Goal: Task Accomplishment & Management: Use online tool/utility

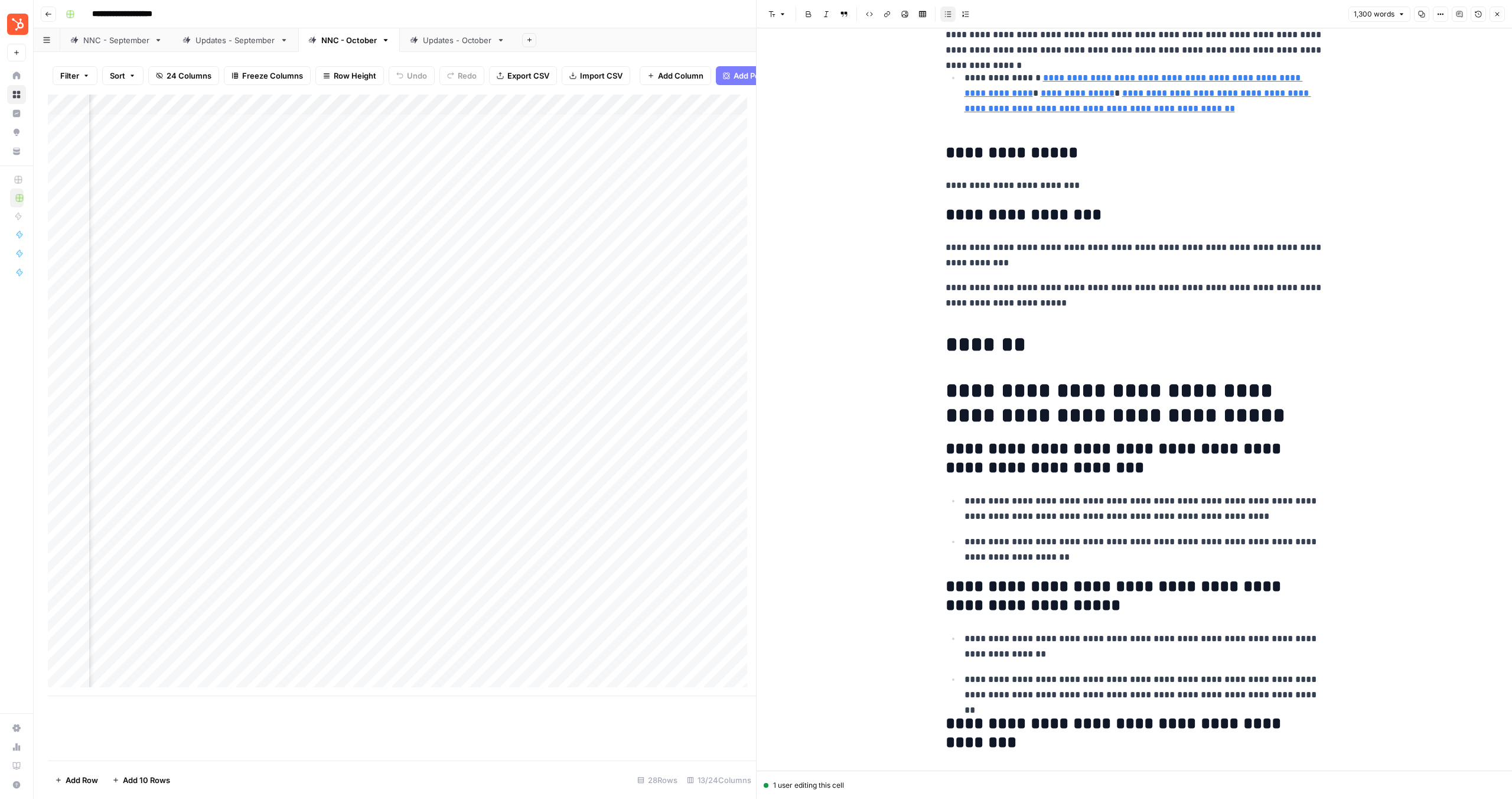
scroll to position [7, 748]
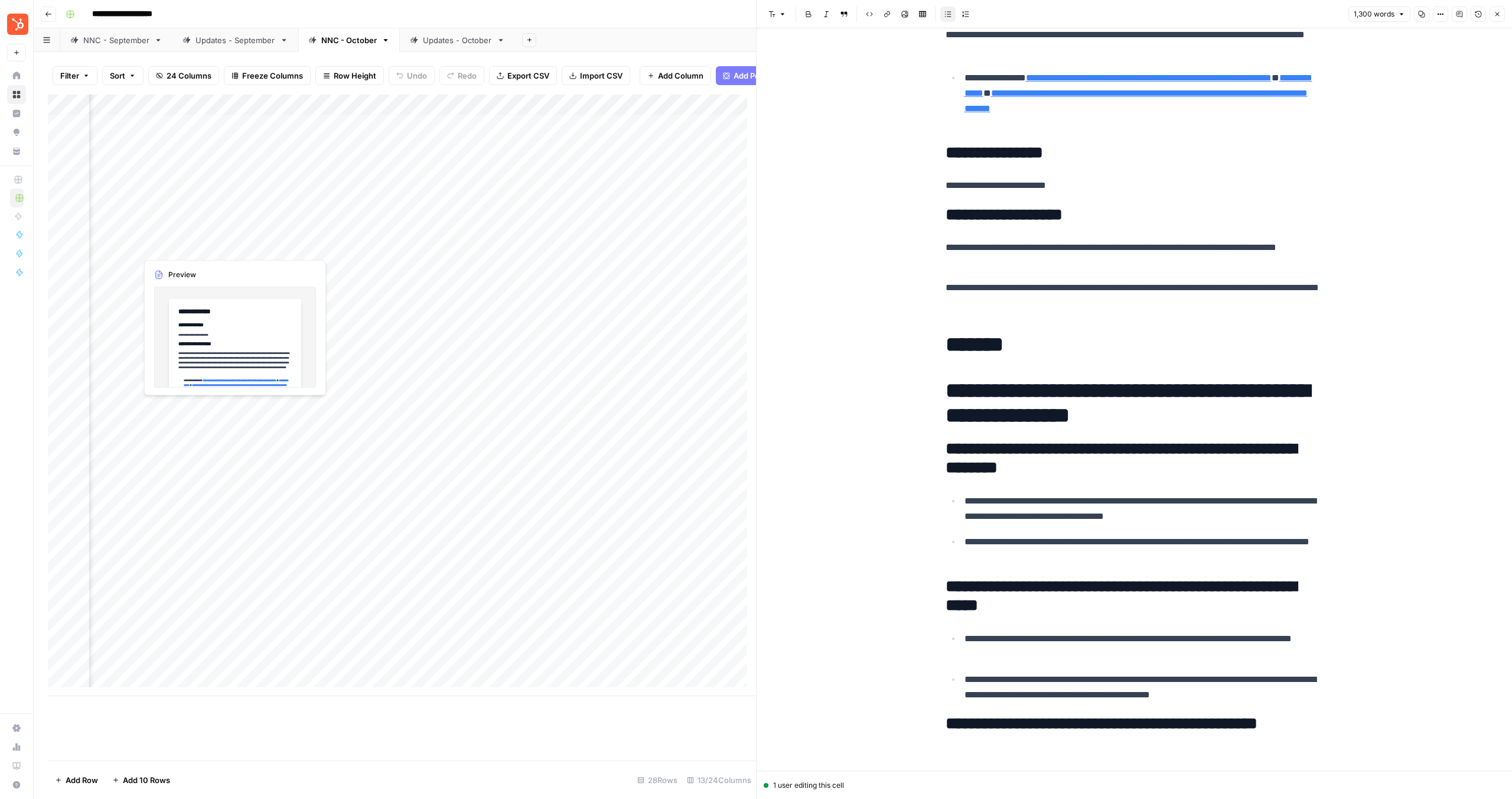
click at [214, 248] on div "Add Column" at bounding box center [402, 395] width 708 height 601
click at [230, 247] on div "Add Column" at bounding box center [402, 395] width 708 height 601
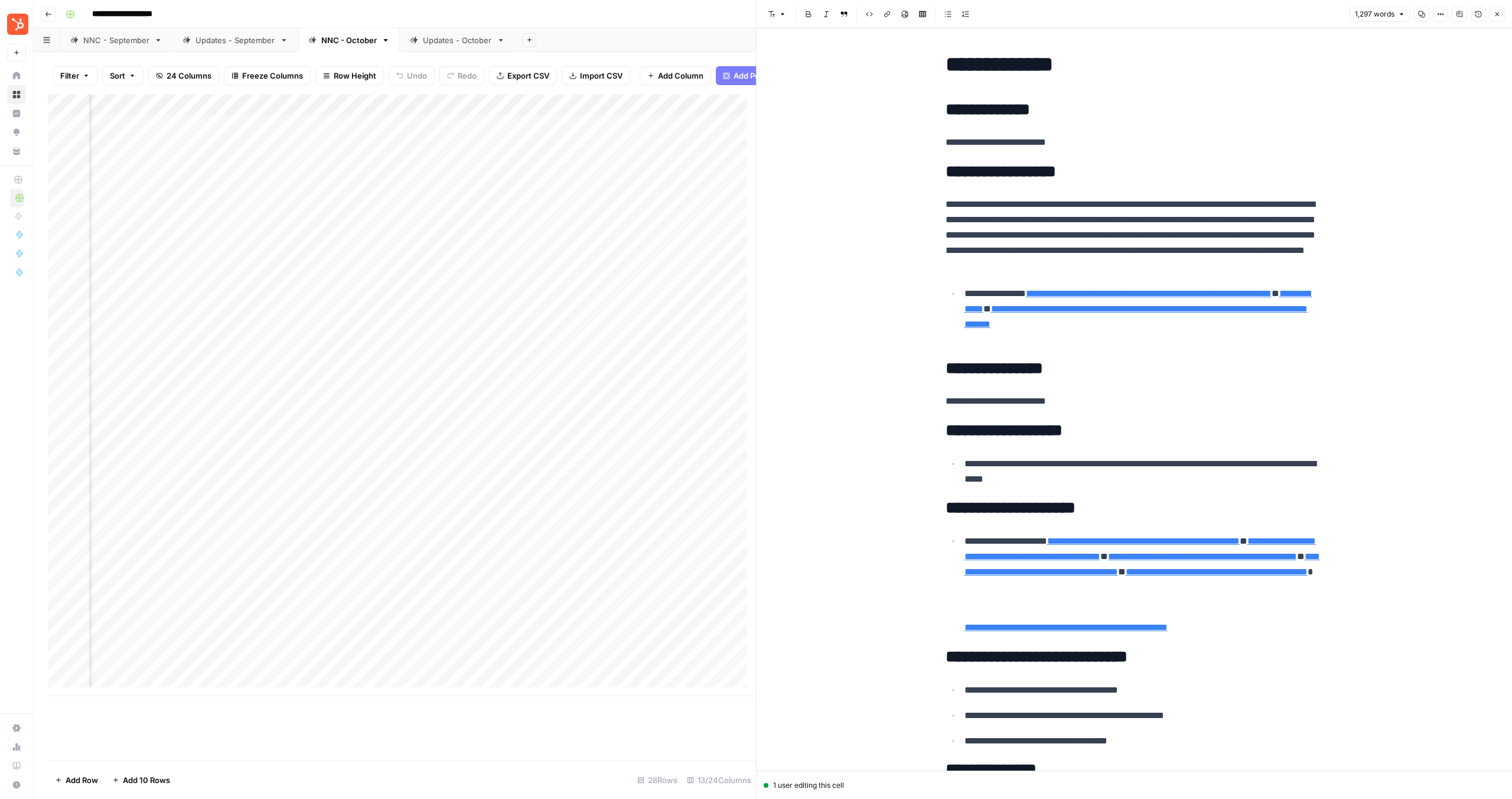
scroll to position [8, 0]
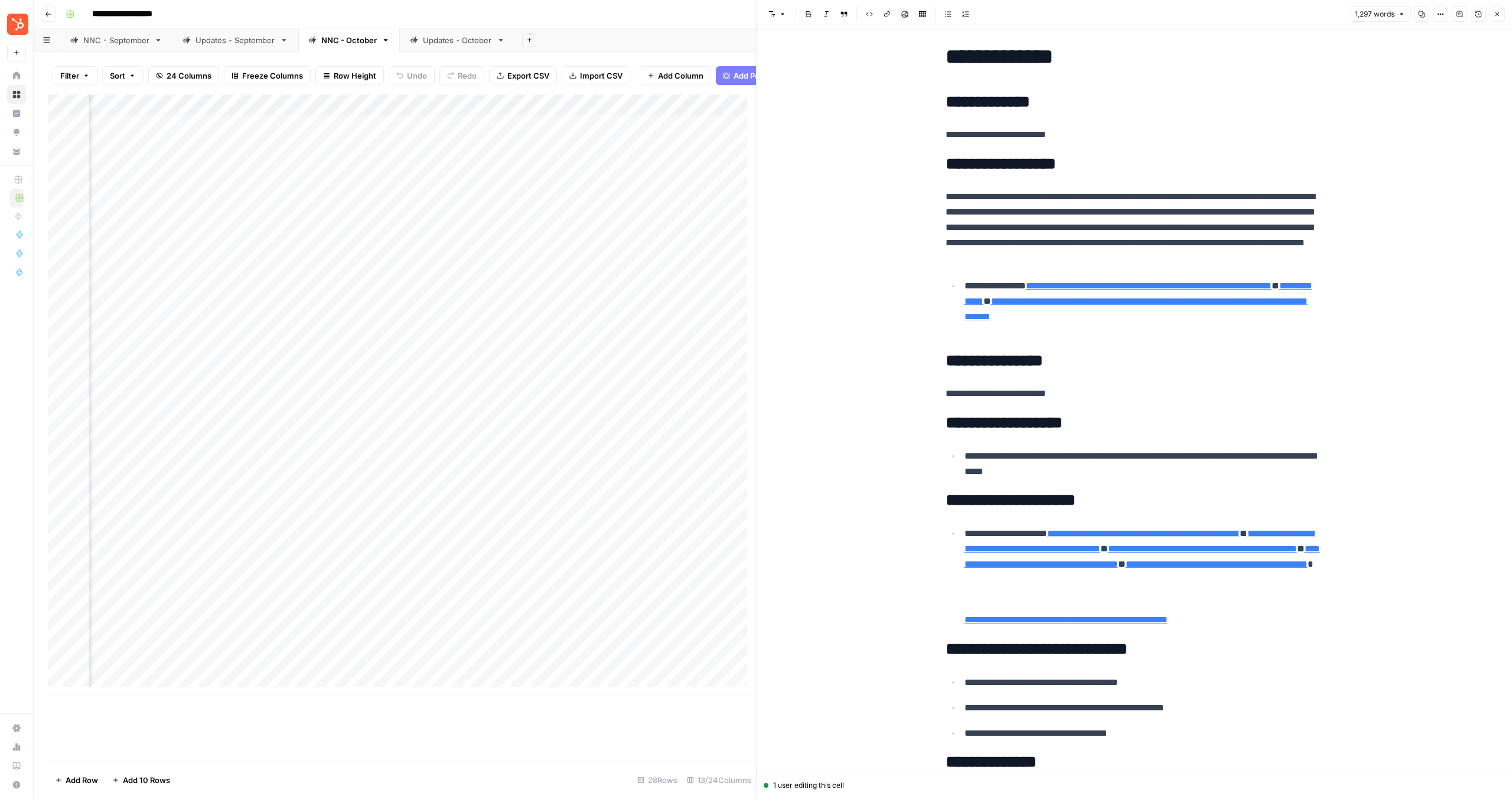
drag, startPoint x: 1132, startPoint y: 471, endPoint x: 933, endPoint y: 457, distance: 199.5
copy p "**********"
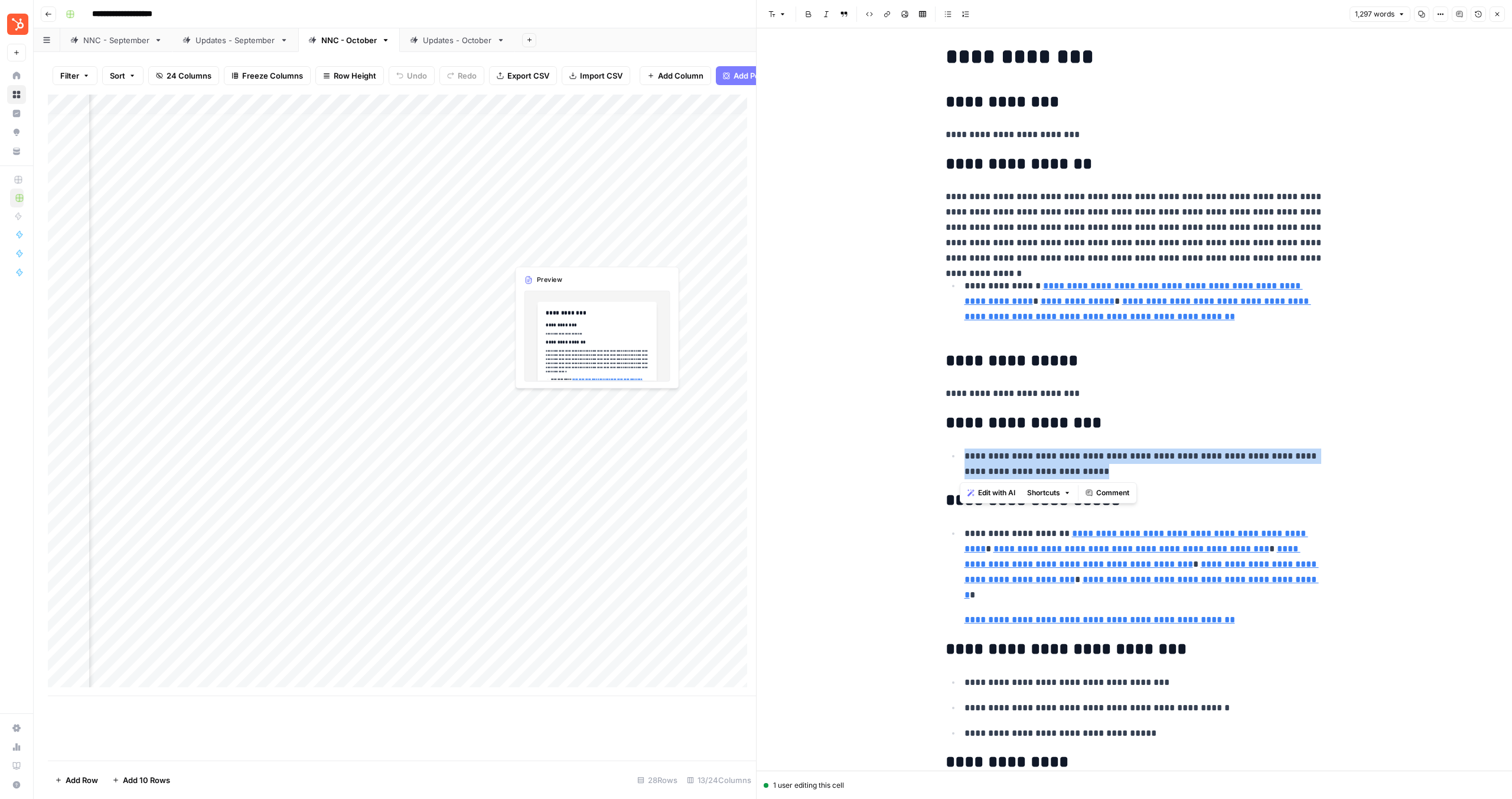
click at [552, 247] on div "Add Column" at bounding box center [402, 395] width 708 height 601
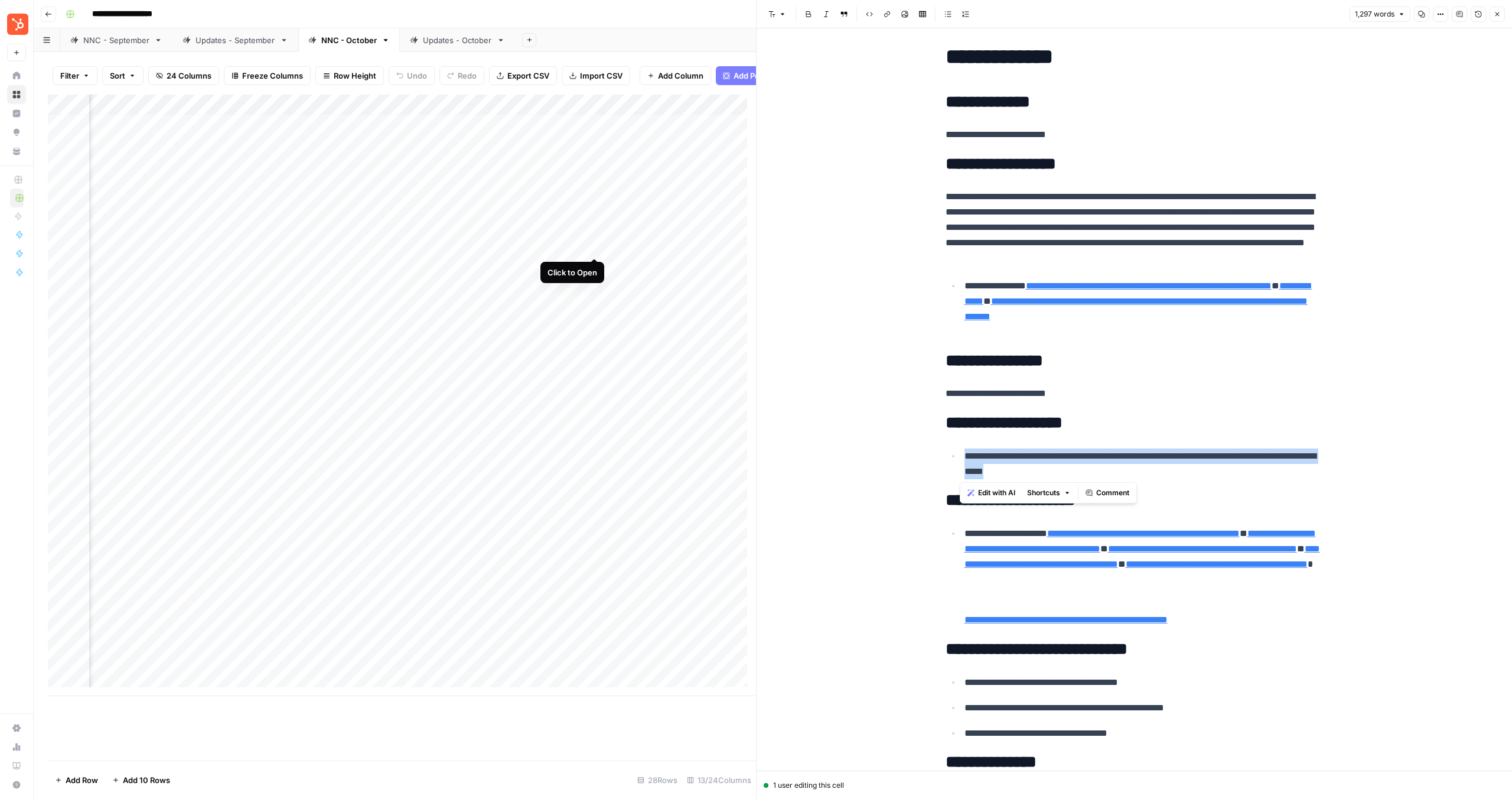
click at [592, 248] on div "Add Column" at bounding box center [402, 395] width 708 height 601
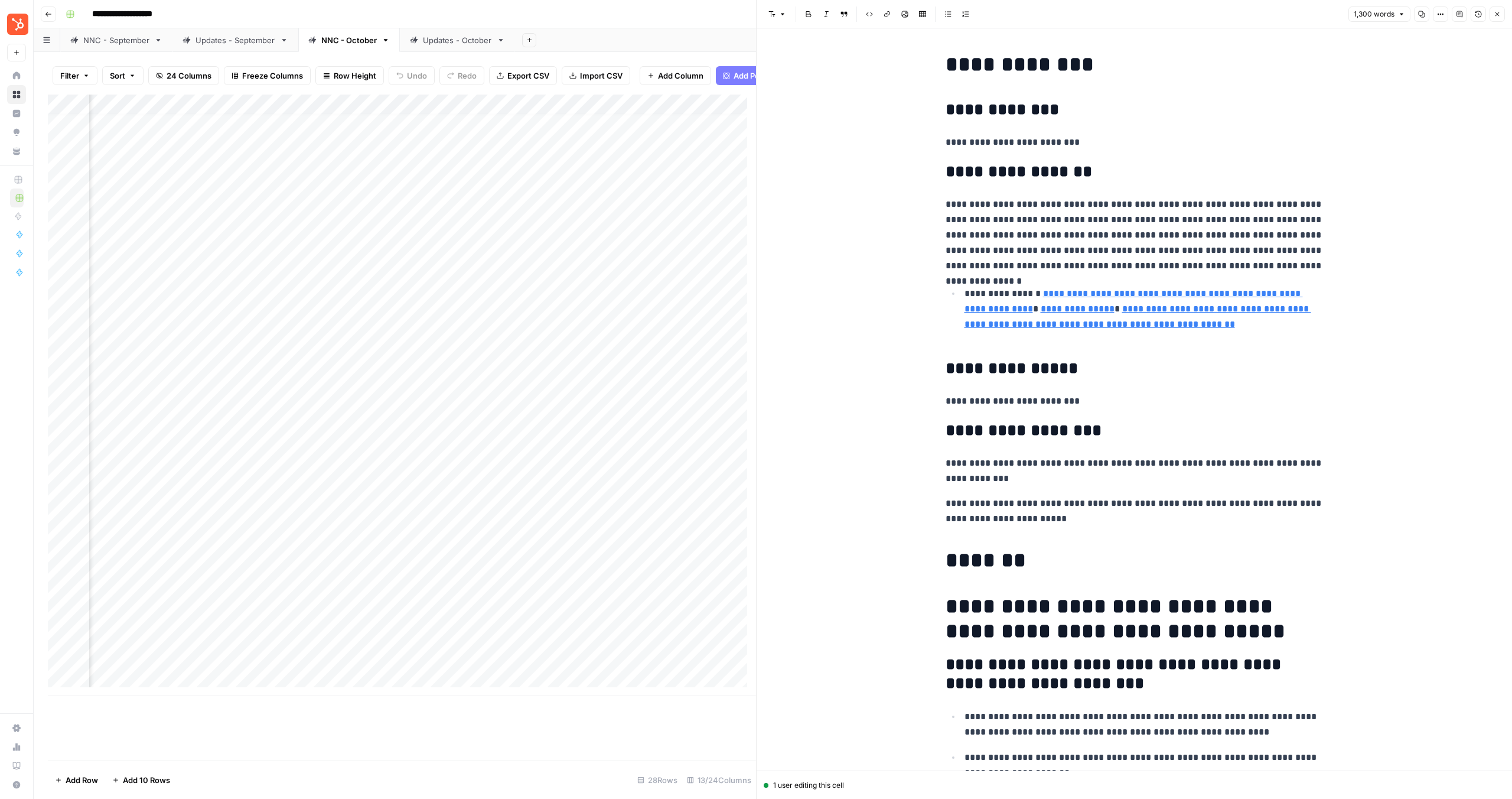
drag, startPoint x: 1121, startPoint y: 520, endPoint x: 900, endPoint y: 499, distance: 222.0
click at [1026, 563] on h1 "*******" at bounding box center [1135, 559] width 378 height 24
click at [550, 287] on div "Add Column" at bounding box center [402, 395] width 708 height 601
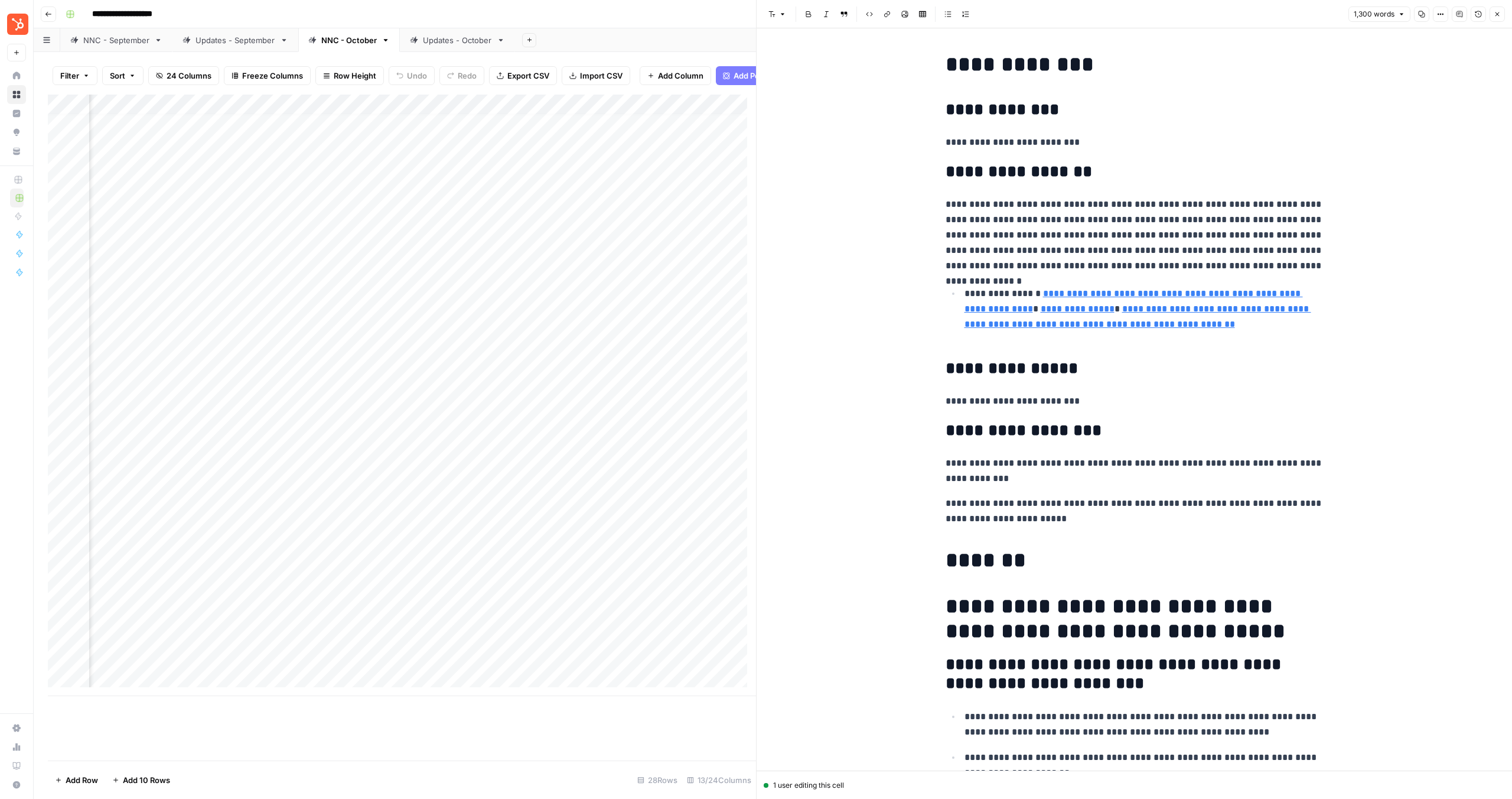
click at [218, 287] on div "Add Column" at bounding box center [402, 395] width 708 height 601
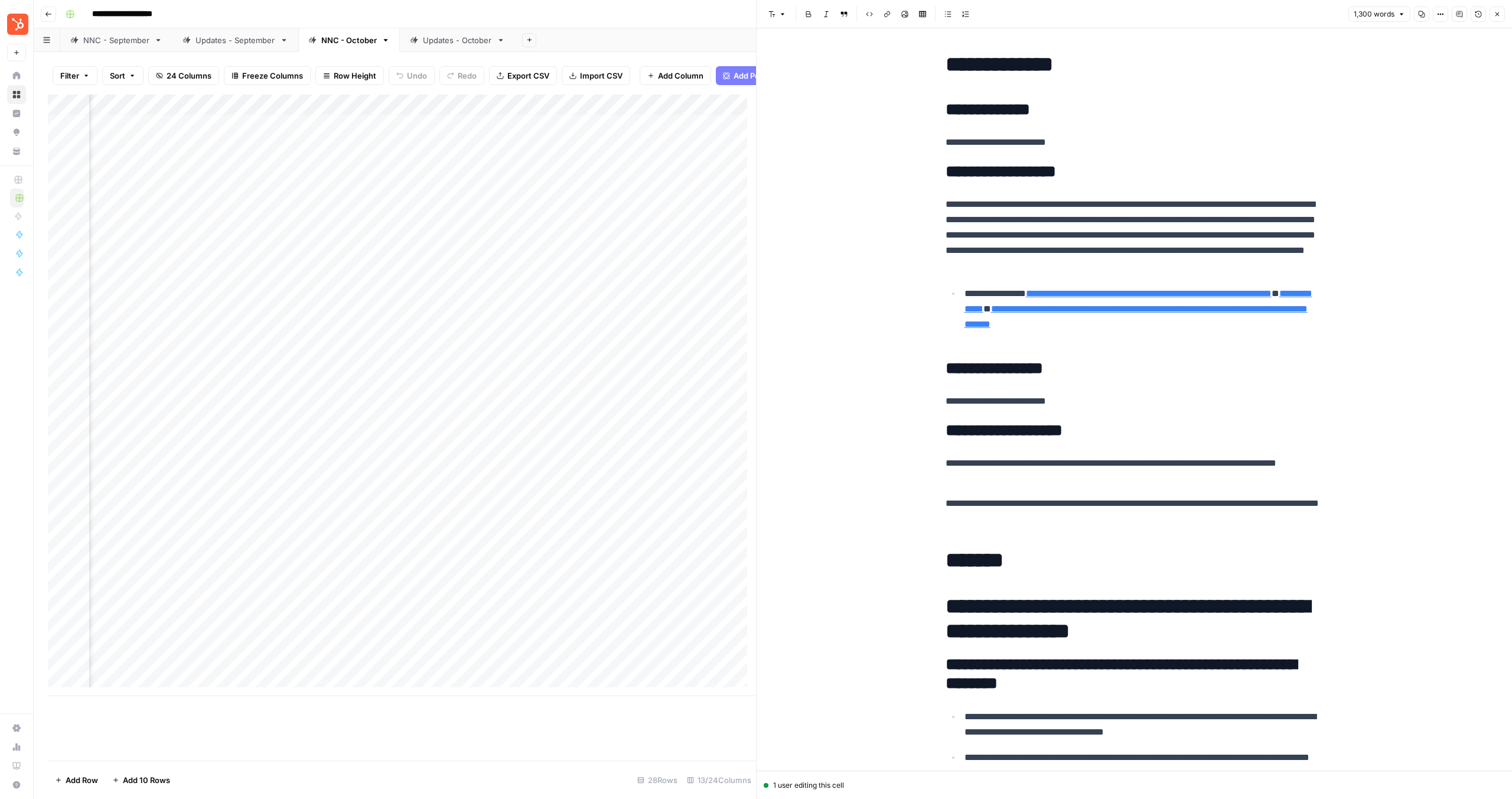
click at [228, 287] on div "Add Column" at bounding box center [402, 395] width 708 height 601
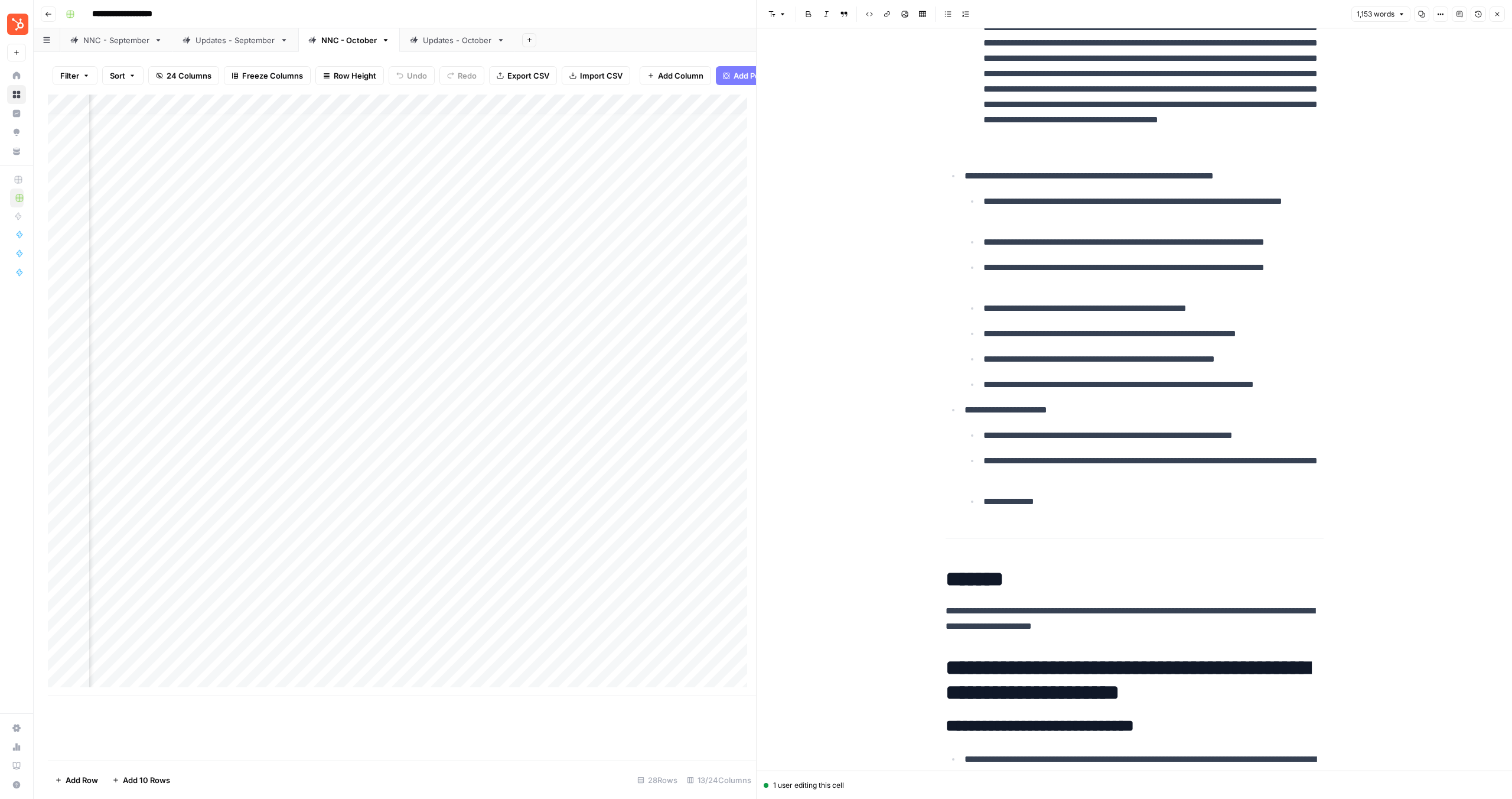
scroll to position [2151, 0]
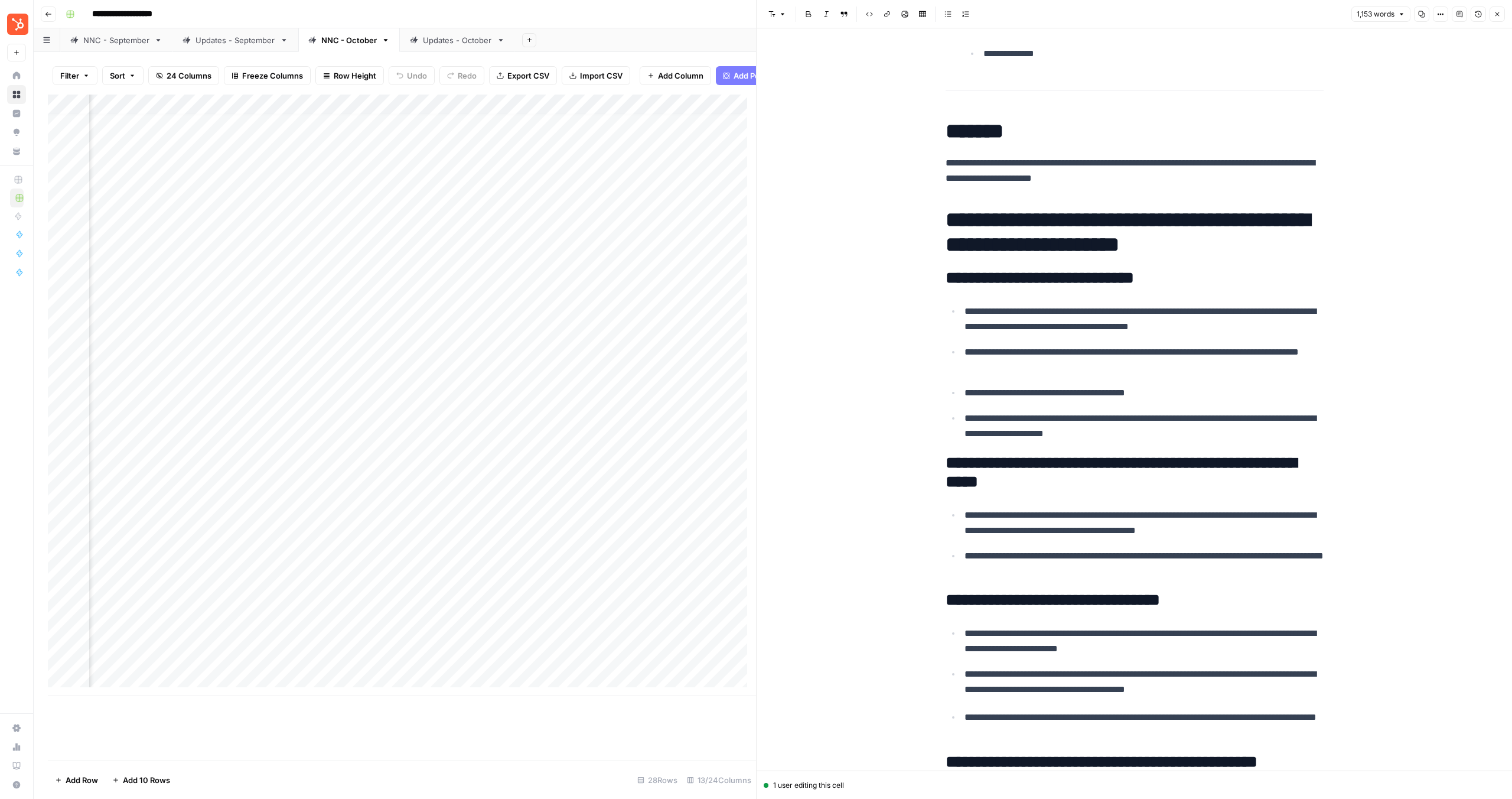
click at [987, 168] on p "**********" at bounding box center [1135, 170] width 378 height 30
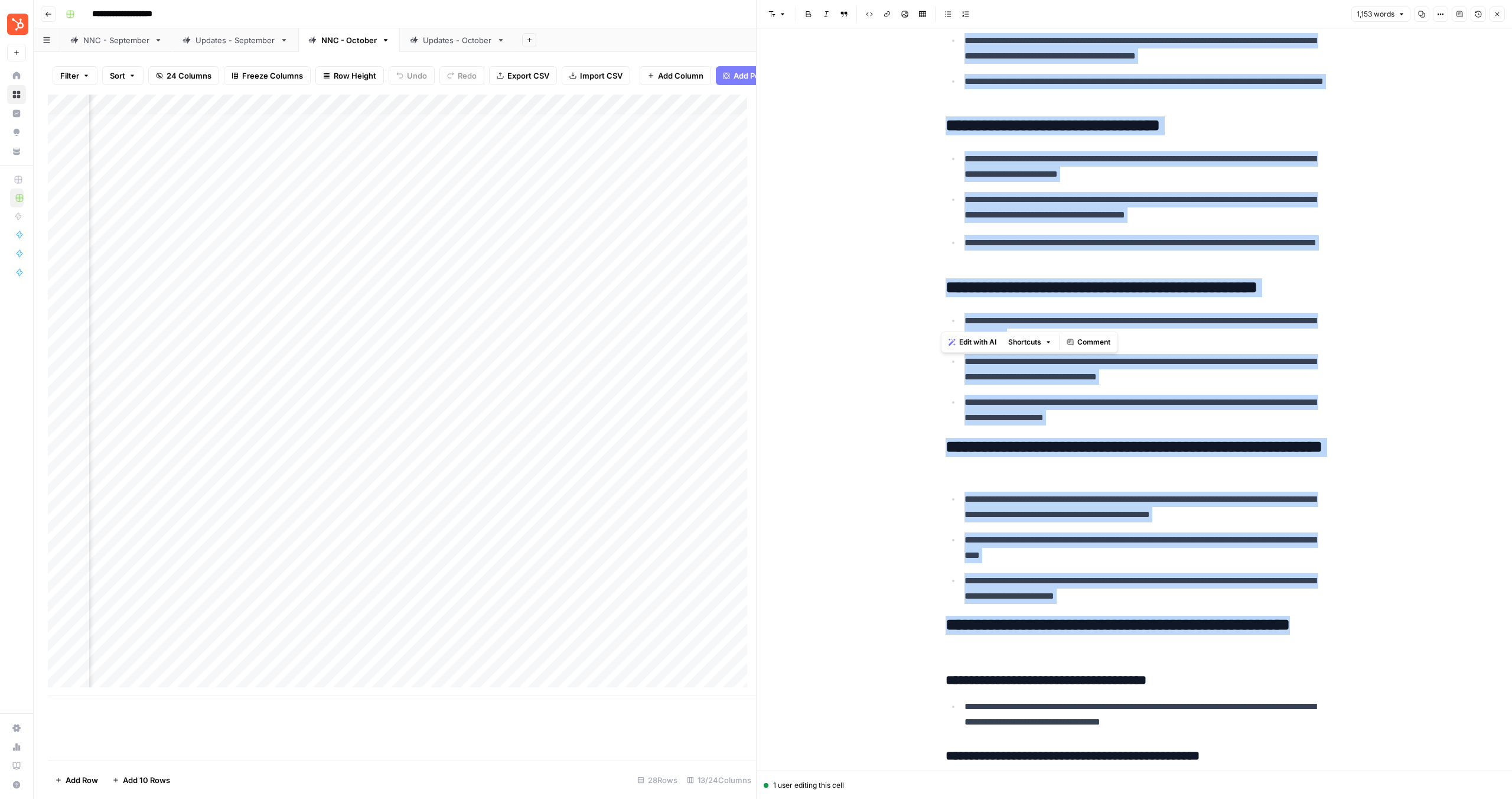
scroll to position [2962, 0]
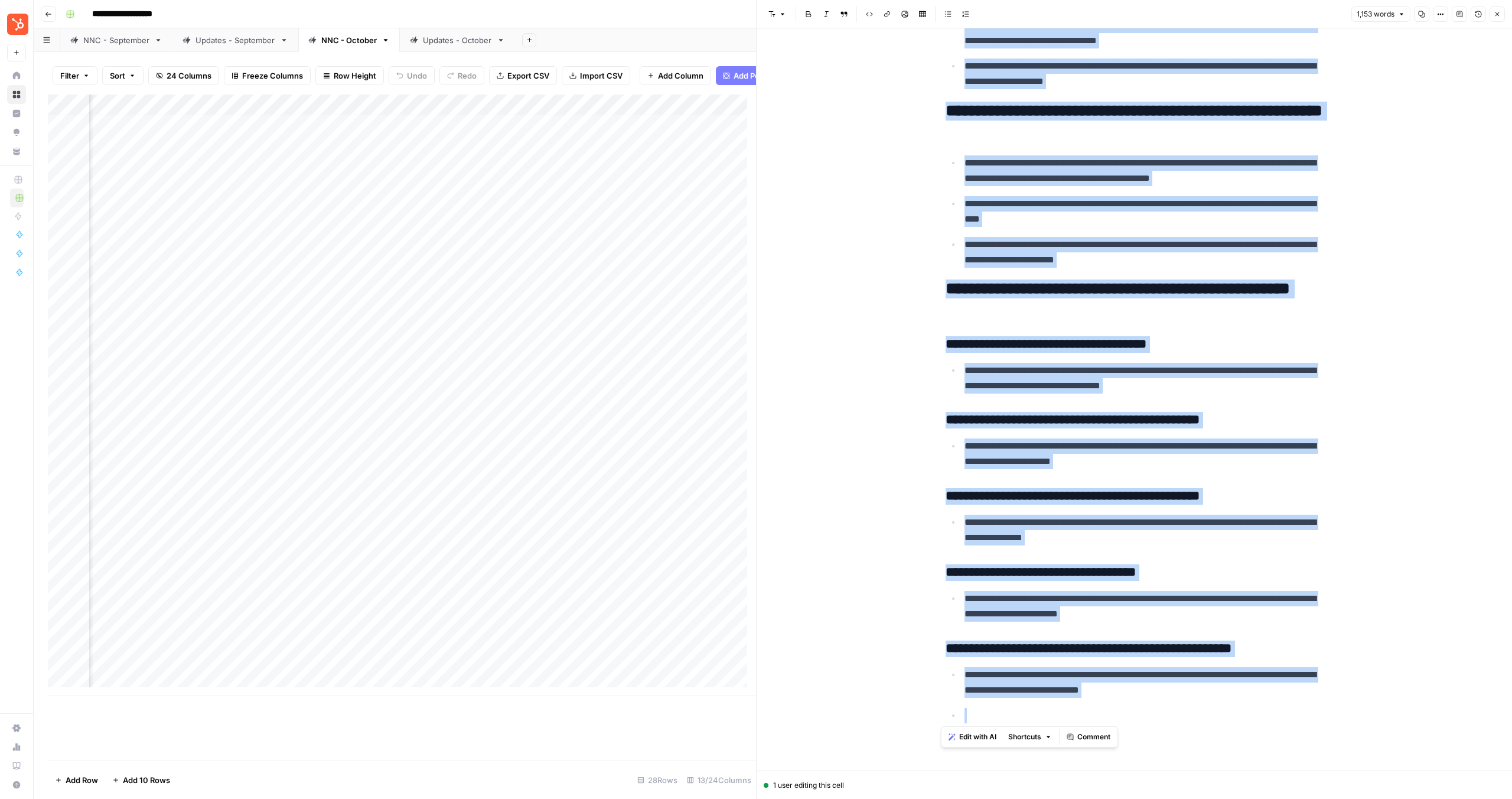
drag, startPoint x: 941, startPoint y: 139, endPoint x: 1282, endPoint y: 701, distance: 657.4
copy div "**********"
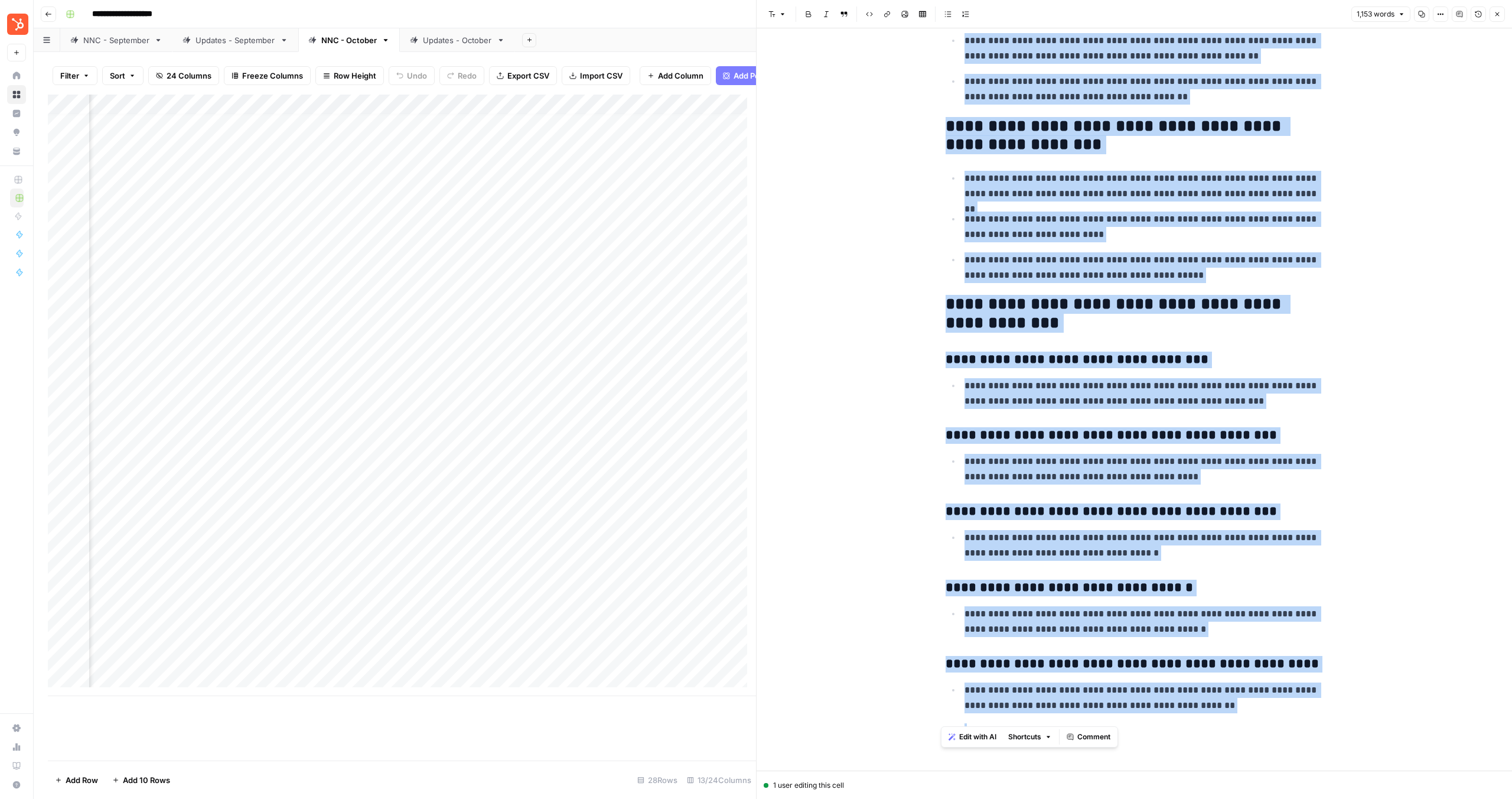
click at [545, 285] on div "Add Column" at bounding box center [402, 395] width 708 height 601
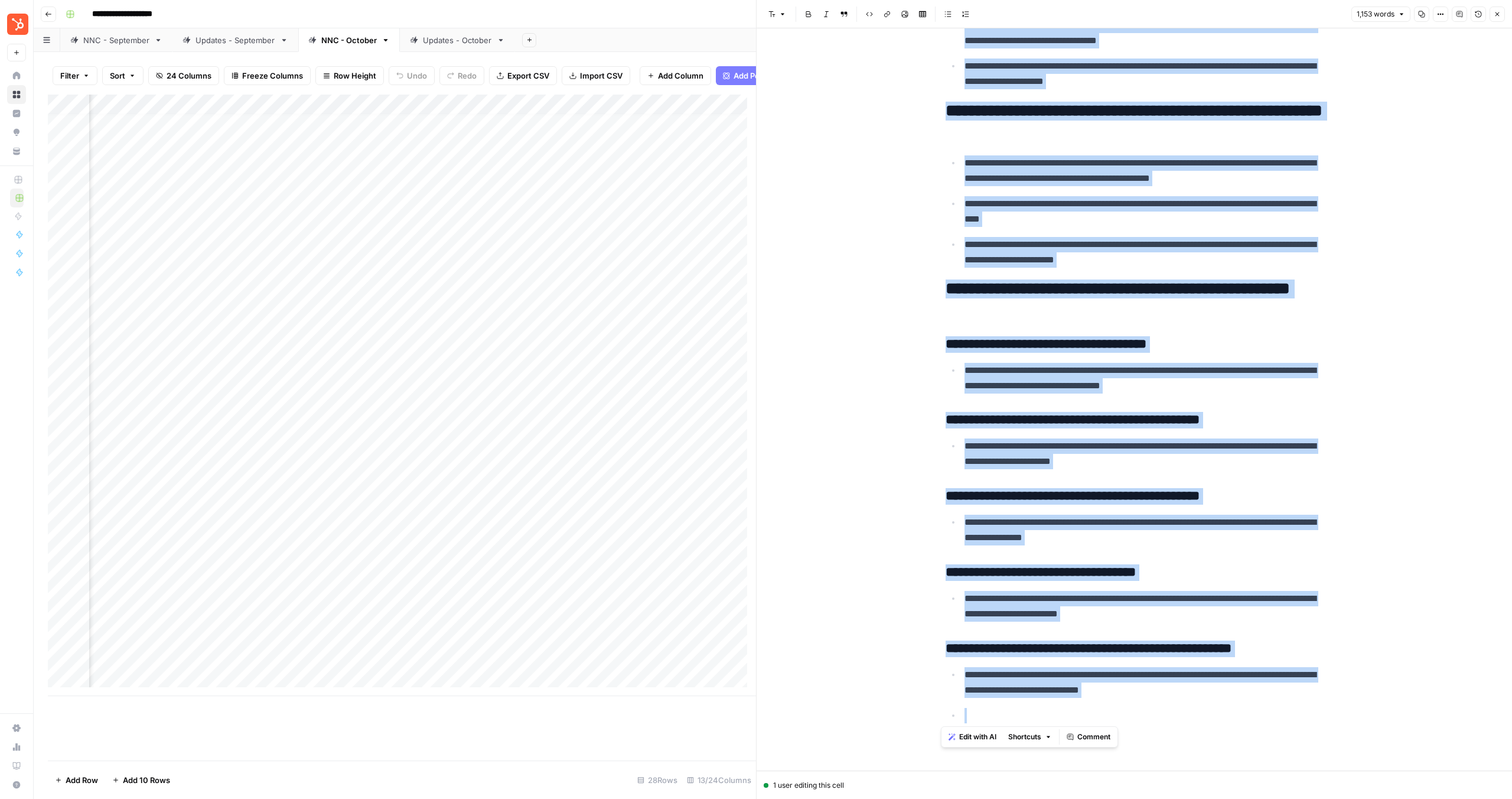
click at [592, 284] on div "Add Column" at bounding box center [402, 395] width 708 height 601
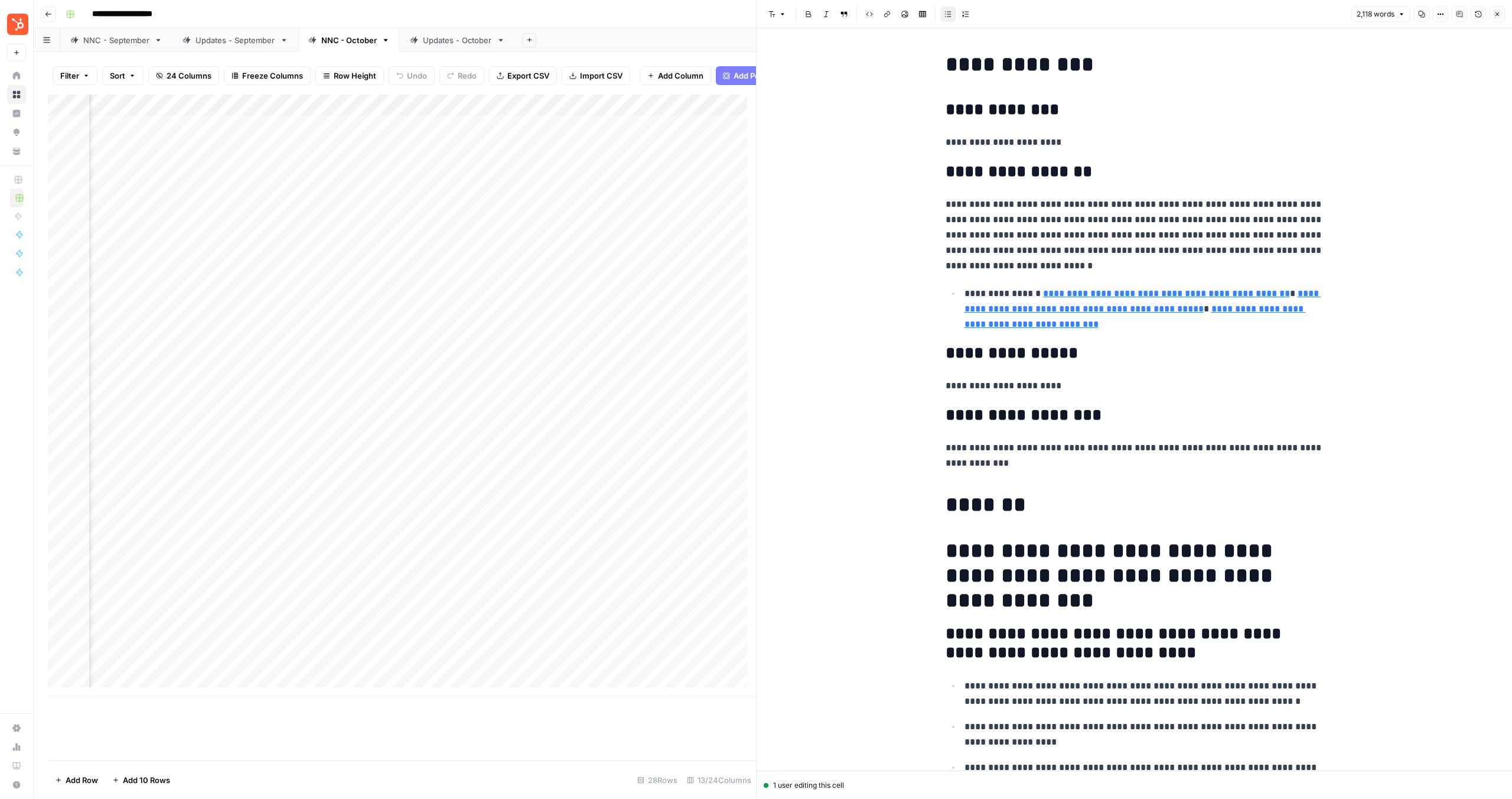
scroll to position [42, 0]
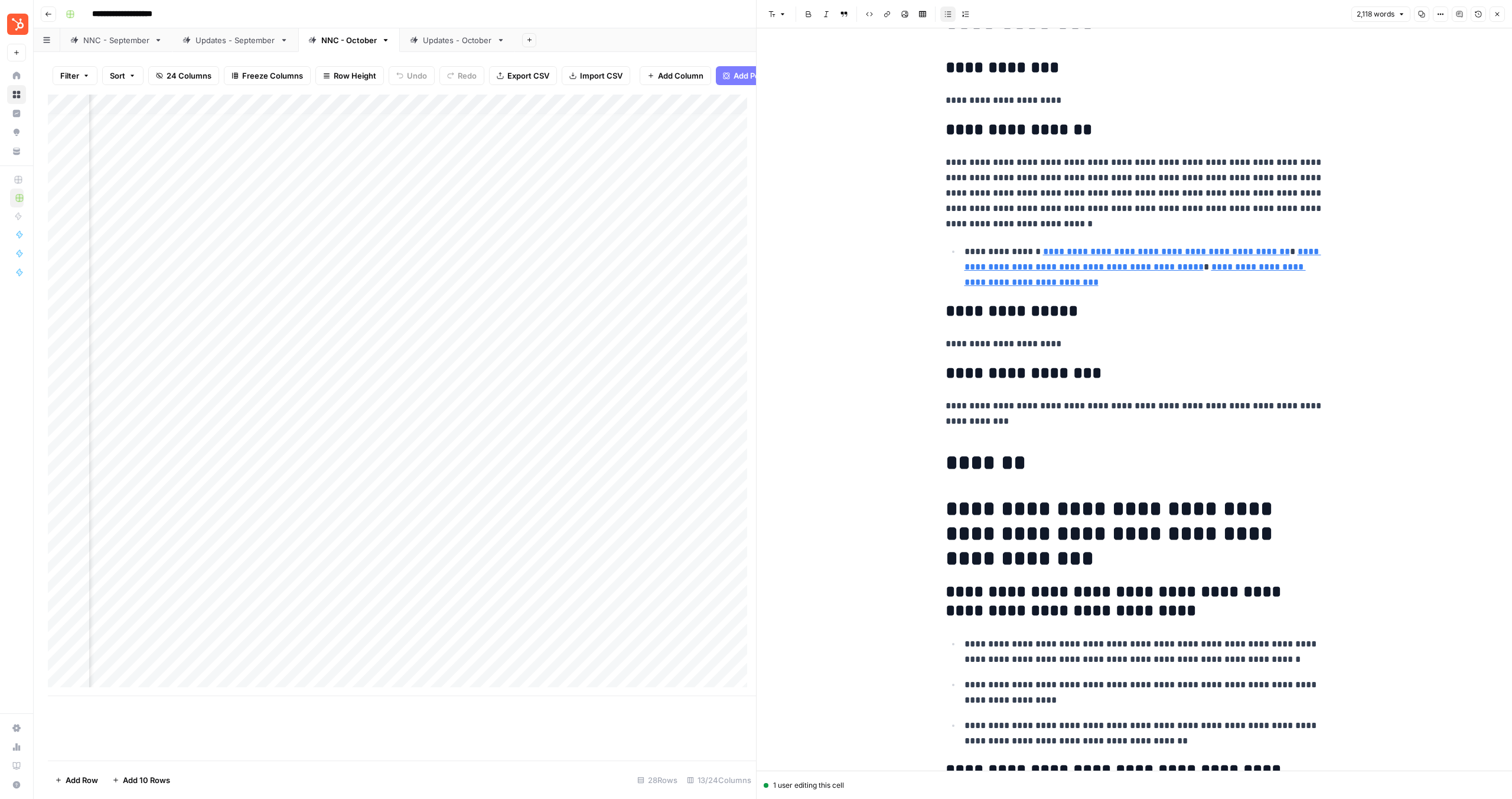
click at [948, 458] on h1 "*******" at bounding box center [1135, 461] width 378 height 24
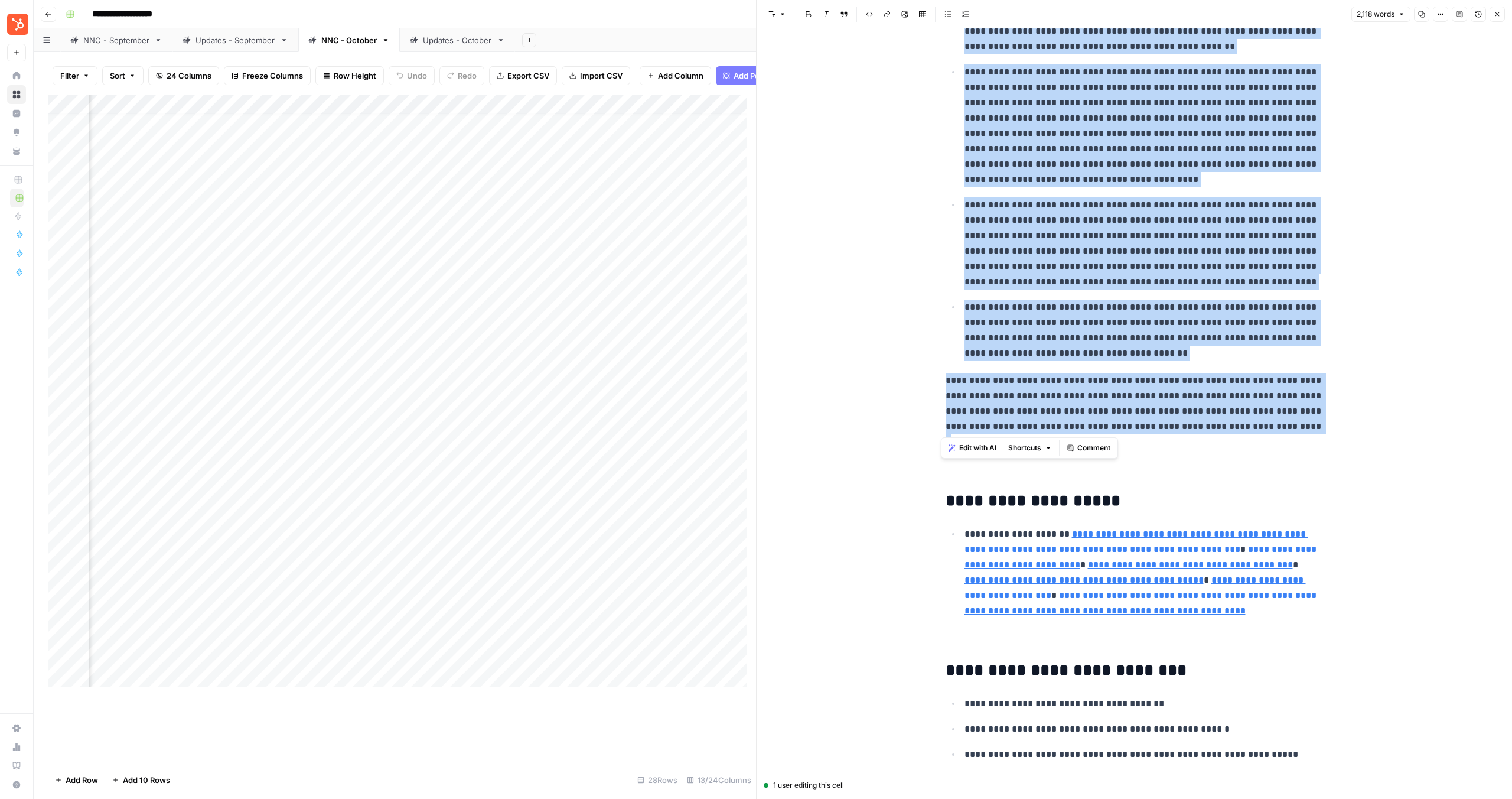
scroll to position [3658, 0]
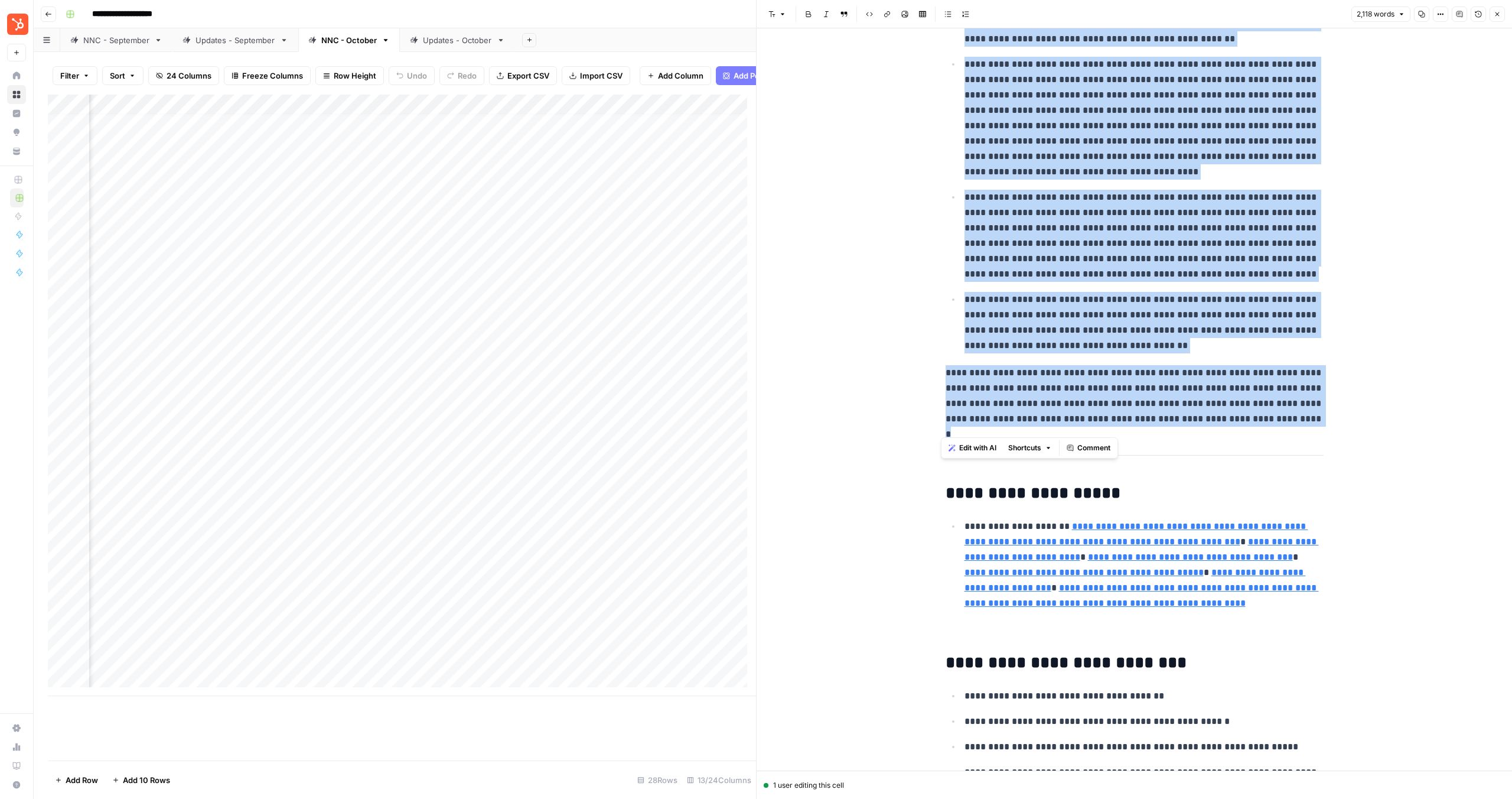
drag, startPoint x: 940, startPoint y: 459, endPoint x: 1276, endPoint y: 440, distance: 336.5
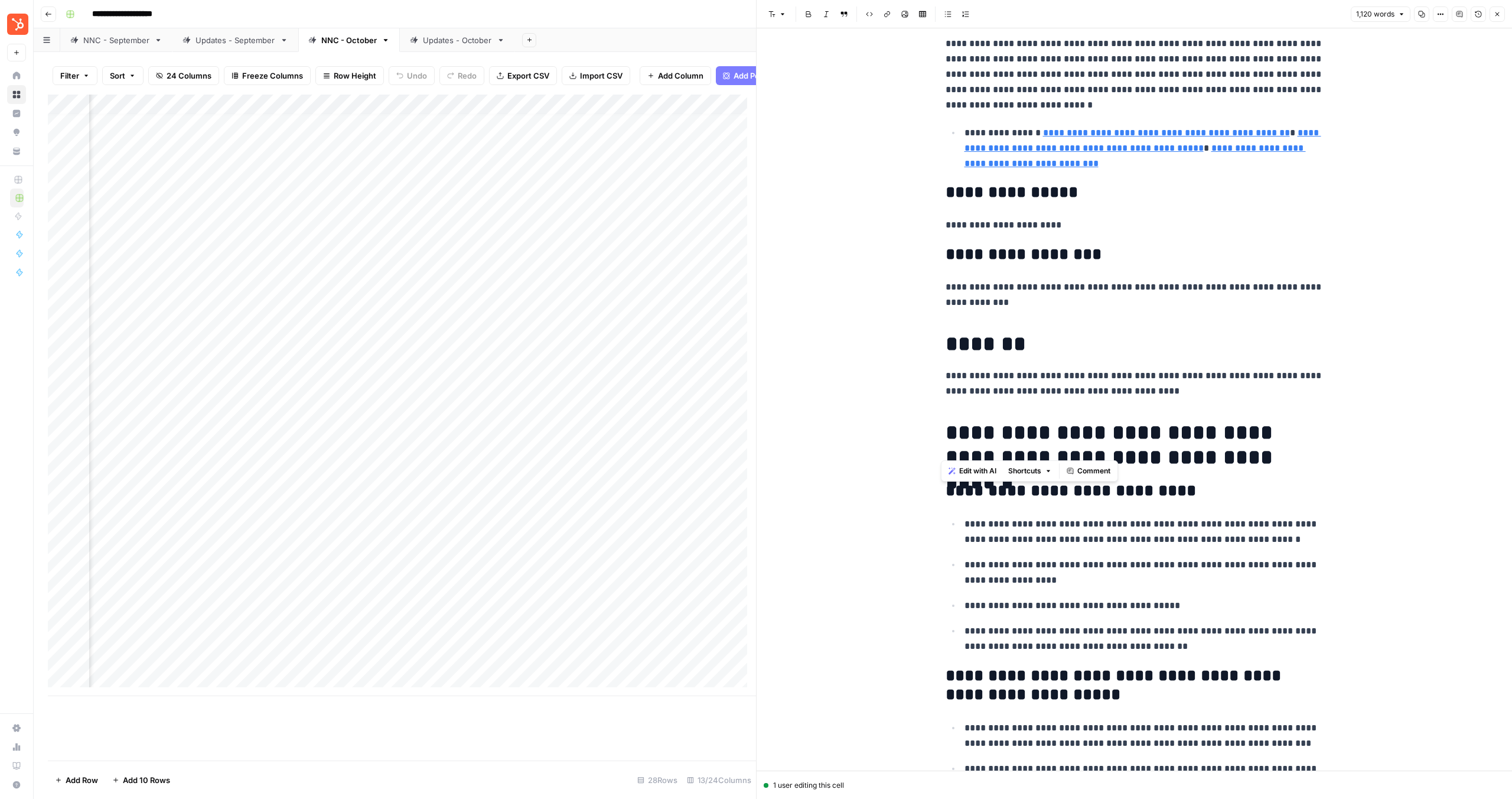
scroll to position [292, 0]
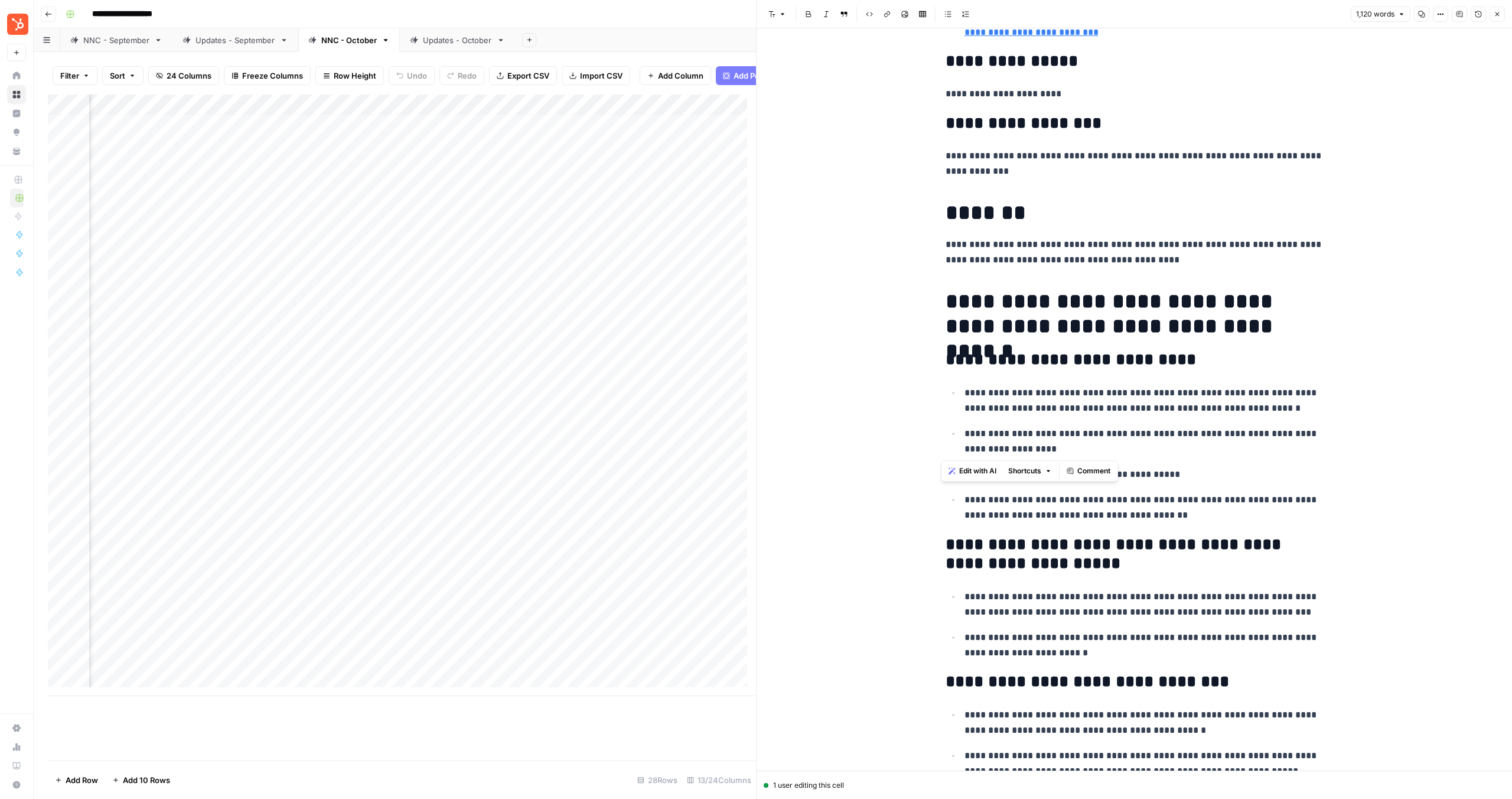
click at [196, 304] on div "Add Column" at bounding box center [402, 395] width 708 height 601
click at [227, 306] on div "Add Column" at bounding box center [402, 395] width 708 height 601
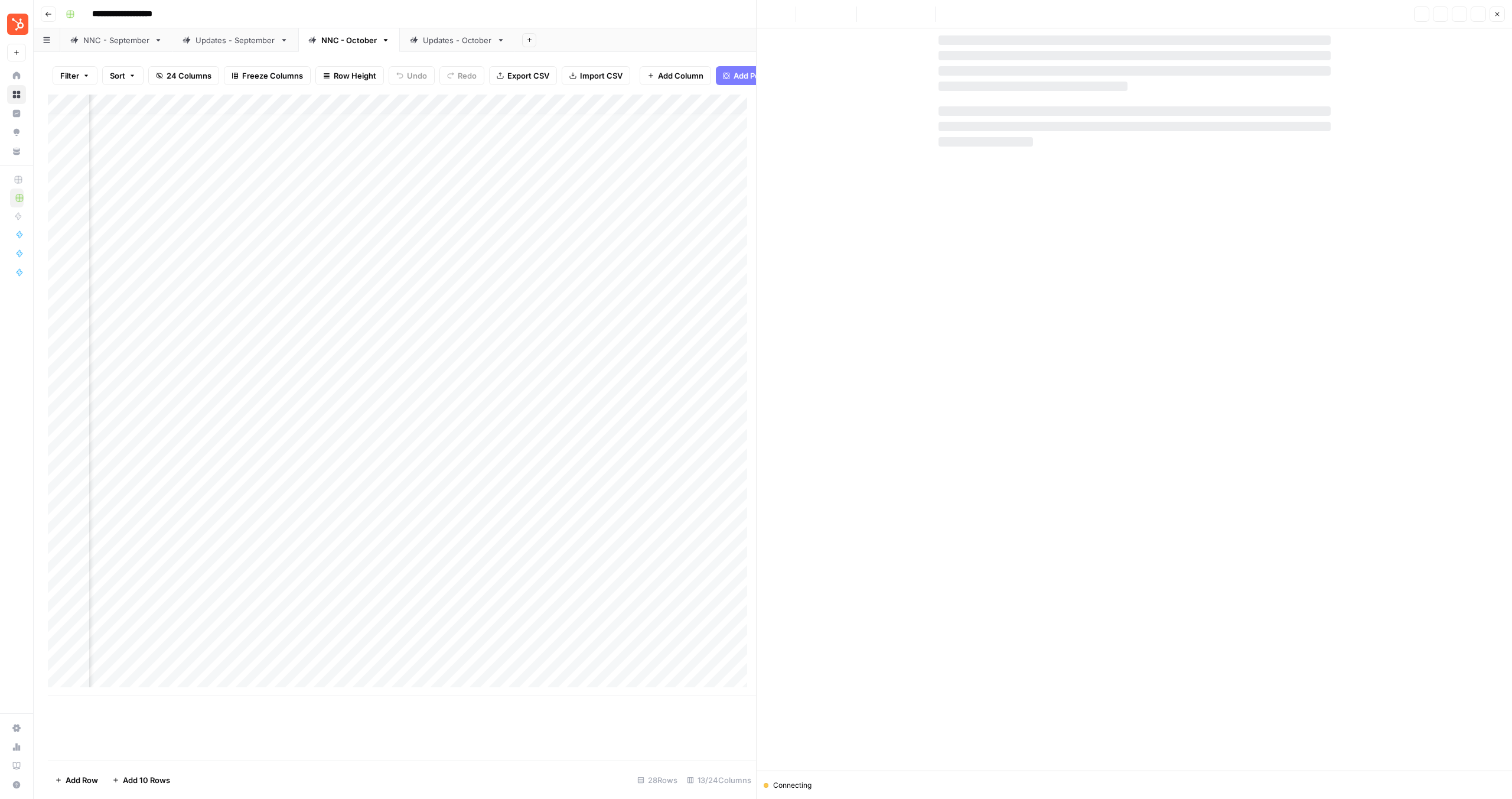
click at [236, 309] on div "Add Column" at bounding box center [402, 395] width 708 height 601
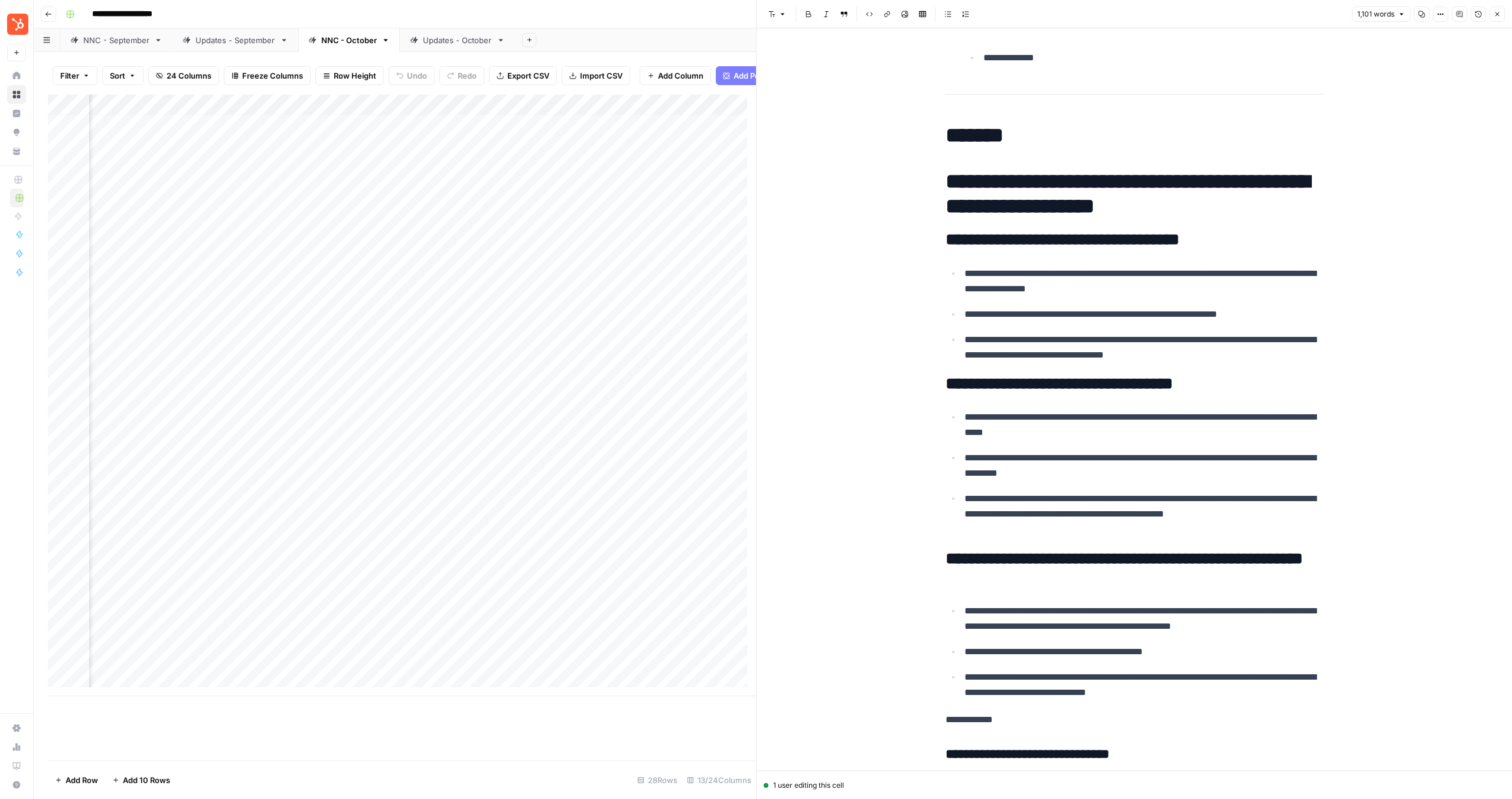
scroll to position [2032, 0]
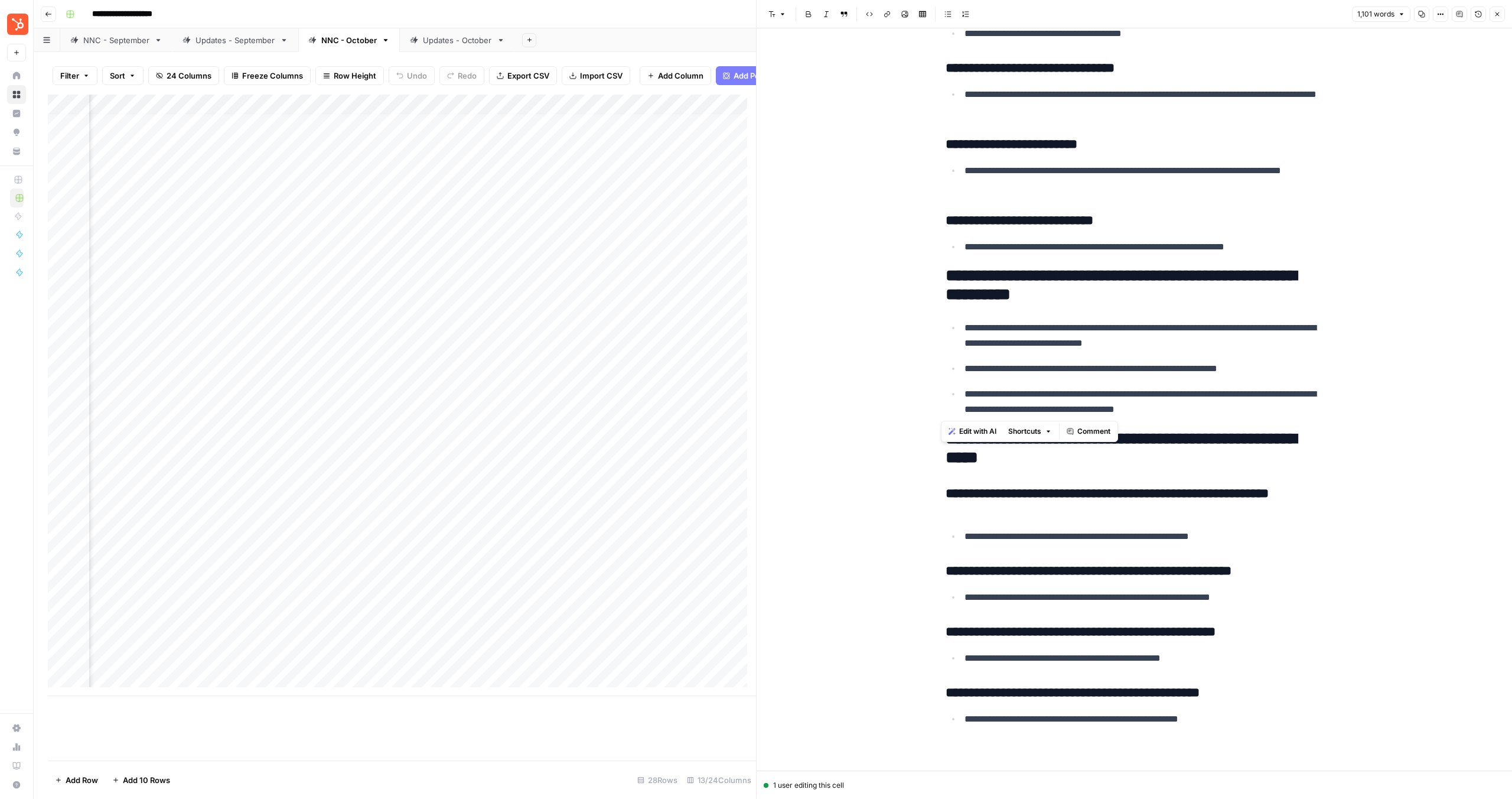
scroll to position [2994, 0]
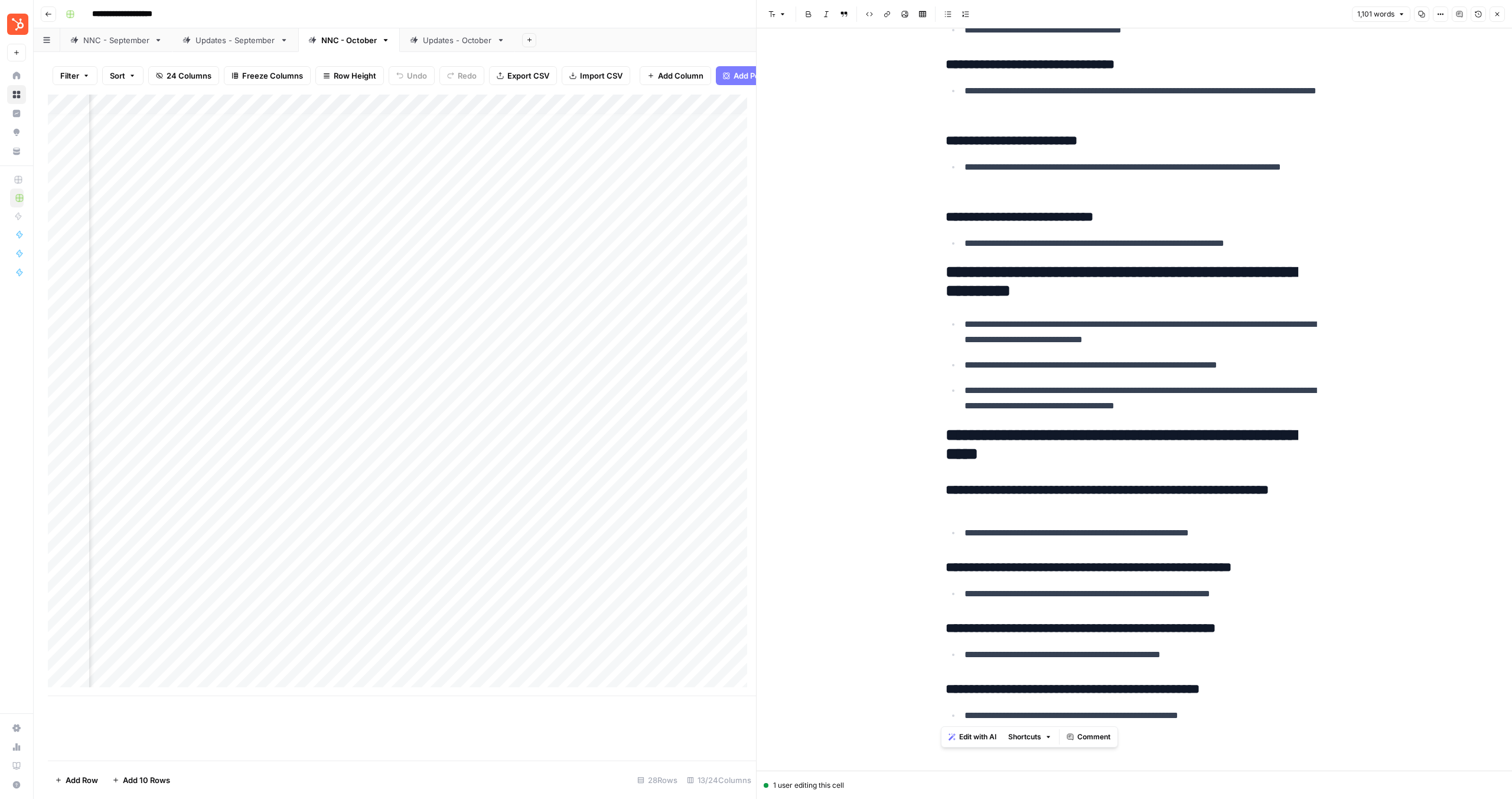
drag, startPoint x: 959, startPoint y: 336, endPoint x: 1333, endPoint y: 738, distance: 549.1
copy div "**********"
click at [519, 292] on div "Add Column" at bounding box center [402, 395] width 708 height 601
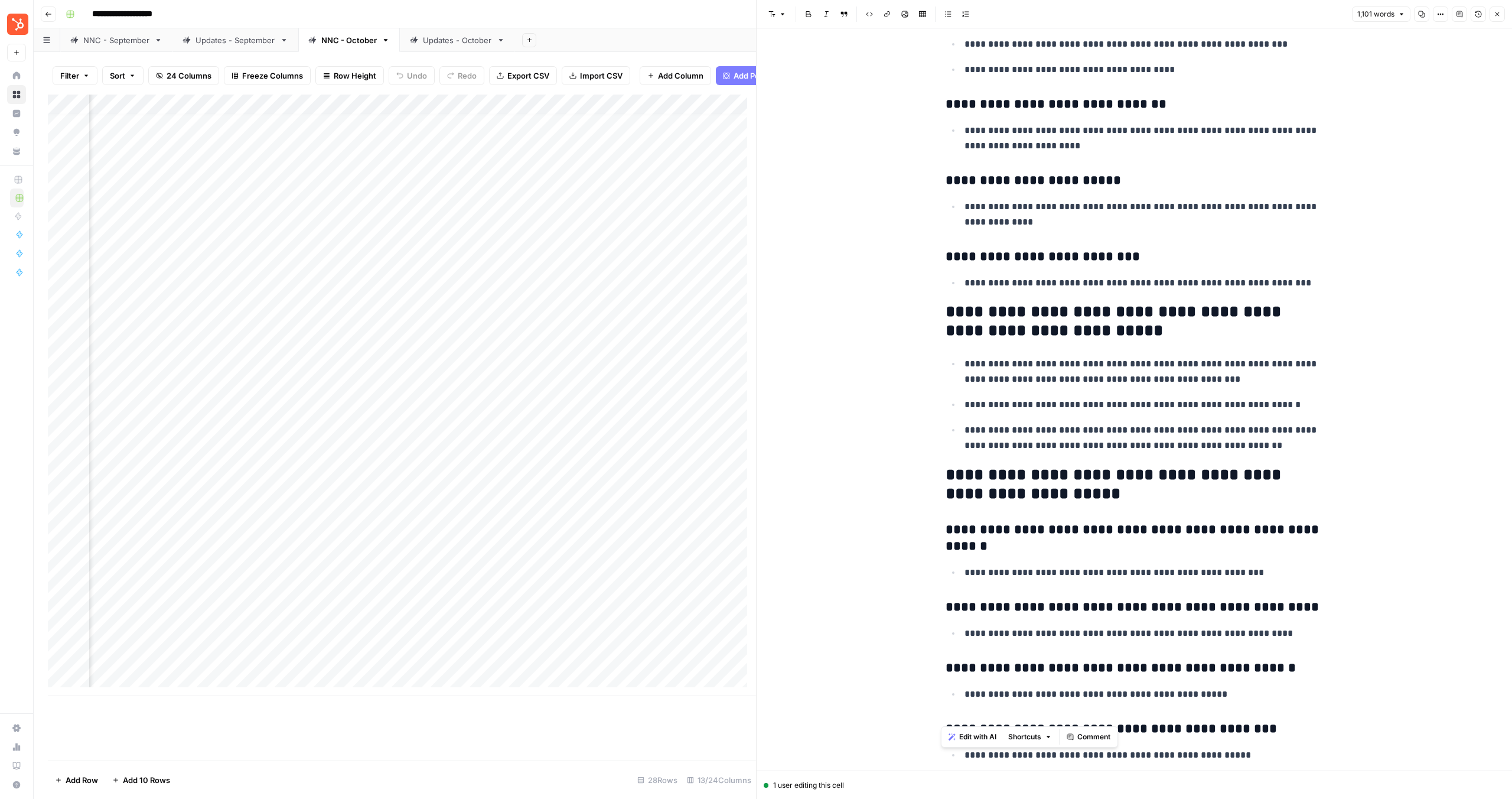
click at [543, 304] on div "Add Column" at bounding box center [402, 395] width 708 height 601
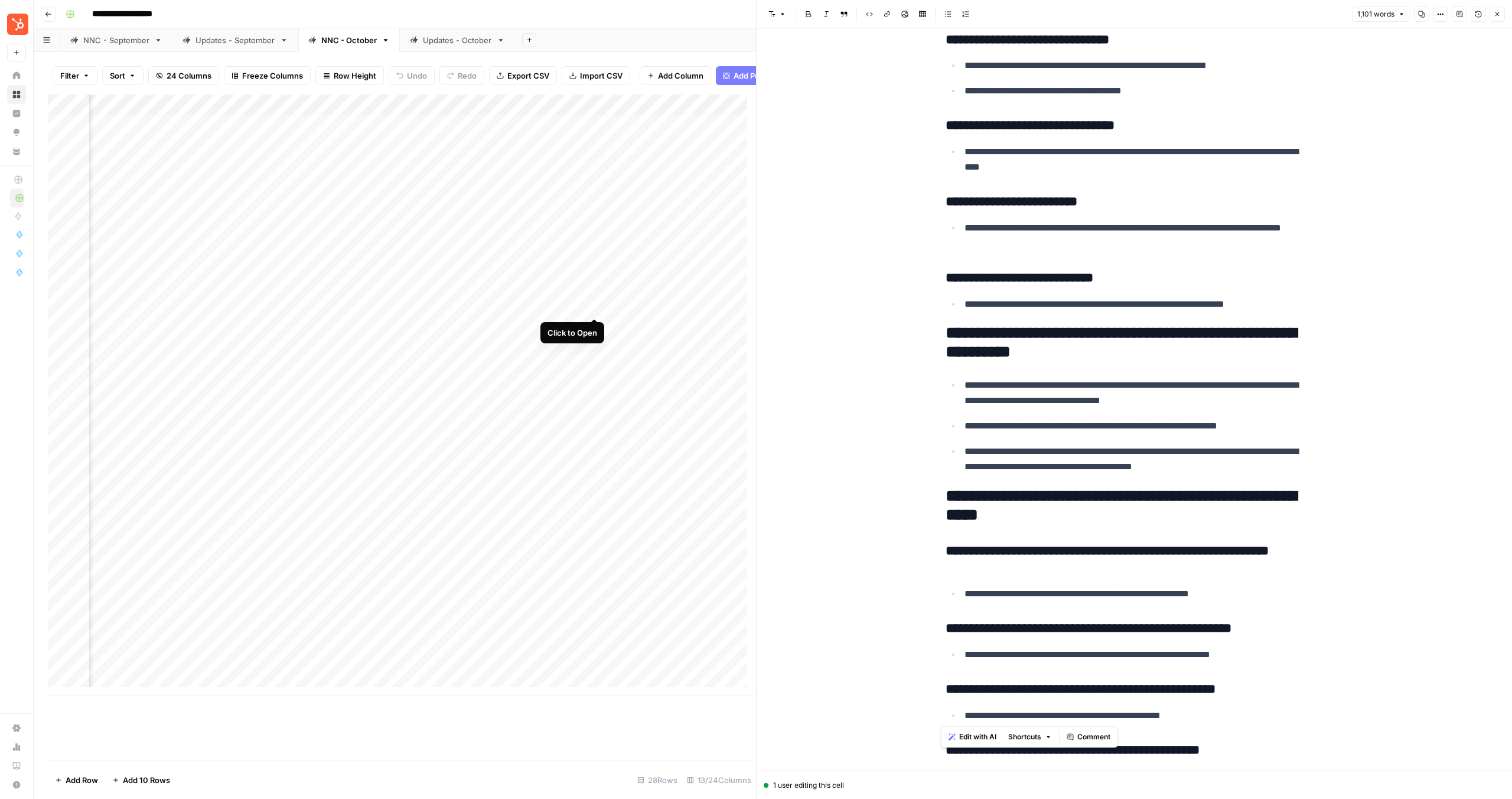
click at [600, 308] on div "Add Column" at bounding box center [402, 395] width 708 height 601
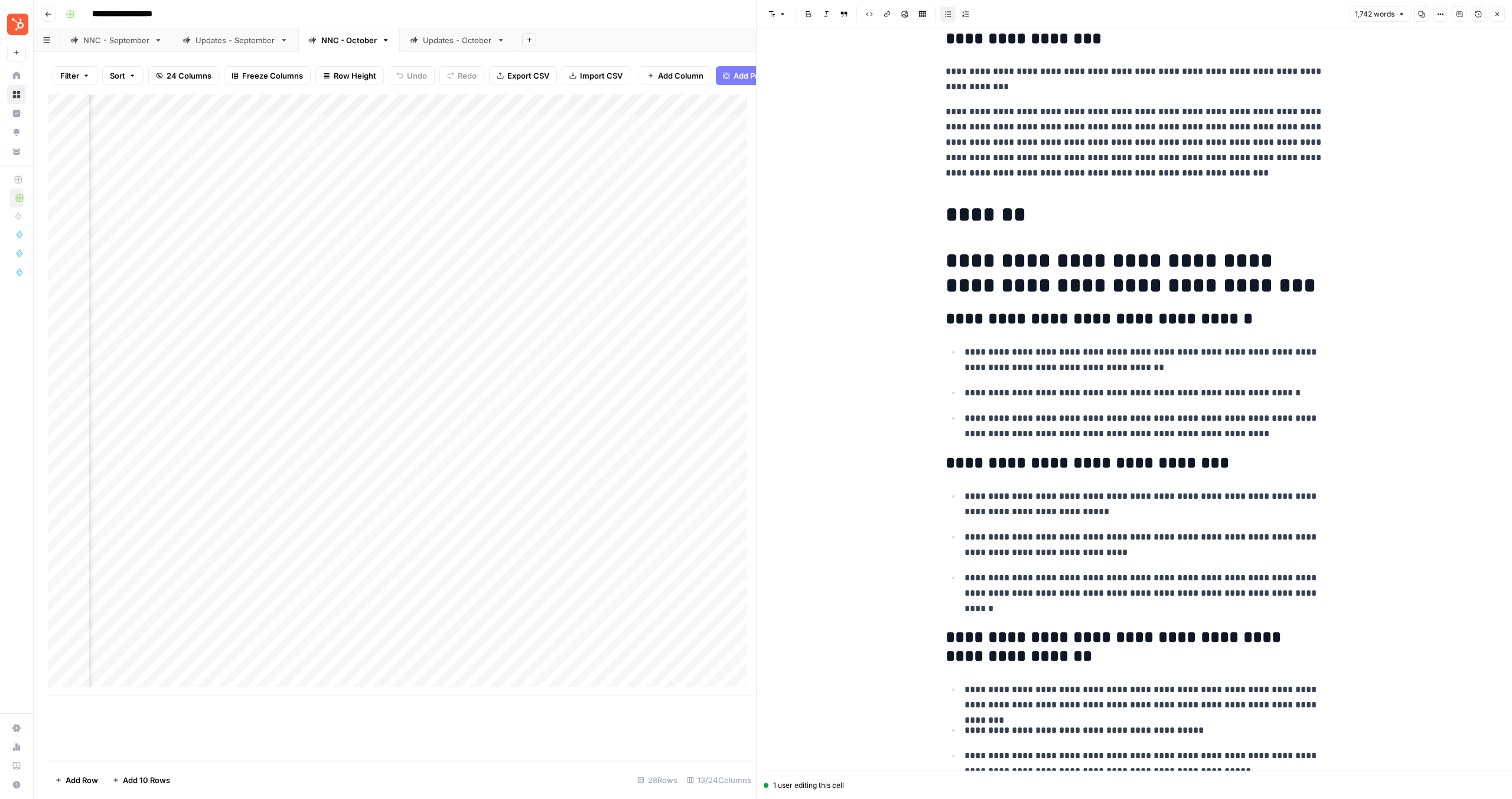
click at [970, 251] on h1 "**********" at bounding box center [1135, 272] width 378 height 50
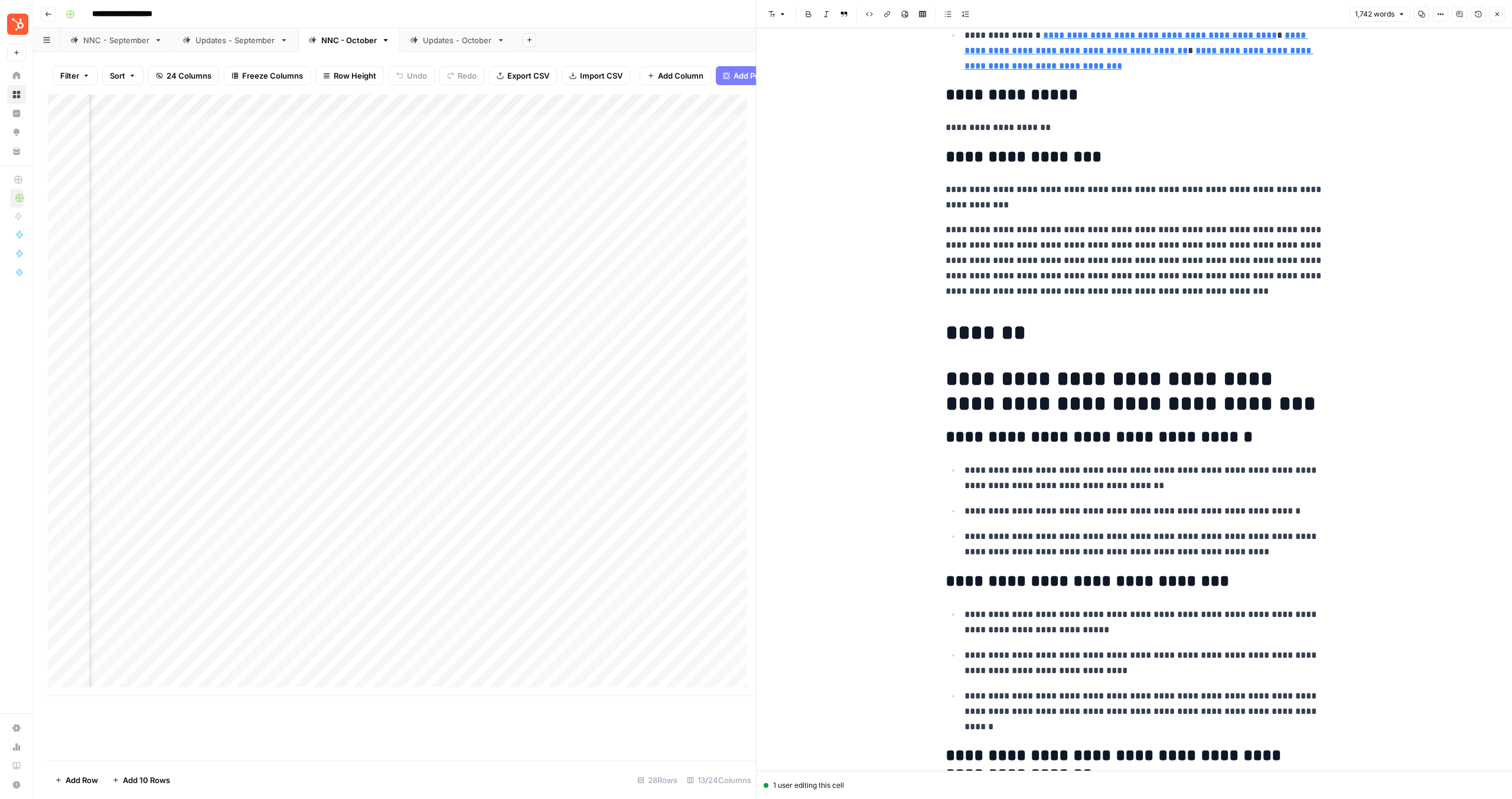
drag, startPoint x: 932, startPoint y: 330, endPoint x: 1014, endPoint y: 354, distance: 85.4
click at [953, 330] on h1 "*******" at bounding box center [1135, 332] width 378 height 24
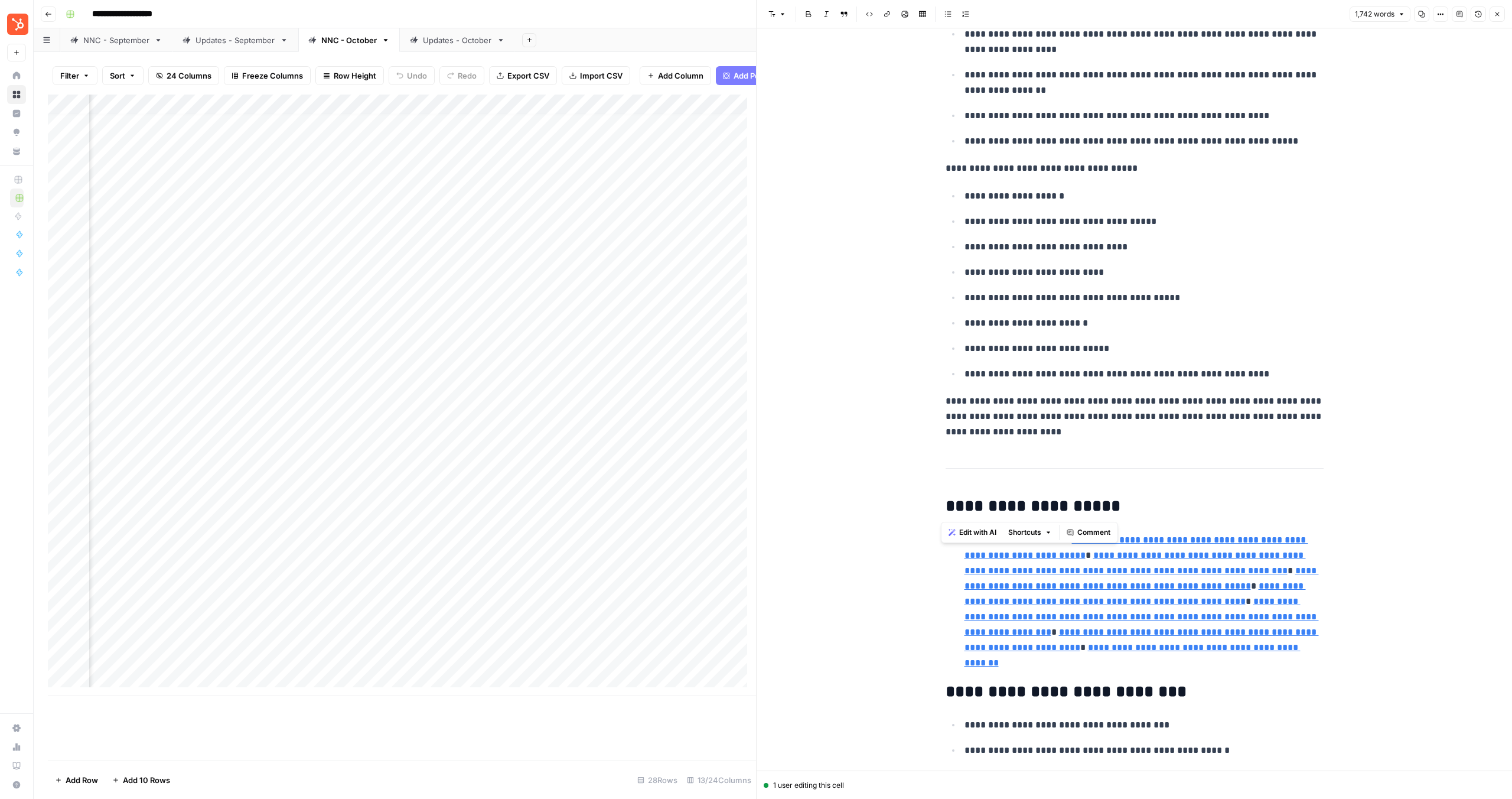
scroll to position [3205, 0]
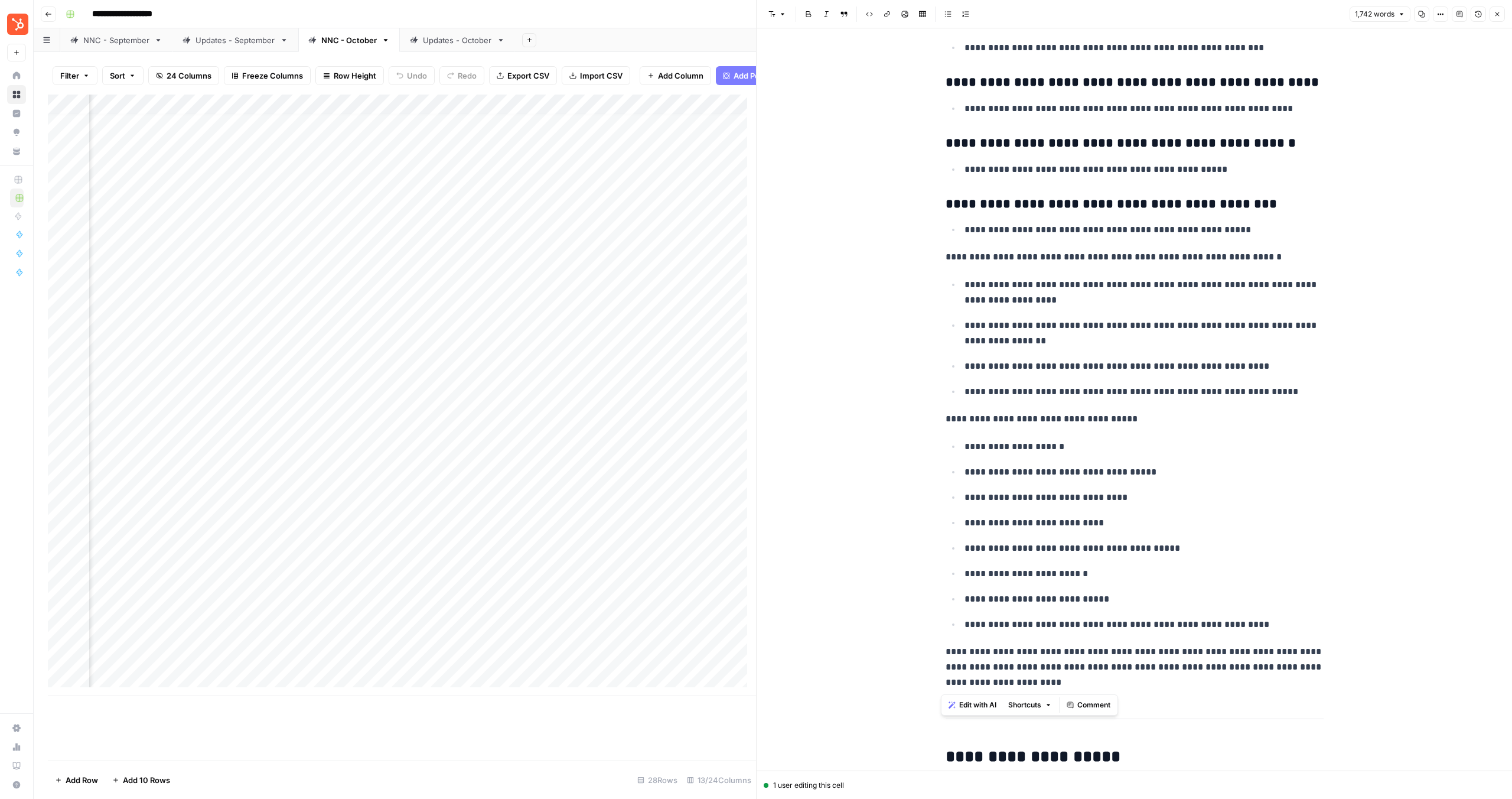
drag, startPoint x: 947, startPoint y: 336, endPoint x: 1184, endPoint y: 677, distance: 415.3
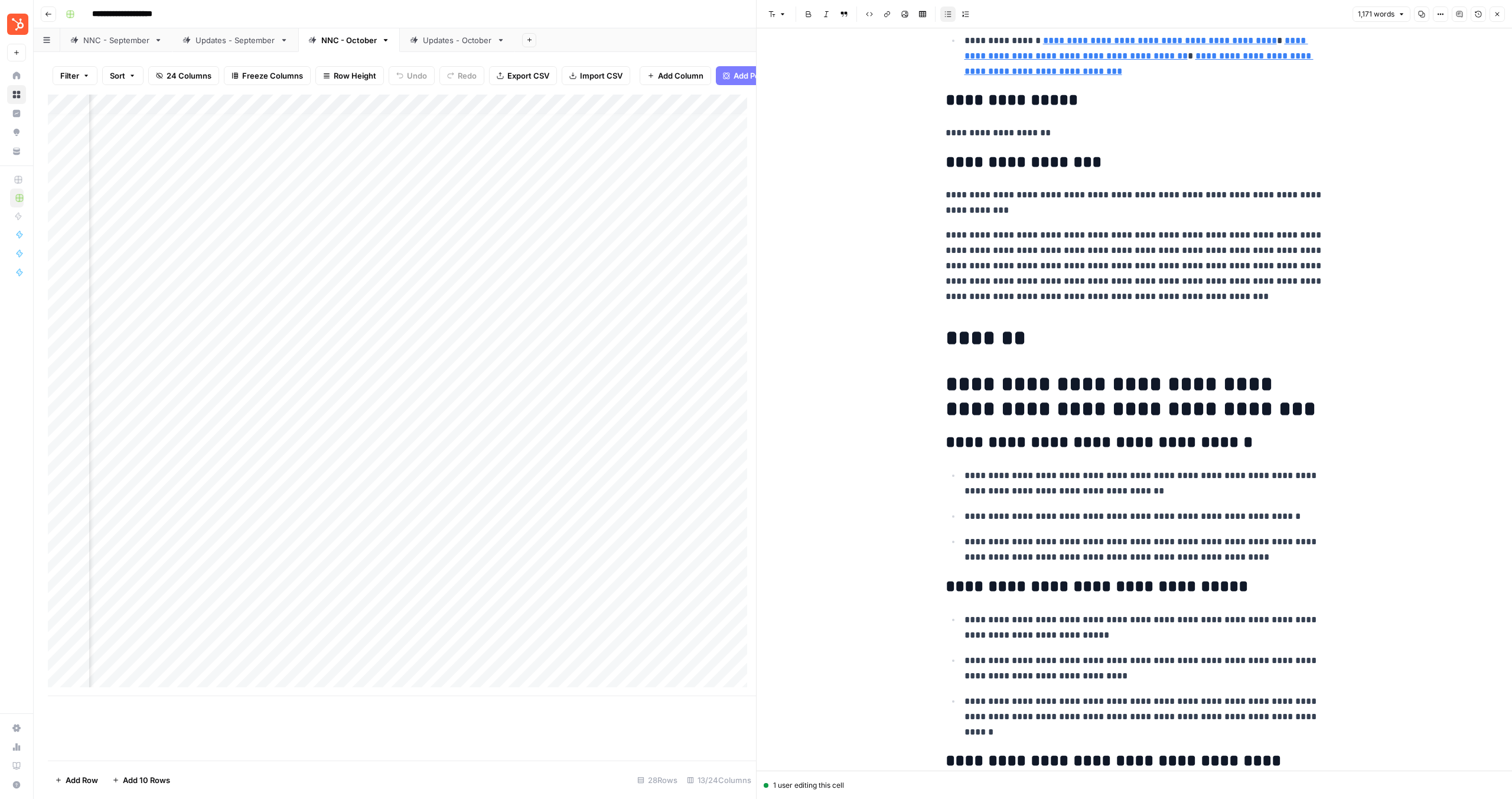
scroll to position [103, 0]
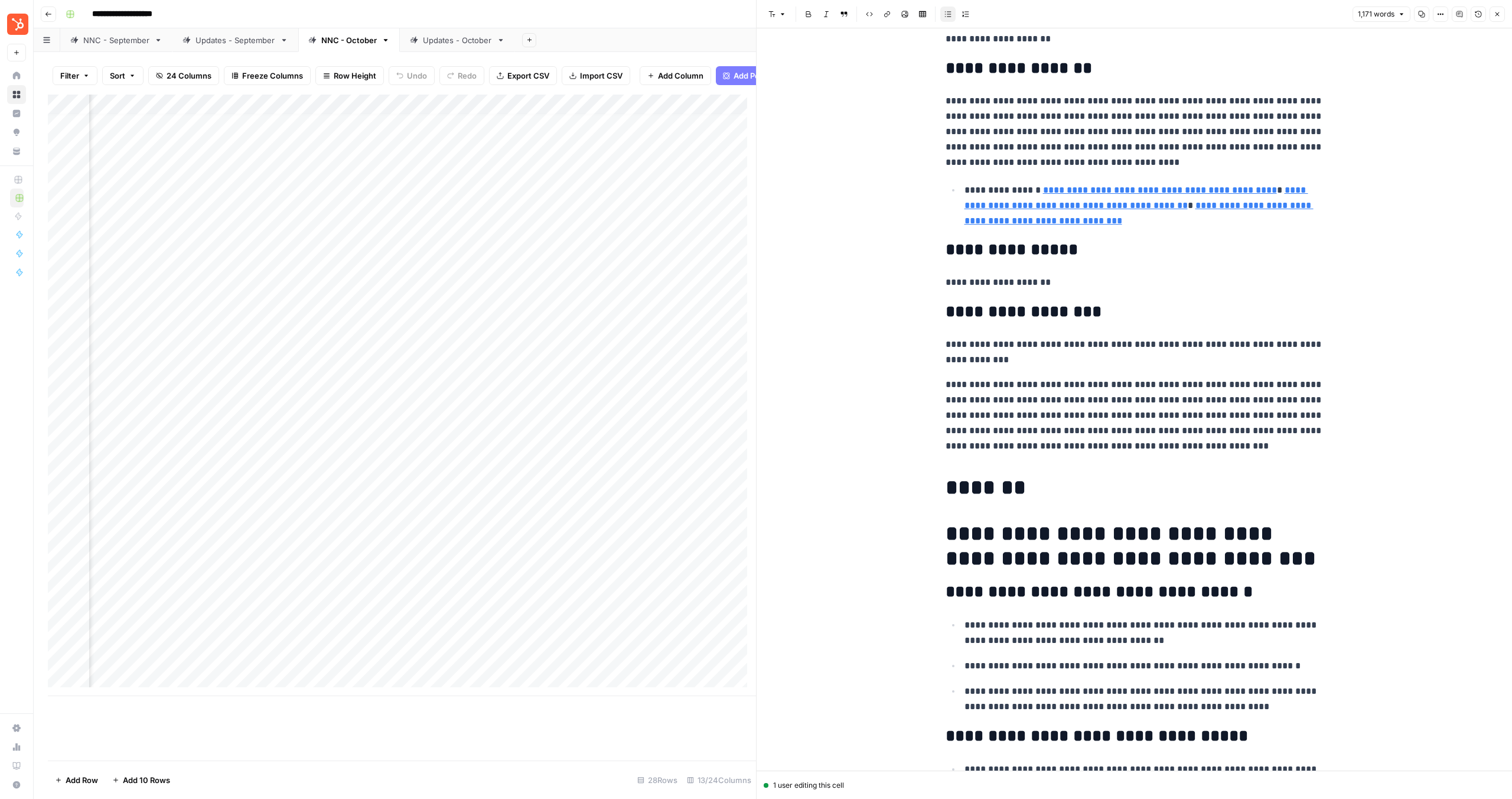
click at [1062, 380] on p "**********" at bounding box center [1135, 415] width 378 height 77
click at [209, 303] on div "Add Column" at bounding box center [402, 395] width 708 height 601
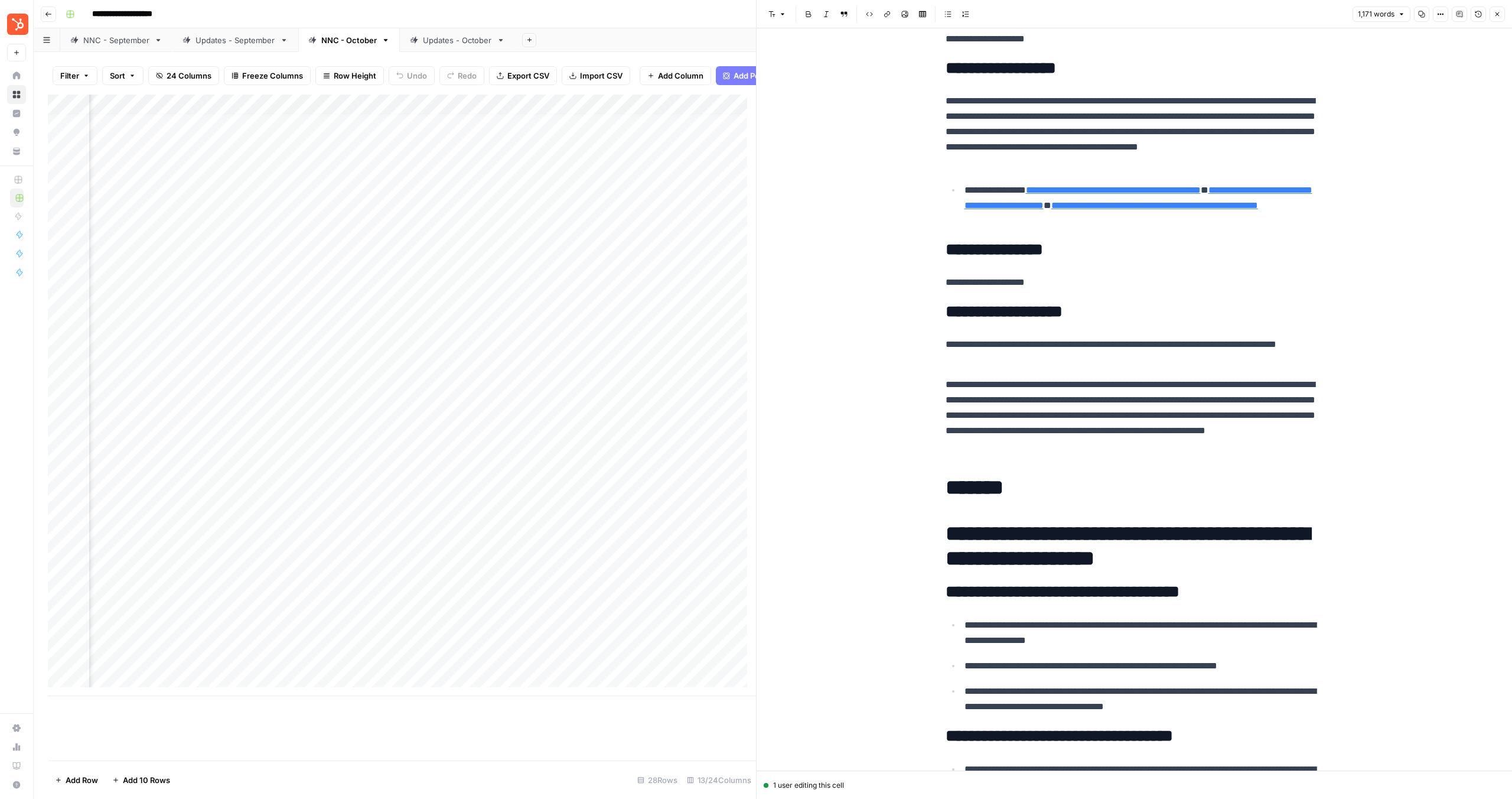
click at [229, 306] on div "Add Column" at bounding box center [402, 395] width 708 height 601
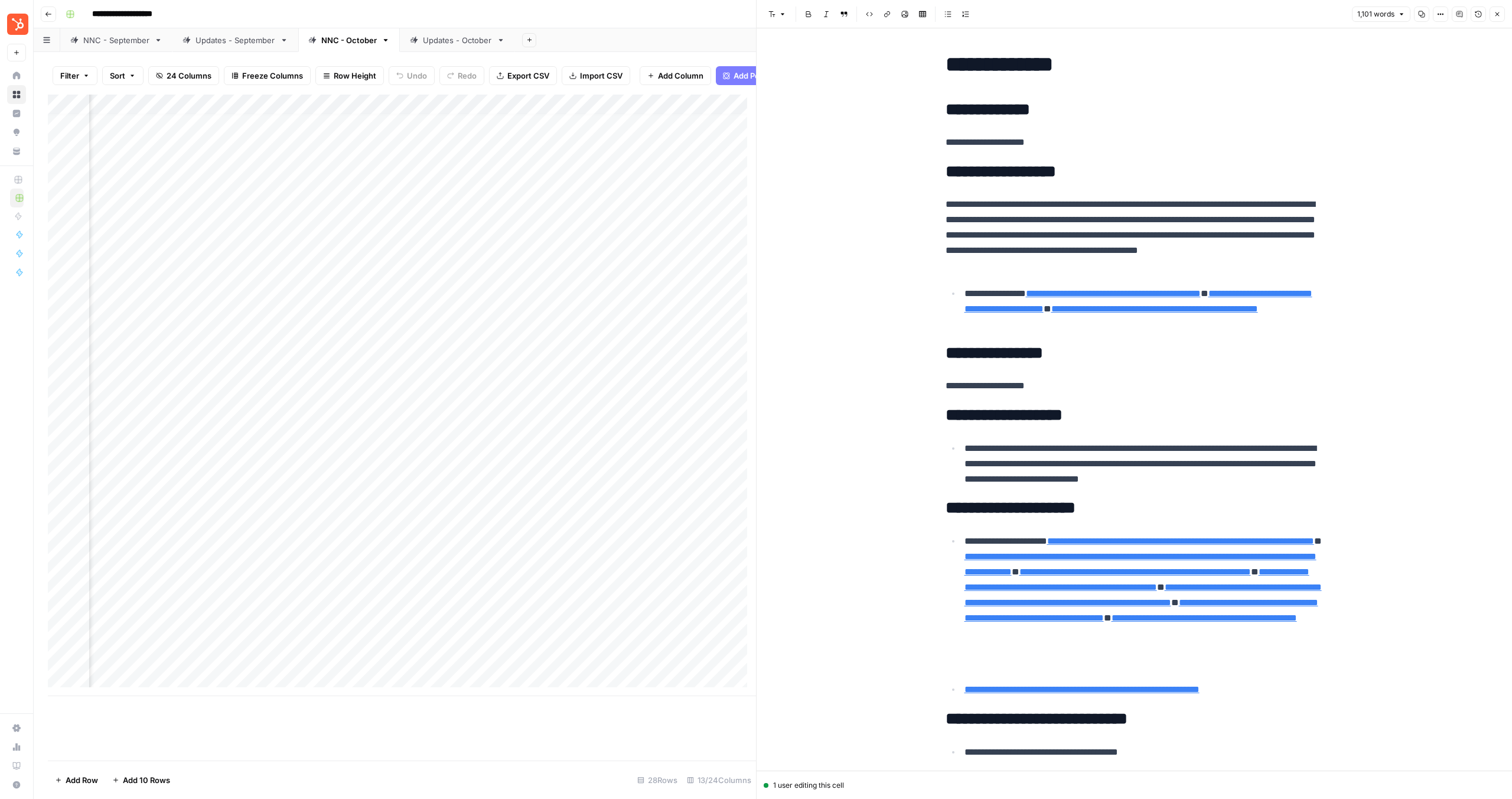
scroll to position [7, 0]
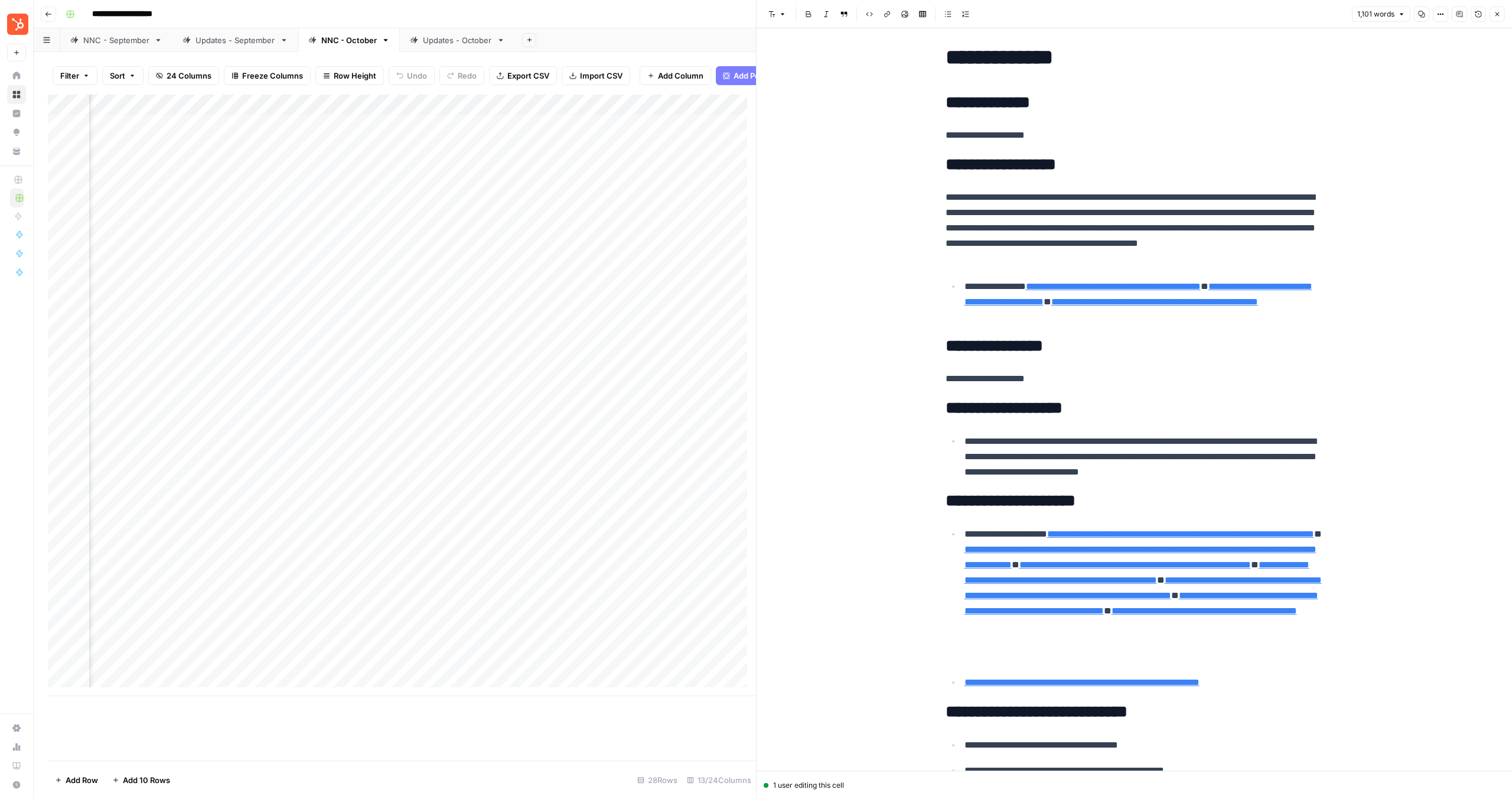
click at [1101, 450] on p "**********" at bounding box center [1144, 457] width 359 height 46
drag, startPoint x: 959, startPoint y: 441, endPoint x: 1308, endPoint y: 471, distance: 350.3
click at [1308, 471] on li "**********" at bounding box center [1142, 457] width 363 height 47
copy p "**********"
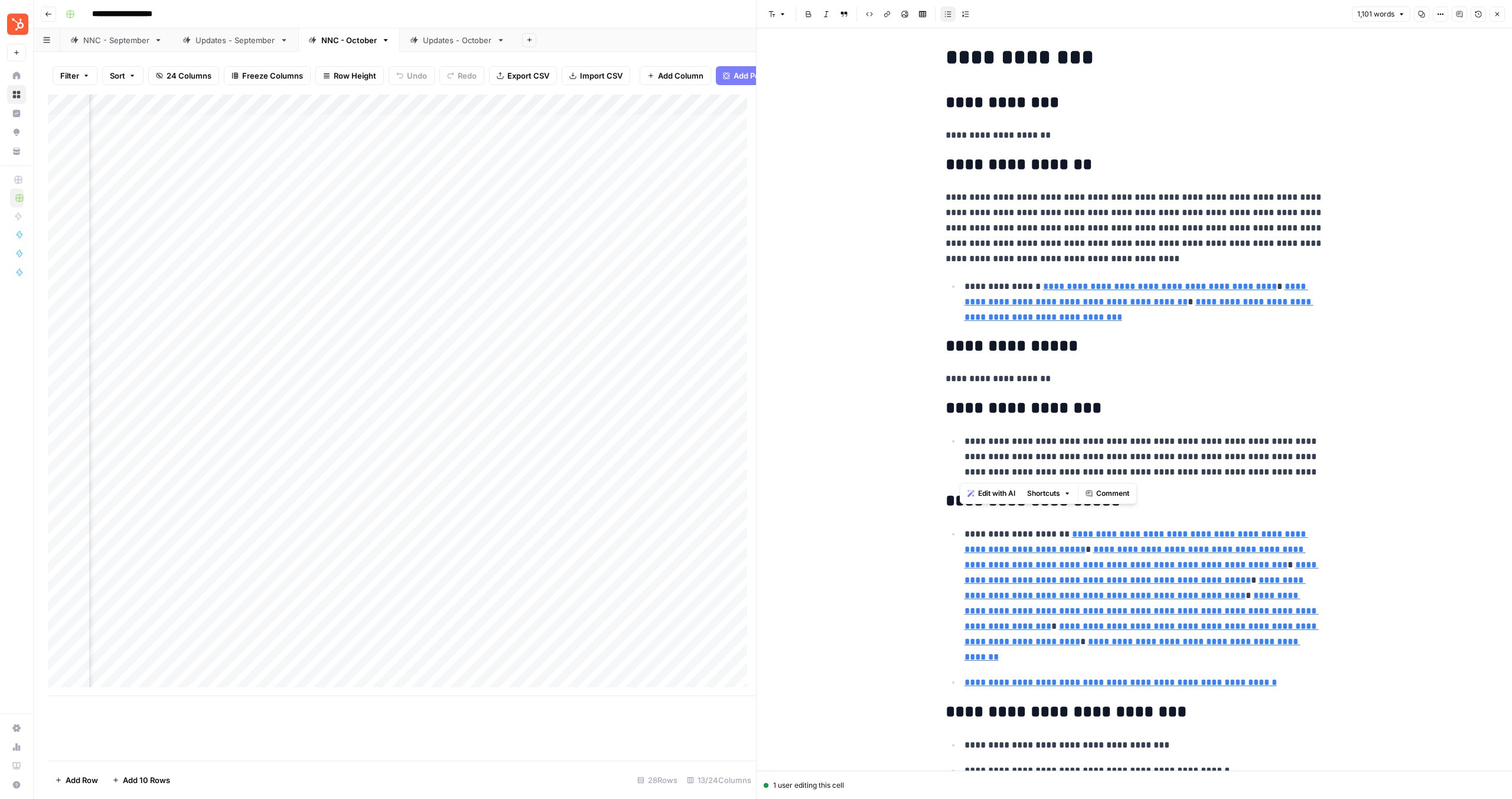
click at [548, 308] on div "Add Column" at bounding box center [402, 395] width 708 height 601
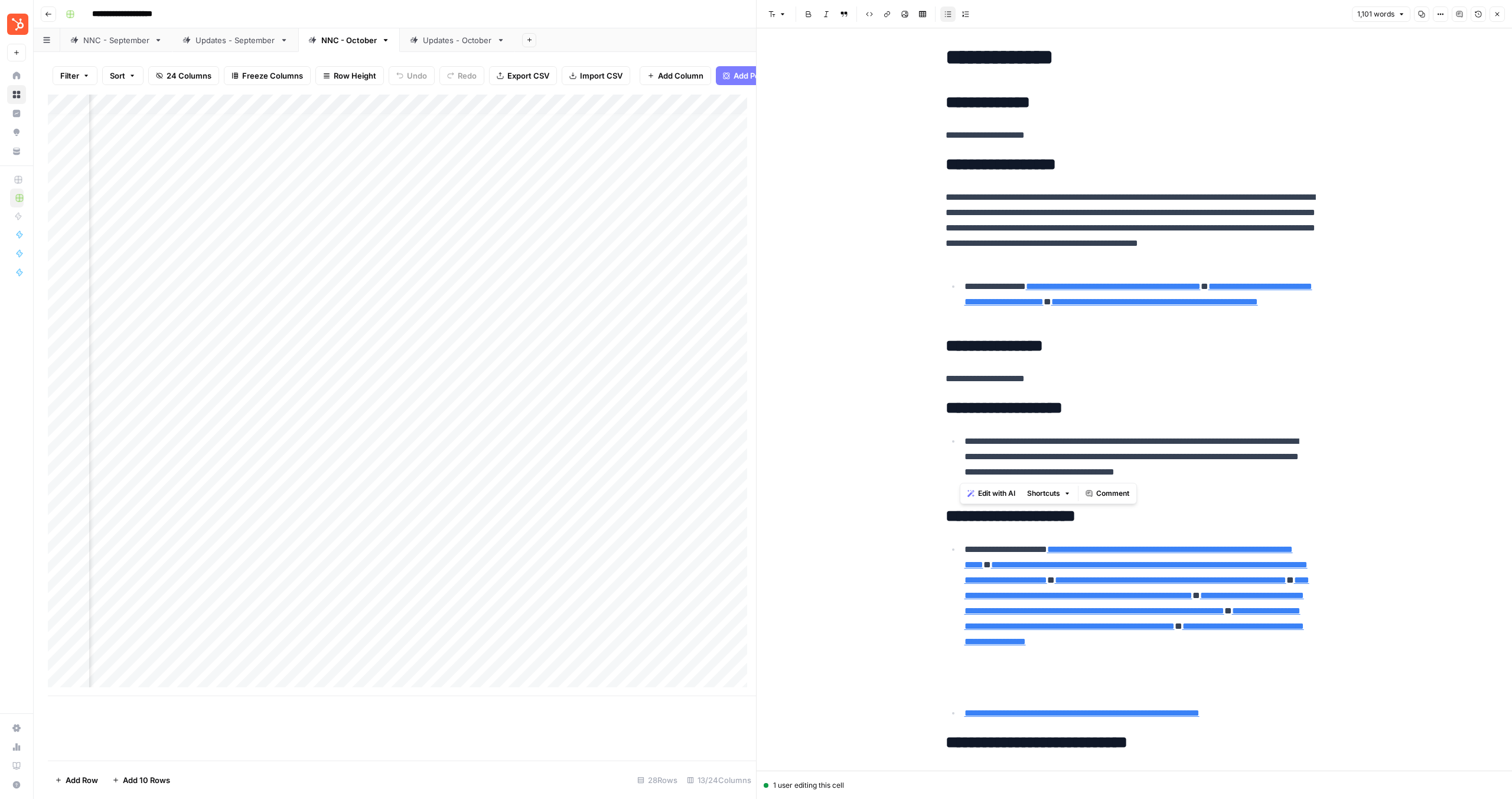
click at [595, 306] on div "Add Column" at bounding box center [402, 395] width 708 height 601
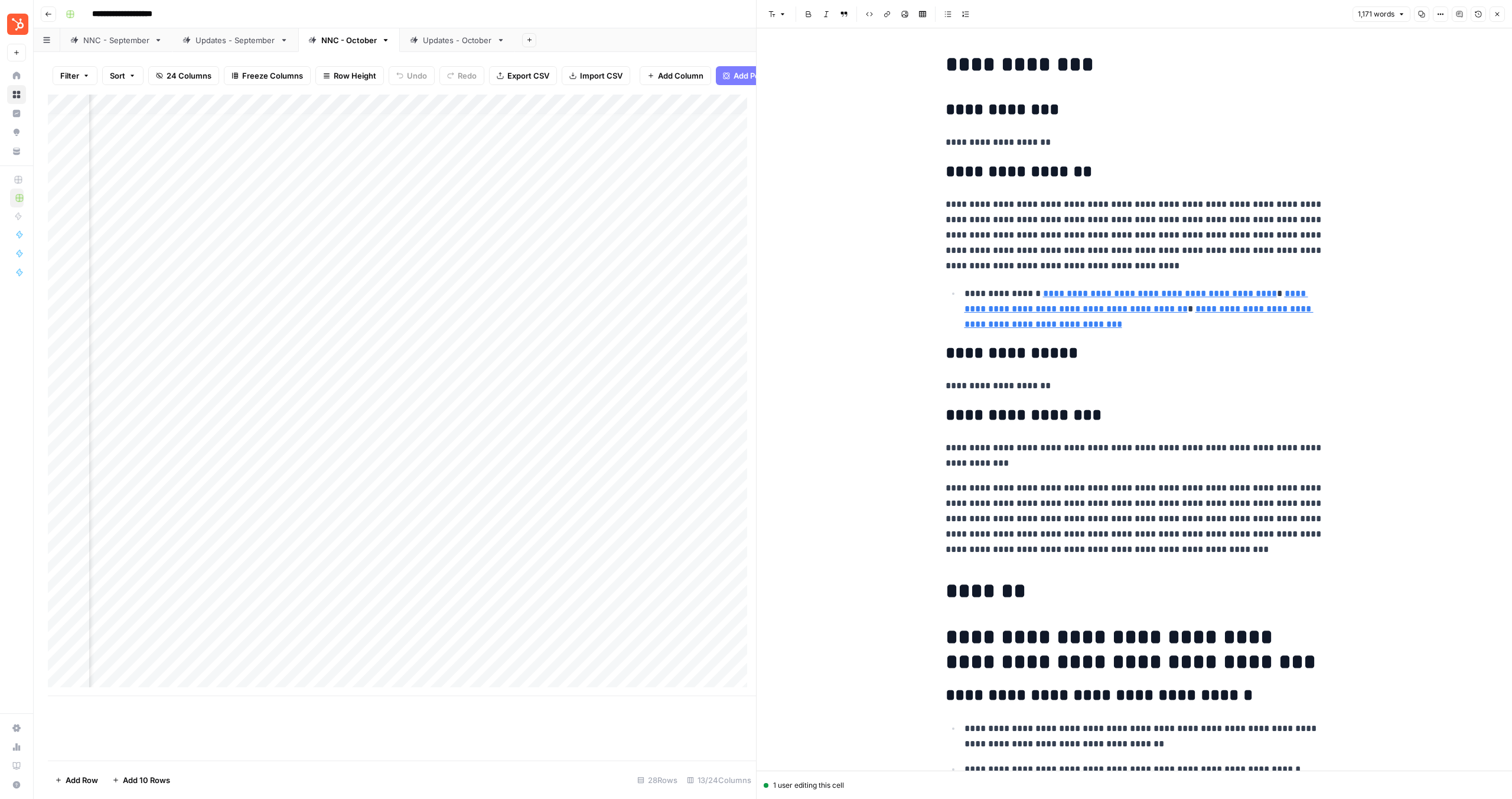
click at [999, 500] on p "**********" at bounding box center [1135, 518] width 378 height 77
drag, startPoint x: 941, startPoint y: 491, endPoint x: 1413, endPoint y: 549, distance: 475.6
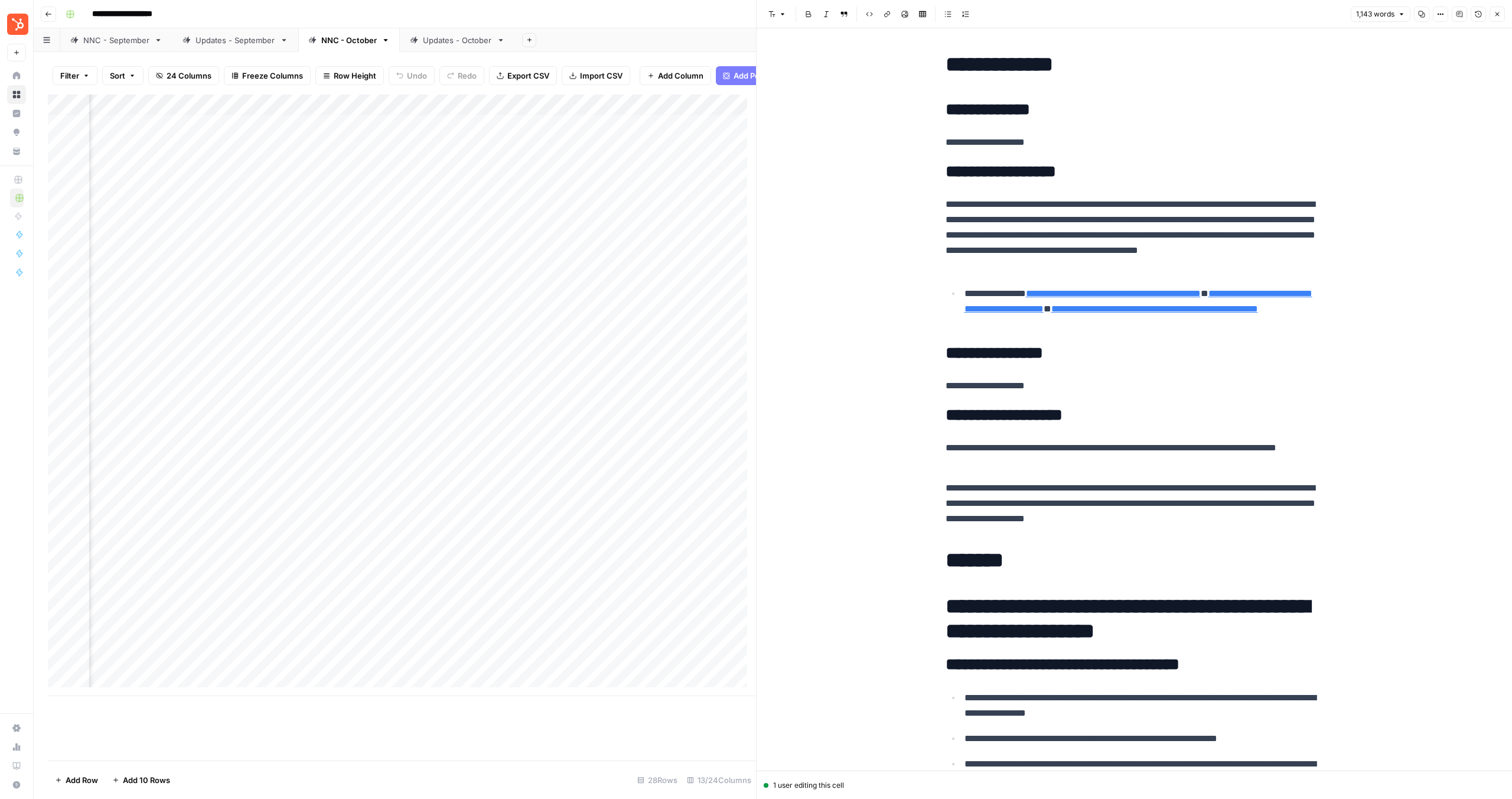
click at [203, 328] on div "Add Column" at bounding box center [402, 395] width 708 height 601
click at [236, 327] on div "Add Column" at bounding box center [402, 395] width 708 height 601
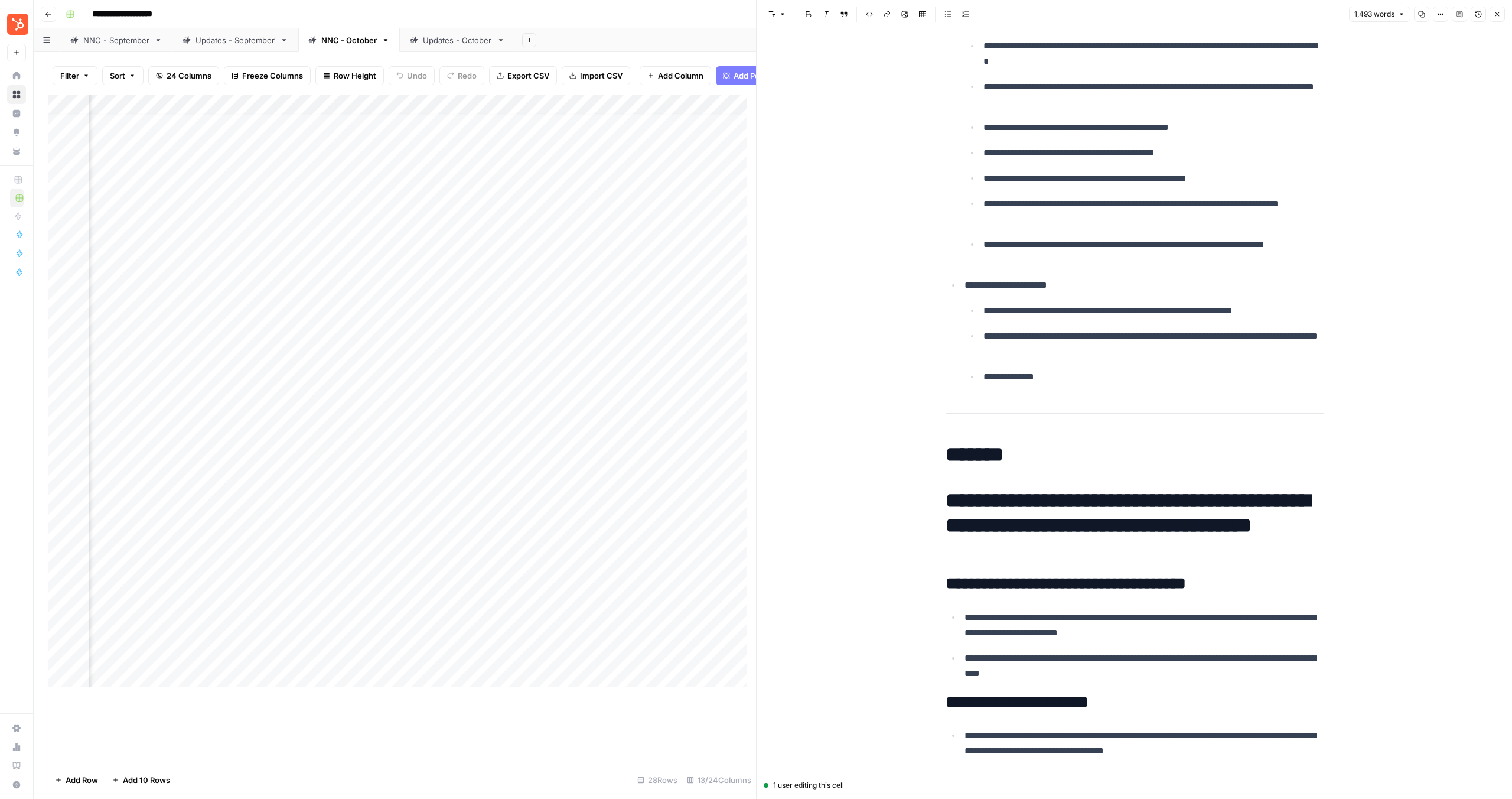
scroll to position [2127, 0]
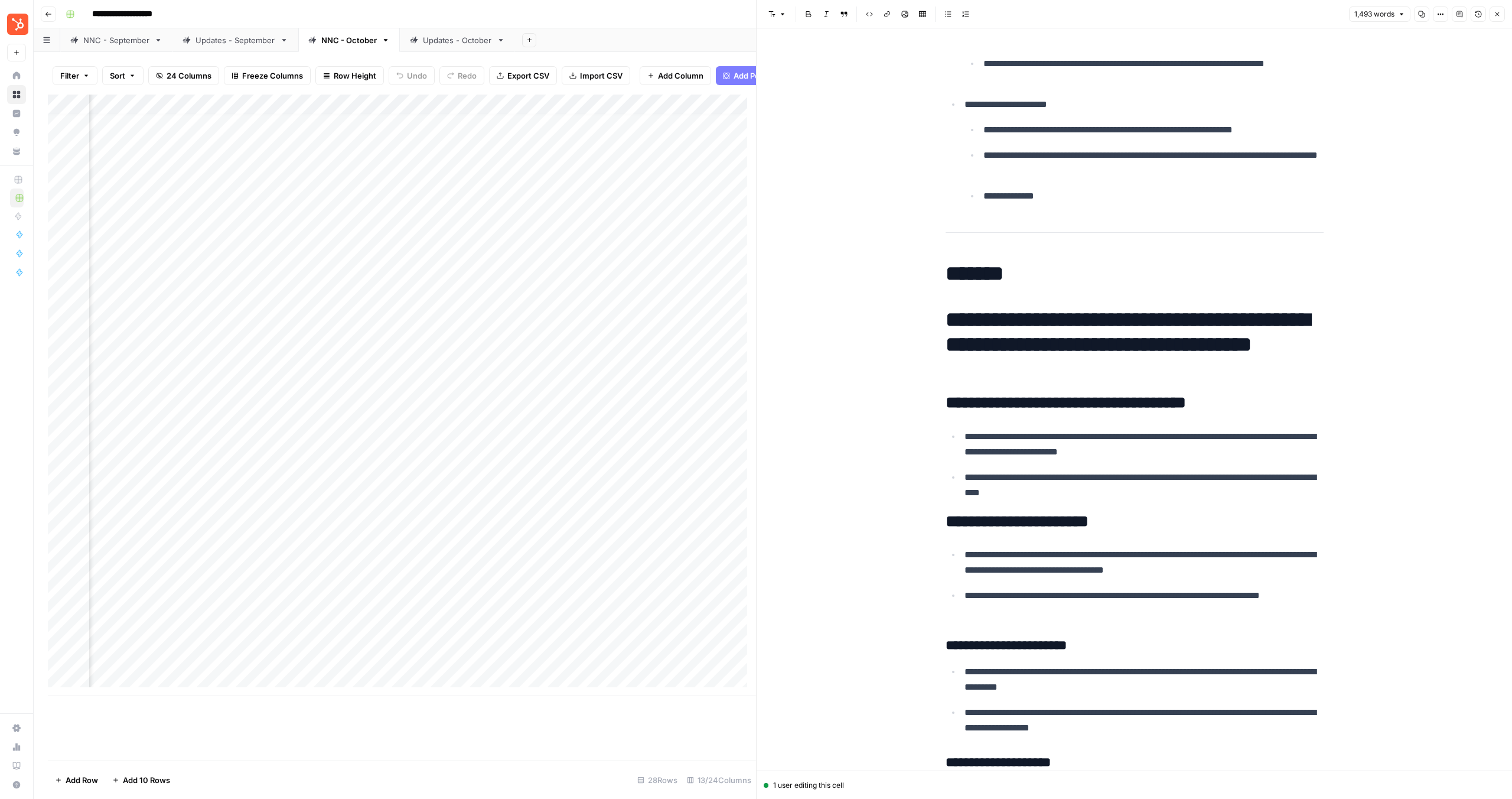
click at [949, 304] on div "**********" at bounding box center [1134, 203] width 392 height 4565
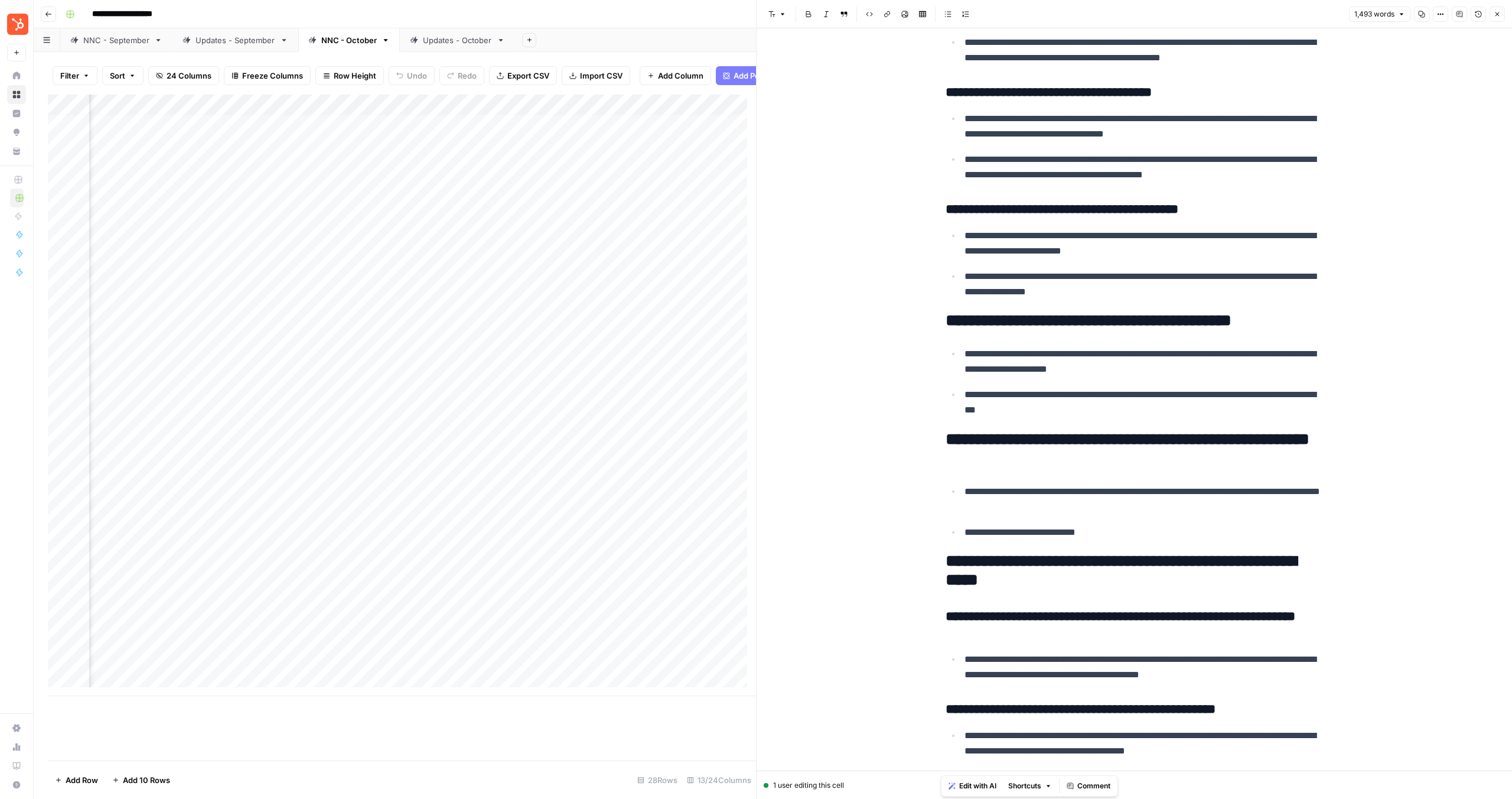
scroll to position [3881, 0]
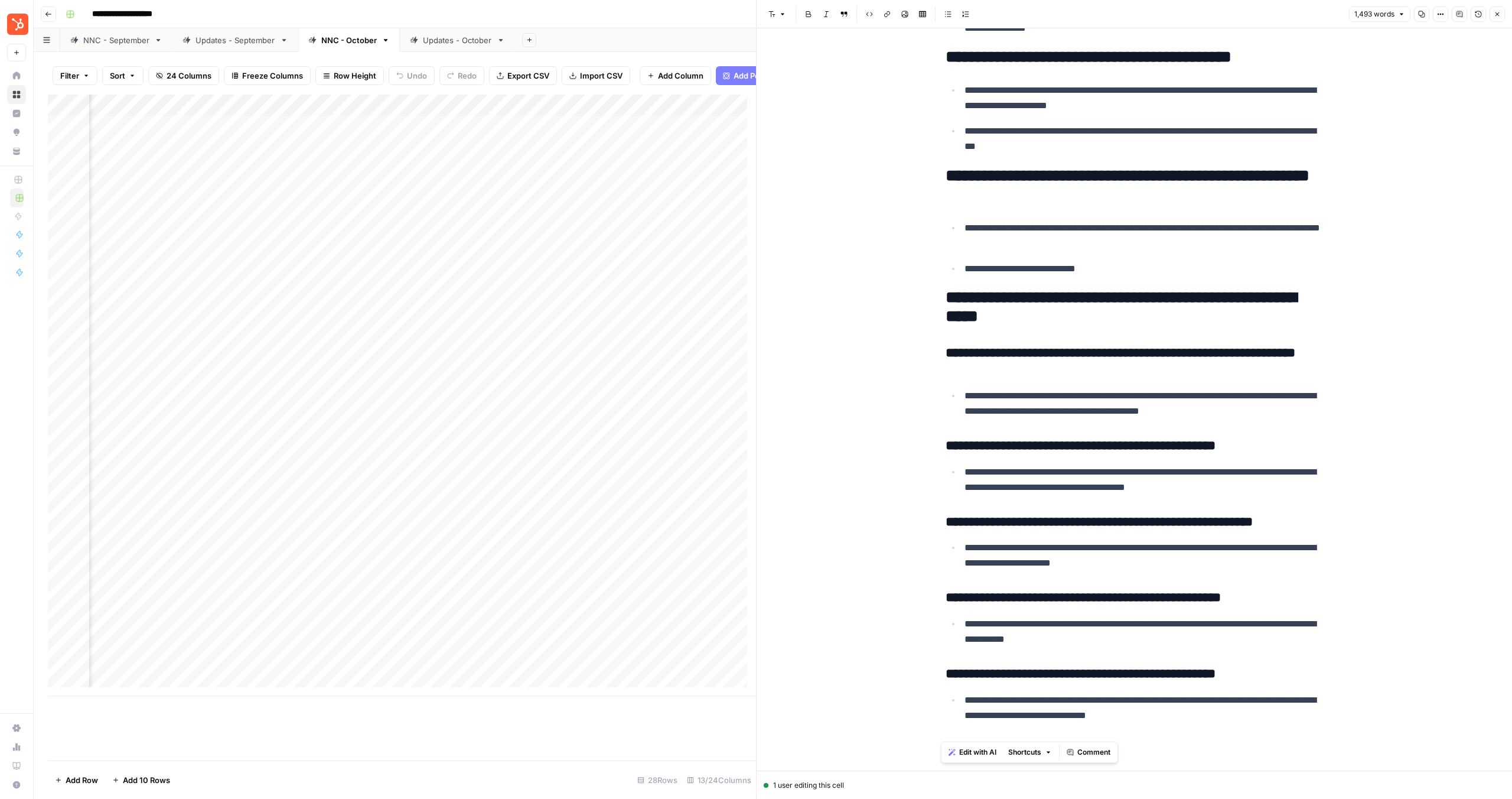
drag, startPoint x: 938, startPoint y: 265, endPoint x: 1260, endPoint y: 728, distance: 564.0
copy div "**********"
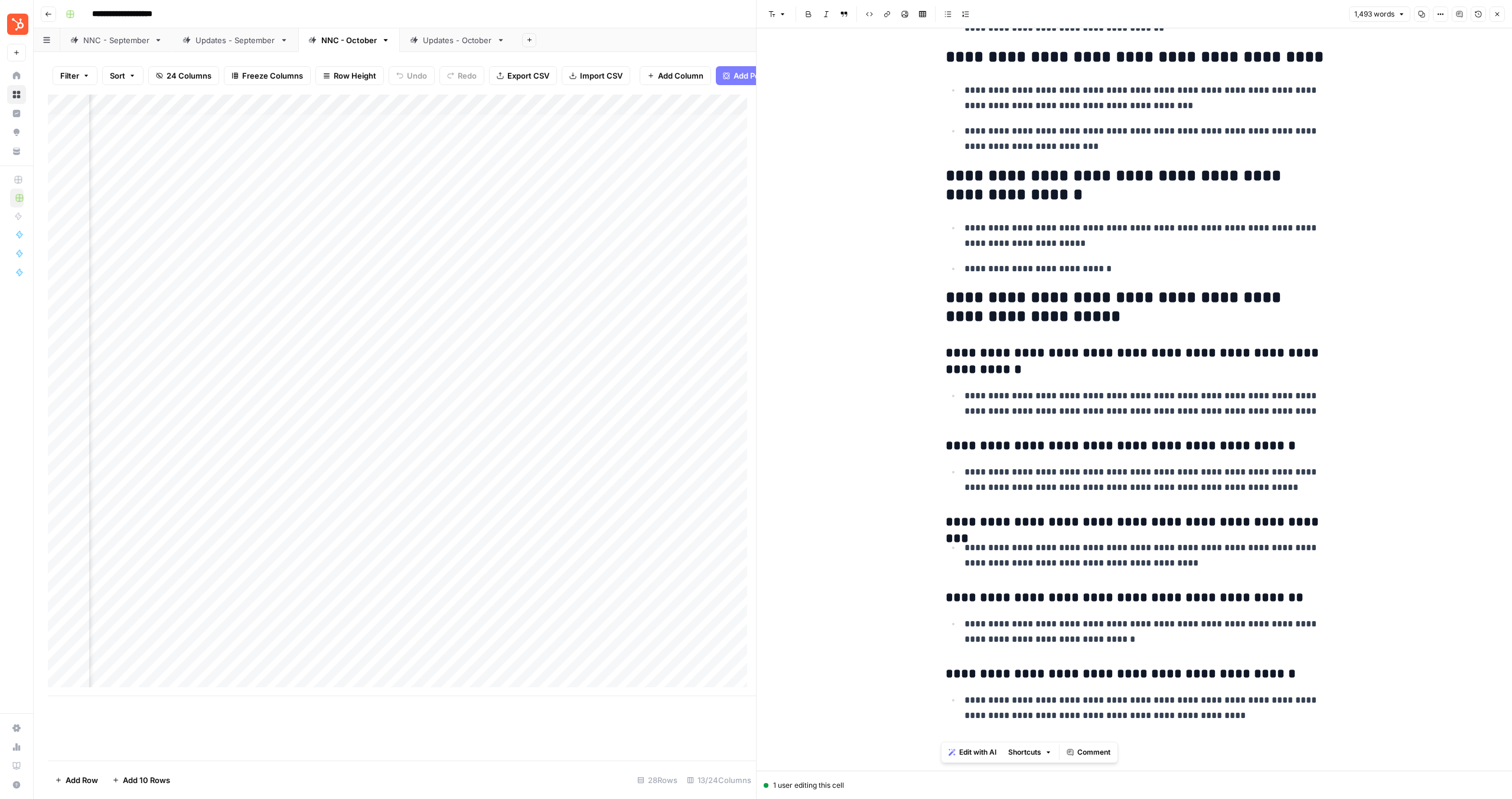
click at [555, 321] on div "Add Column" at bounding box center [402, 395] width 708 height 601
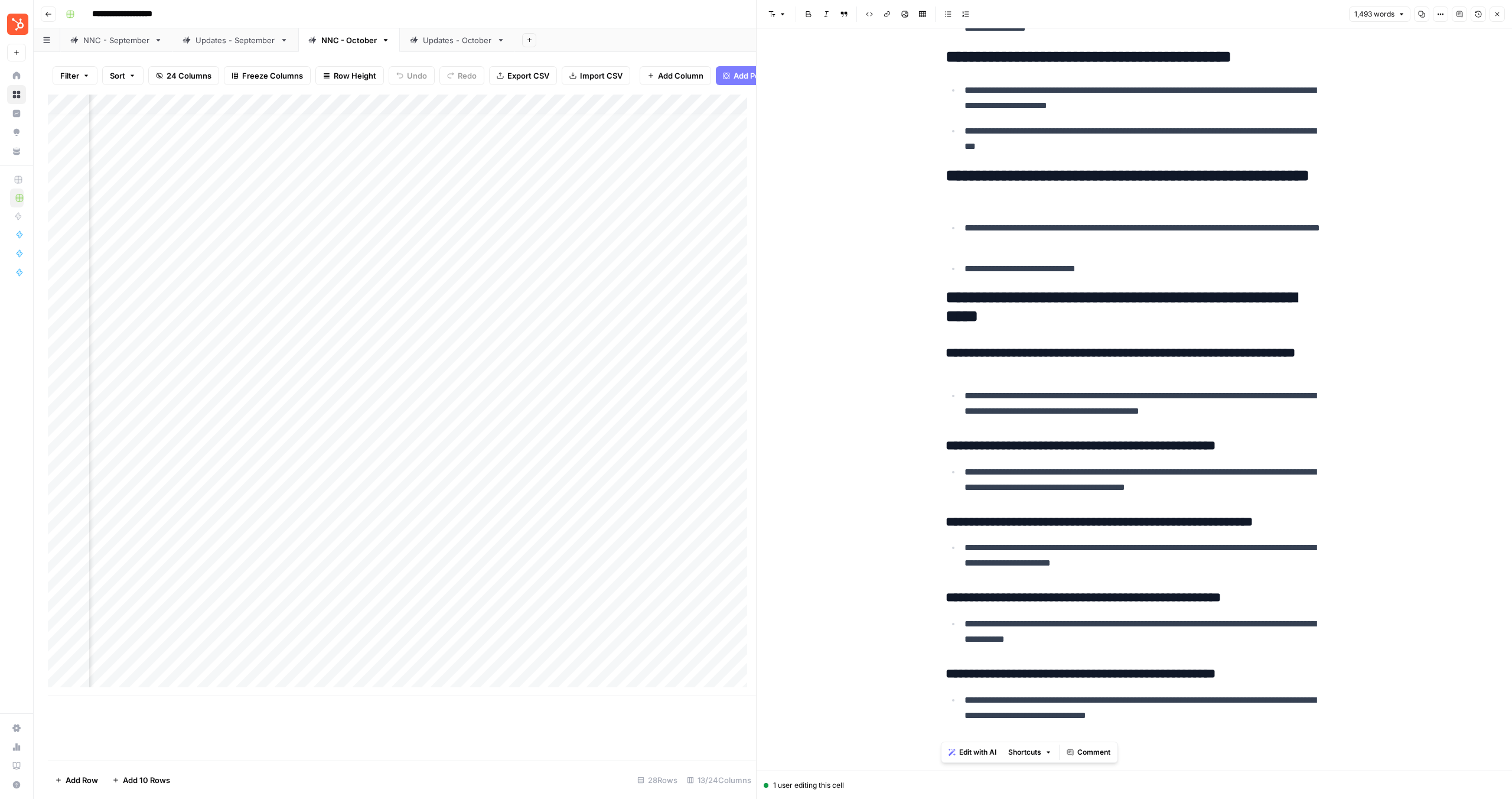
click at [591, 325] on div "Add Column" at bounding box center [402, 395] width 708 height 601
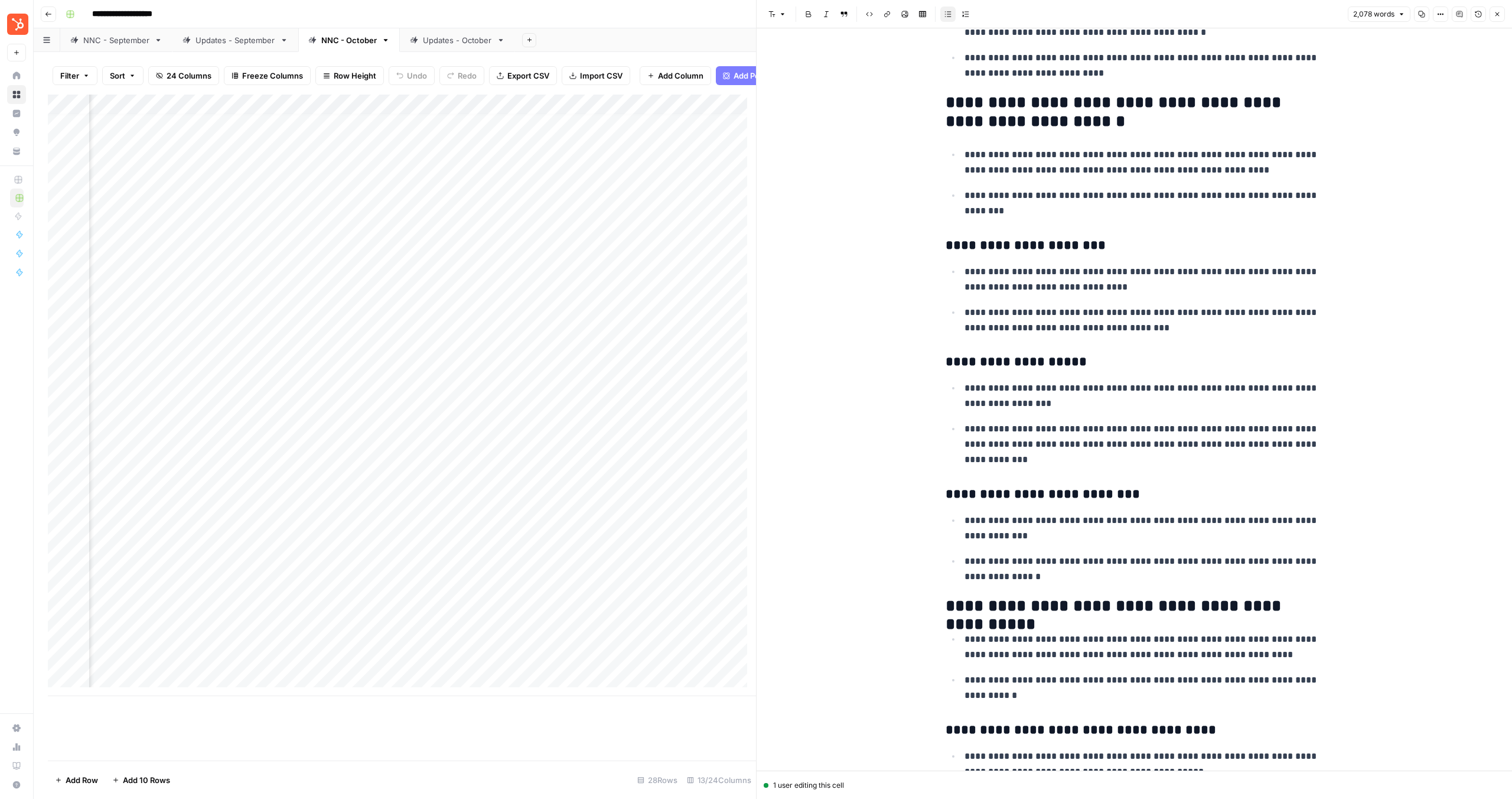
scroll to position [309, 0]
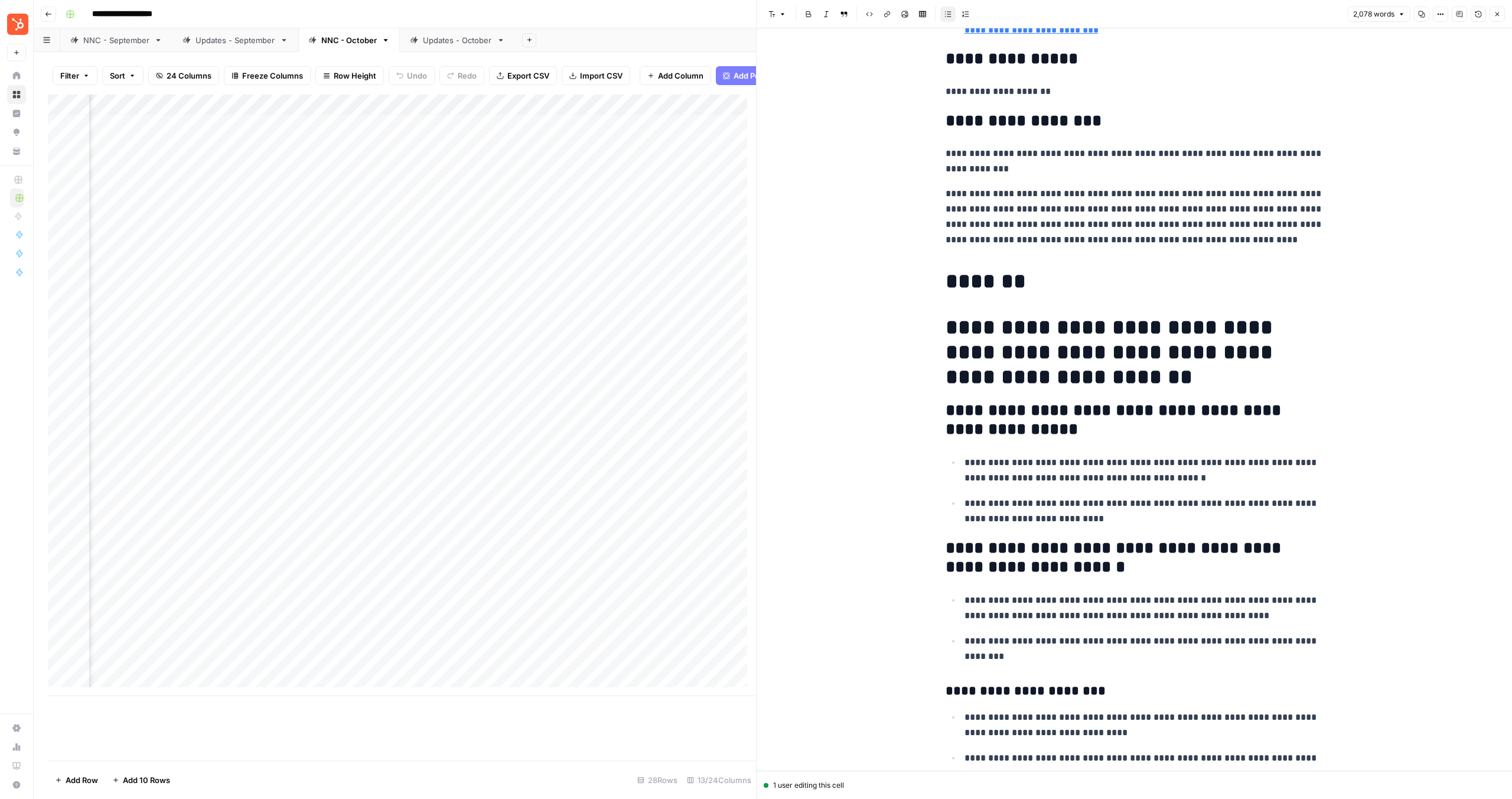
click at [946, 279] on h1 "*******" at bounding box center [1135, 281] width 378 height 24
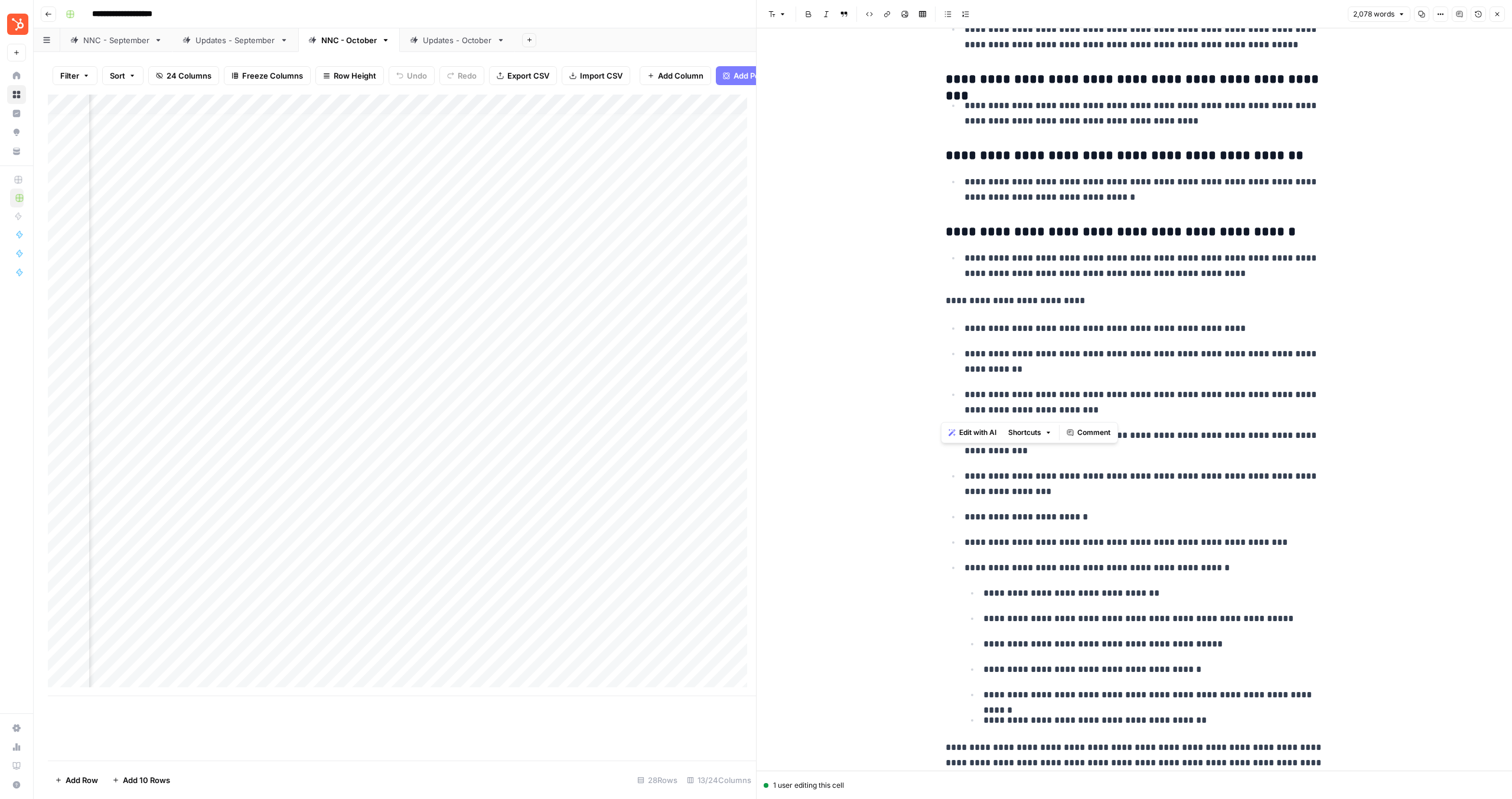
scroll to position [3943, 0]
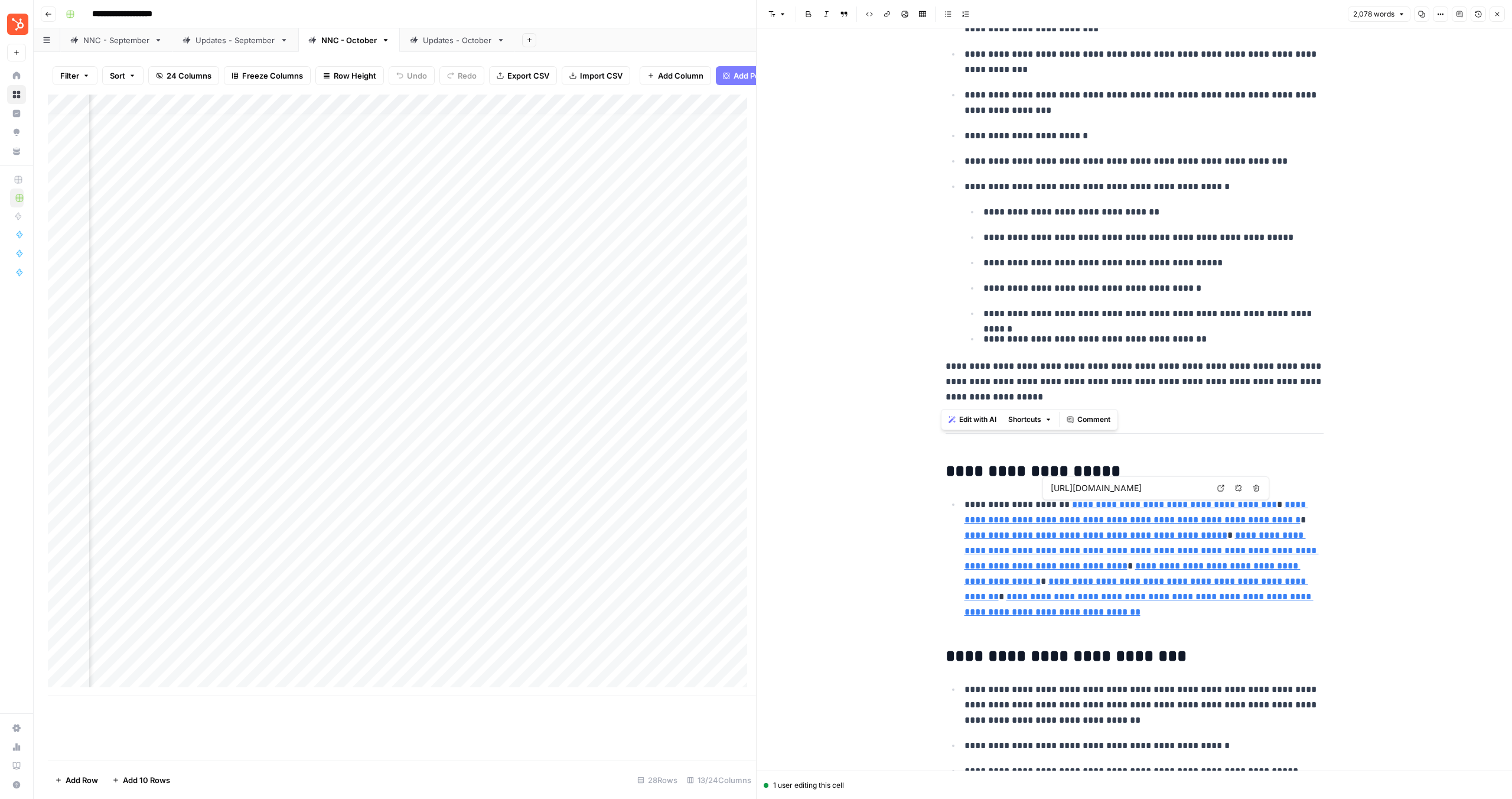
drag, startPoint x: 940, startPoint y: 278, endPoint x: 1134, endPoint y: 419, distance: 239.8
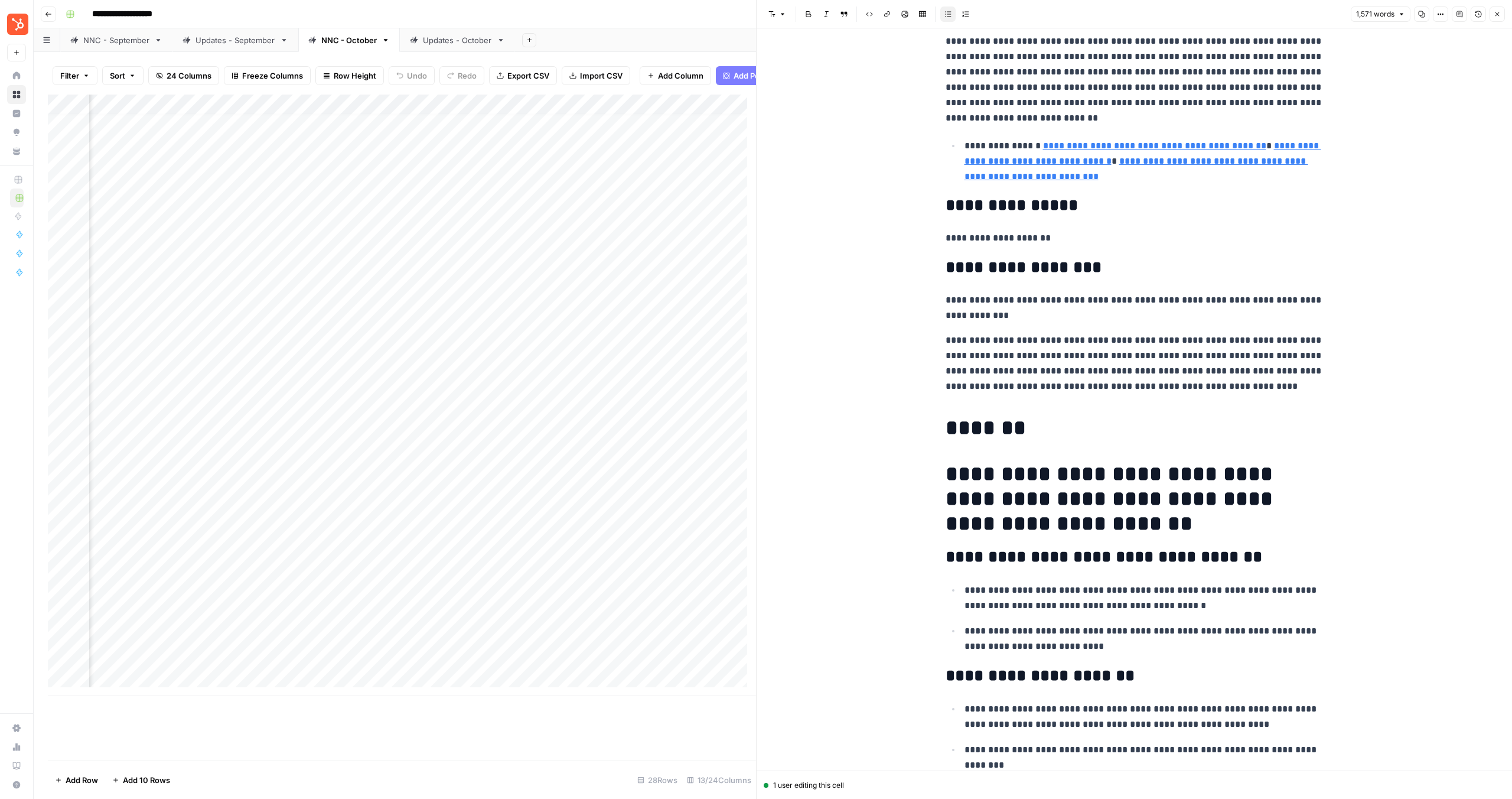
scroll to position [9, 748]
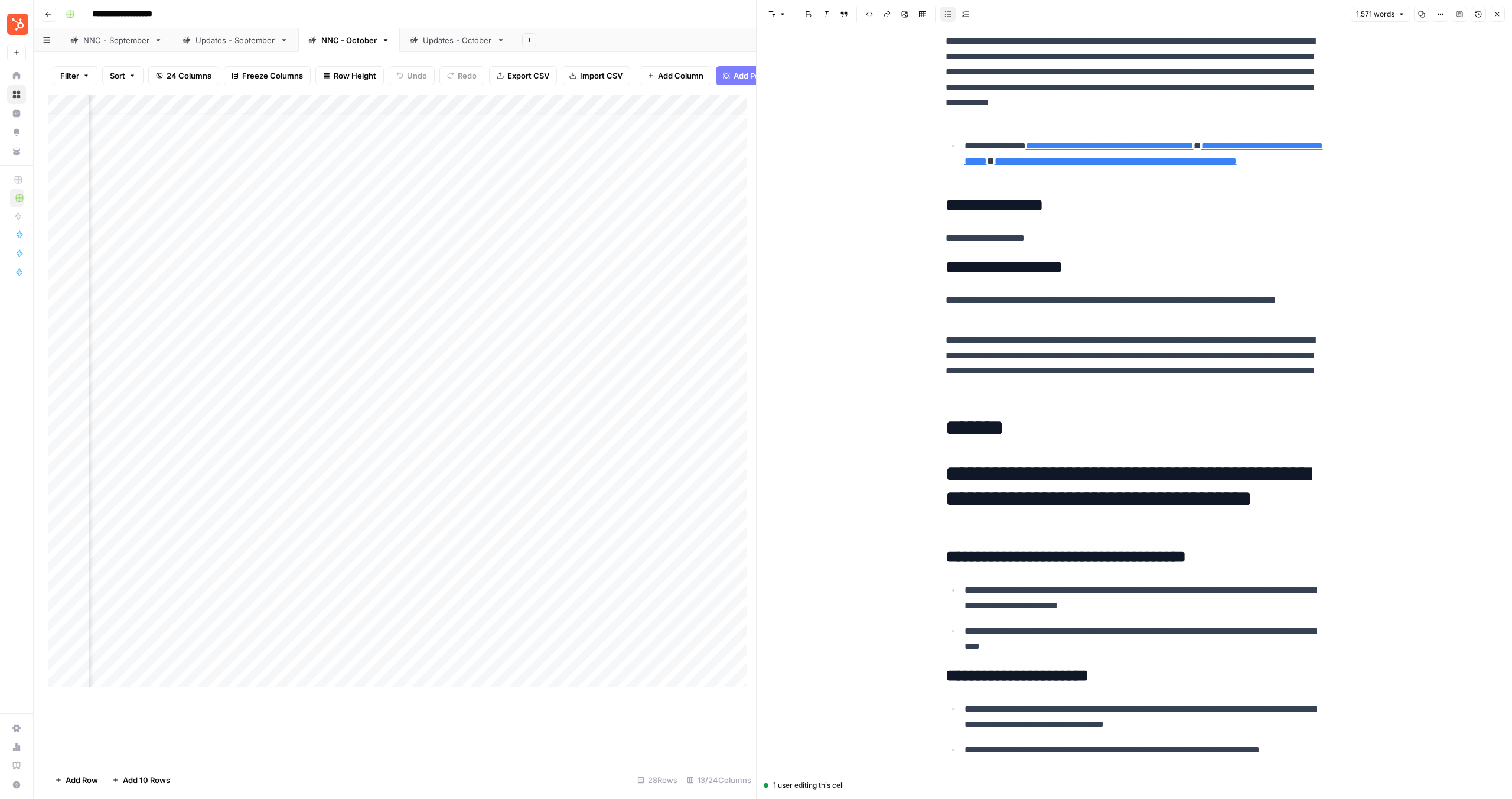
click at [214, 324] on div "Add Column" at bounding box center [402, 395] width 708 height 601
drag, startPoint x: 230, startPoint y: 324, endPoint x: 240, endPoint y: 323, distance: 10.0
click at [230, 324] on div "Add Column" at bounding box center [402, 395] width 708 height 601
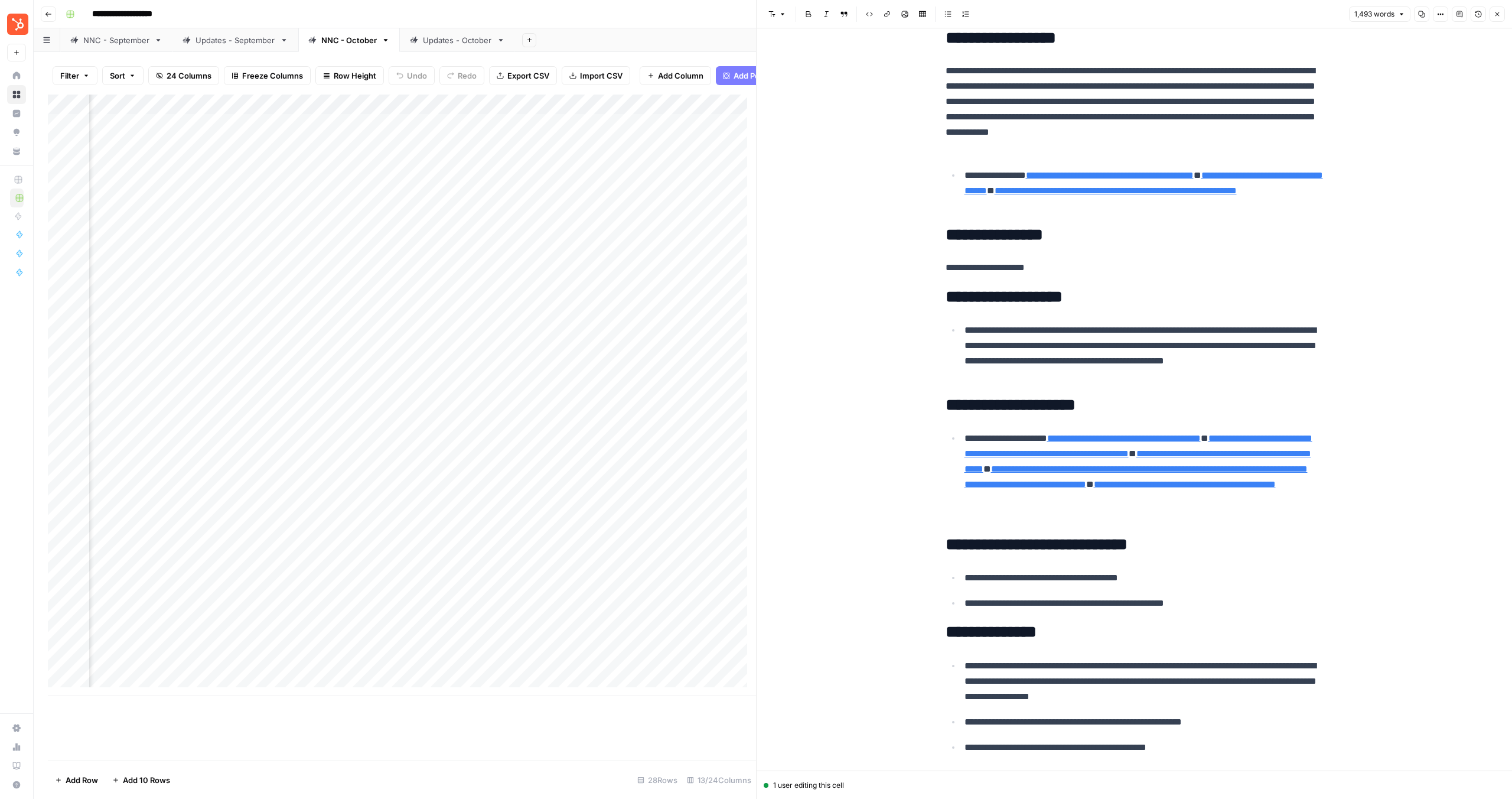
scroll to position [199, 0]
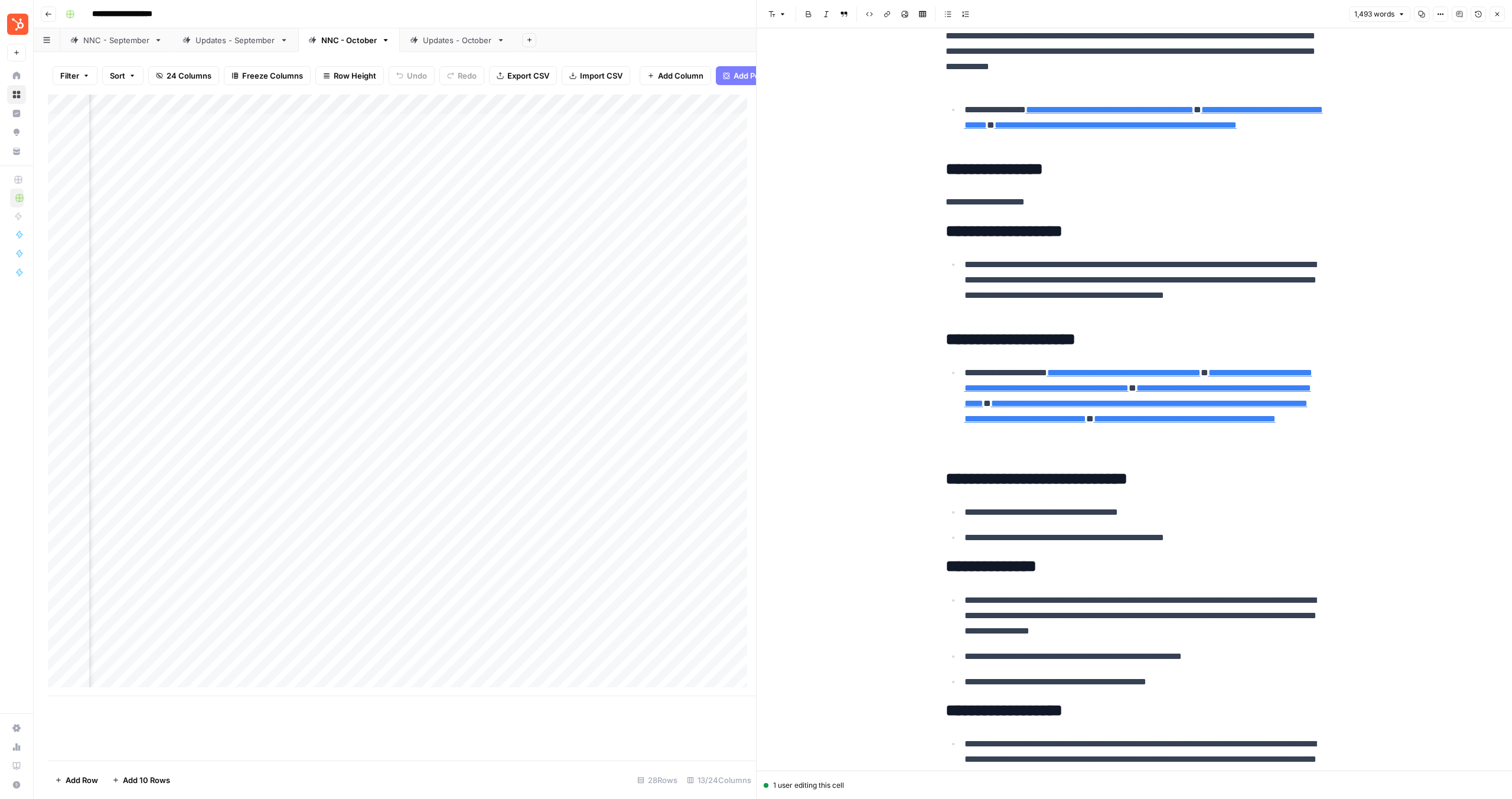
click at [990, 313] on p "**********" at bounding box center [1144, 287] width 359 height 61
drag, startPoint x: 1003, startPoint y: 308, endPoint x: 951, endPoint y: 260, distance: 70.8
click at [950, 260] on ul "**********" at bounding box center [1135, 288] width 378 height 62
copy p "**********"
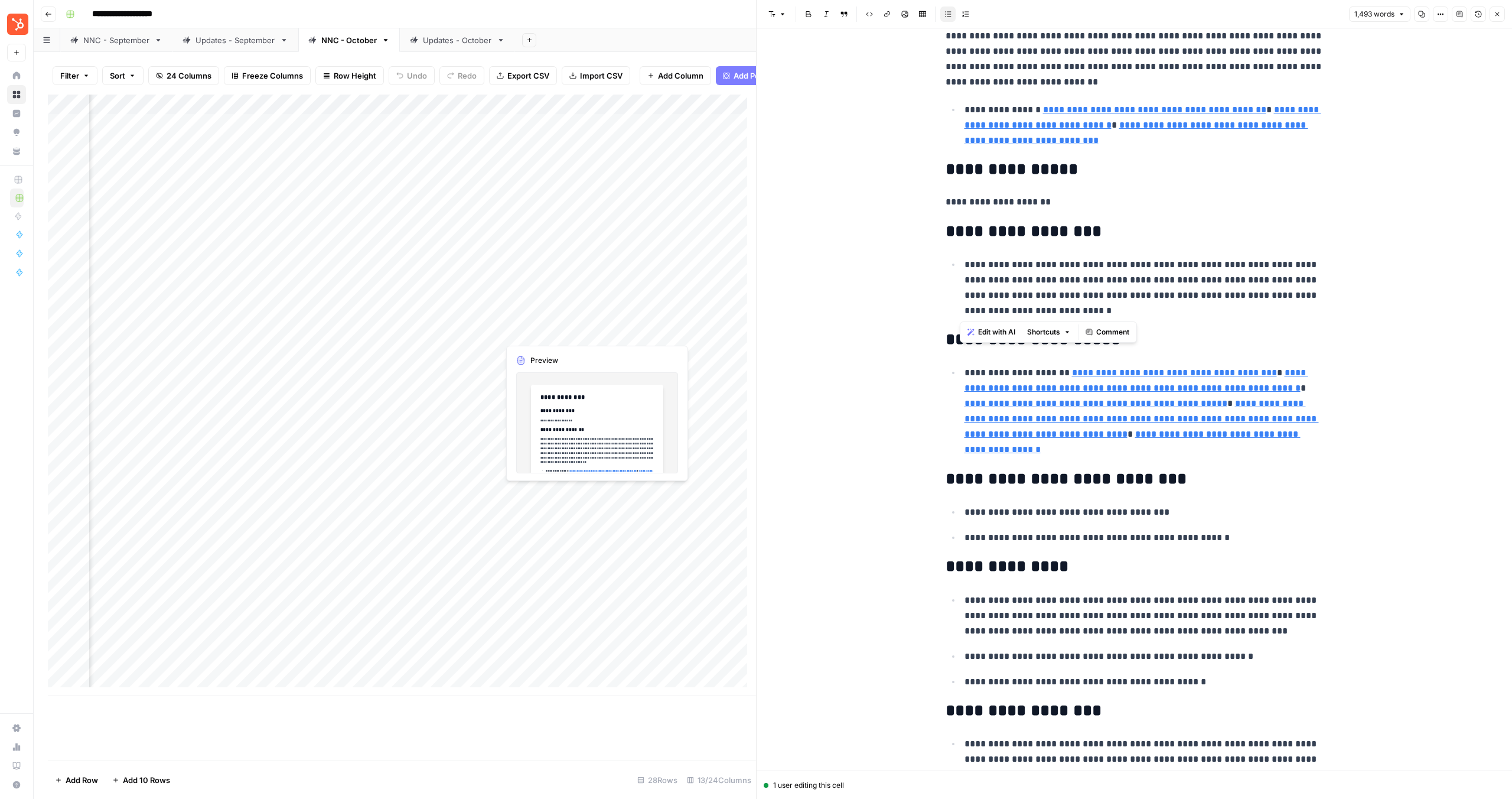
click at [532, 333] on div "Add Column" at bounding box center [402, 395] width 708 height 601
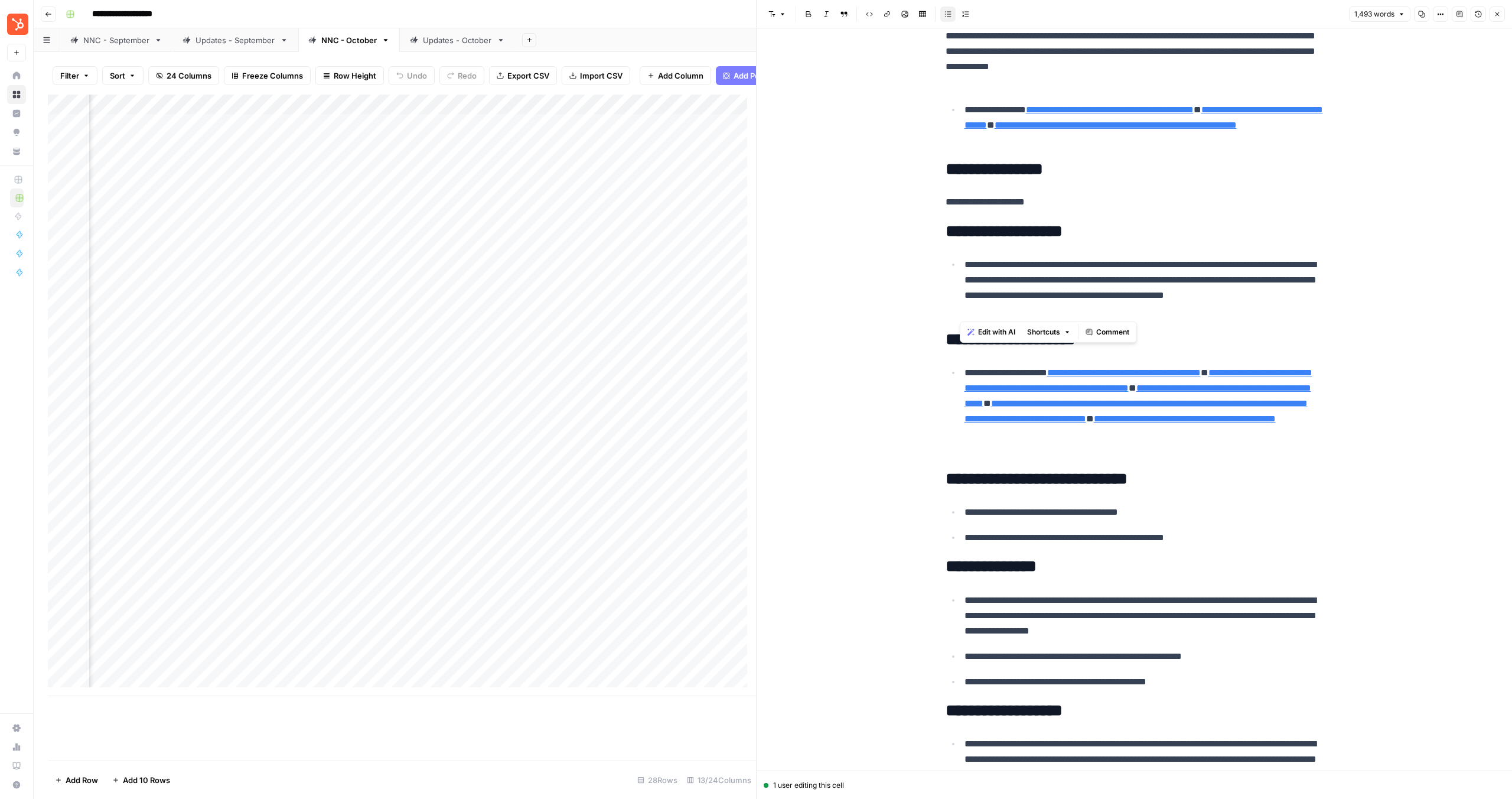
click at [596, 334] on div "Add Column" at bounding box center [402, 395] width 708 height 601
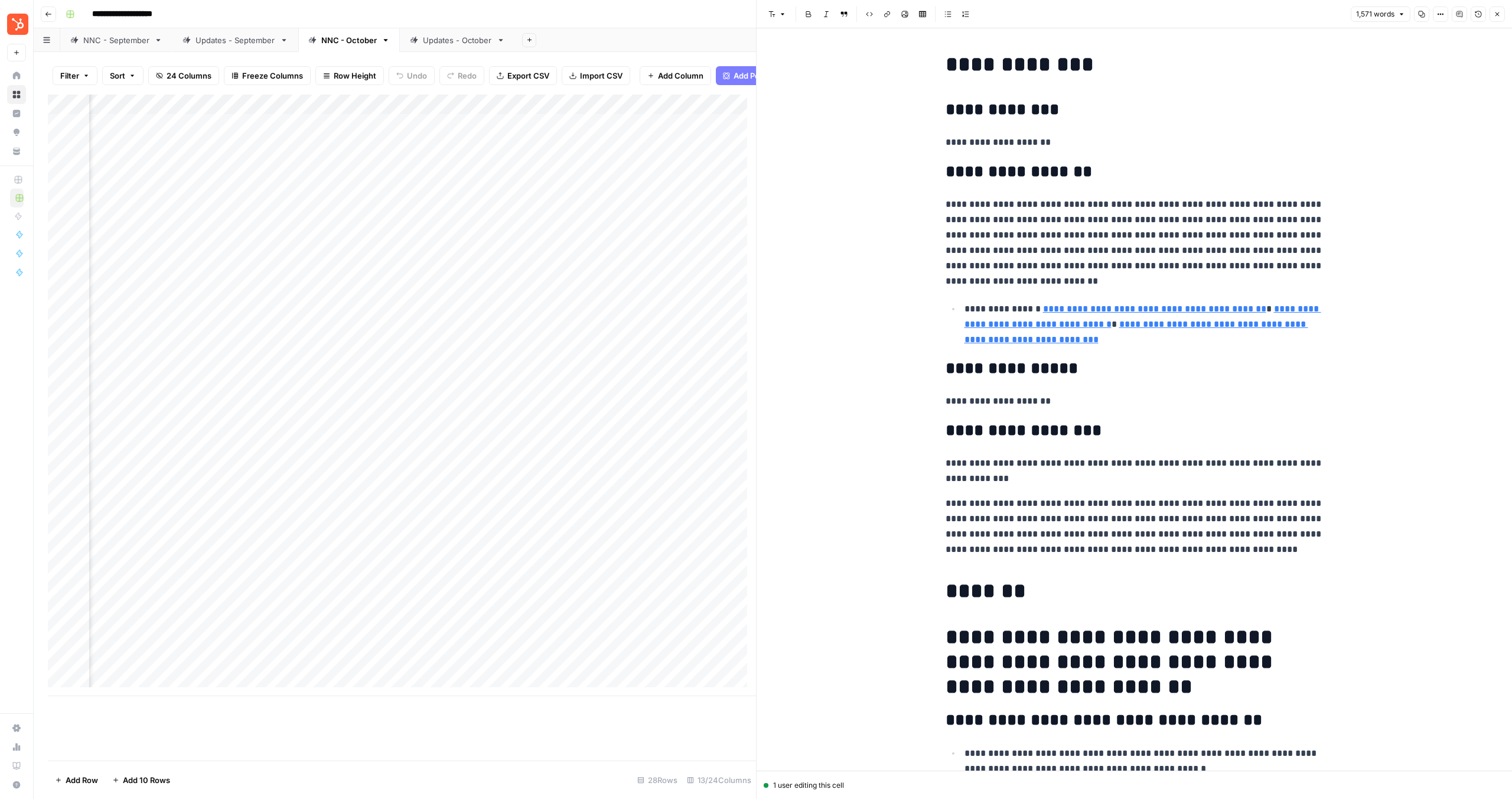
click at [1173, 531] on p "**********" at bounding box center [1135, 526] width 378 height 61
drag, startPoint x: 1181, startPoint y: 543, endPoint x: 921, endPoint y: 502, distance: 263.2
click at [544, 356] on div "Add Column" at bounding box center [402, 395] width 708 height 601
drag, startPoint x: 203, startPoint y: 348, endPoint x: 225, endPoint y: 349, distance: 22.0
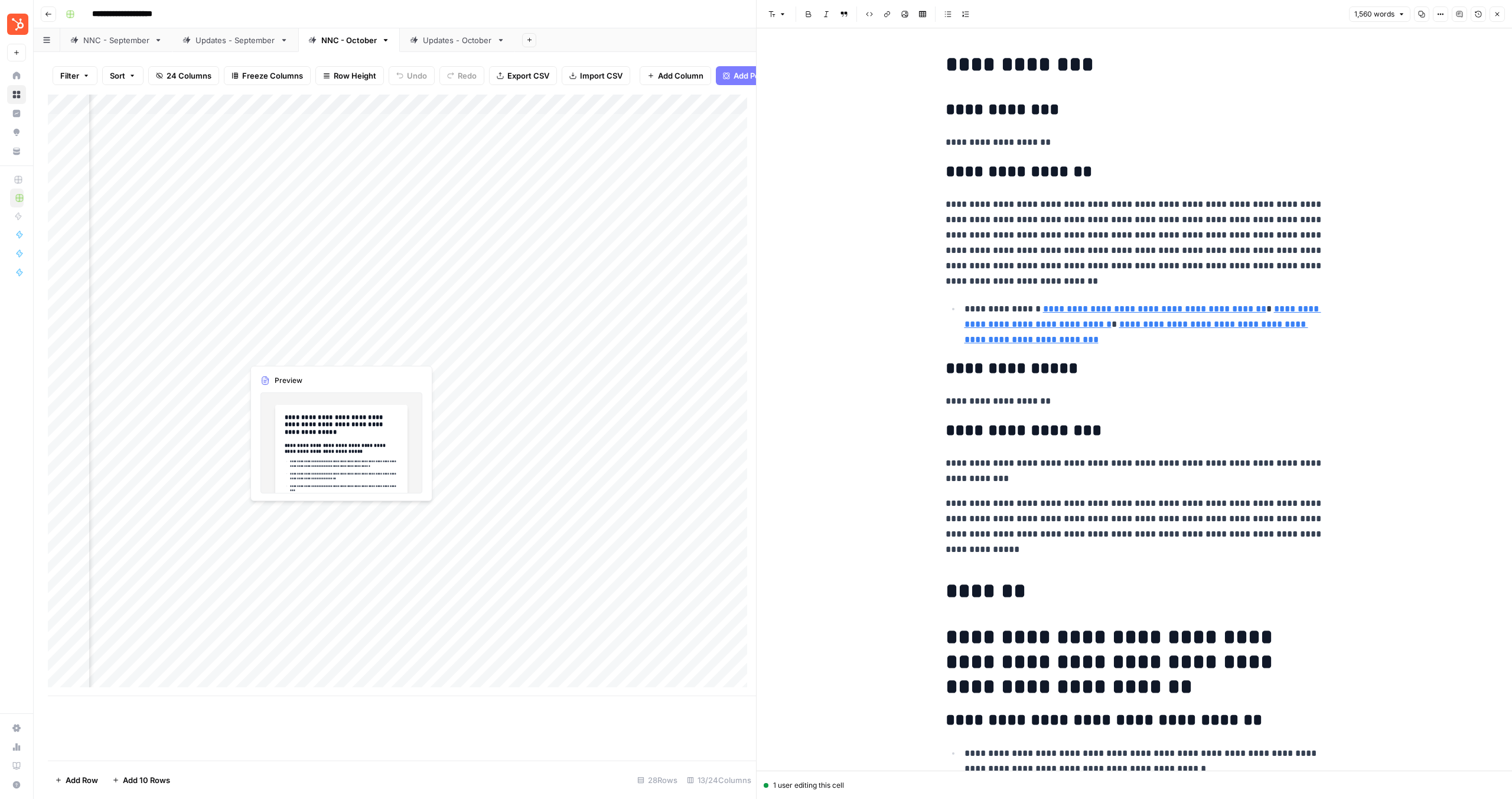
click at [203, 348] on div "Add Column" at bounding box center [402, 395] width 708 height 601
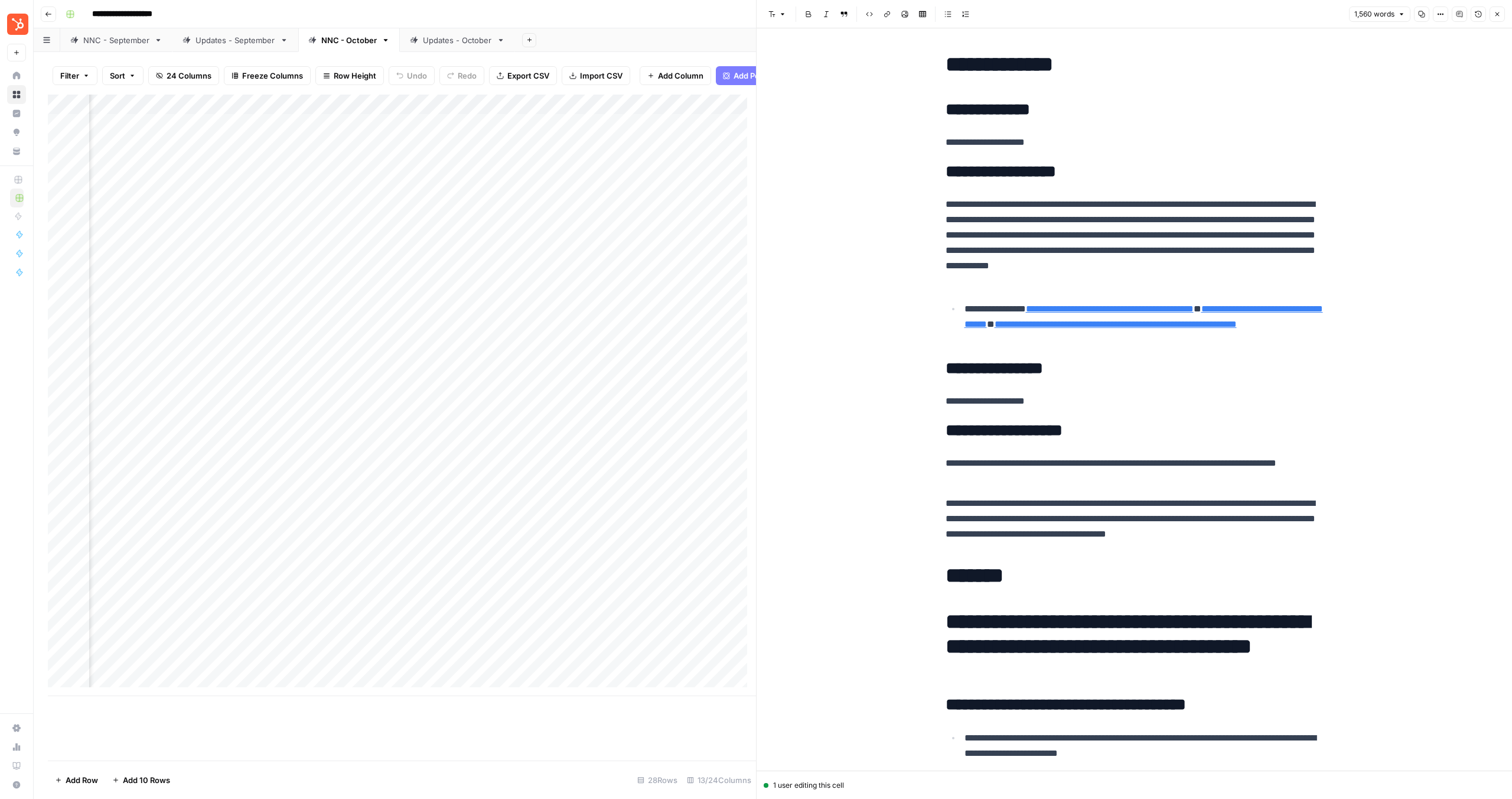
click at [234, 351] on div "Add Column" at bounding box center [402, 395] width 708 height 601
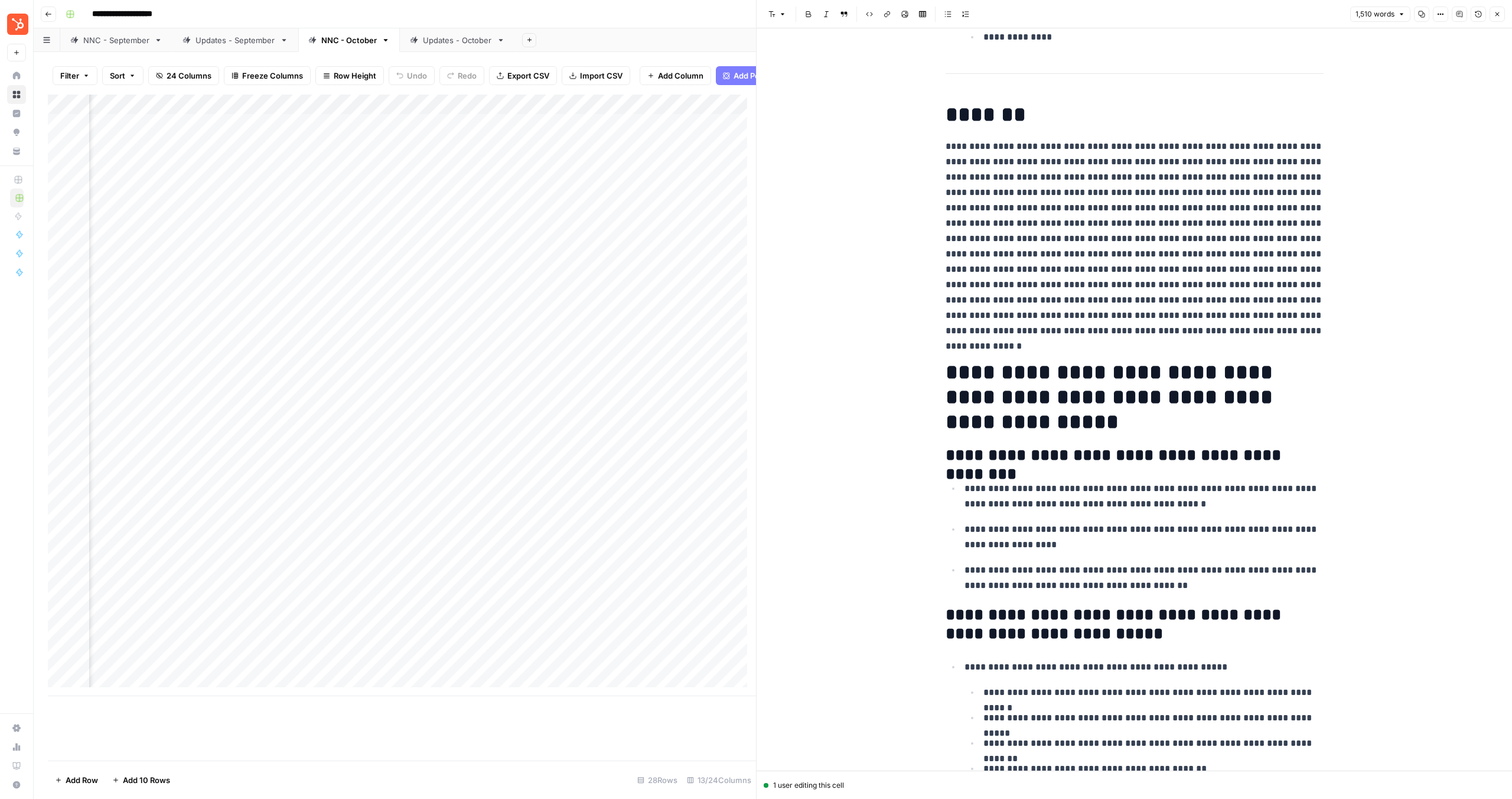
scroll to position [2444, 0]
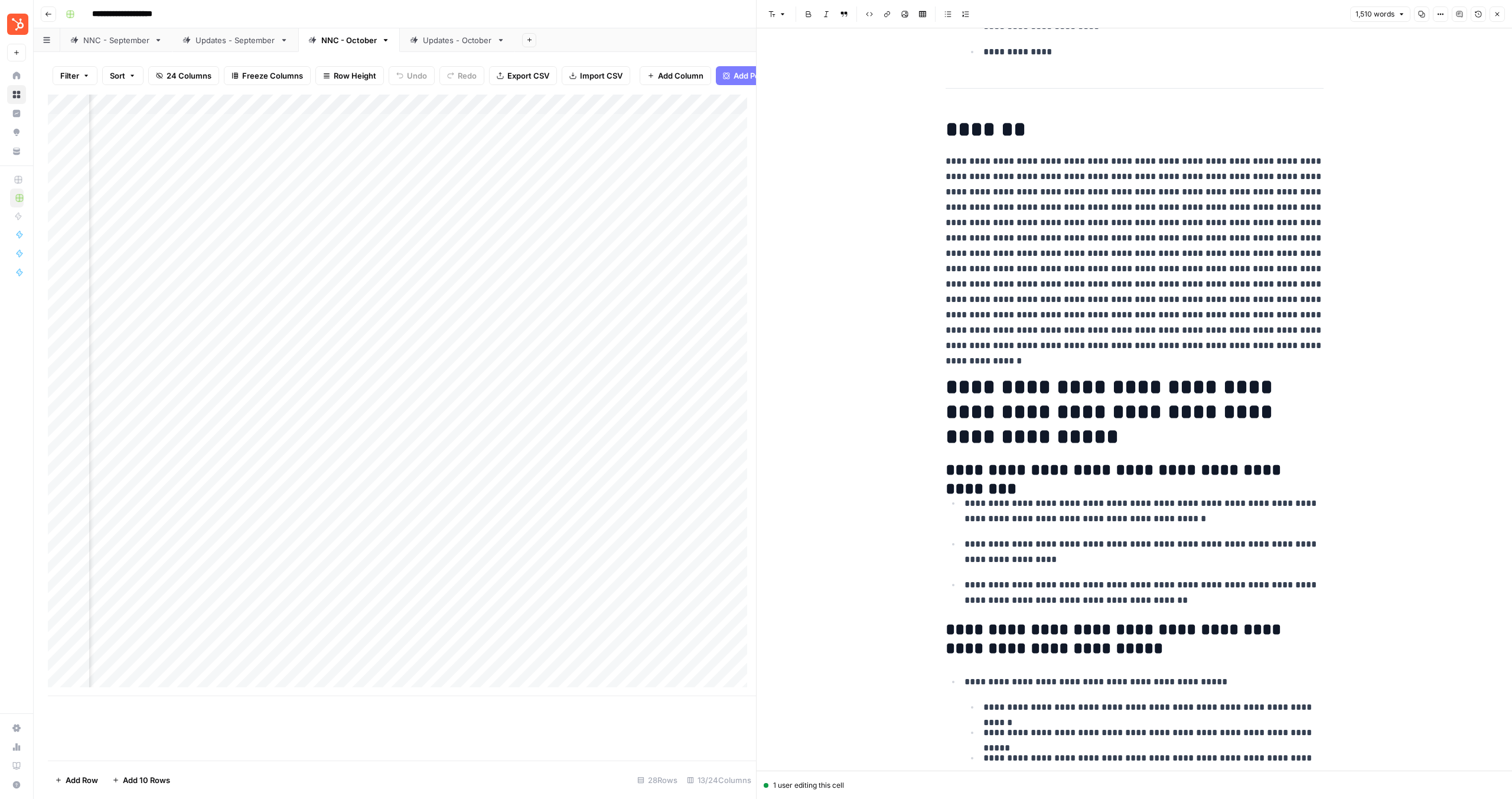
click at [952, 223] on p at bounding box center [1135, 253] width 378 height 200
click at [1160, 340] on p at bounding box center [1135, 253] width 378 height 200
drag, startPoint x: 1239, startPoint y: 351, endPoint x: 922, endPoint y: 168, distance: 366.0
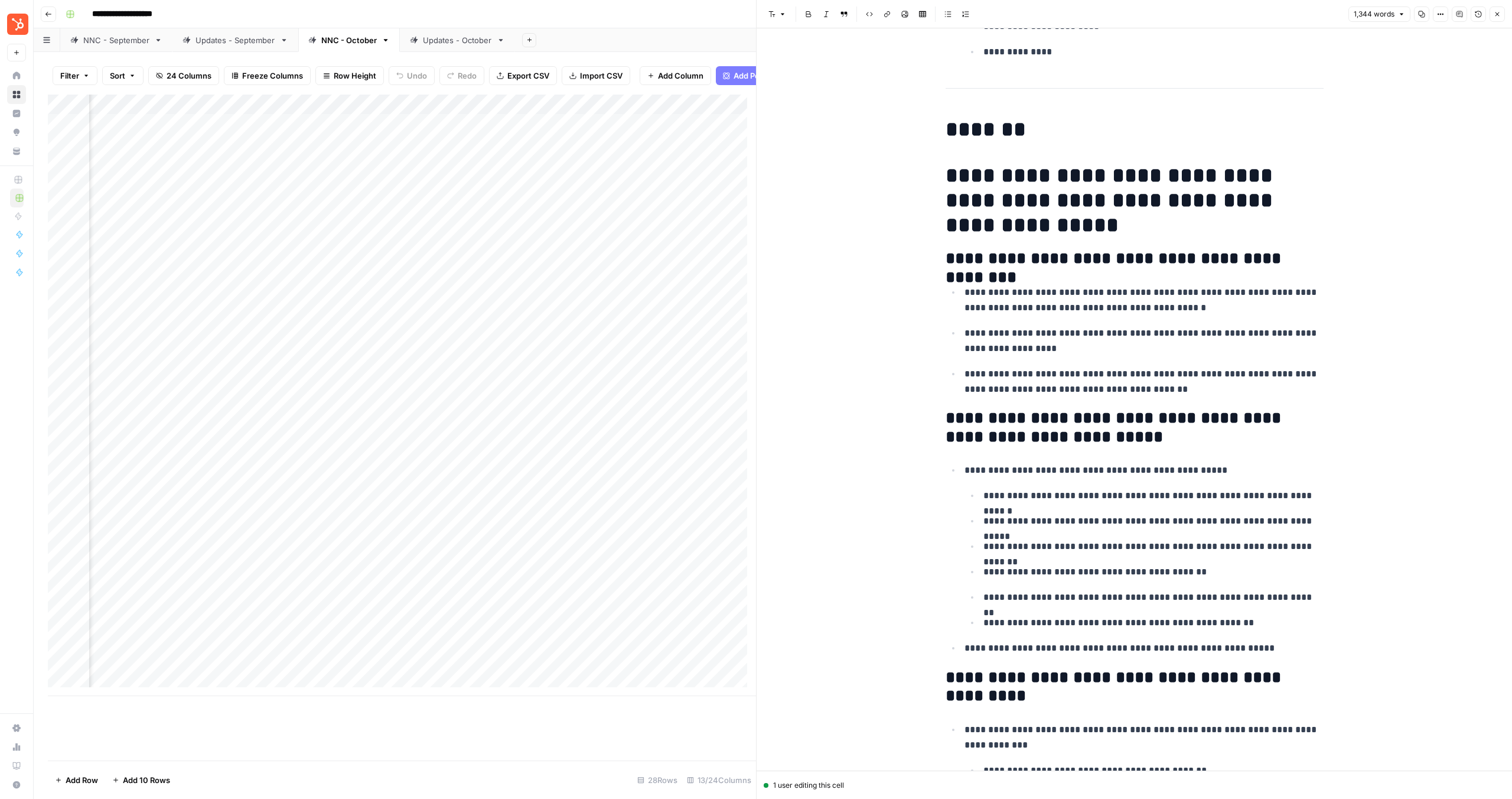
click at [971, 167] on h1 "**********" at bounding box center [1135, 200] width 378 height 74
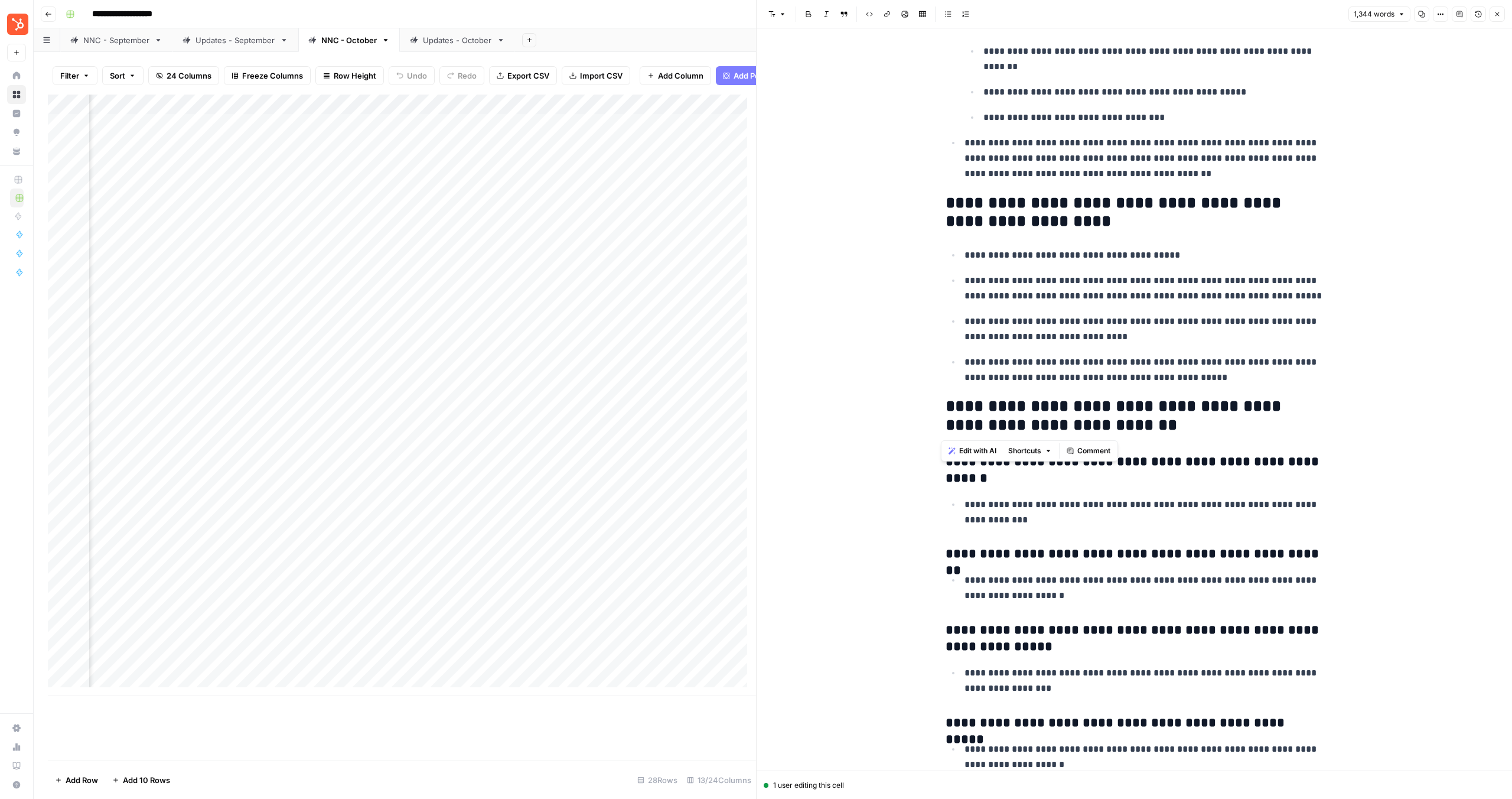
scroll to position [3695, 0]
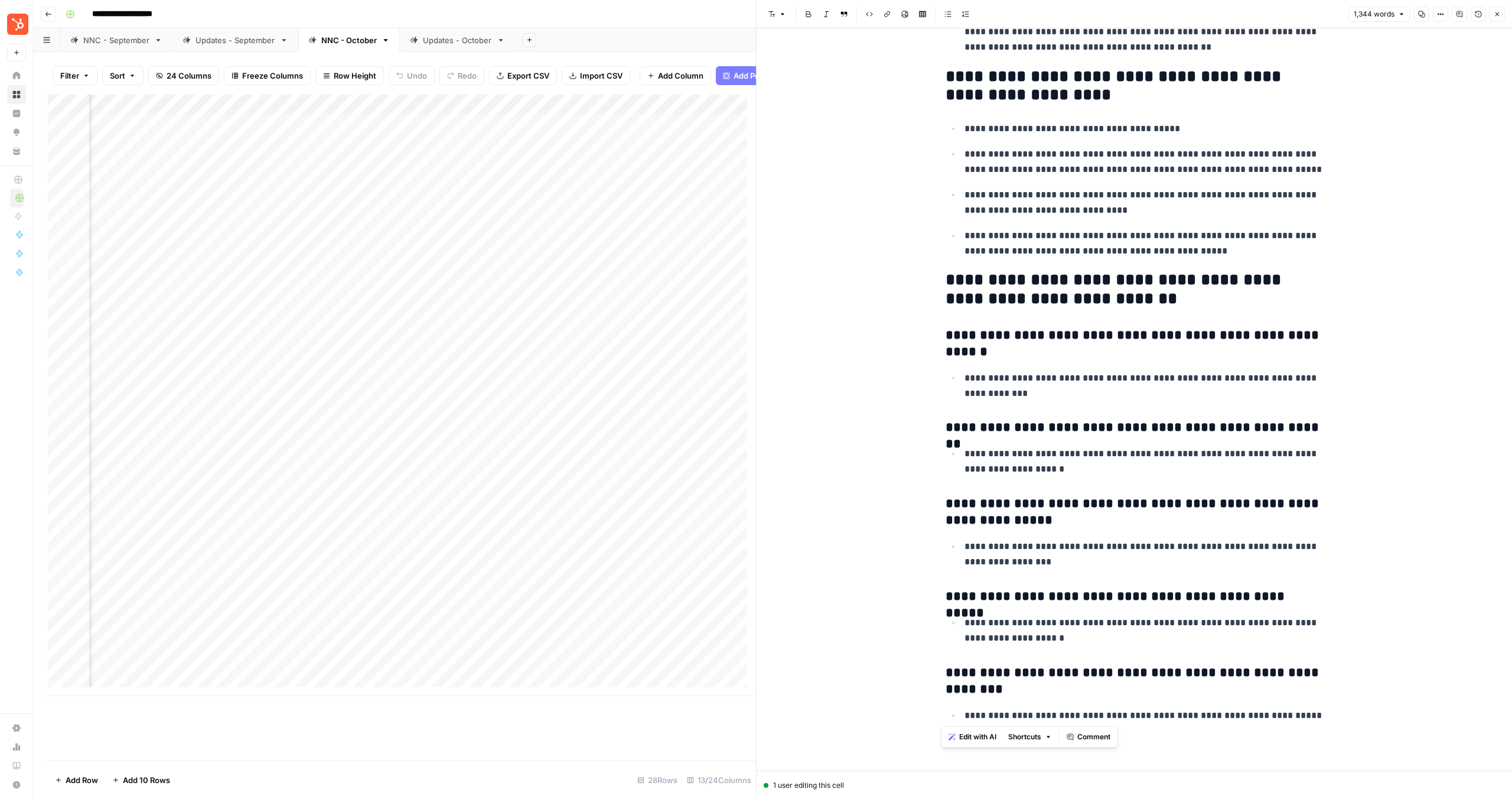
drag, startPoint x: 991, startPoint y: 183, endPoint x: 1295, endPoint y: 715, distance: 612.7
copy div "**********"
drag, startPoint x: 543, startPoint y: 353, endPoint x: 565, endPoint y: 352, distance: 22.0
click at [543, 353] on div "Add Column" at bounding box center [402, 395] width 708 height 601
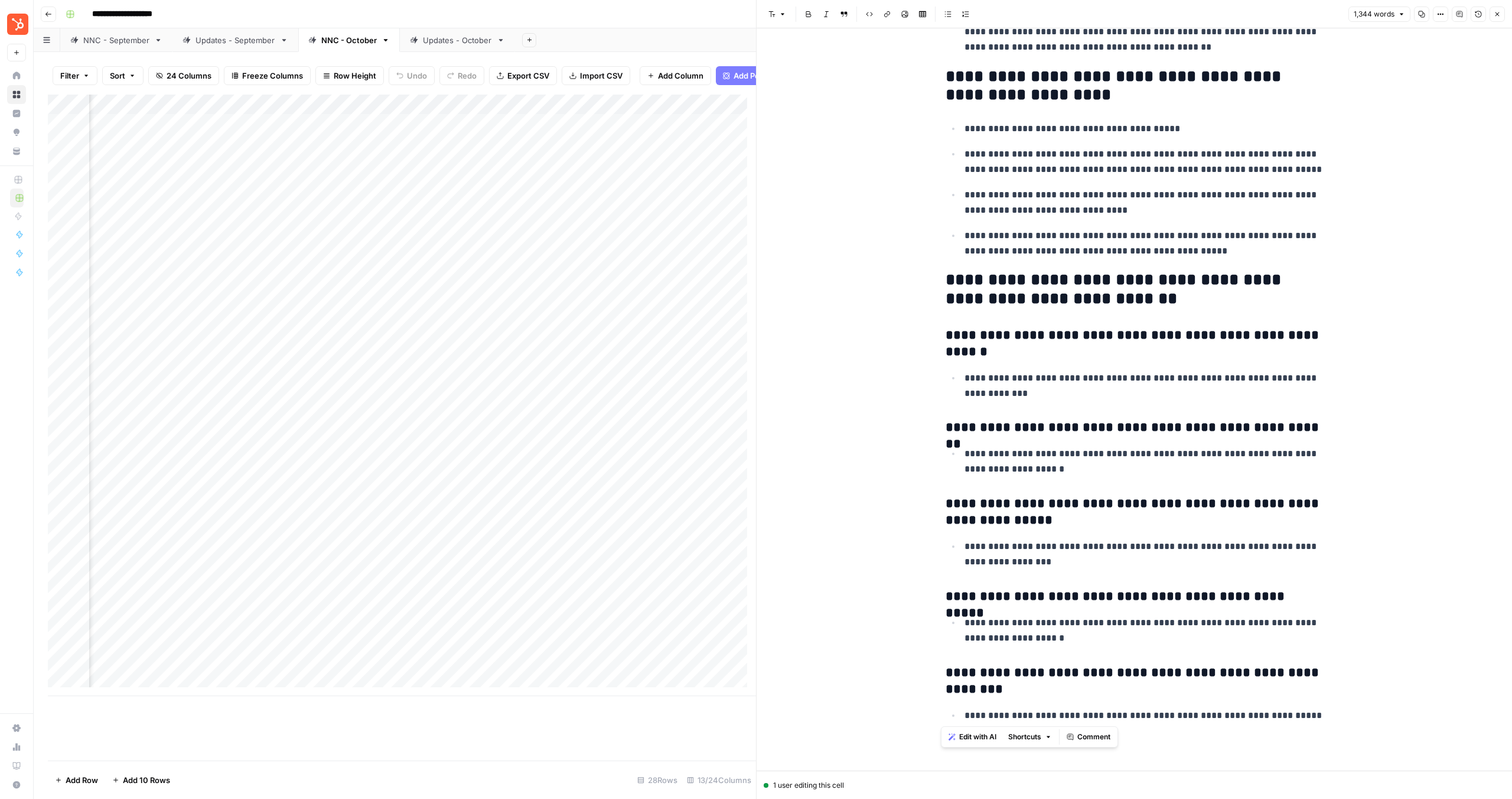
scroll to position [3680, 0]
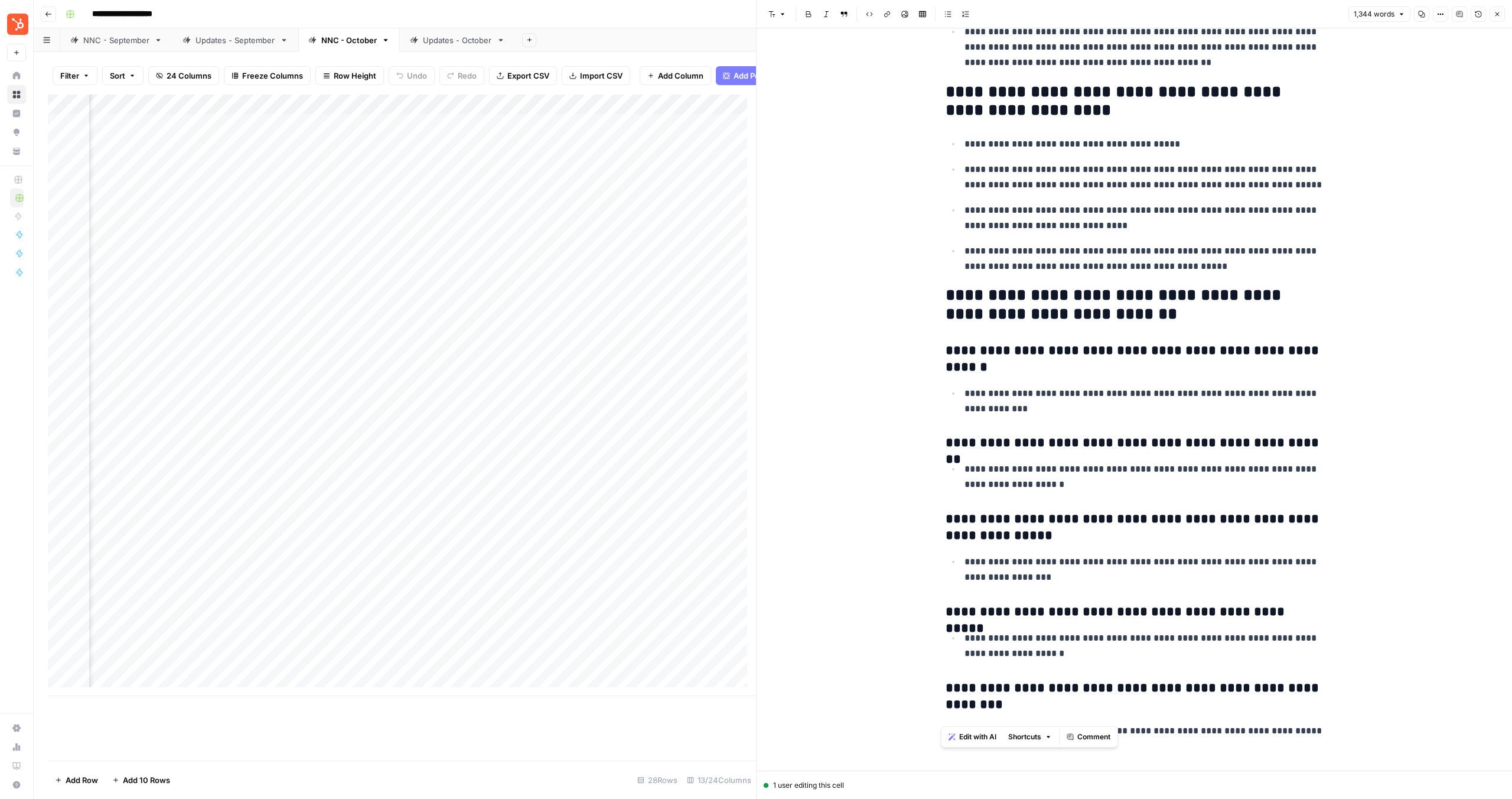
click at [594, 351] on div "Add Column" at bounding box center [402, 395] width 708 height 601
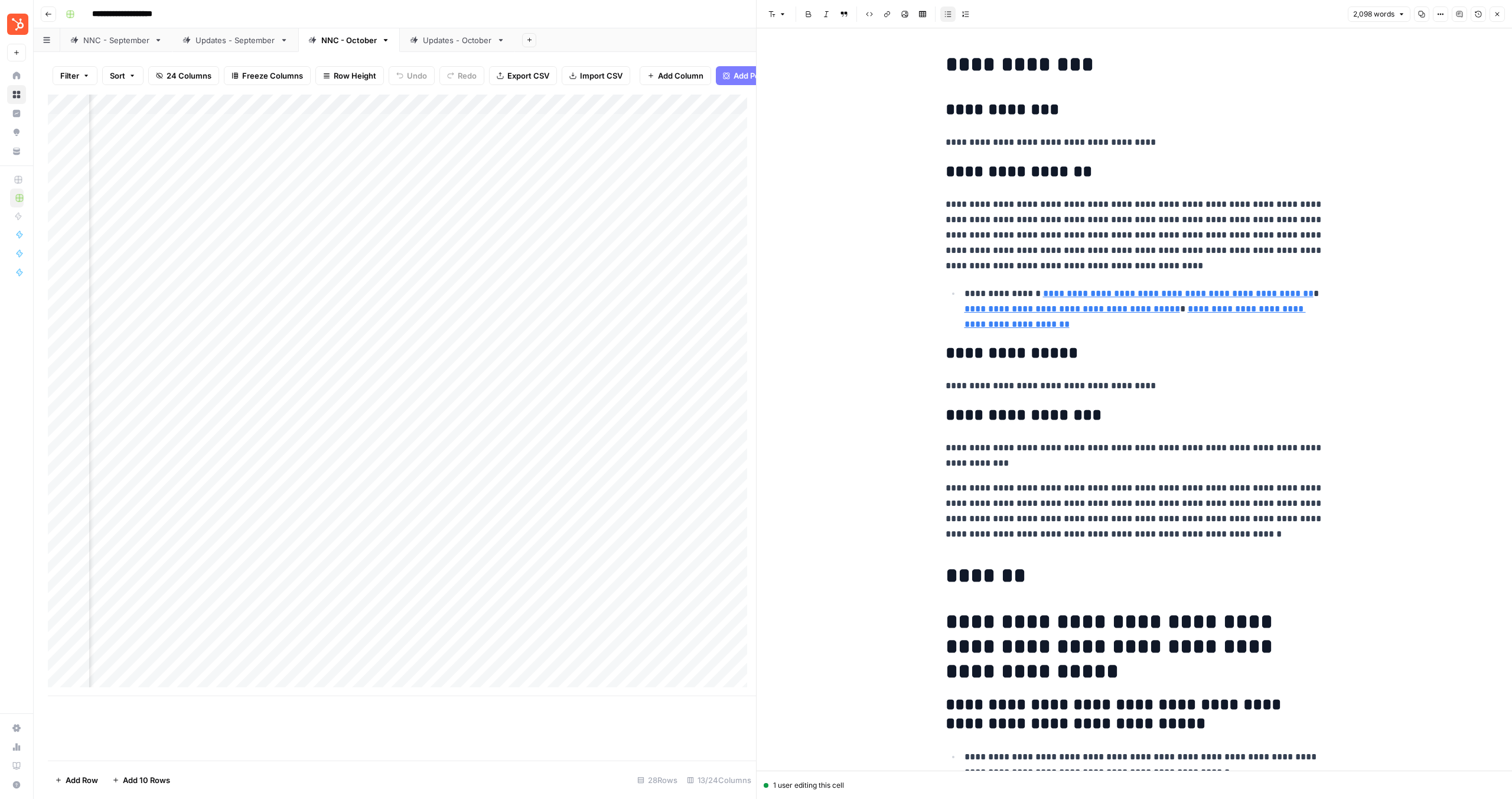
scroll to position [220, 0]
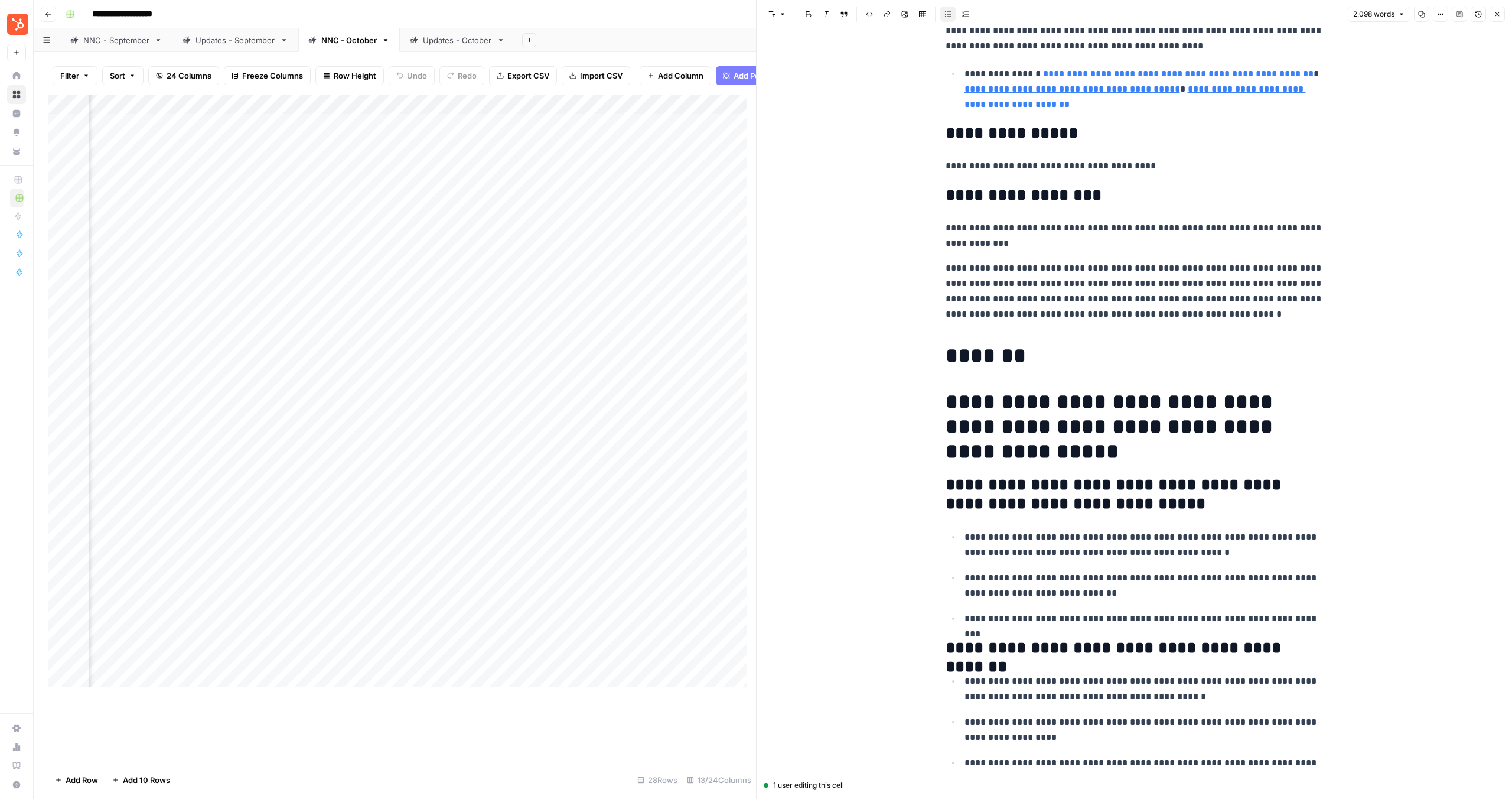
click at [977, 355] on h1 "*******" at bounding box center [1135, 355] width 378 height 24
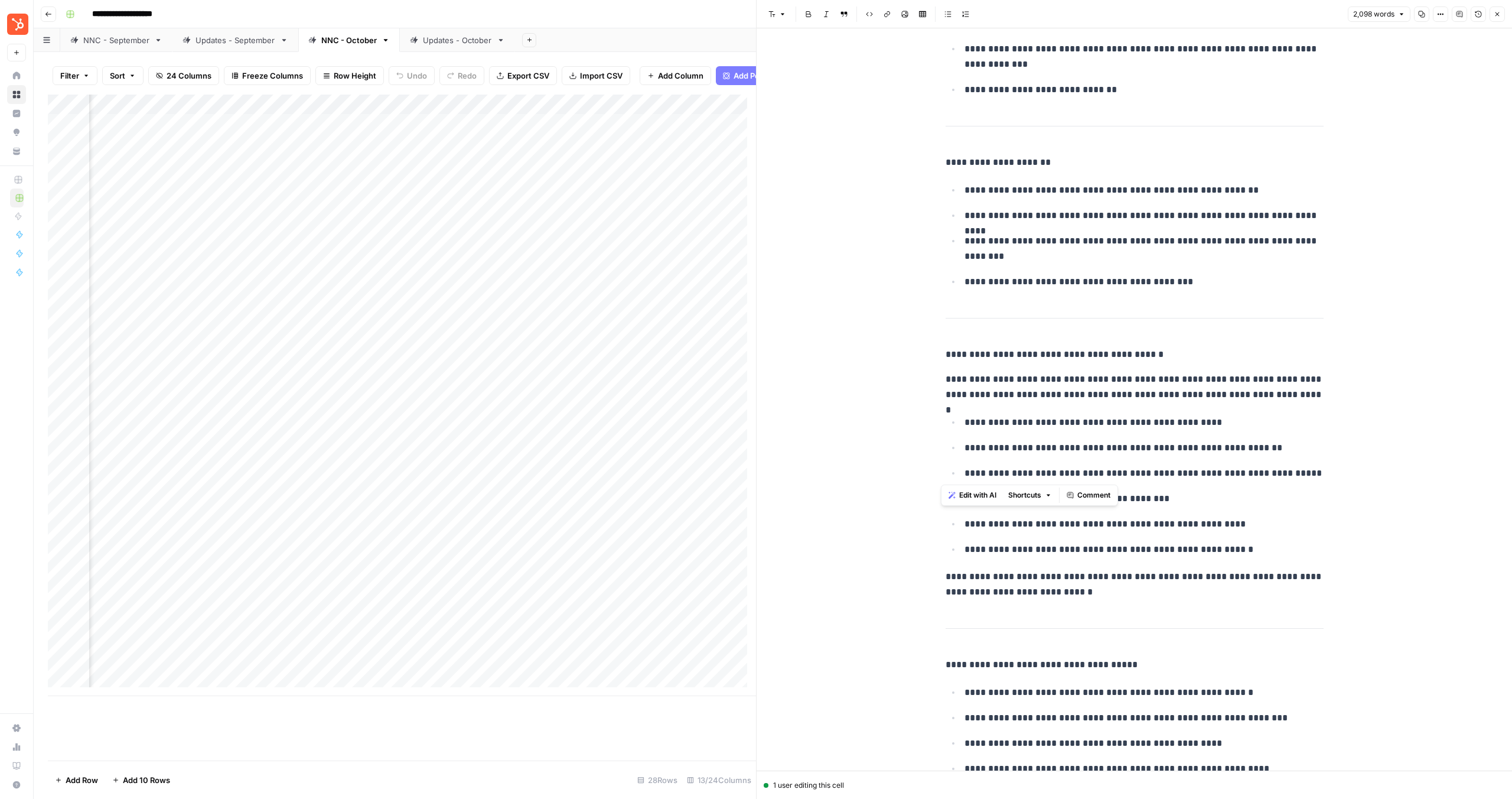
scroll to position [4138, 0]
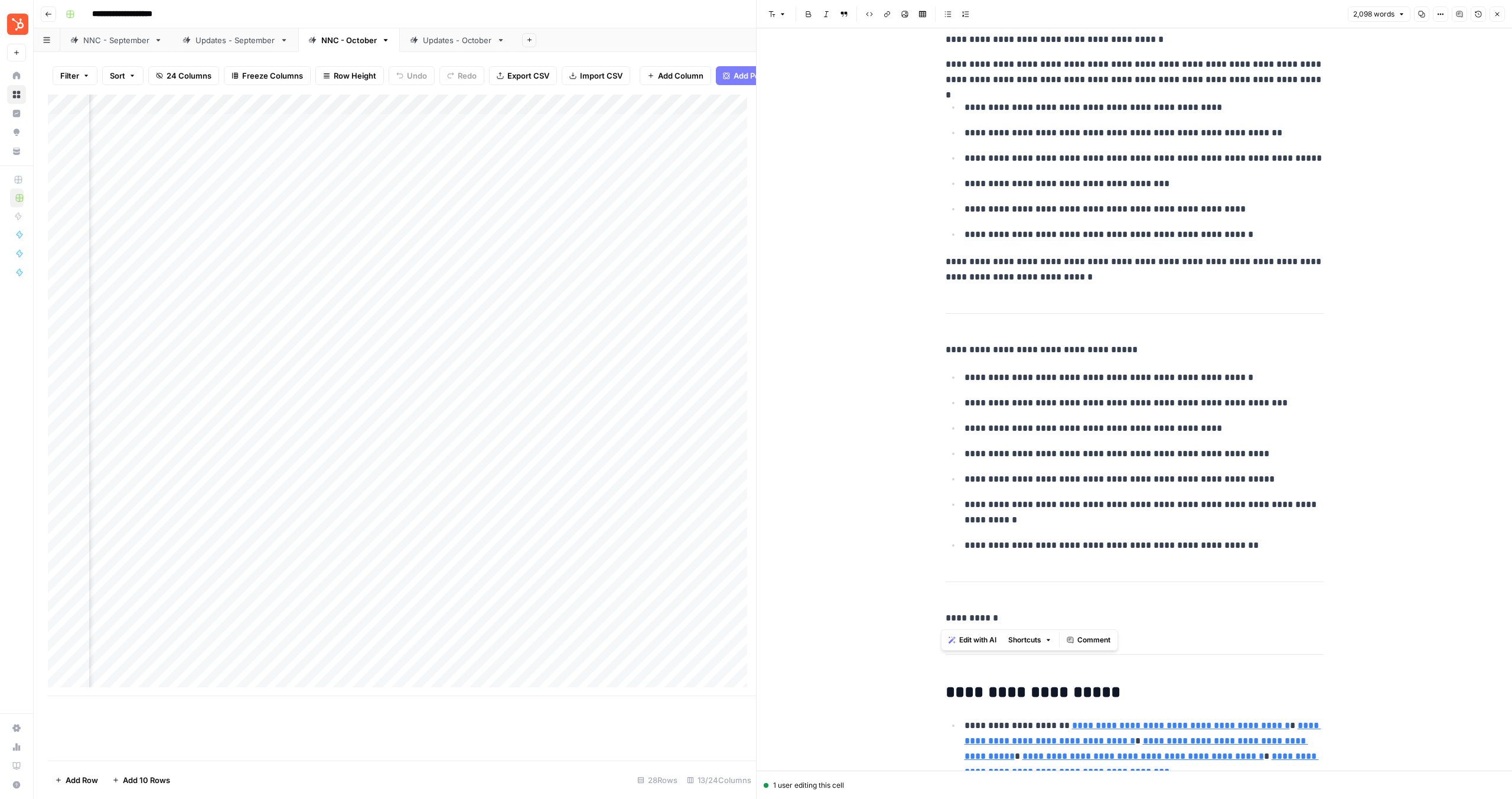
drag, startPoint x: 945, startPoint y: 356, endPoint x: 1086, endPoint y: 619, distance: 298.4
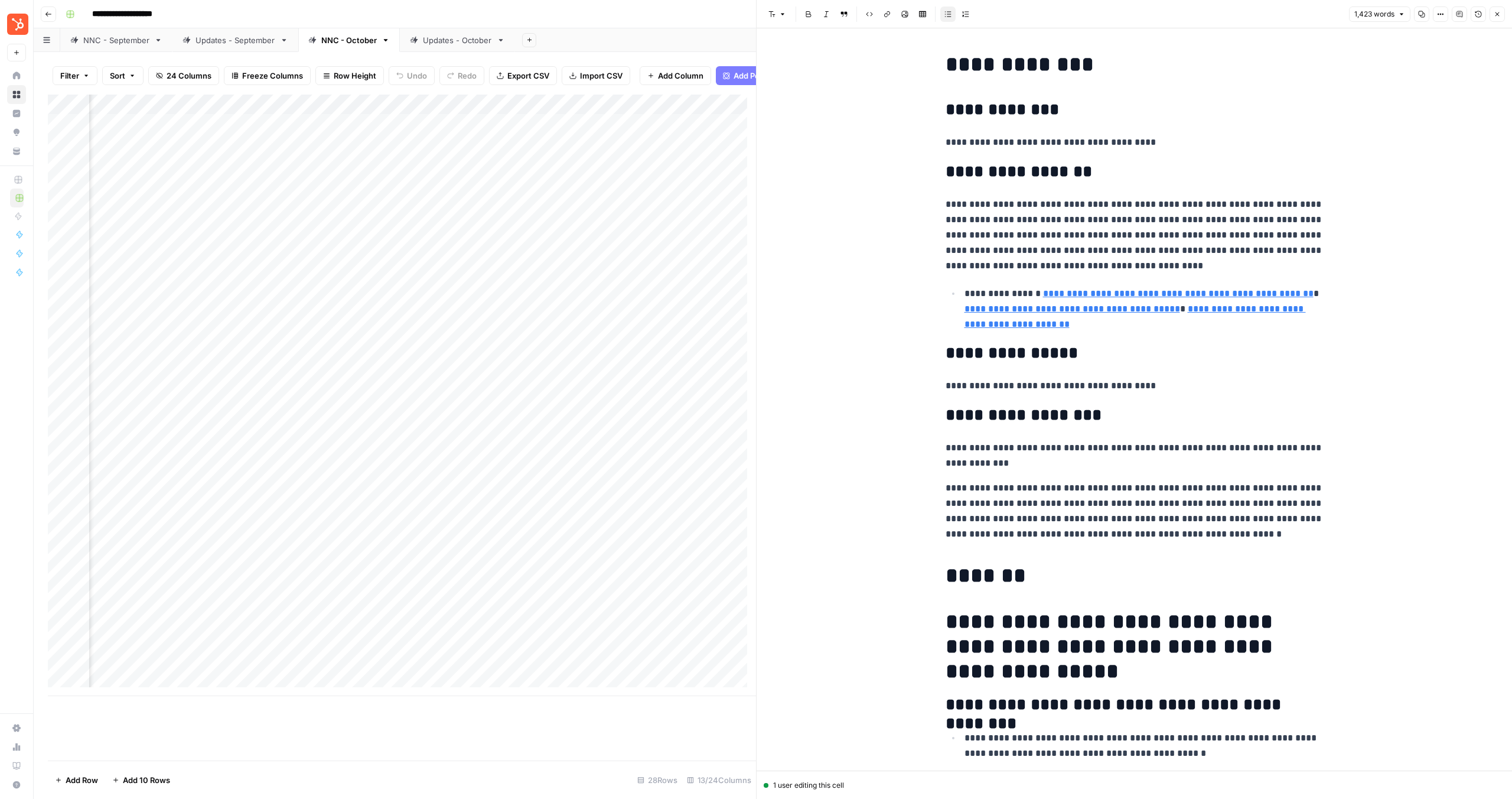
scroll to position [118, 0]
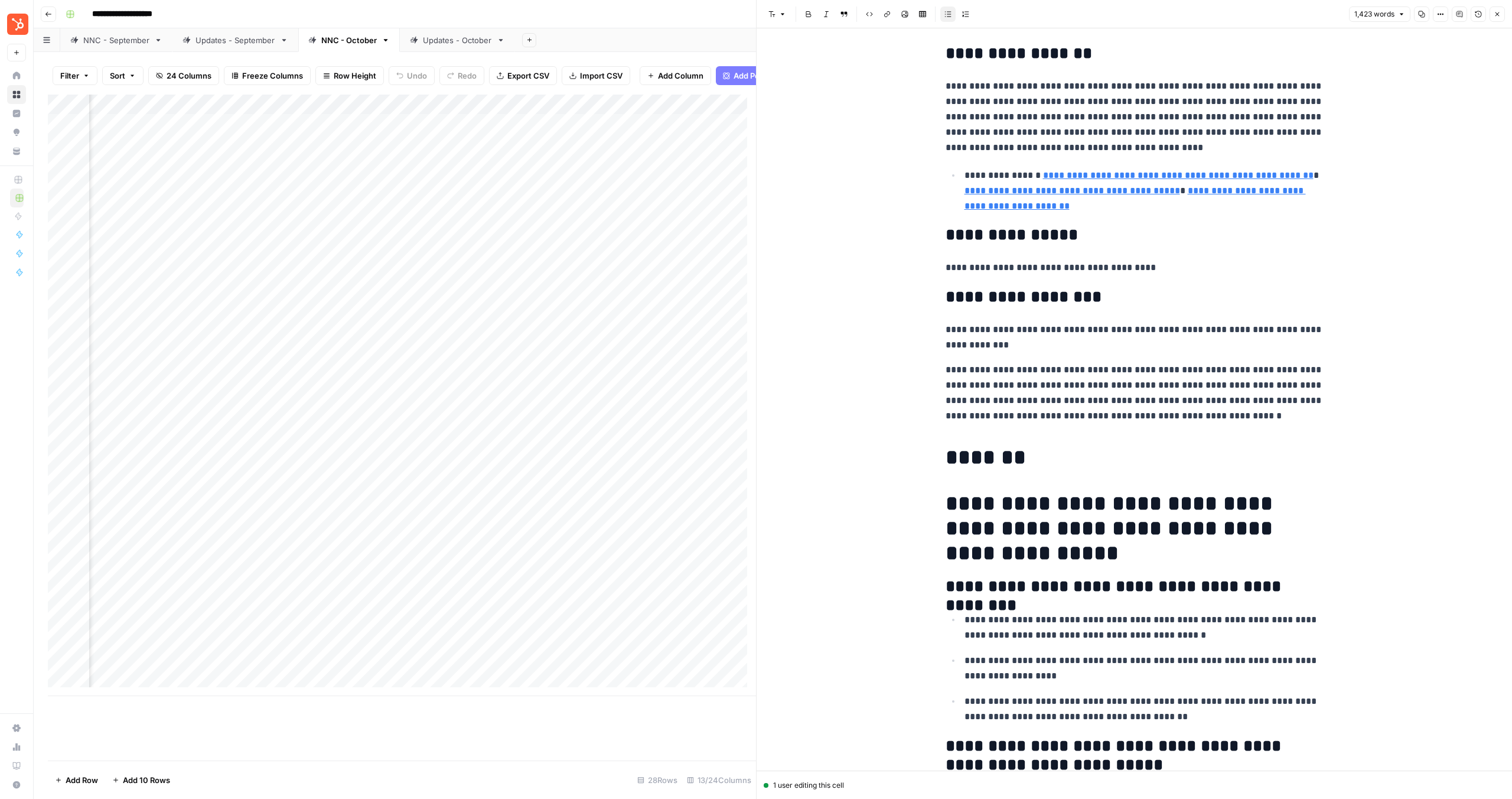
click at [203, 350] on div "Add Column" at bounding box center [402, 395] width 708 height 601
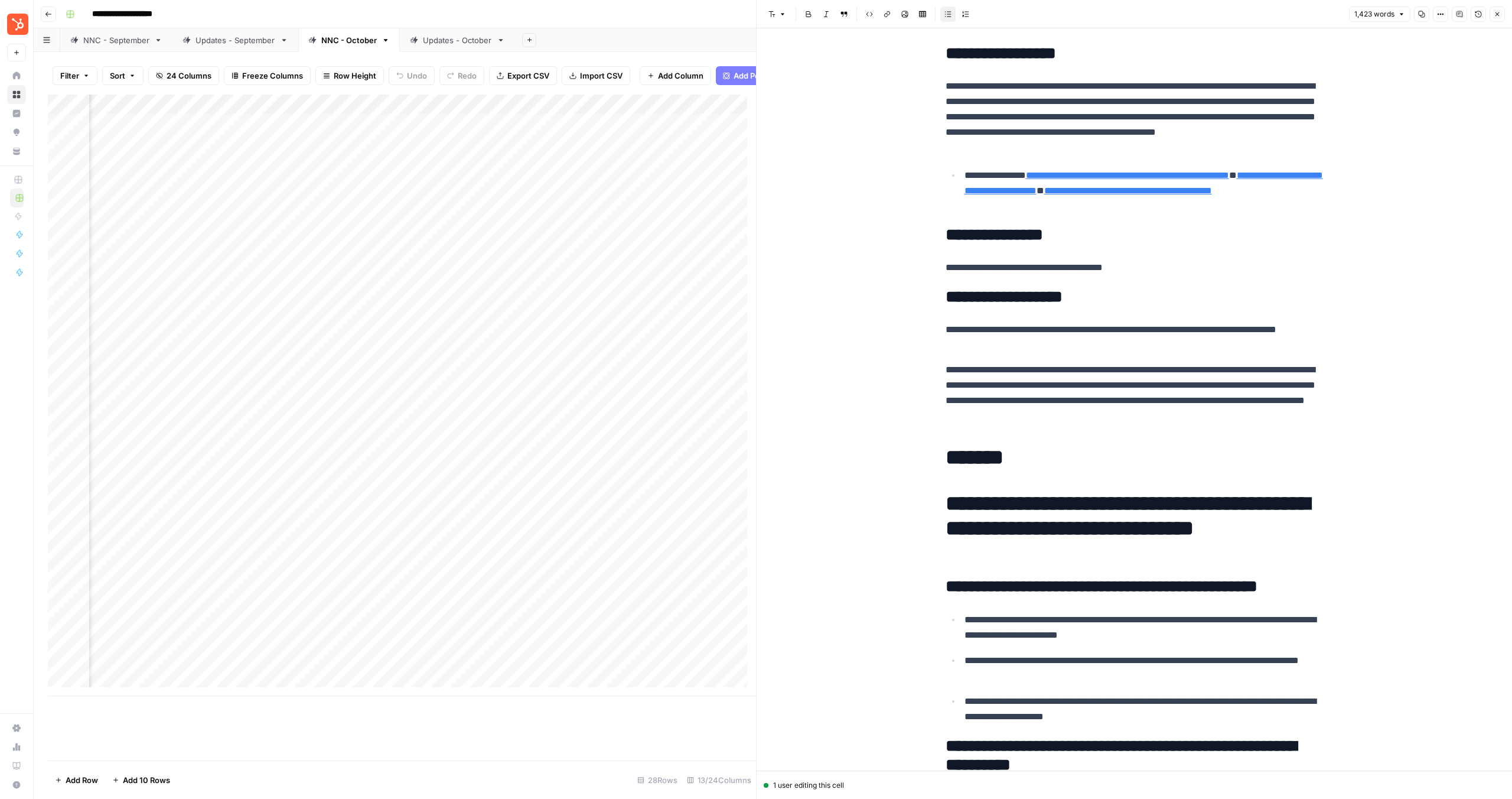
drag, startPoint x: 231, startPoint y: 350, endPoint x: 504, endPoint y: 351, distance: 273.0
click at [230, 350] on div "Add Column" at bounding box center [402, 395] width 708 height 601
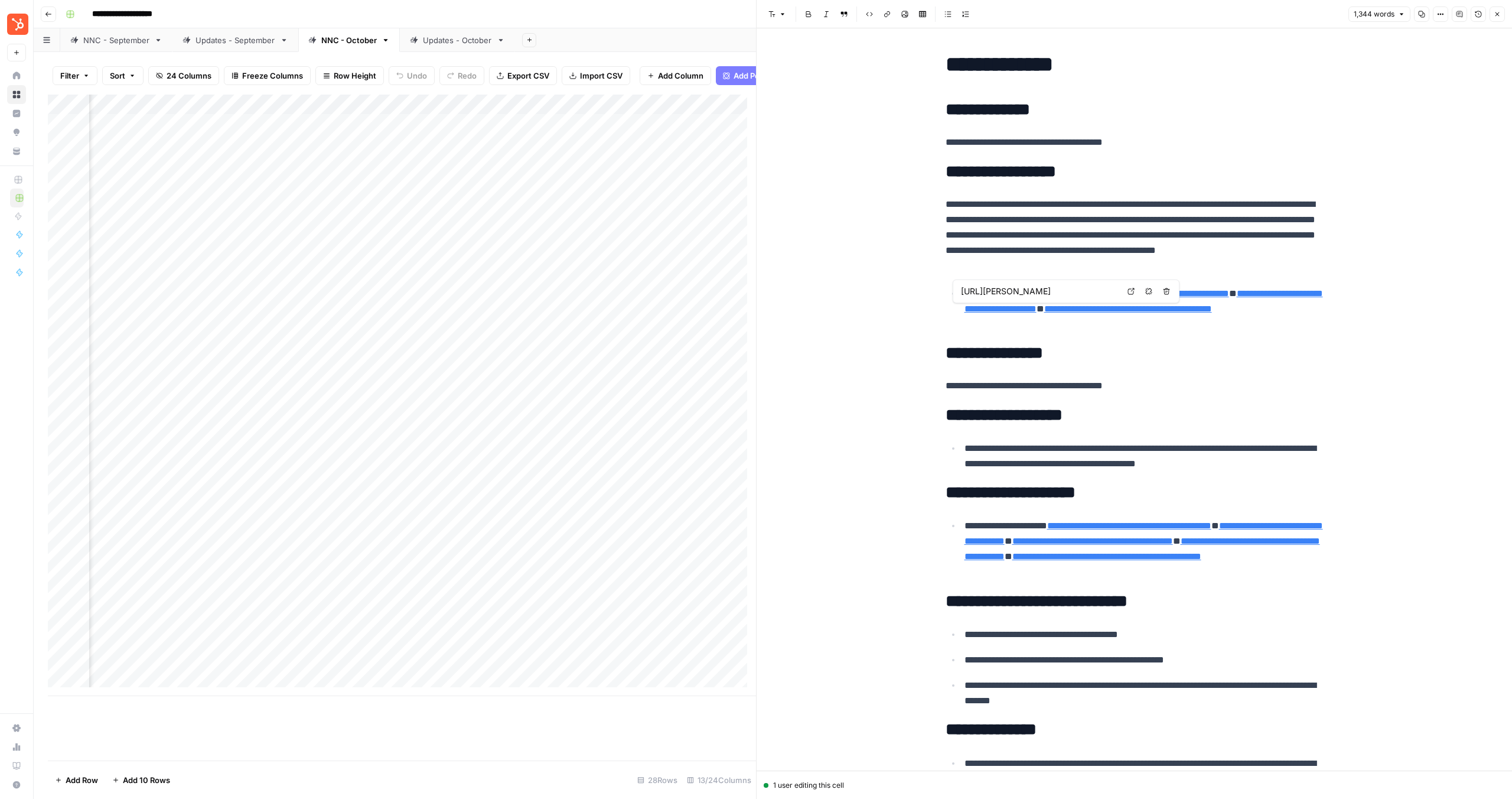
type input "[URL][DOMAIN_NAME]"
click at [1149, 464] on p "**********" at bounding box center [1144, 456] width 359 height 30
drag, startPoint x: 1251, startPoint y: 465, endPoint x: 930, endPoint y: 443, distance: 321.8
copy p "**********"
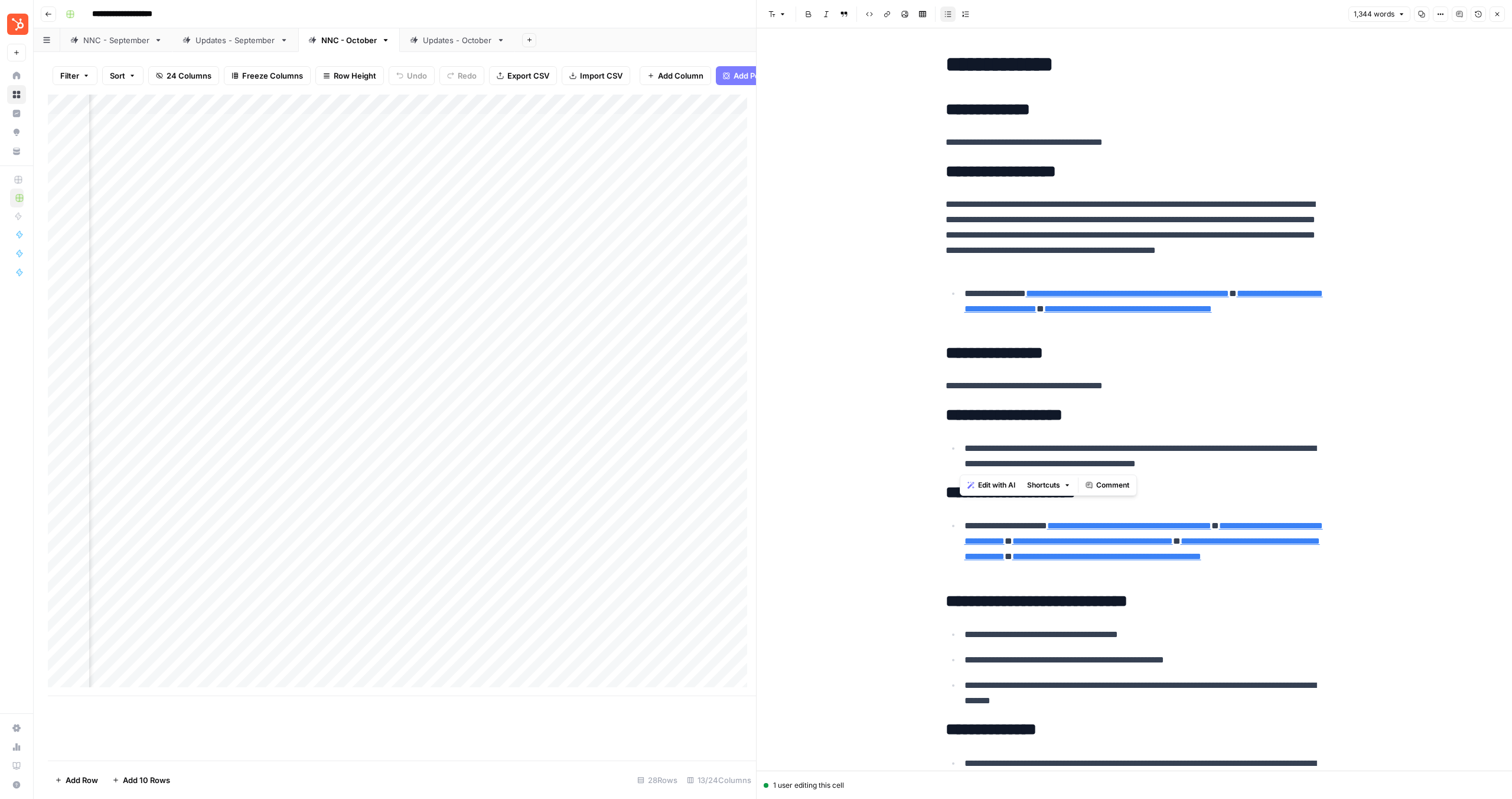
click at [555, 354] on div "Add Column" at bounding box center [402, 395] width 708 height 601
click at [592, 354] on div "Add Column" at bounding box center [402, 395] width 708 height 601
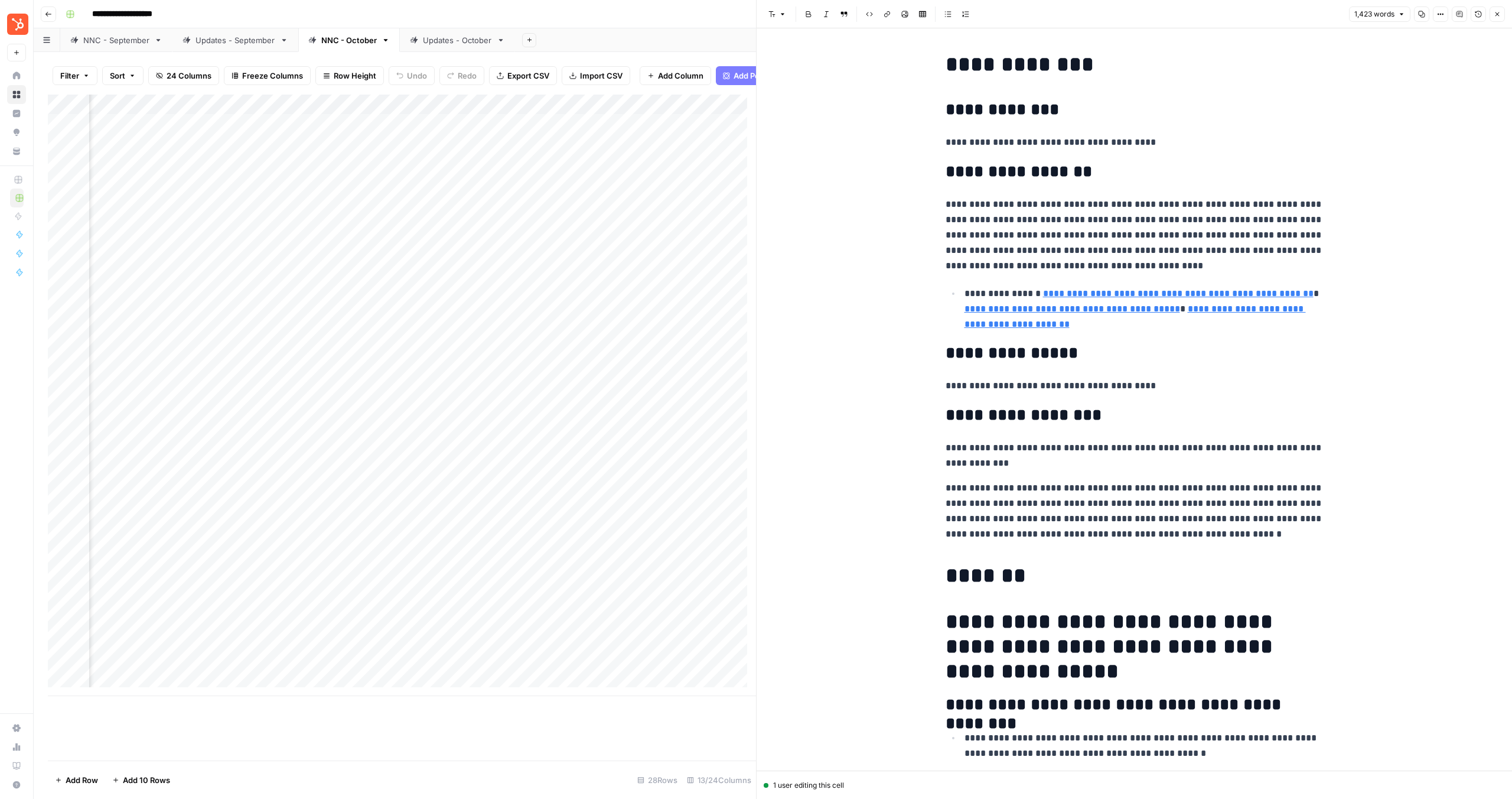
click at [1079, 532] on p "**********" at bounding box center [1135, 510] width 378 height 61
drag, startPoint x: 1229, startPoint y: 533, endPoint x: 889, endPoint y: 477, distance: 344.6
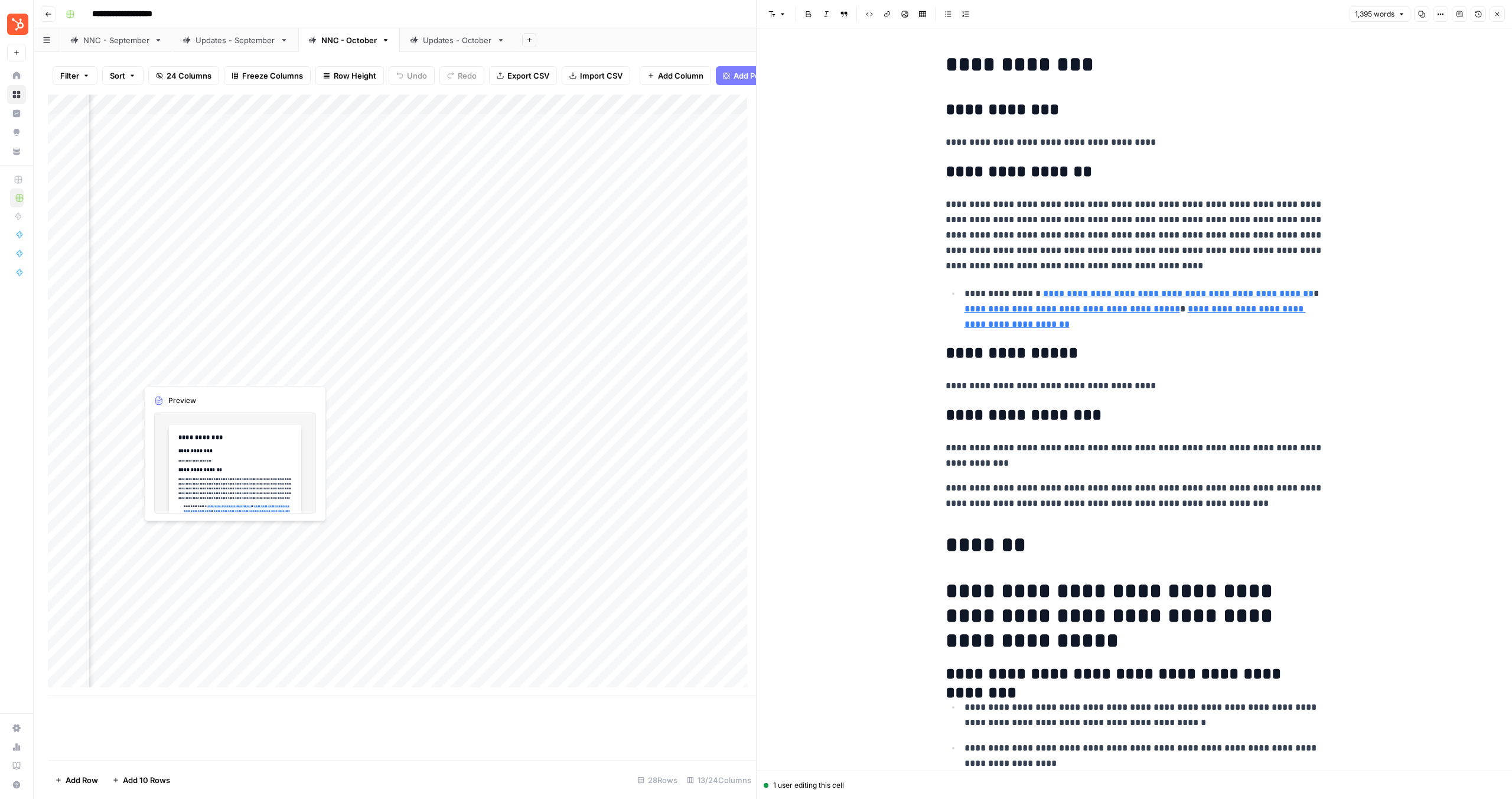
click at [217, 376] on div "Add Column" at bounding box center [402, 395] width 708 height 601
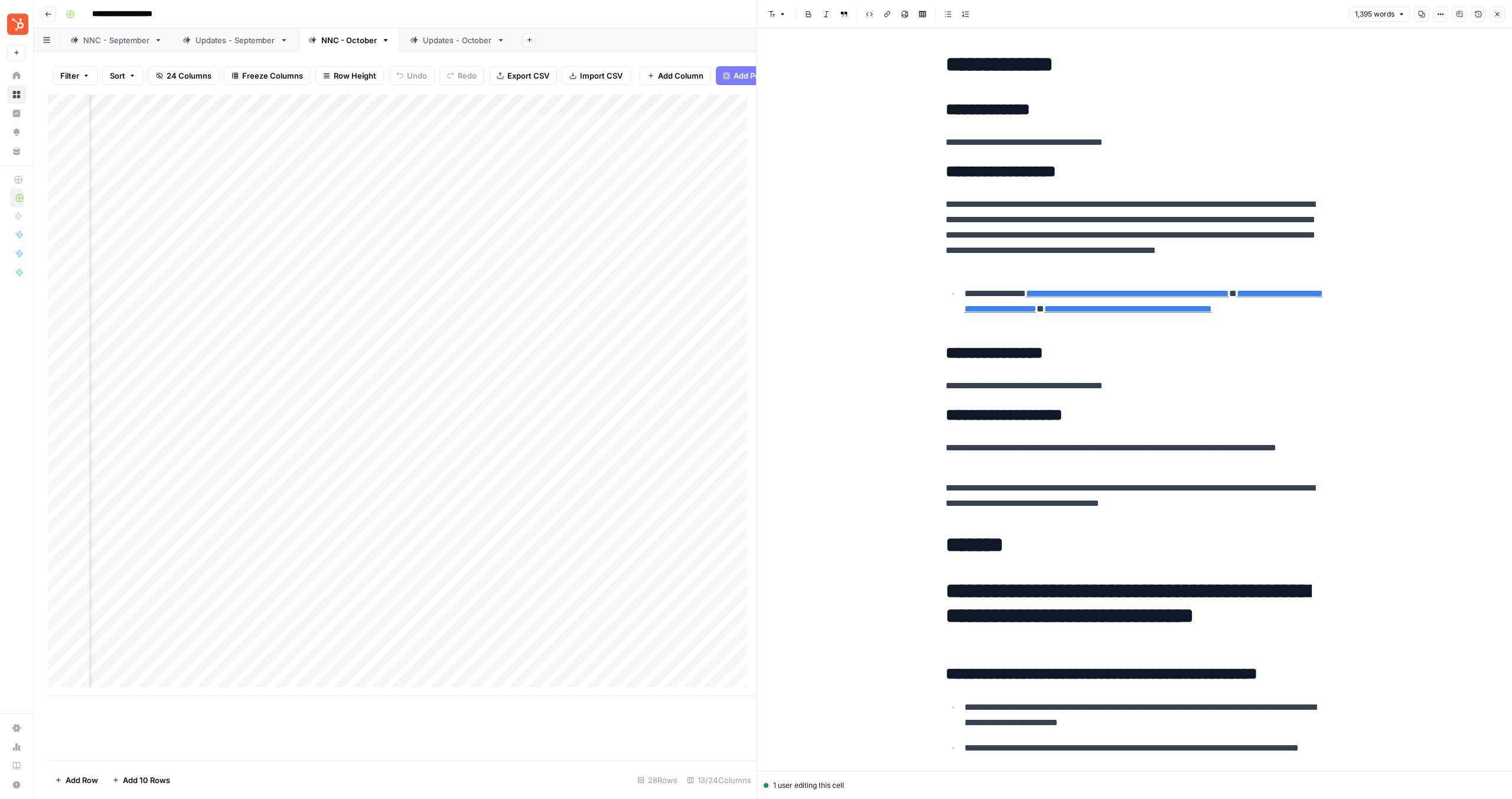
click at [235, 372] on div "Add Column" at bounding box center [402, 395] width 708 height 601
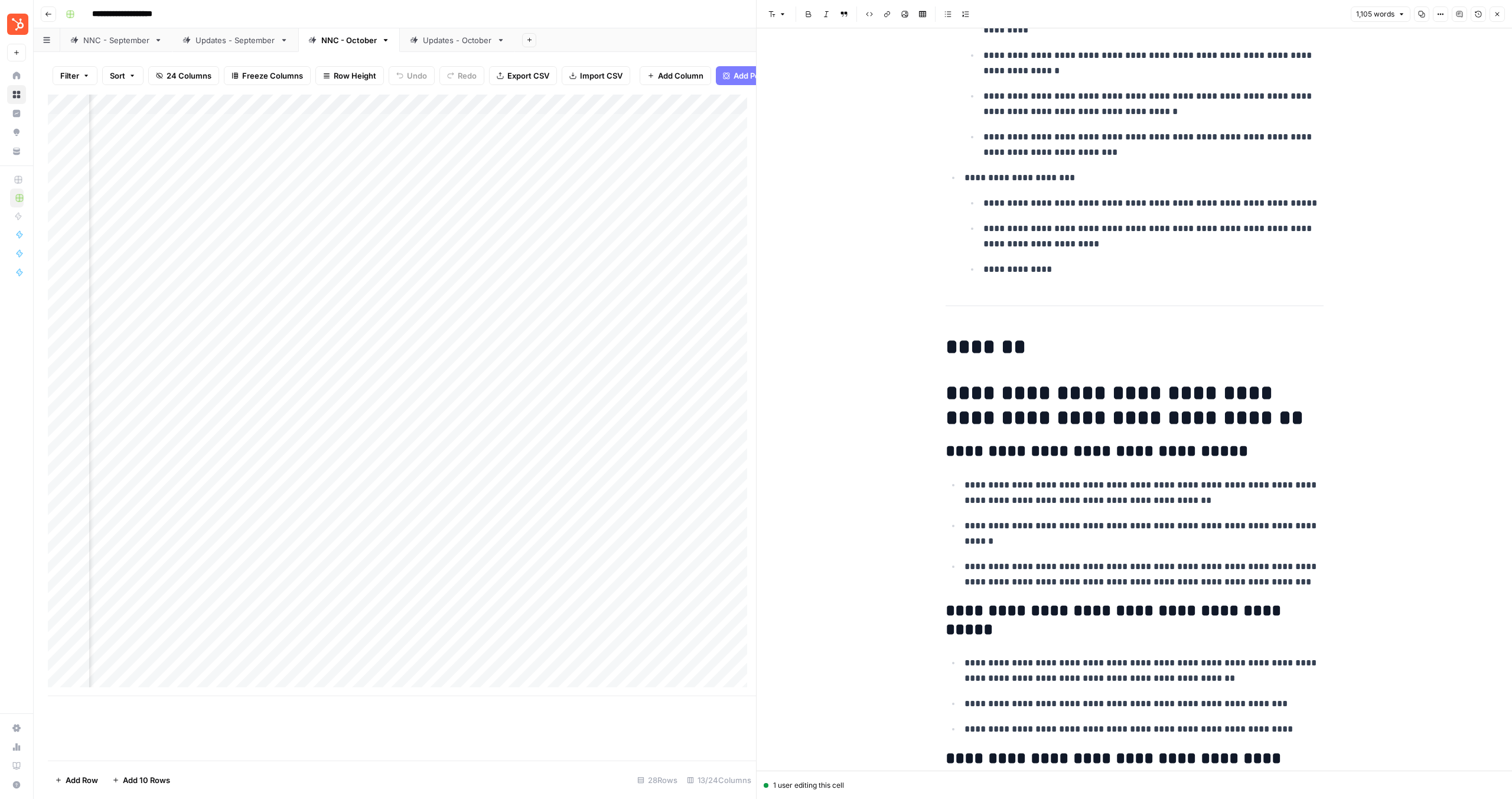
scroll to position [2237, 0]
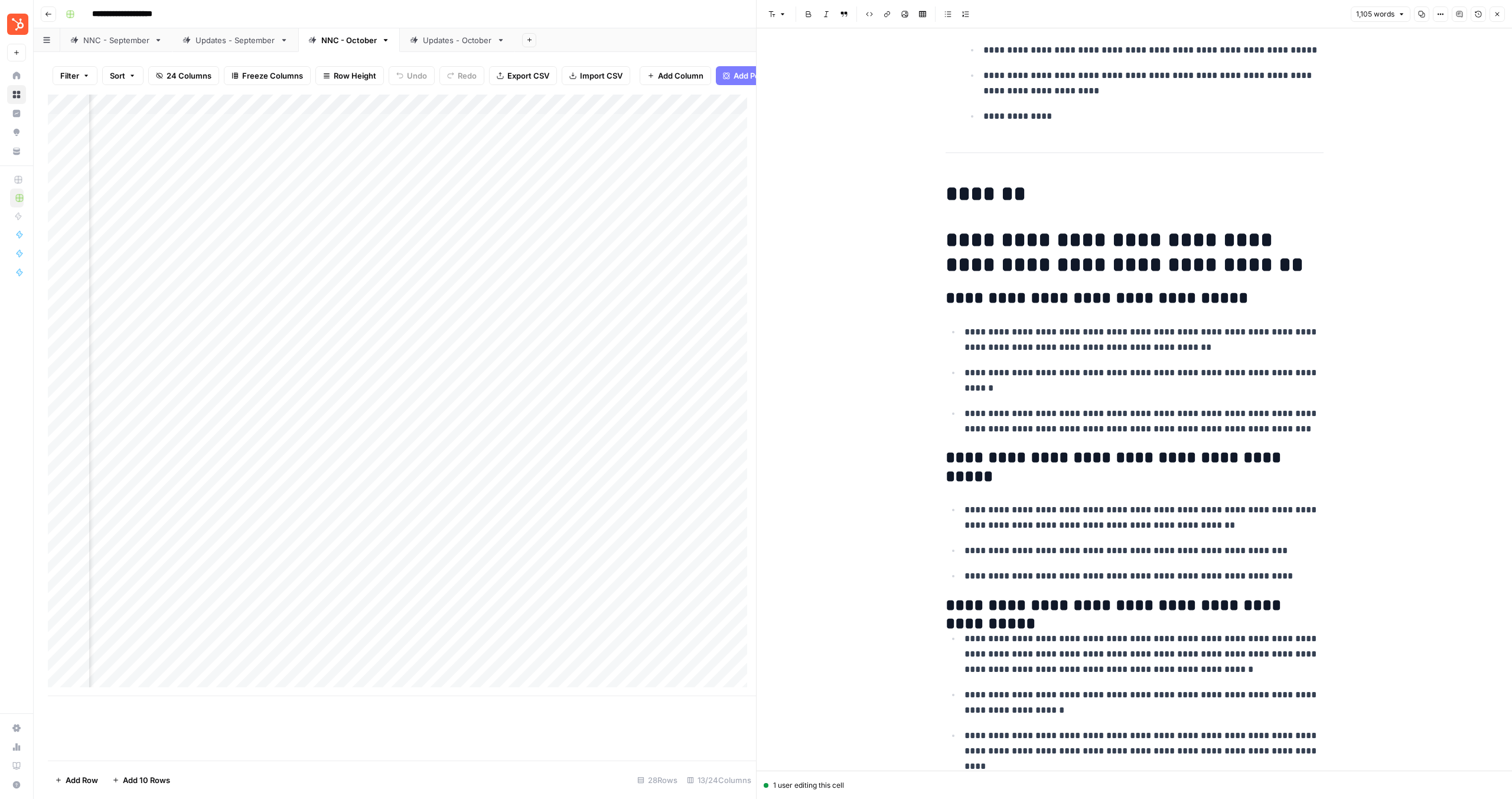
click at [983, 271] on h1 "**********" at bounding box center [1135, 252] width 378 height 50
click at [946, 196] on h1 "*******" at bounding box center [1135, 193] width 378 height 24
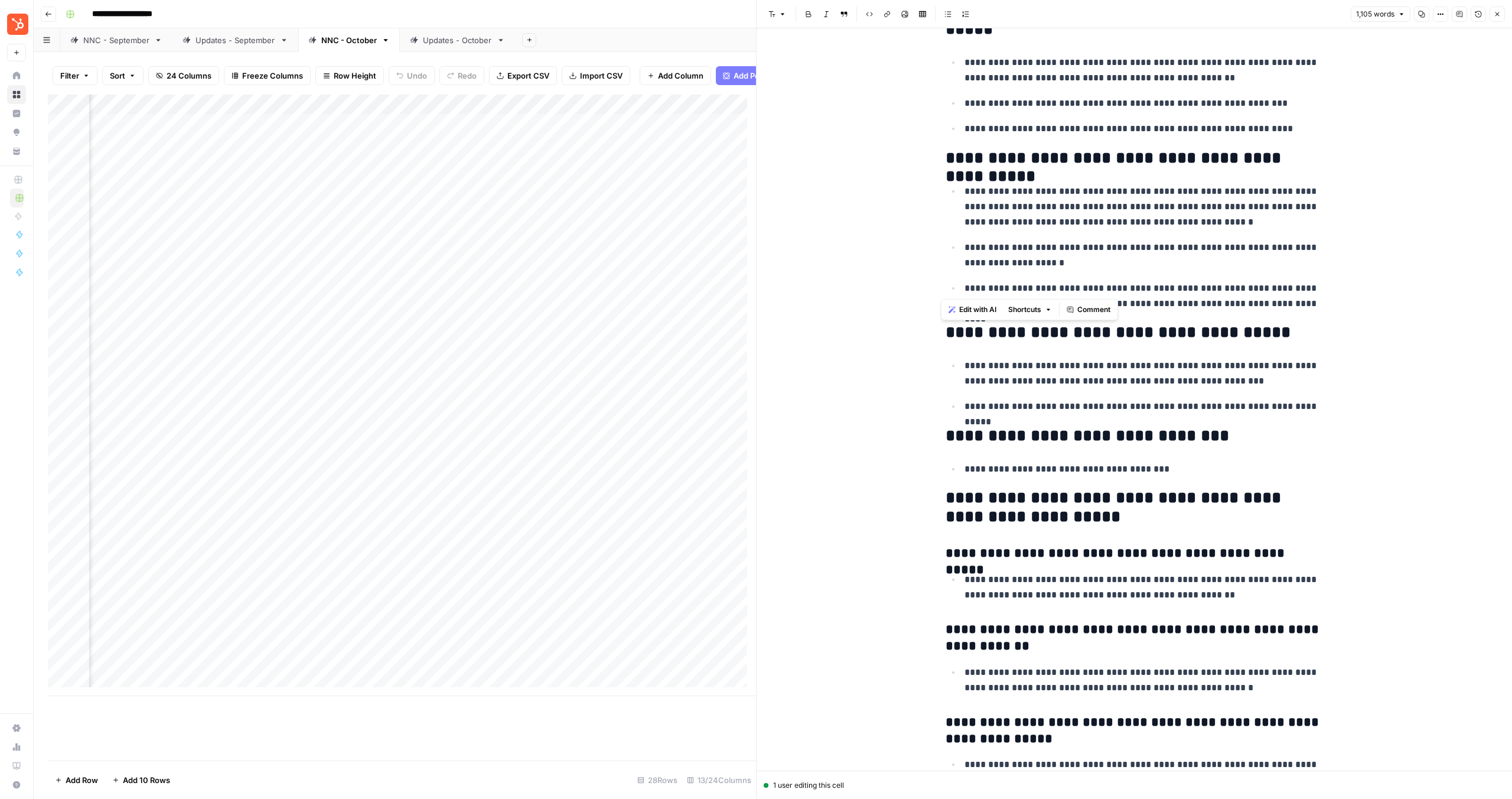
scroll to position [2918, 0]
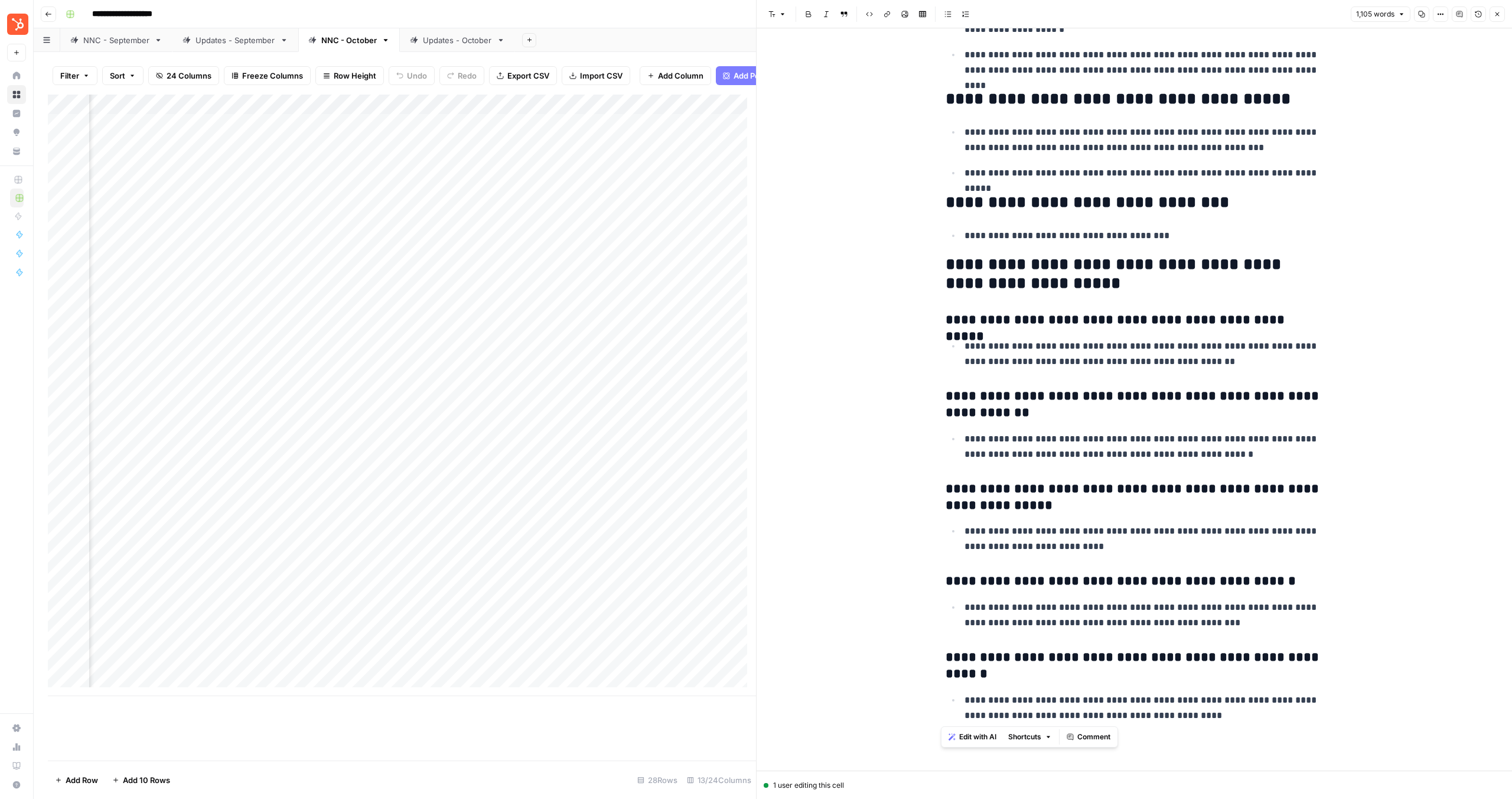
drag, startPoint x: 943, startPoint y: 194, endPoint x: 1336, endPoint y: 795, distance: 718.1
click at [1333, 796] on div "**********" at bounding box center [1134, 399] width 756 height 799
copy div "**********"
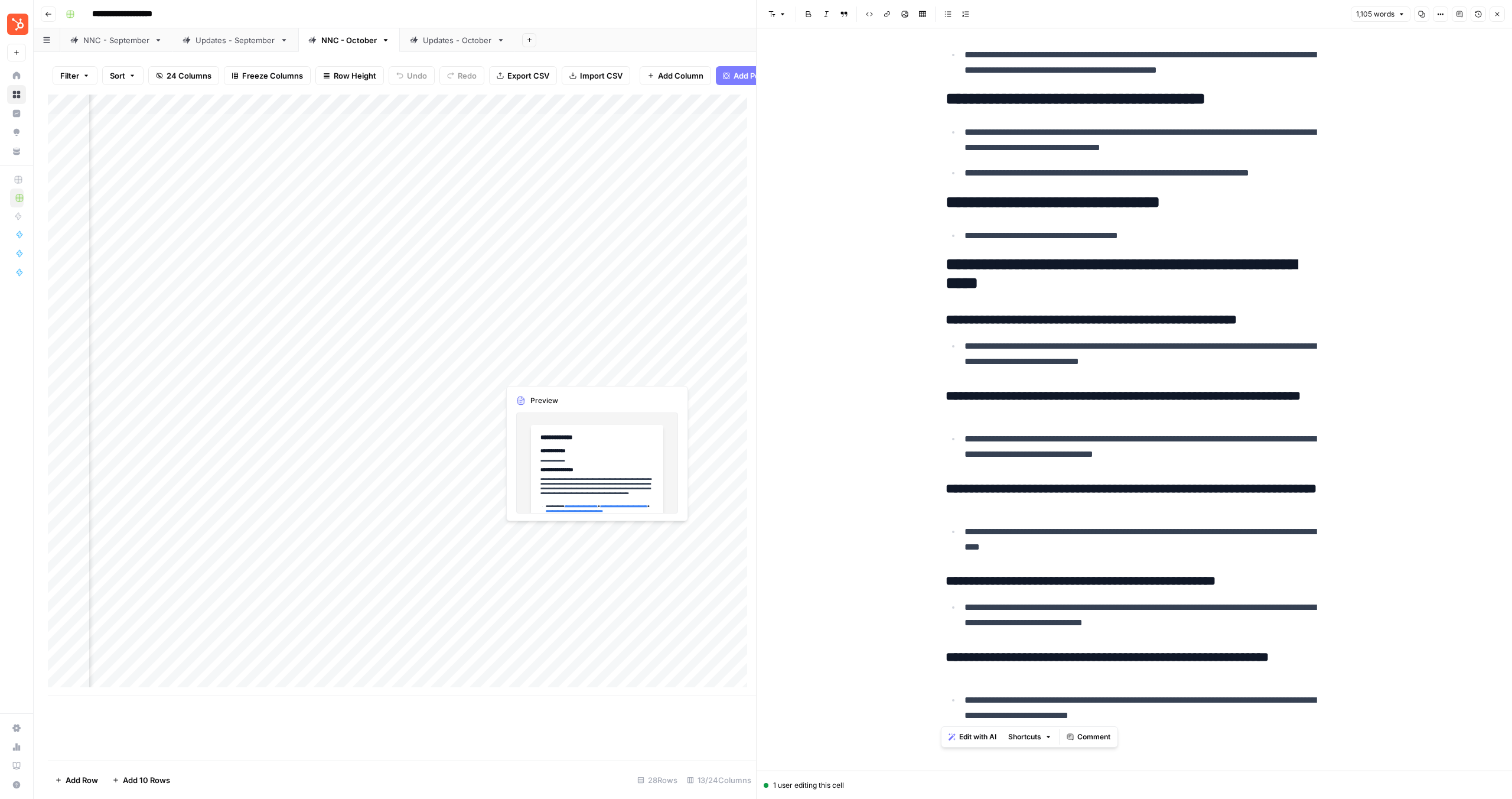
click at [564, 373] on div "Add Column" at bounding box center [402, 395] width 708 height 601
click at [597, 371] on div "Add Column" at bounding box center [402, 395] width 708 height 601
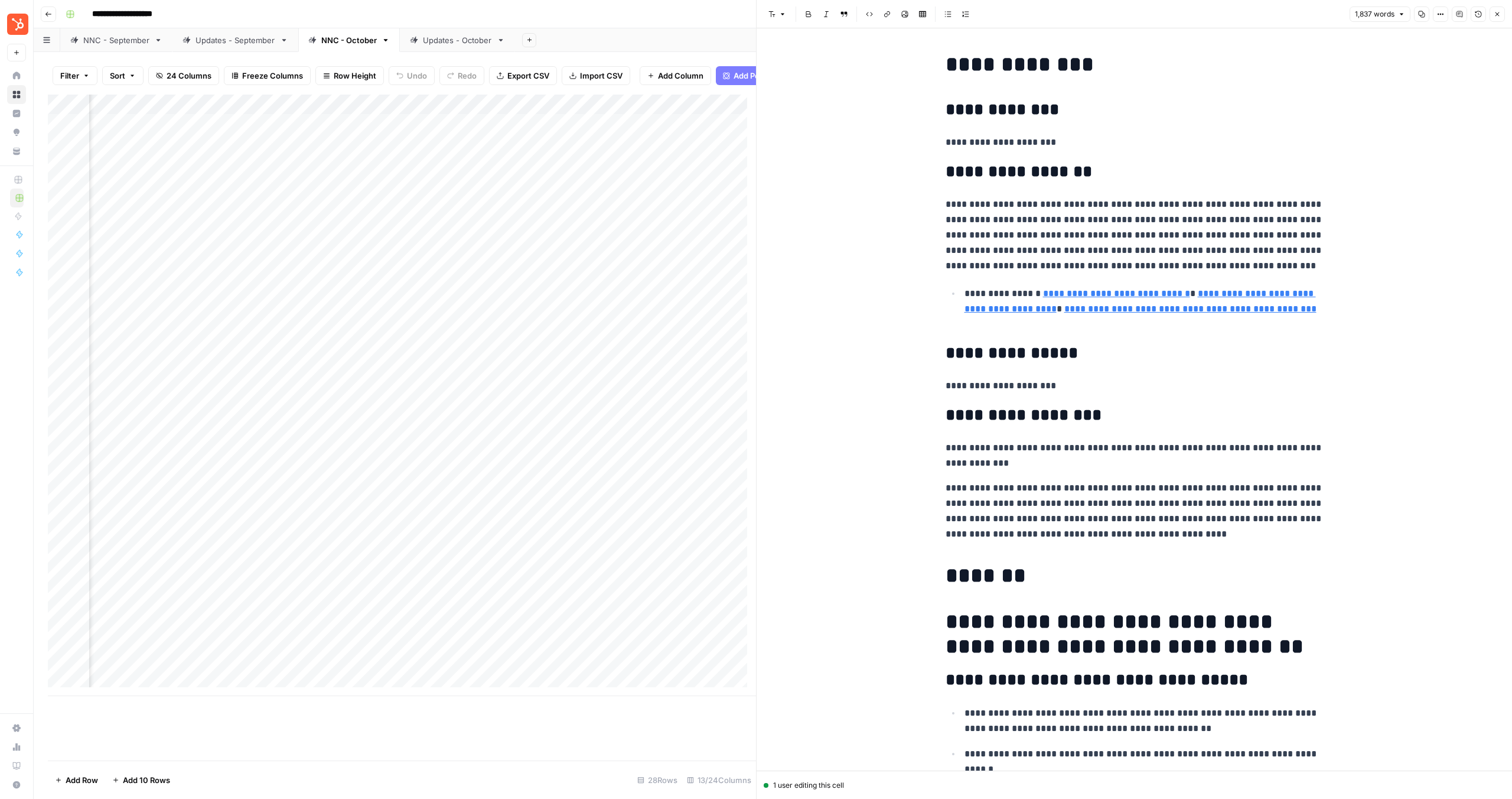
scroll to position [221, 0]
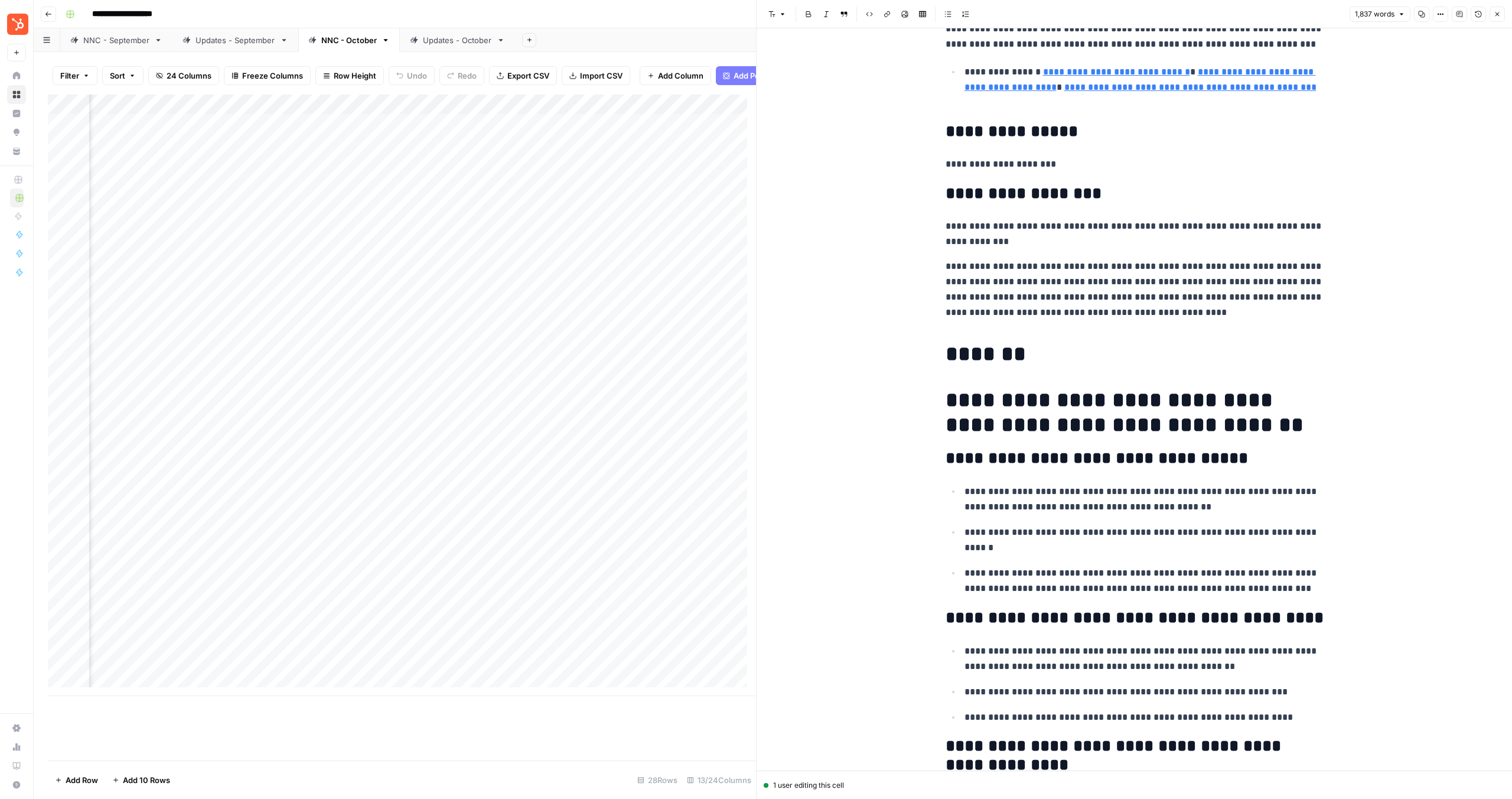
click at [1012, 395] on h1 "**********" at bounding box center [1135, 412] width 378 height 50
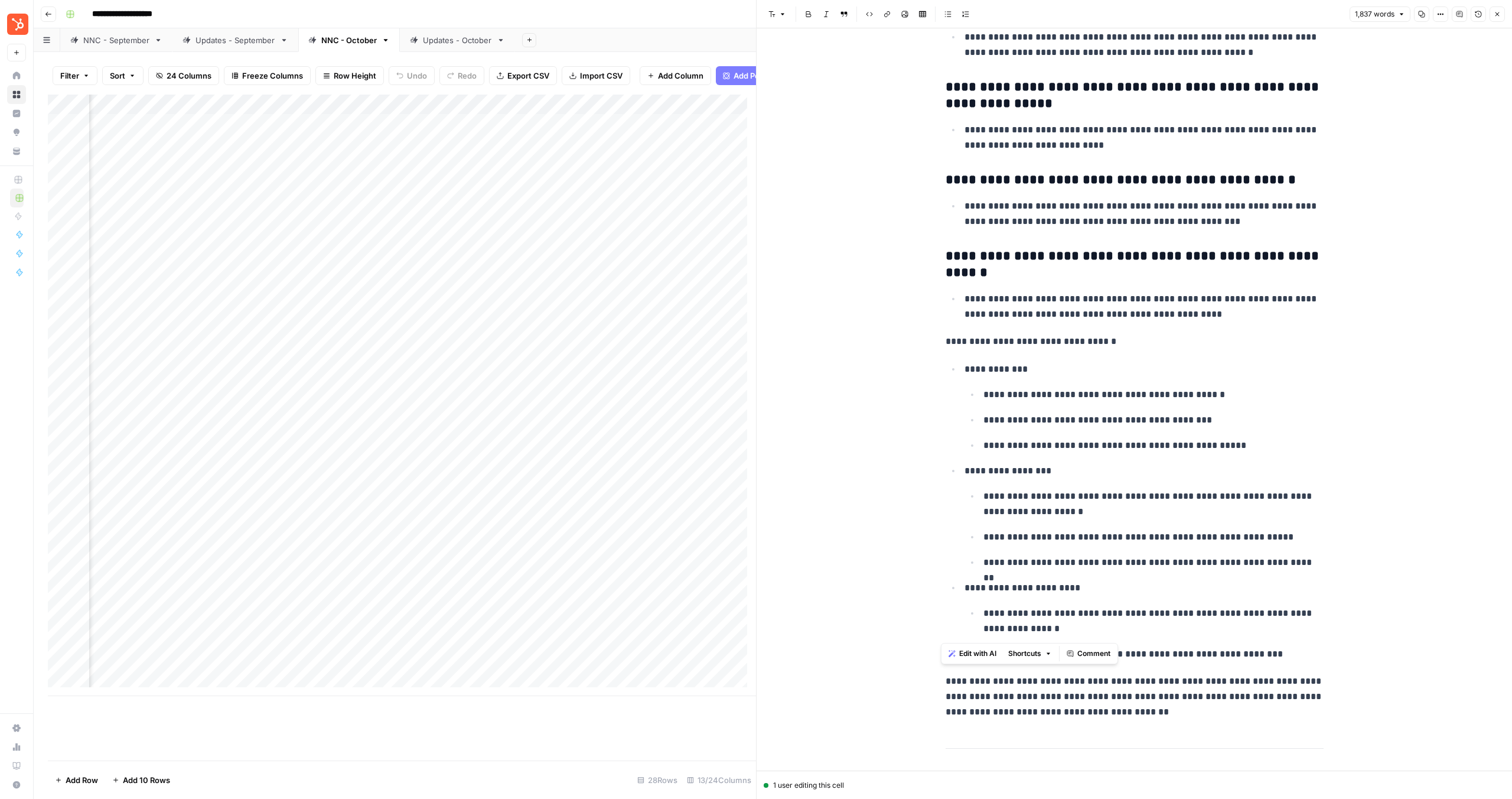
scroll to position [3267, 0]
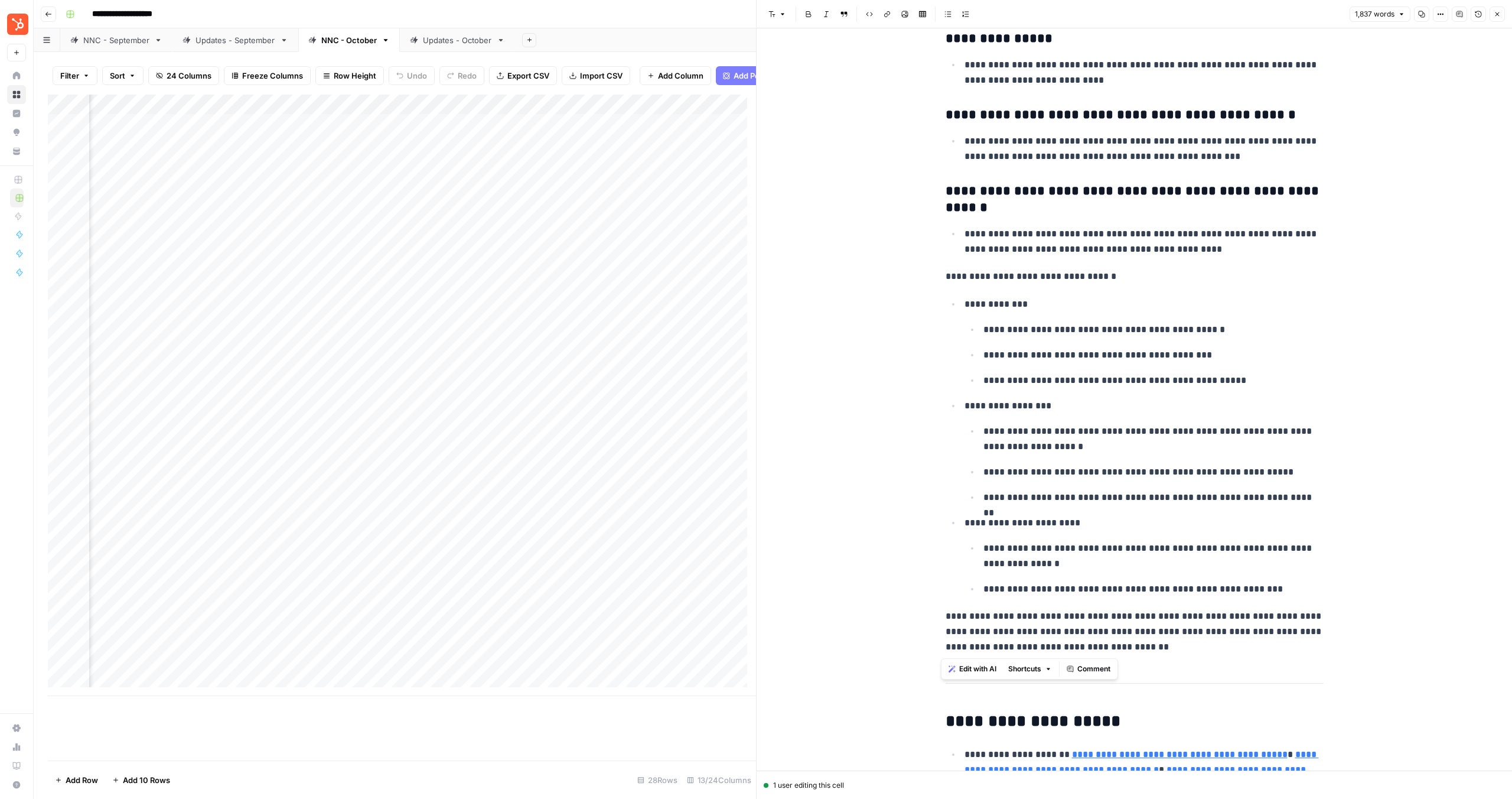
drag, startPoint x: 944, startPoint y: 352, endPoint x: 1205, endPoint y: 675, distance: 415.3
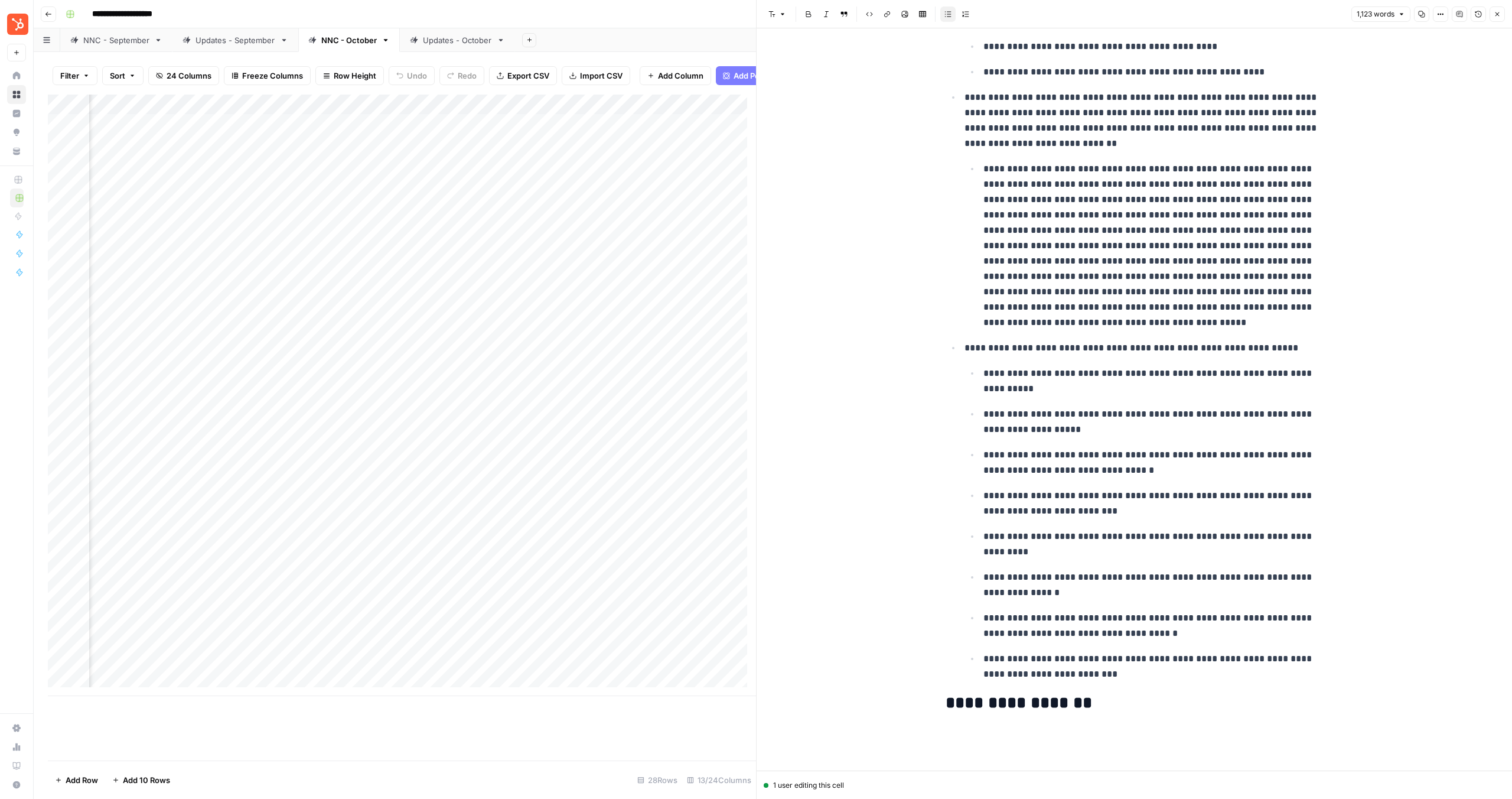
scroll to position [1131, 0]
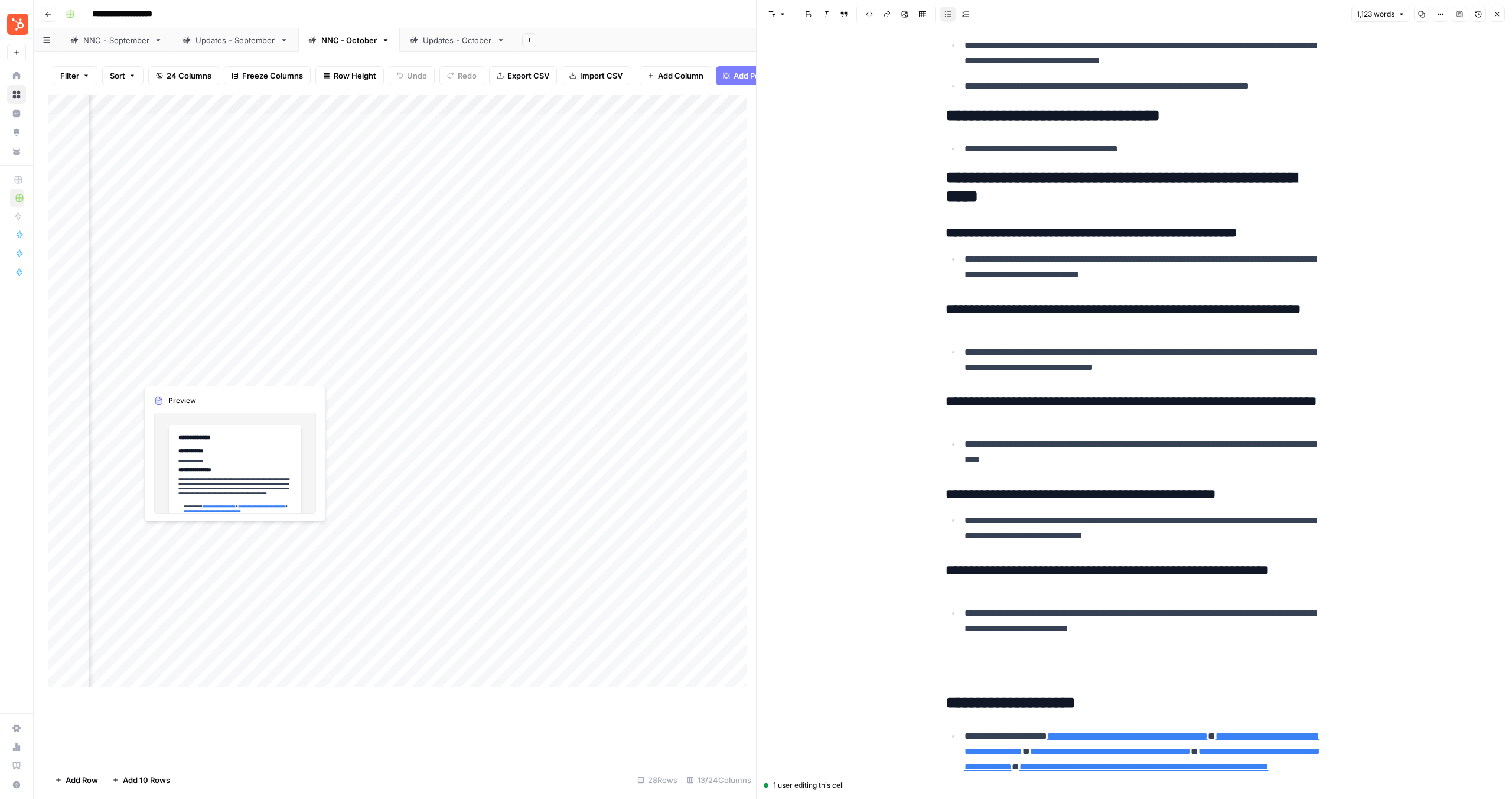
click at [208, 371] on div "Add Column" at bounding box center [402, 395] width 708 height 601
click at [230, 373] on div "Add Column" at bounding box center [402, 395] width 708 height 601
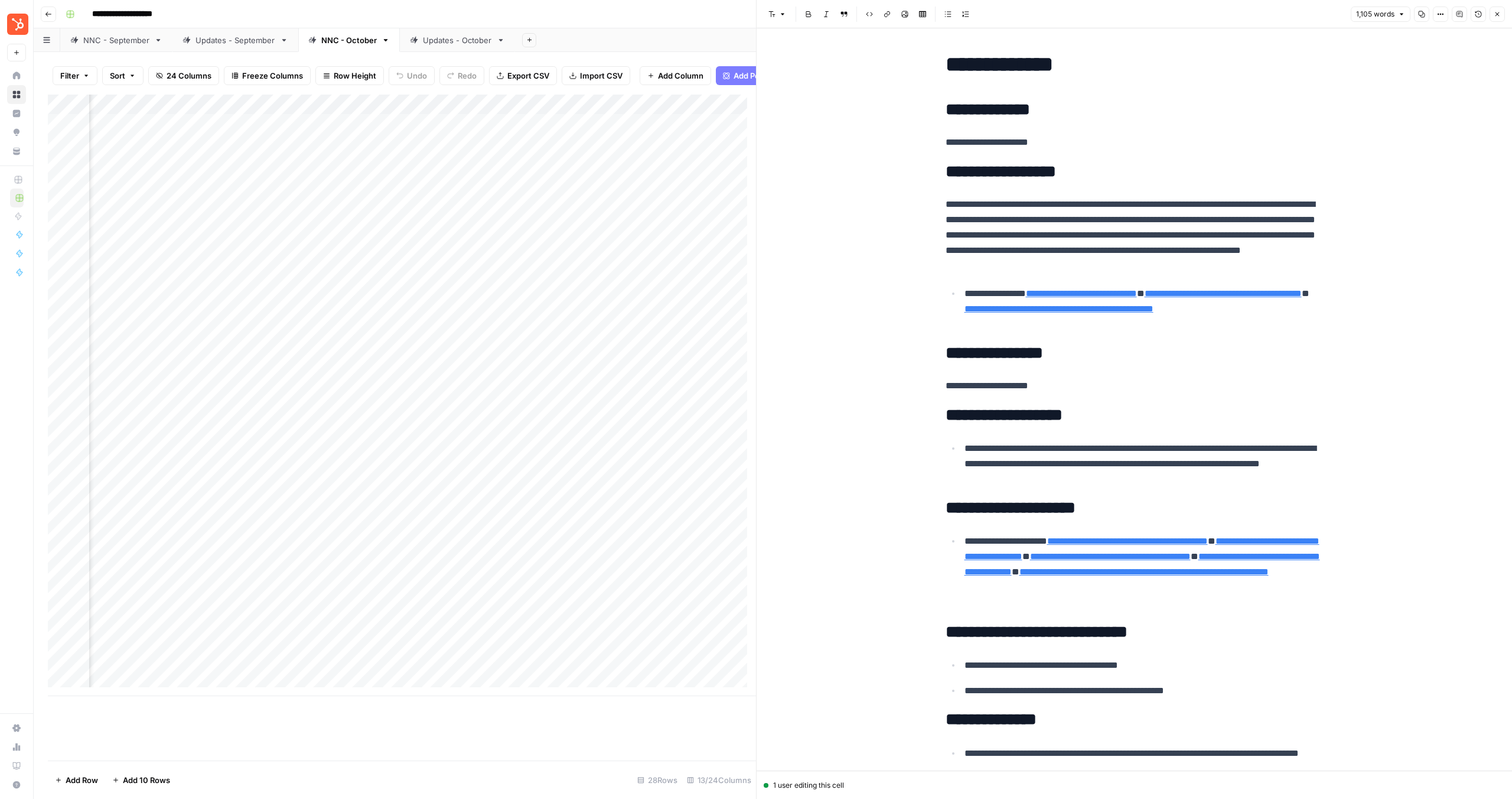
click at [1058, 477] on p "**********" at bounding box center [1144, 463] width 359 height 46
drag, startPoint x: 1100, startPoint y: 482, endPoint x: 935, endPoint y: 441, distance: 170.0
copy p "**********"
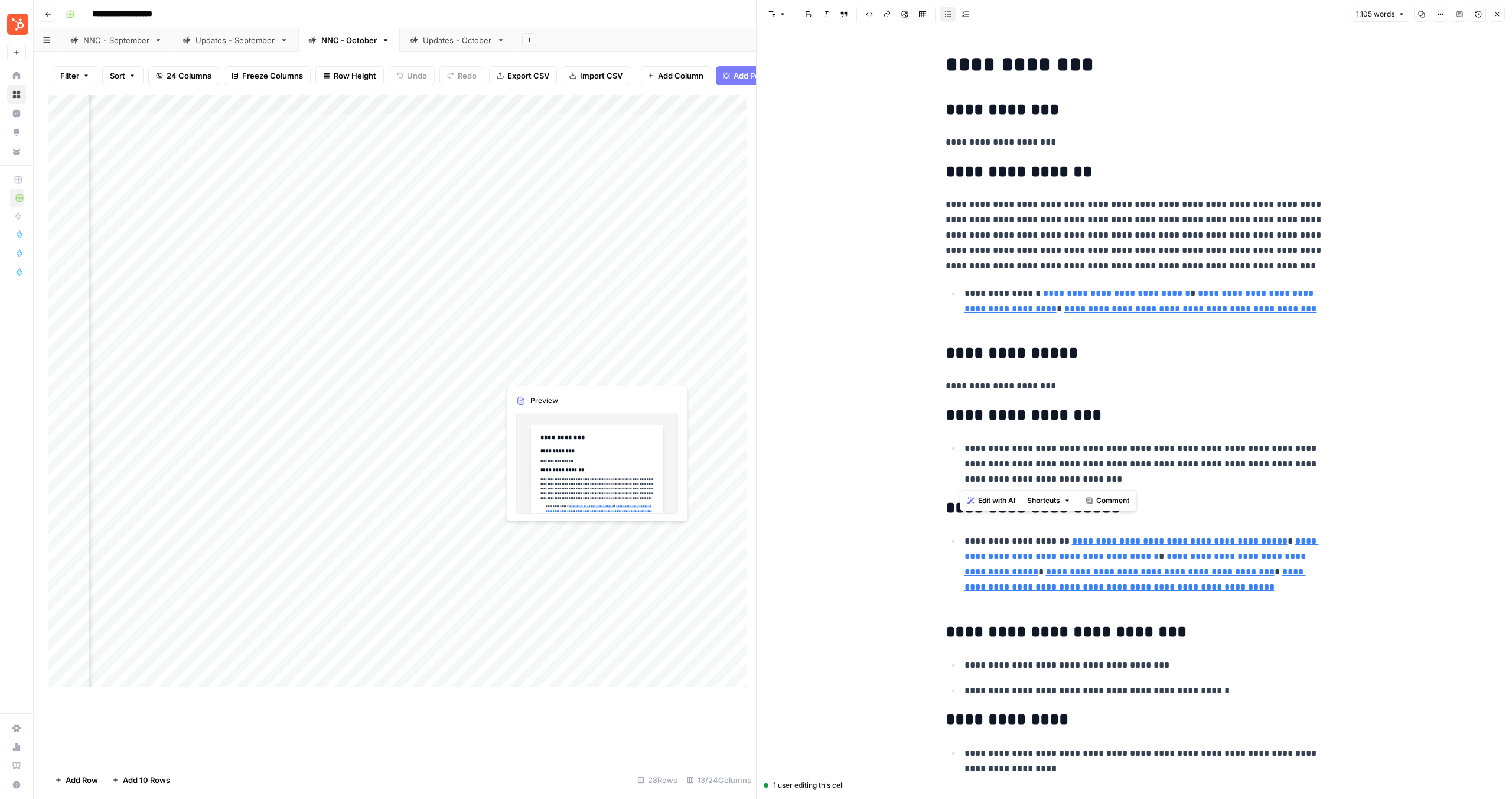
drag, startPoint x: 556, startPoint y: 371, endPoint x: 598, endPoint y: 372, distance: 42.0
click at [556, 371] on div "Add Column" at bounding box center [402, 395] width 708 height 601
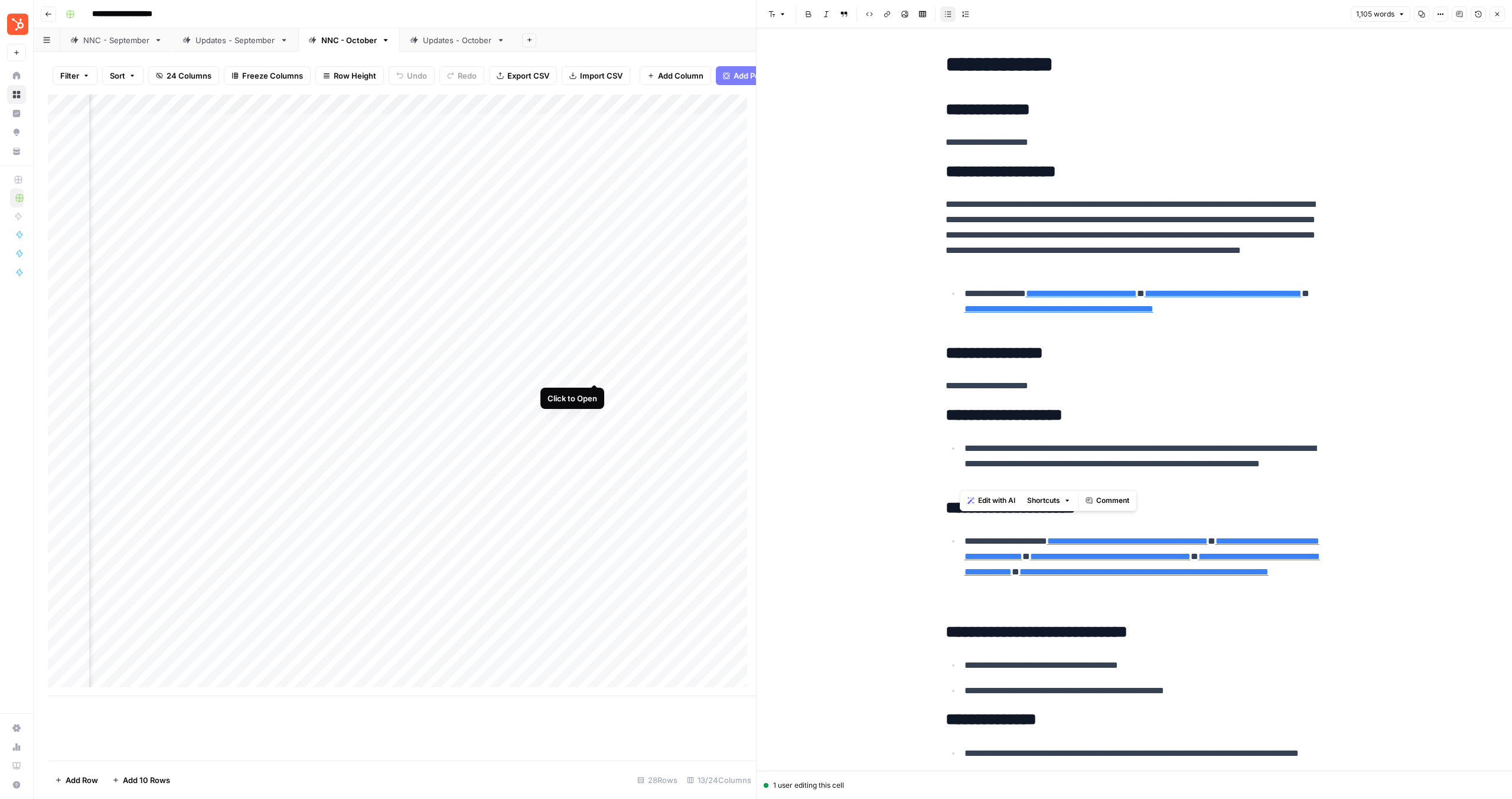
click at [598, 373] on div "Add Column" at bounding box center [402, 395] width 708 height 601
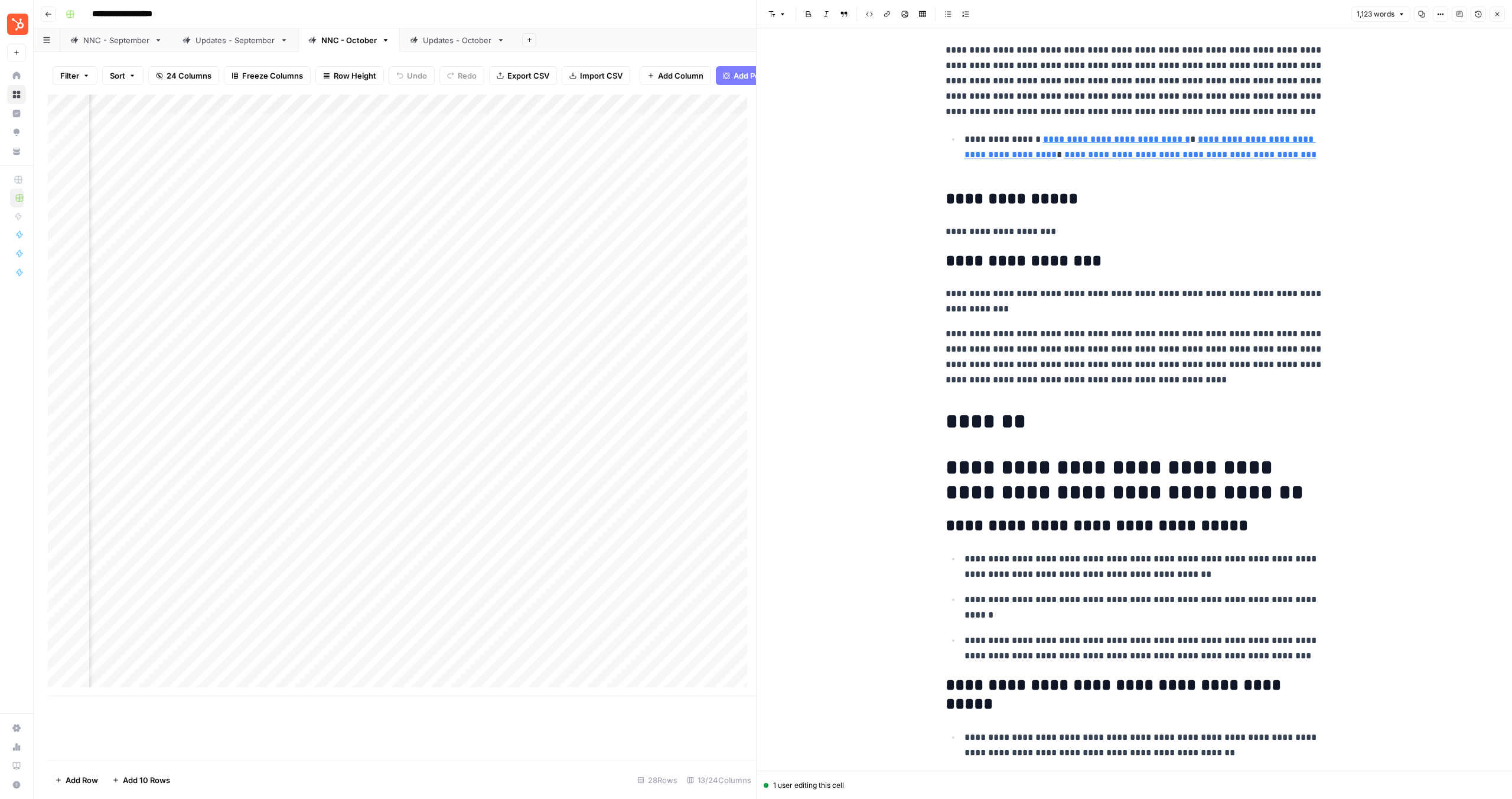
scroll to position [104, 0]
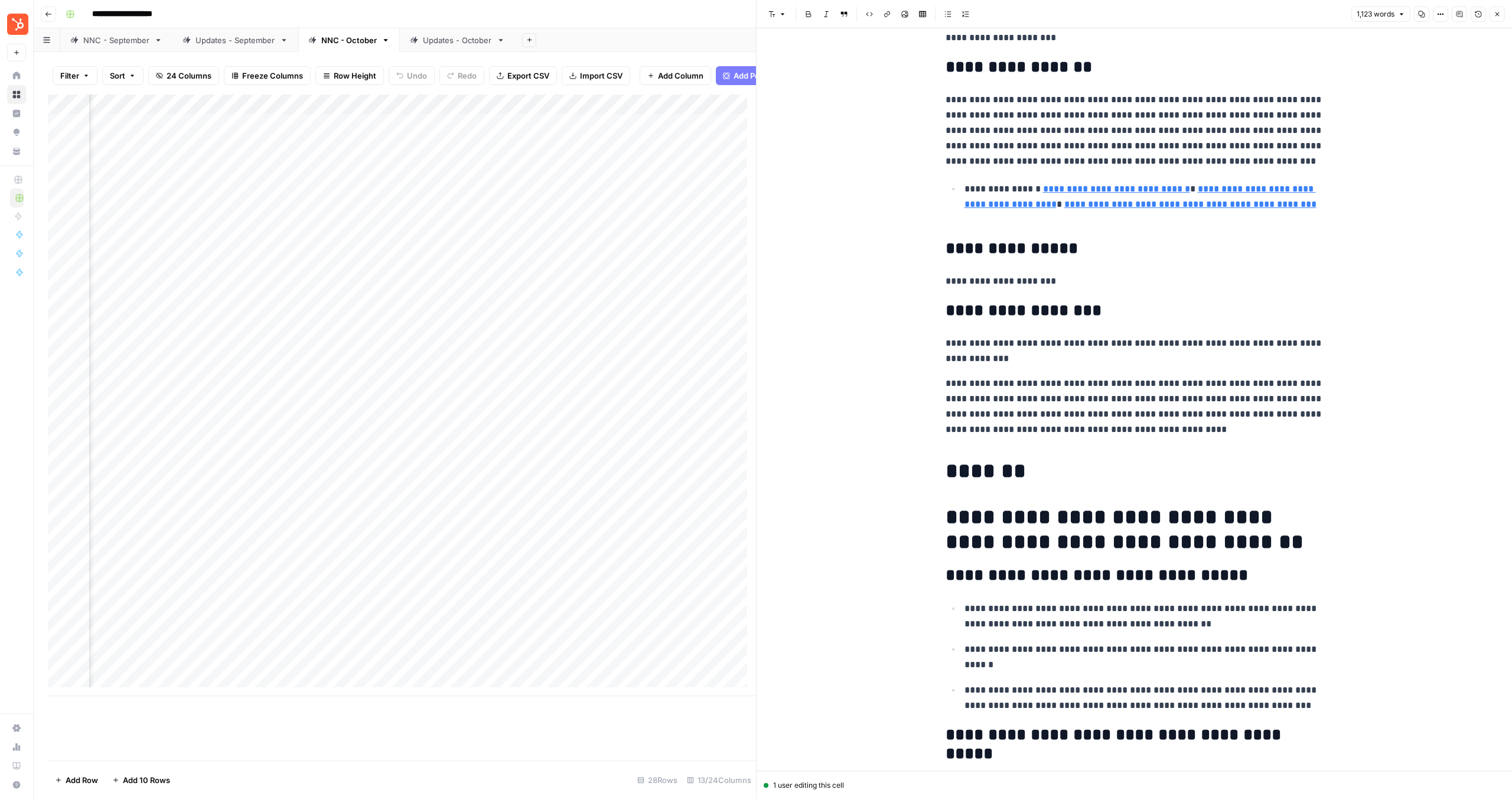
click at [1217, 413] on p "**********" at bounding box center [1135, 406] width 378 height 61
drag, startPoint x: 1279, startPoint y: 428, endPoint x: 934, endPoint y: 387, distance: 347.4
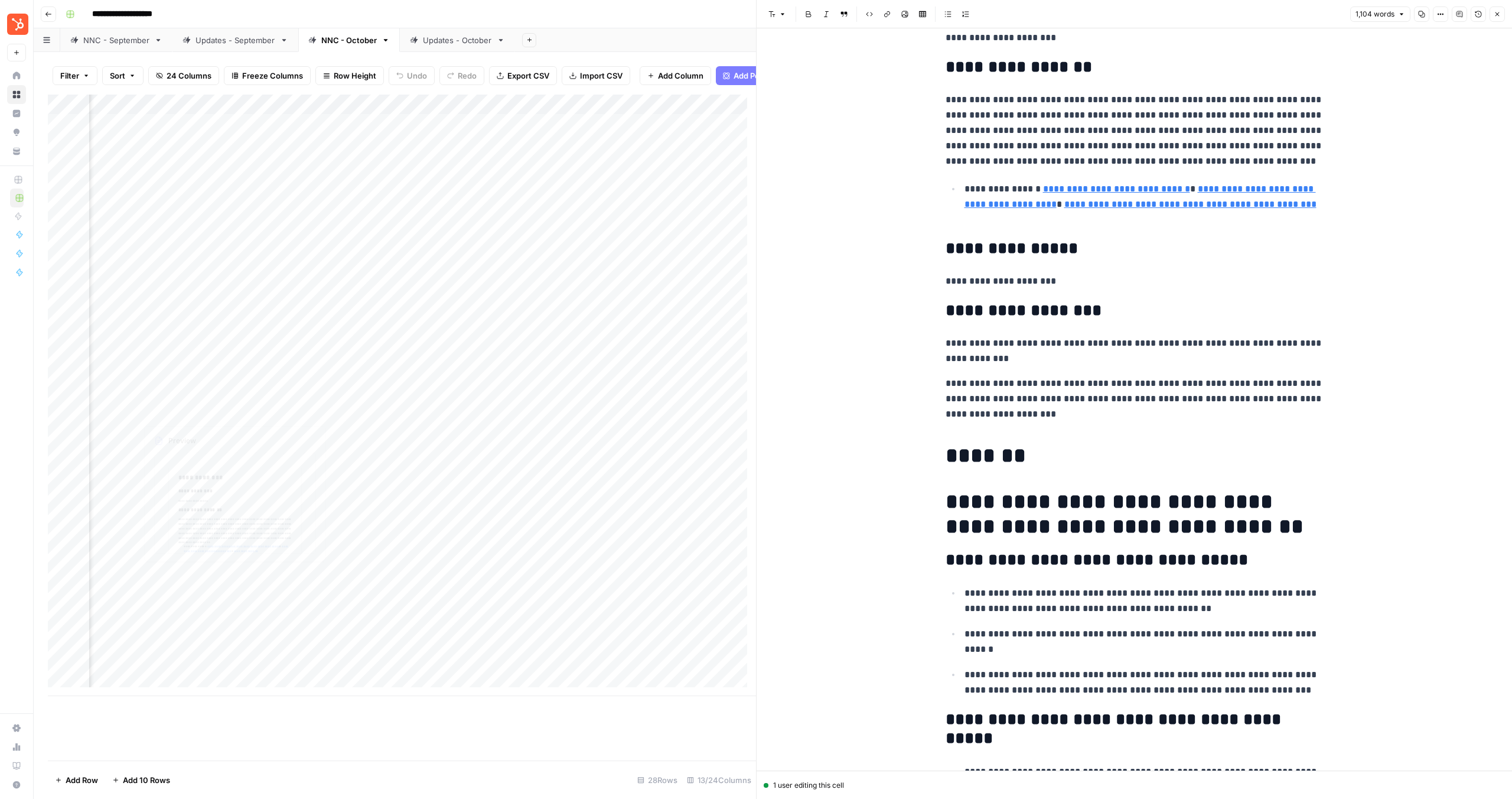
click at [208, 393] on div "Add Column" at bounding box center [402, 395] width 708 height 601
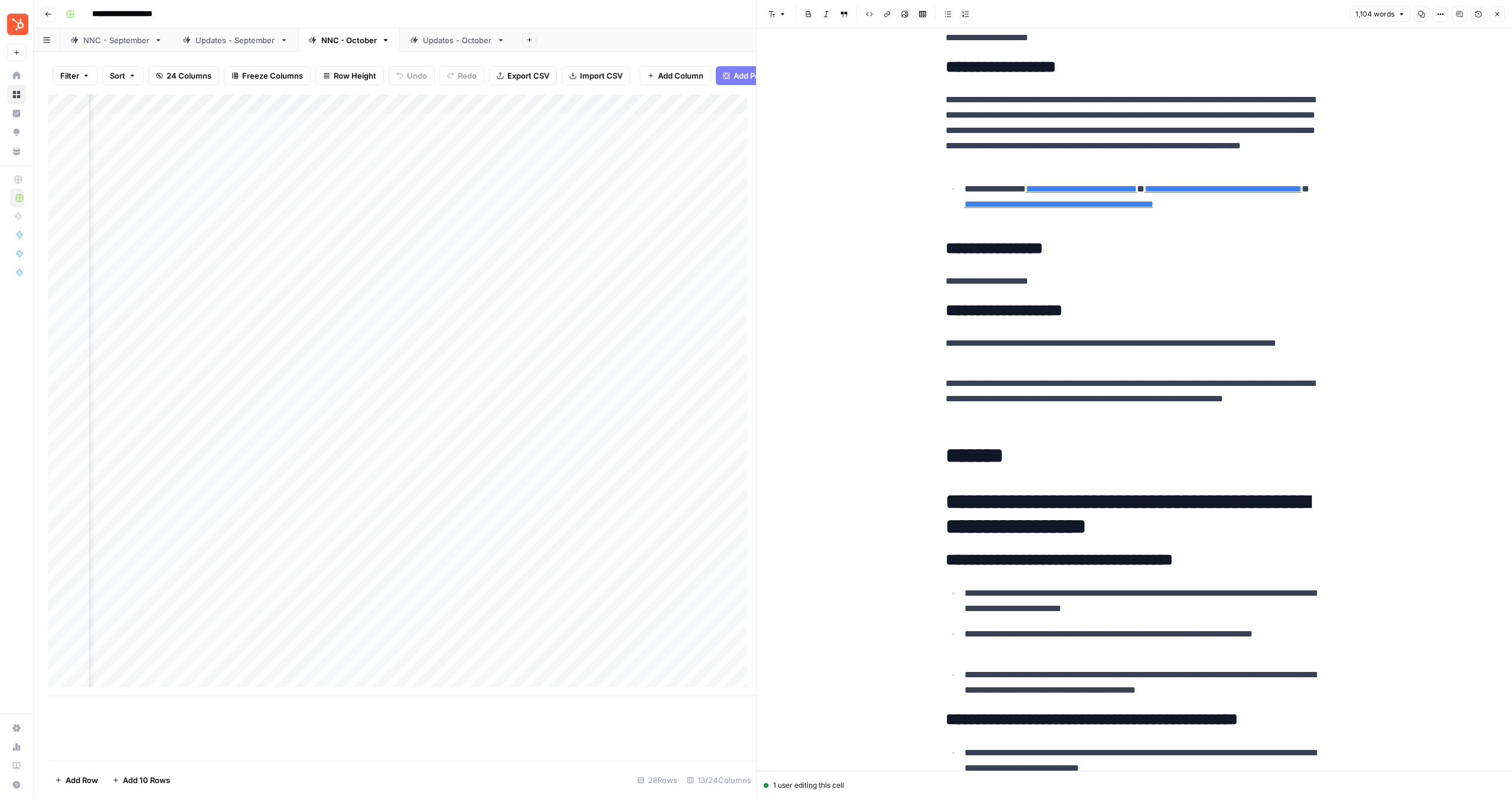
click at [233, 392] on div "Add Column" at bounding box center [402, 395] width 708 height 601
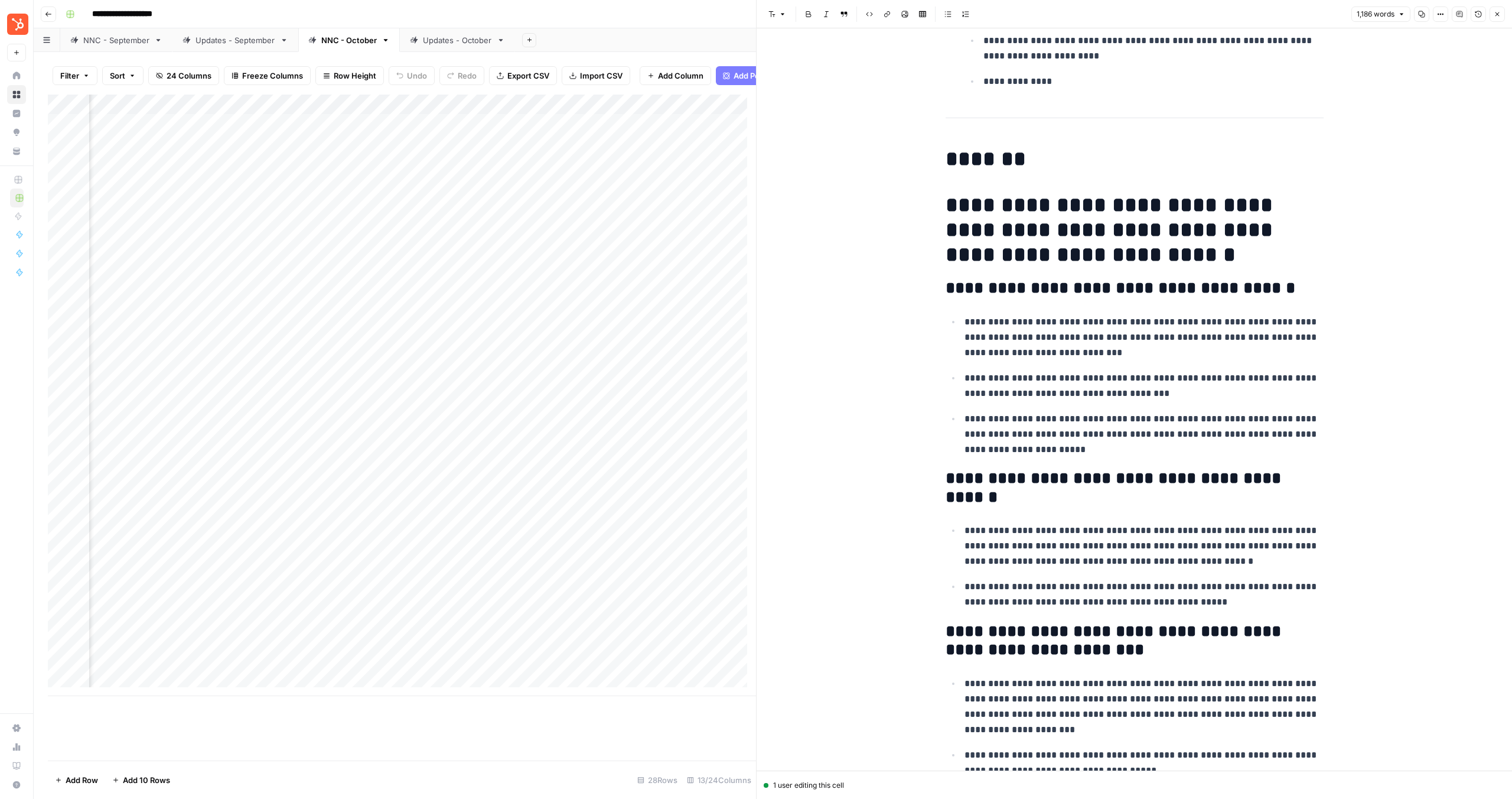
scroll to position [2251, 0]
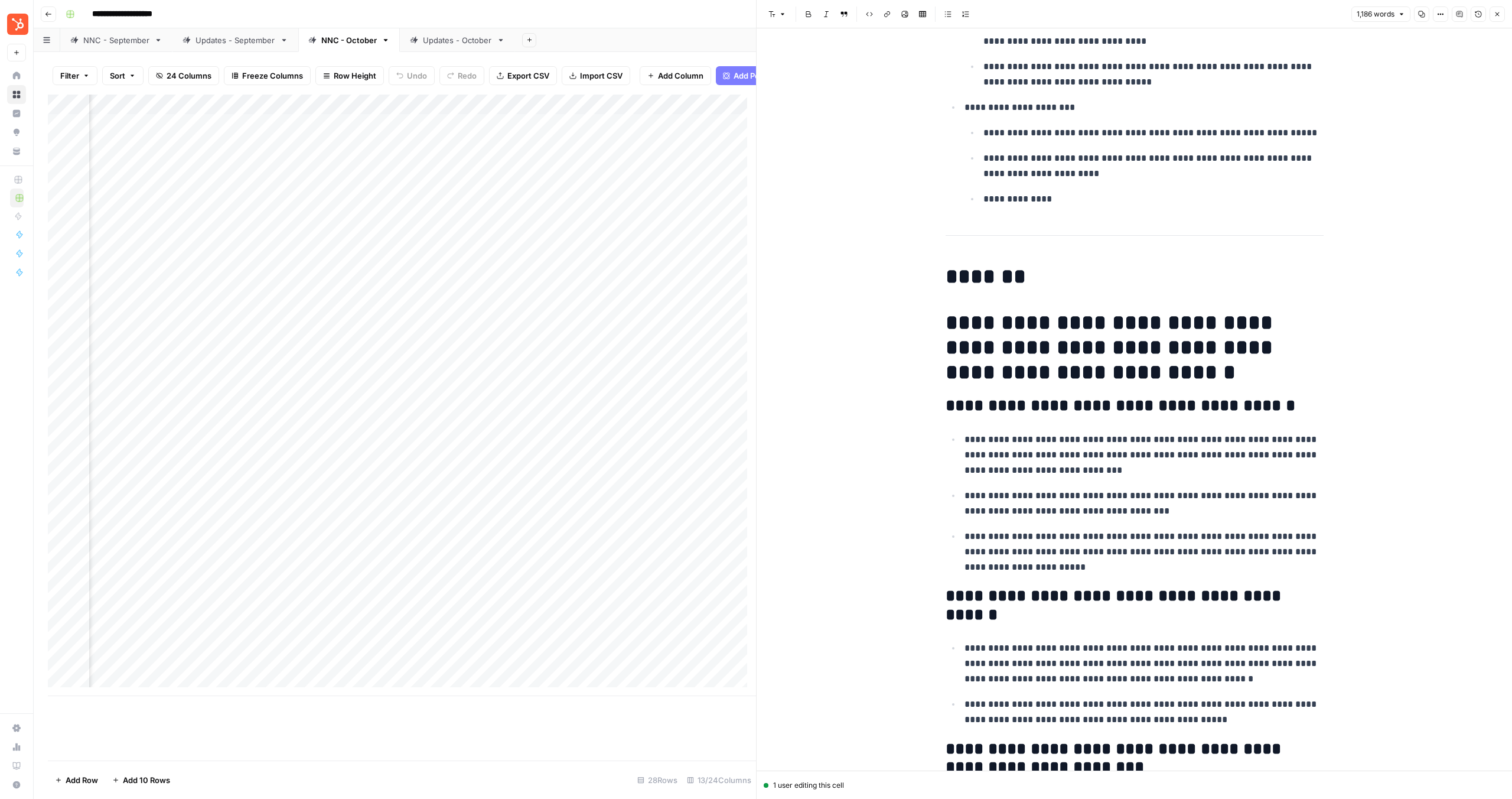
click at [958, 284] on h1 "*******" at bounding box center [1135, 276] width 378 height 24
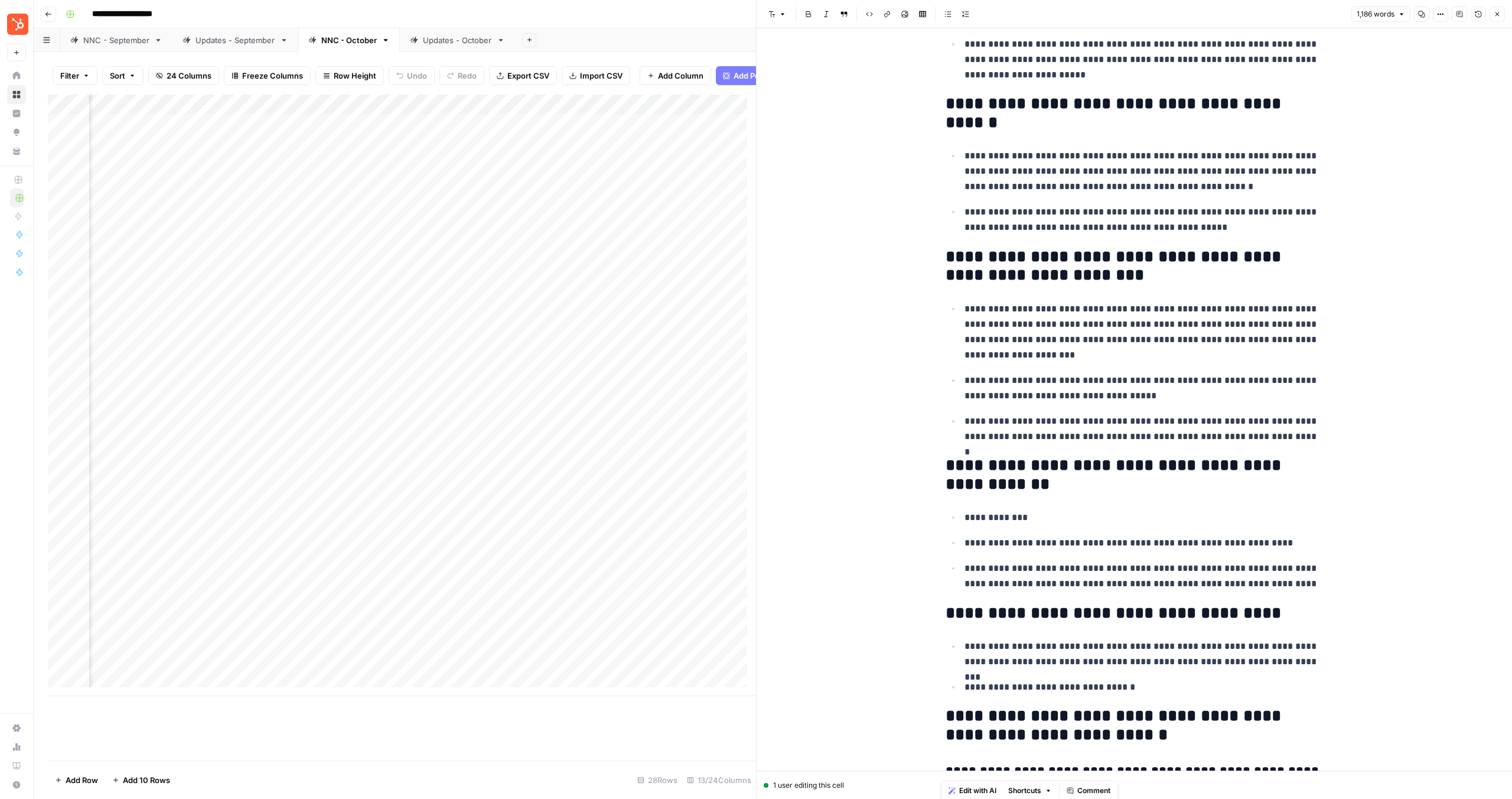
scroll to position [3236, 0]
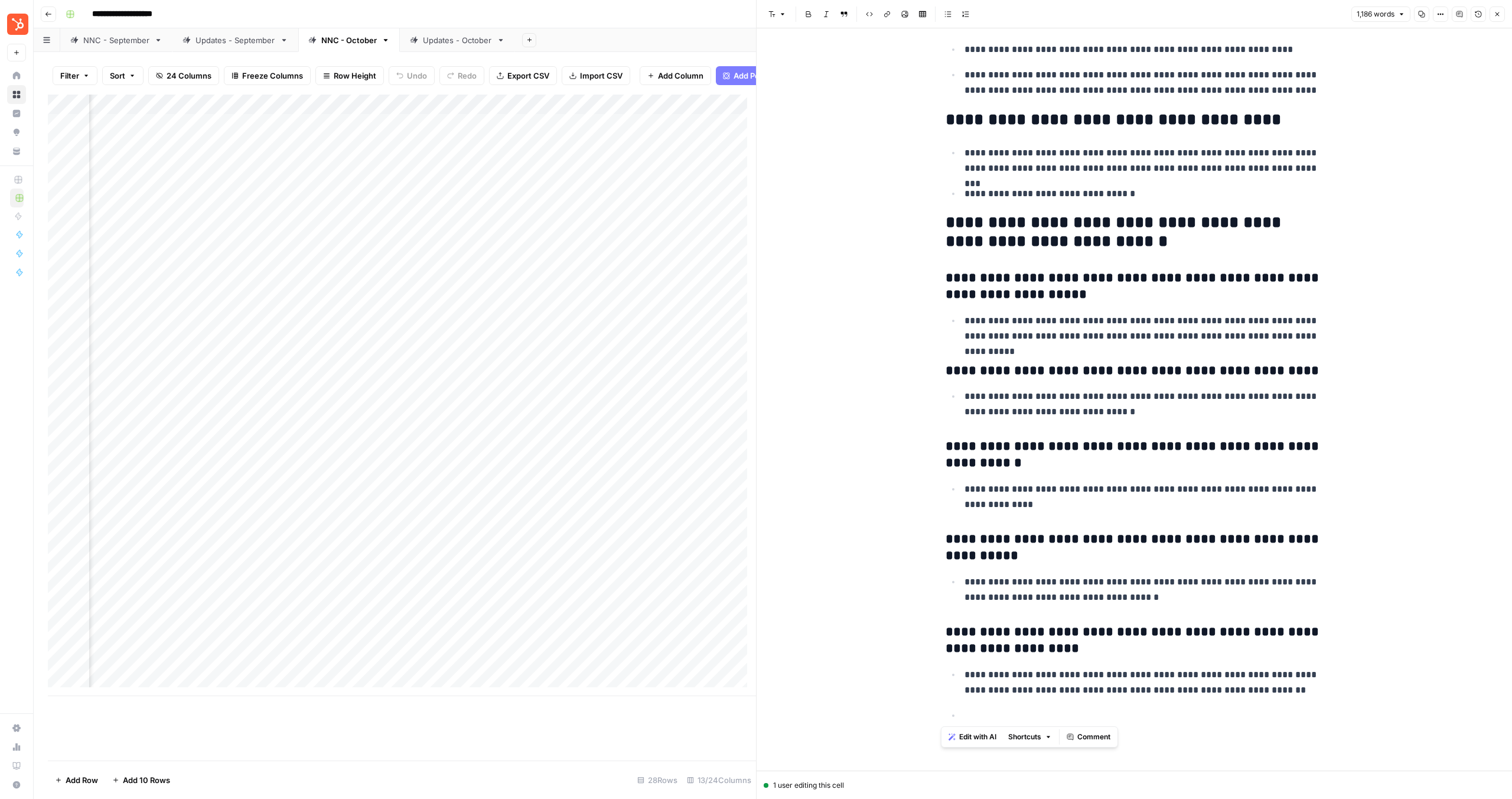
drag, startPoint x: 951, startPoint y: 304, endPoint x: 1186, endPoint y: 1033, distance: 765.9
click at [1186, 798] on html "**********" at bounding box center [756, 399] width 1512 height 799
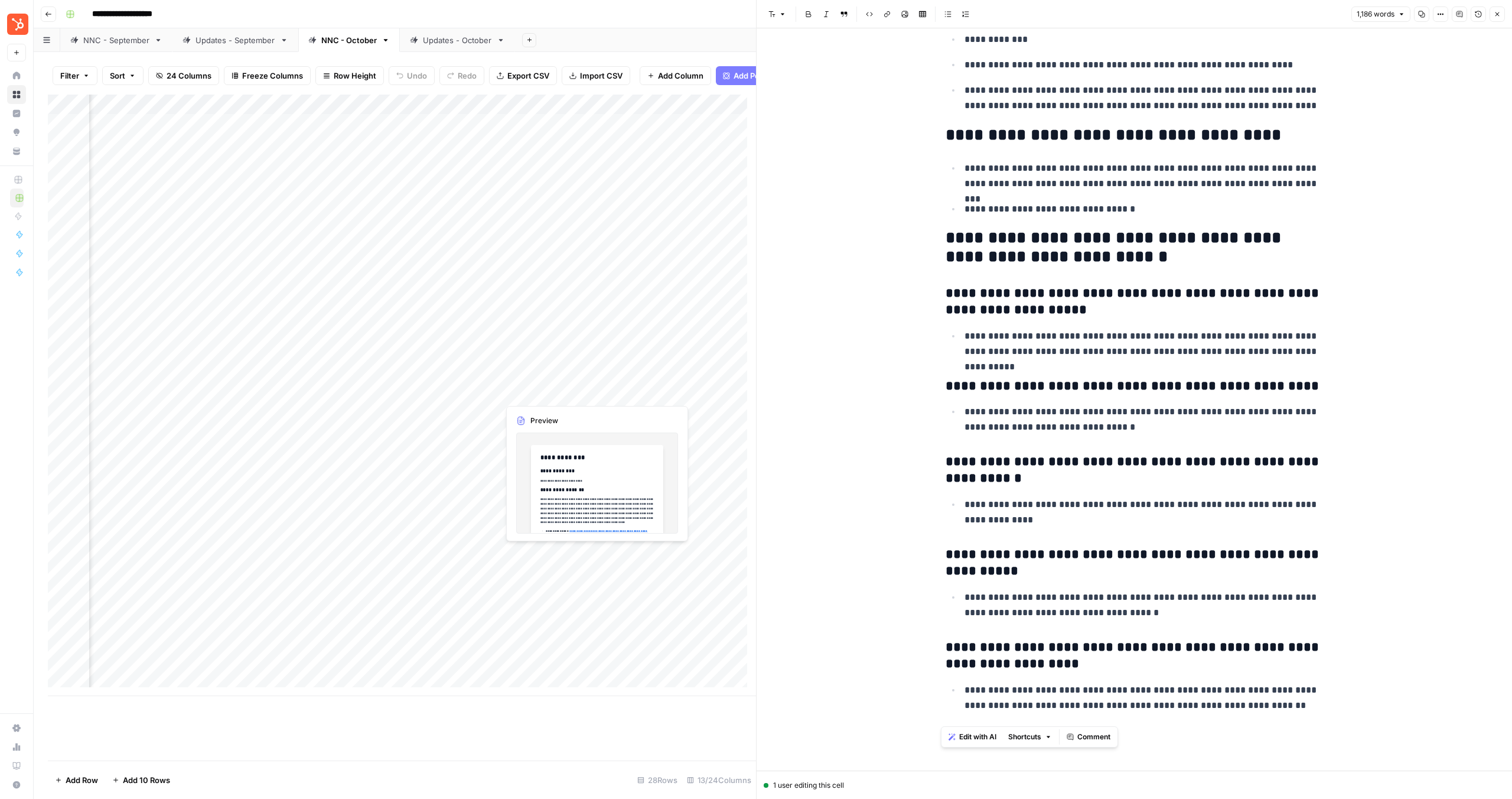
click at [569, 393] on div "Add Column" at bounding box center [402, 395] width 708 height 601
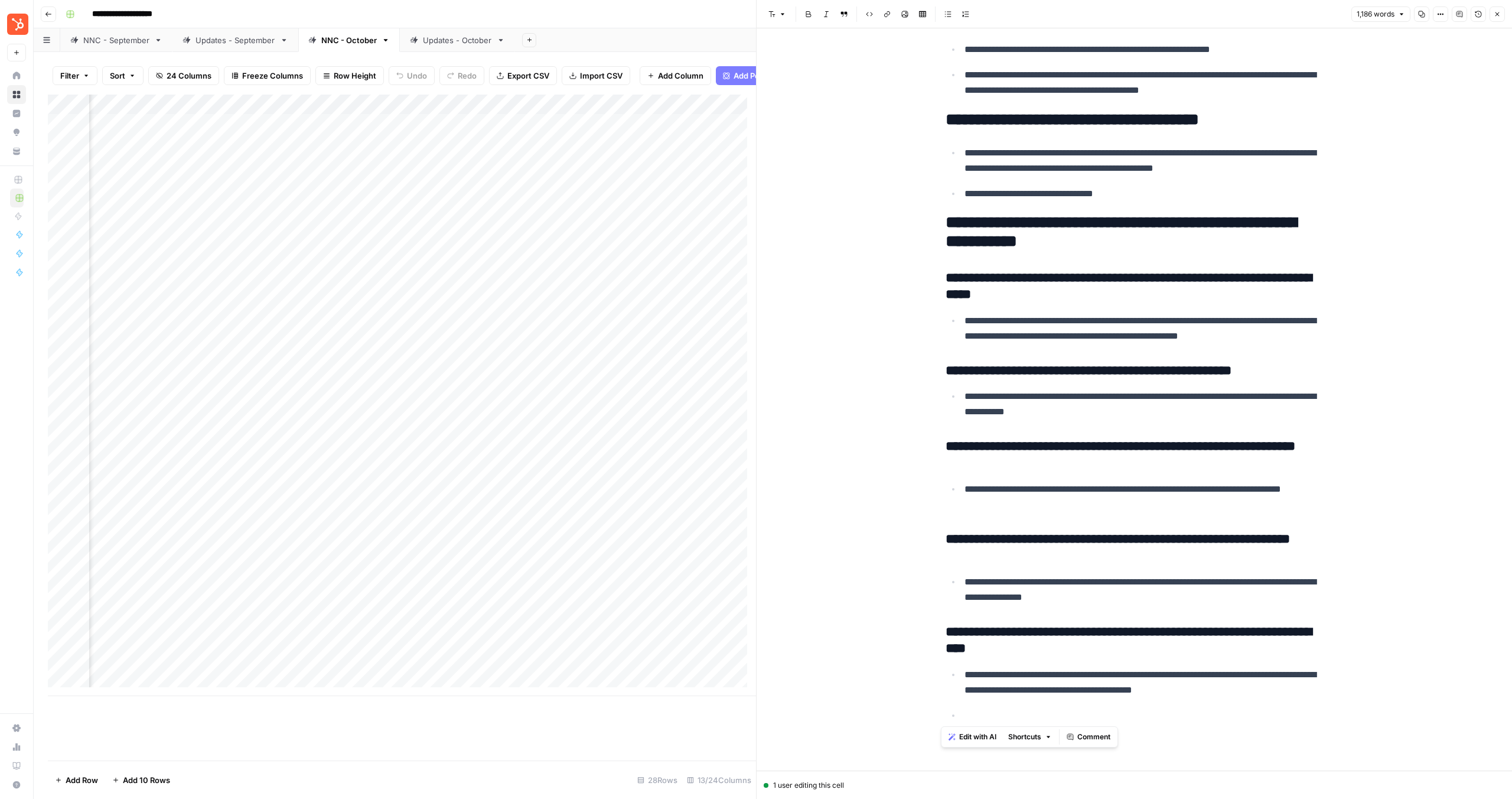
click at [595, 390] on div "Add Column" at bounding box center [402, 395] width 708 height 601
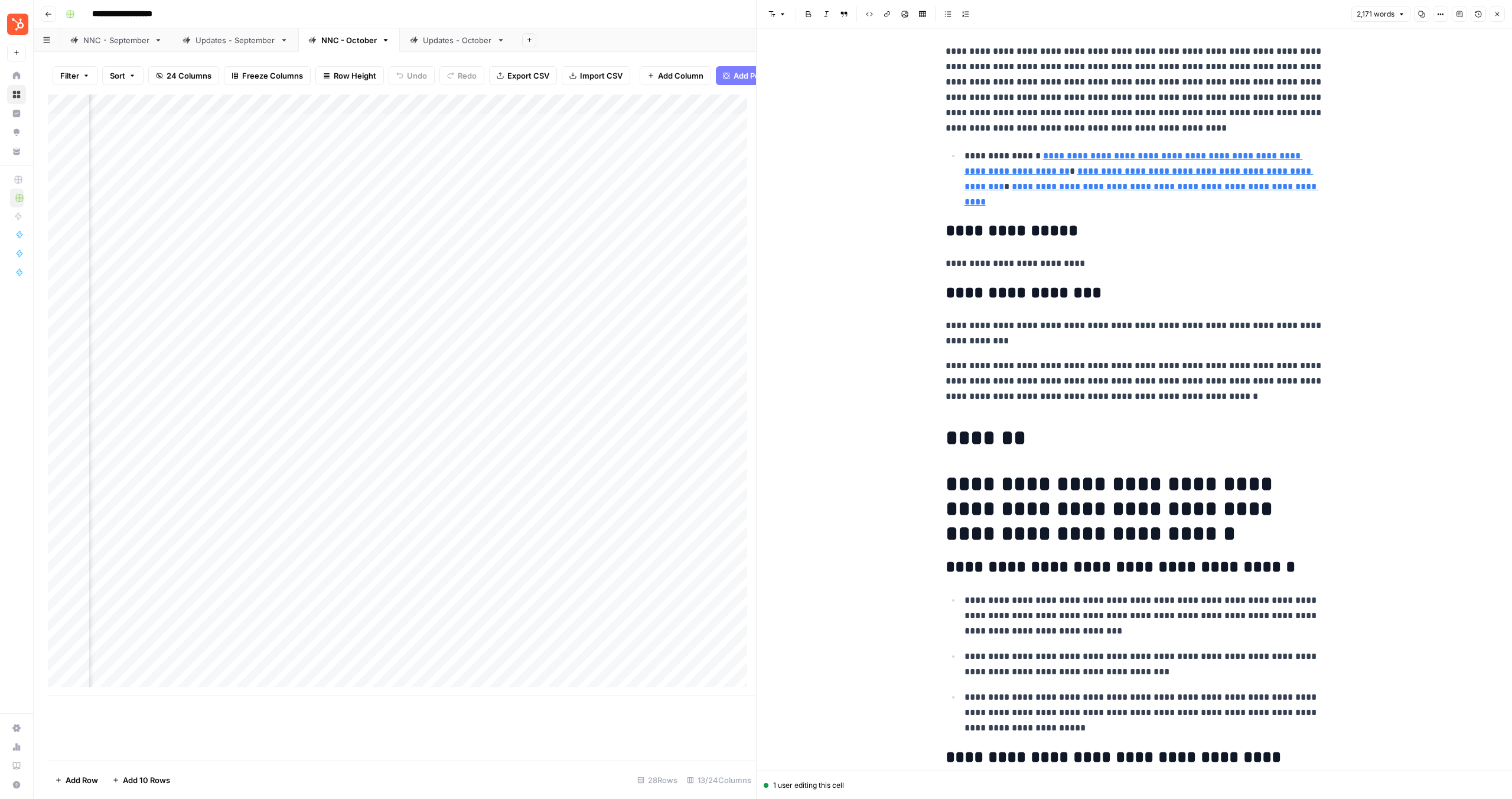
scroll to position [161, 0]
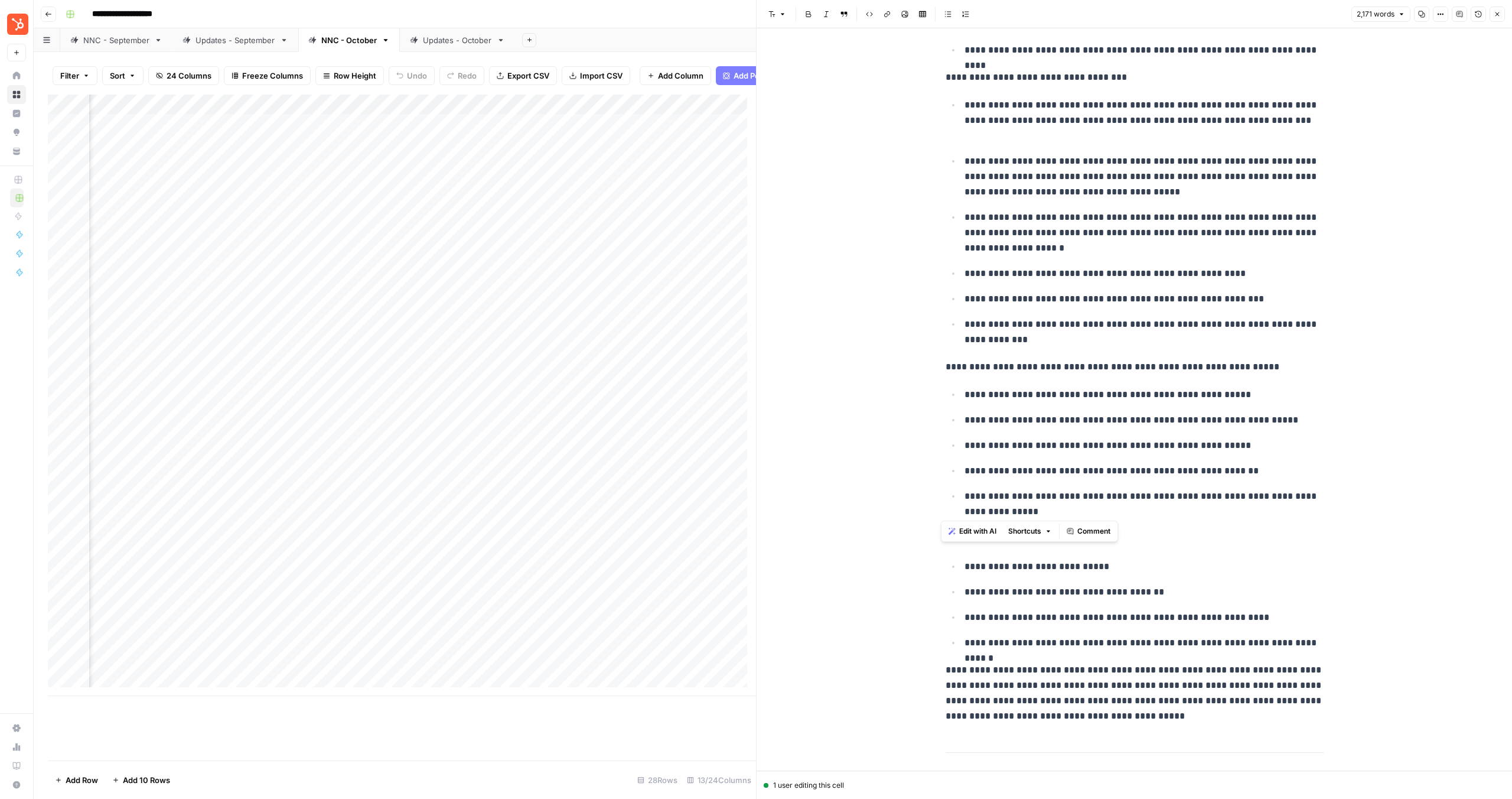
scroll to position [4246, 0]
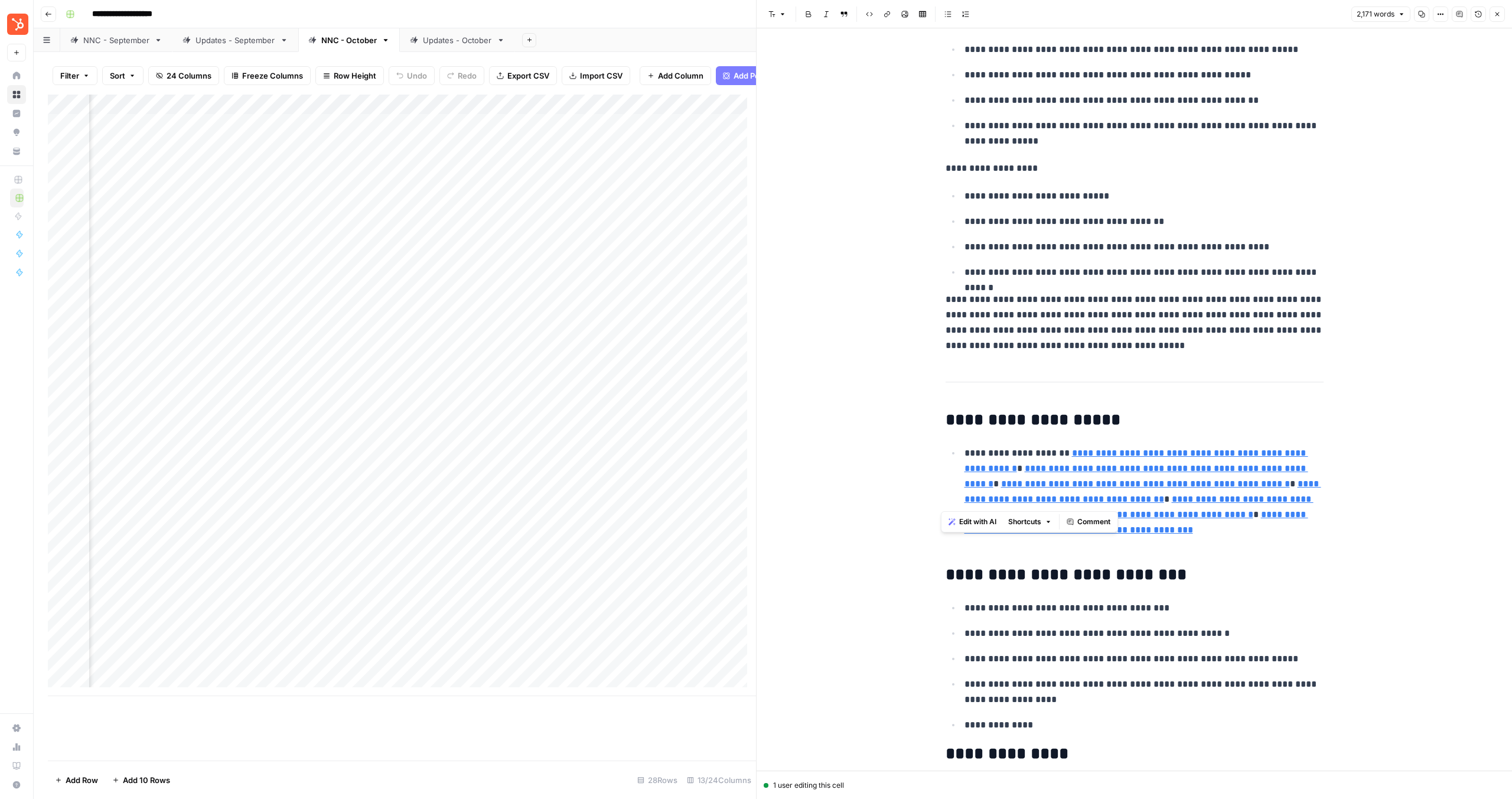
type input "[URL][DOMAIN_NAME]"
drag, startPoint x: 947, startPoint y: 432, endPoint x: 1154, endPoint y: 365, distance: 217.6
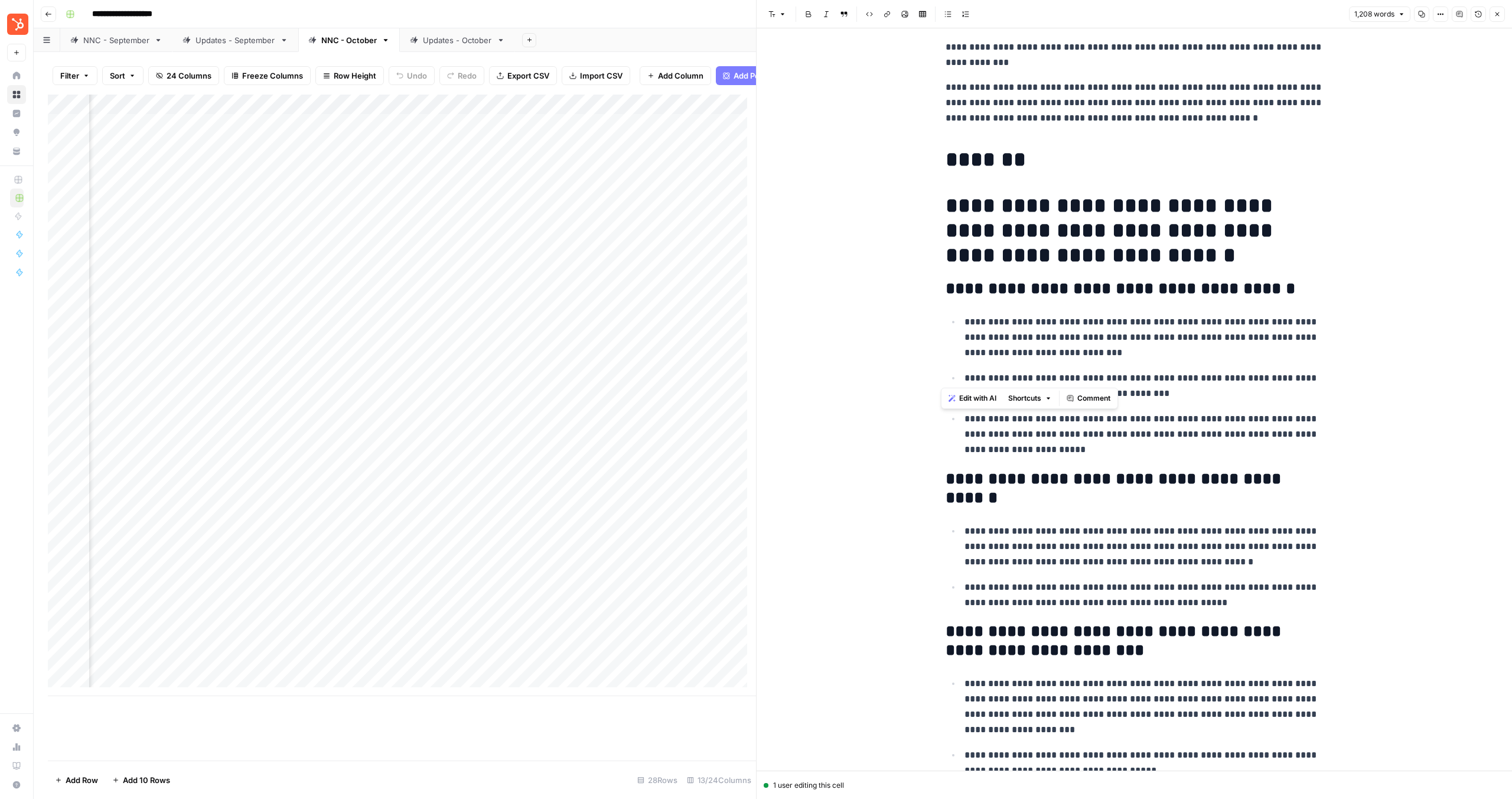
scroll to position [0, 0]
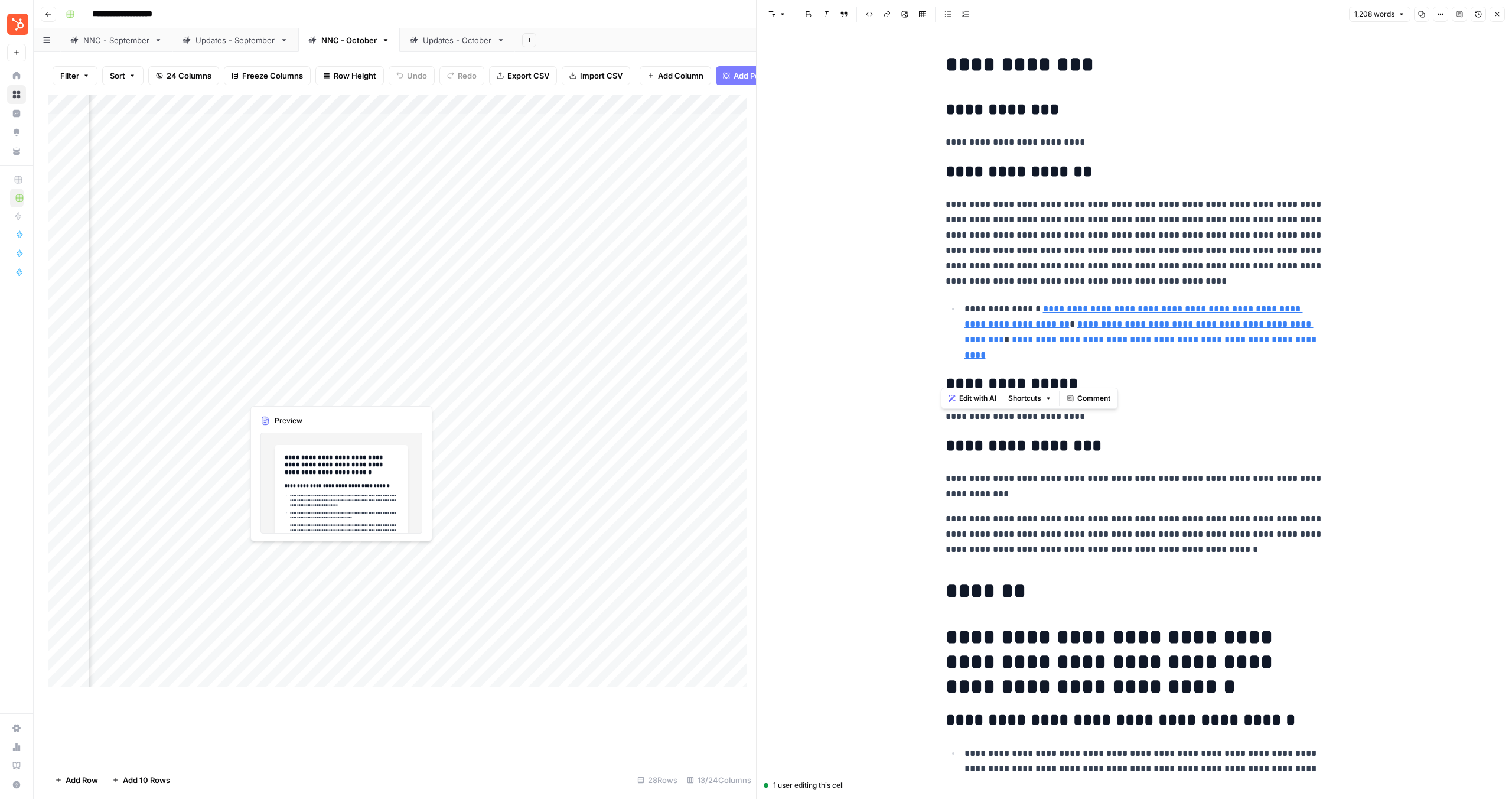
click at [212, 388] on div "Add Column" at bounding box center [402, 395] width 708 height 601
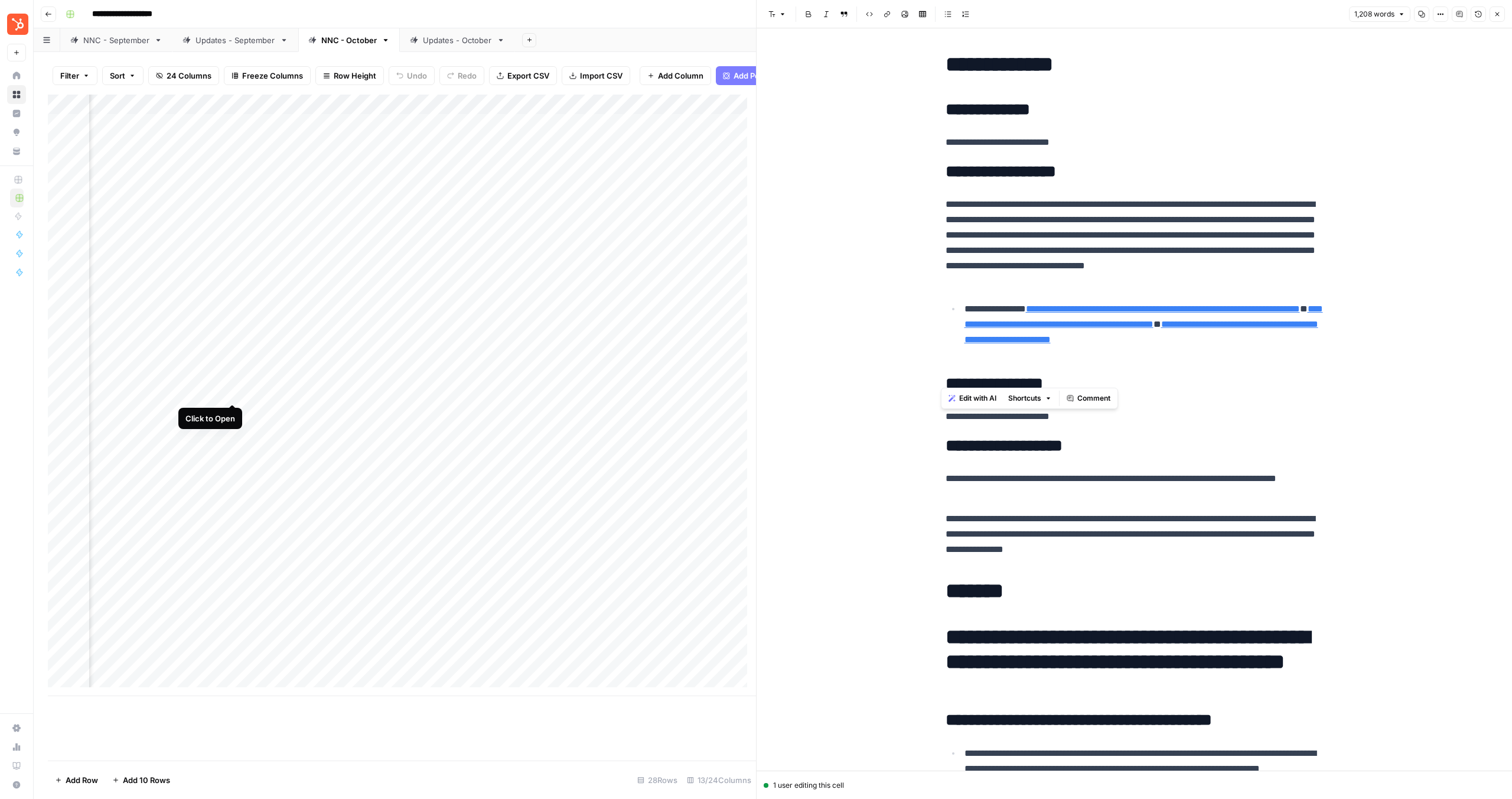
click at [231, 391] on div "Add Column" at bounding box center [402, 395] width 708 height 601
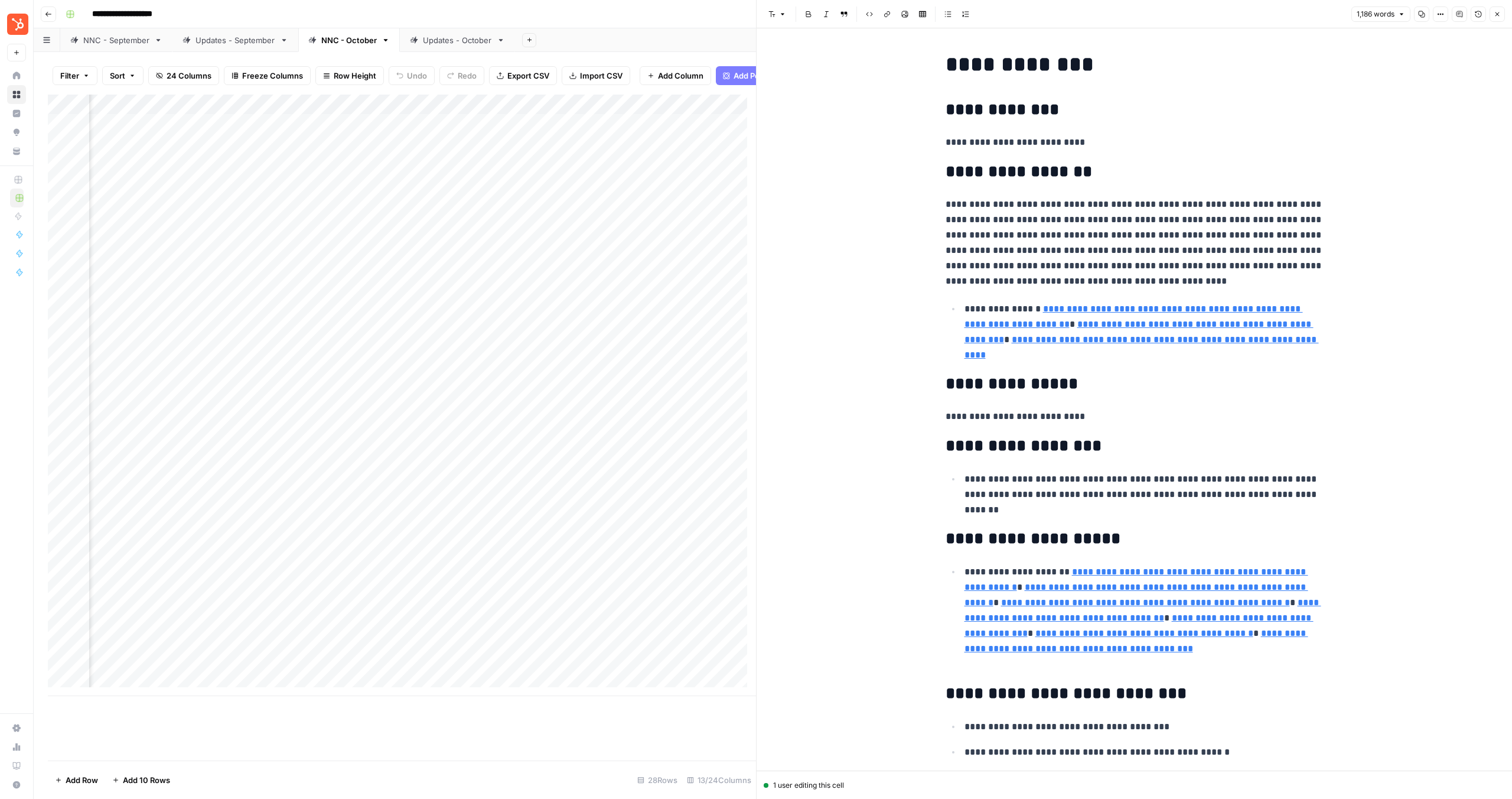
scroll to position [221, 0]
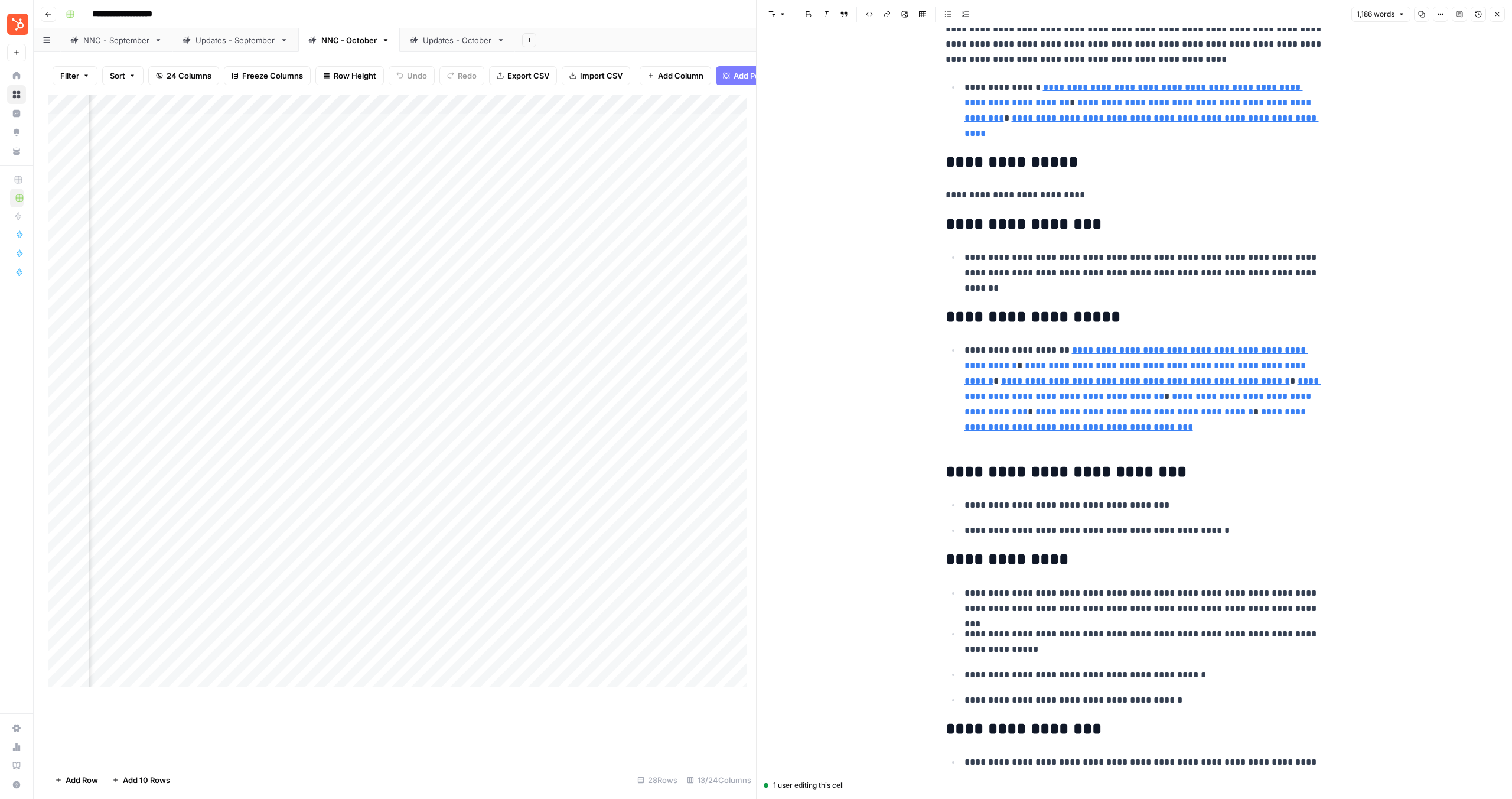
type input "[URL][DOMAIN_NAME]"
click at [1014, 292] on p "**********" at bounding box center [1144, 272] width 359 height 46
drag, startPoint x: 1047, startPoint y: 286, endPoint x: 944, endPoint y: 254, distance: 107.9
click at [961, 254] on li "**********" at bounding box center [1142, 273] width 363 height 47
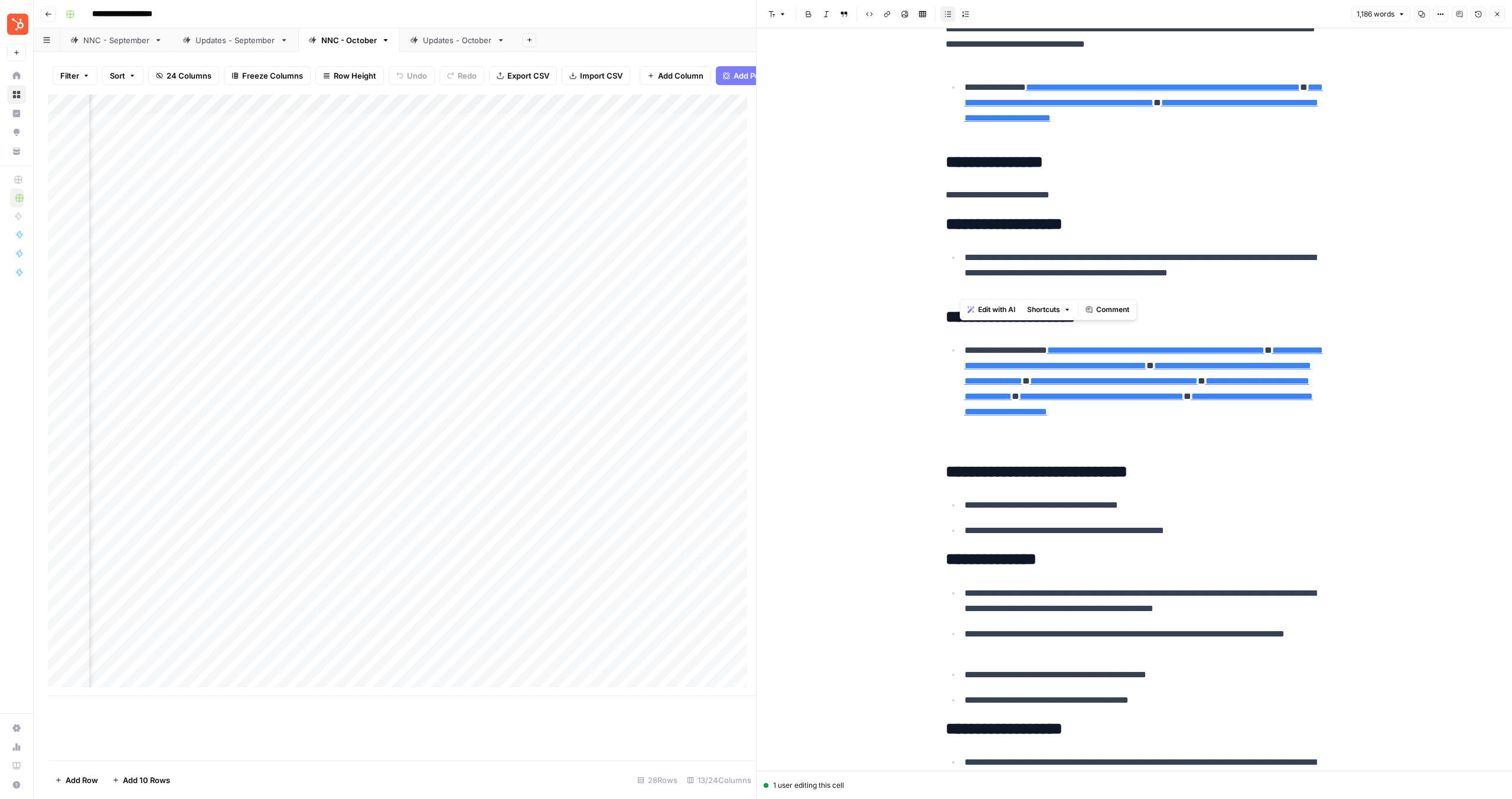
click at [564, 388] on div "Add Column" at bounding box center [402, 395] width 708 height 601
click at [609, 392] on div "Add Column" at bounding box center [402, 395] width 708 height 601
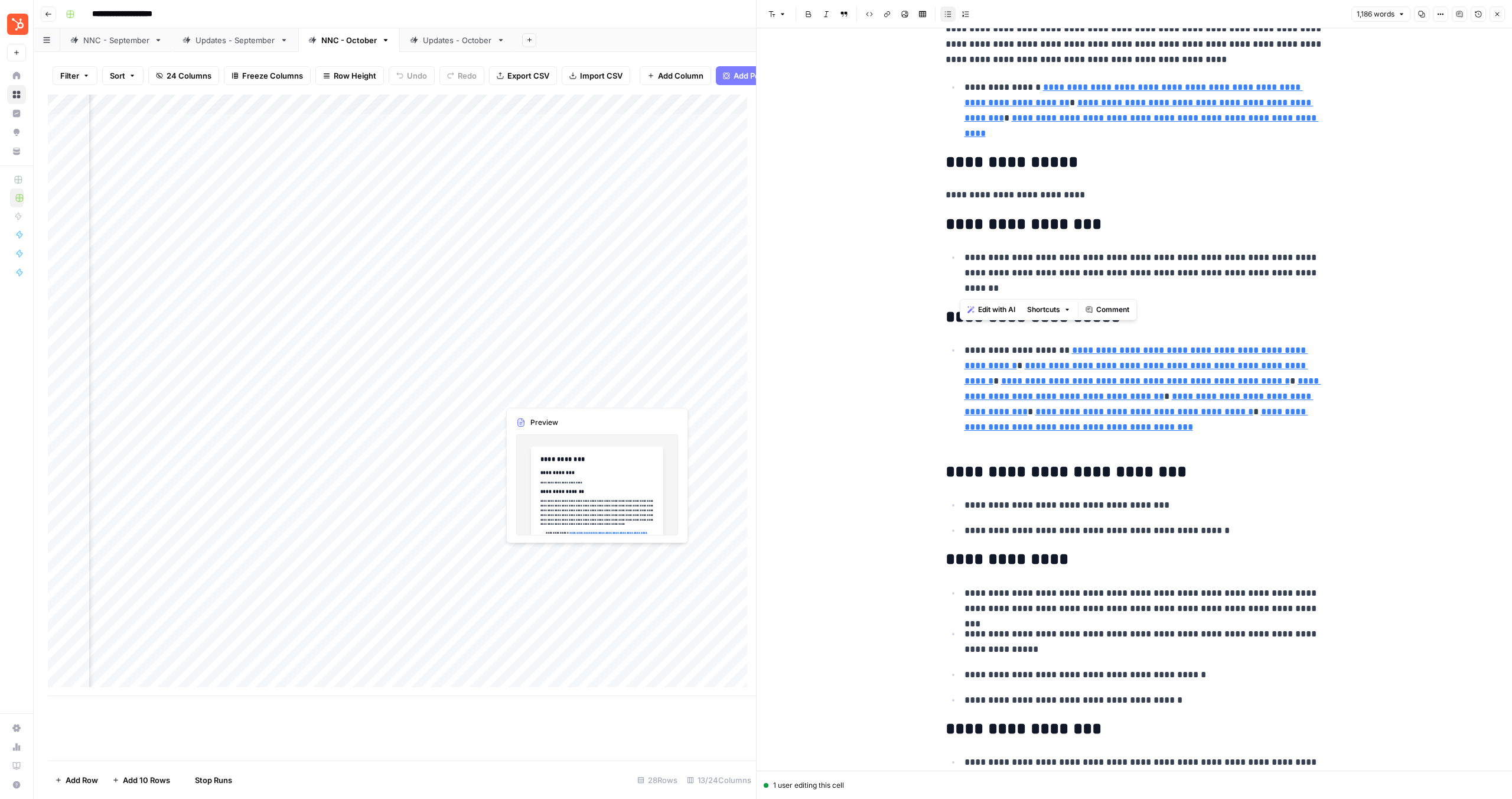
click at [591, 393] on div "Add Column" at bounding box center [402, 395] width 708 height 601
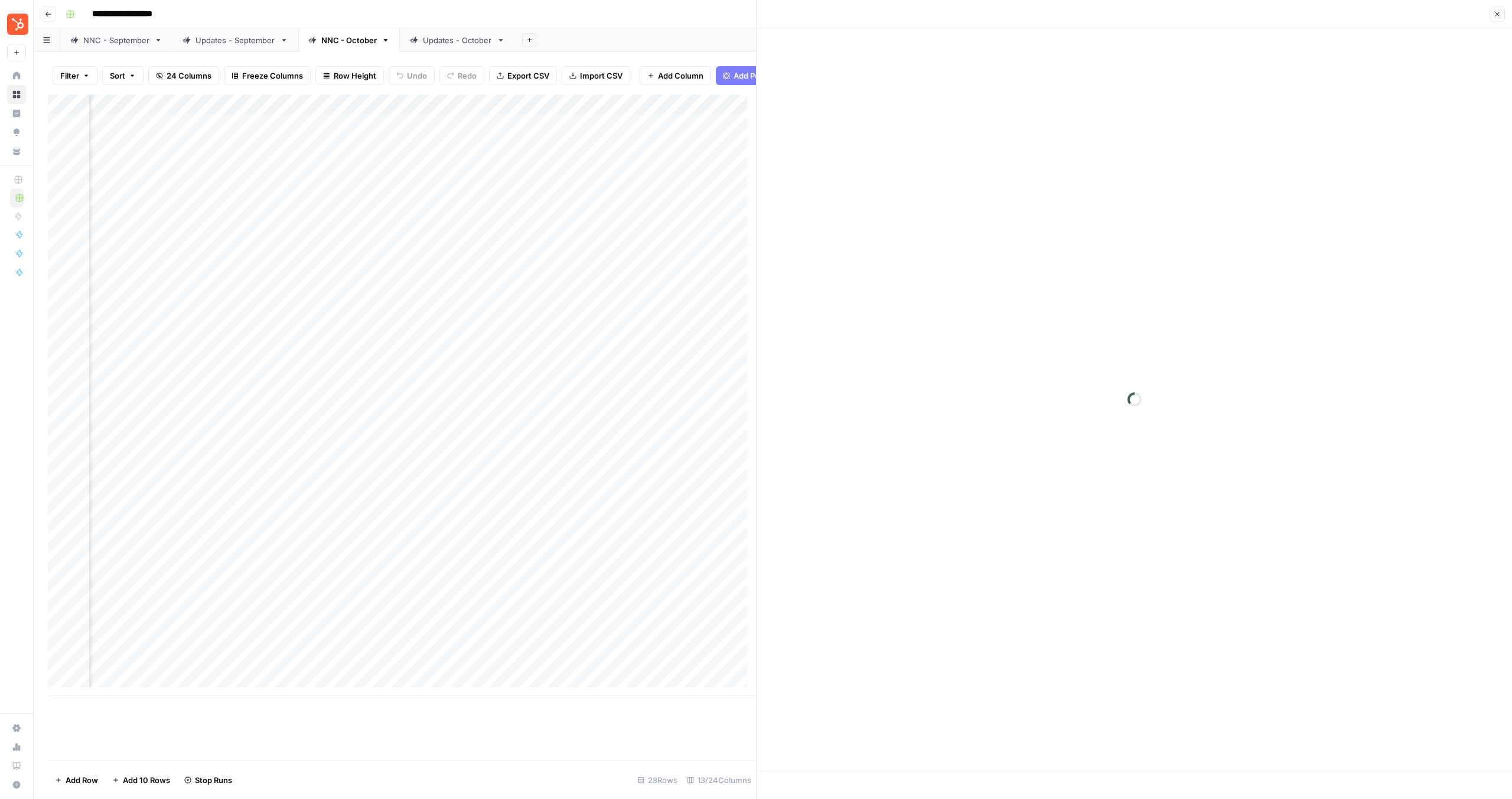
click at [654, 390] on div "Add Column" at bounding box center [402, 395] width 708 height 601
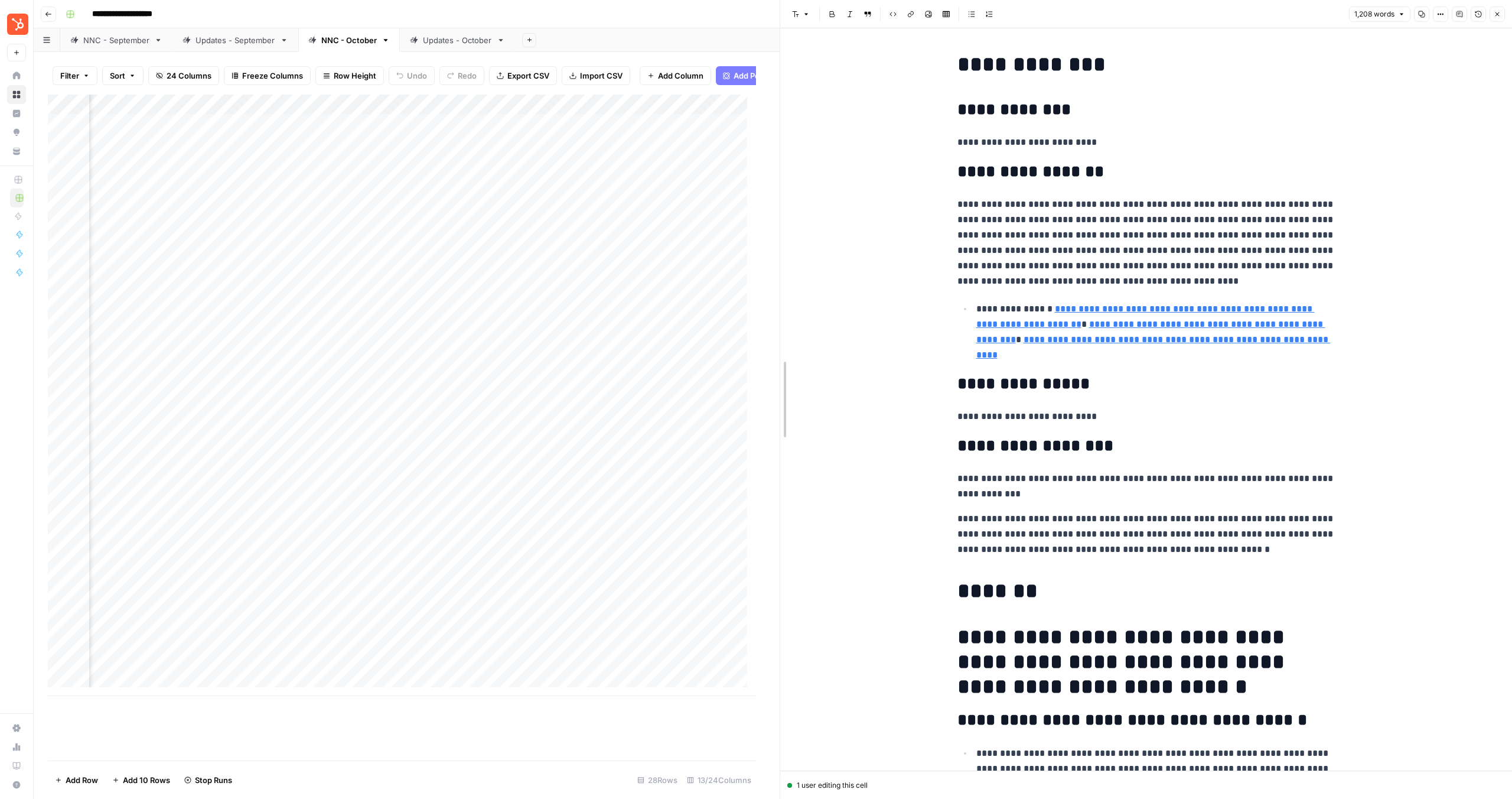
drag, startPoint x: 753, startPoint y: 392, endPoint x: 802, endPoint y: 390, distance: 49.0
click at [786, 390] on div at bounding box center [780, 399] width 12 height 799
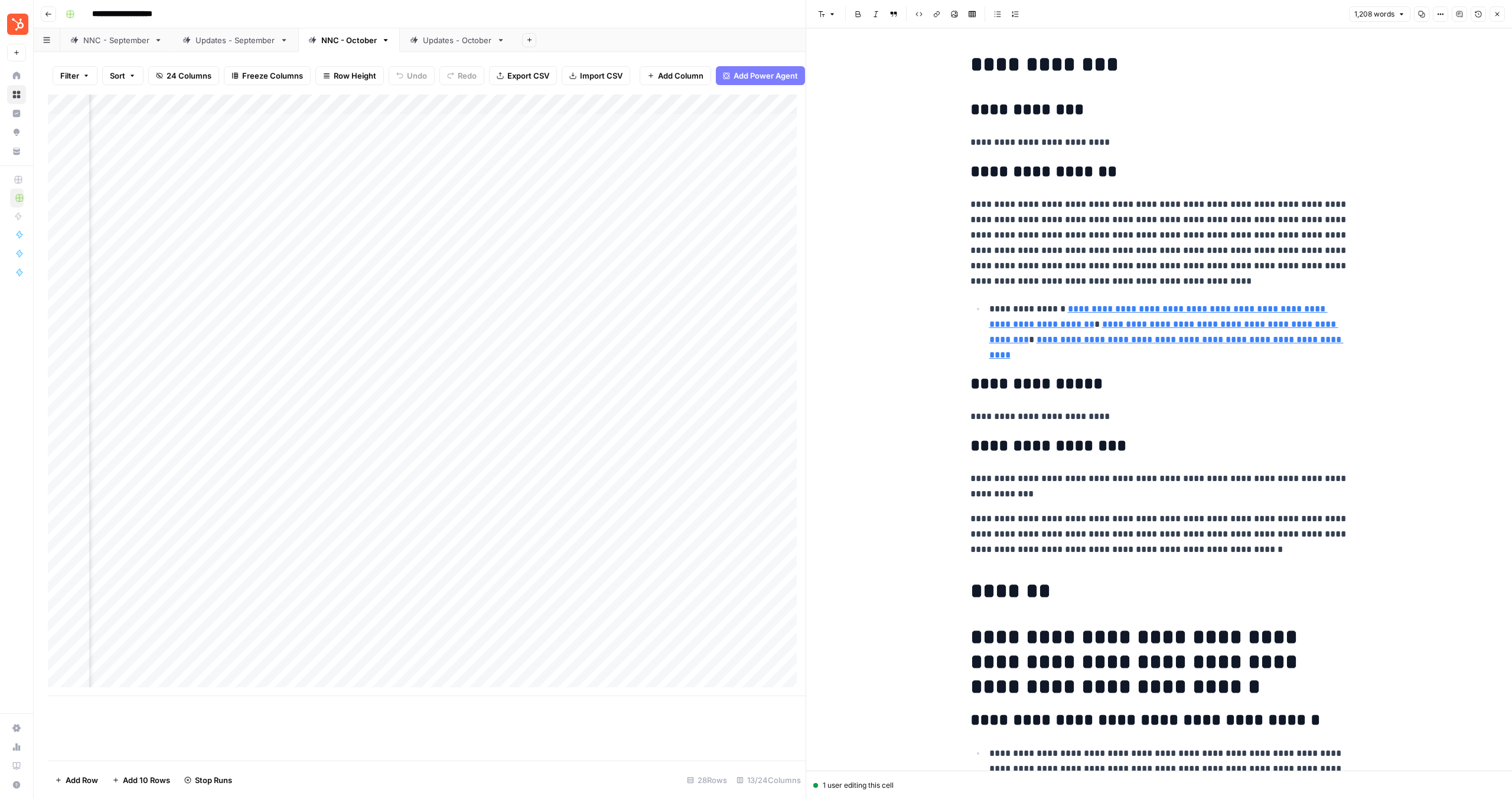
click at [752, 394] on div "Add Column" at bounding box center [426, 395] width 758 height 601
click at [567, 392] on div "Add Column" at bounding box center [426, 395] width 758 height 601
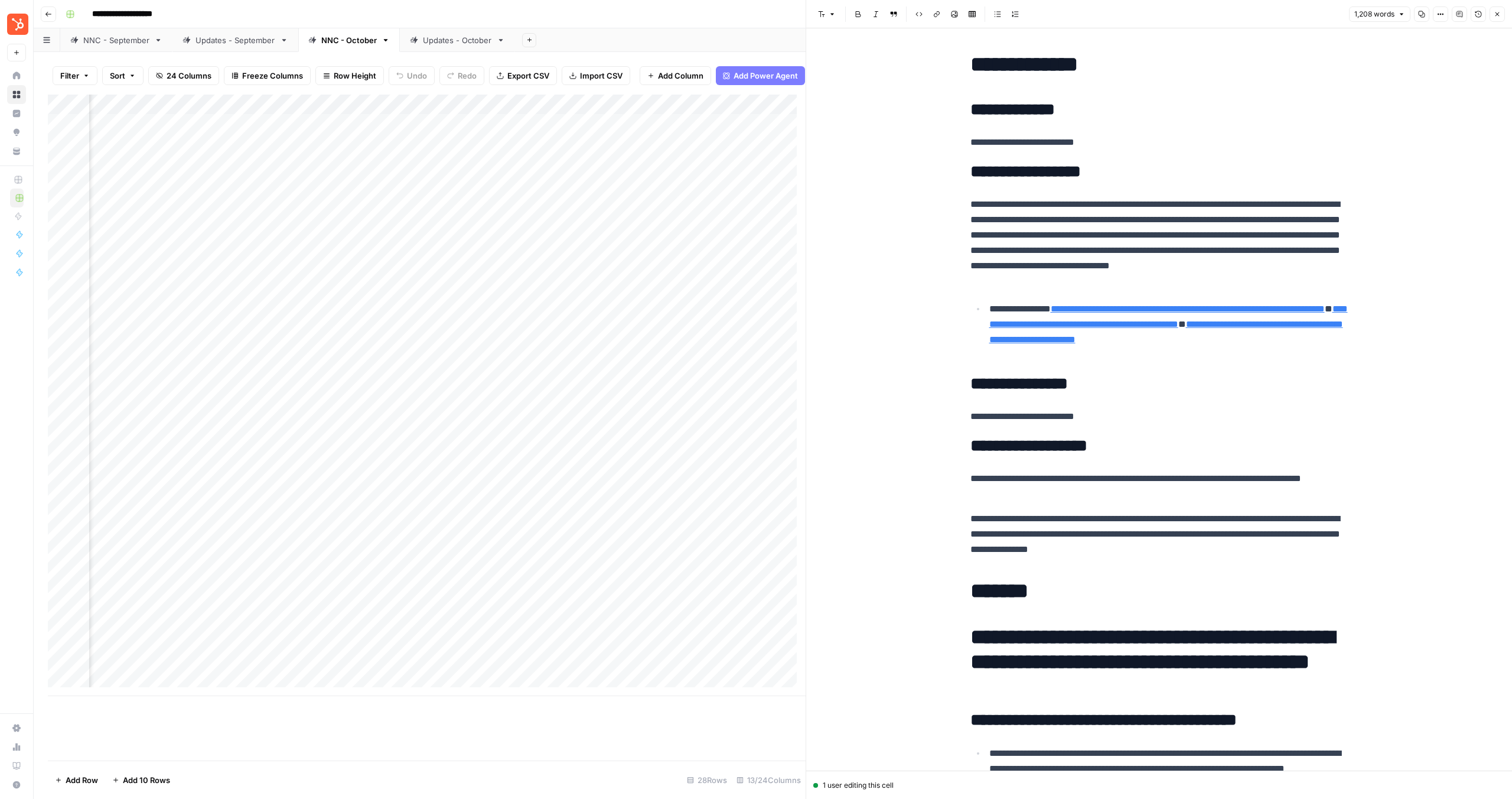
click at [600, 394] on div "Add Column" at bounding box center [426, 395] width 758 height 601
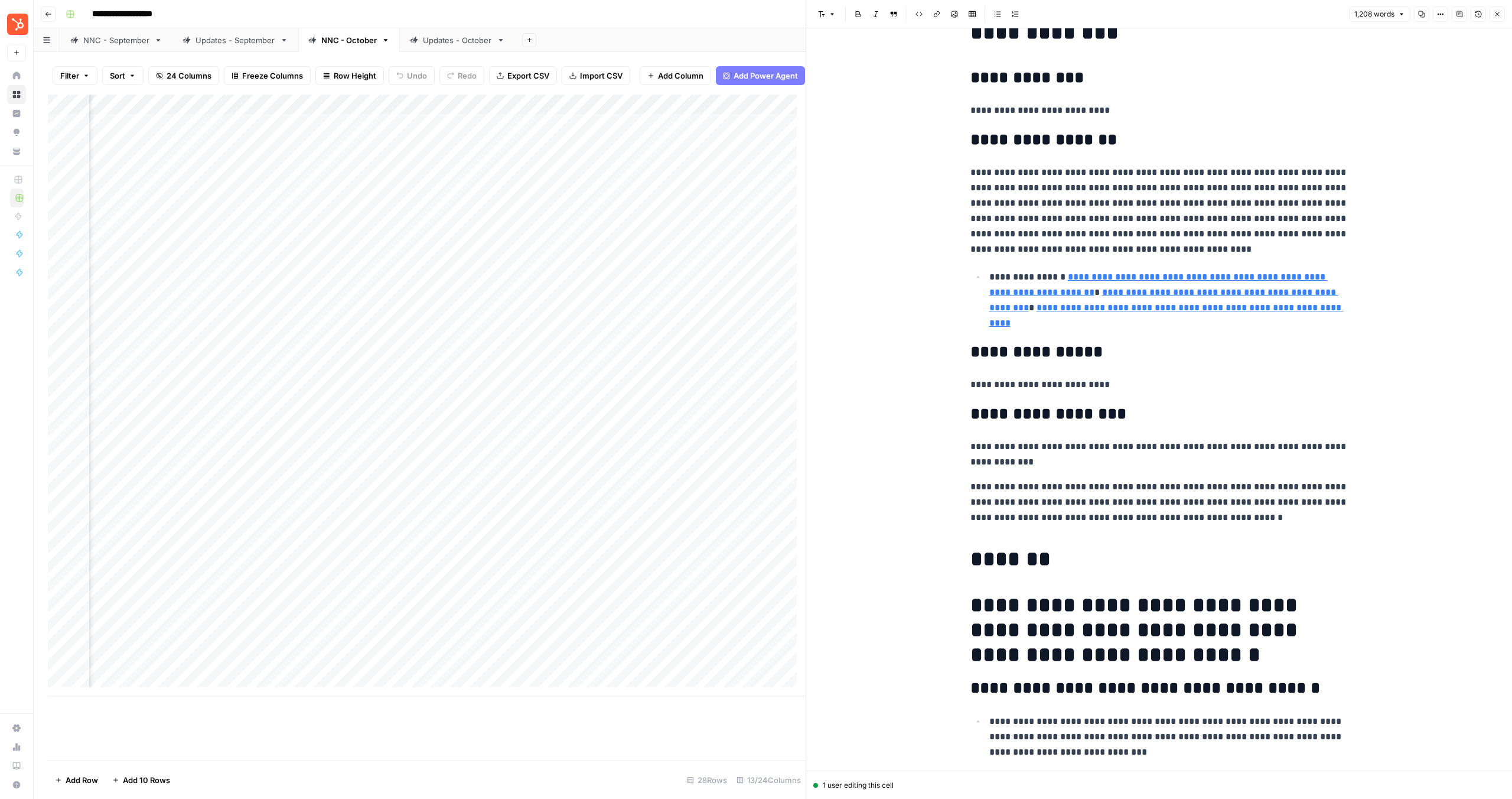
scroll to position [69, 0]
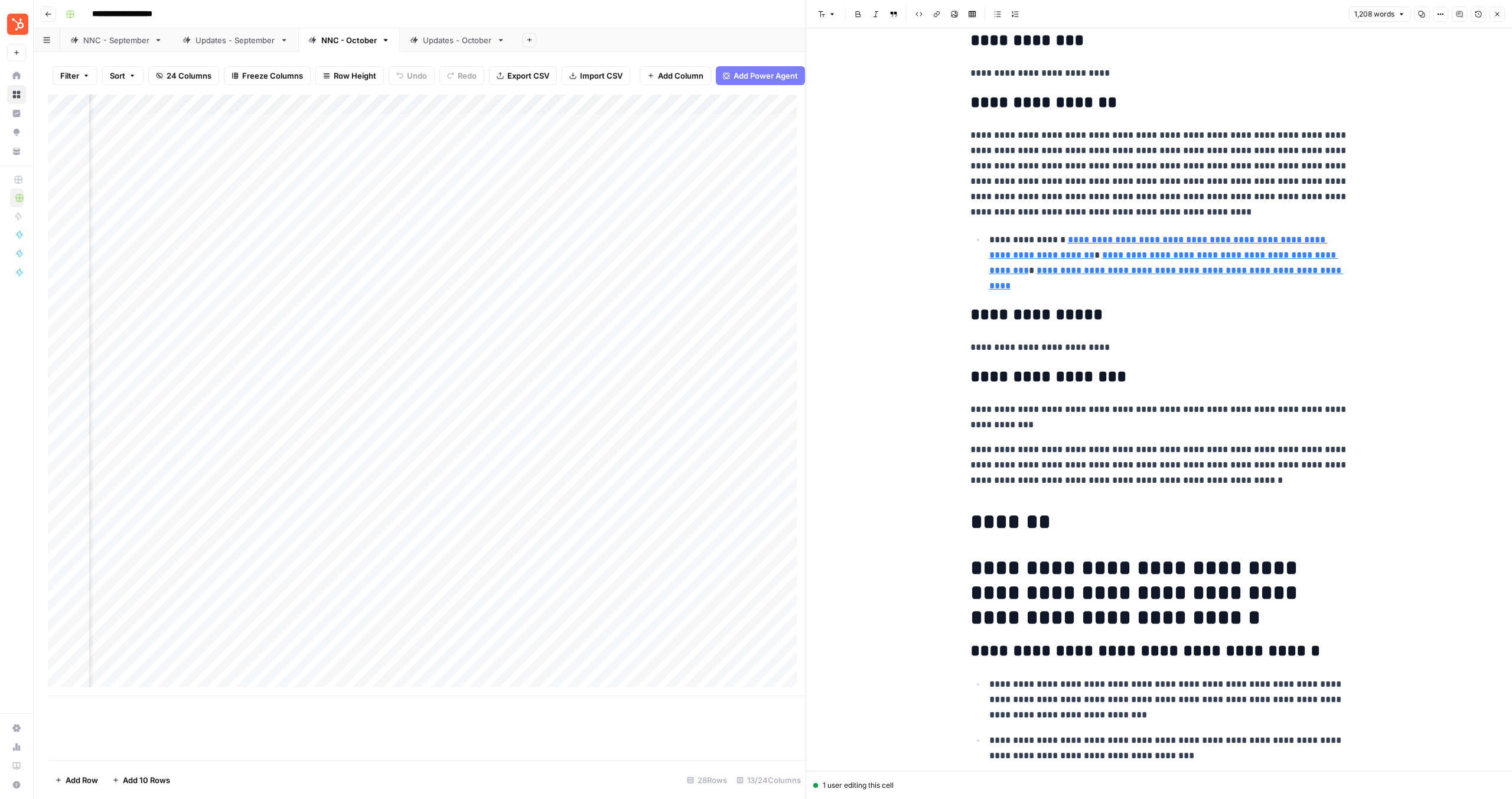
click at [1147, 453] on p "**********" at bounding box center [1160, 464] width 378 height 46
drag, startPoint x: 1137, startPoint y: 469, endPoint x: 909, endPoint y: 452, distance: 228.6
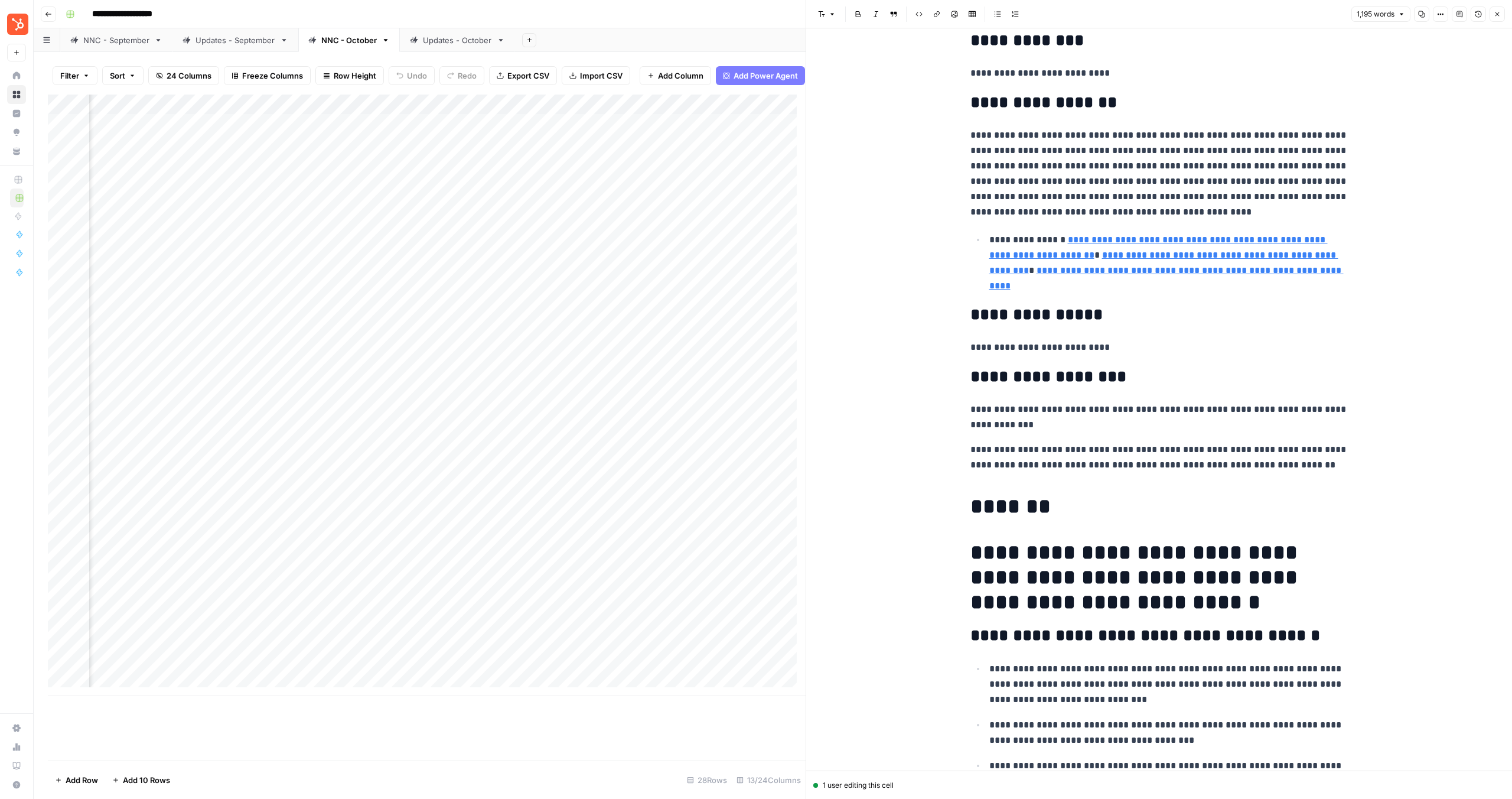
click at [209, 416] on div "Add Column" at bounding box center [426, 395] width 758 height 601
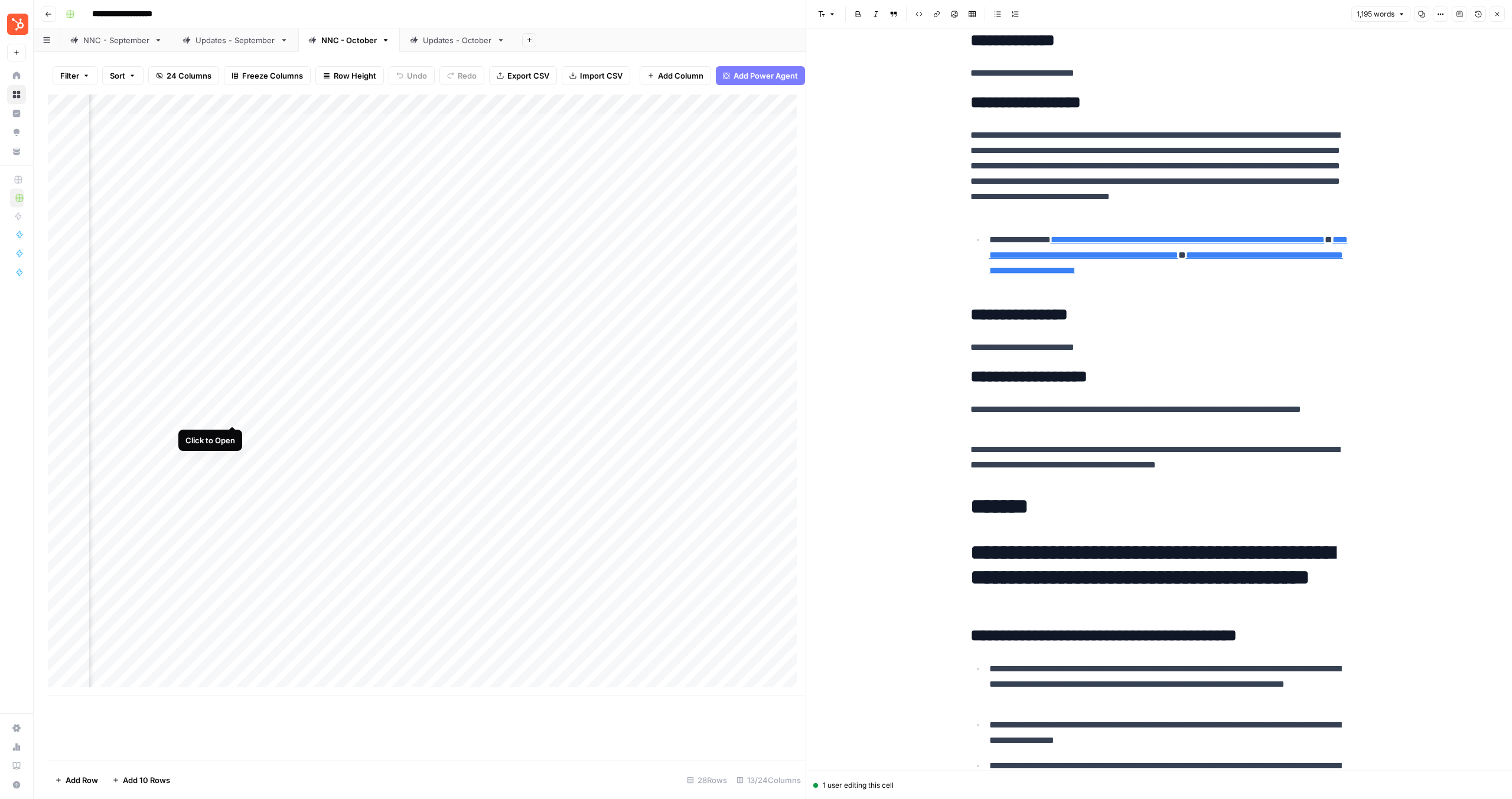
click at [228, 415] on div "Add Column" at bounding box center [426, 395] width 758 height 601
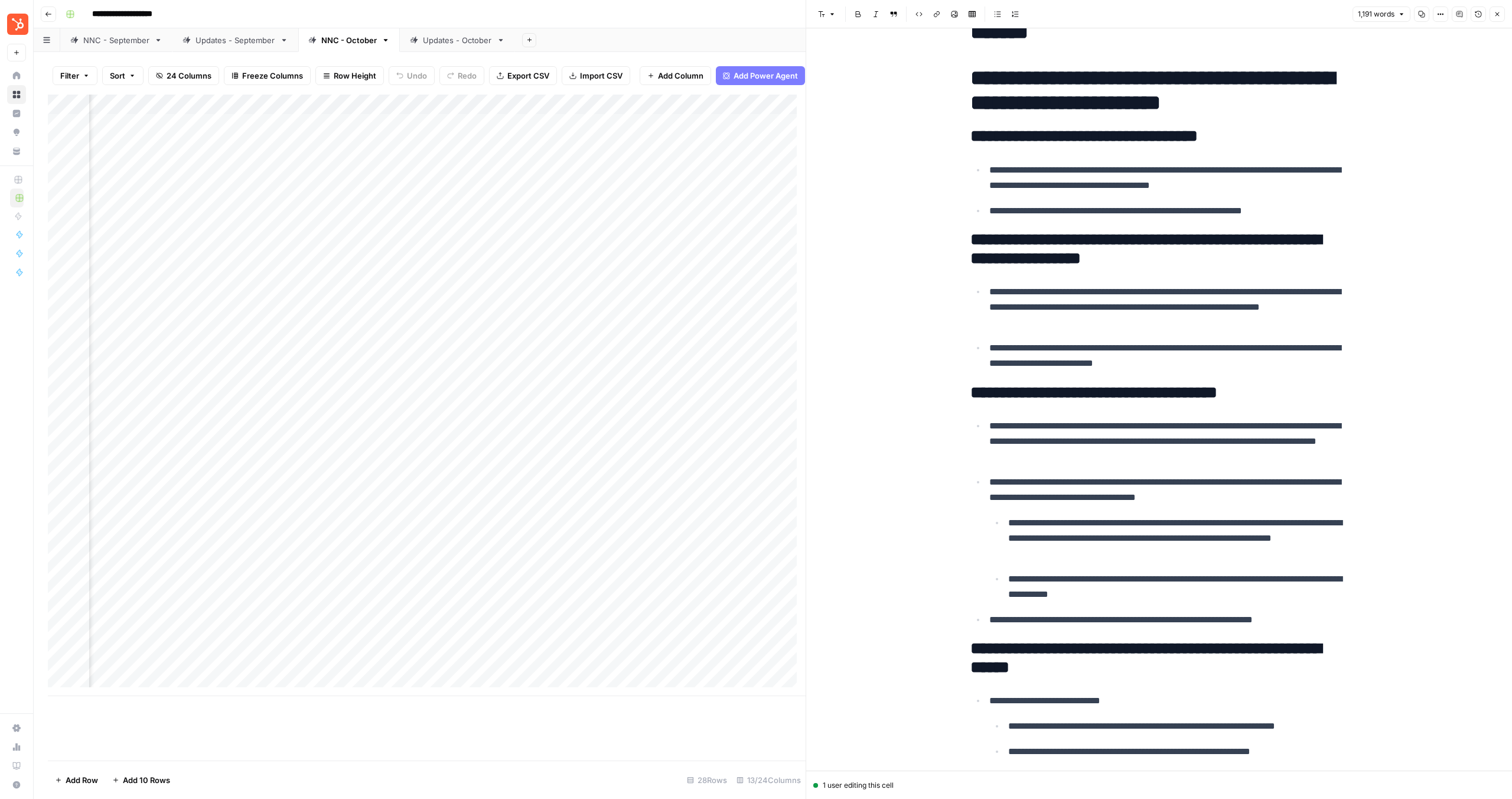
scroll to position [2202, 0]
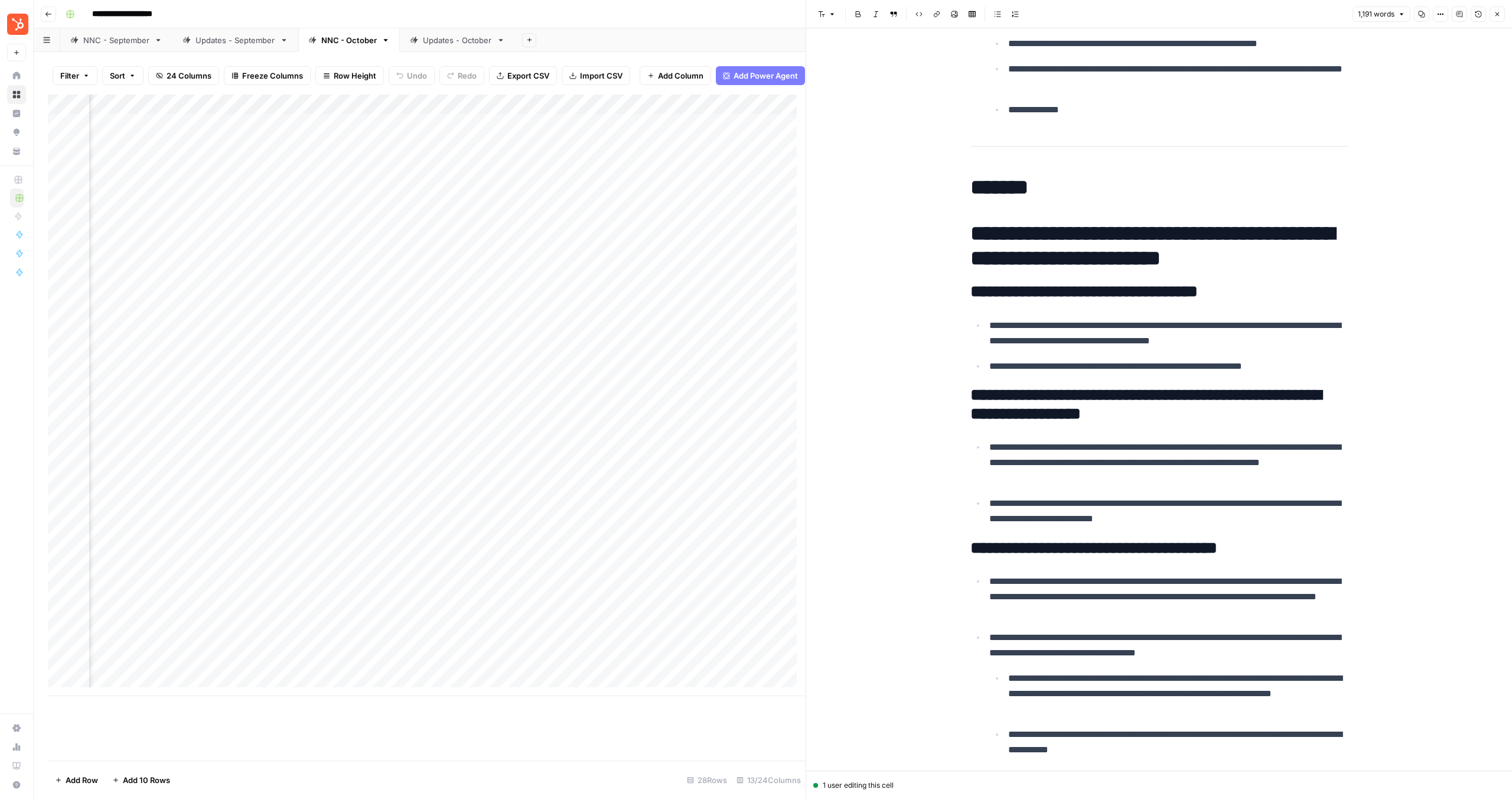
click at [975, 231] on h1 "**********" at bounding box center [1160, 245] width 378 height 50
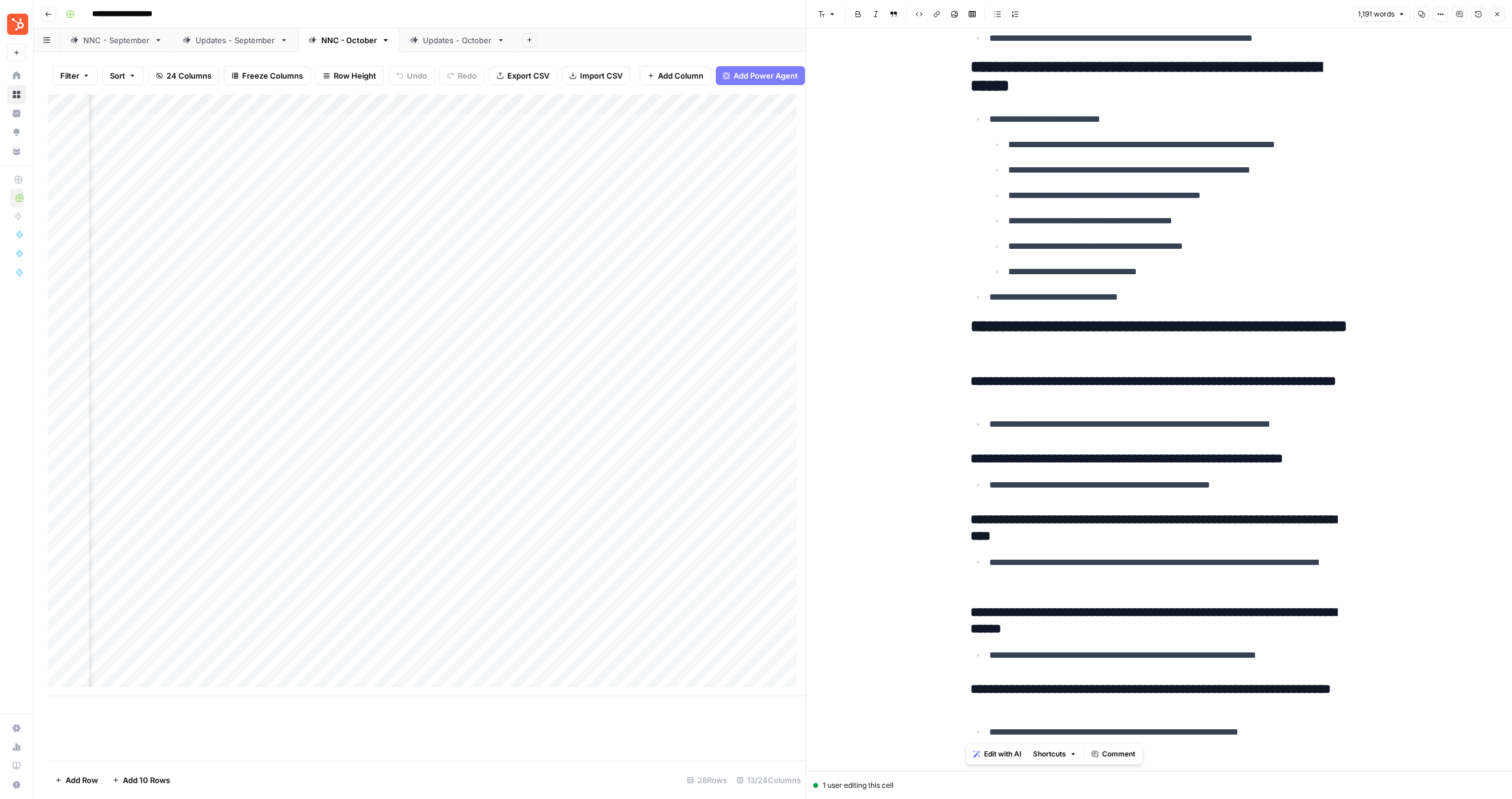
scroll to position [2956, 0]
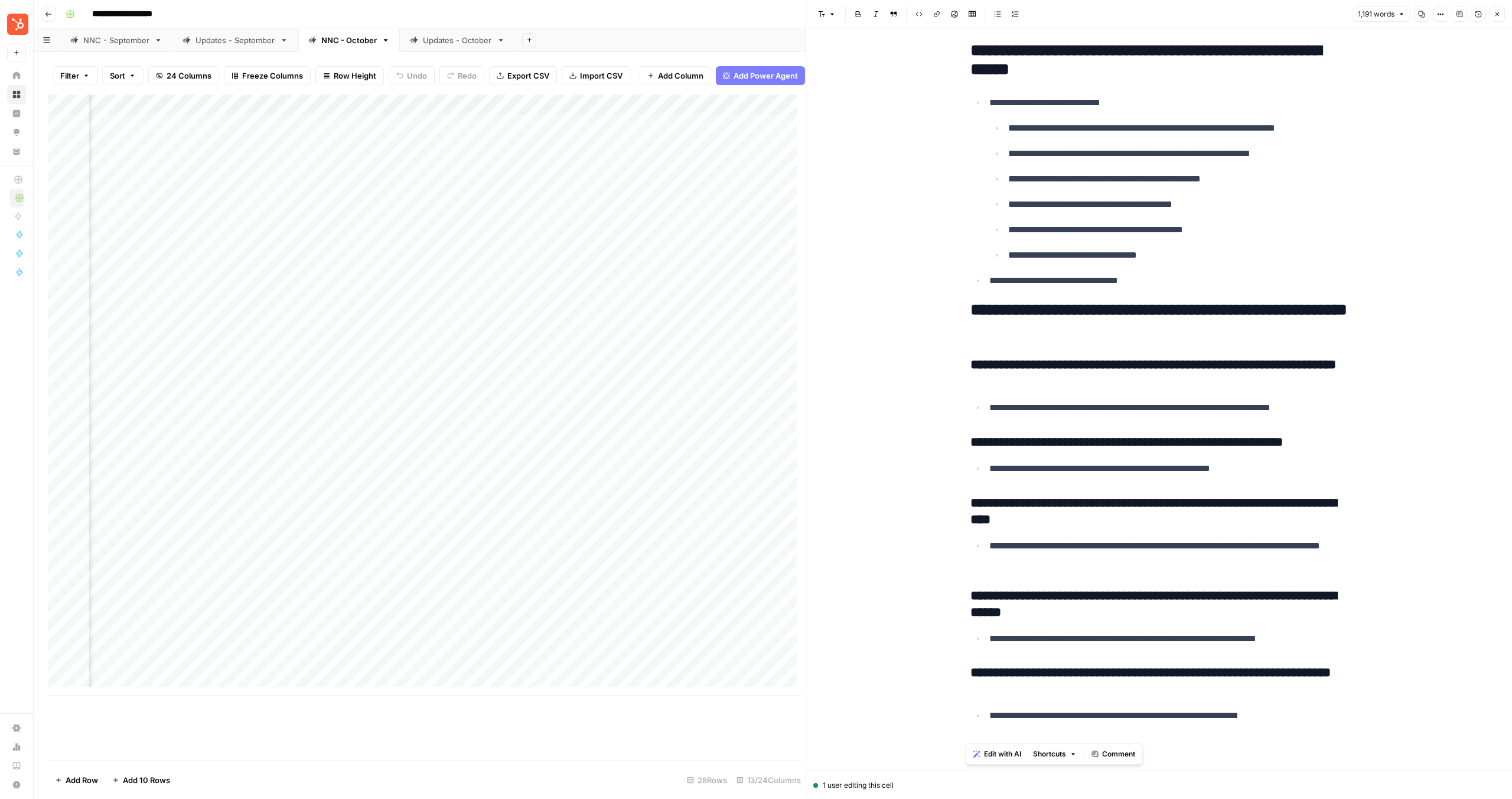
drag, startPoint x: 959, startPoint y: 187, endPoint x: 1512, endPoint y: 798, distance: 824.1
click at [1512, 798] on div "**********" at bounding box center [1159, 399] width 706 height 799
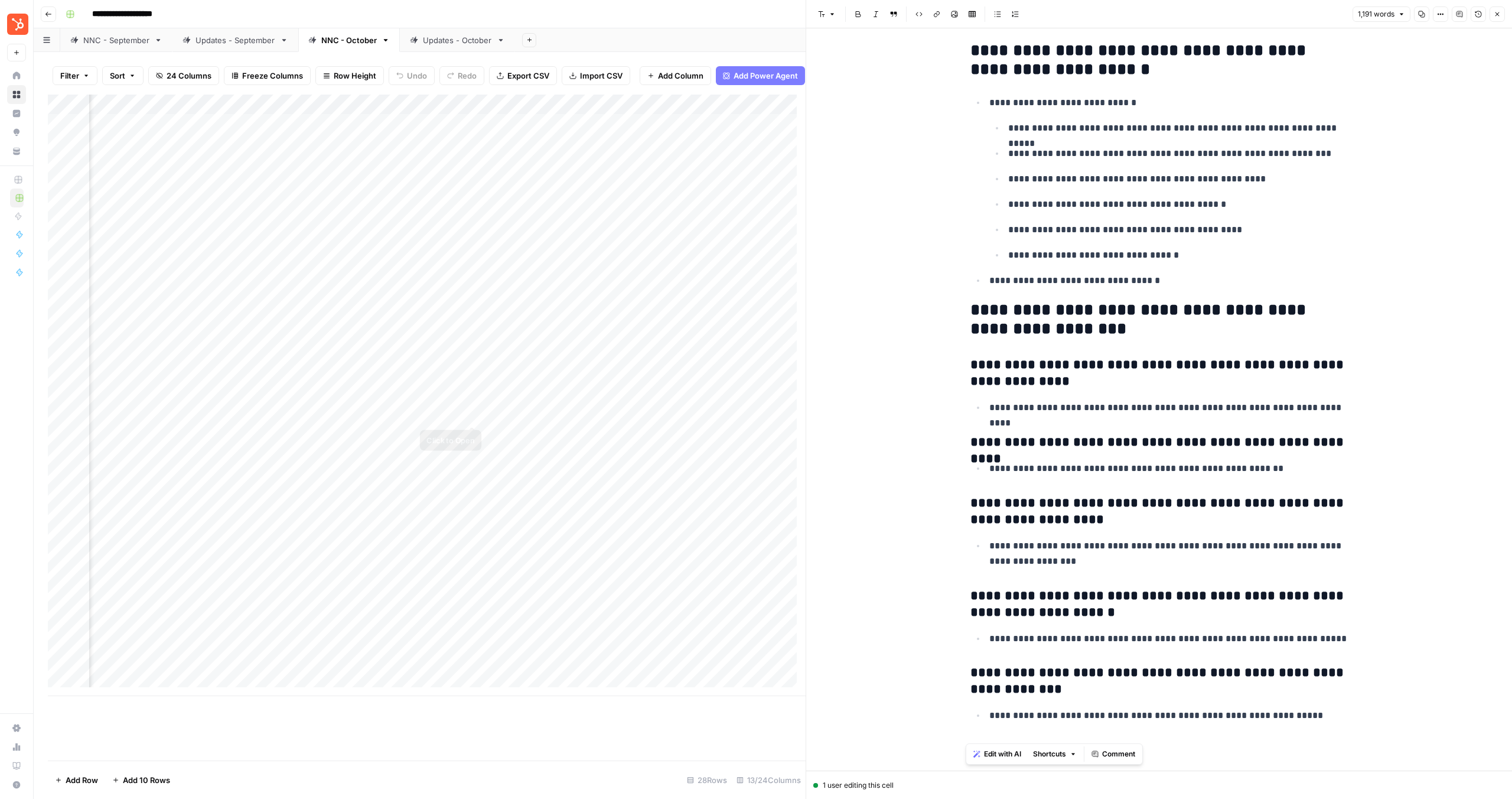
click at [577, 410] on div "Add Column" at bounding box center [426, 395] width 758 height 601
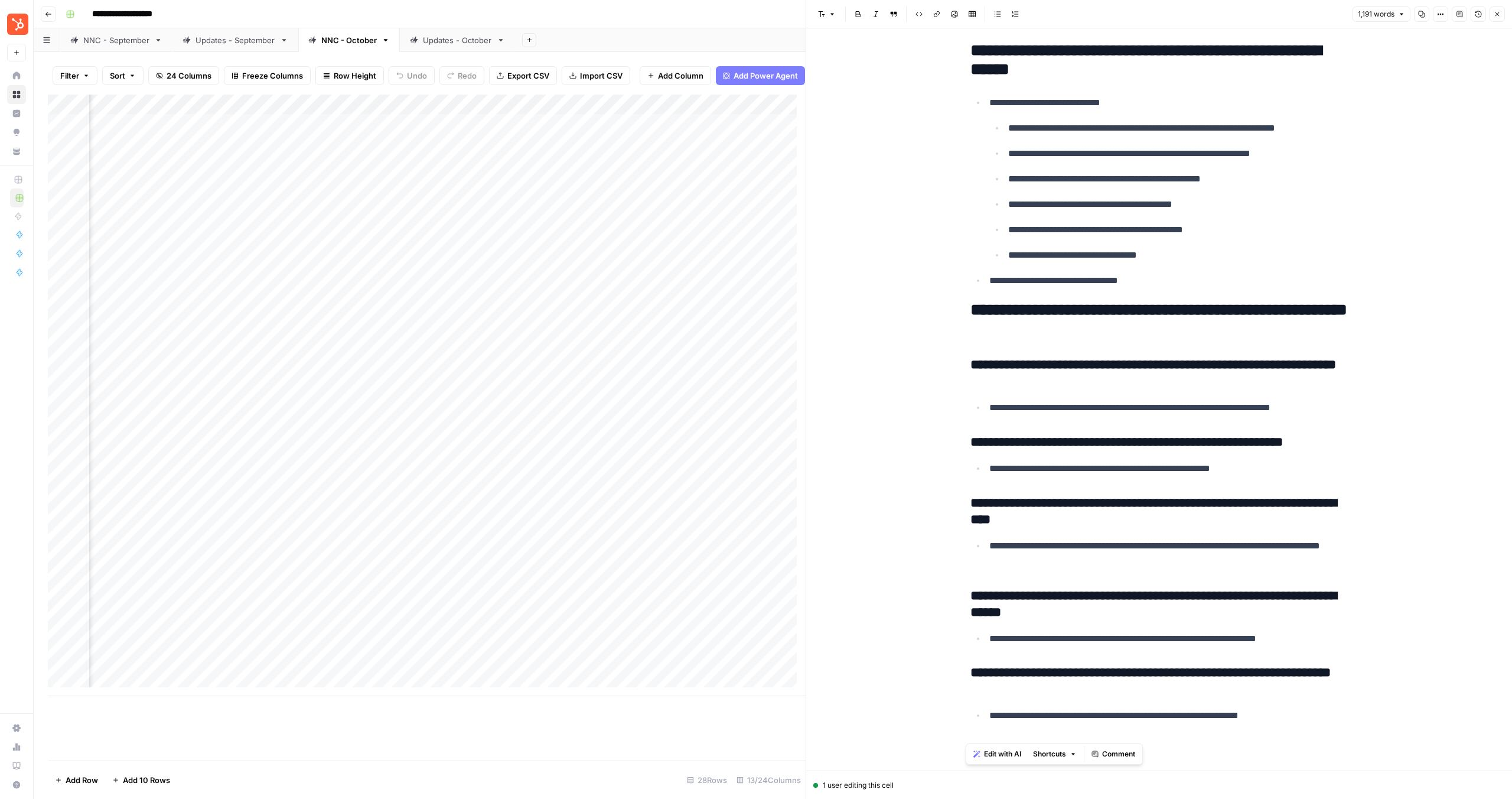
click at [595, 413] on div "Add Column" at bounding box center [426, 395] width 758 height 601
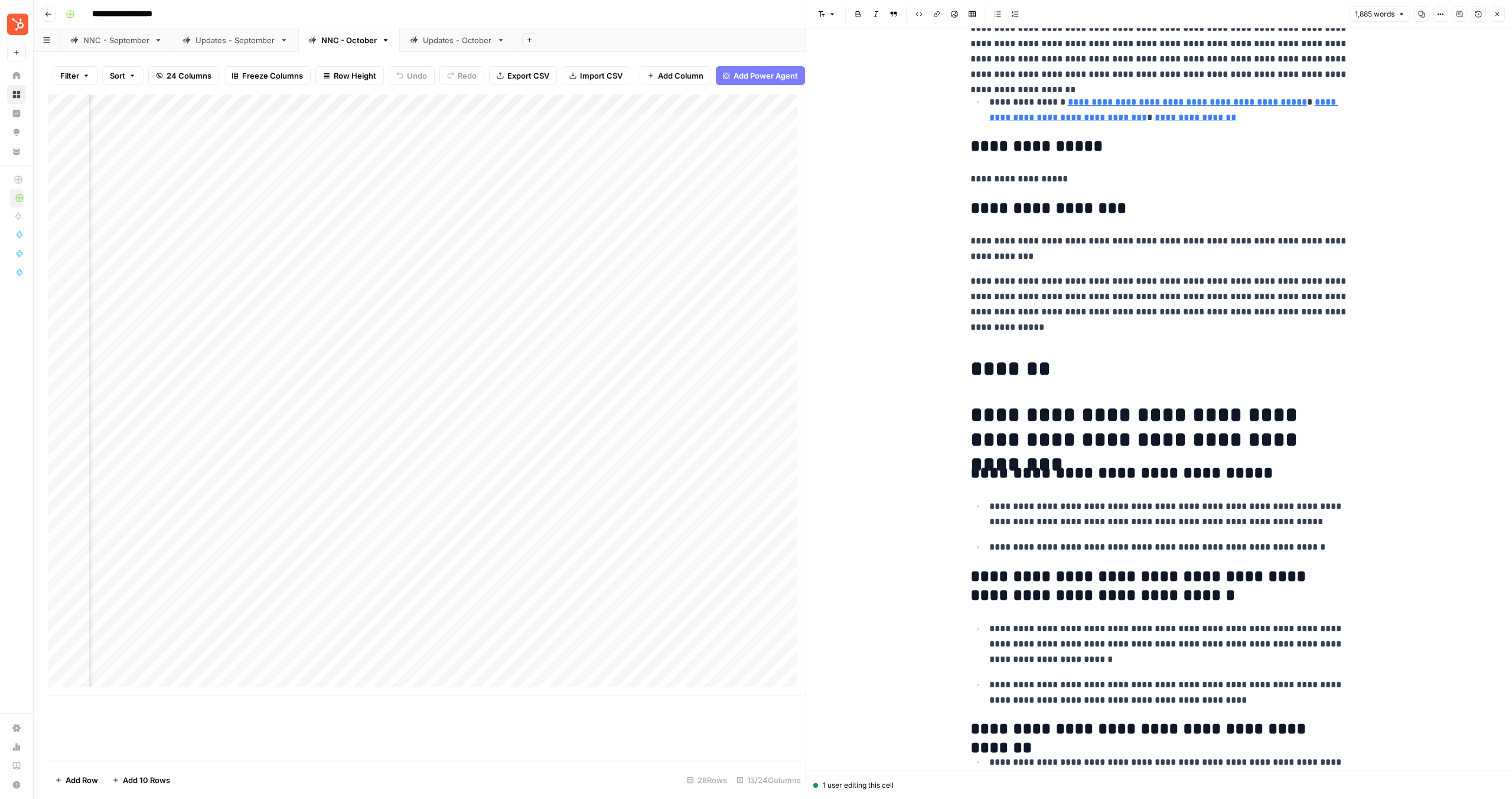
scroll to position [176, 0]
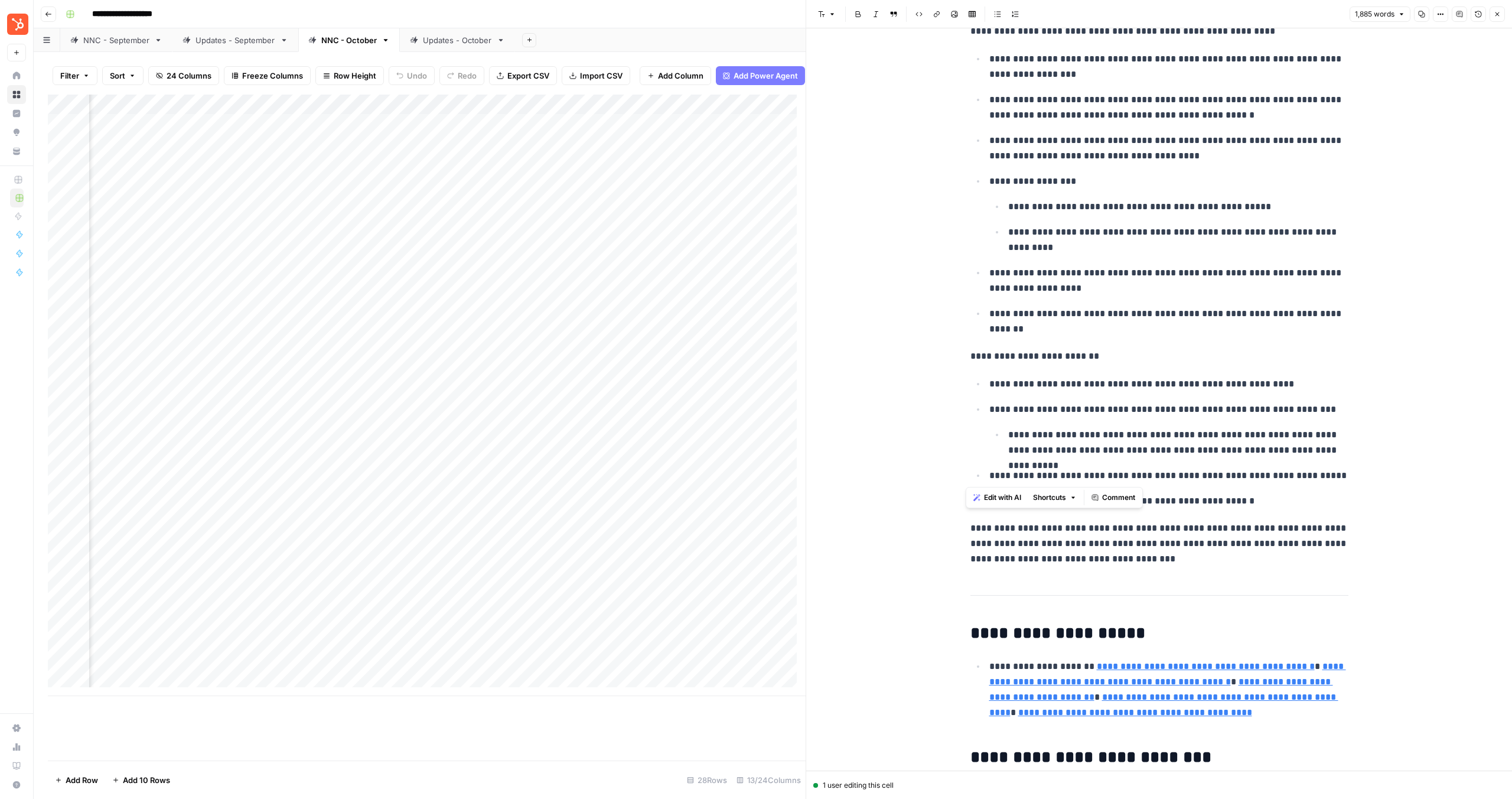
scroll to position [3188, 0]
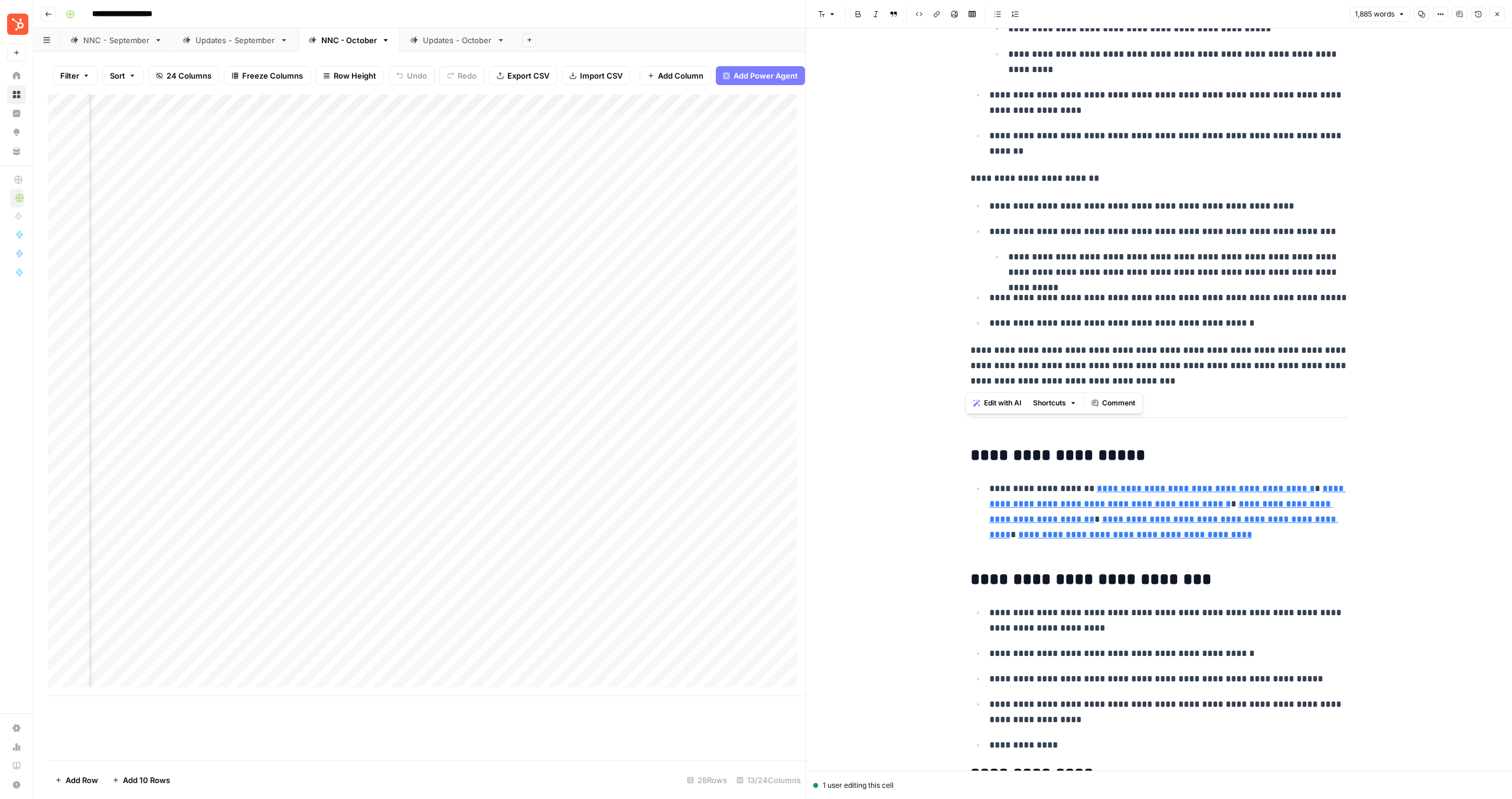
drag, startPoint x: 965, startPoint y: 387, endPoint x: 1180, endPoint y: 392, distance: 215.1
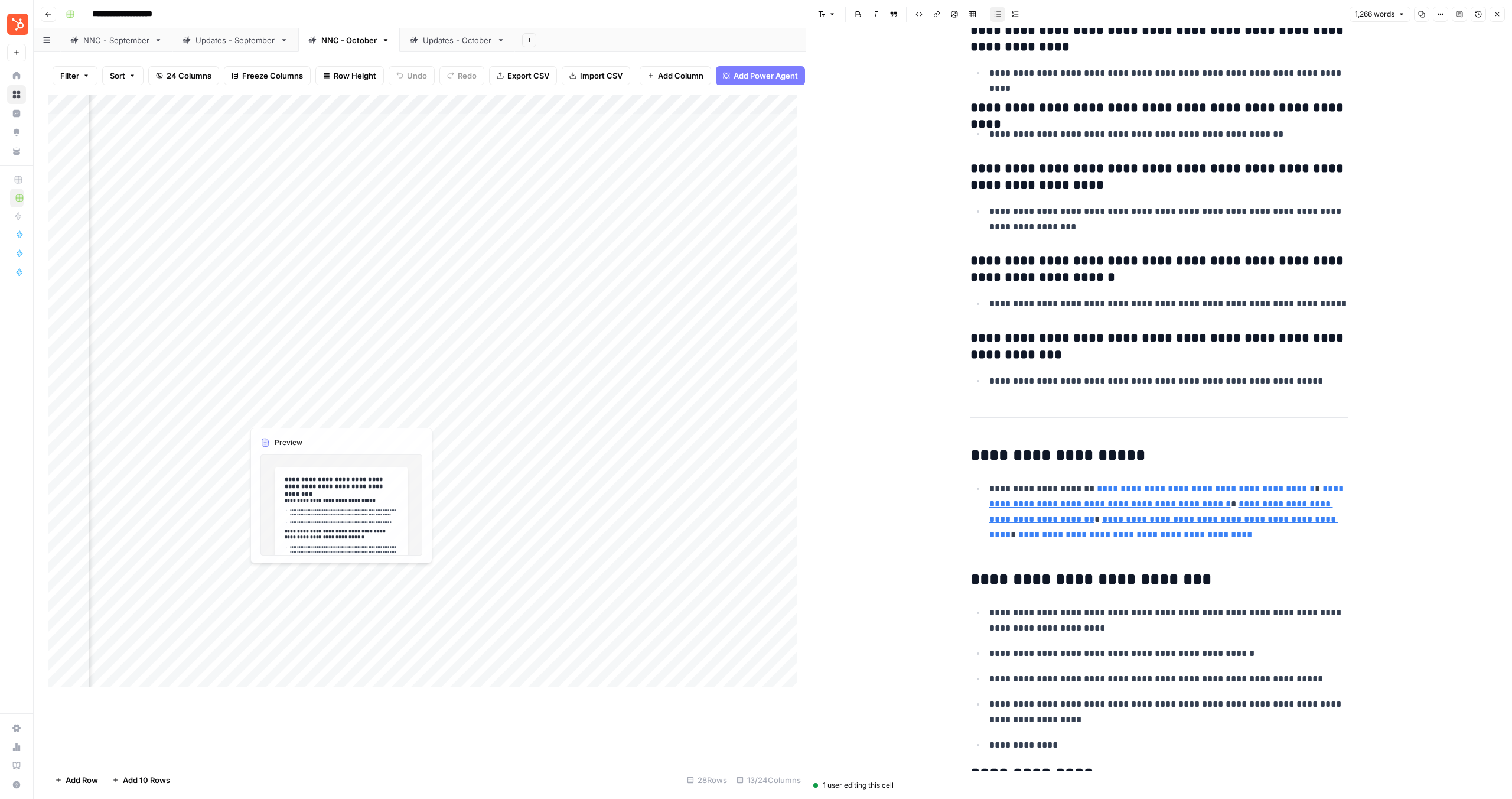
click at [211, 419] on div "Add Column" at bounding box center [426, 395] width 758 height 601
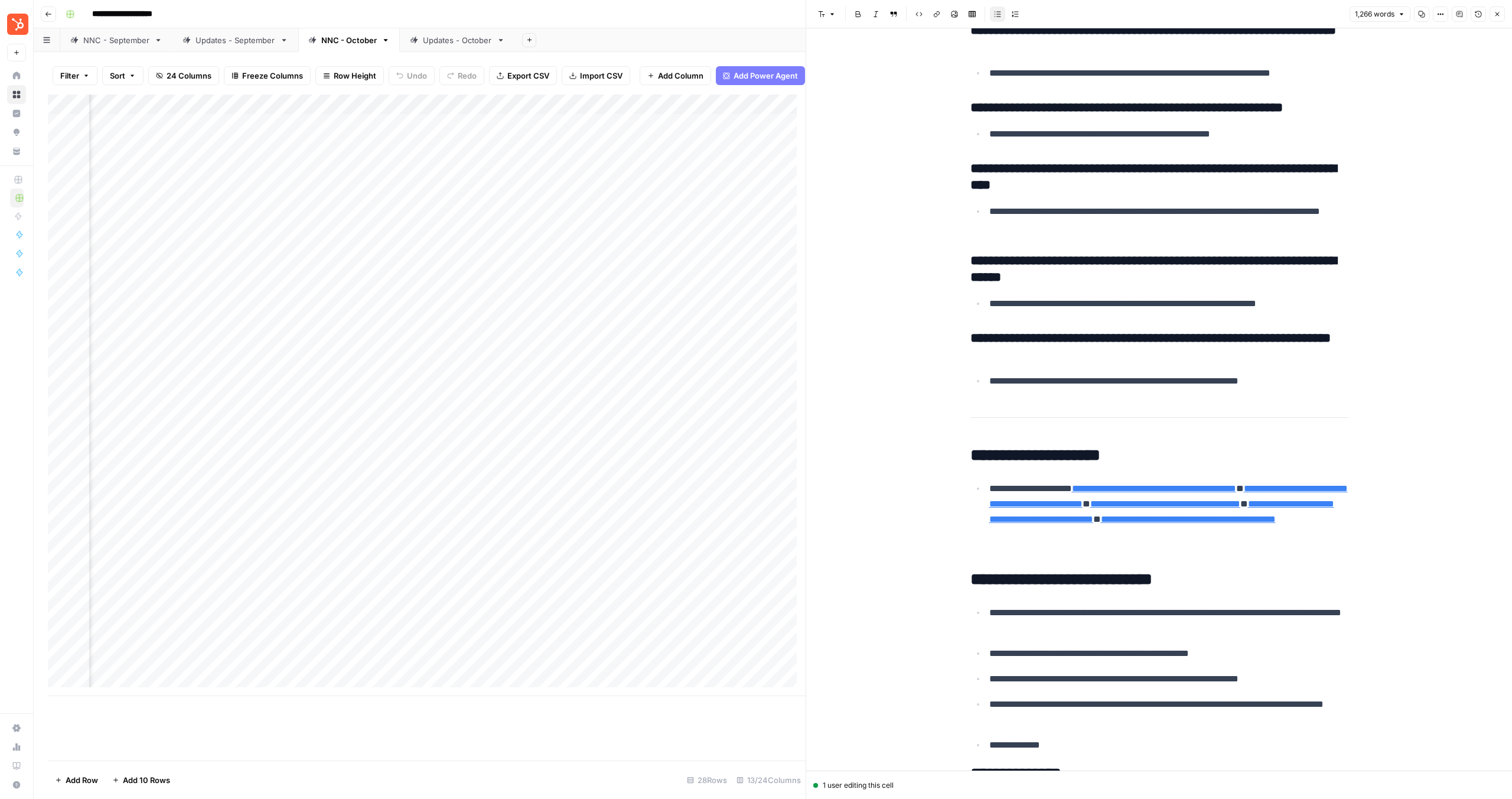
click at [234, 416] on div "Add Column" at bounding box center [426, 395] width 758 height 601
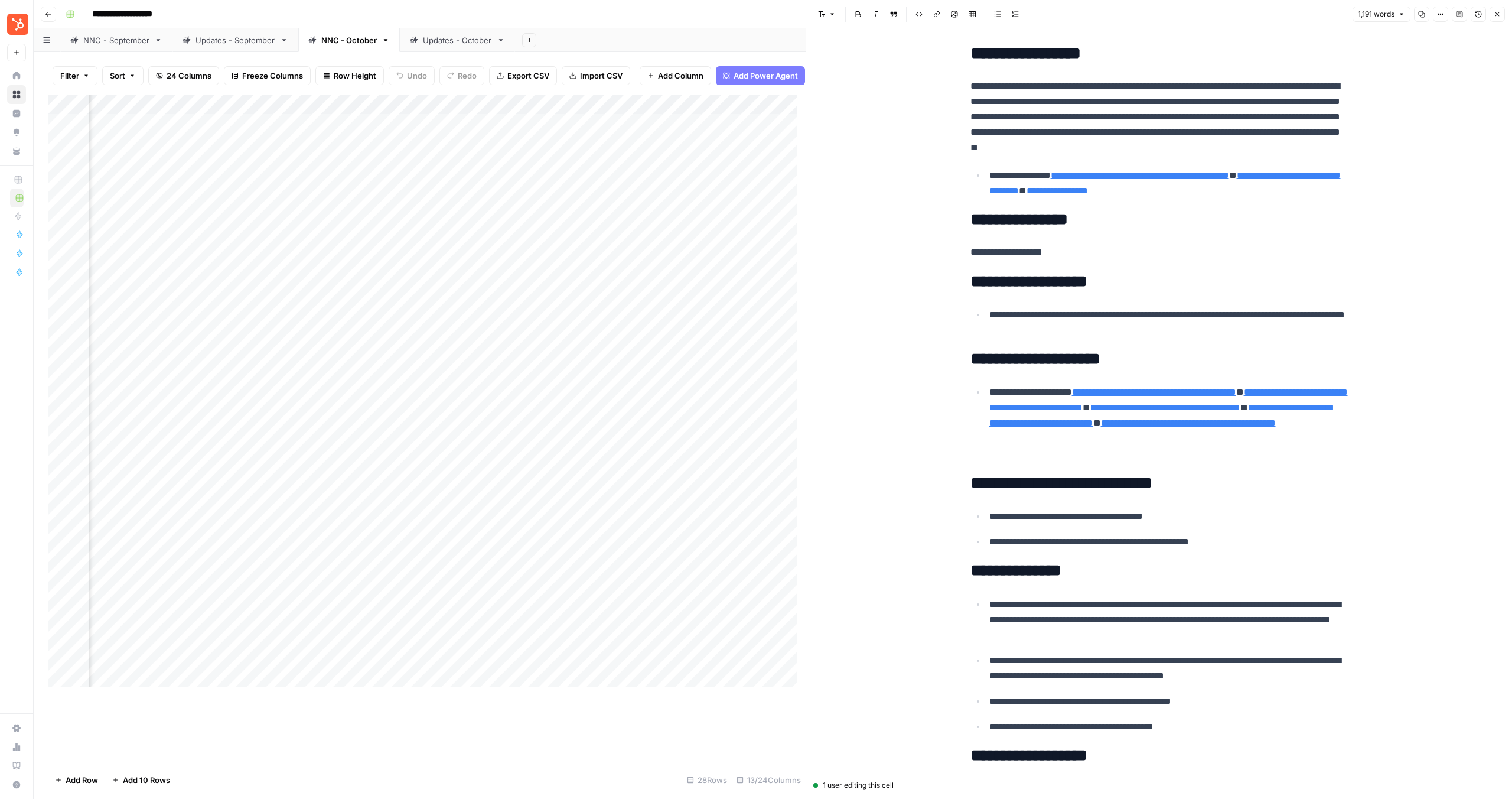
type input "[URL][DOMAIN_NAME]"
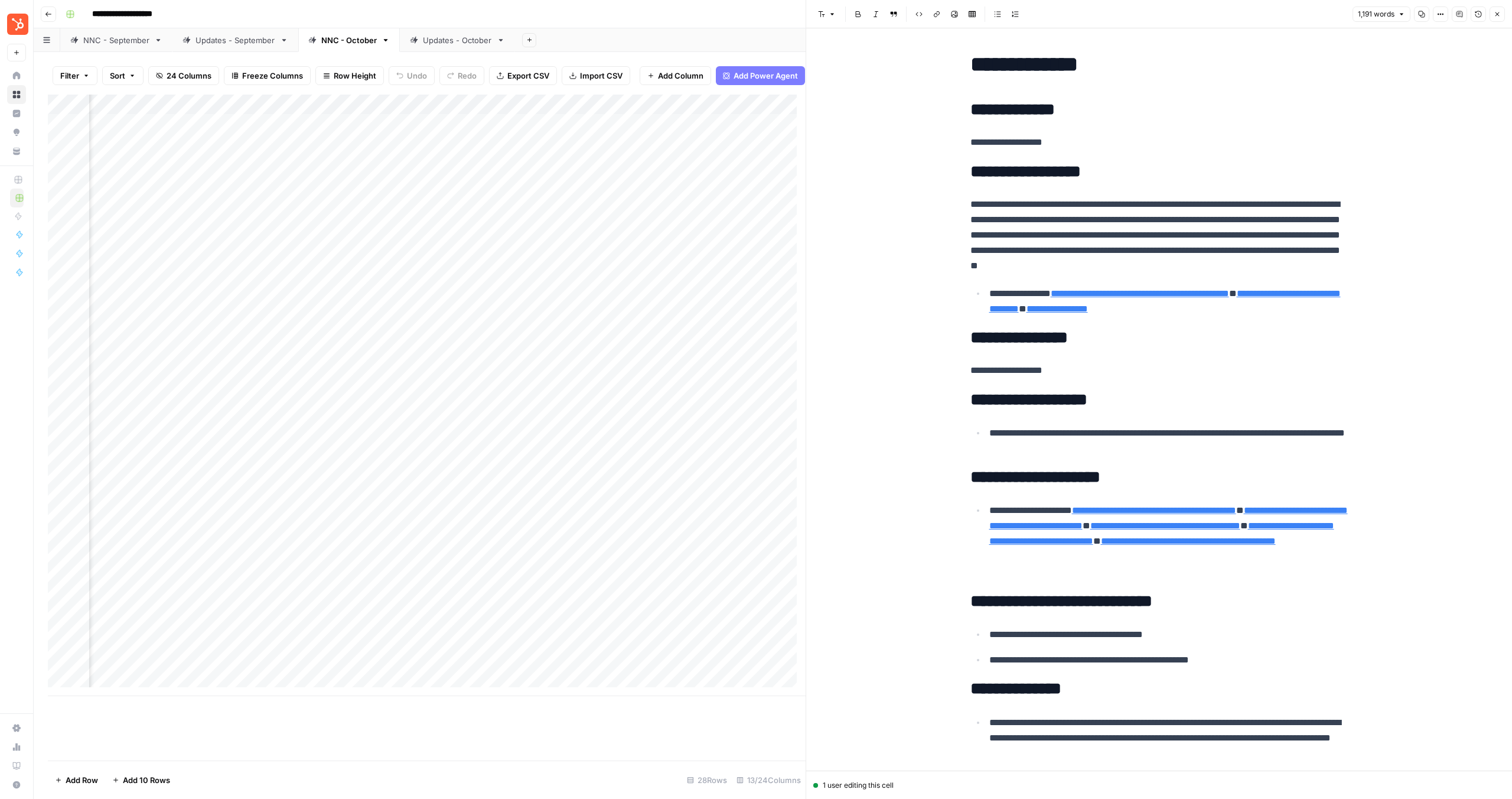
click at [1008, 438] on p "**********" at bounding box center [1169, 440] width 359 height 30
drag, startPoint x: 1084, startPoint y: 445, endPoint x: 959, endPoint y: 427, distance: 126.3
click at [596, 411] on div "Add Column" at bounding box center [426, 395] width 758 height 601
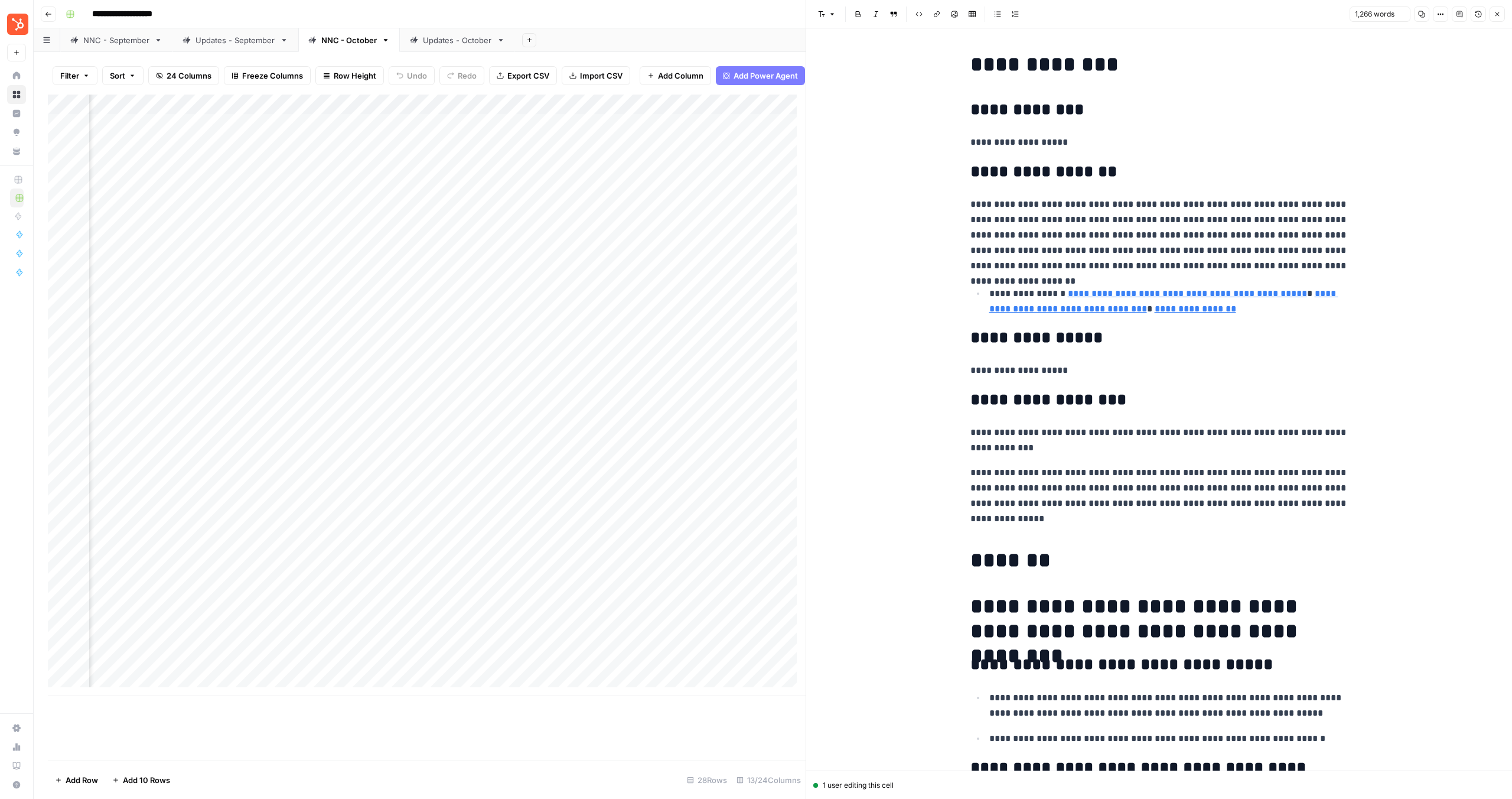
scroll to position [15, 0]
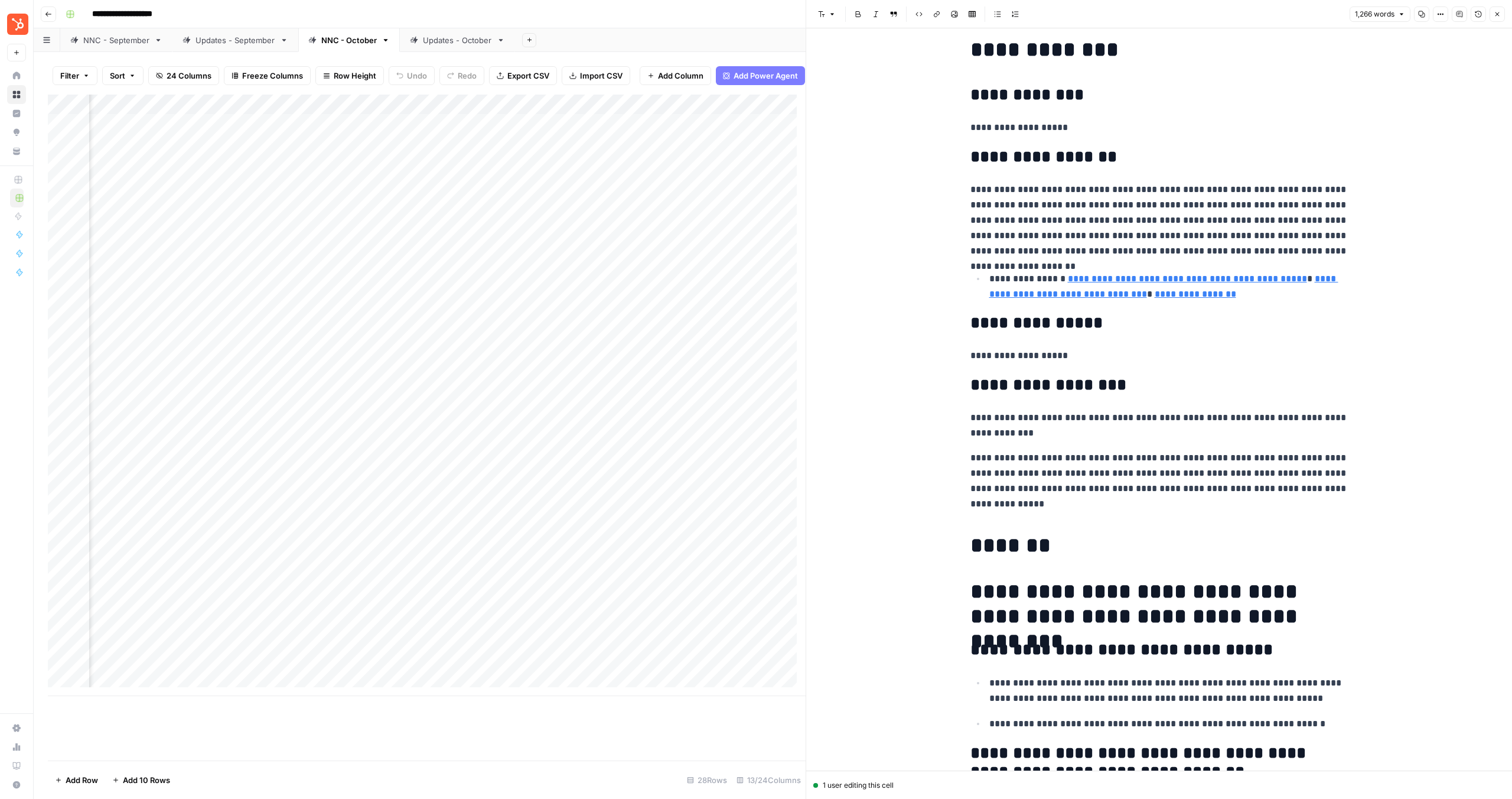
click at [1001, 500] on p "**********" at bounding box center [1160, 480] width 378 height 61
drag, startPoint x: 991, startPoint y: 504, endPoint x: 931, endPoint y: 449, distance: 81.4
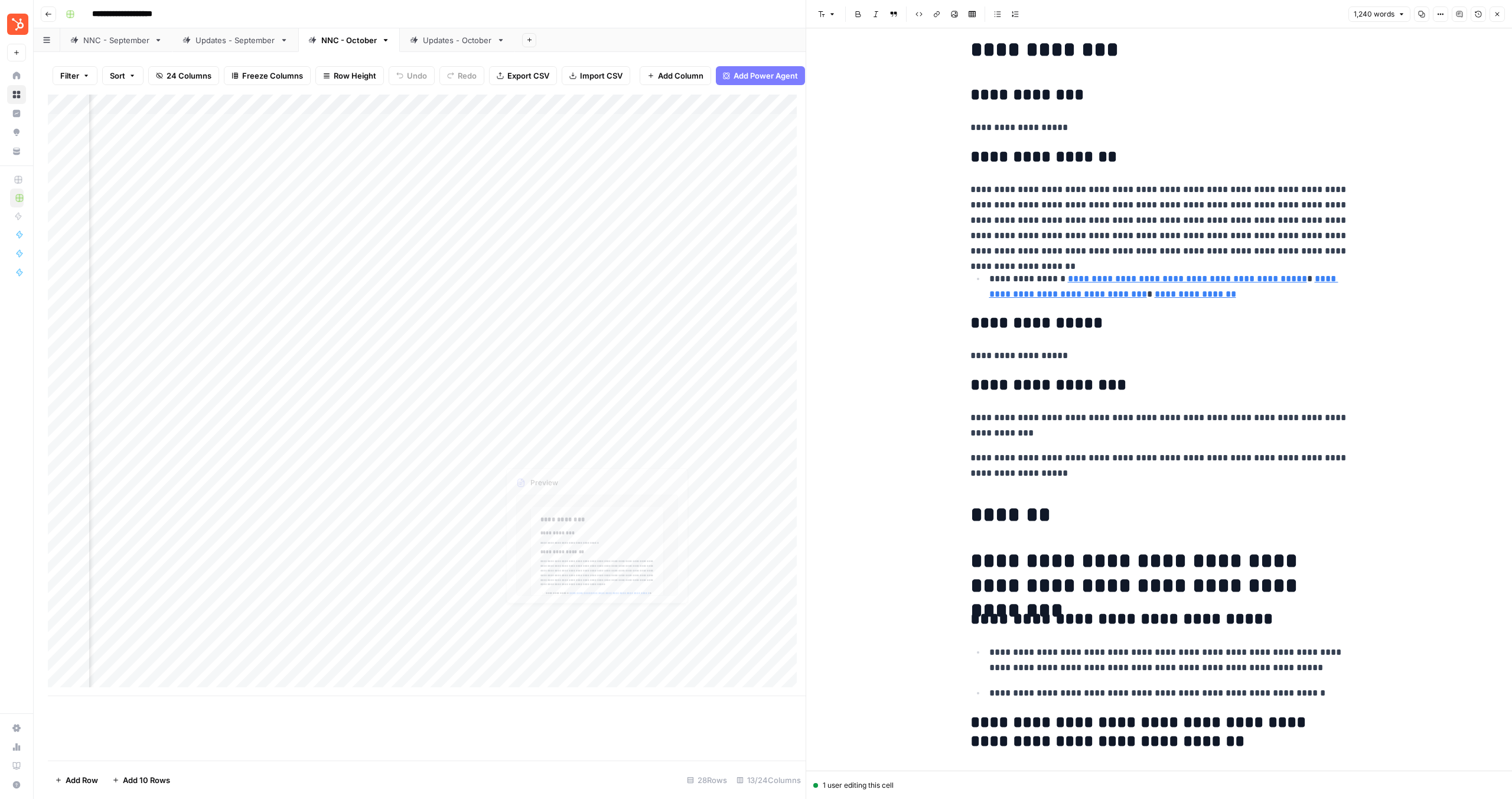
click at [553, 434] on div "Add Column" at bounding box center [426, 395] width 758 height 601
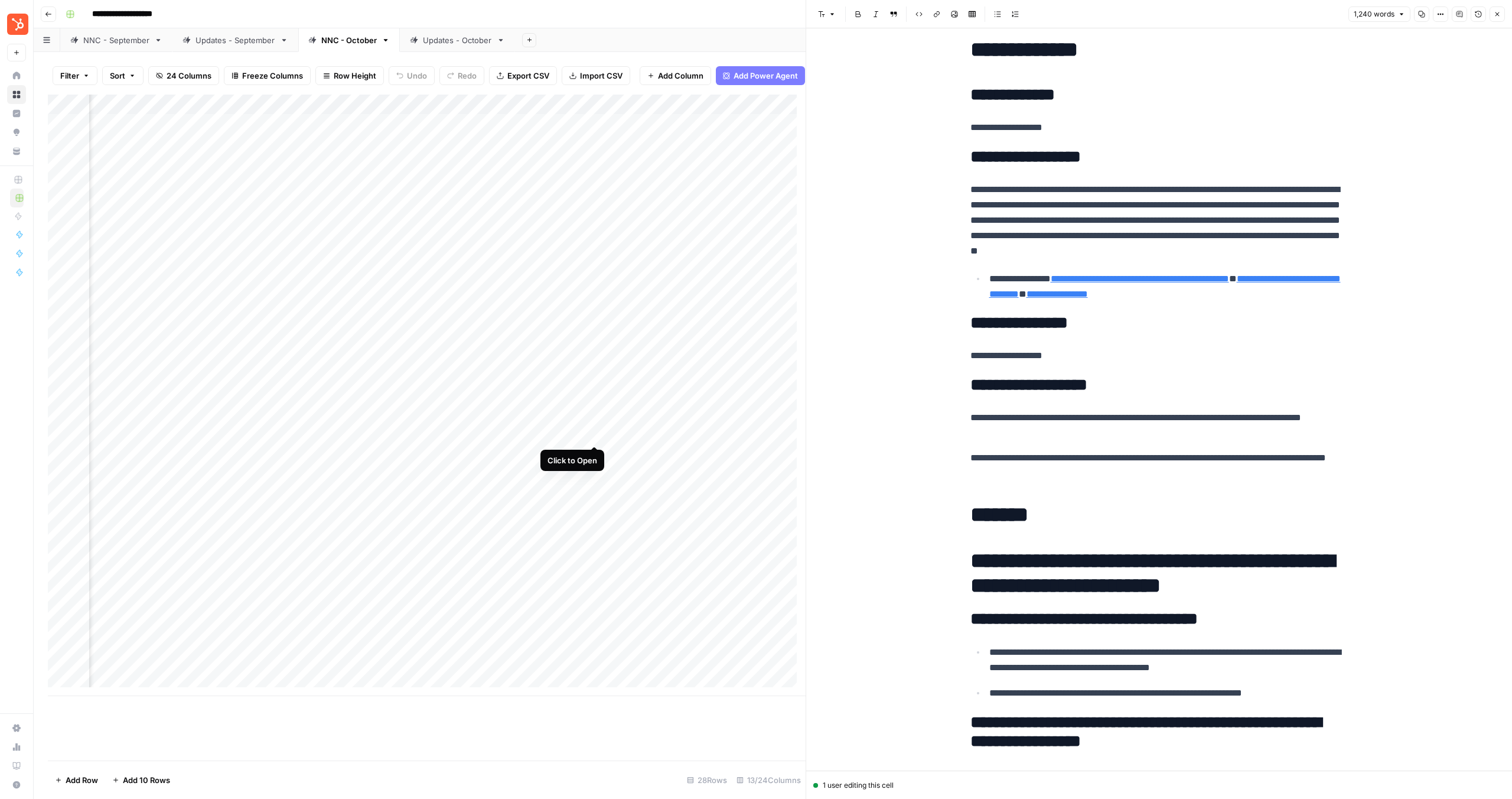
click at [600, 434] on div "Add Column" at bounding box center [426, 395] width 758 height 601
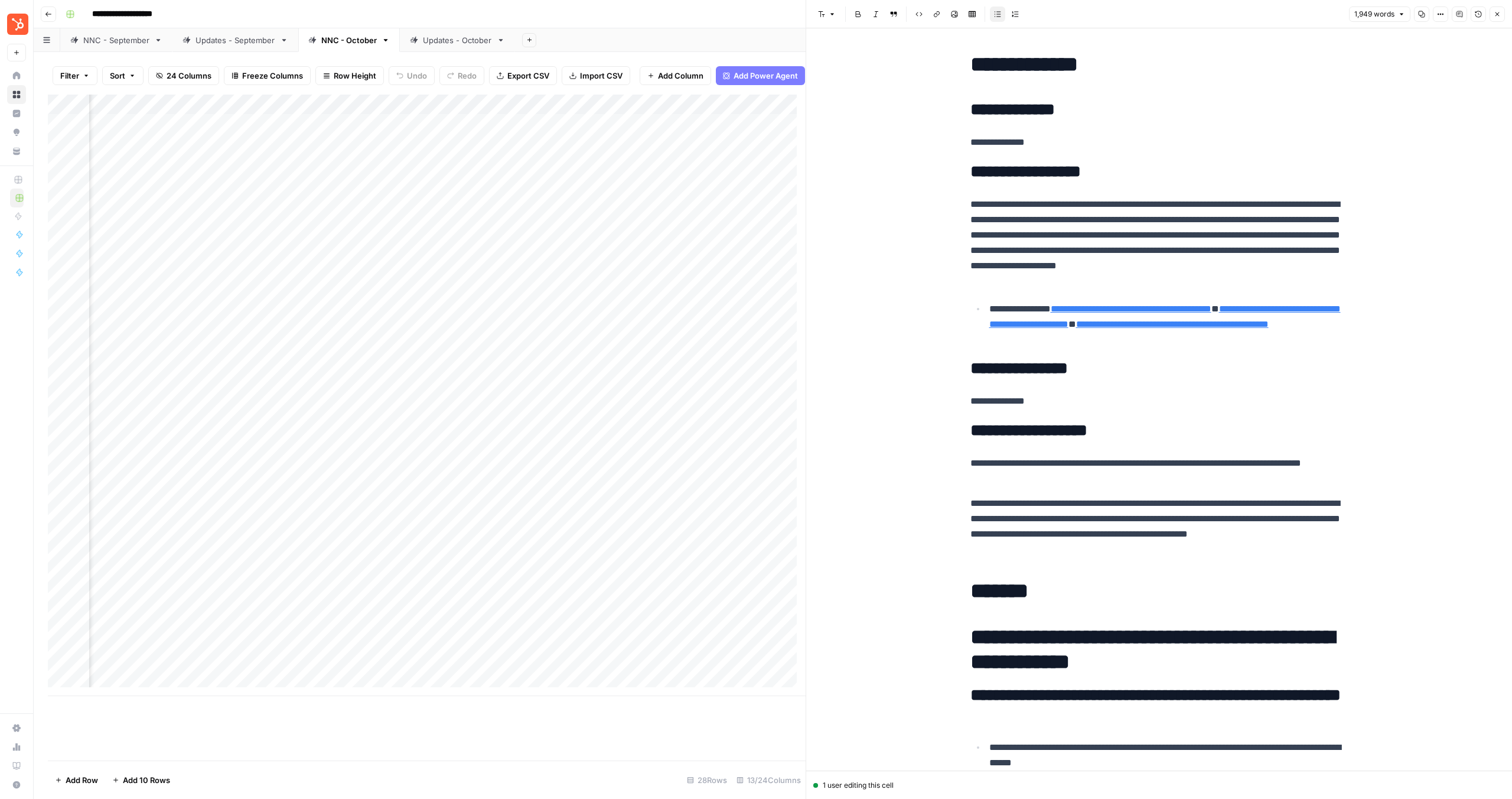
click at [216, 437] on div "Add Column" at bounding box center [426, 395] width 758 height 601
click at [227, 436] on div "Add Column" at bounding box center [426, 395] width 758 height 601
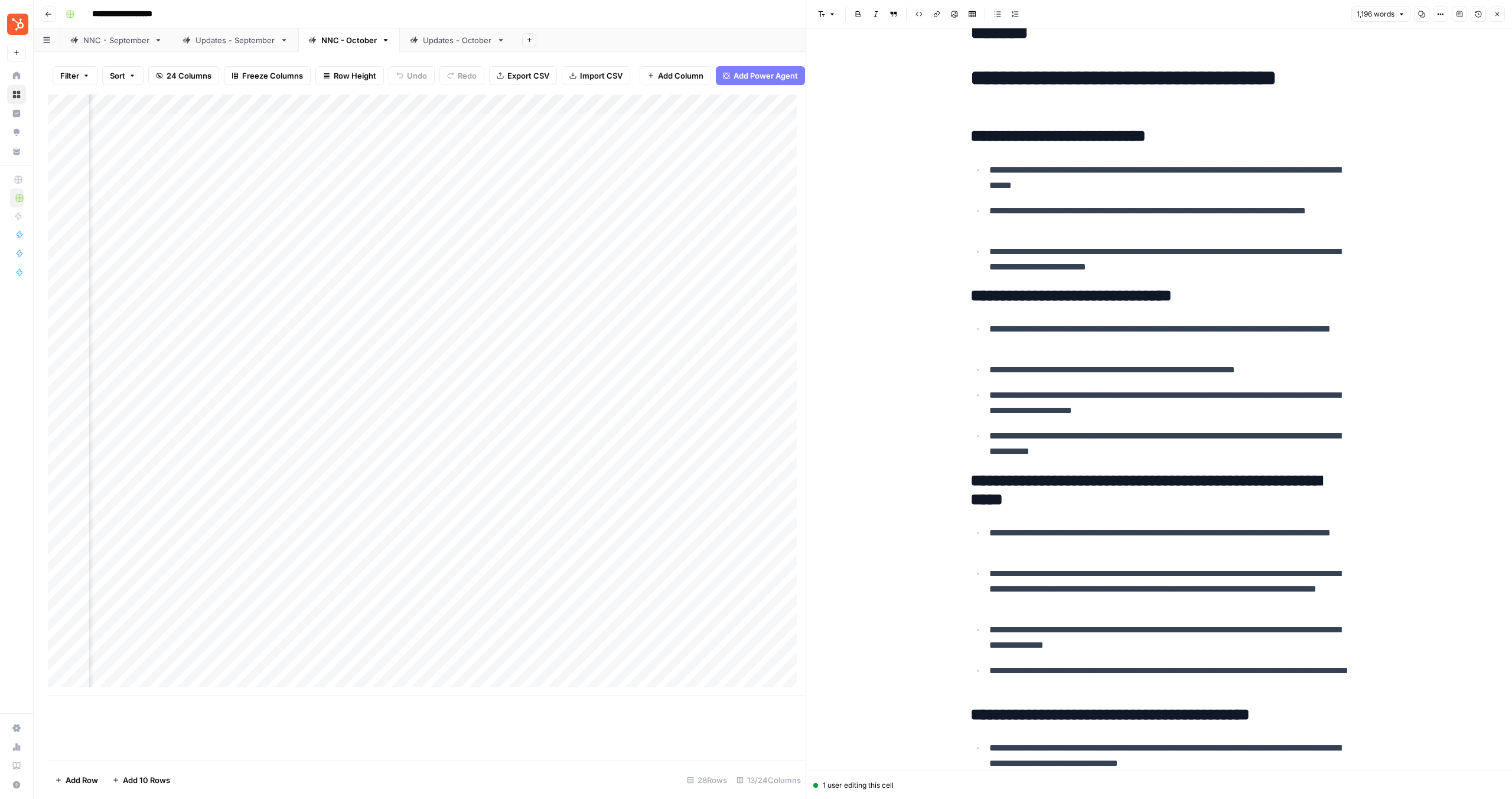
scroll to position [2323, 0]
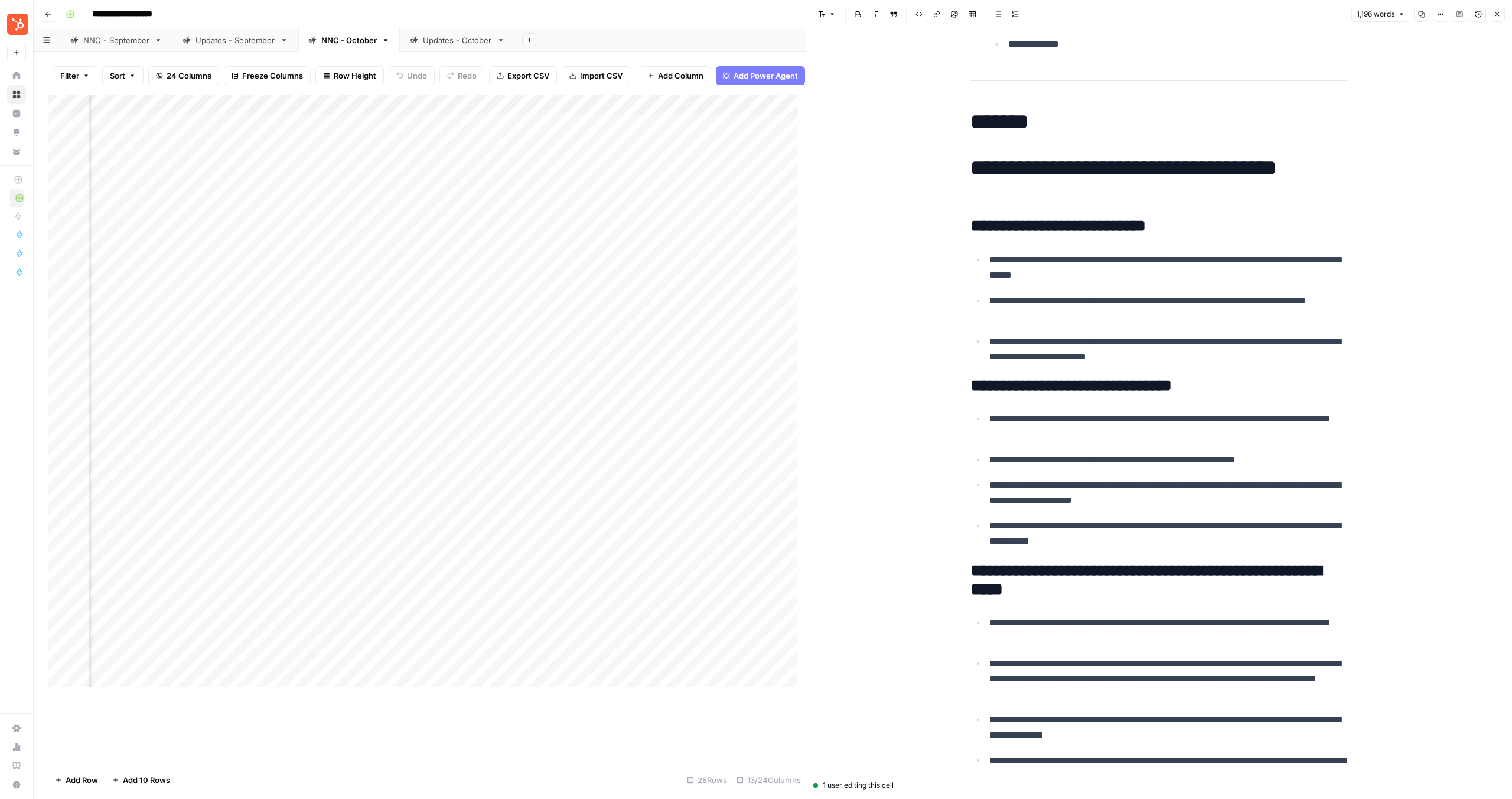
click at [989, 220] on h2 "**********" at bounding box center [1160, 225] width 378 height 19
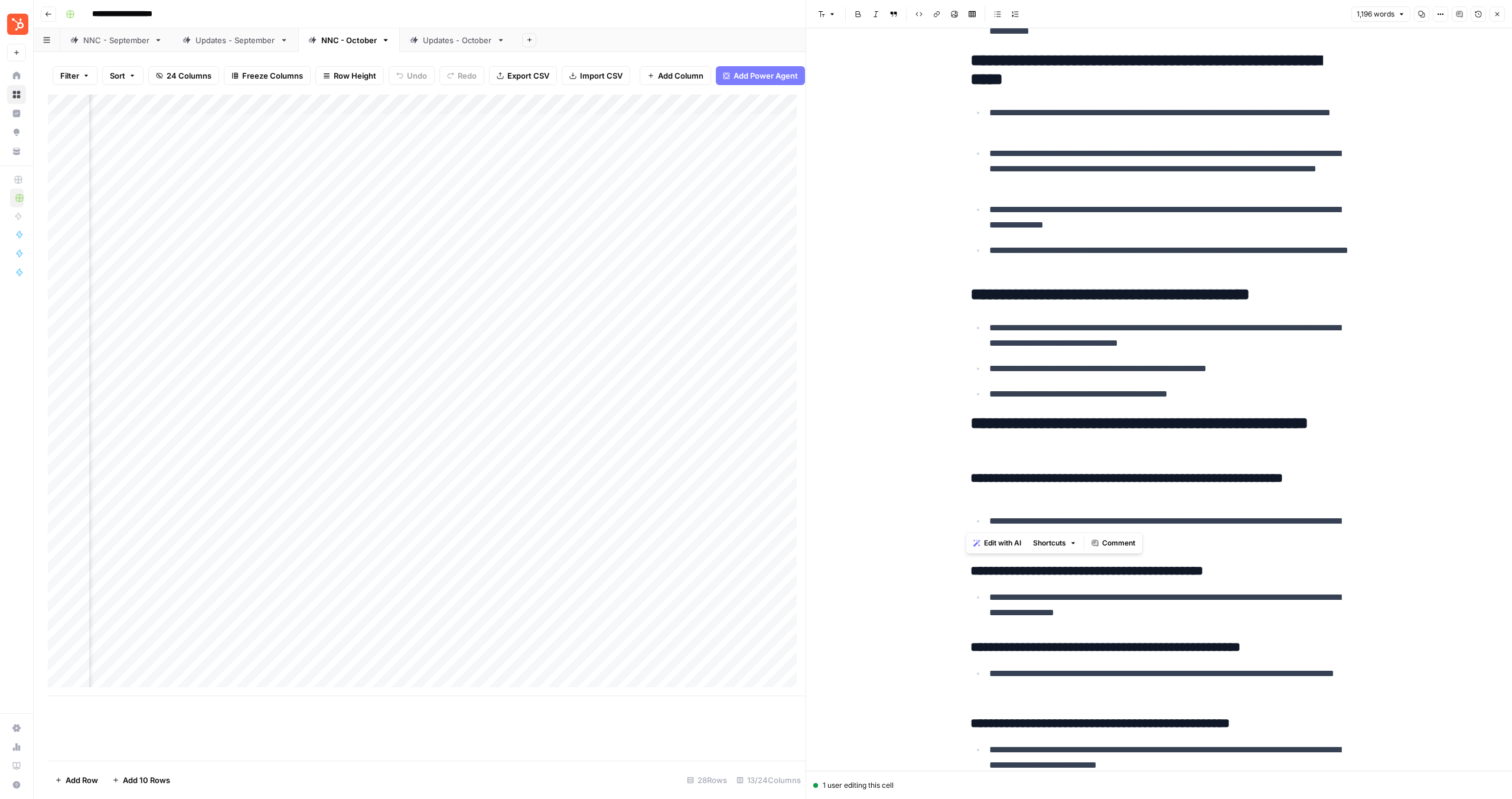
scroll to position [2976, 0]
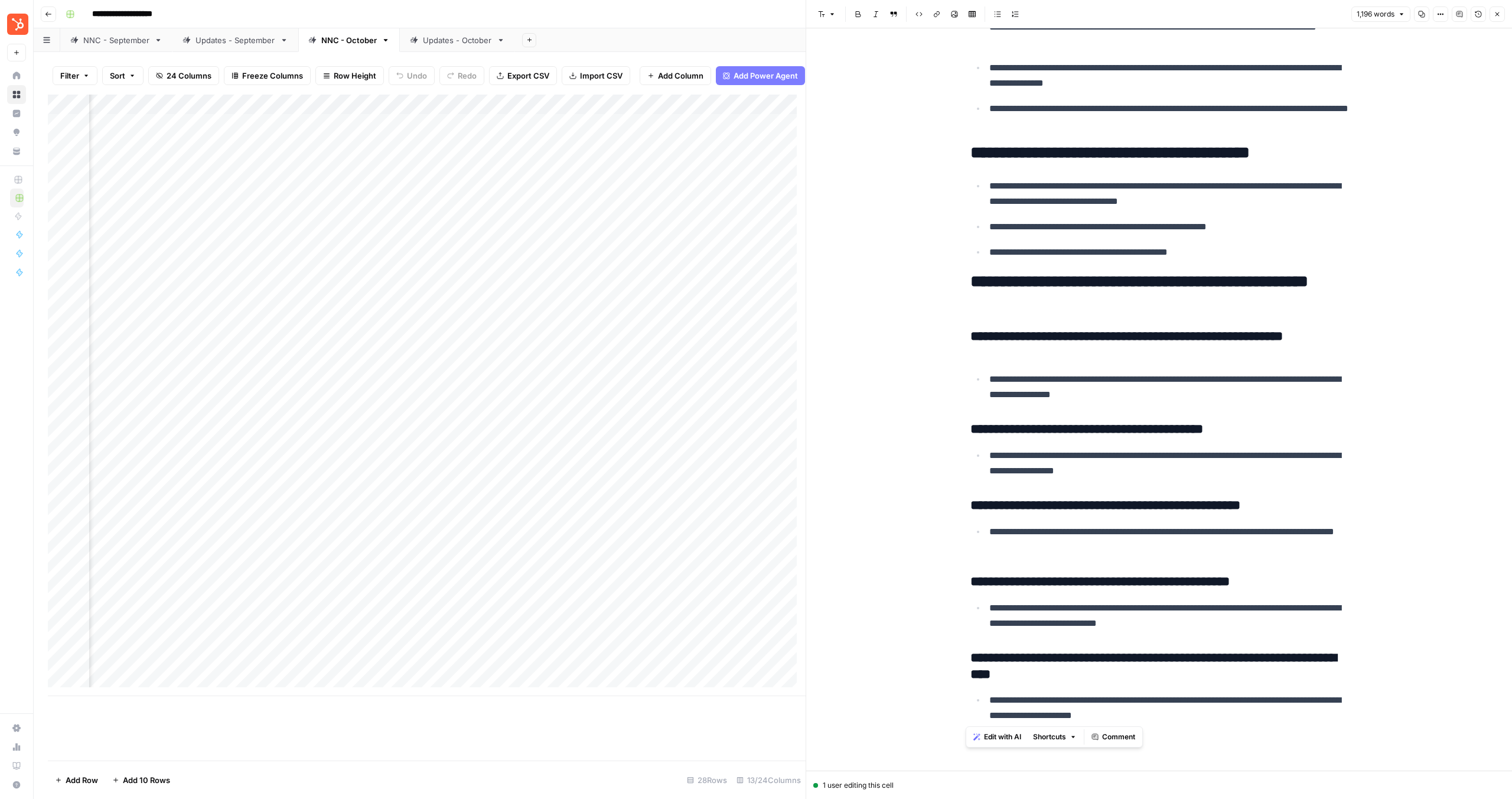
drag, startPoint x: 958, startPoint y: 126, endPoint x: 1247, endPoint y: 720, distance: 660.6
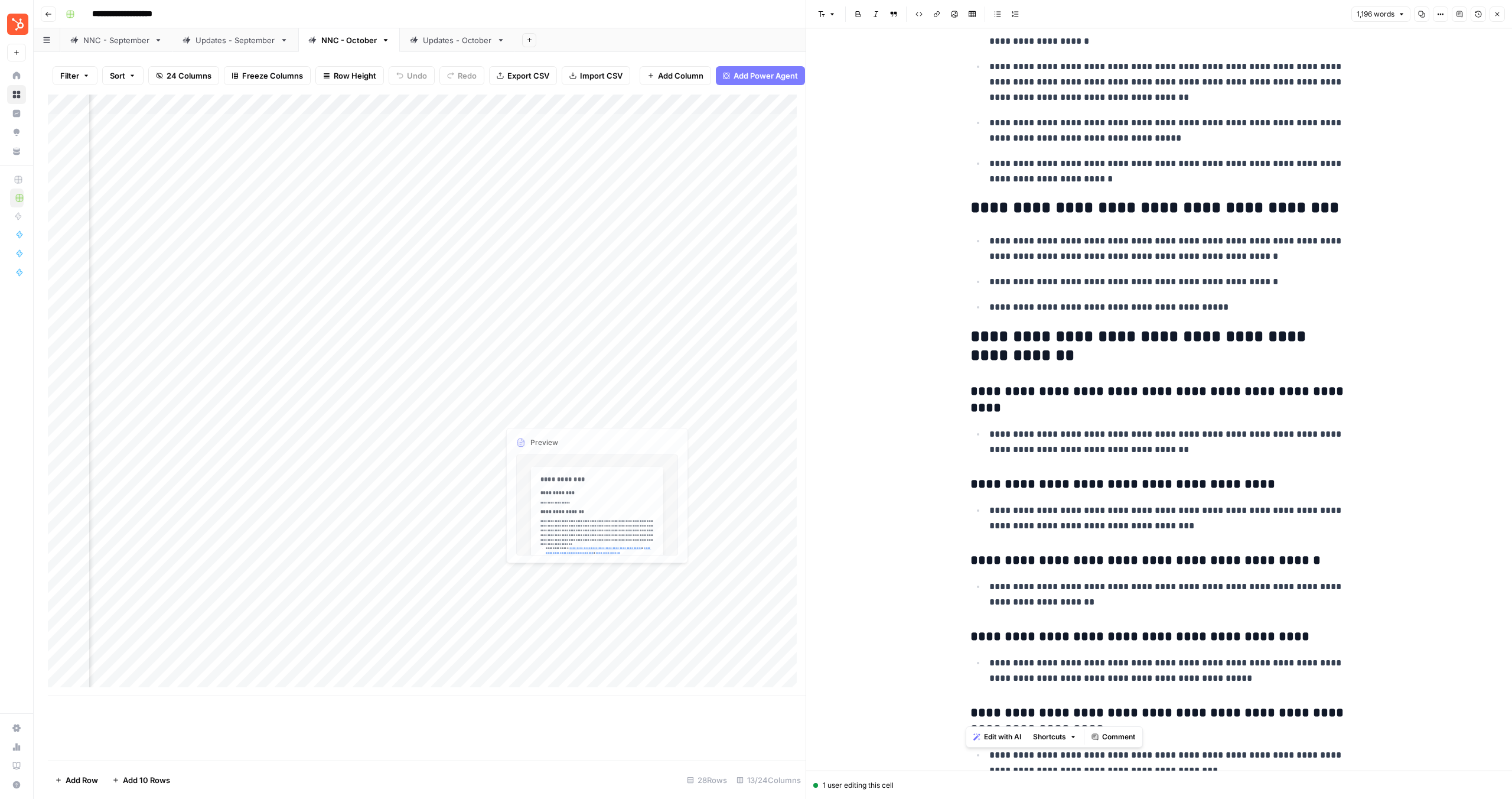
scroll to position [2944, 0]
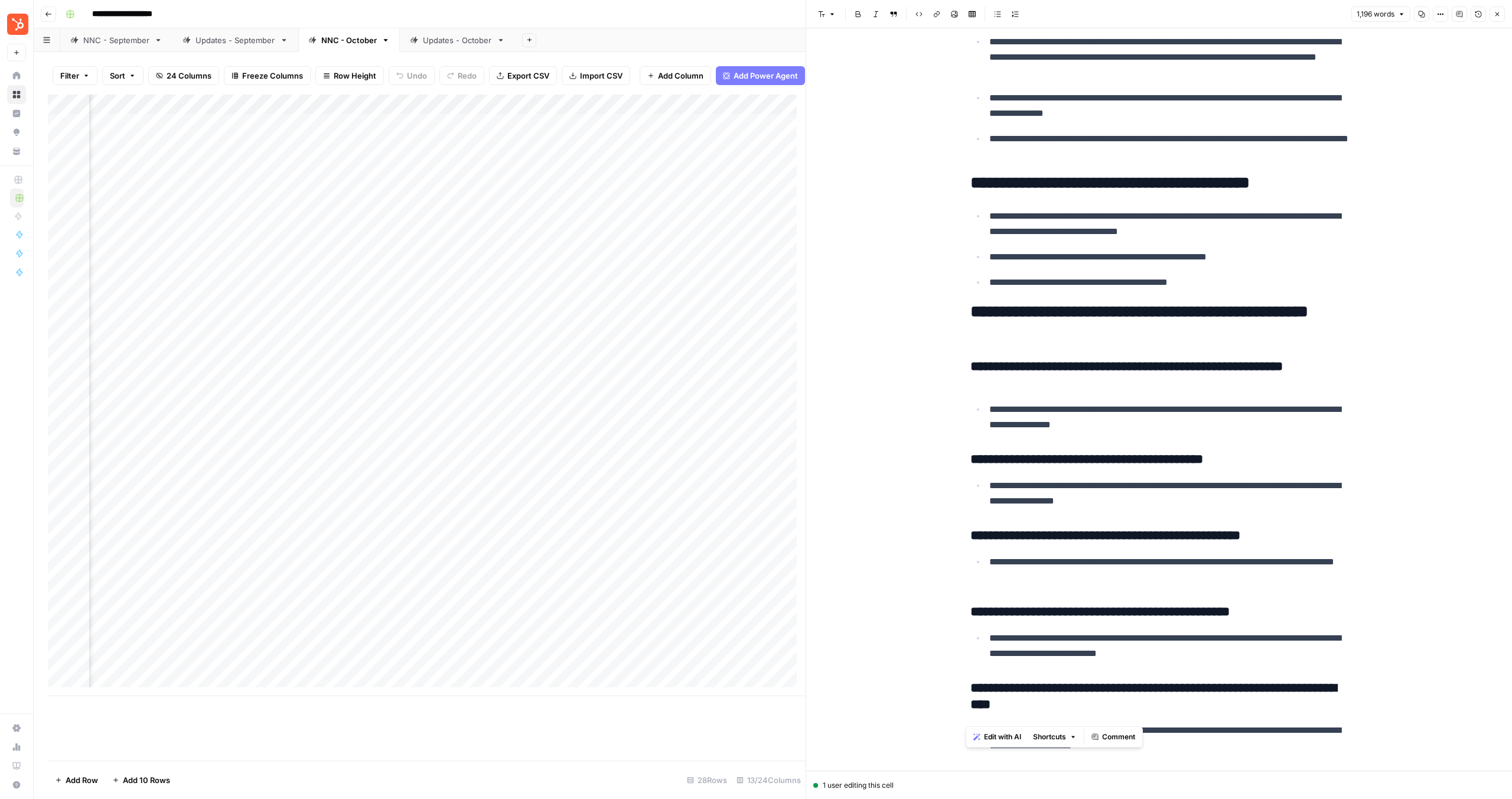
click at [553, 436] on div "Add Column" at bounding box center [426, 395] width 758 height 601
click at [598, 432] on div "Add Column" at bounding box center [426, 395] width 758 height 601
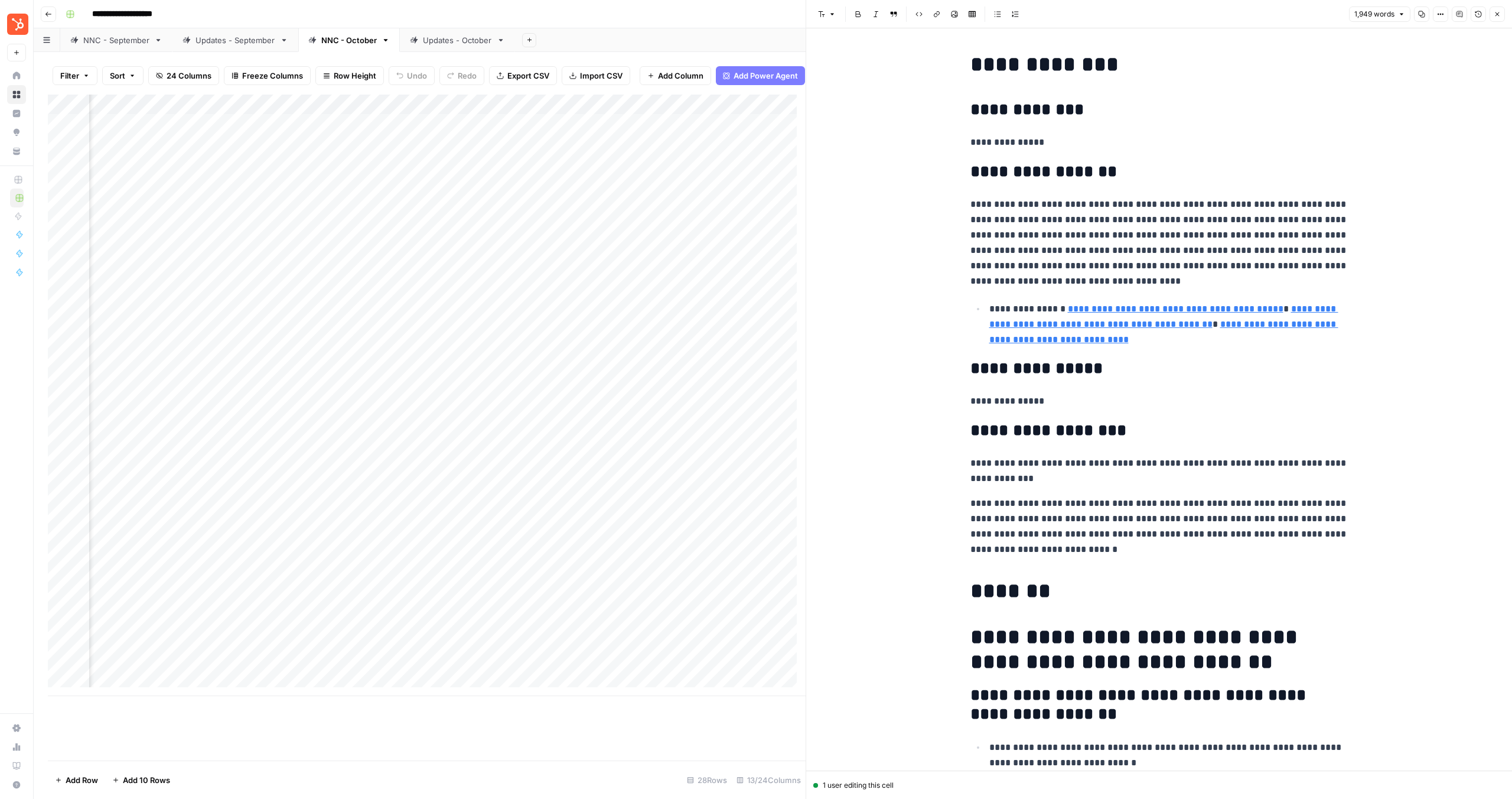
scroll to position [71, 0]
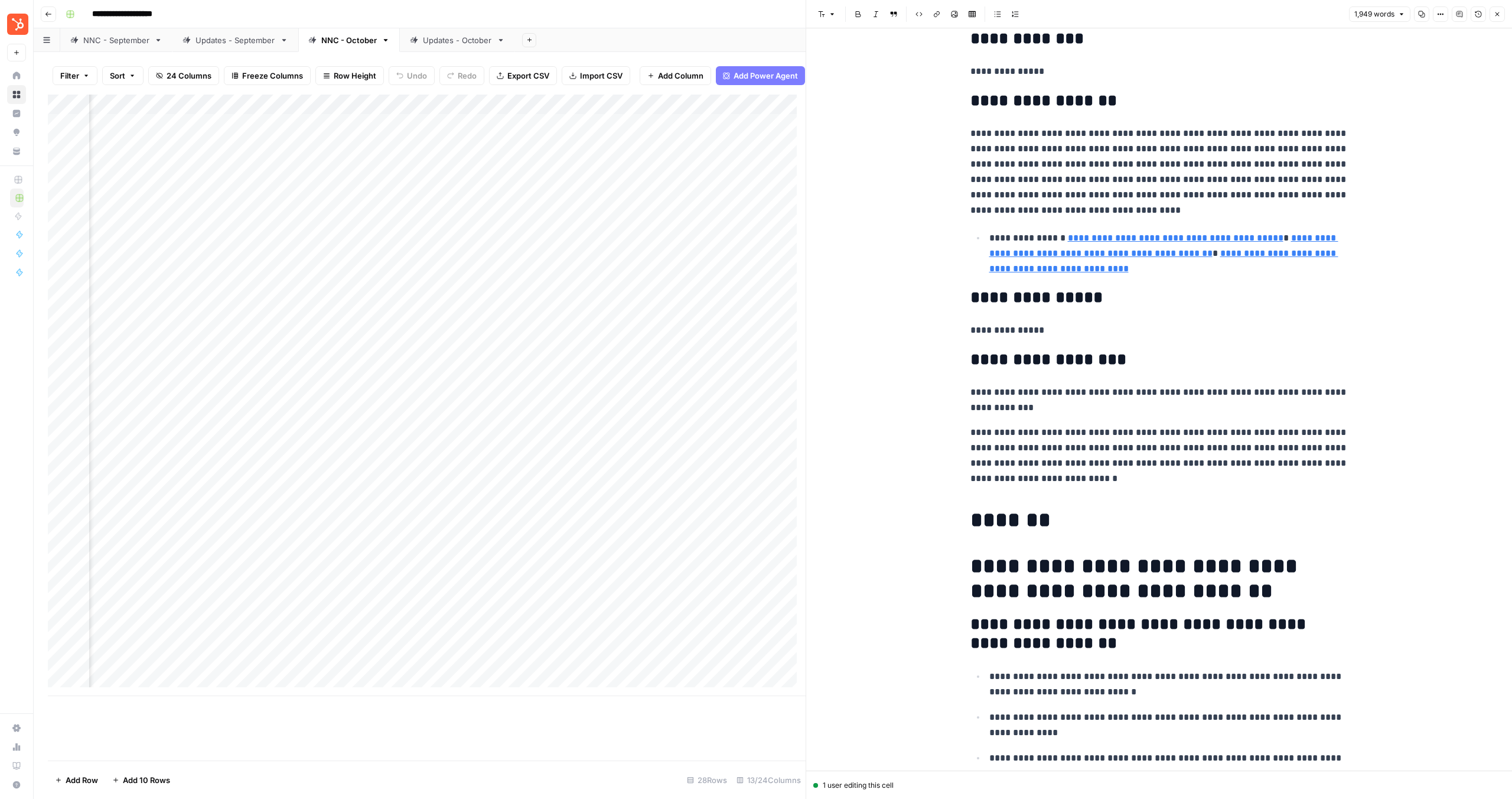
click at [1017, 522] on h1 "*******" at bounding box center [1160, 519] width 378 height 24
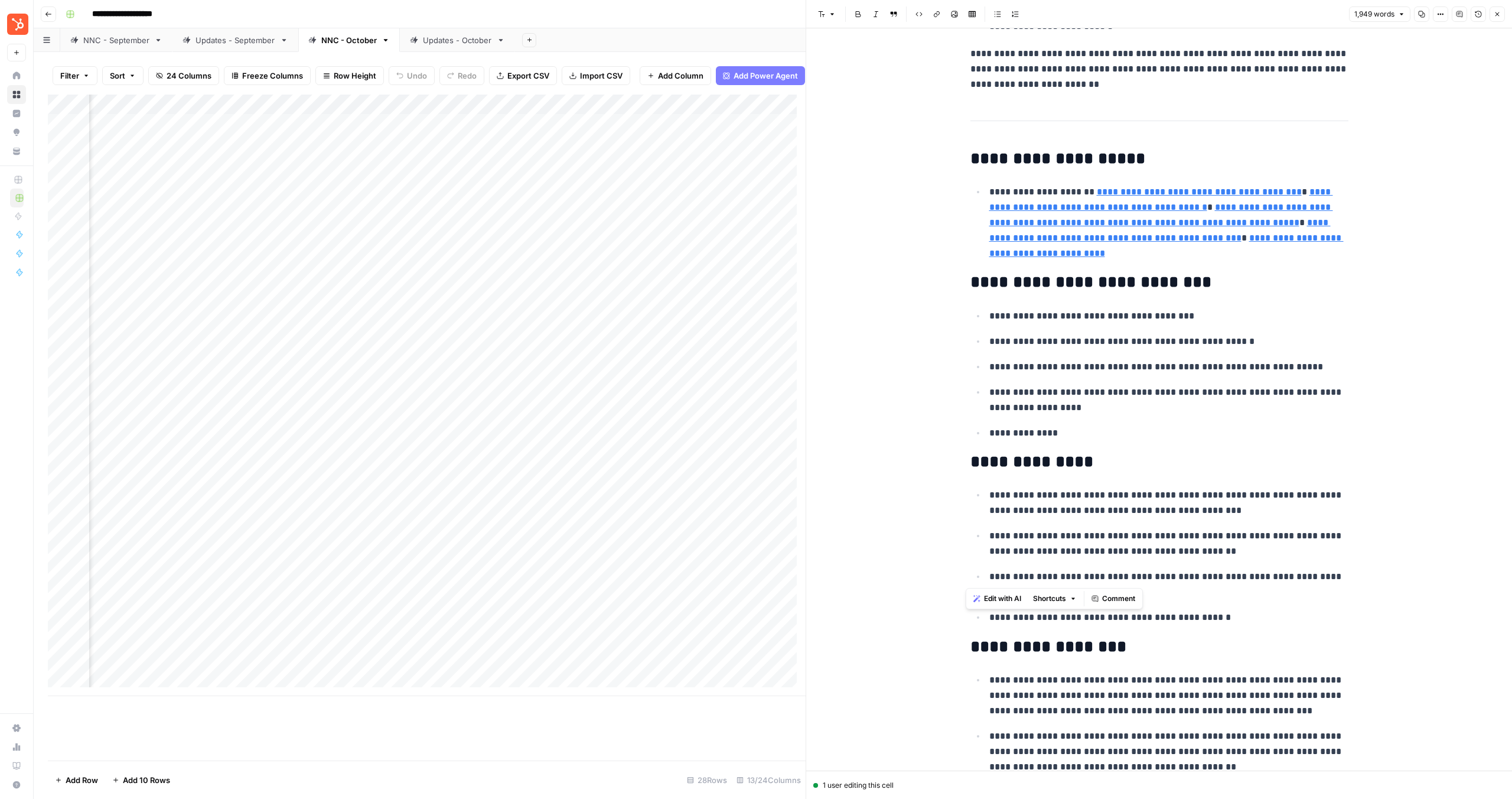
scroll to position [3417, 0]
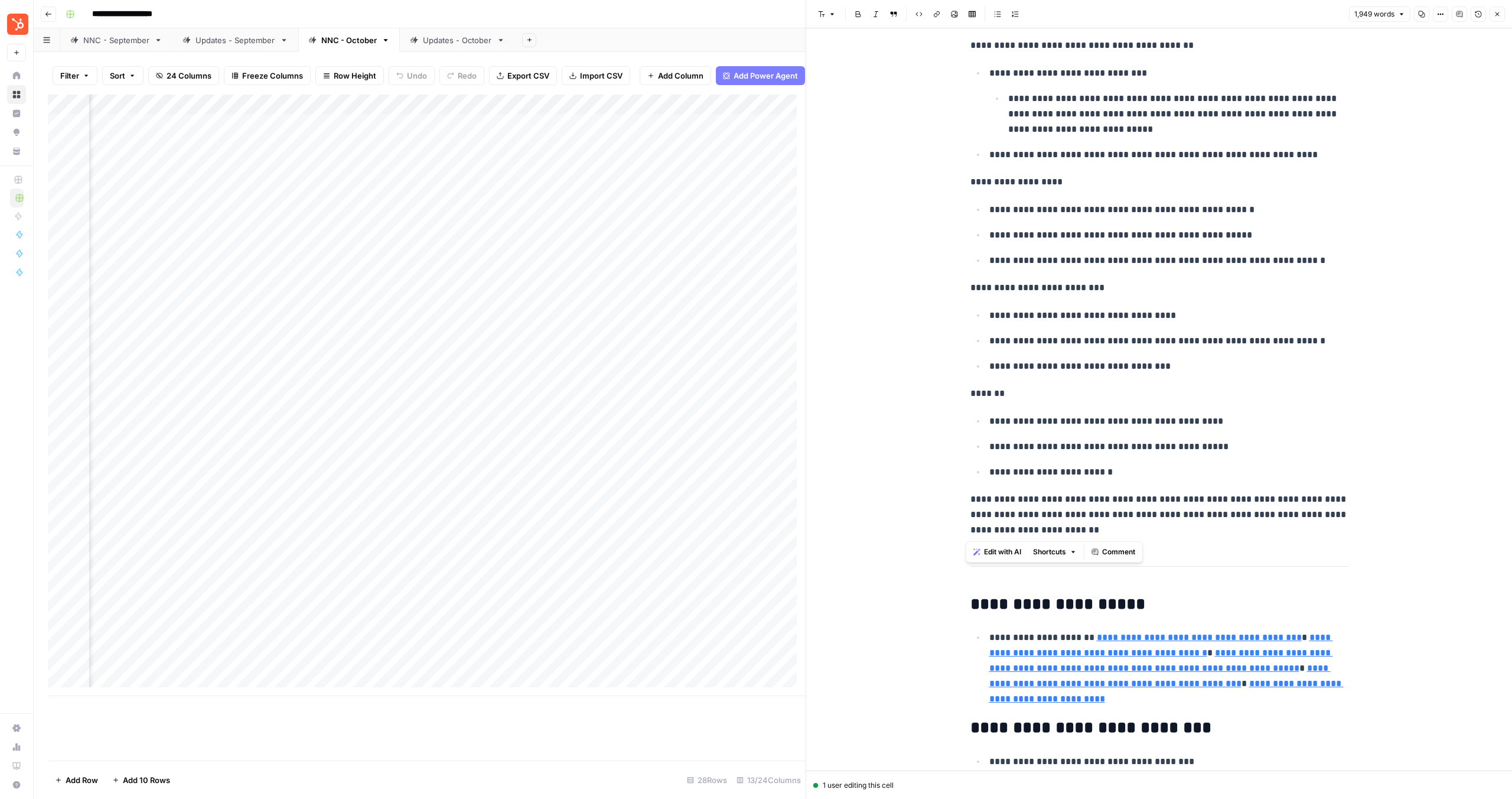
drag, startPoint x: 981, startPoint y: 533, endPoint x: 1118, endPoint y: 537, distance: 137.1
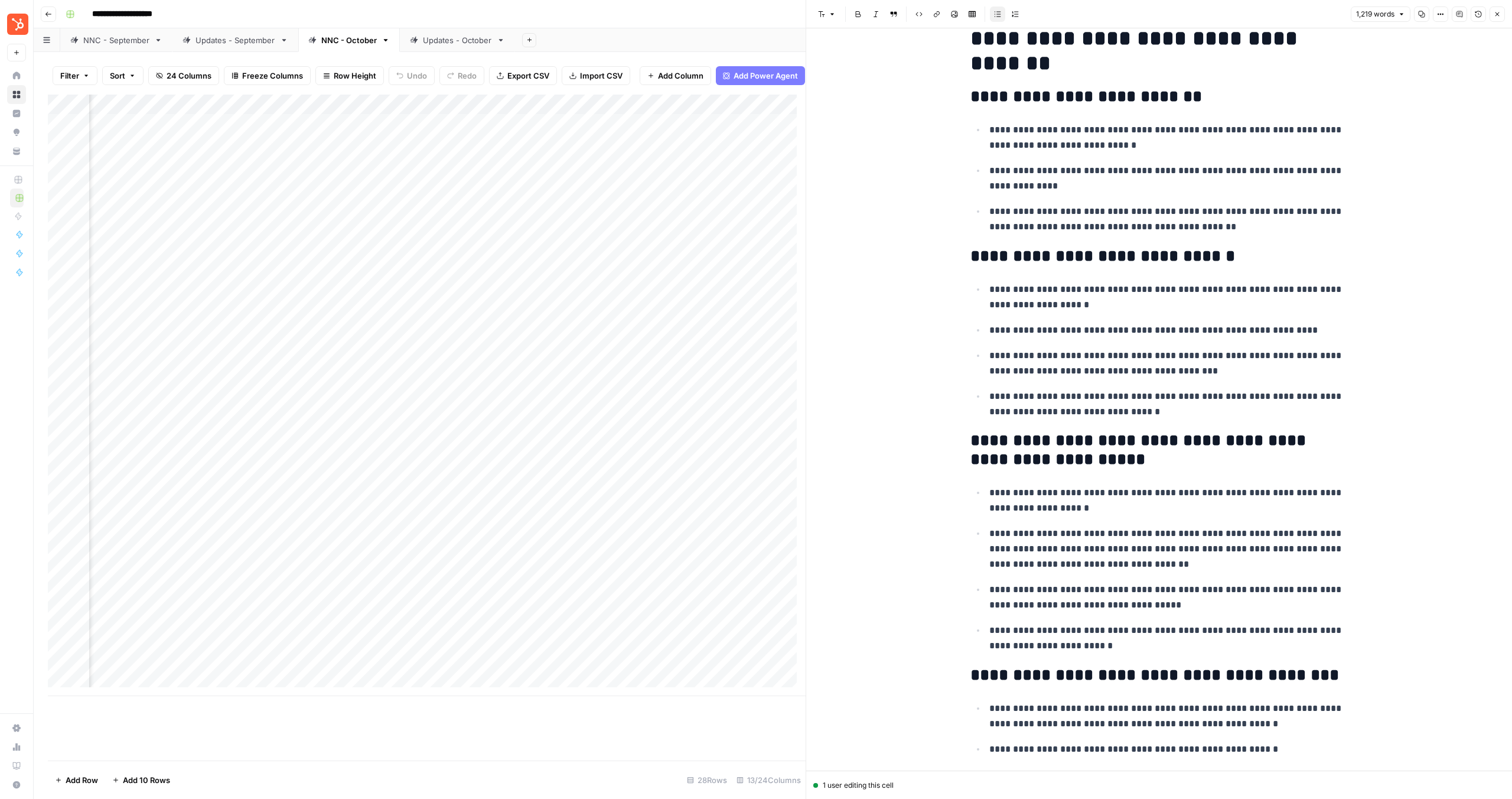
scroll to position [0, 0]
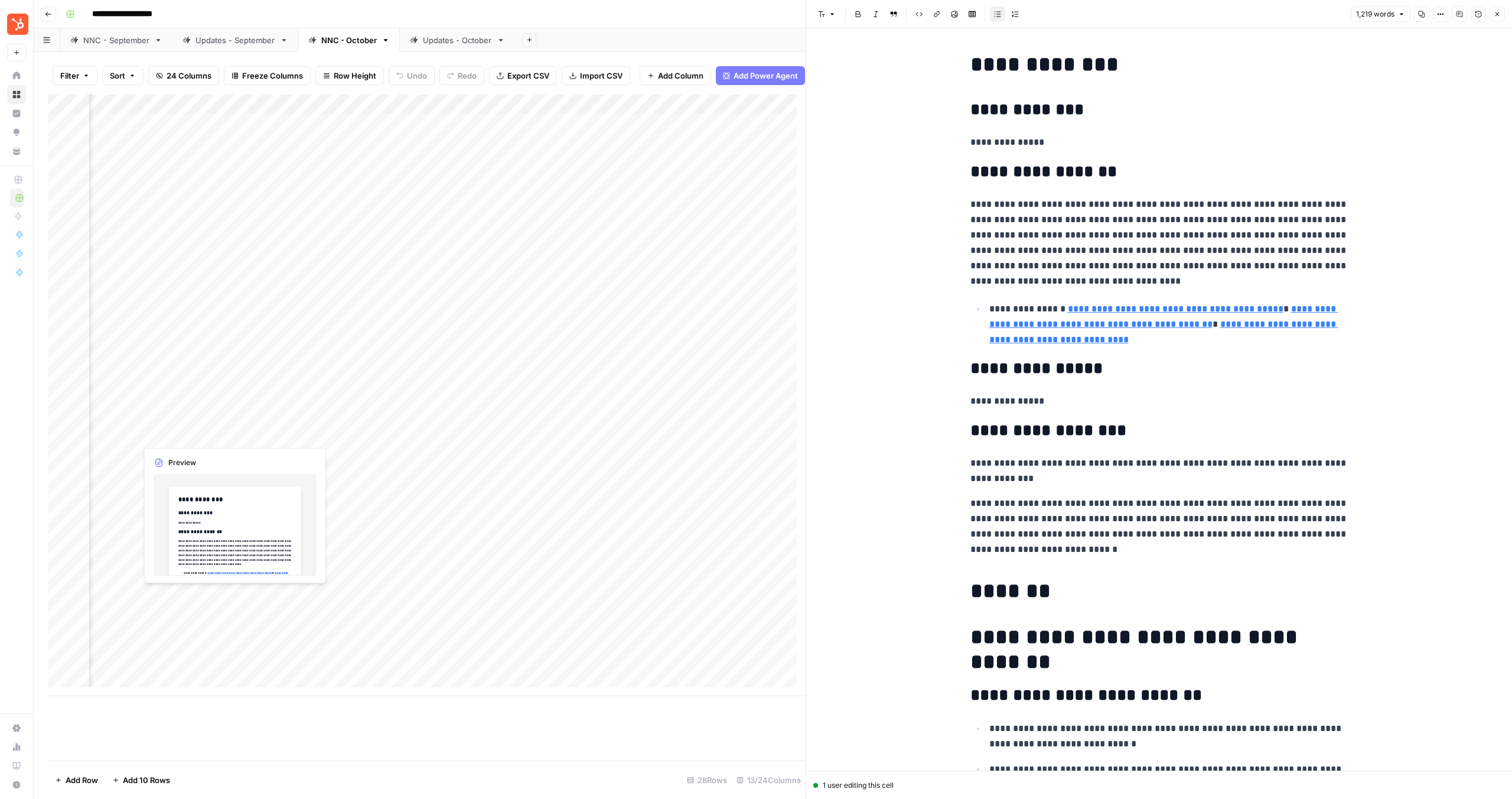
click at [211, 431] on div "Add Column" at bounding box center [426, 395] width 758 height 601
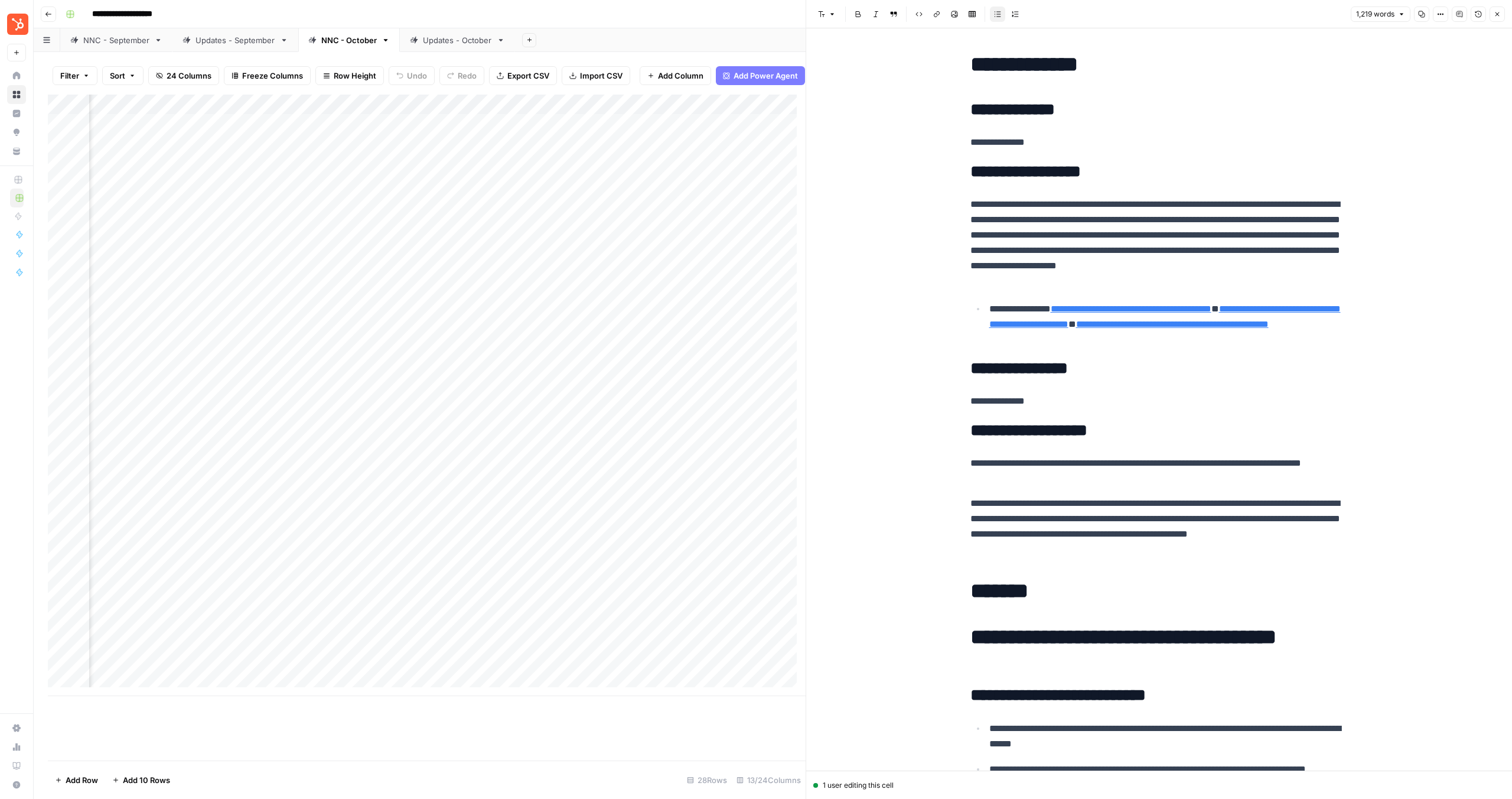
click at [234, 435] on div "Add Column" at bounding box center [426, 395] width 758 height 601
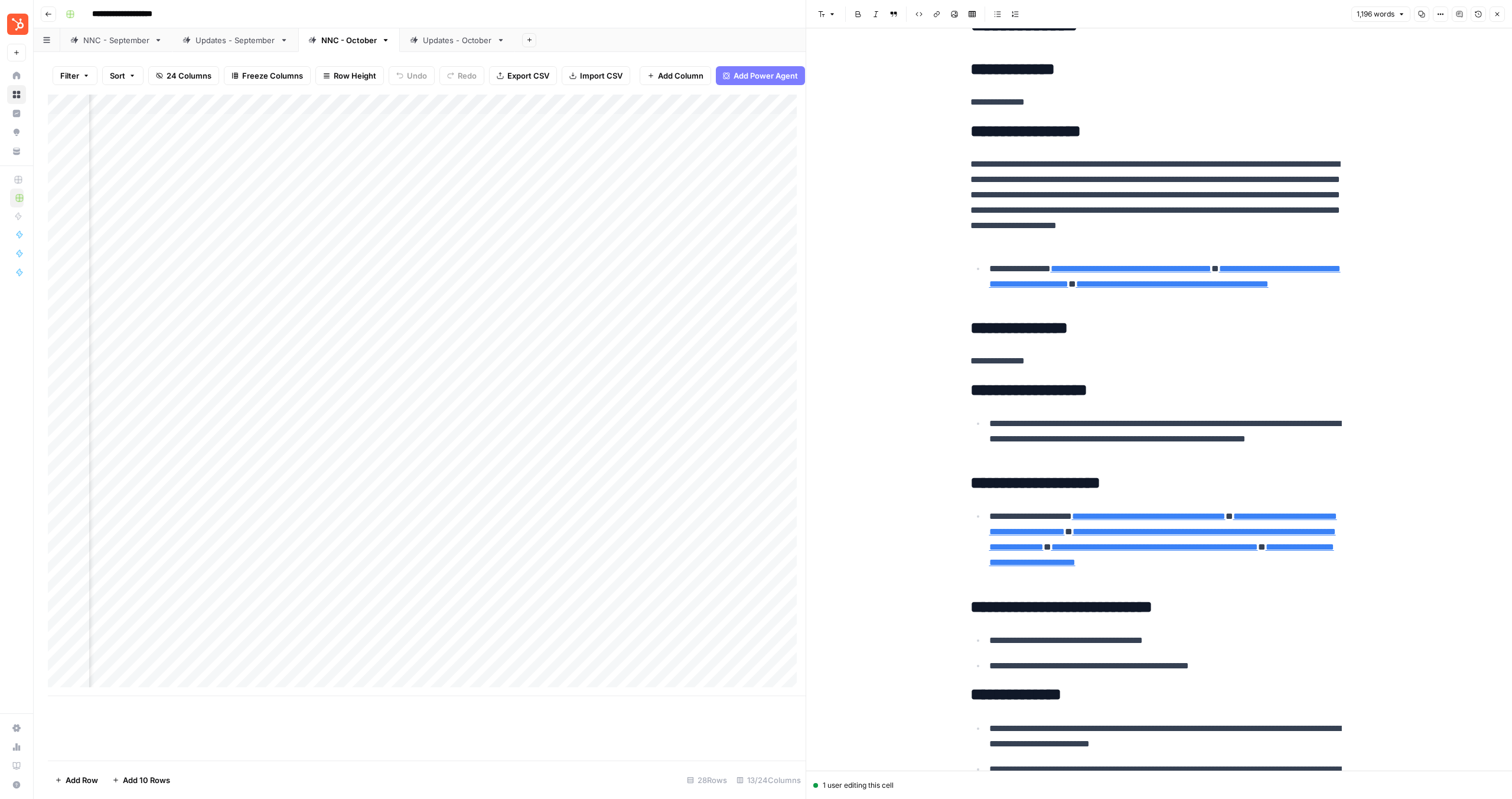
scroll to position [104, 0]
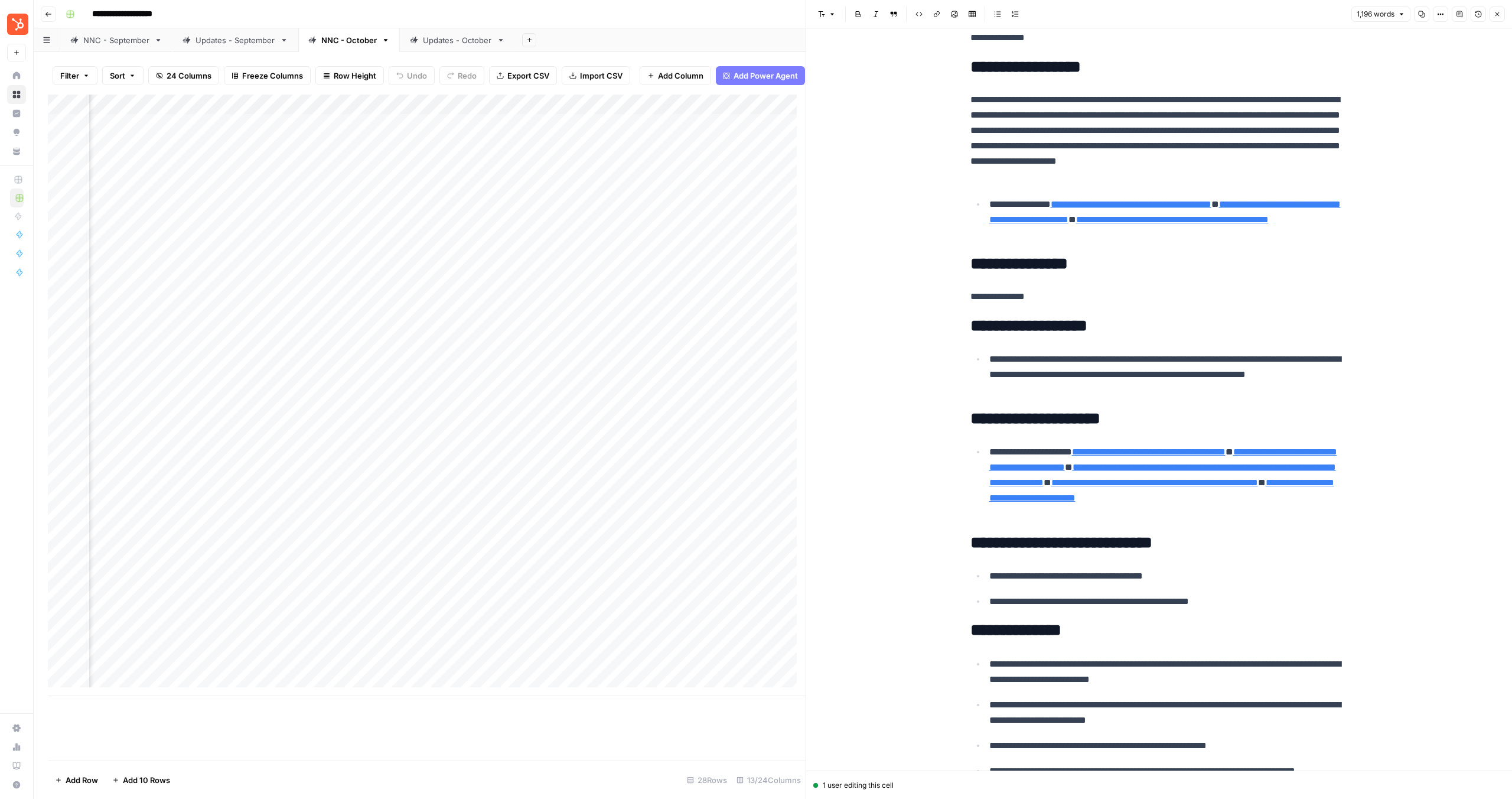
drag, startPoint x: 991, startPoint y: 373, endPoint x: 966, endPoint y: 357, distance: 29.7
click at [971, 357] on ul "**********" at bounding box center [1160, 375] width 378 height 47
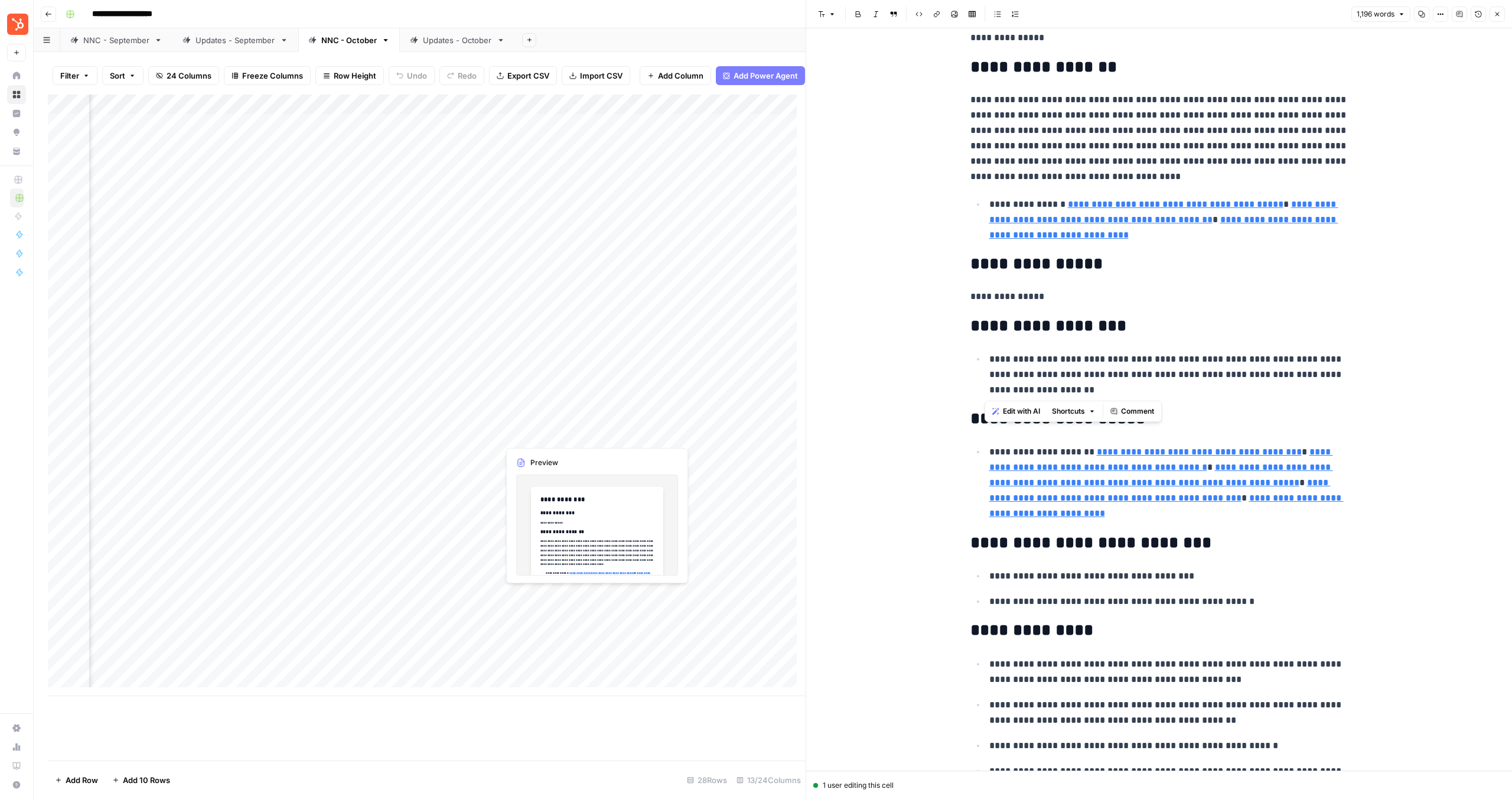
click at [570, 433] on div "Add Column" at bounding box center [426, 395] width 758 height 601
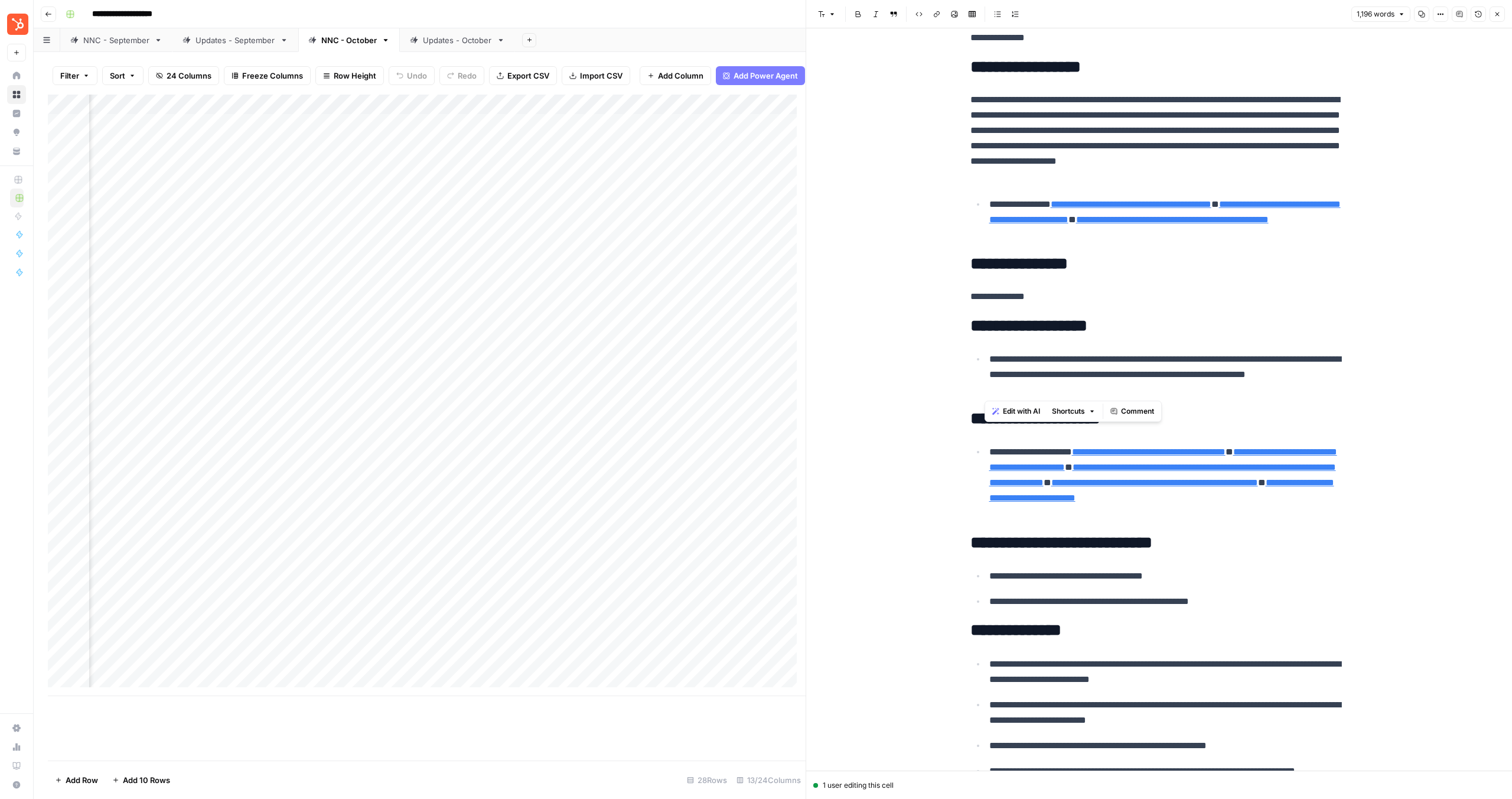
click at [608, 431] on div "Add Column" at bounding box center [426, 395] width 758 height 601
click at [577, 434] on div "Add Column" at bounding box center [426, 395] width 758 height 601
click at [751, 434] on div "Add Column" at bounding box center [426, 395] width 758 height 601
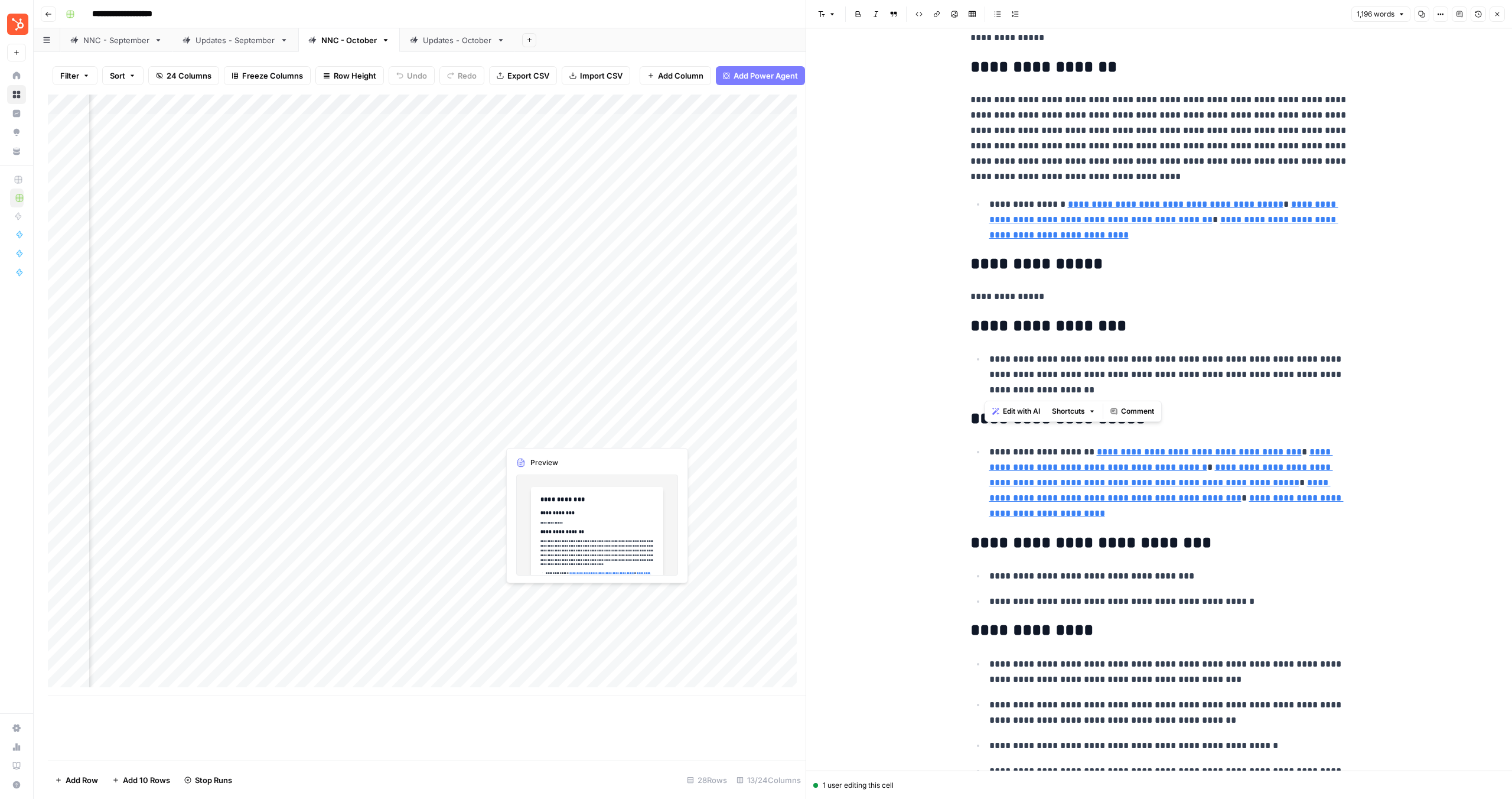
click at [592, 433] on div "Add Column" at bounding box center [426, 395] width 758 height 601
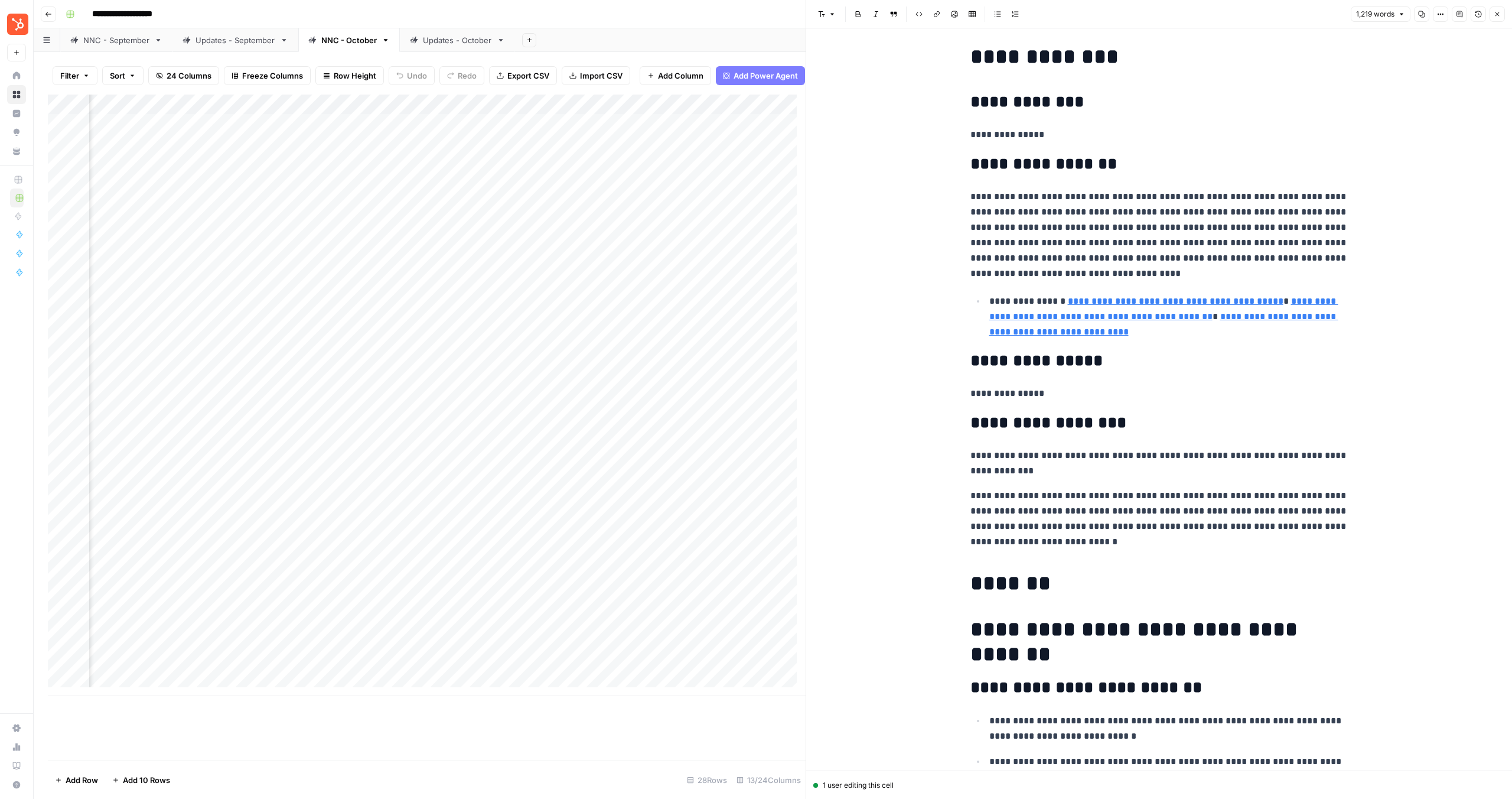
scroll to position [78, 0]
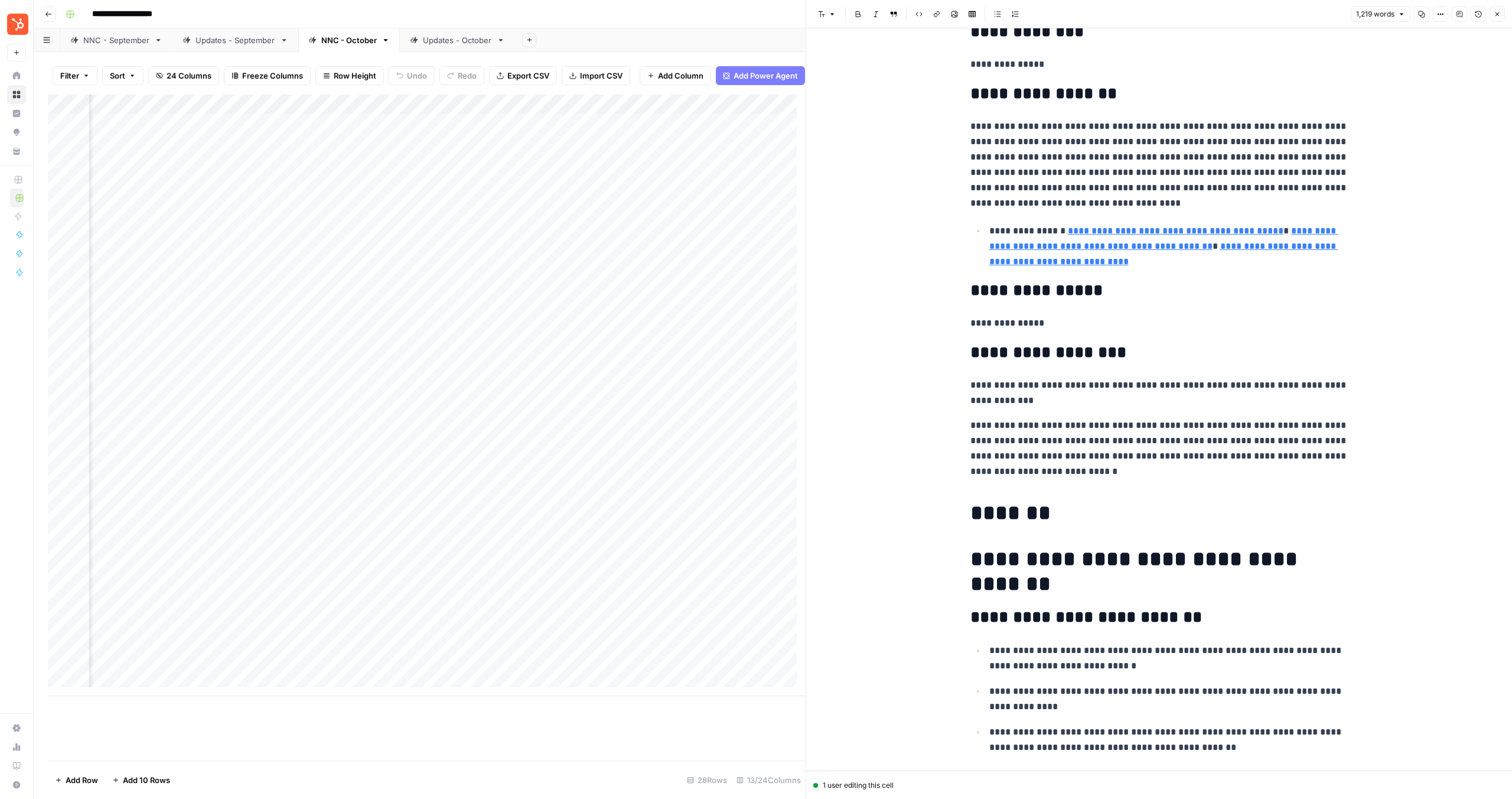
click at [1104, 473] on p "**********" at bounding box center [1160, 448] width 378 height 61
drag, startPoint x: 1158, startPoint y: 477, endPoint x: 935, endPoint y: 425, distance: 229.0
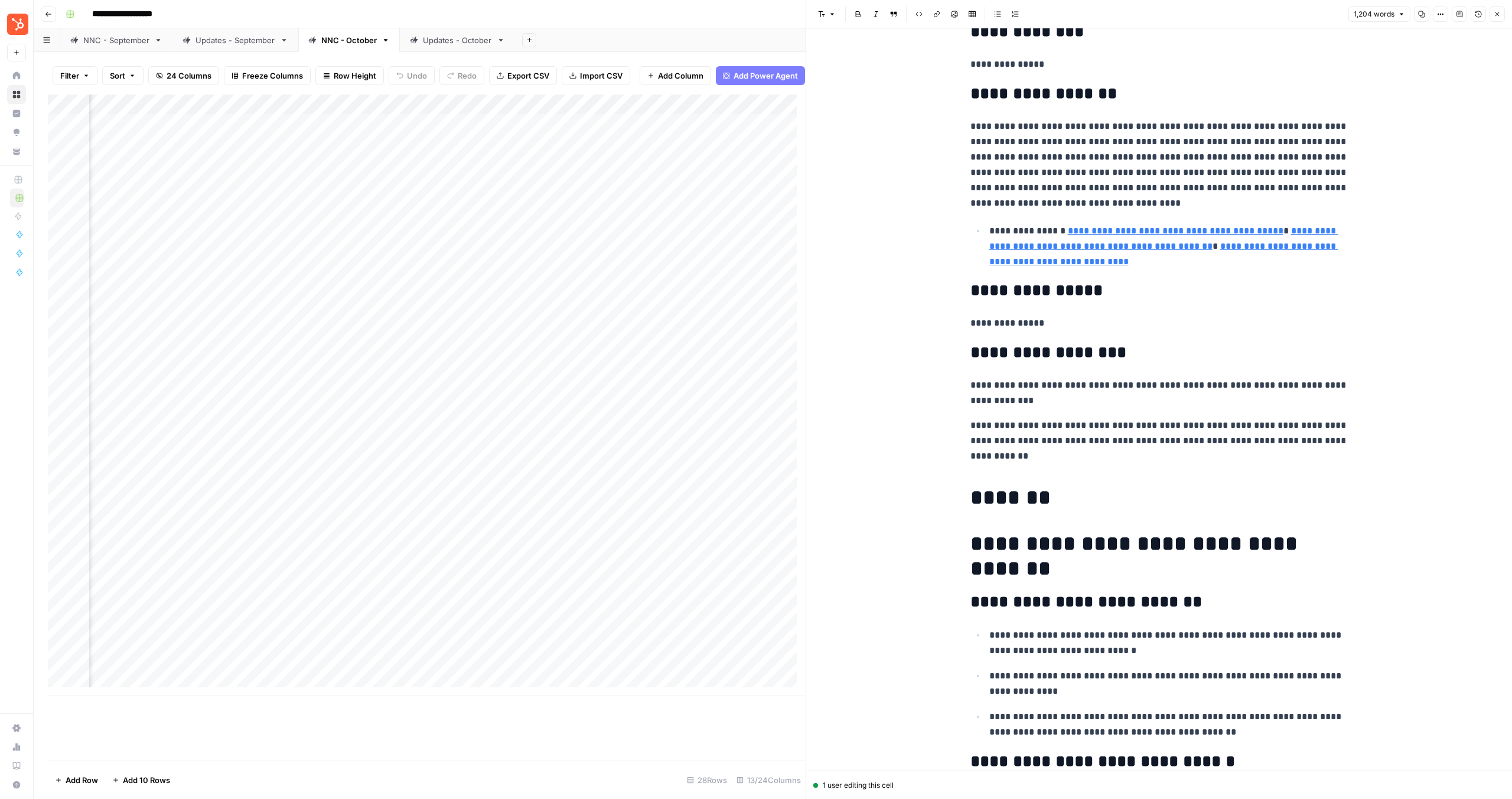
click at [216, 456] on div "Add Column" at bounding box center [426, 395] width 758 height 601
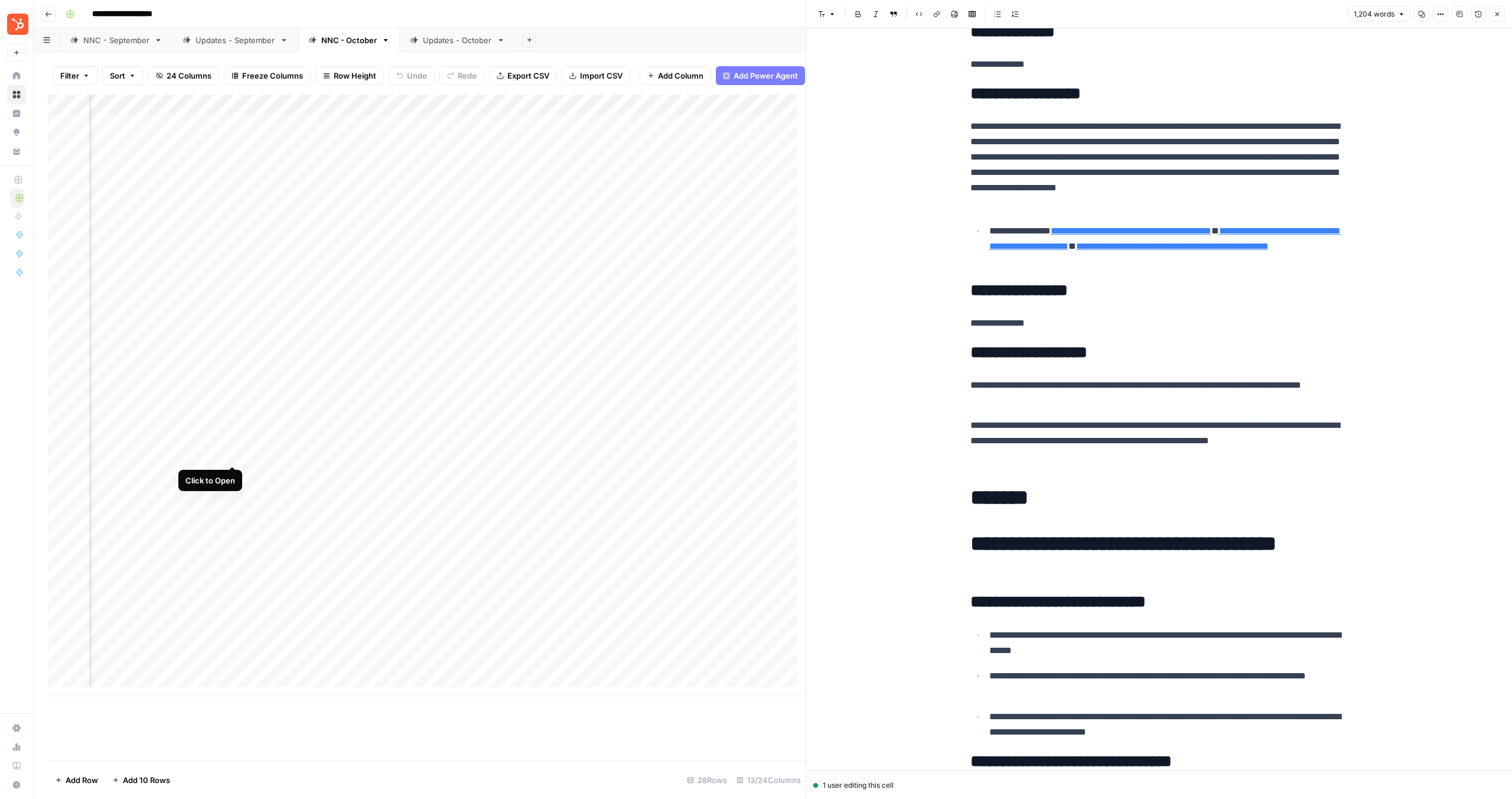
click at [230, 455] on div "Add Column" at bounding box center [426, 395] width 758 height 601
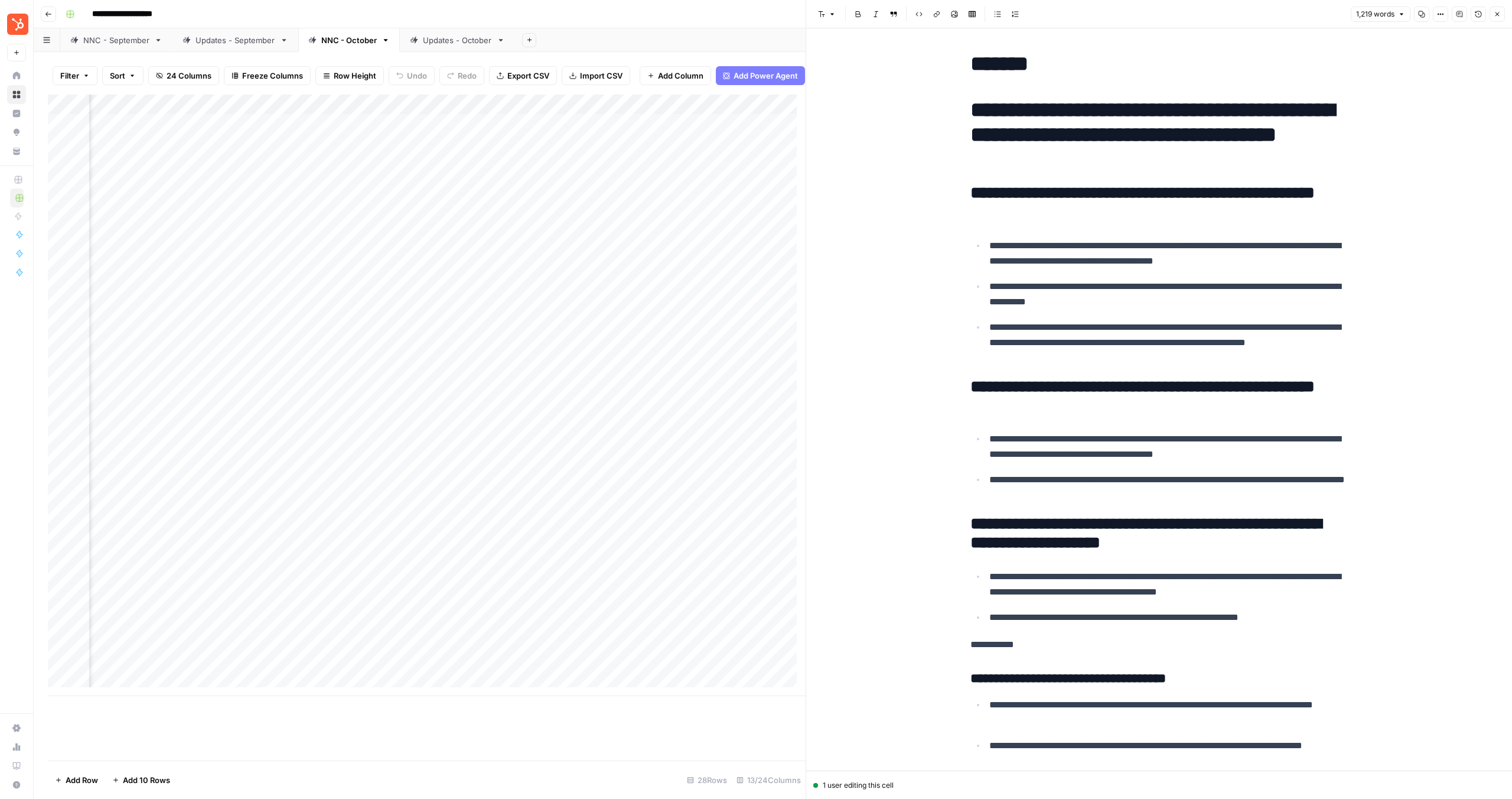
scroll to position [2319, 0]
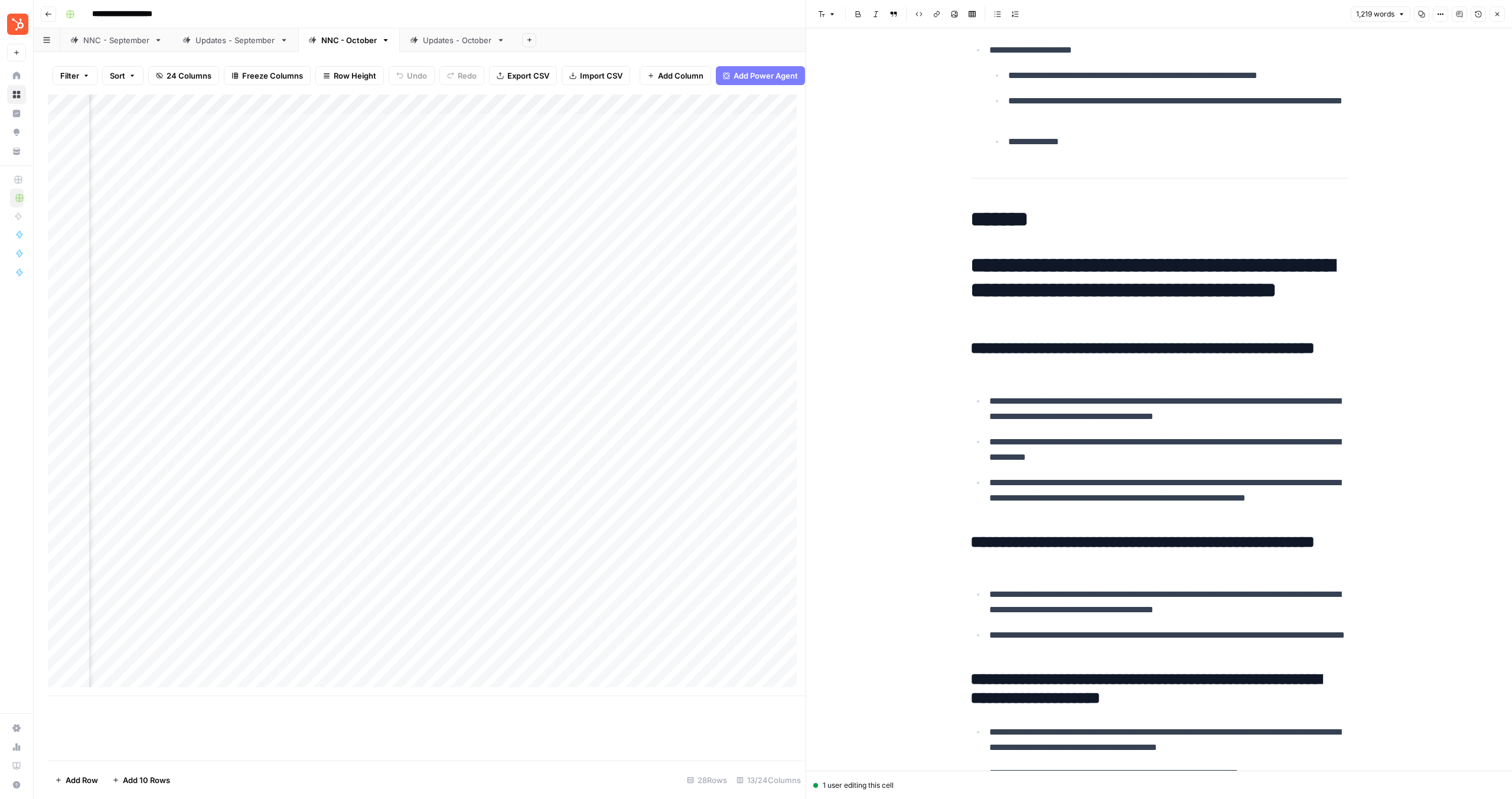
click at [971, 298] on h1 "**********" at bounding box center [1160, 290] width 378 height 74
drag, startPoint x: 964, startPoint y: 220, endPoint x: 1051, endPoint y: 350, distance: 156.4
click at [993, 228] on h1 "*******" at bounding box center [1160, 219] width 378 height 24
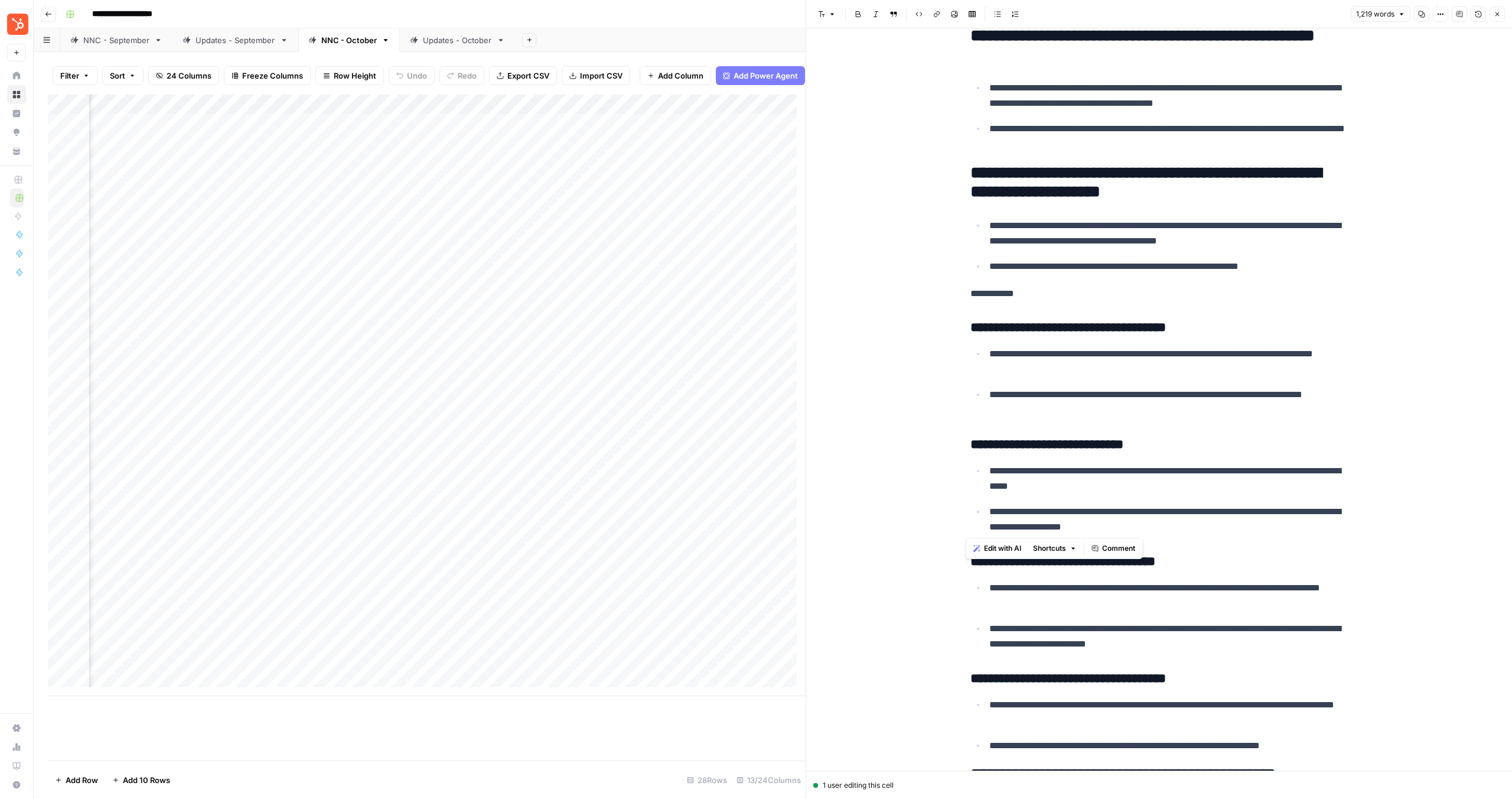
scroll to position [3352, 0]
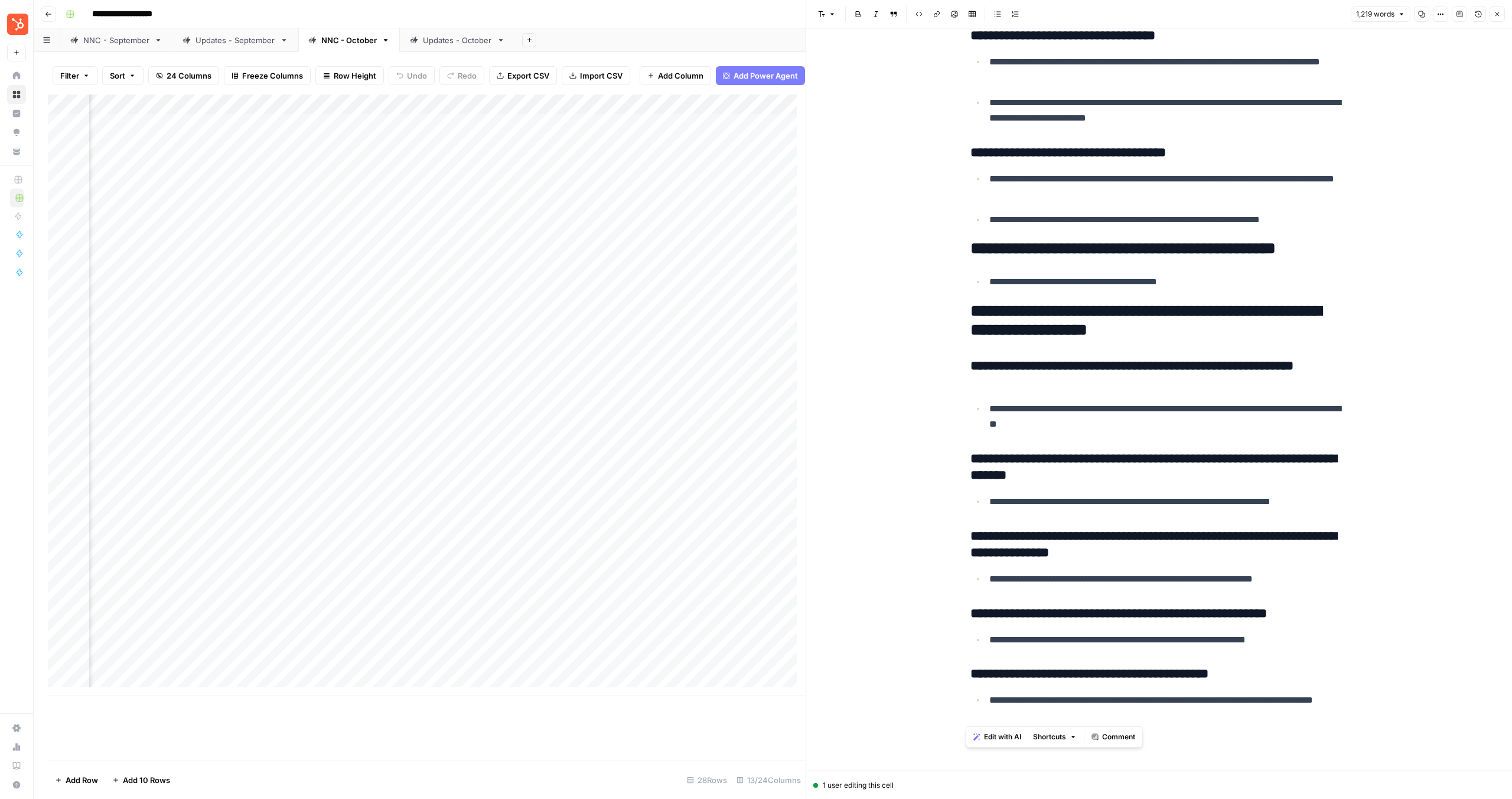
drag, startPoint x: 981, startPoint y: 230, endPoint x: 1178, endPoint y: 720, distance: 528.1
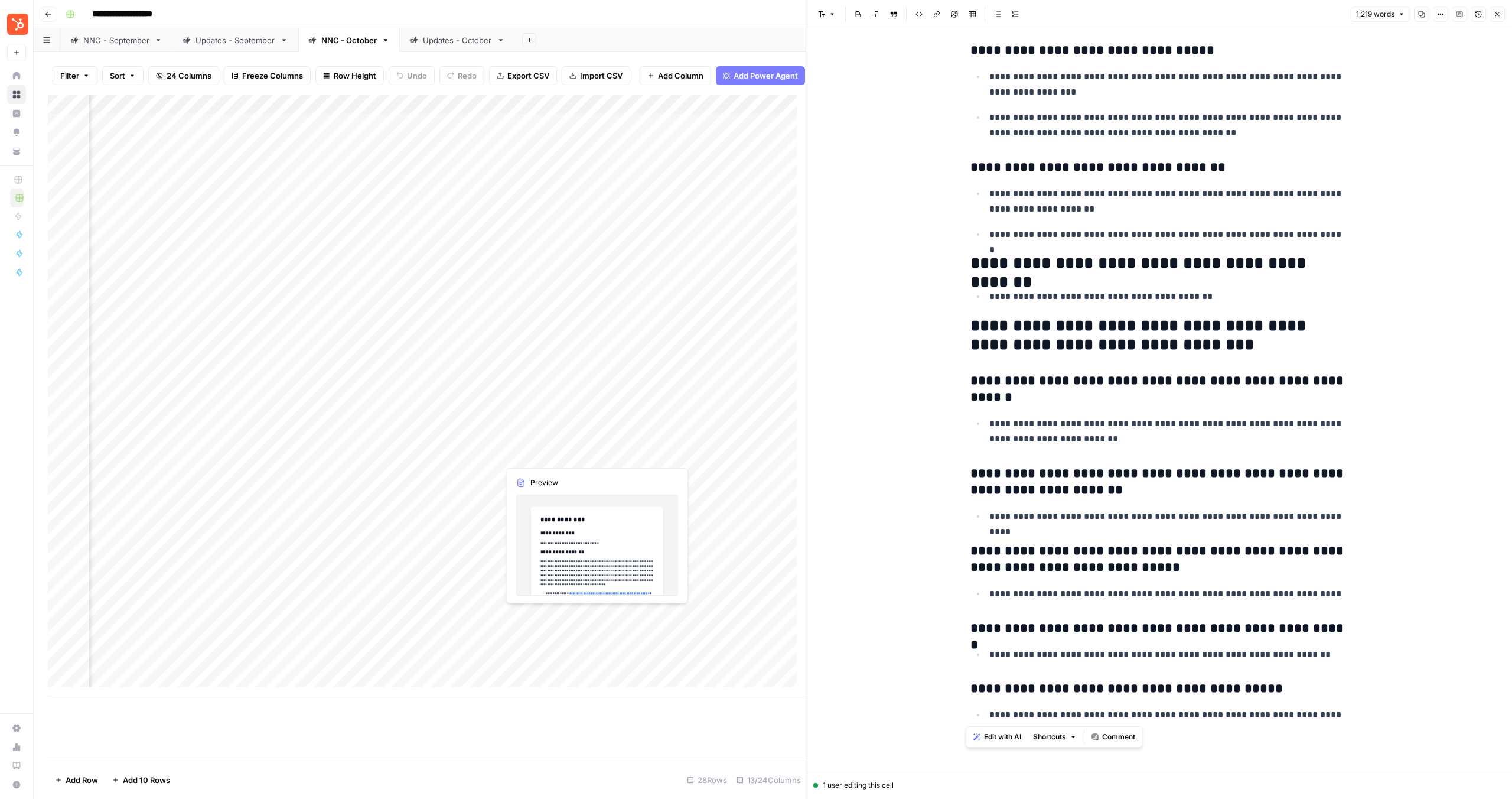
click at [565, 455] on div "Add Column" at bounding box center [426, 395] width 758 height 601
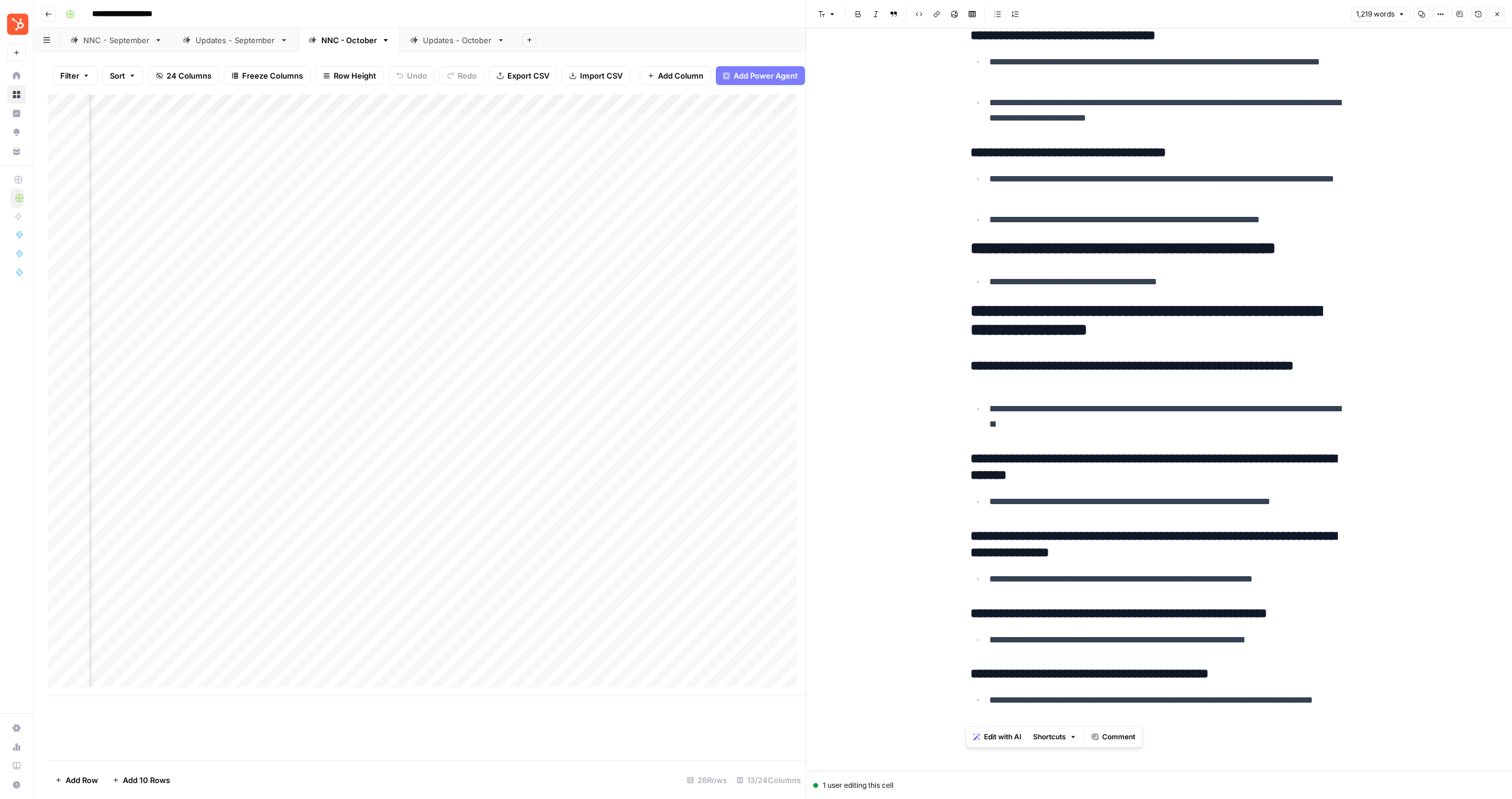
click at [597, 454] on div "Add Column" at bounding box center [426, 395] width 758 height 601
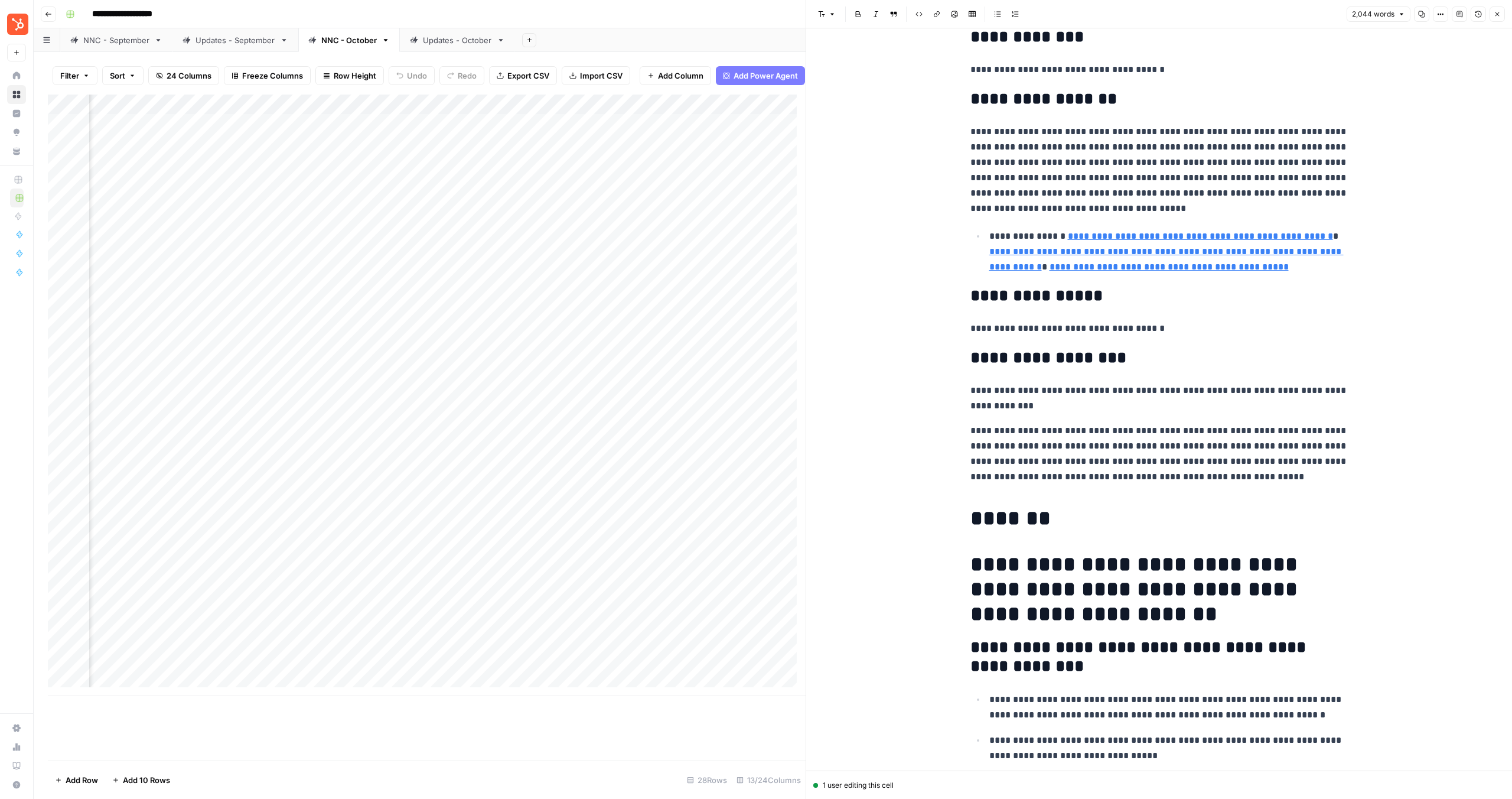
scroll to position [229, 0]
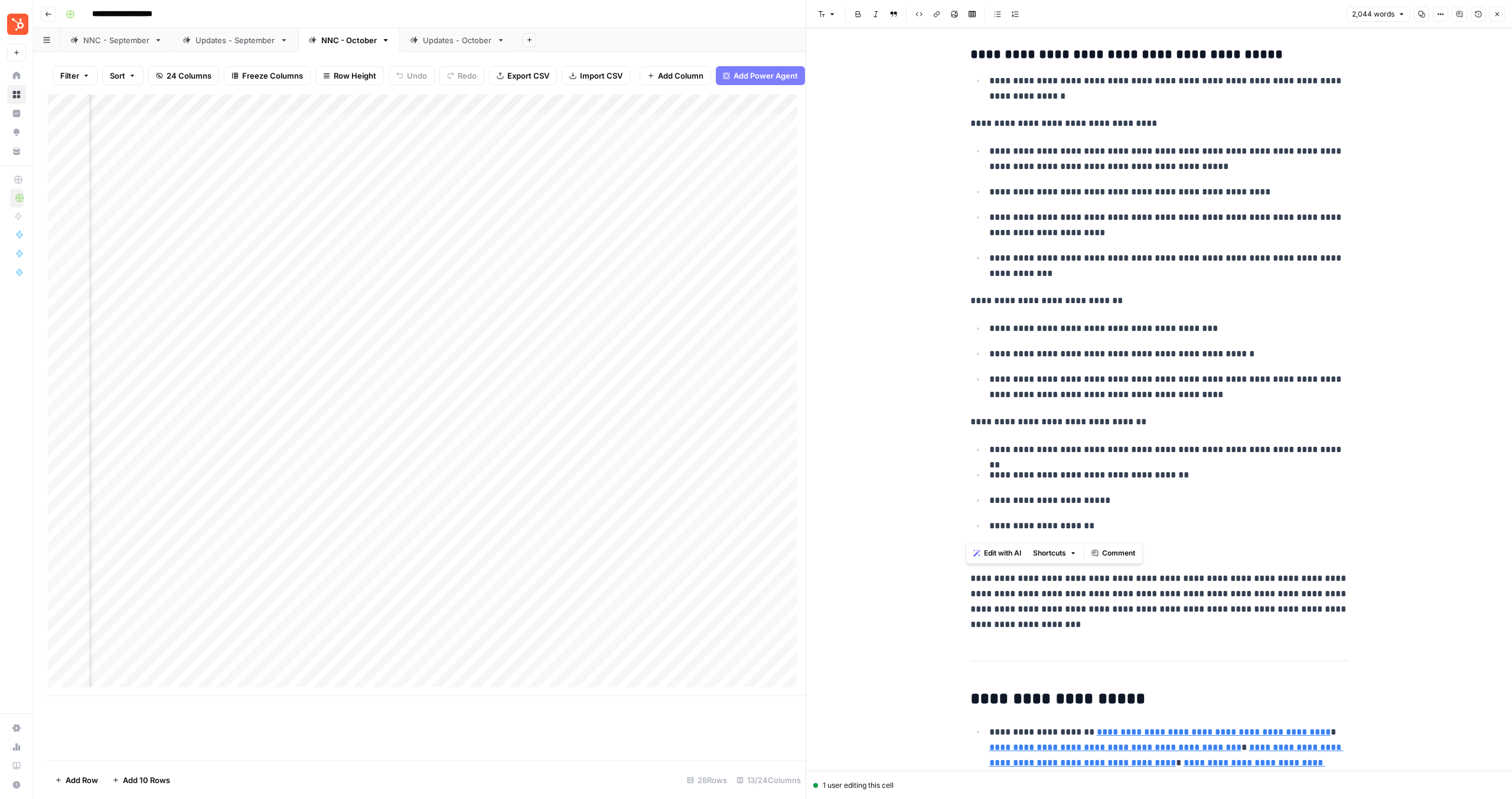
scroll to position [4075, 0]
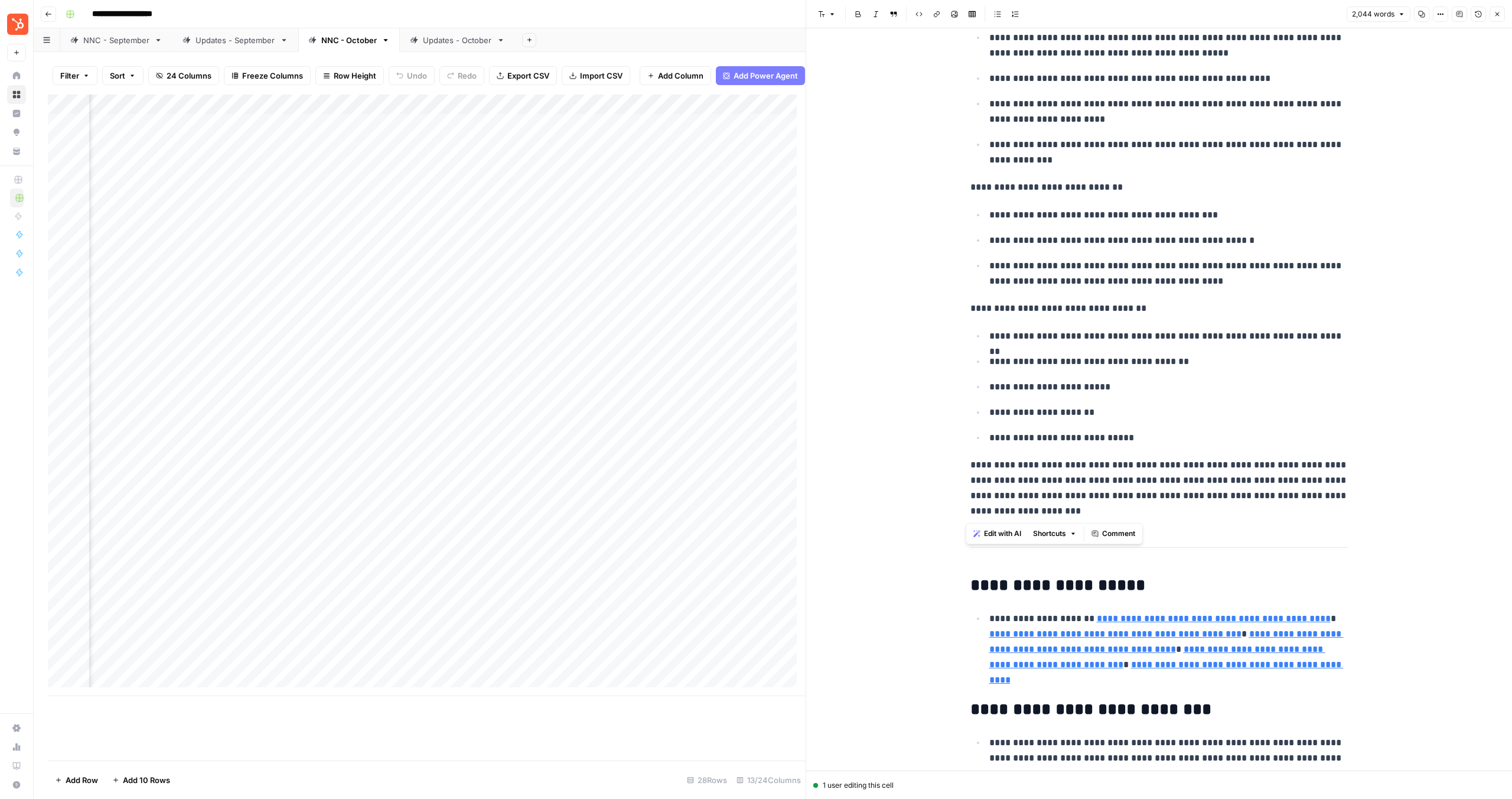
drag, startPoint x: 978, startPoint y: 372, endPoint x: 1110, endPoint y: 533, distance: 208.2
click at [1110, 533] on body "**********" at bounding box center [756, 399] width 1512 height 799
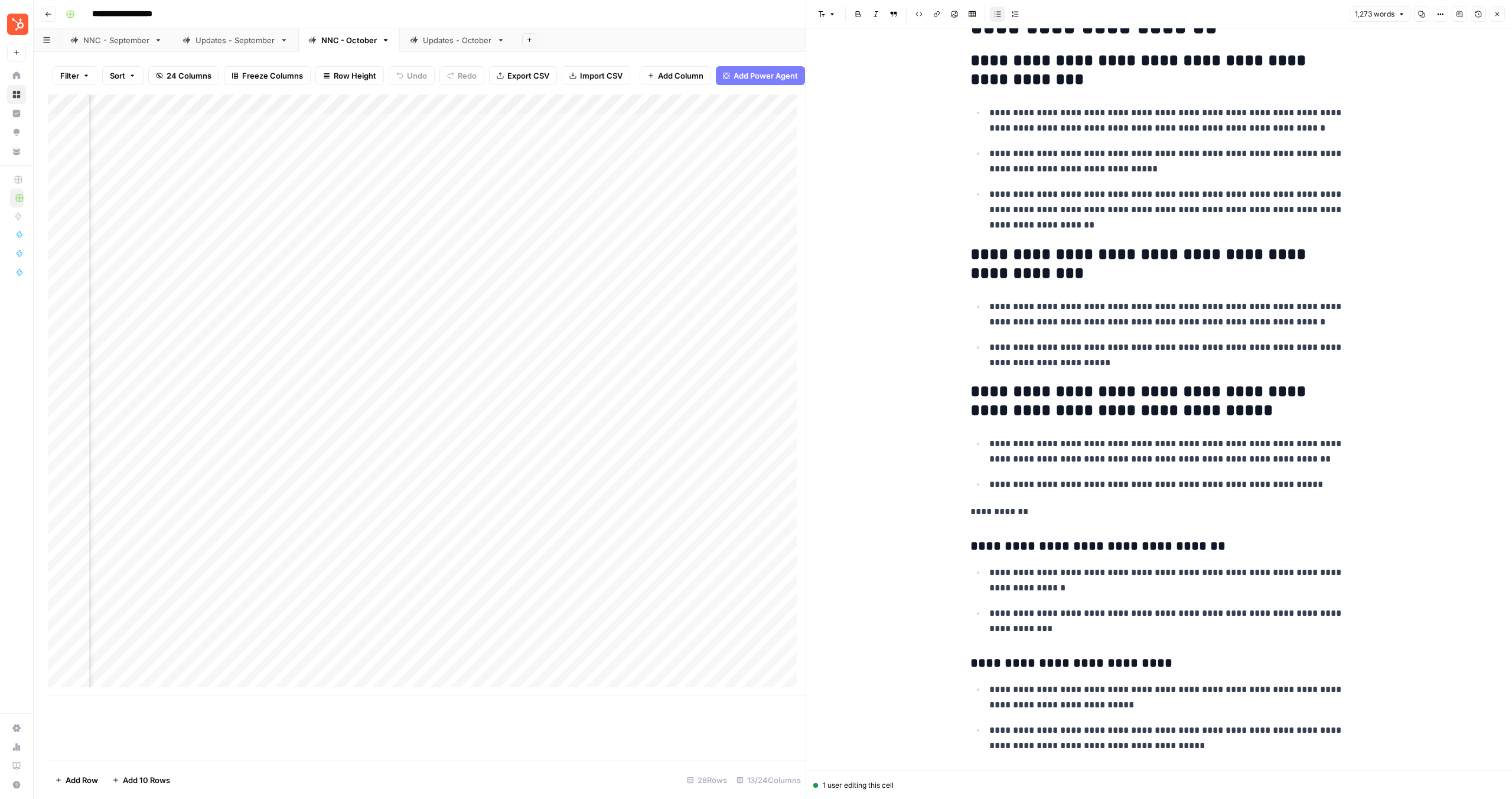
scroll to position [0, 0]
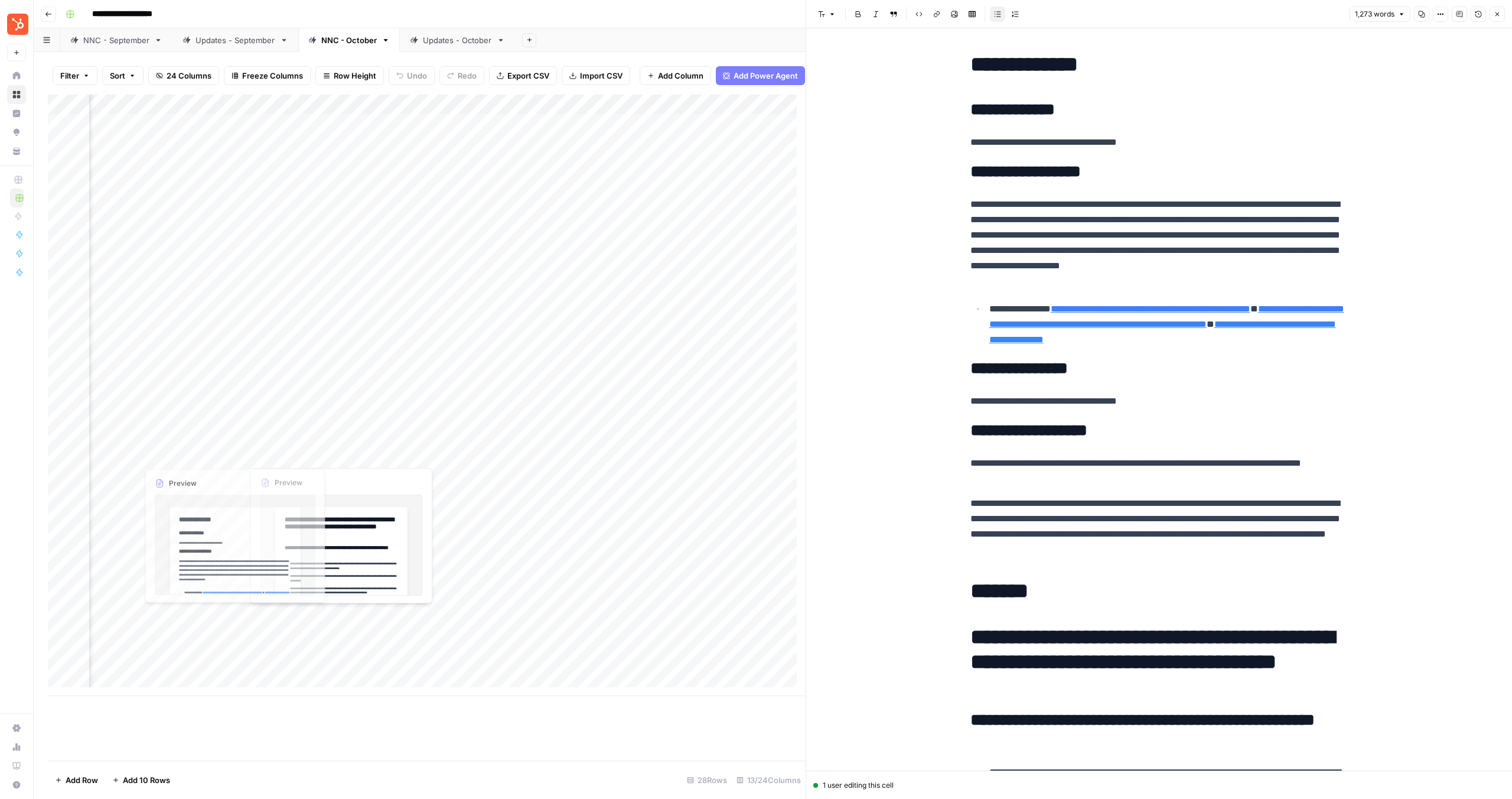
click at [219, 455] on div "Add Column" at bounding box center [426, 395] width 758 height 601
click at [230, 456] on div "Add Column" at bounding box center [426, 395] width 758 height 601
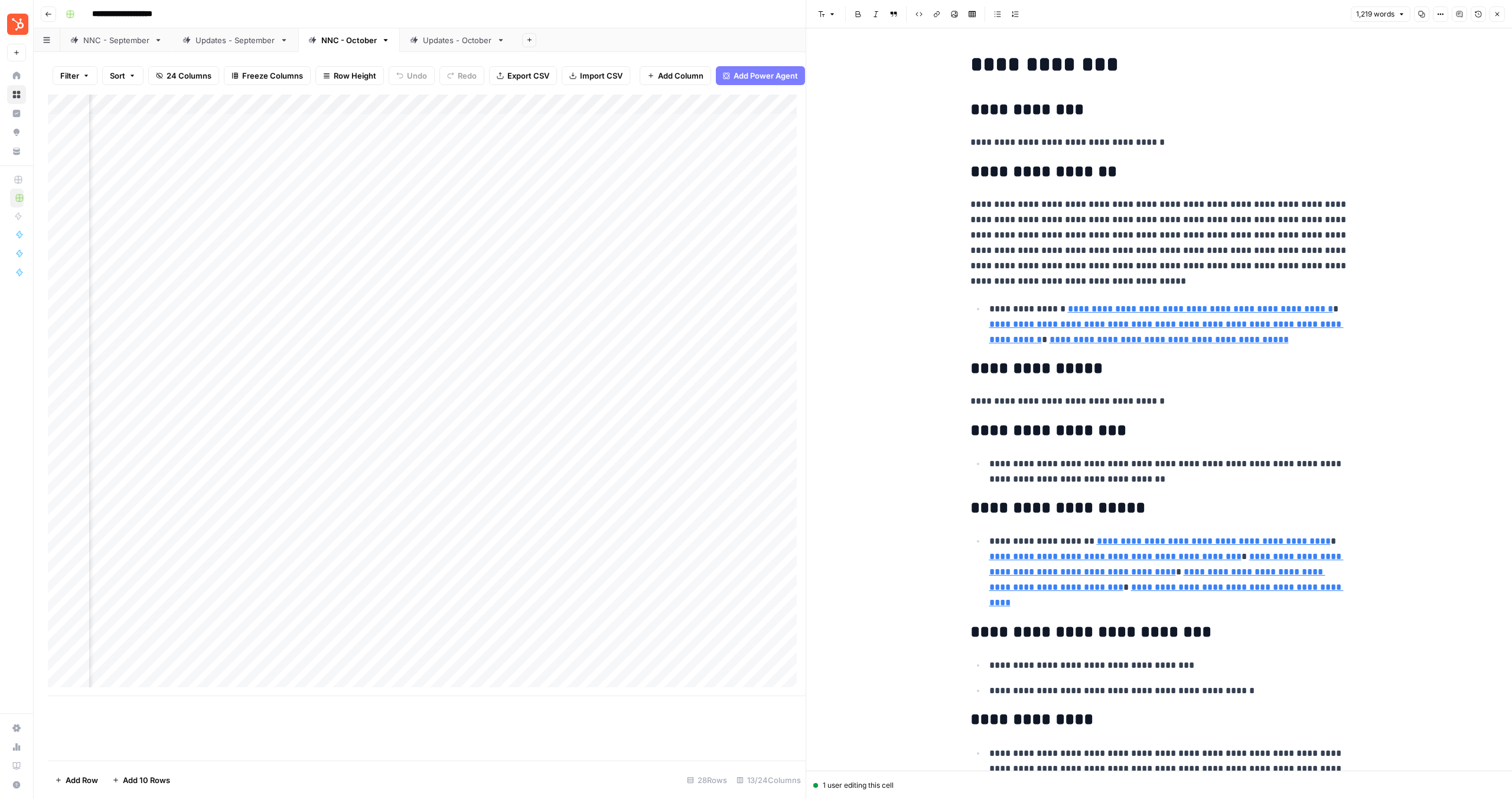
scroll to position [40, 0]
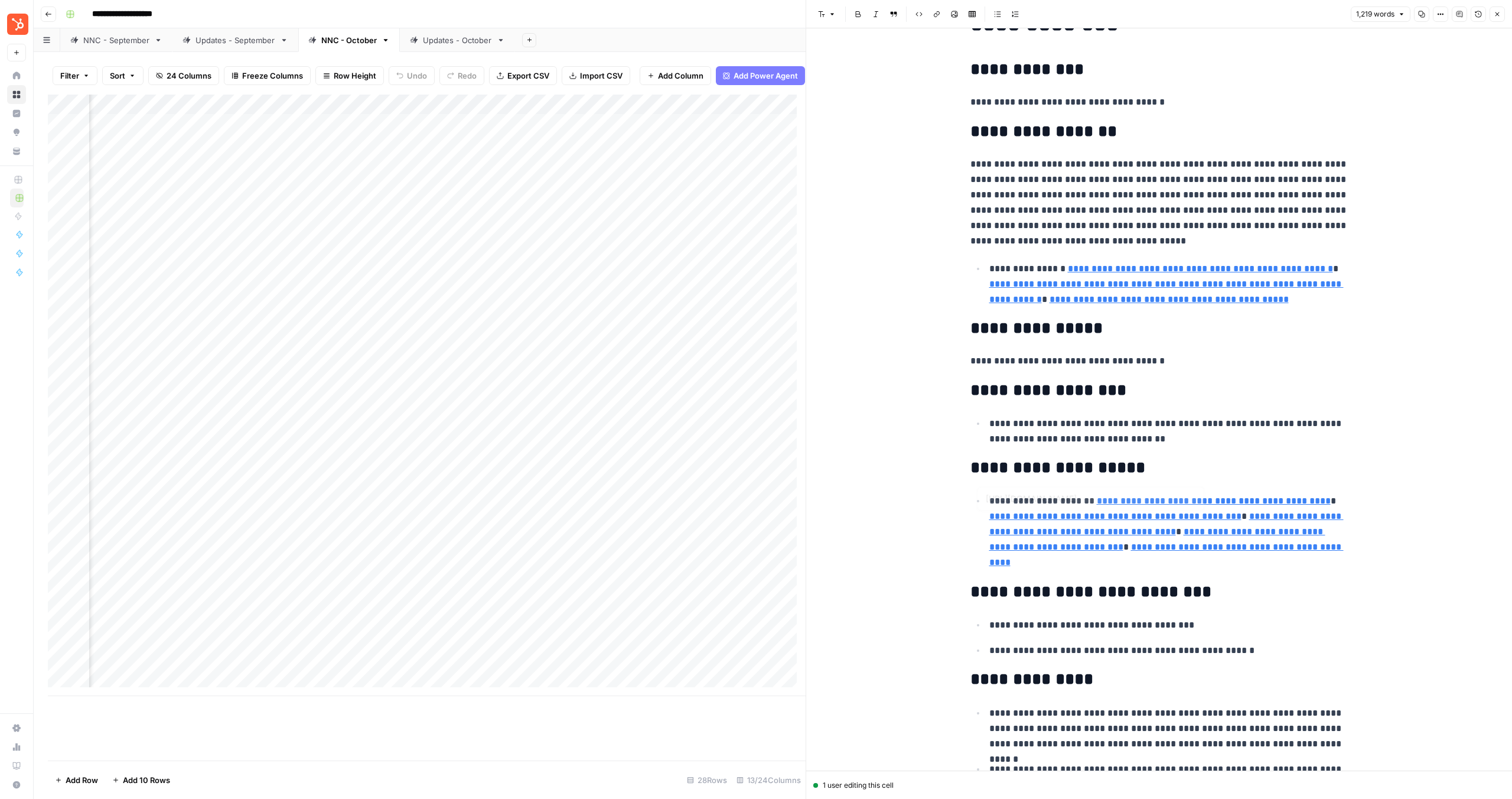
click at [1124, 434] on p "**********" at bounding box center [1169, 430] width 359 height 30
drag, startPoint x: 1157, startPoint y: 440, endPoint x: 967, endPoint y: 419, distance: 191.2
click at [971, 419] on ul "**********" at bounding box center [1160, 431] width 378 height 31
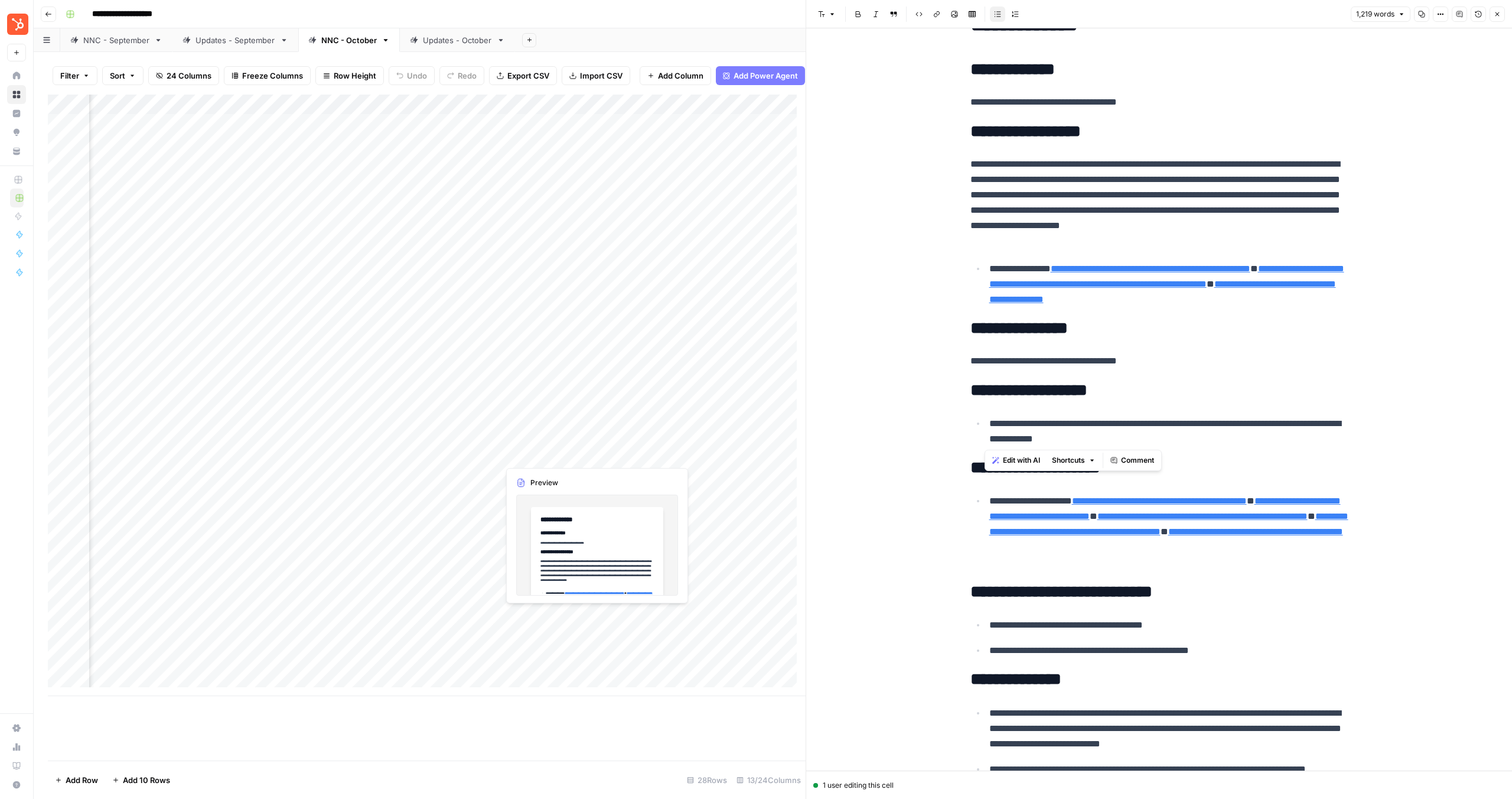
click at [534, 454] on div "Add Column" at bounding box center [426, 395] width 758 height 601
click at [596, 455] on div "Add Column" at bounding box center [426, 395] width 758 height 601
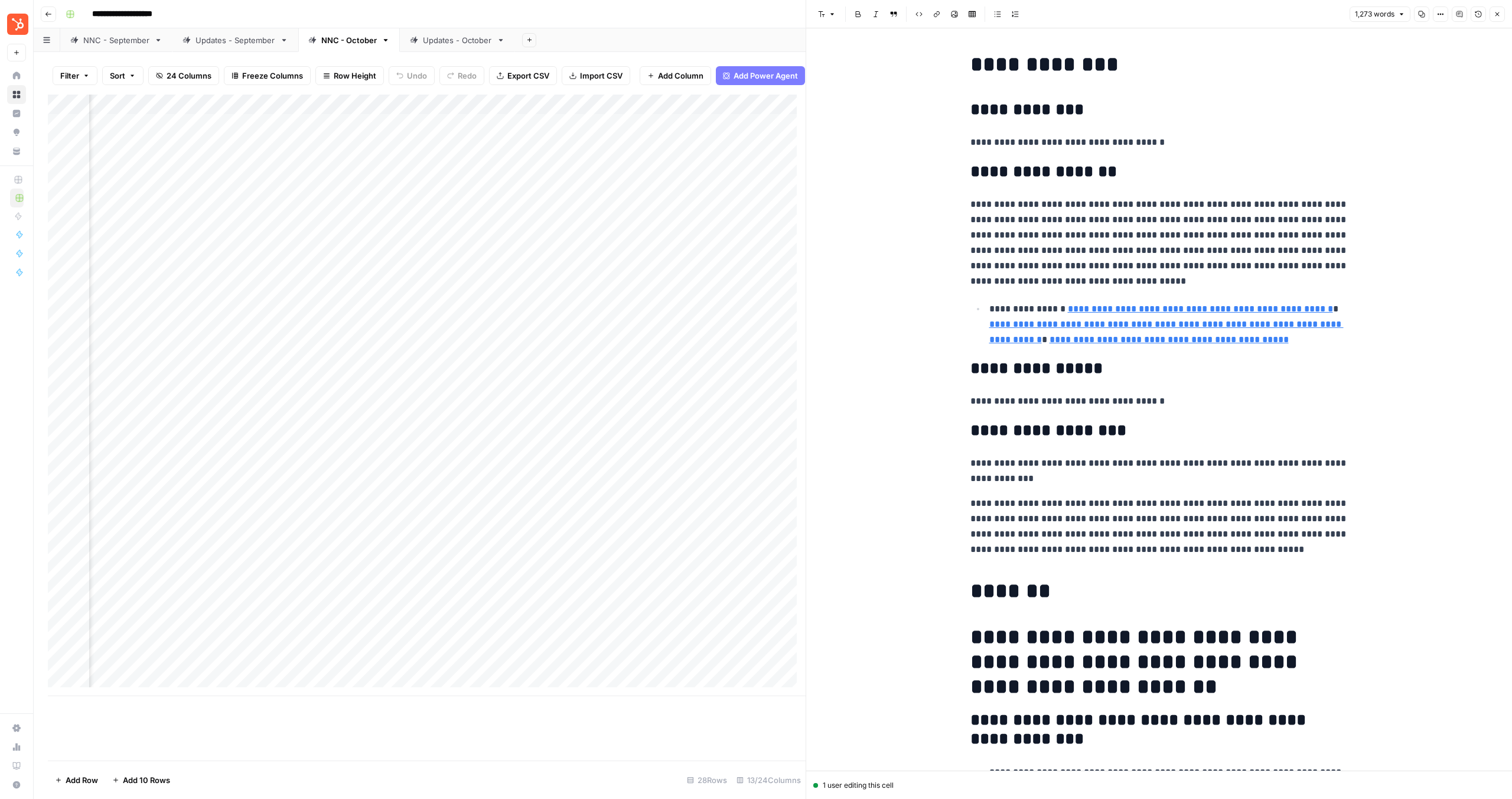
scroll to position [155, 0]
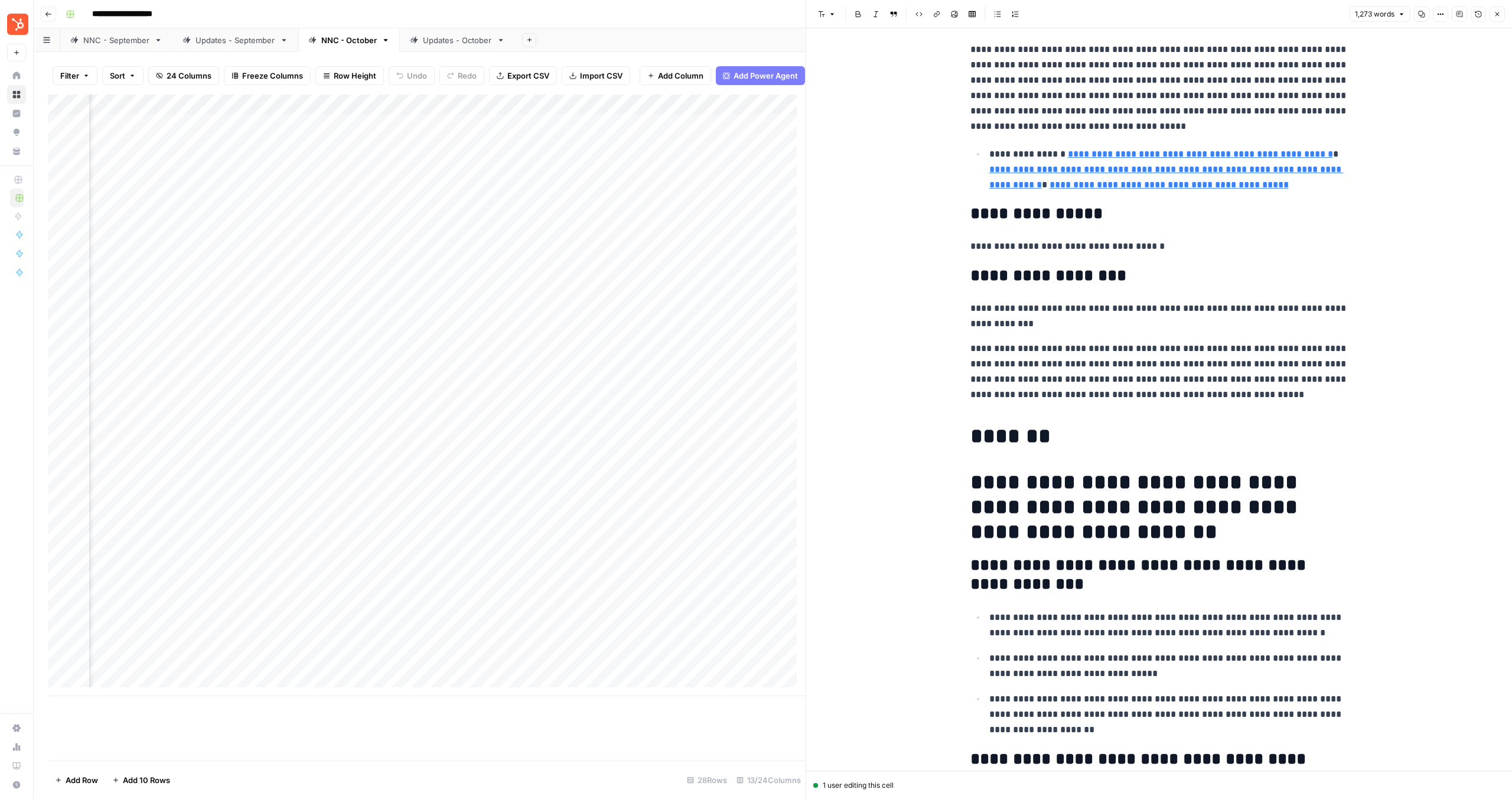
drag, startPoint x: 1233, startPoint y: 396, endPoint x: 951, endPoint y: 346, distance: 286.4
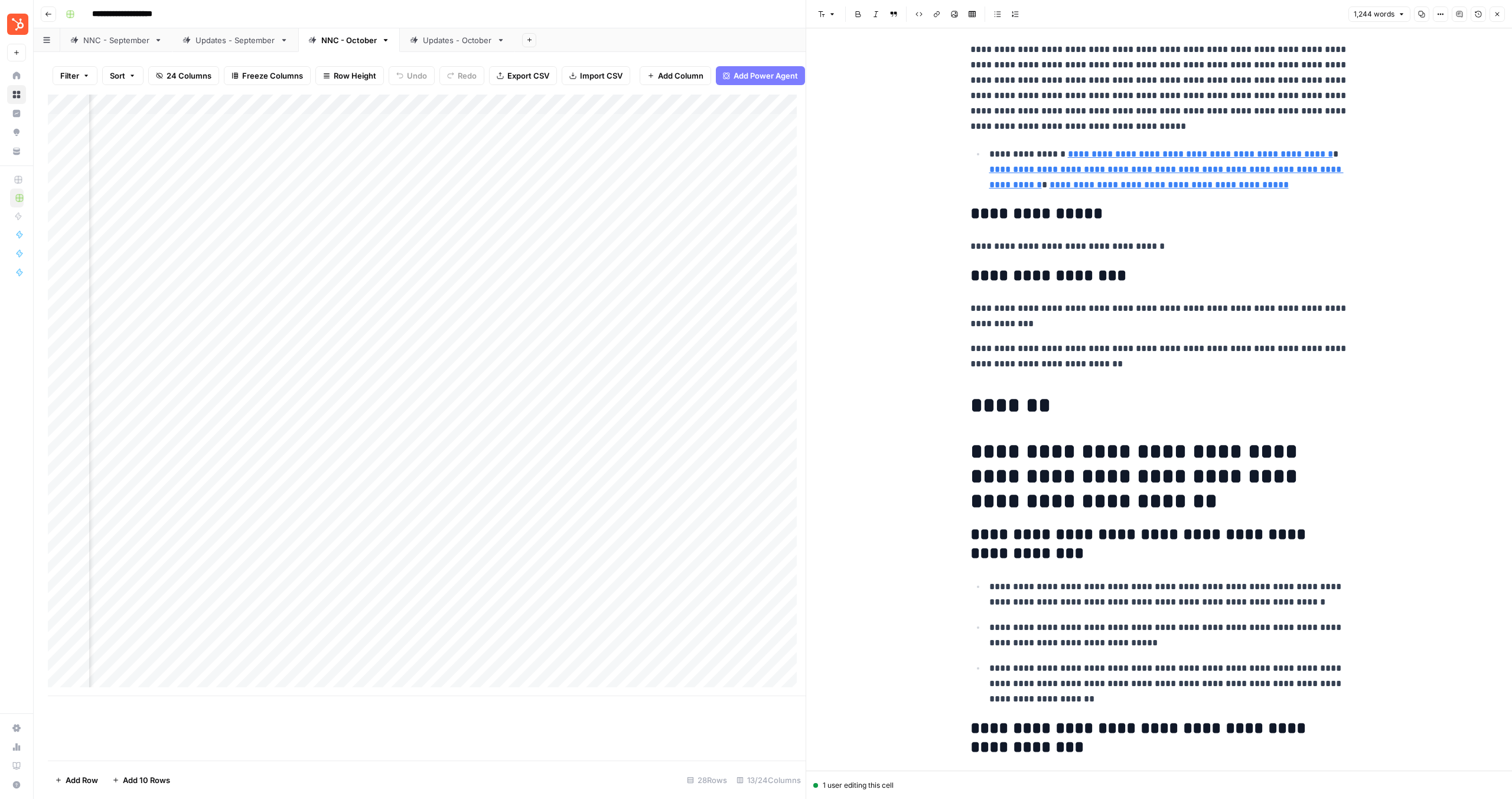
click at [560, 472] on div "Add Column" at bounding box center [426, 395] width 758 height 601
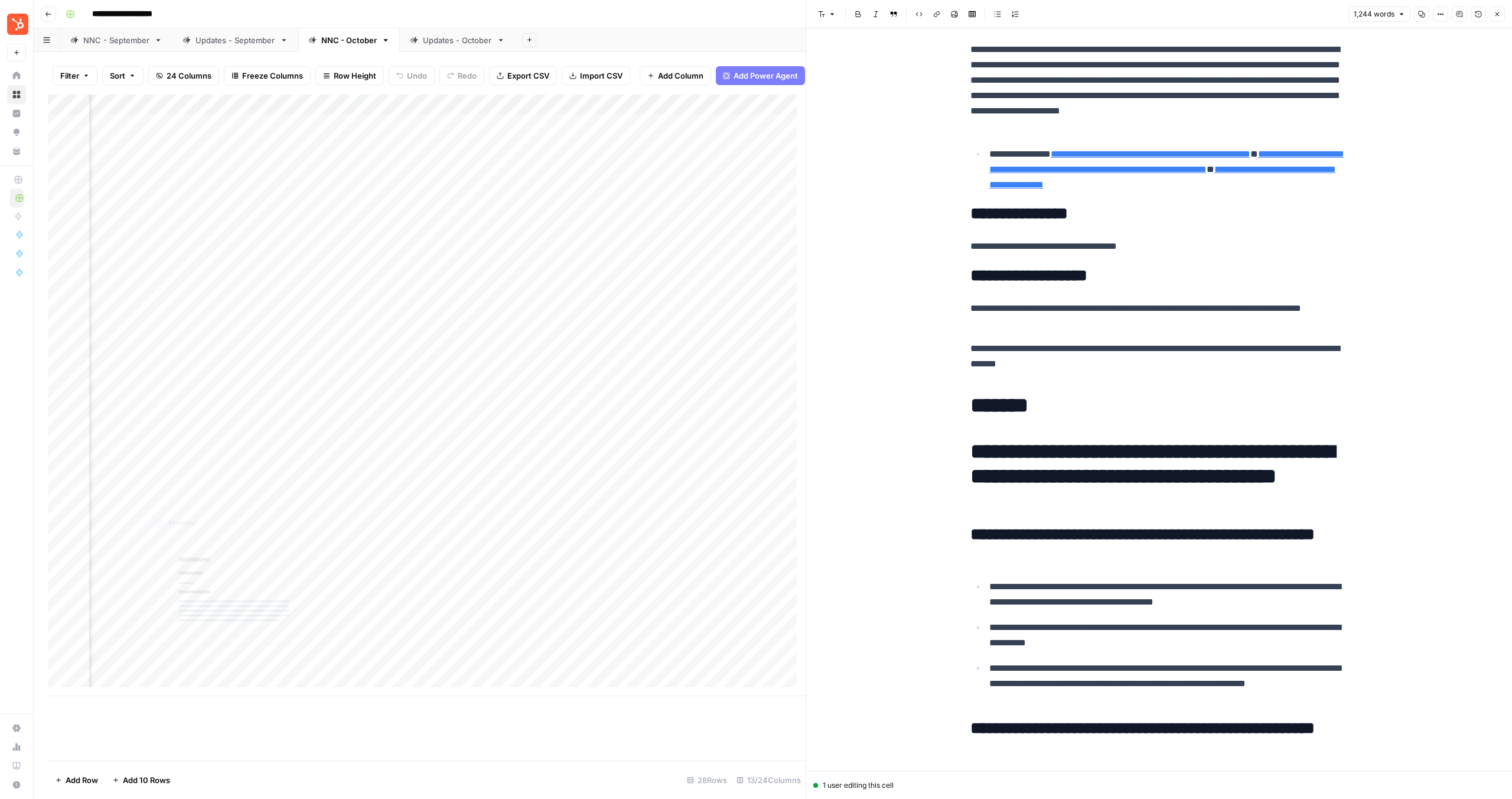
click at [205, 477] on div "Add Column" at bounding box center [426, 395] width 758 height 601
click at [230, 477] on div "Add Column" at bounding box center [426, 395] width 758 height 601
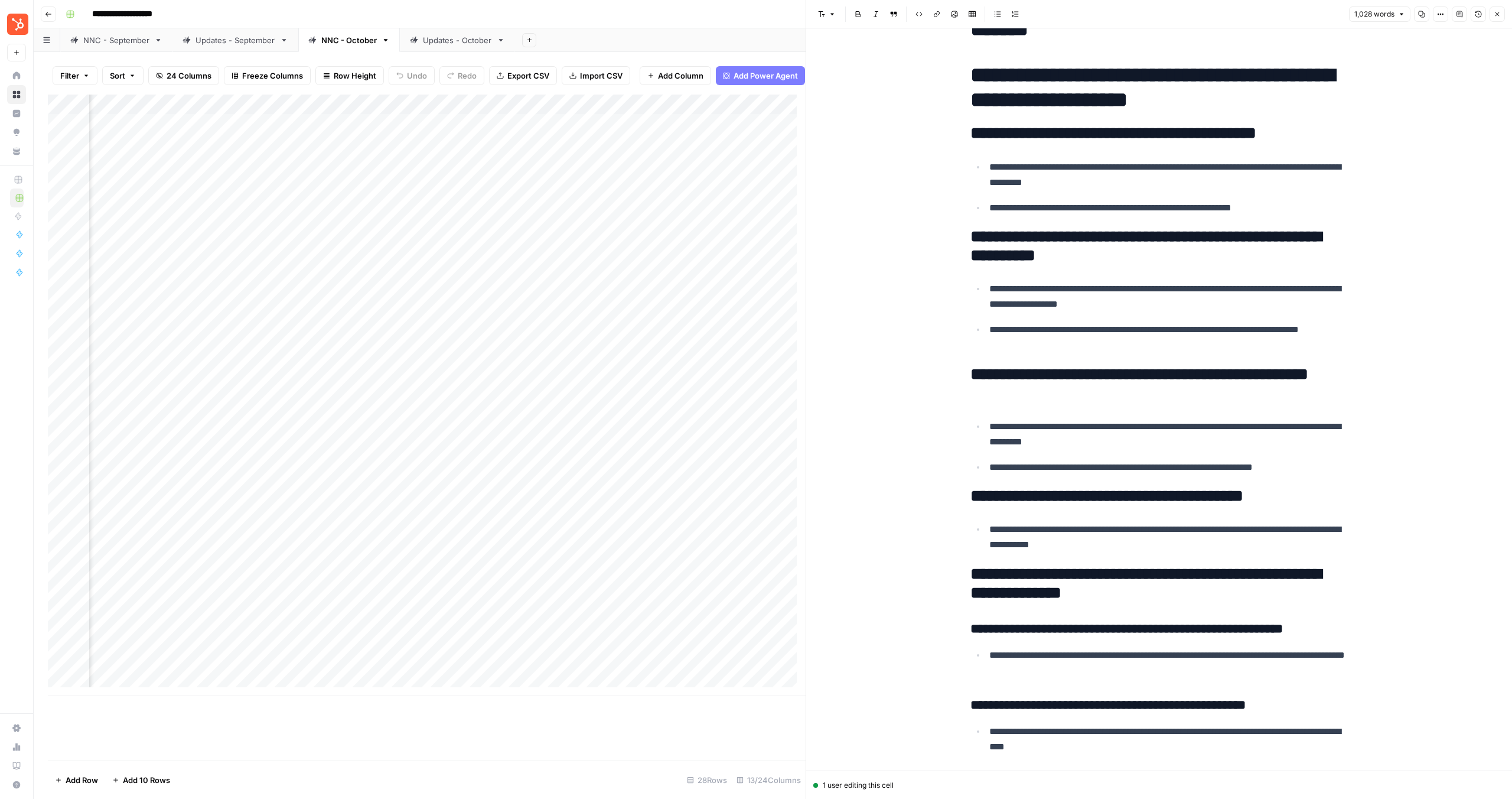
scroll to position [2161, 0]
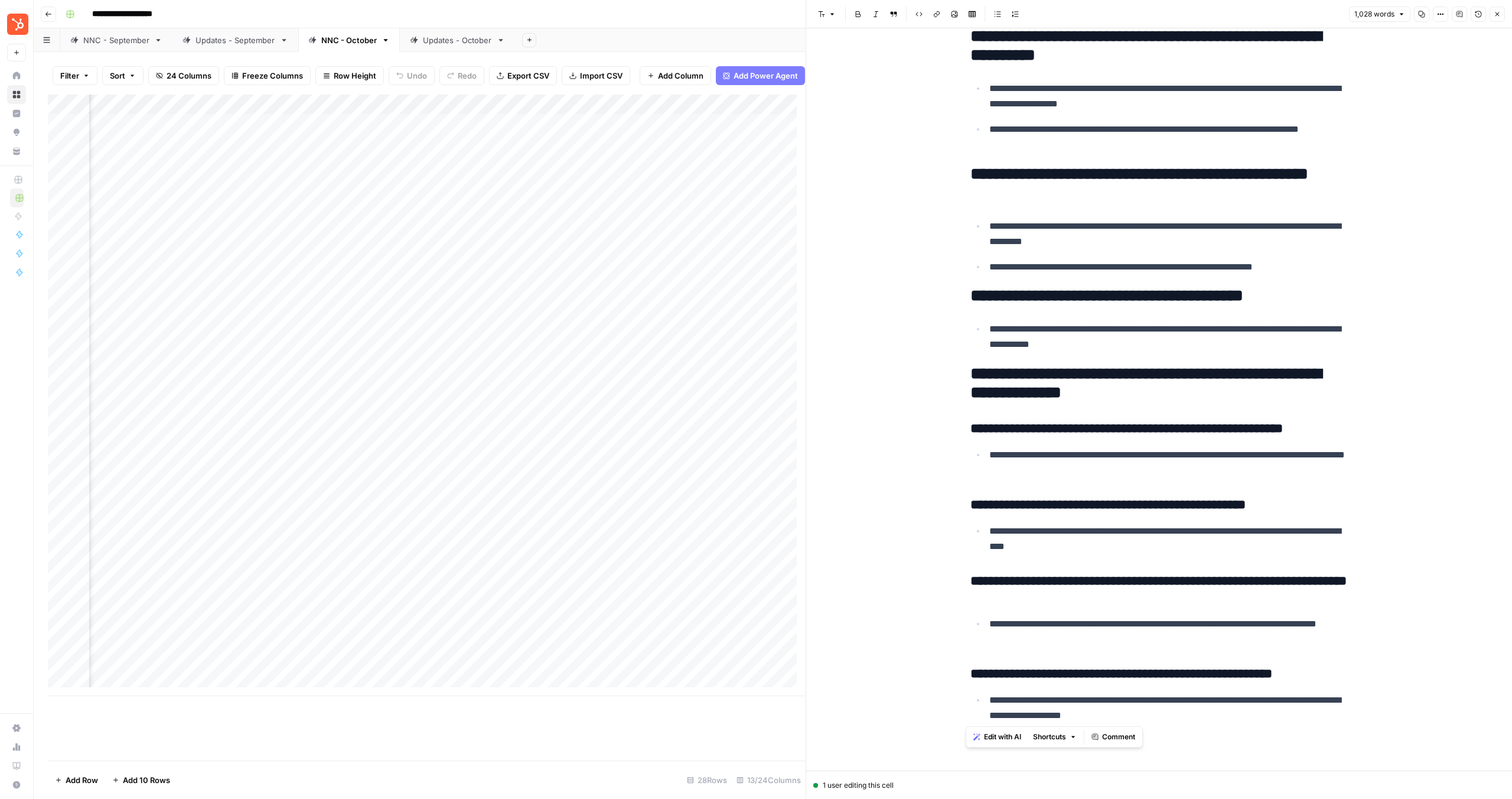
drag, startPoint x: 974, startPoint y: 227, endPoint x: 1236, endPoint y: 716, distance: 554.8
click at [547, 476] on div "Add Column" at bounding box center [426, 395] width 758 height 601
click at [594, 471] on div "Add Column" at bounding box center [426, 395] width 758 height 601
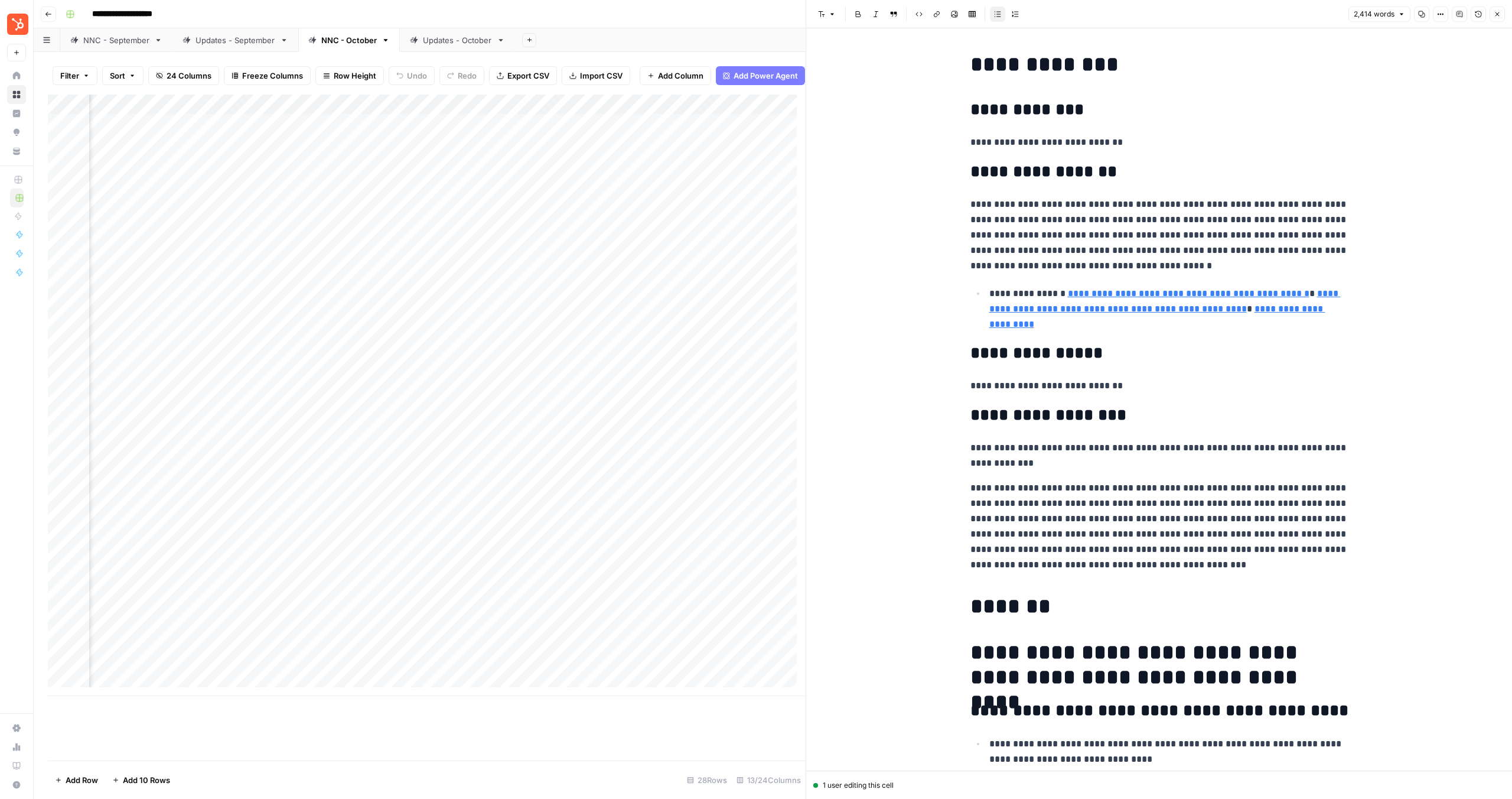
scroll to position [212, 0]
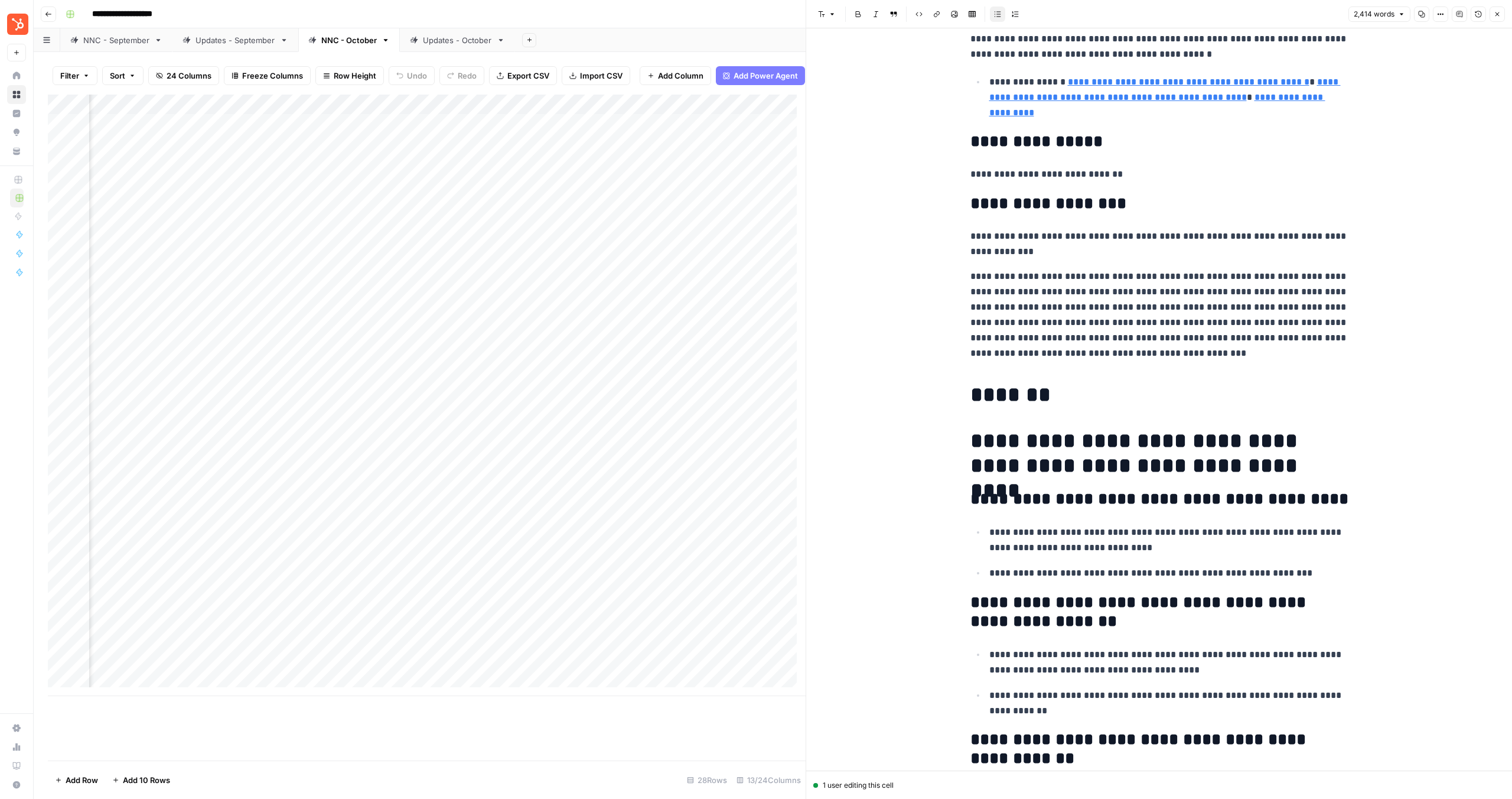
click at [977, 392] on h1 "*******" at bounding box center [1160, 394] width 378 height 24
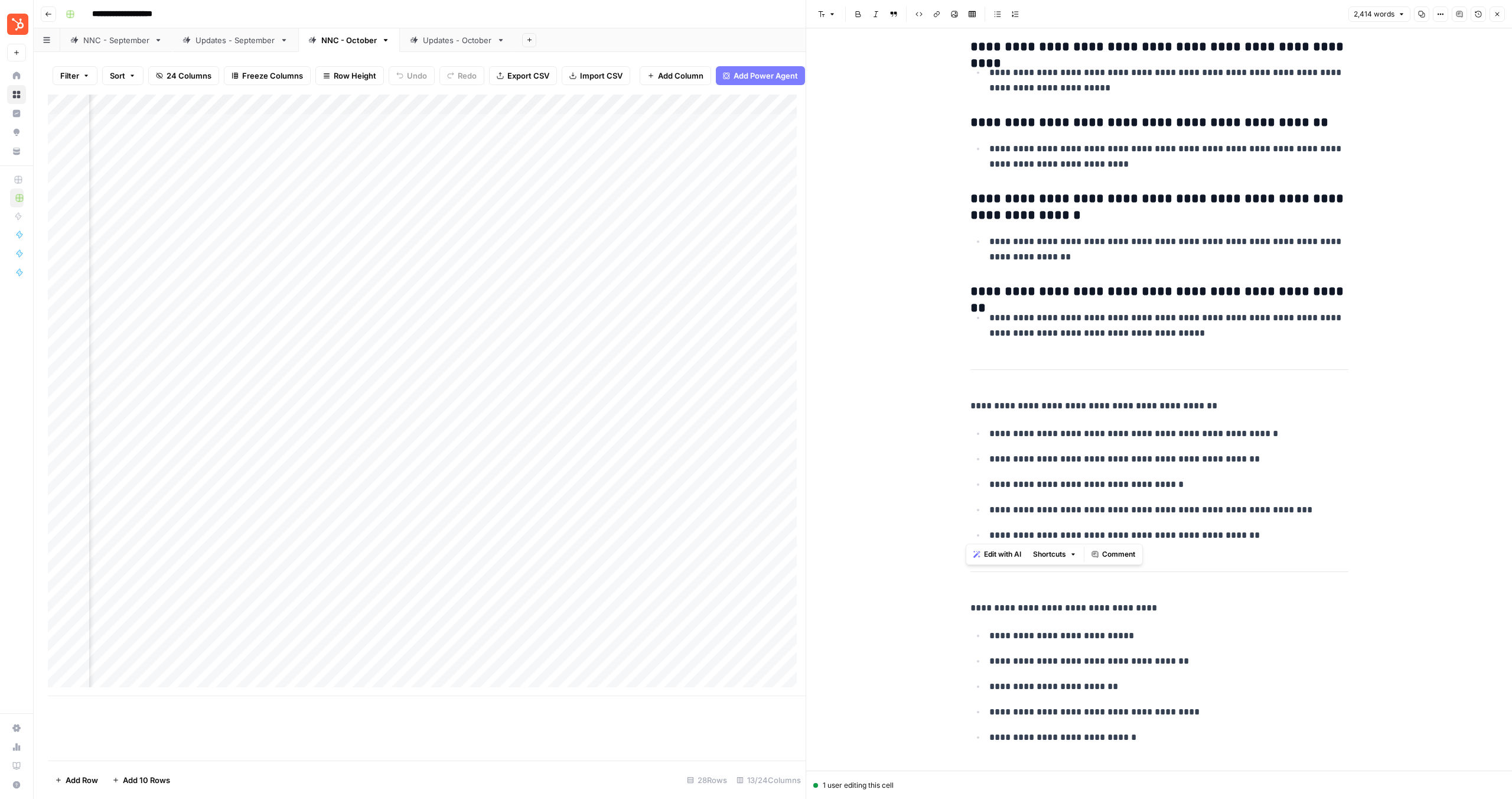
scroll to position [5660, 0]
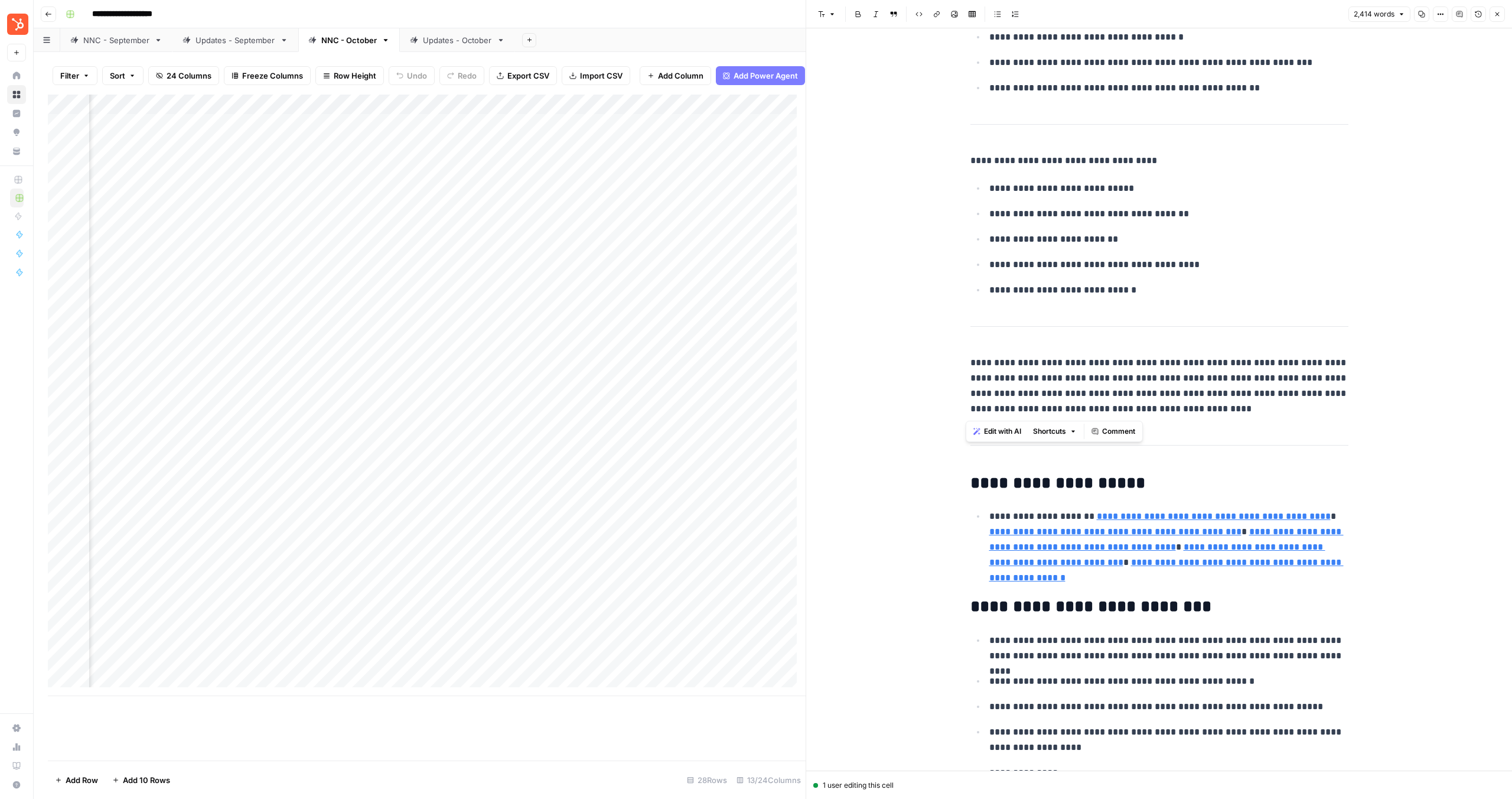
drag, startPoint x: 970, startPoint y: 395, endPoint x: 1306, endPoint y: 428, distance: 337.6
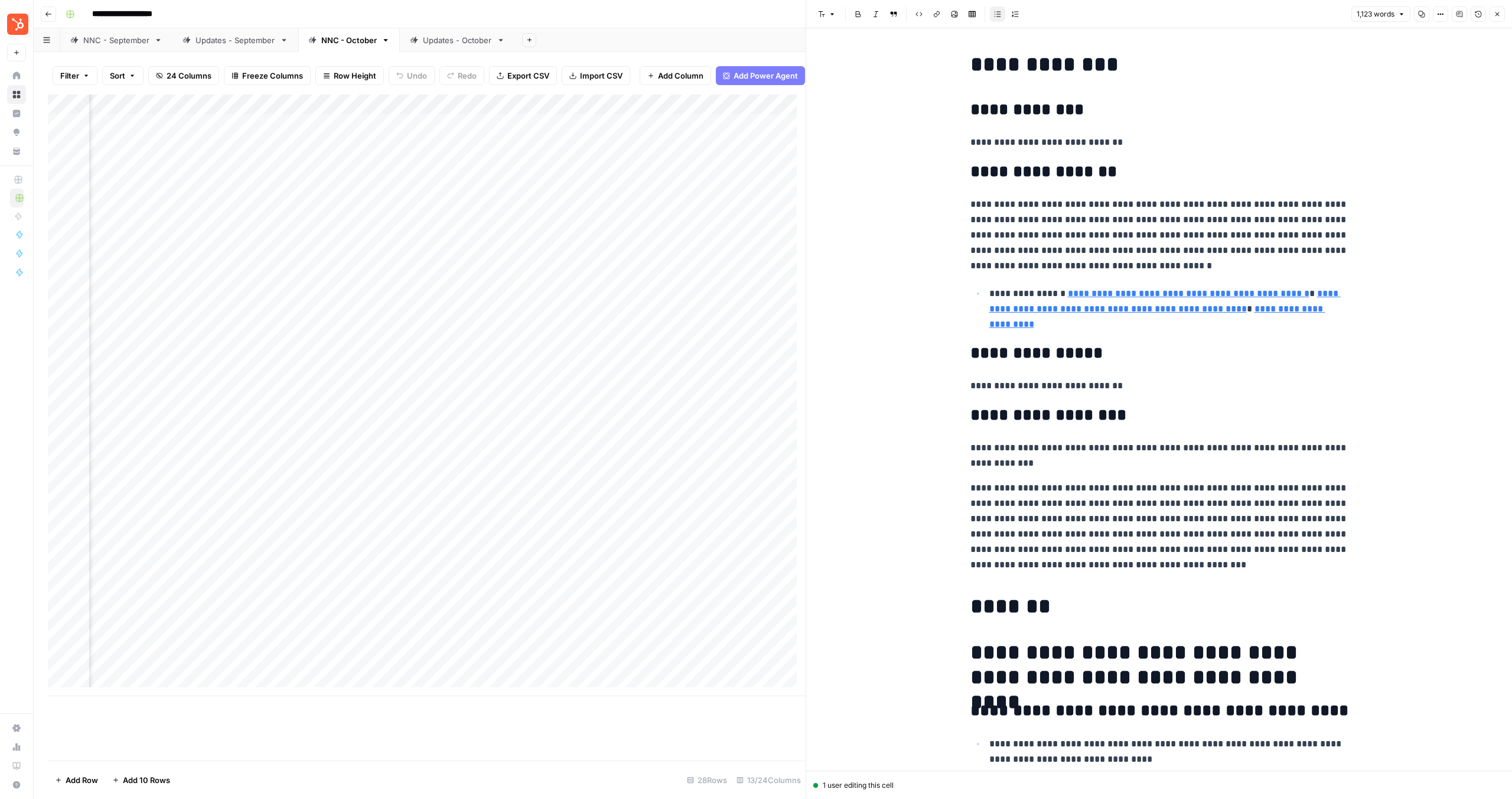
scroll to position [380, 0]
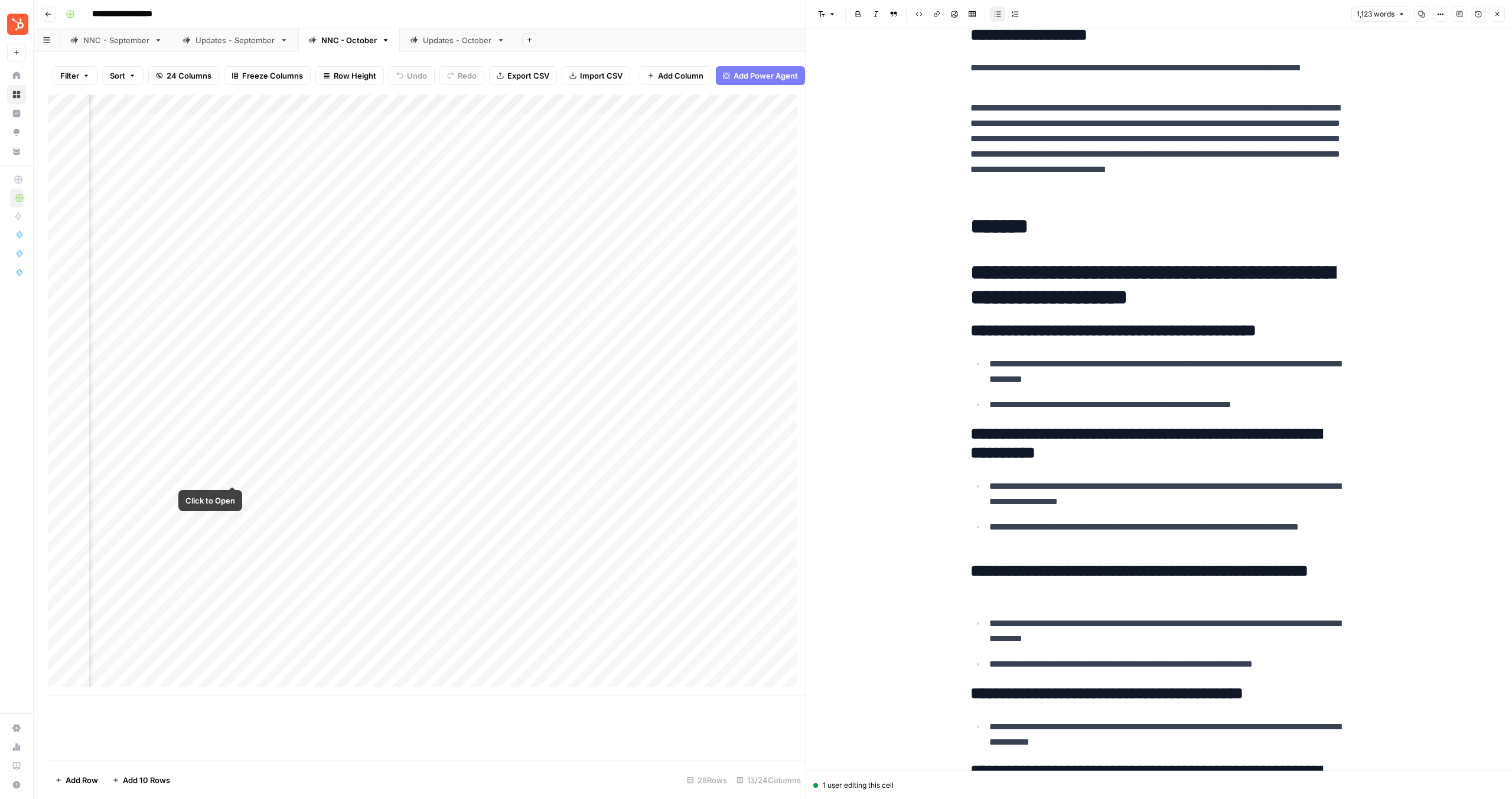
click at [215, 468] on div "Add Column" at bounding box center [426, 395] width 758 height 601
click at [233, 476] on div "Add Column" at bounding box center [426, 395] width 758 height 601
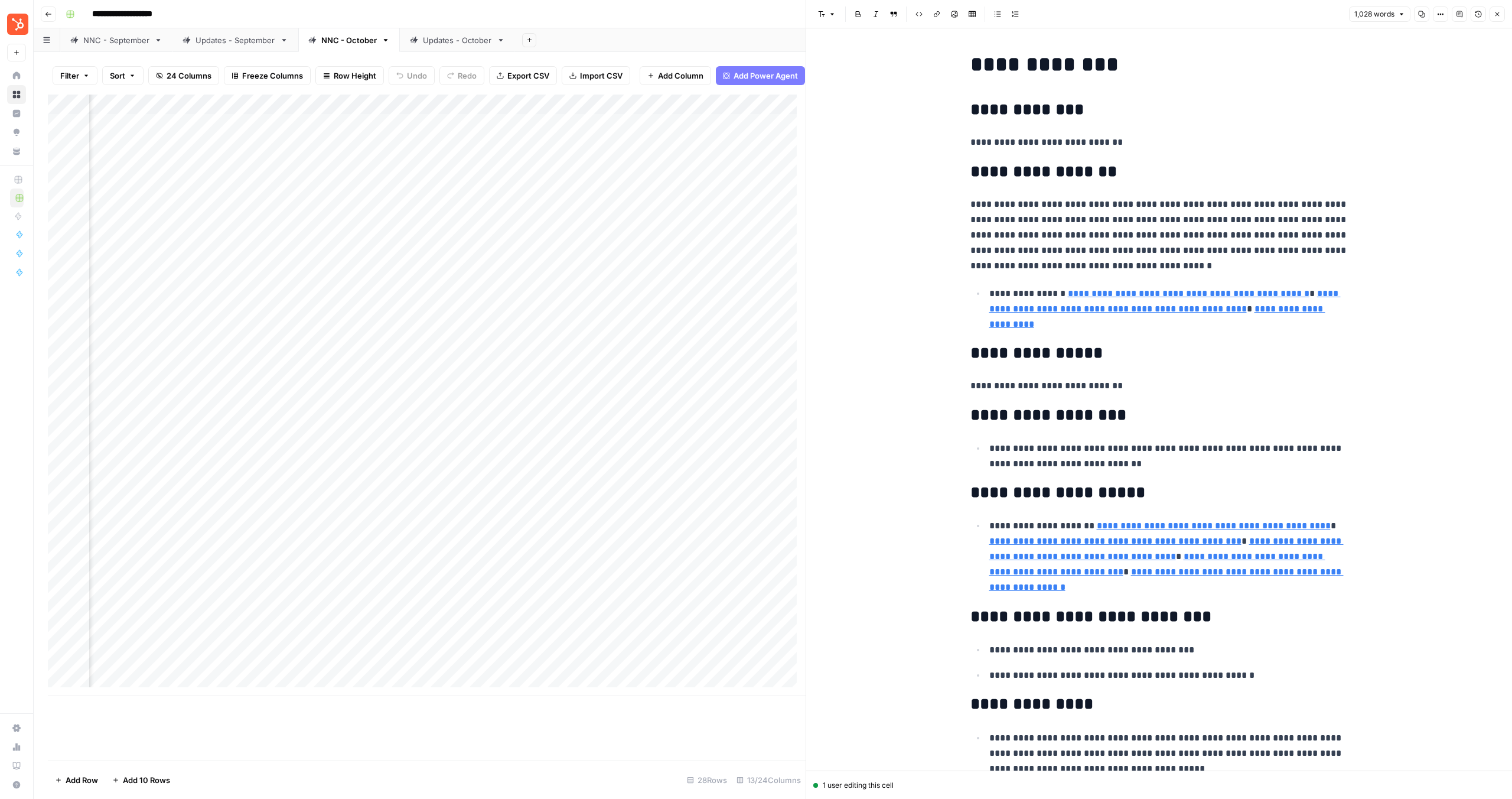
click at [1145, 468] on p "**********" at bounding box center [1169, 456] width 359 height 30
drag, startPoint x: 1135, startPoint y: 461, endPoint x: 975, endPoint y: 449, distance: 160.4
click at [986, 449] on li "**********" at bounding box center [1168, 456] width 363 height 31
click at [564, 473] on div "Add Column" at bounding box center [426, 395] width 758 height 601
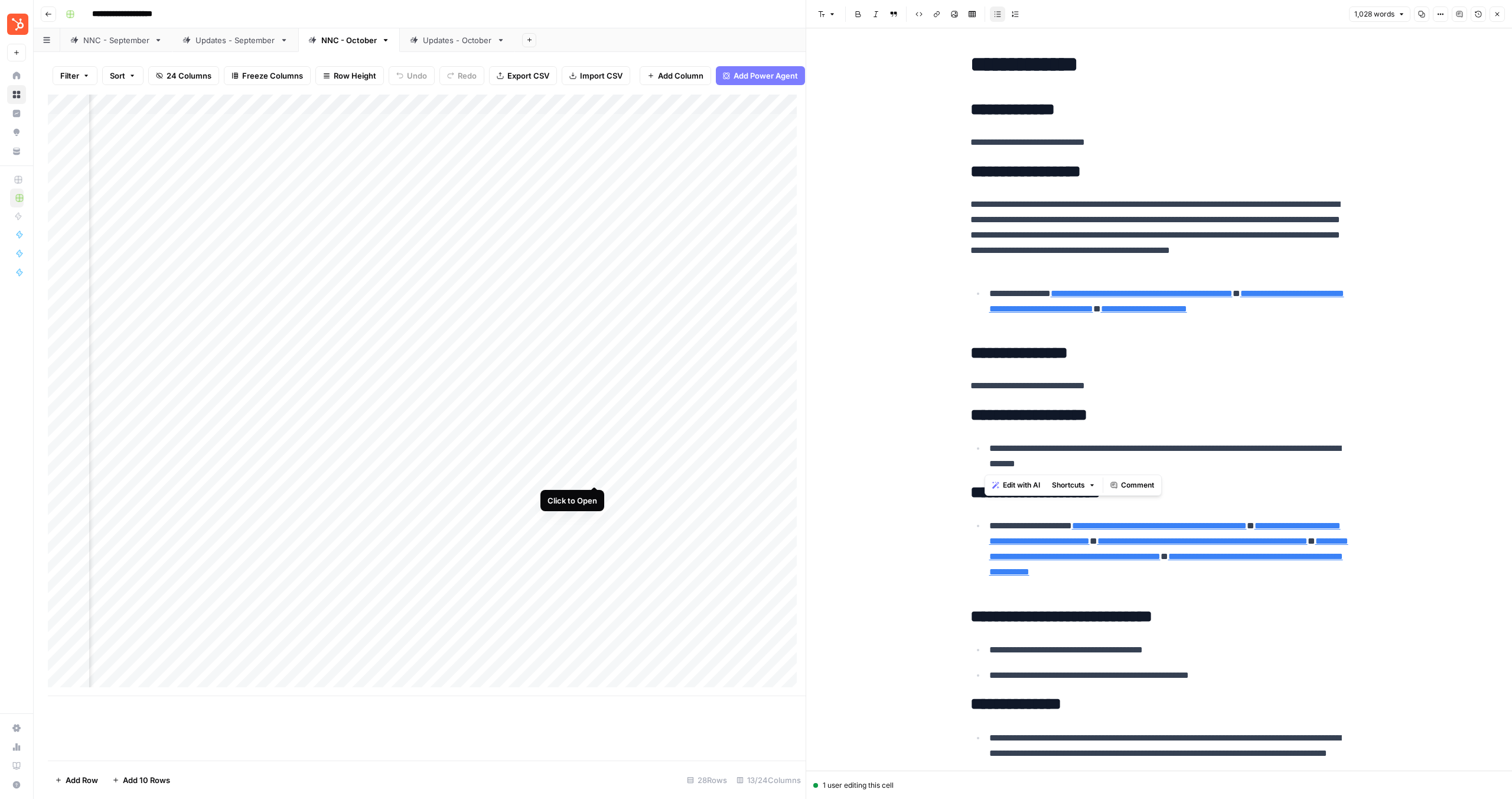
click at [596, 475] on div "Add Column" at bounding box center [426, 395] width 758 height 601
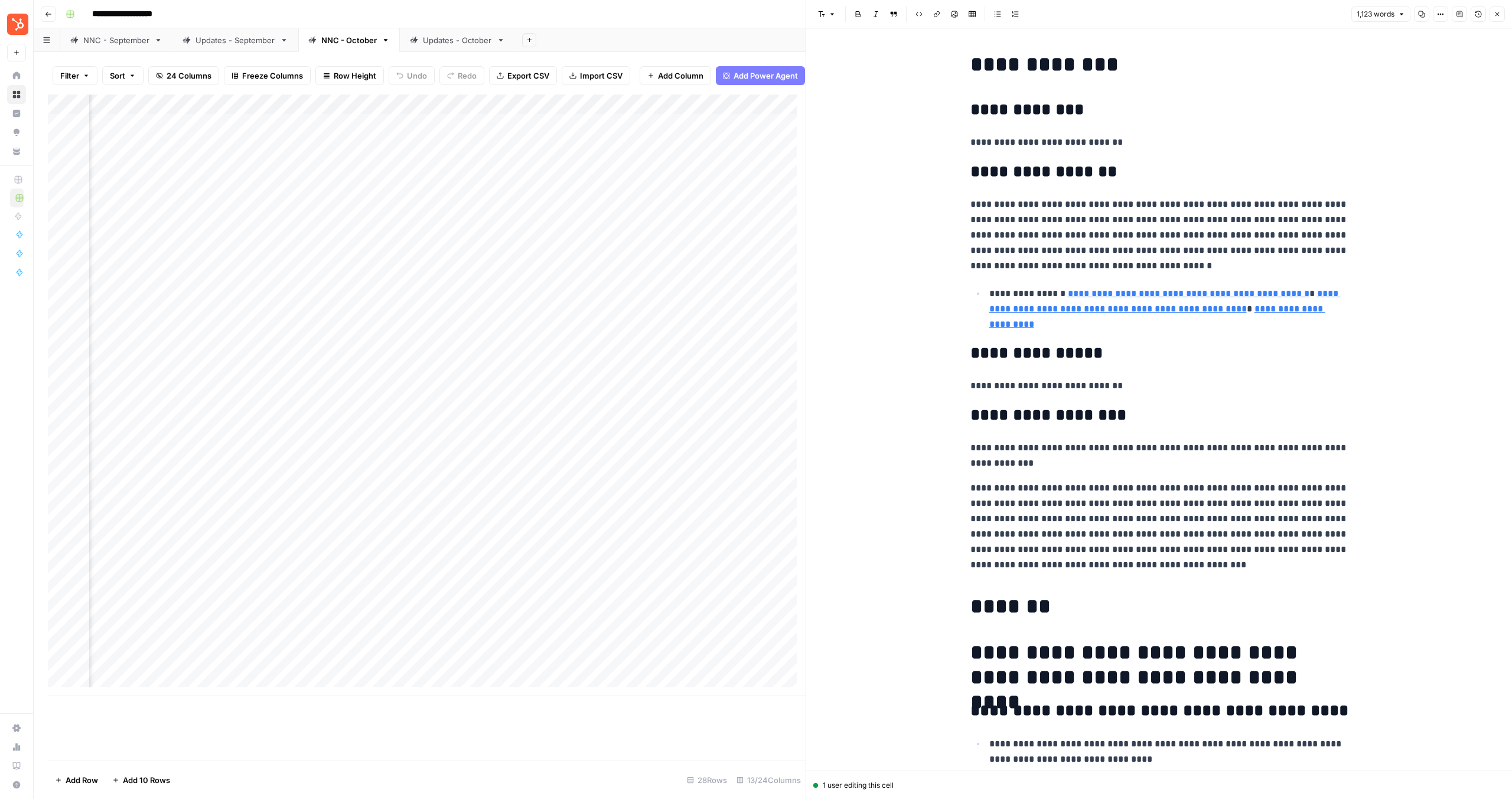
click at [1132, 489] on p "**********" at bounding box center [1160, 526] width 378 height 92
drag, startPoint x: 1166, startPoint y: 560, endPoint x: 934, endPoint y: 488, distance: 242.9
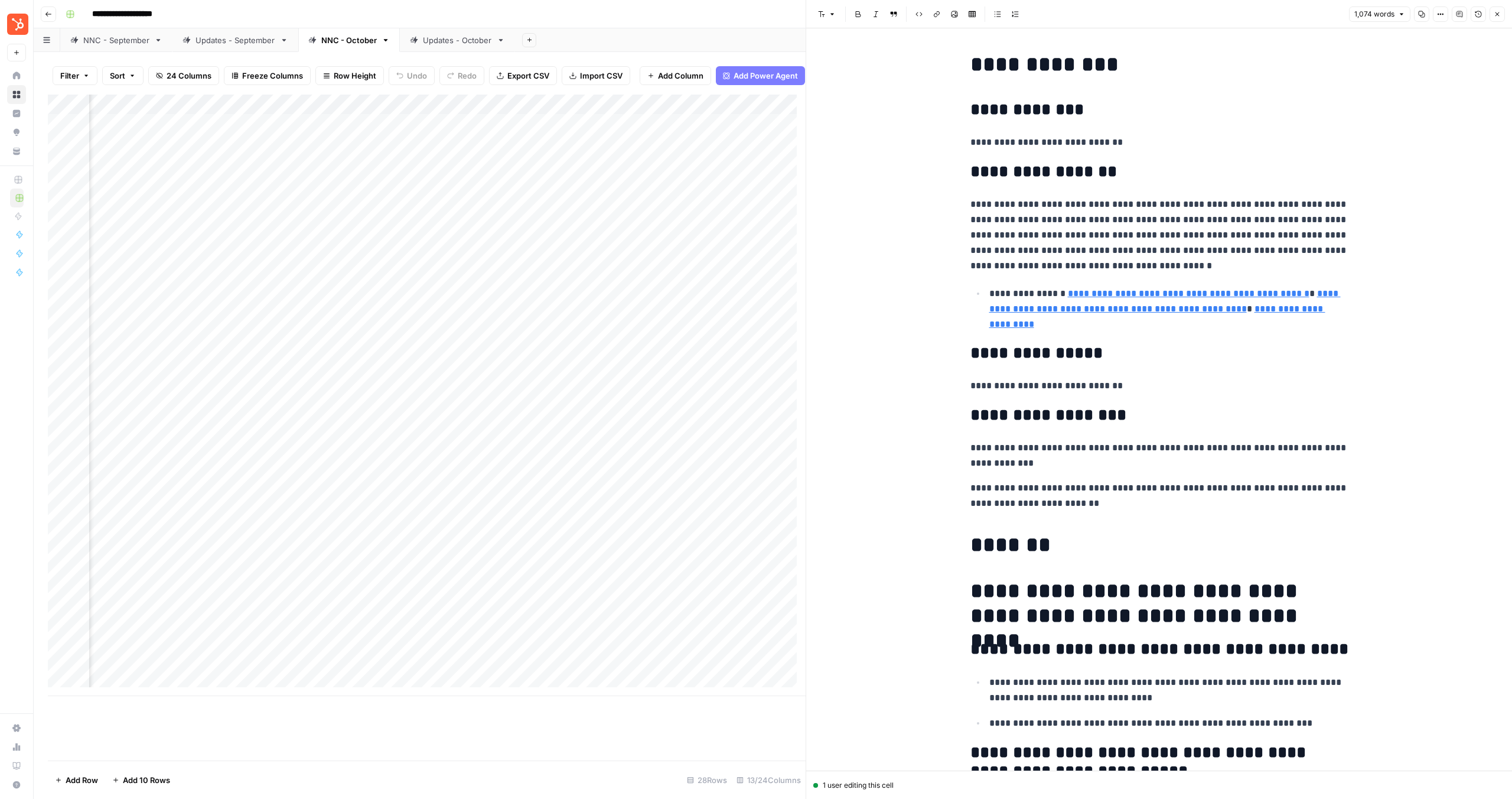
click at [1036, 489] on p "**********" at bounding box center [1160, 495] width 378 height 30
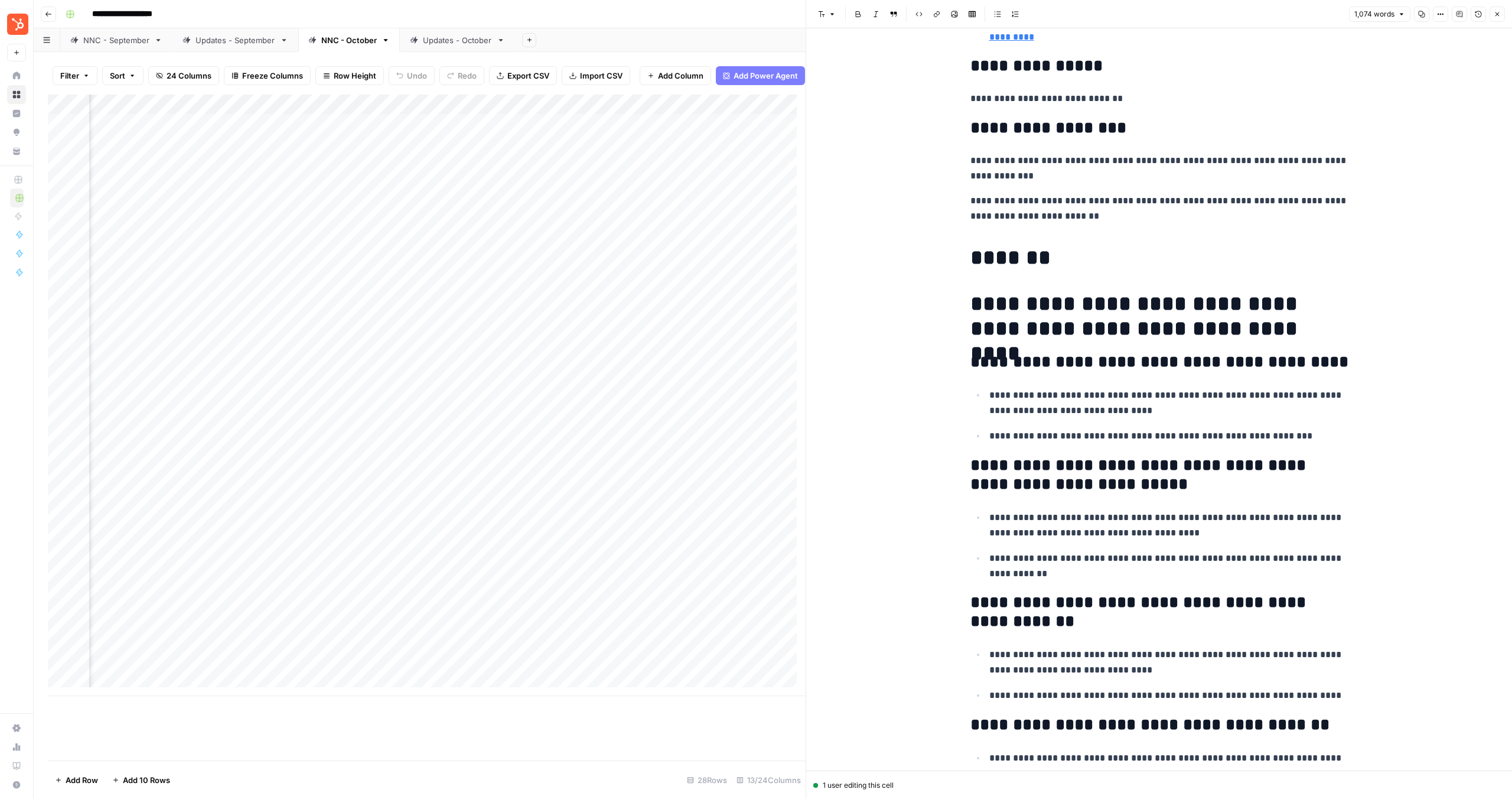
scroll to position [354, 0]
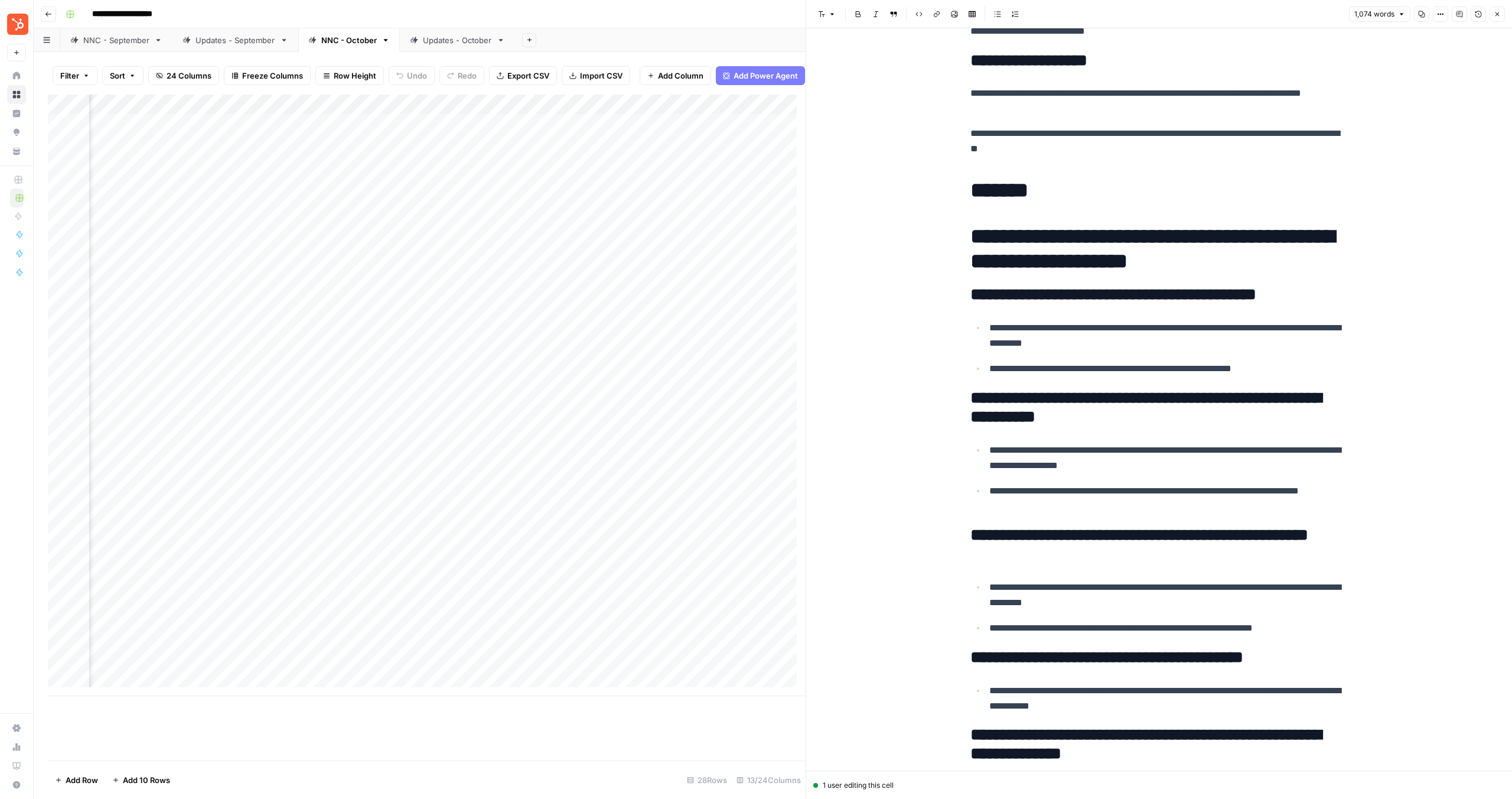
click at [195, 491] on div "Add Column" at bounding box center [426, 395] width 758 height 601
click at [235, 496] on div "Add Column" at bounding box center [426, 395] width 758 height 601
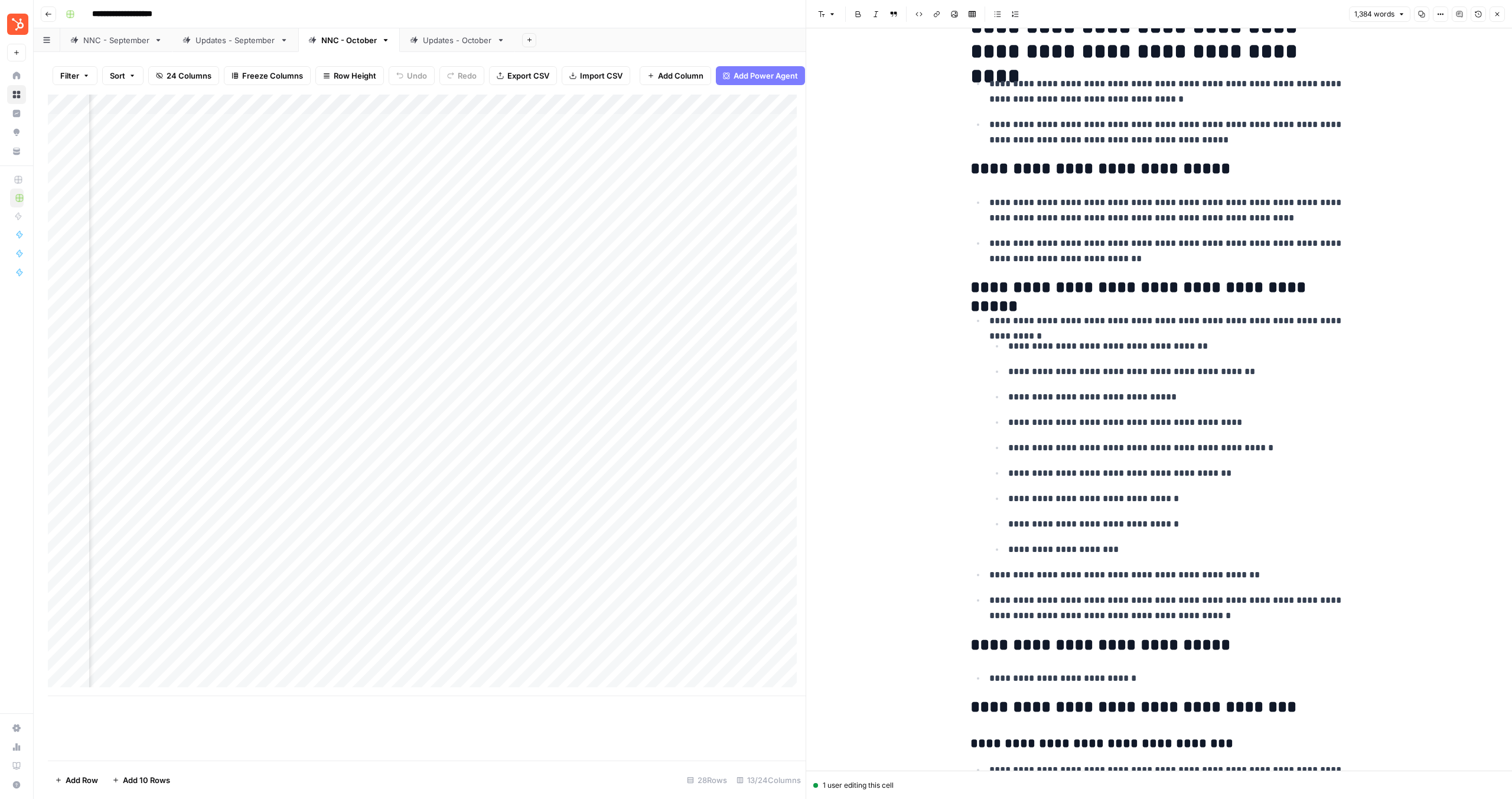
scroll to position [2122, 0]
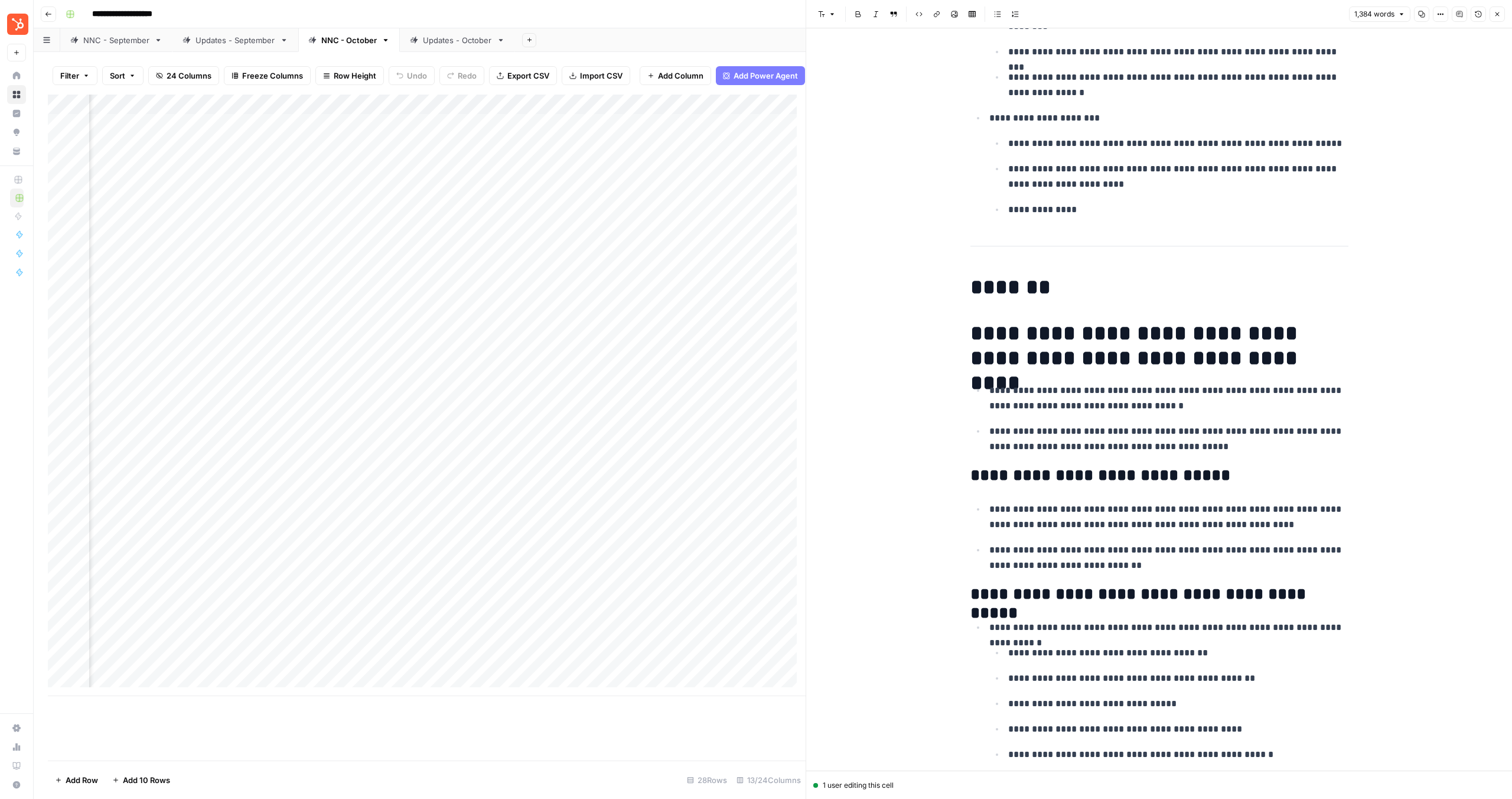
click at [971, 363] on h1 "**********" at bounding box center [1160, 345] width 378 height 50
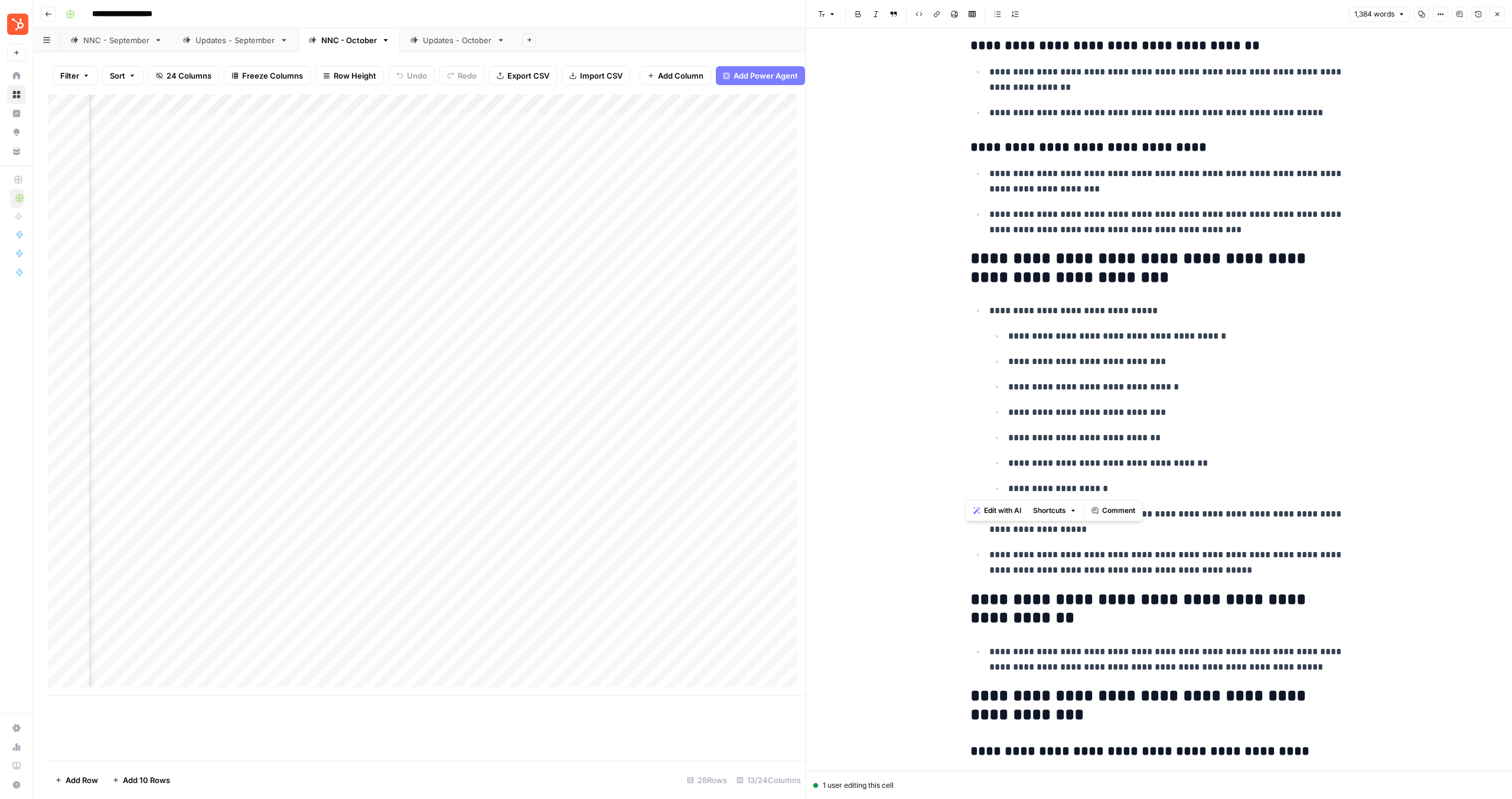
scroll to position [3999, 0]
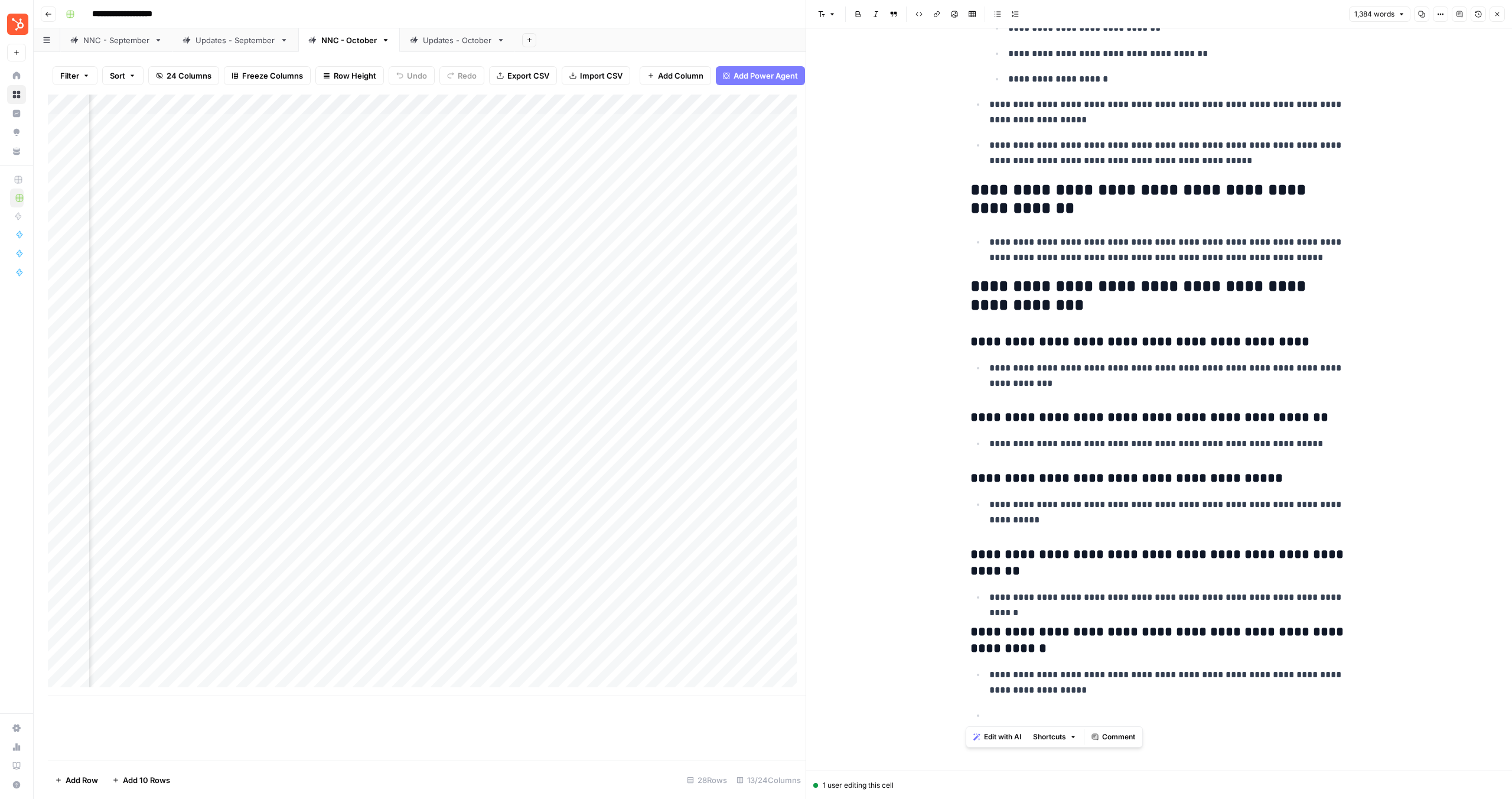
drag, startPoint x: 962, startPoint y: 284, endPoint x: 1200, endPoint y: 711, distance: 488.8
click at [589, 495] on div "Add Column" at bounding box center [426, 395] width 758 height 601
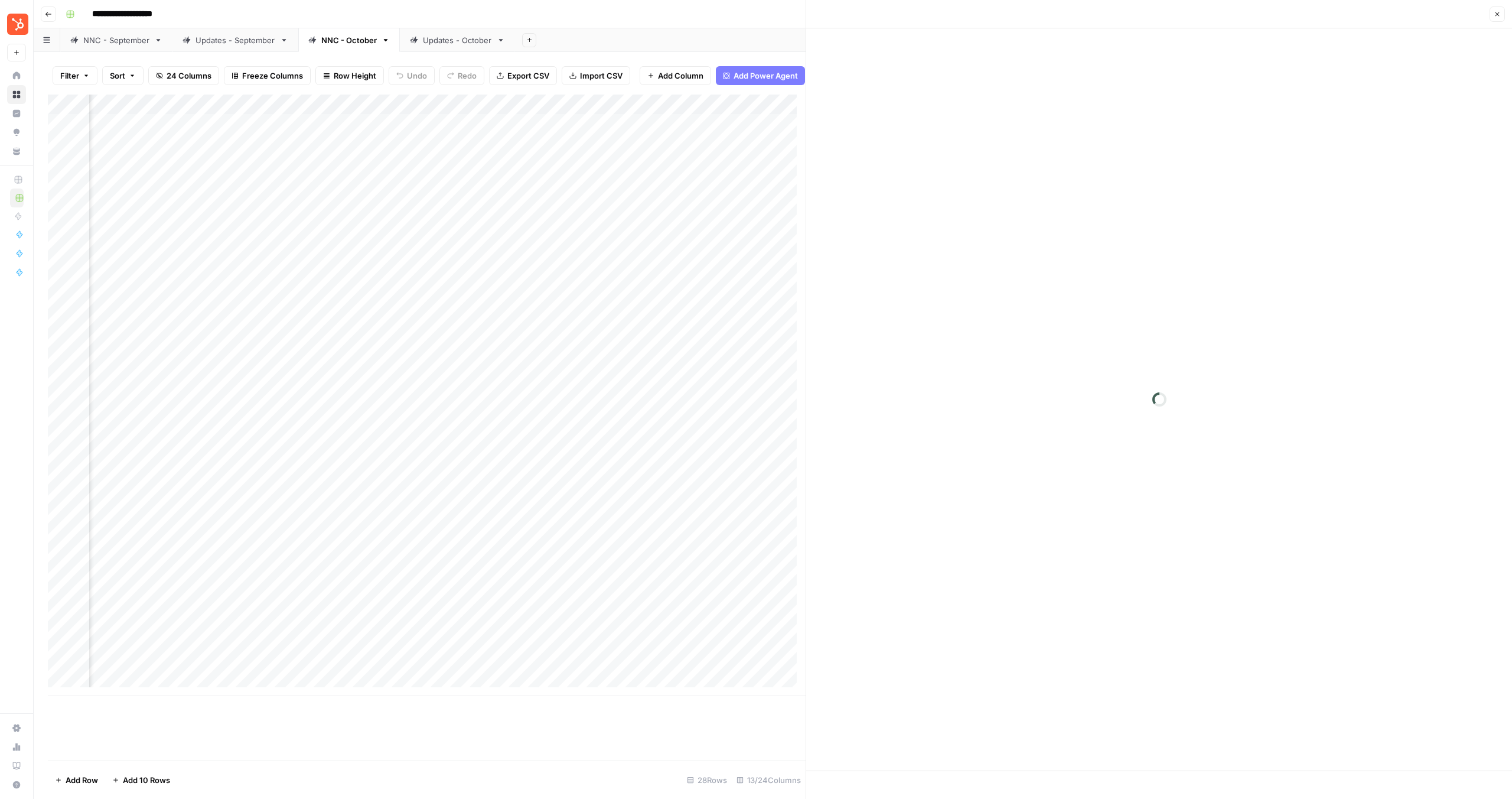
click at [598, 495] on div "Add Column" at bounding box center [426, 395] width 758 height 601
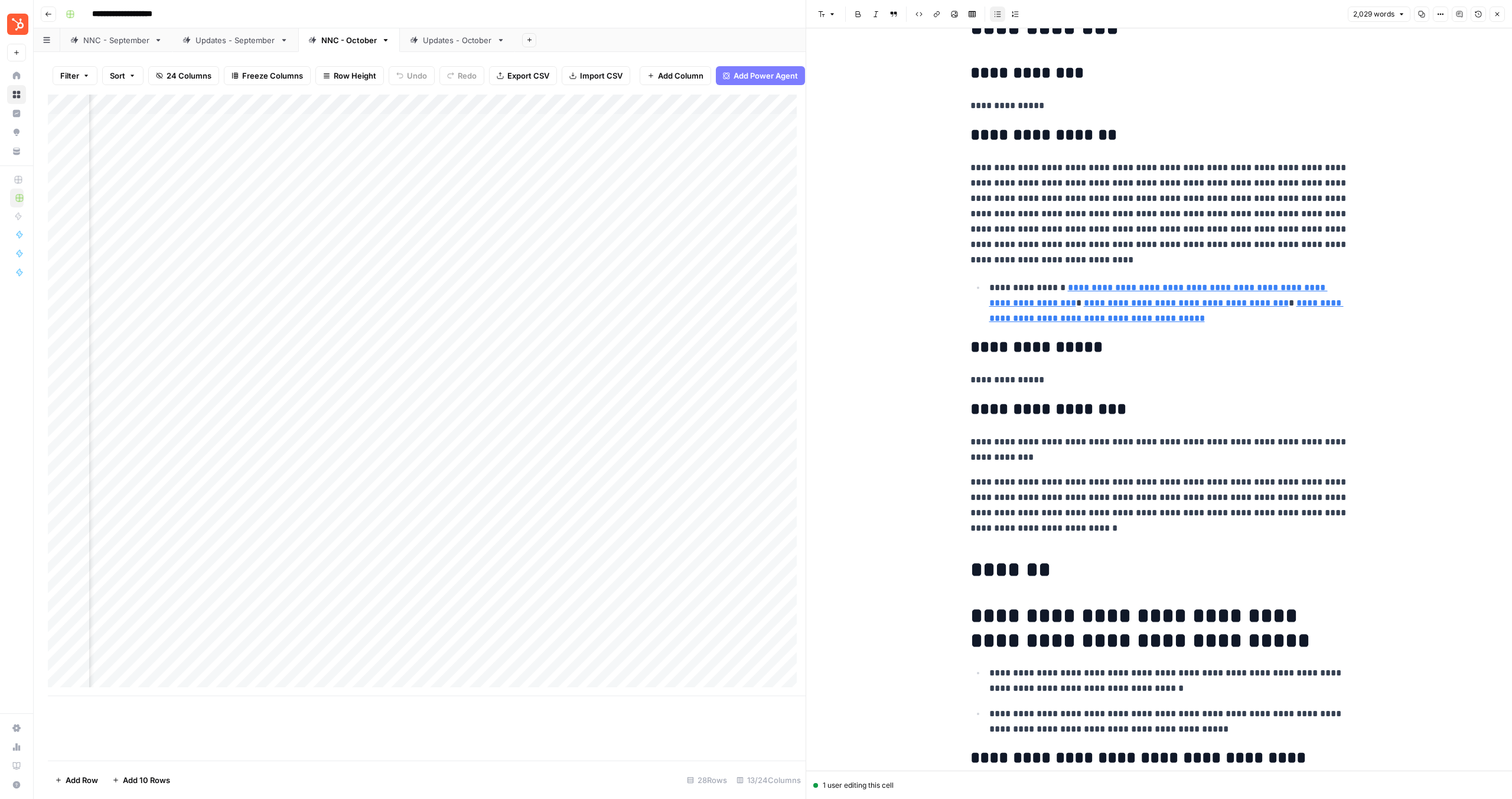
scroll to position [269, 0]
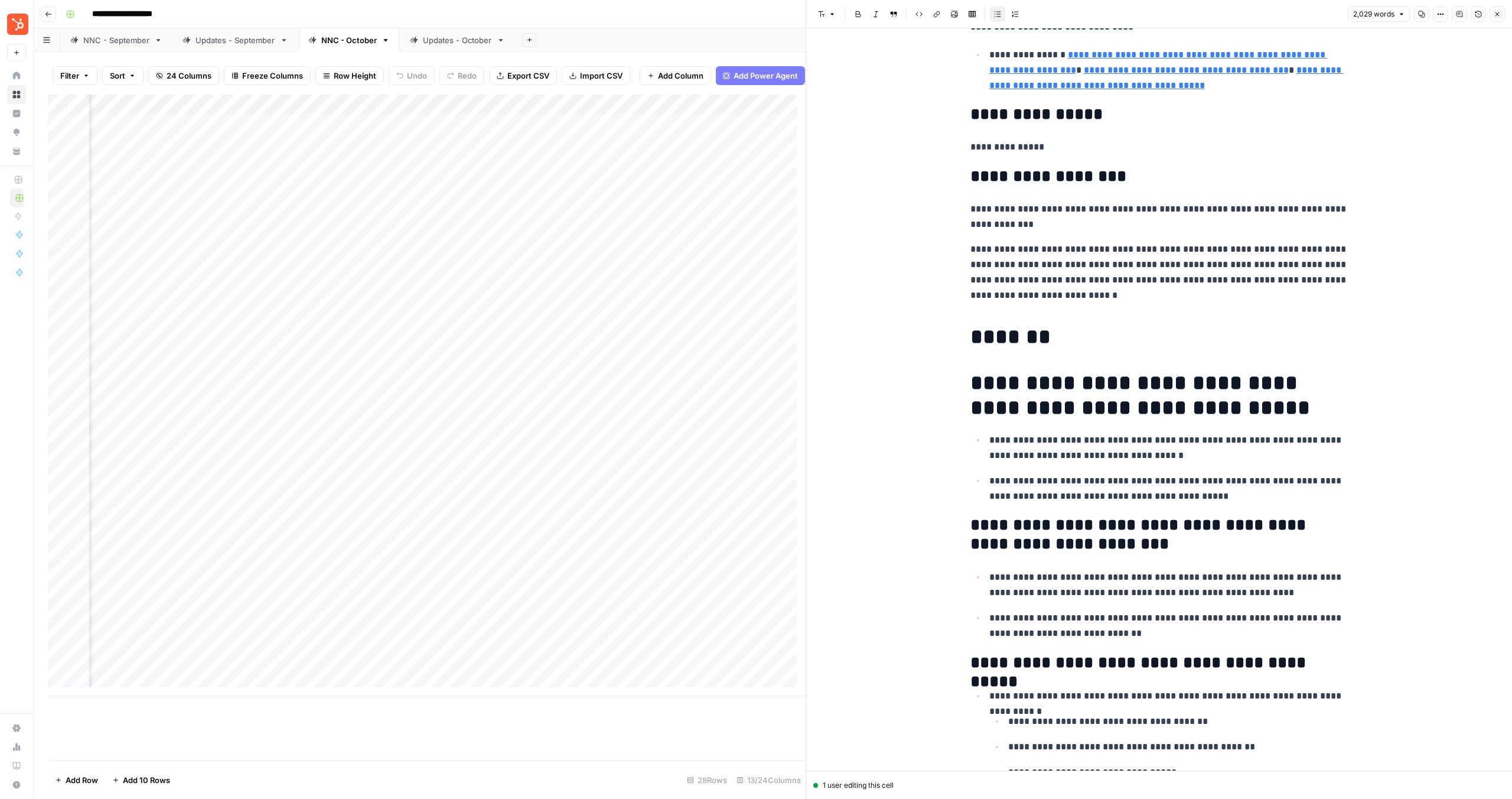
drag, startPoint x: 991, startPoint y: 440, endPoint x: 972, endPoint y: 392, distance: 51.6
click at [991, 441] on p "**********" at bounding box center [1169, 447] width 359 height 30
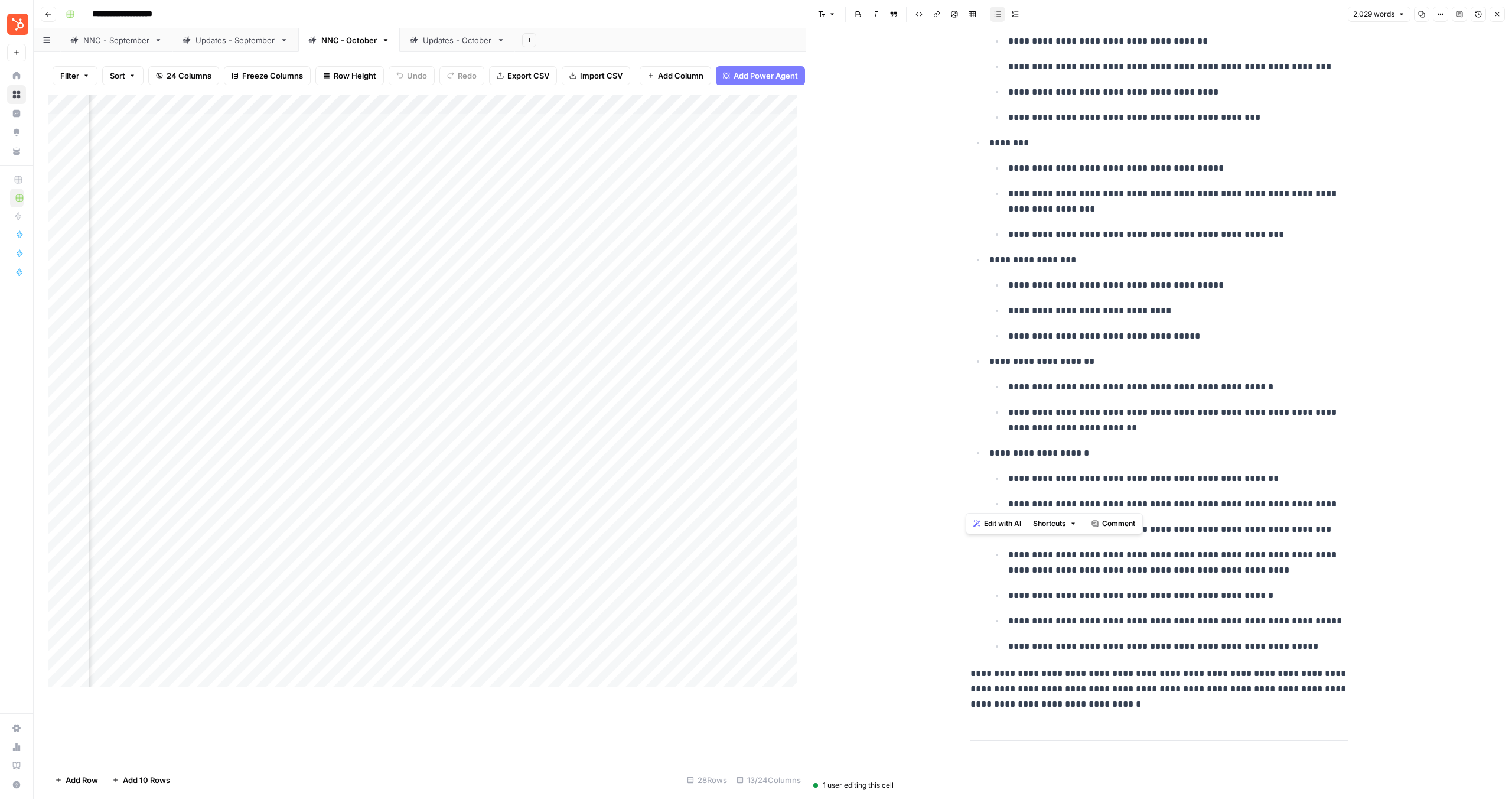
scroll to position [4480, 0]
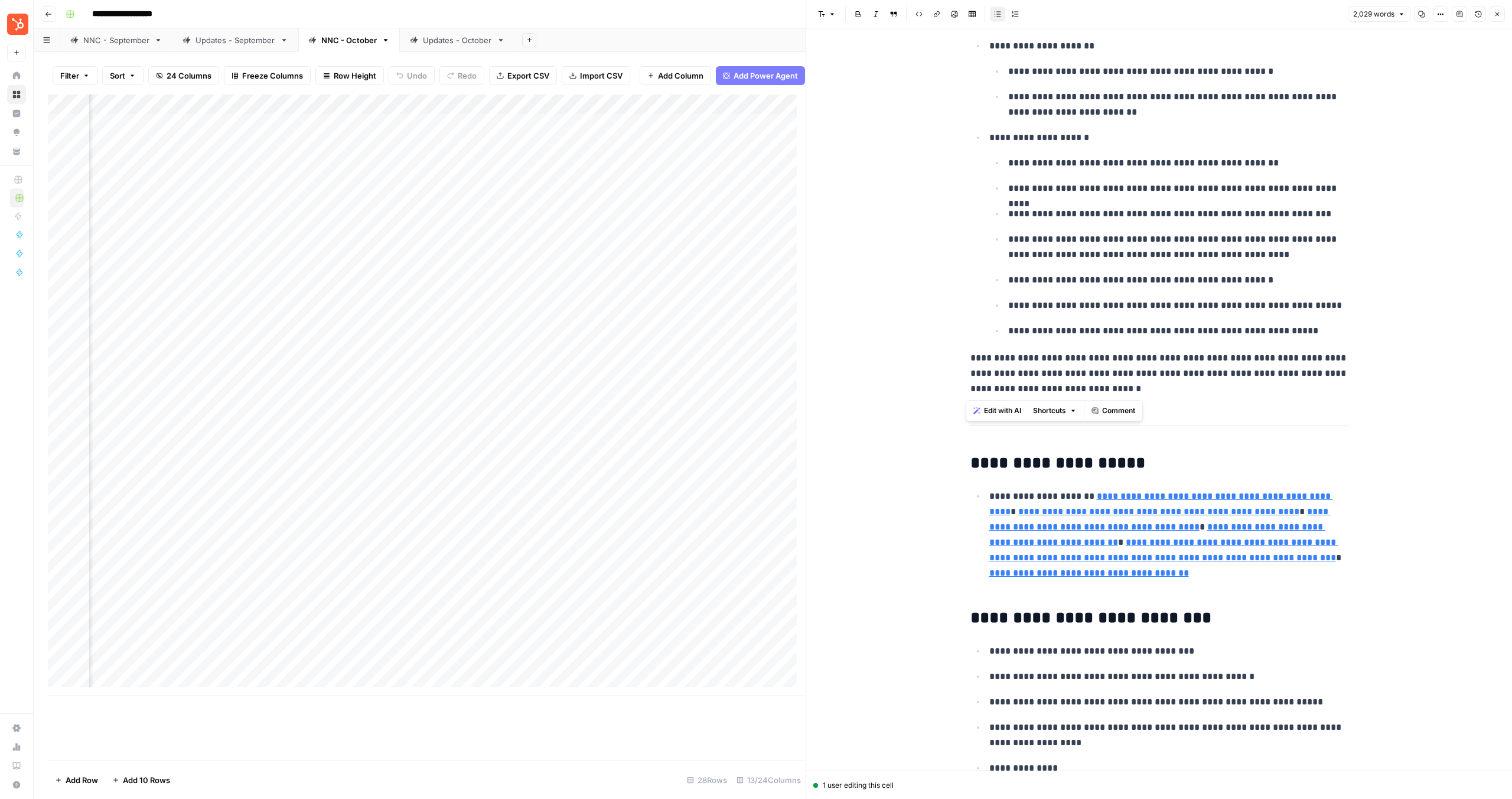
drag, startPoint x: 964, startPoint y: 338, endPoint x: 1165, endPoint y: 423, distance: 218.2
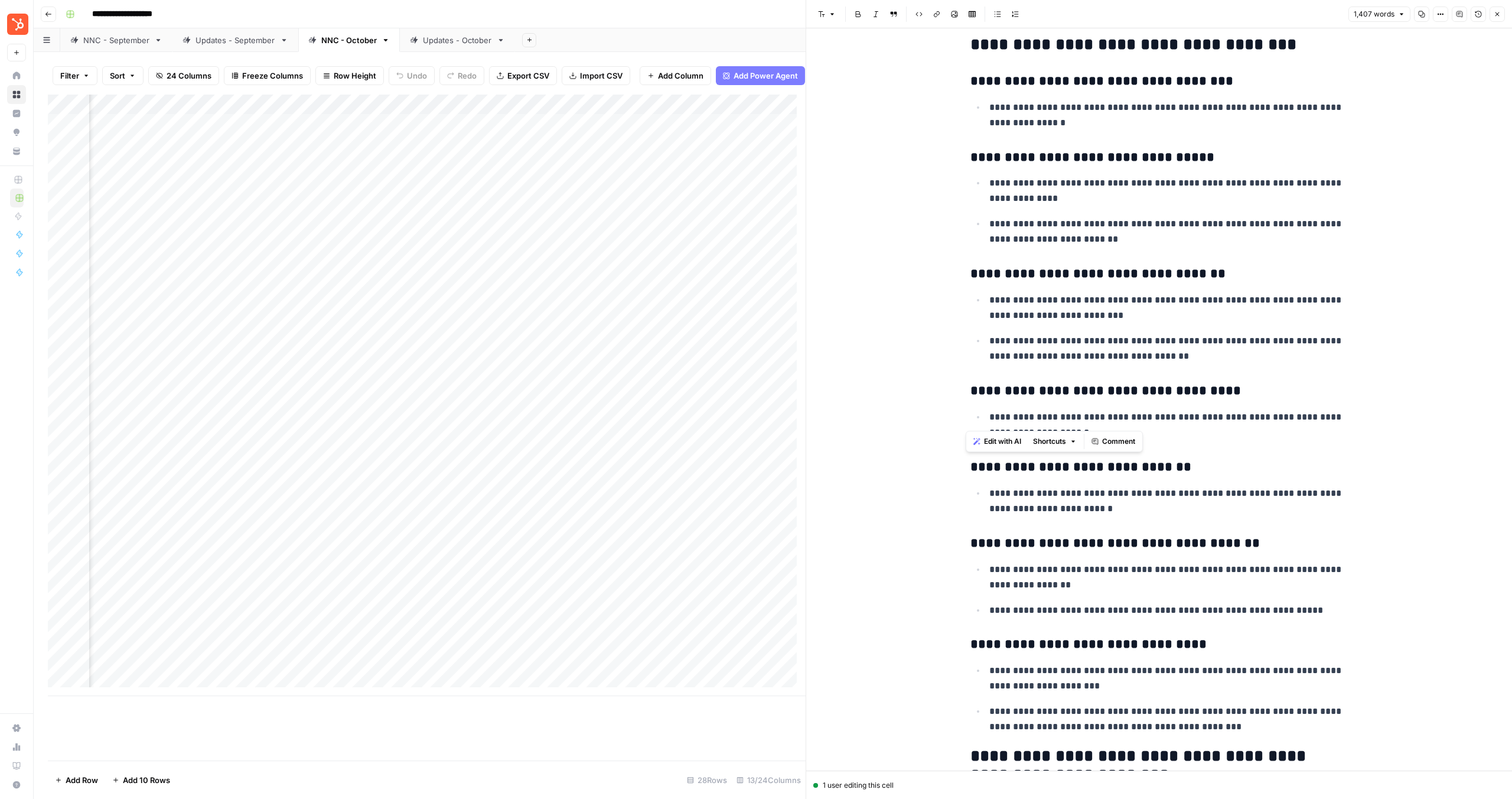
scroll to position [973, 0]
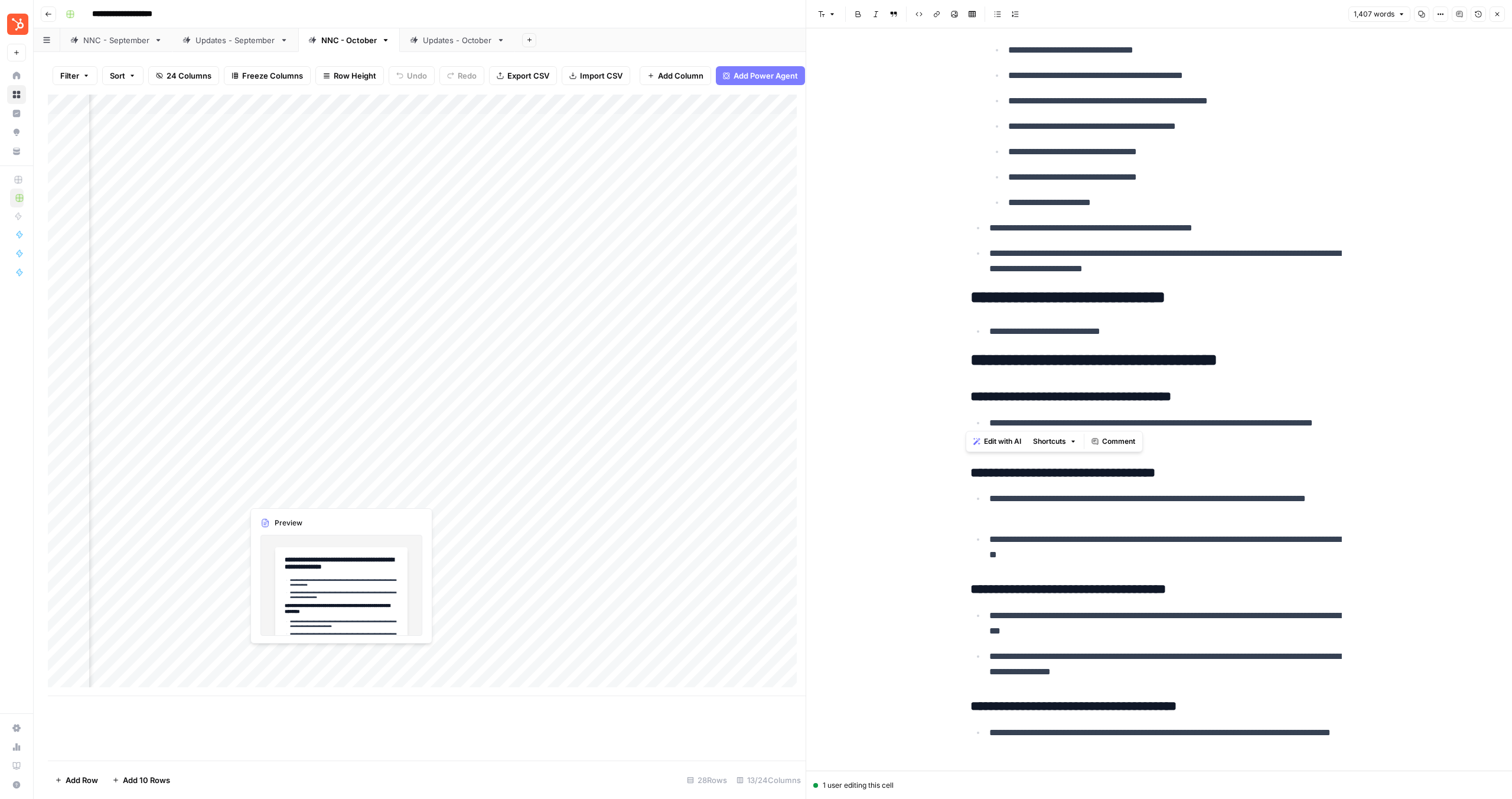
click at [220, 496] on div "Add Column" at bounding box center [426, 395] width 758 height 601
click at [230, 495] on div "Add Column" at bounding box center [426, 395] width 758 height 601
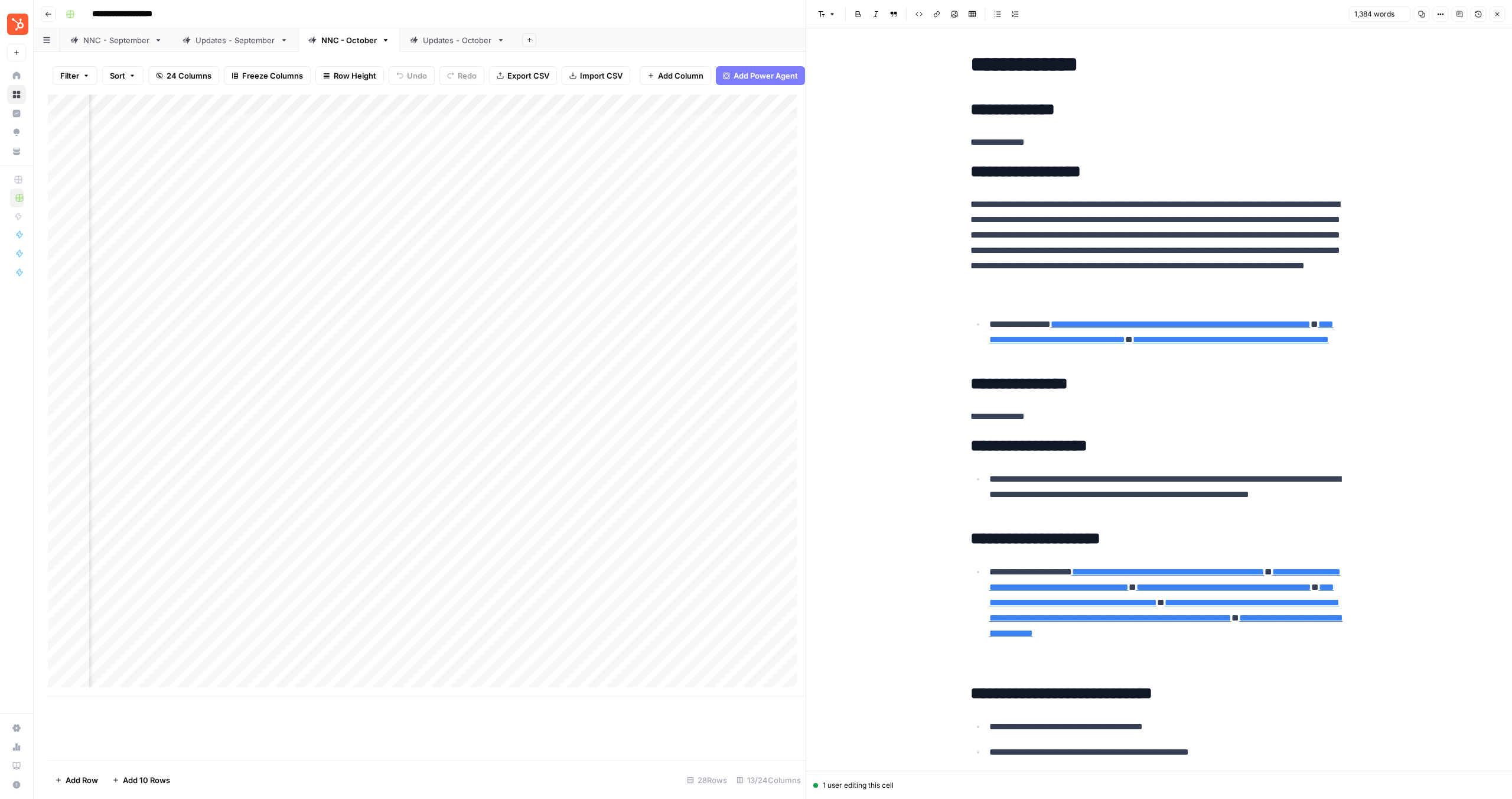
scroll to position [81, 0]
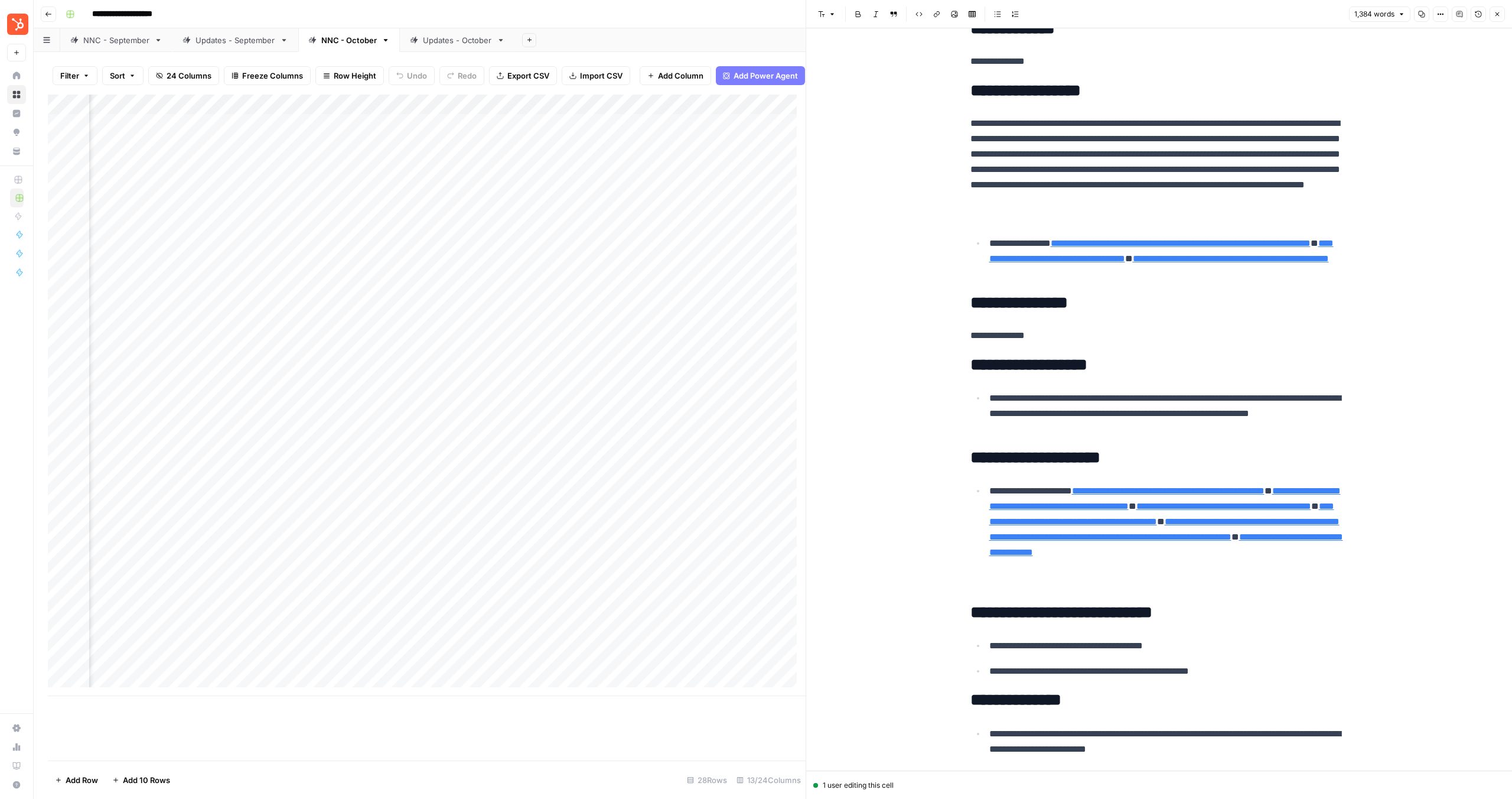
click at [1058, 413] on p "**********" at bounding box center [1169, 413] width 359 height 46
drag, startPoint x: 1043, startPoint y: 429, endPoint x: 971, endPoint y: 396, distance: 79.2
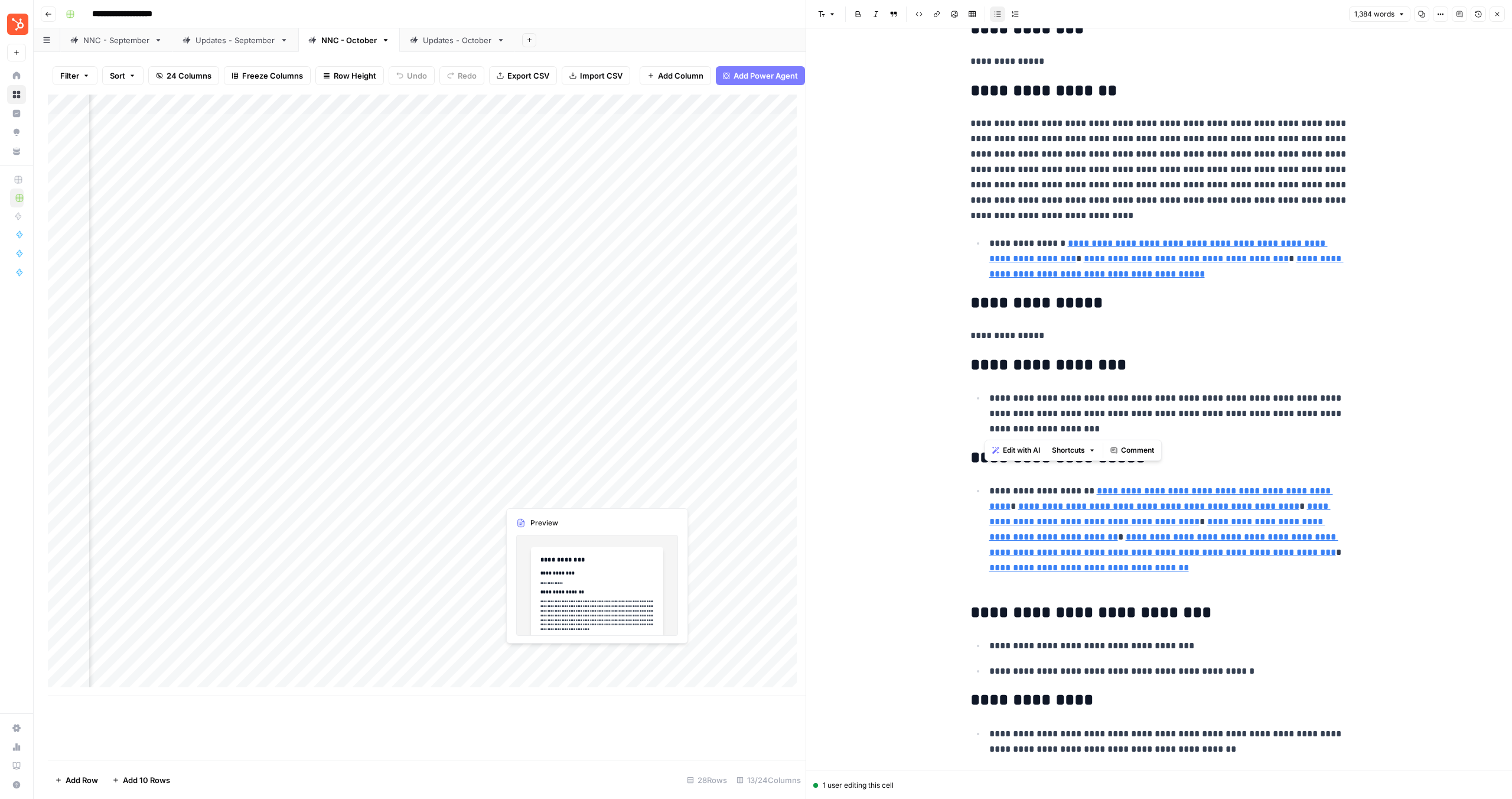
click at [586, 495] on div "Add Column" at bounding box center [426, 395] width 758 height 601
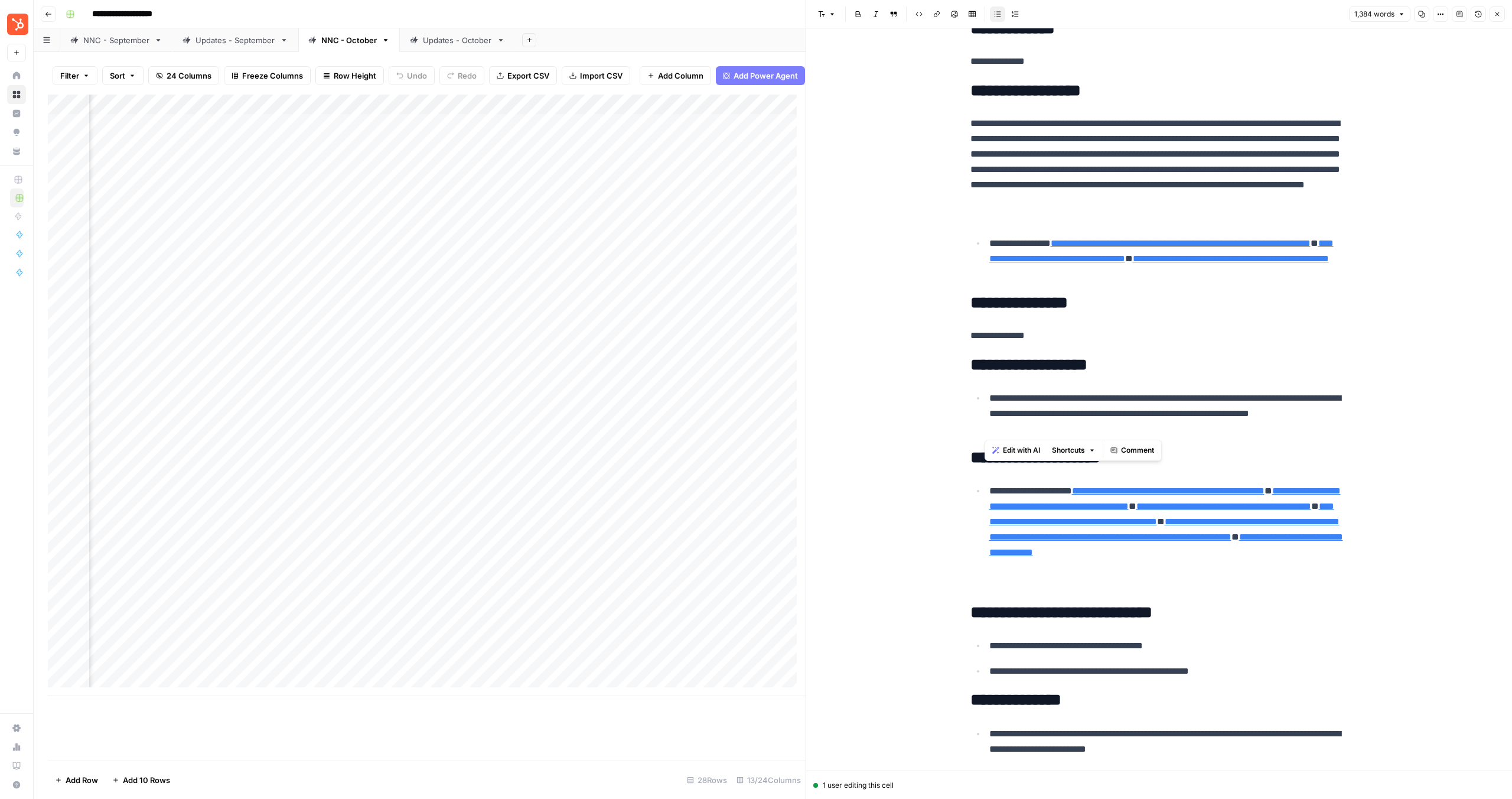
click at [592, 494] on div "Add Column" at bounding box center [426, 395] width 758 height 601
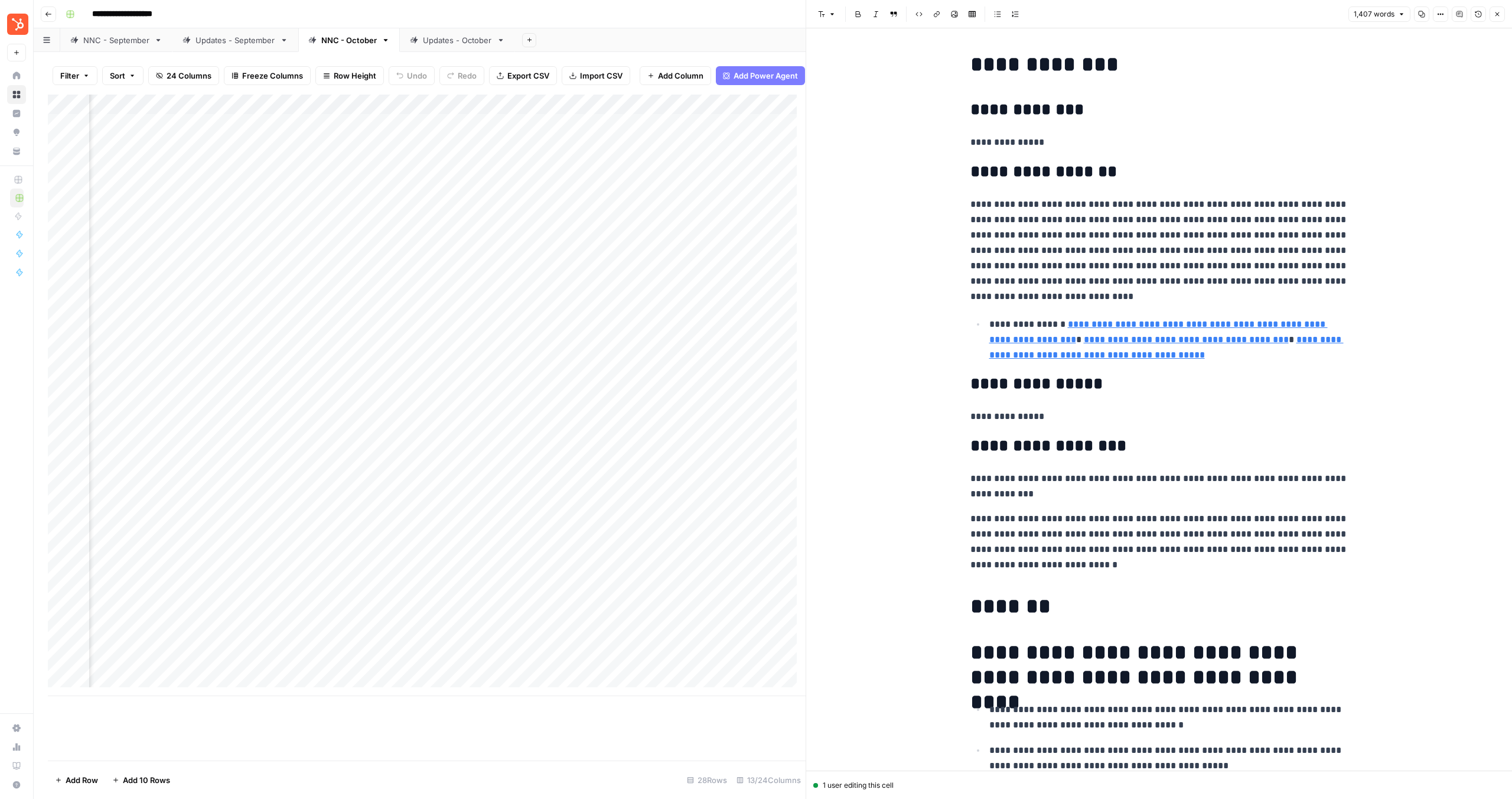
click at [1033, 536] on p "**********" at bounding box center [1160, 541] width 378 height 61
drag, startPoint x: 1080, startPoint y: 563, endPoint x: 943, endPoint y: 519, distance: 143.9
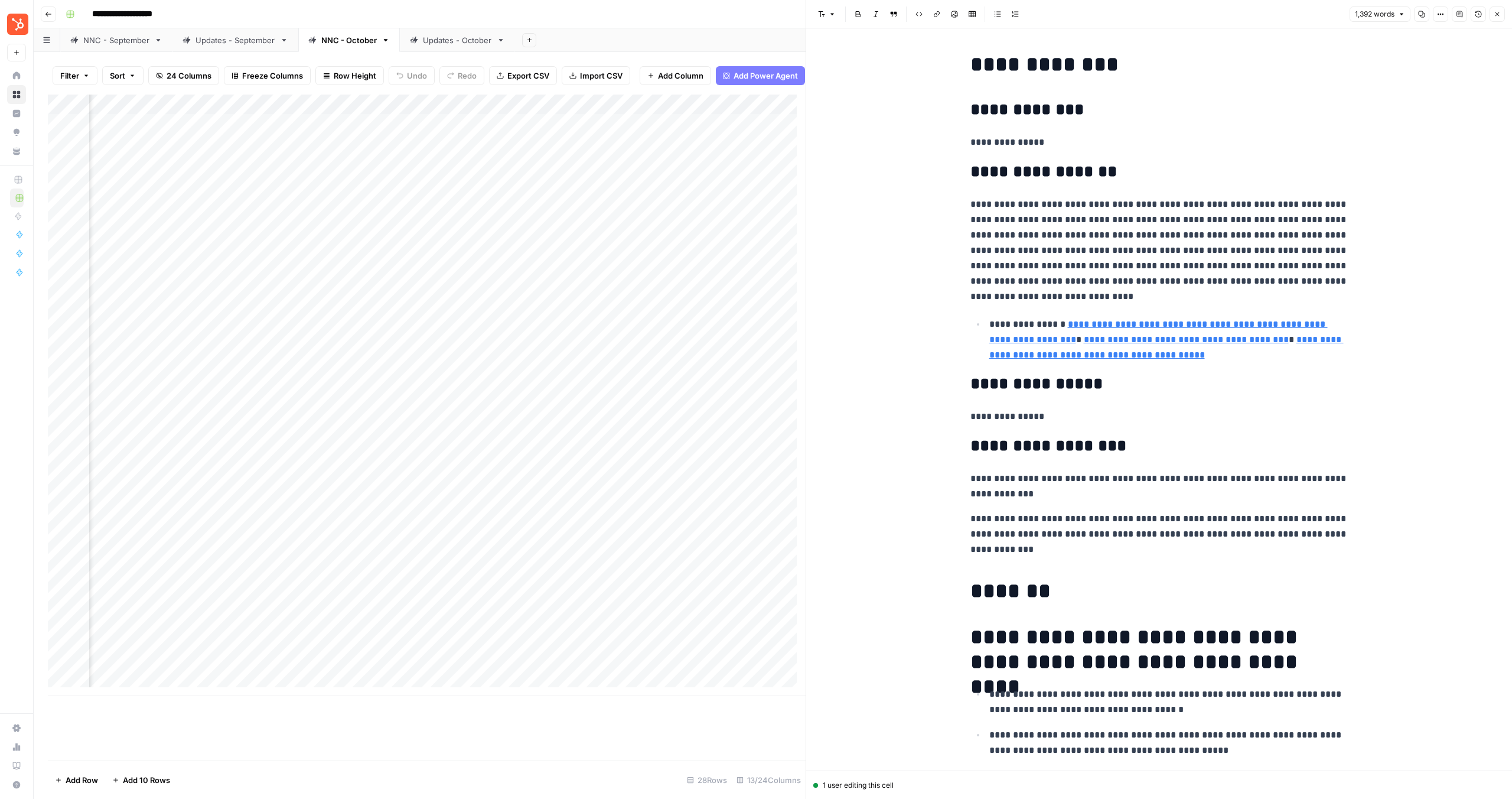
click at [1086, 519] on p "**********" at bounding box center [1160, 534] width 378 height 46
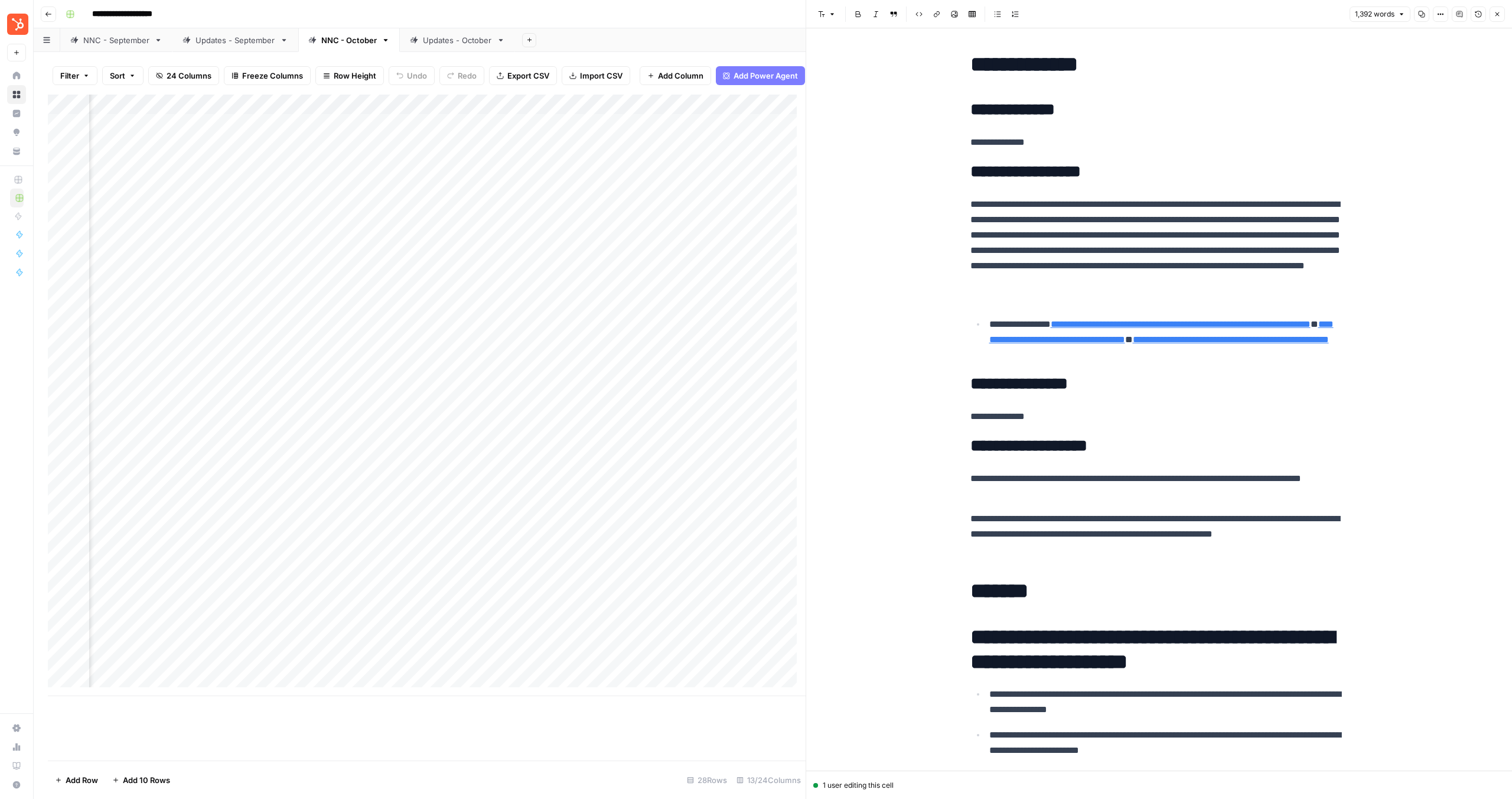
click at [215, 521] on div "Add Column" at bounding box center [426, 395] width 758 height 601
click at [233, 515] on div "Add Column" at bounding box center [426, 395] width 758 height 601
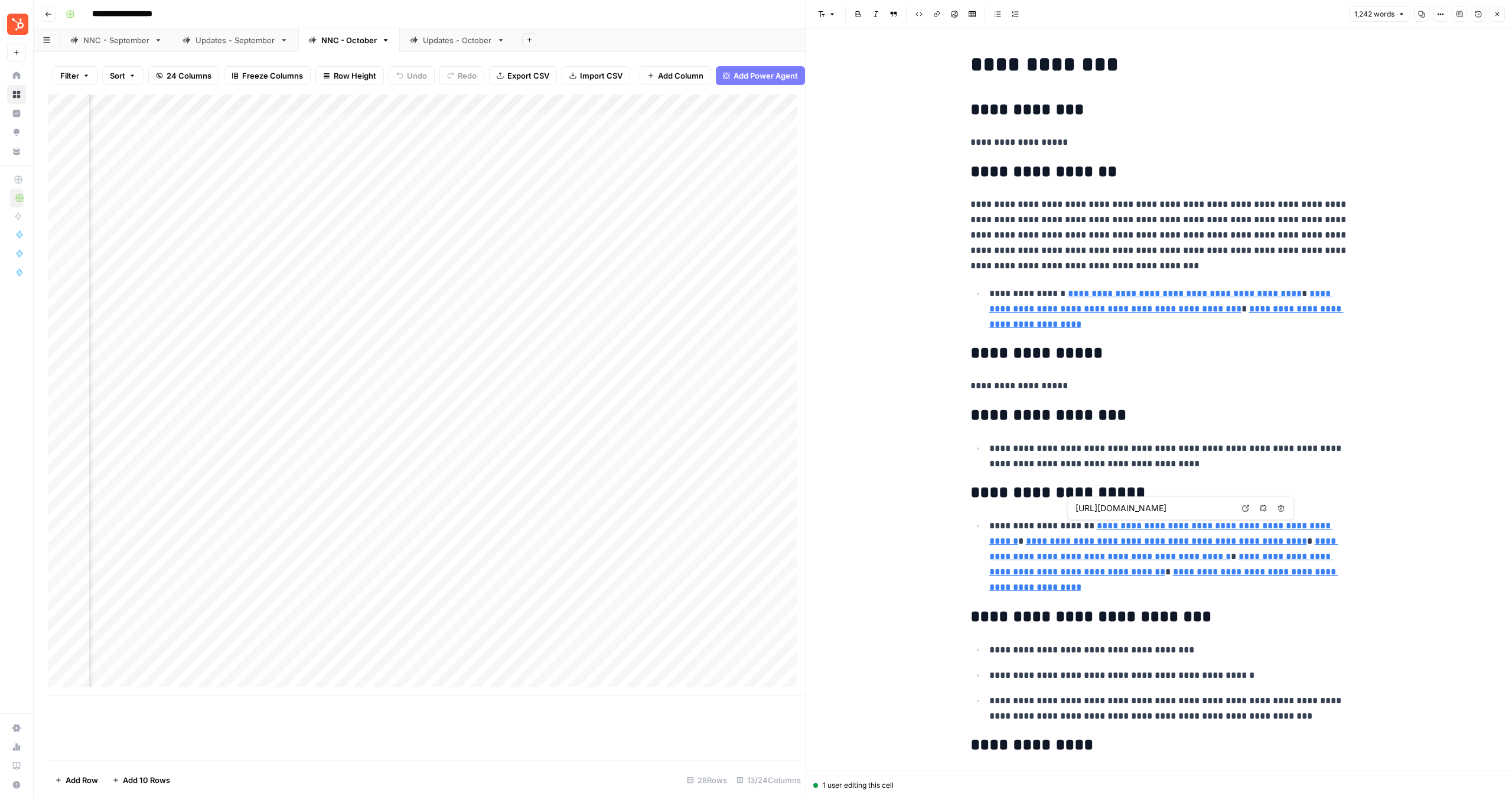
type input "[URL][DOMAIN_NAME]"
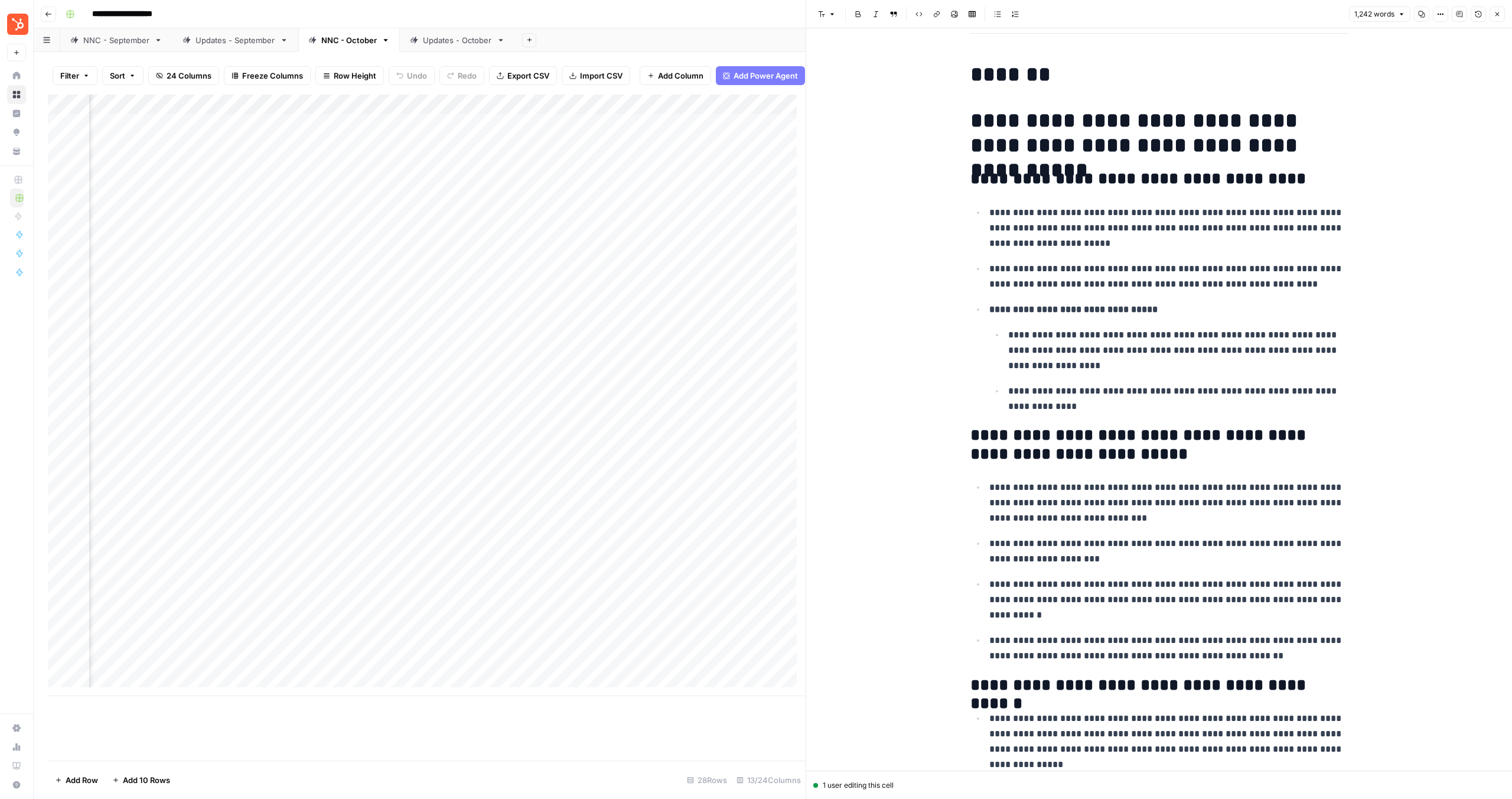
scroll to position [2186, 0]
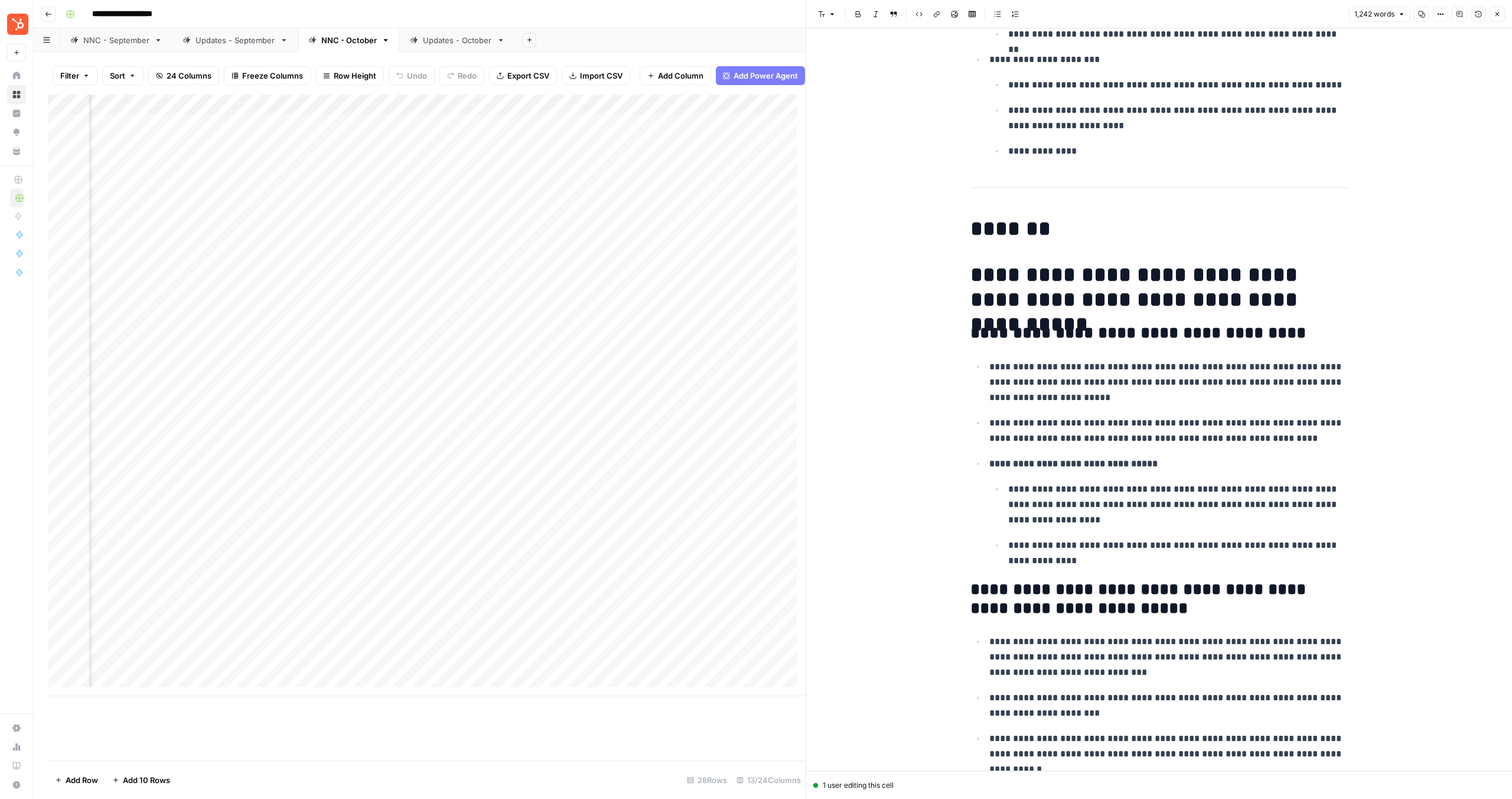
click at [971, 232] on h1 "*******" at bounding box center [1160, 228] width 378 height 24
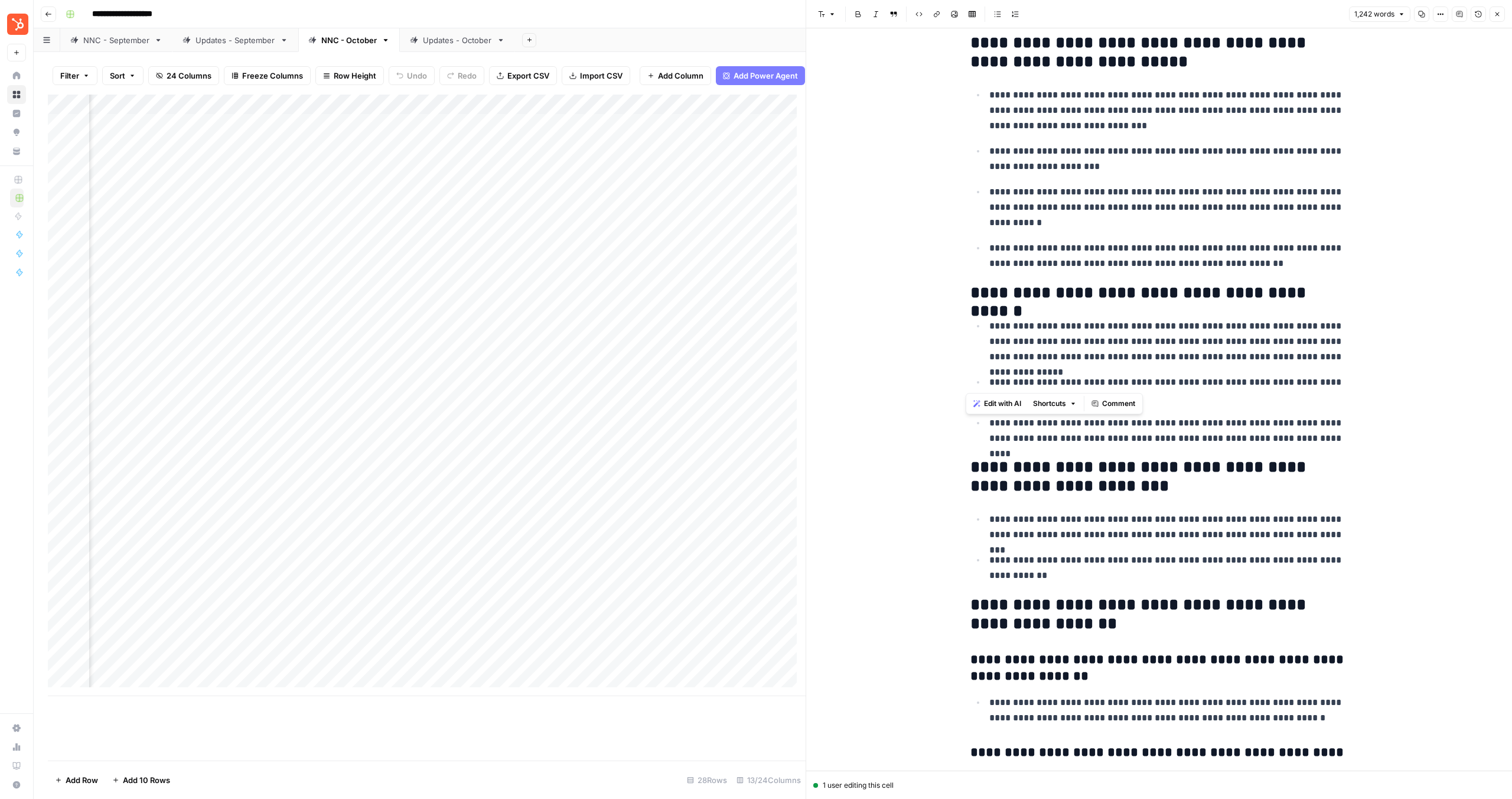
scroll to position [3065, 0]
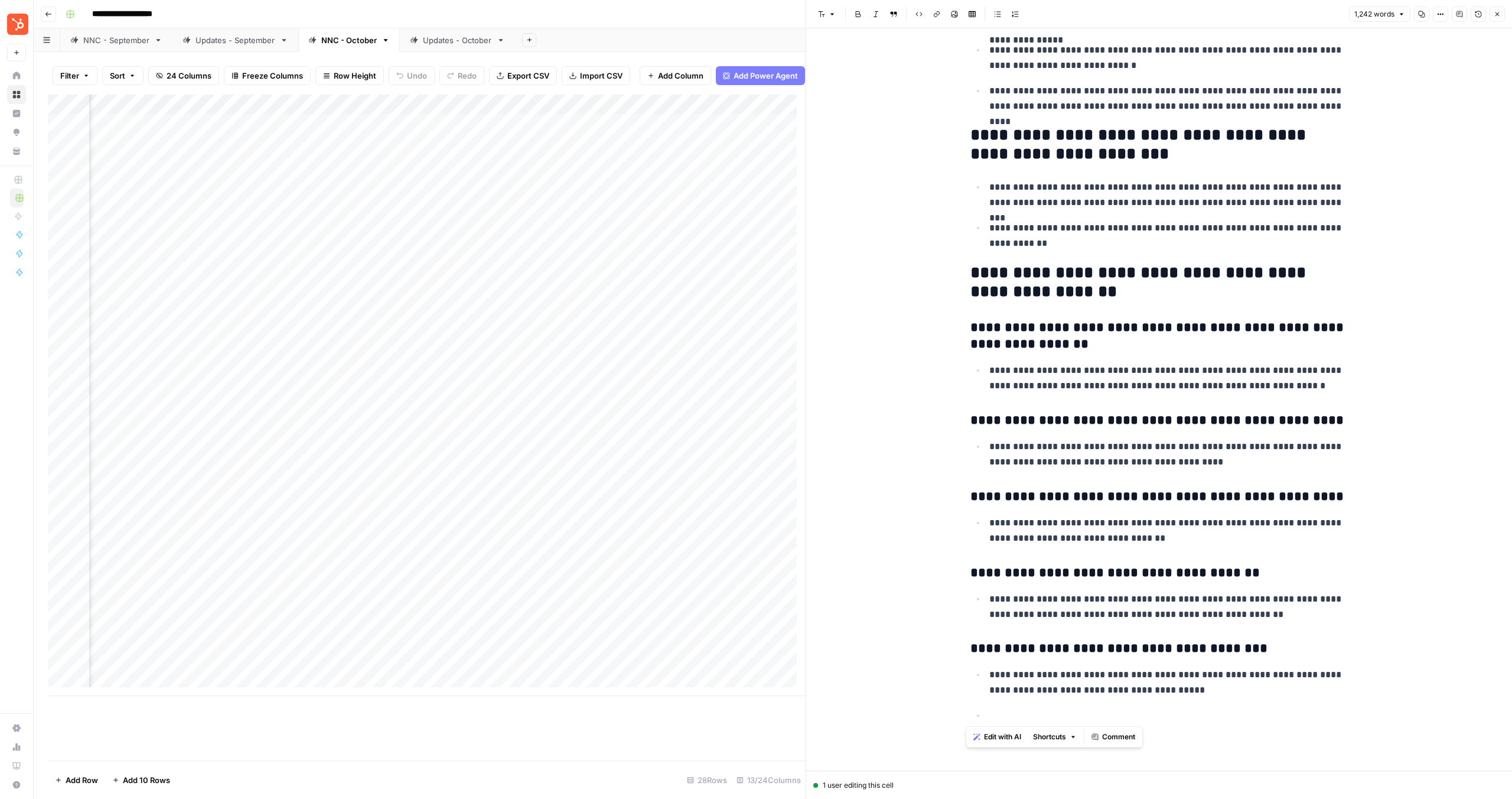
drag, startPoint x: 977, startPoint y: 237, endPoint x: 1247, endPoint y: 730, distance: 562.1
click at [588, 511] on div "Add Column" at bounding box center [426, 395] width 758 height 601
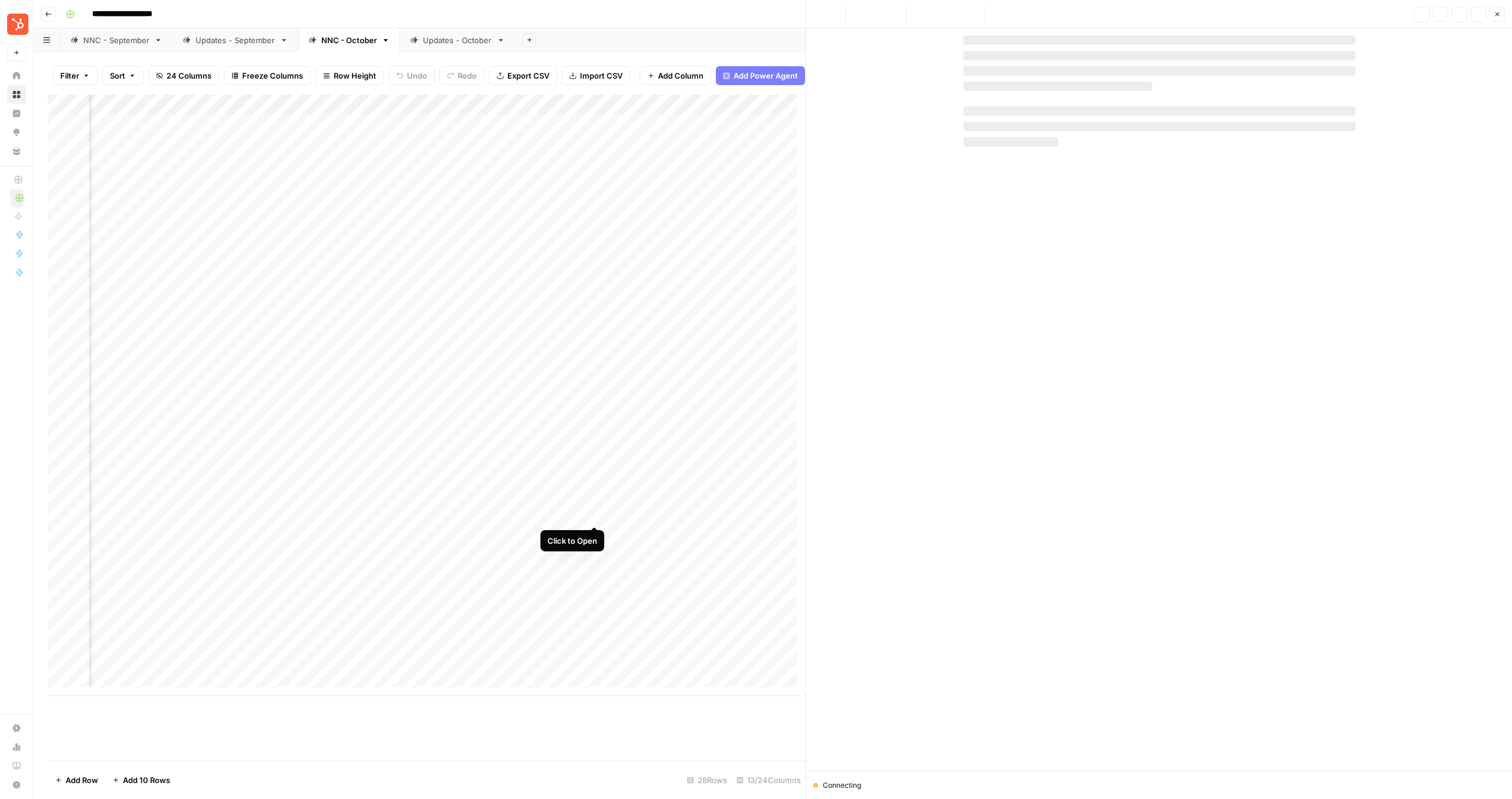
click at [591, 514] on div "Add Column" at bounding box center [426, 395] width 758 height 601
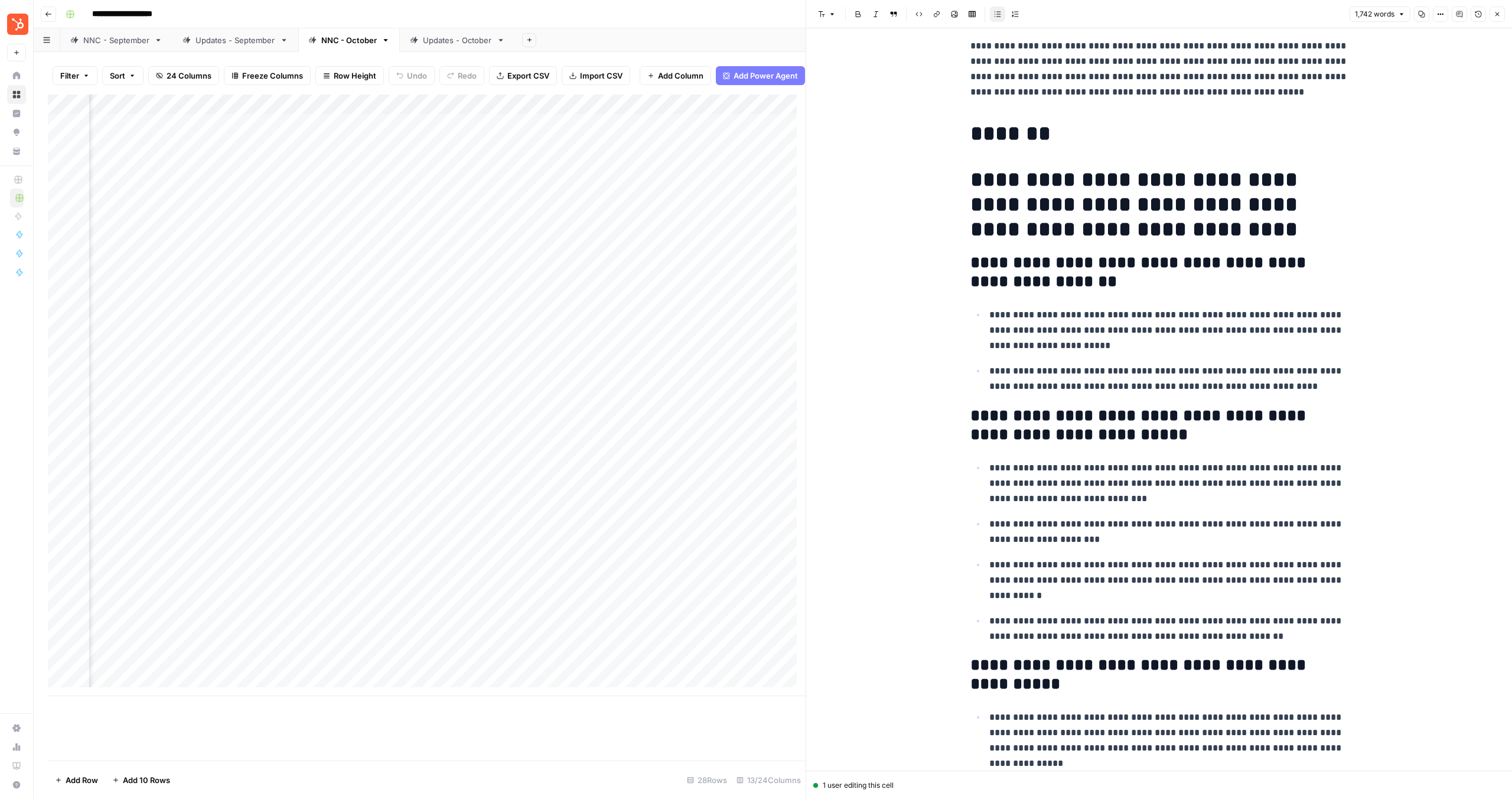
scroll to position [128, 0]
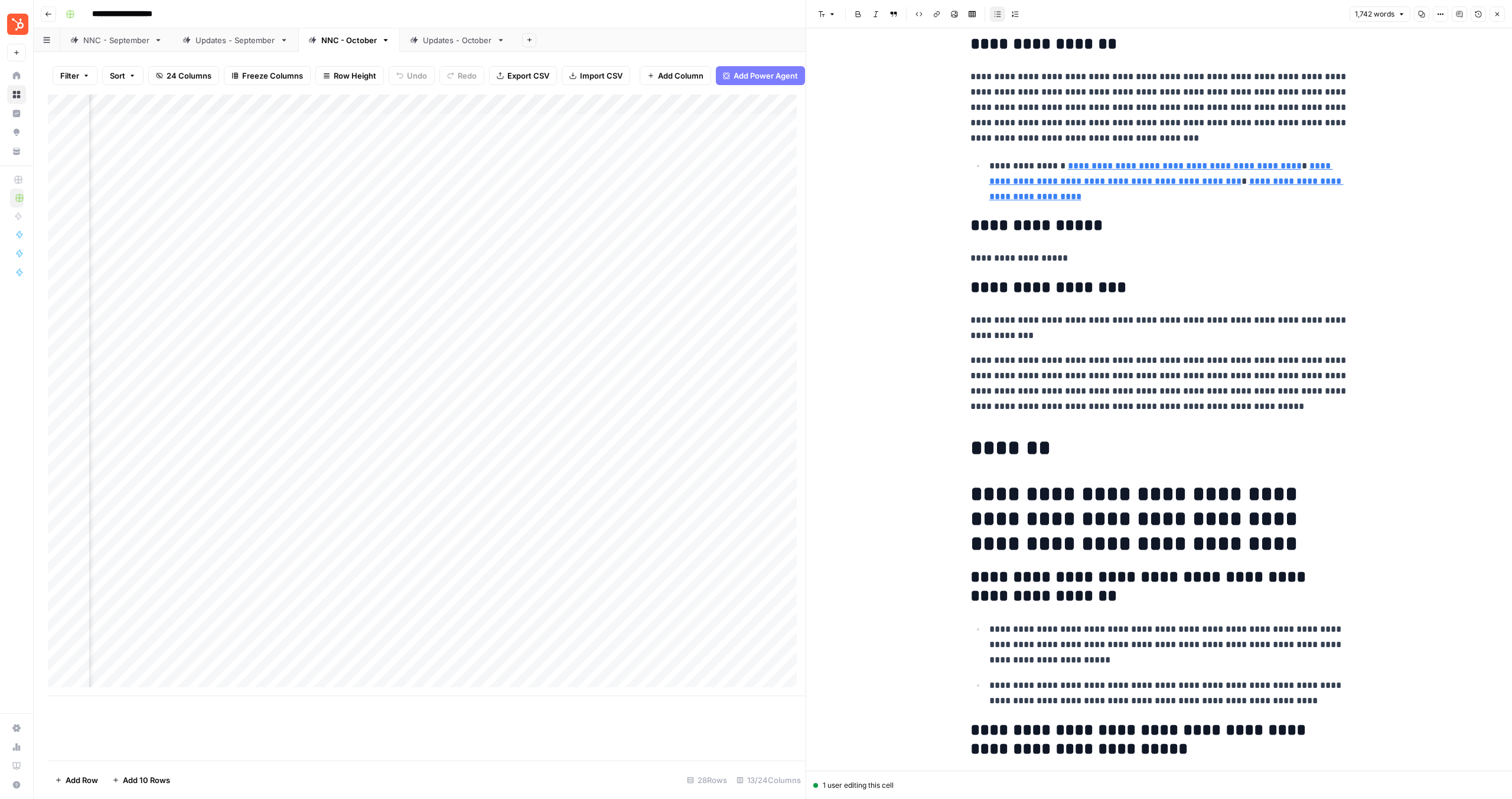
click at [995, 459] on h1 "*******" at bounding box center [1160, 447] width 378 height 24
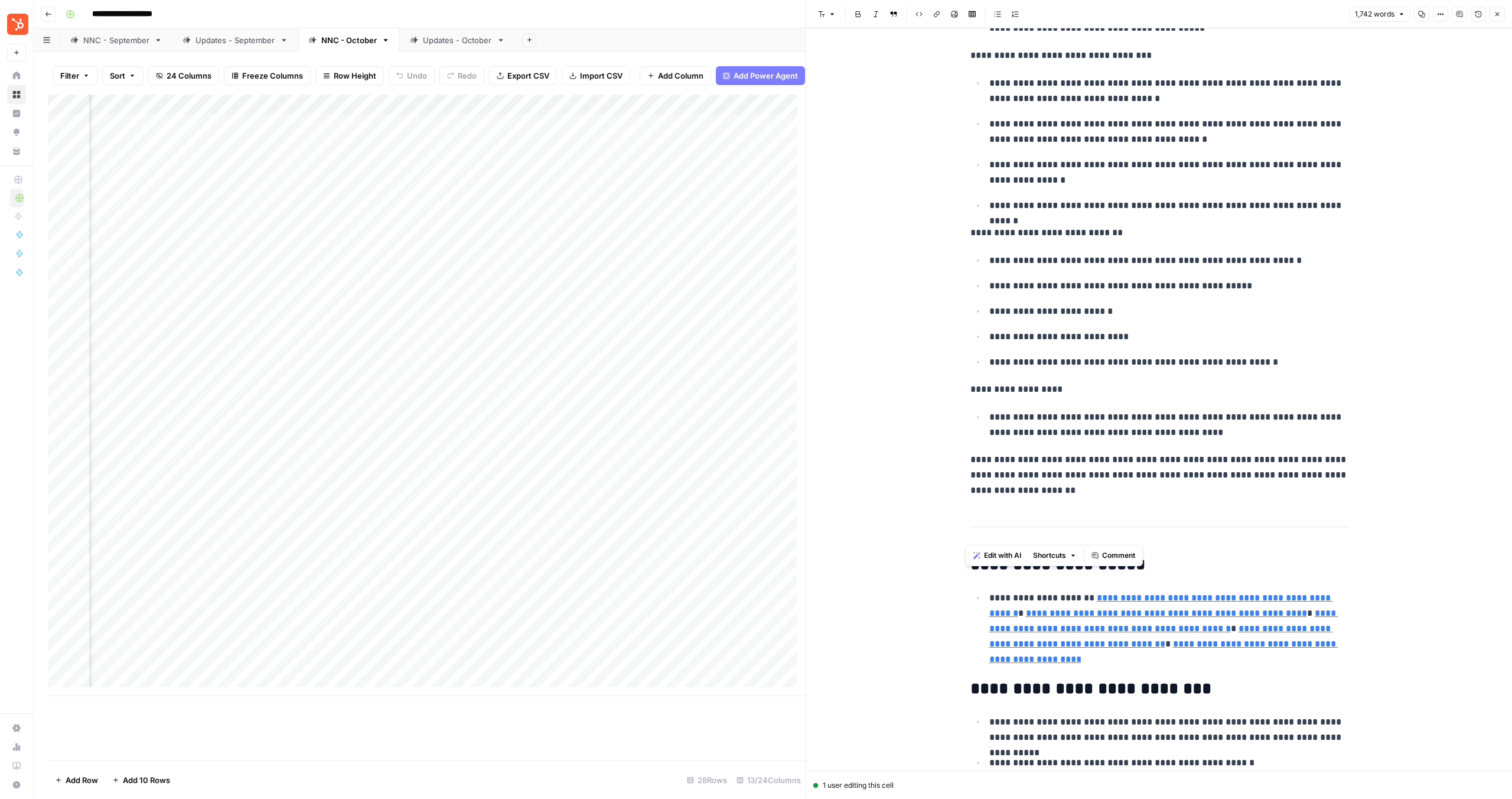
scroll to position [2748, 0]
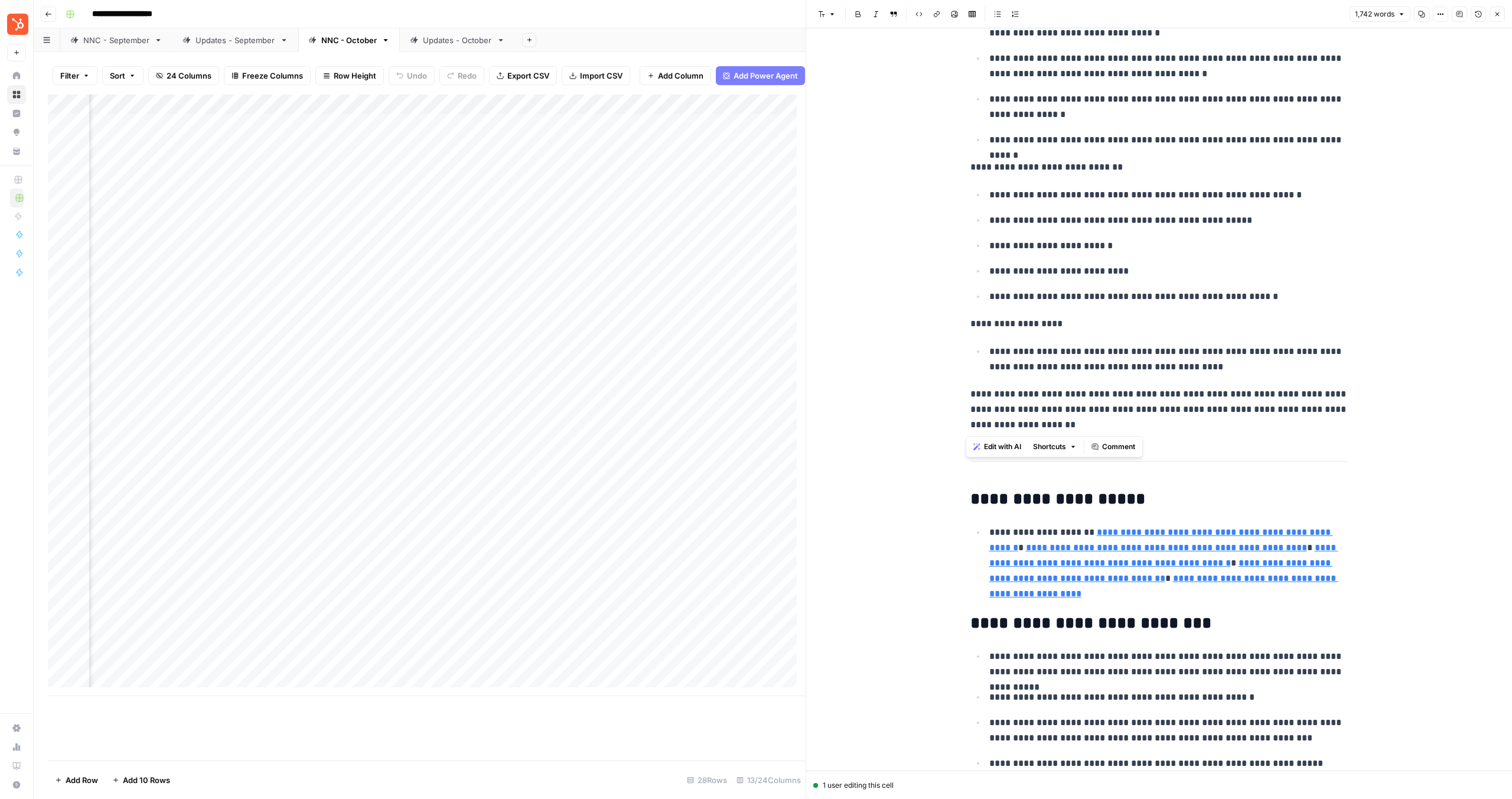
drag, startPoint x: 969, startPoint y: 452, endPoint x: 1035, endPoint y: 422, distance: 72.5
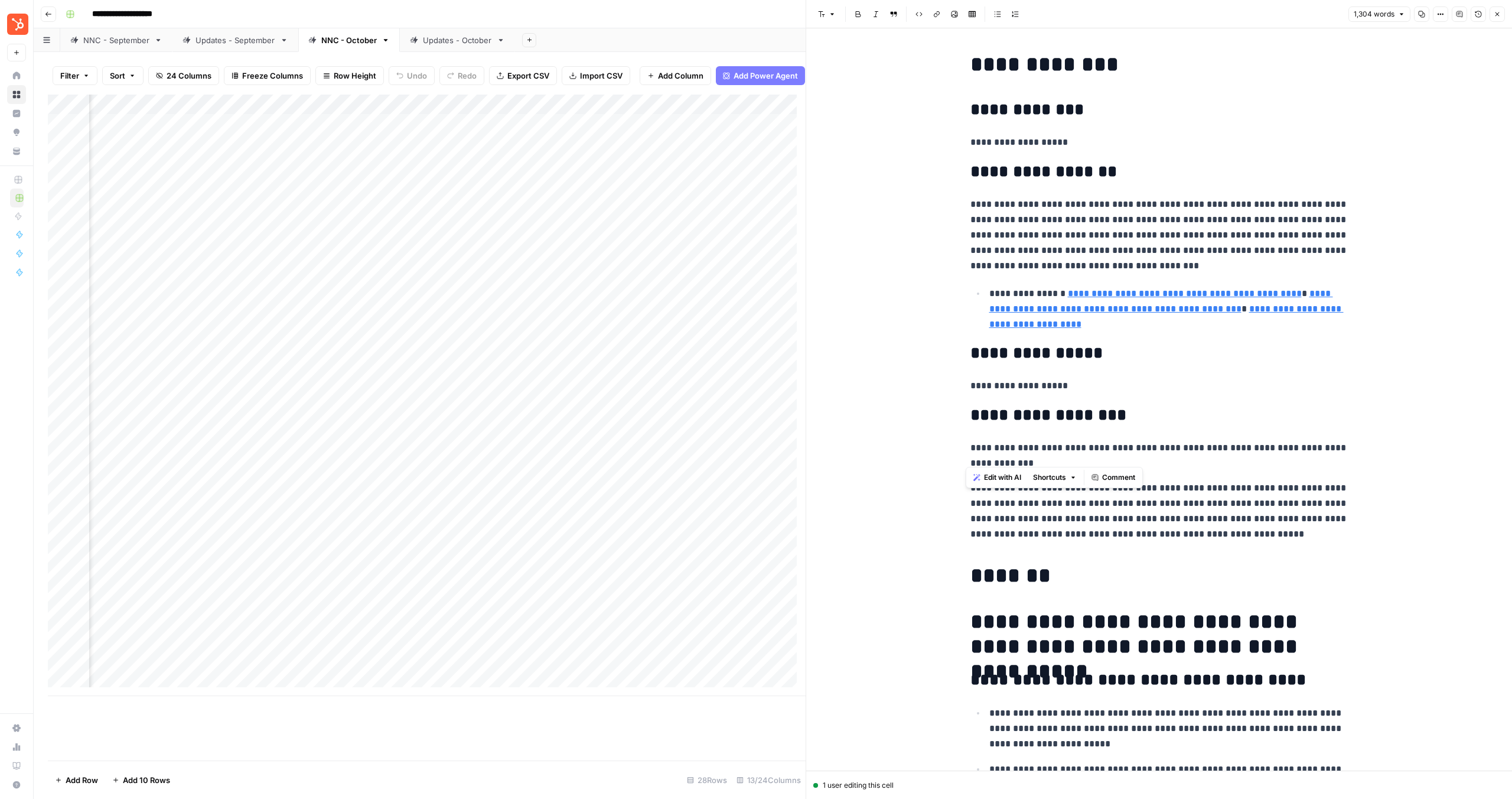
scroll to position [249, 0]
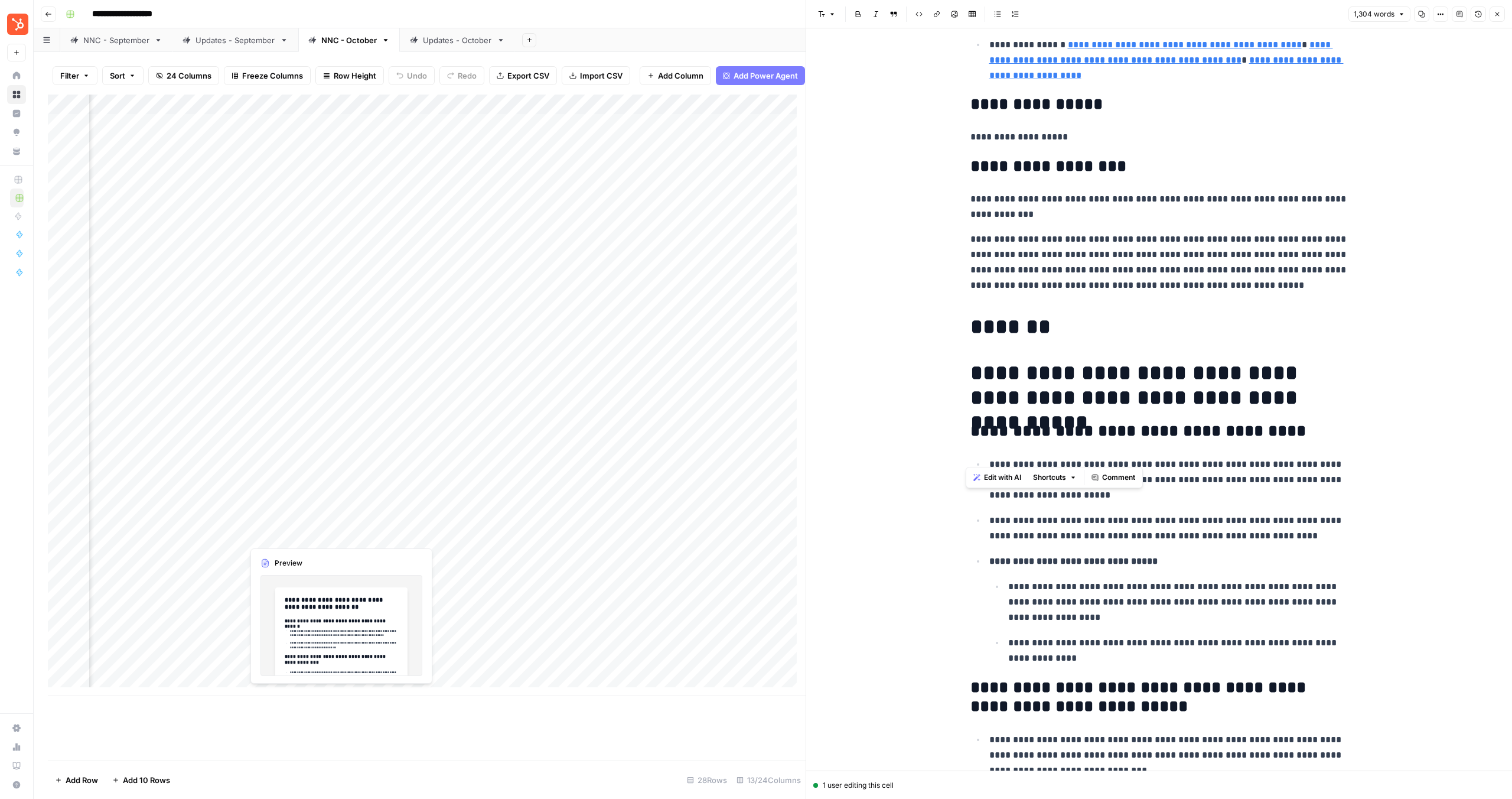
click at [200, 517] on div "Add Column" at bounding box center [426, 395] width 758 height 601
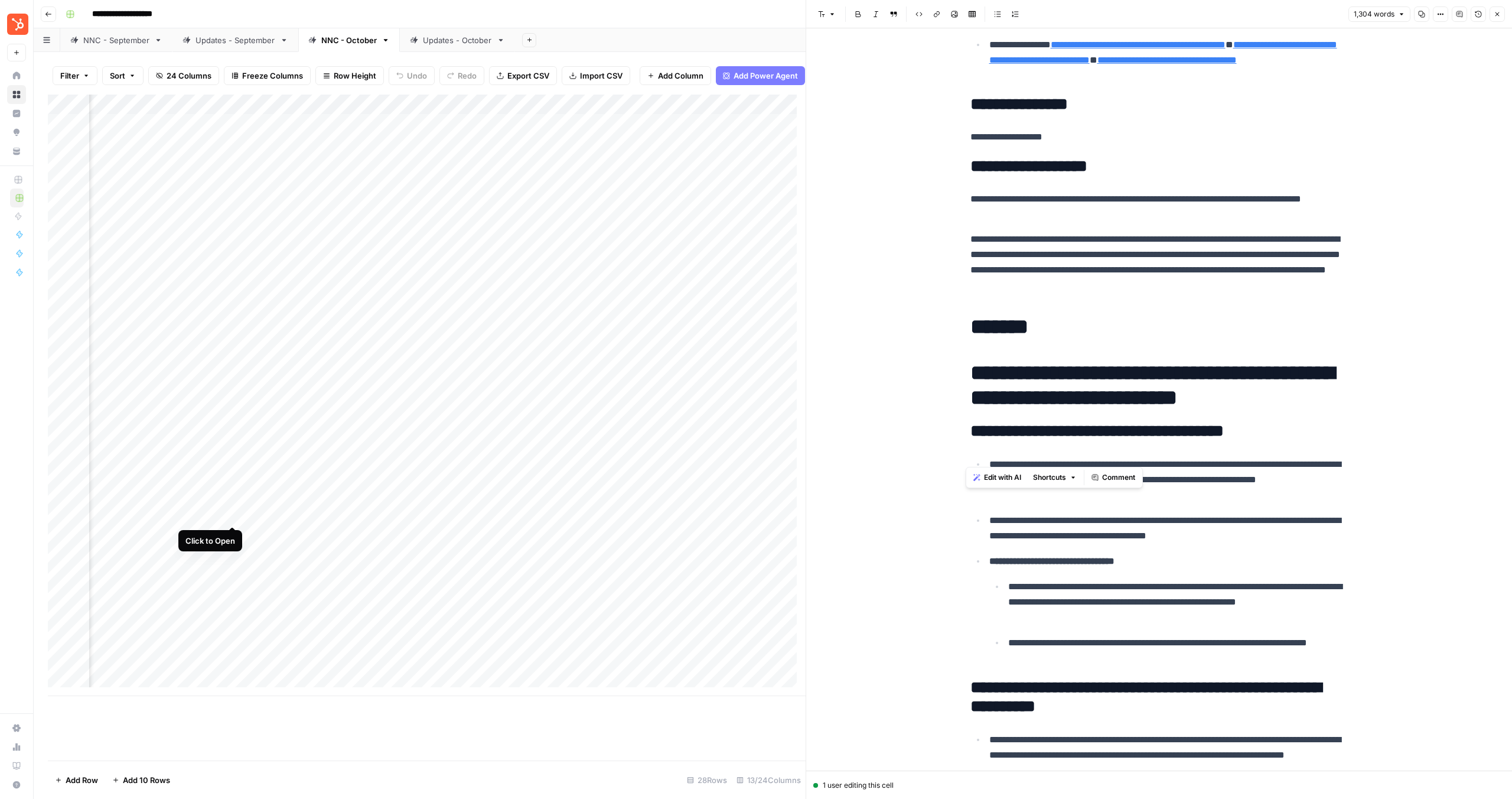
click at [234, 512] on div "Add Column" at bounding box center [426, 395] width 758 height 601
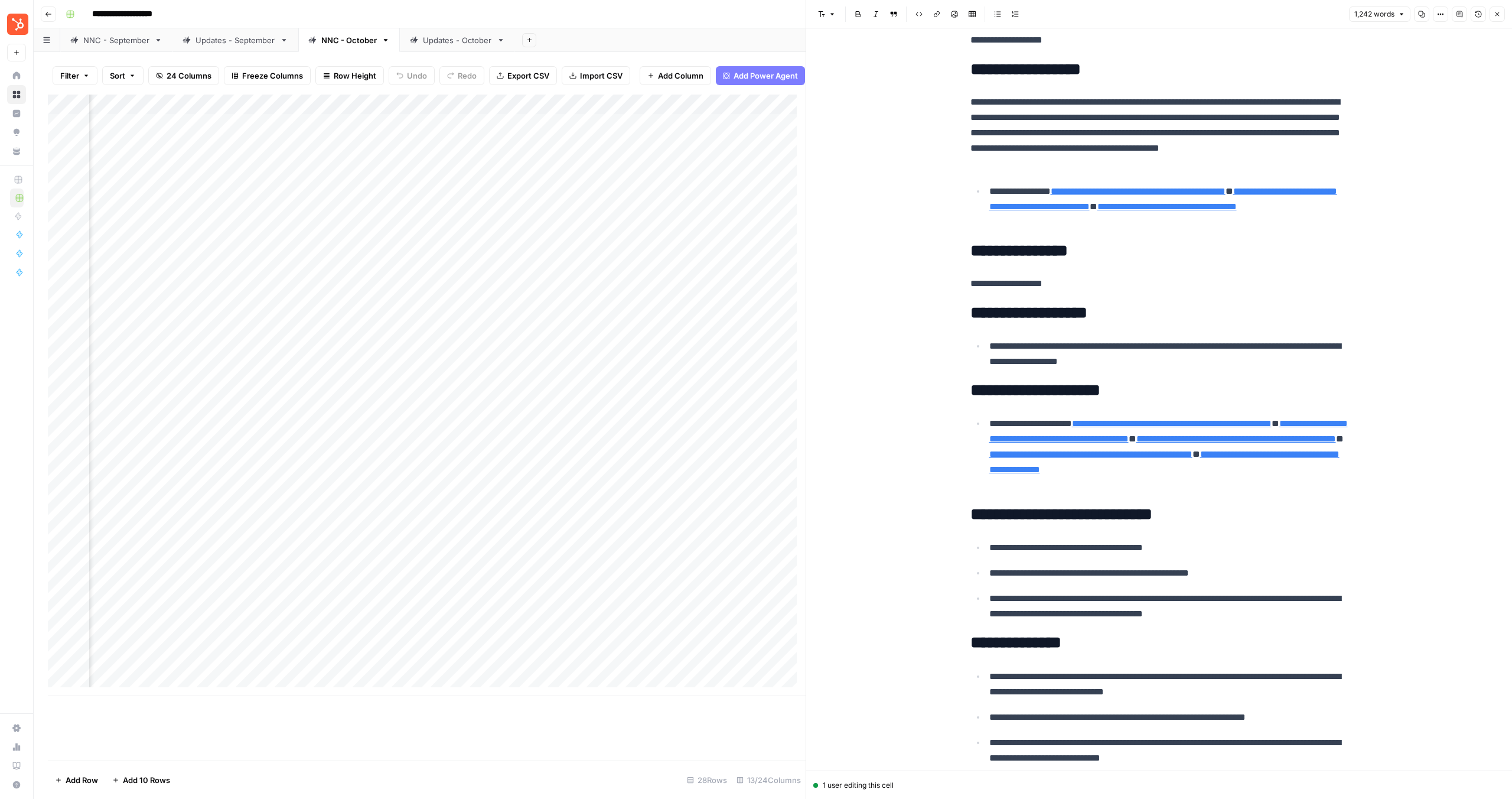
type input "[URL][DOMAIN_NAME]"
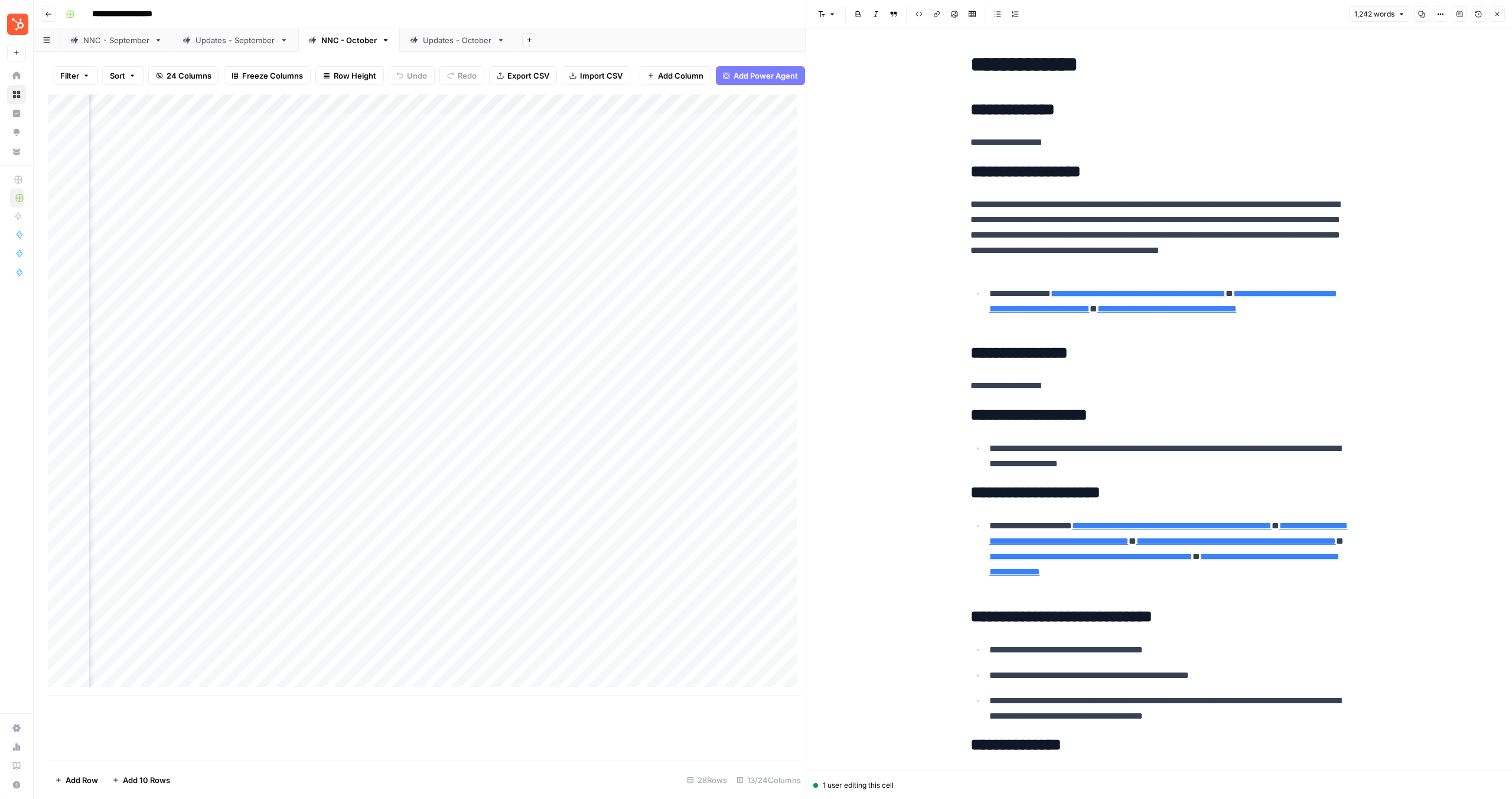
click at [1170, 457] on p "**********" at bounding box center [1169, 456] width 359 height 30
drag, startPoint x: 1188, startPoint y: 460, endPoint x: 935, endPoint y: 446, distance: 253.4
click at [588, 514] on div "Add Column" at bounding box center [426, 395] width 758 height 601
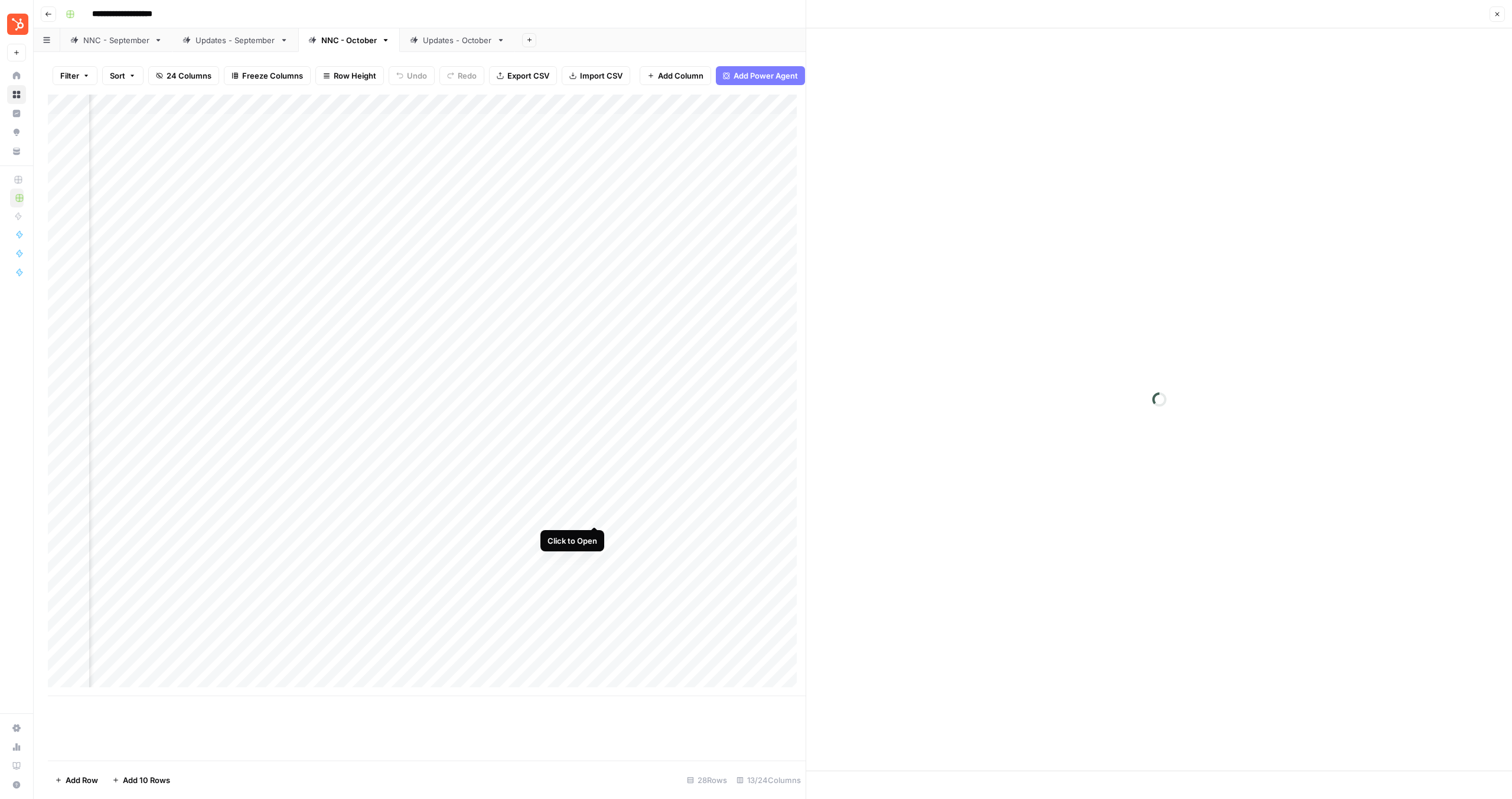
click at [592, 515] on div "Add Column" at bounding box center [426, 395] width 758 height 601
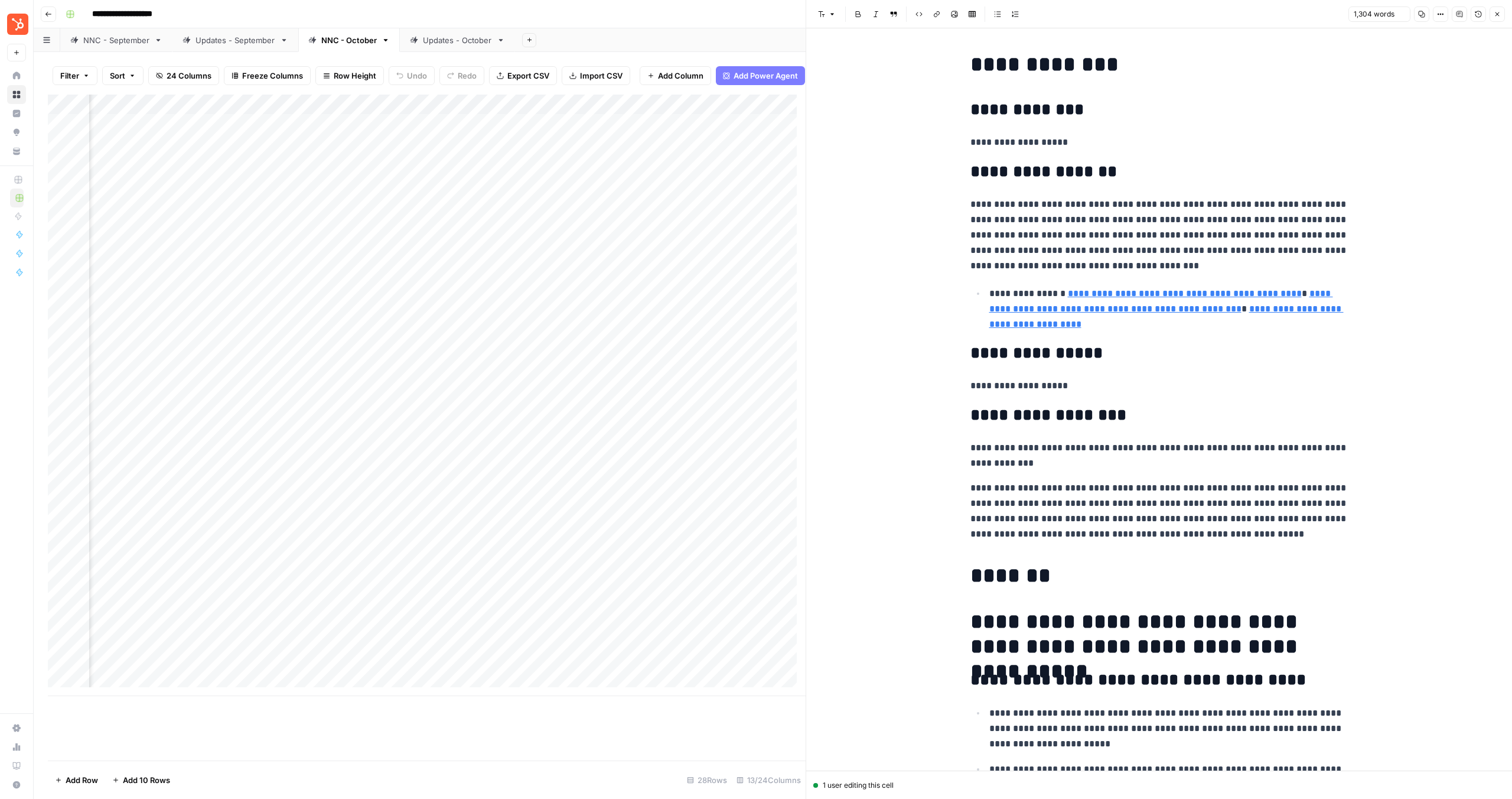
scroll to position [7, 0]
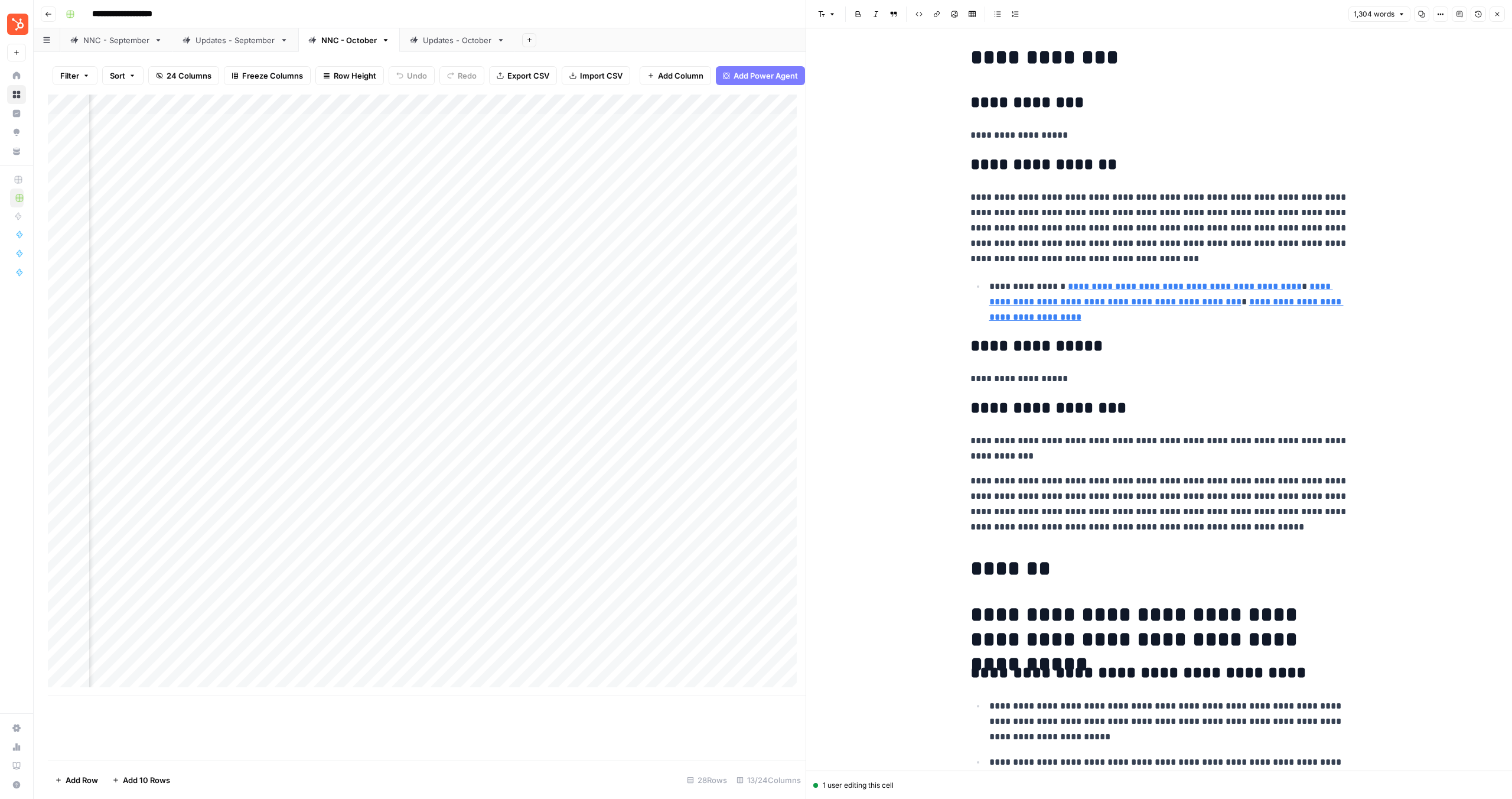
click at [1135, 519] on p "**********" at bounding box center [1160, 503] width 378 height 61
drag, startPoint x: 1235, startPoint y: 531, endPoint x: 949, endPoint y: 476, distance: 291.2
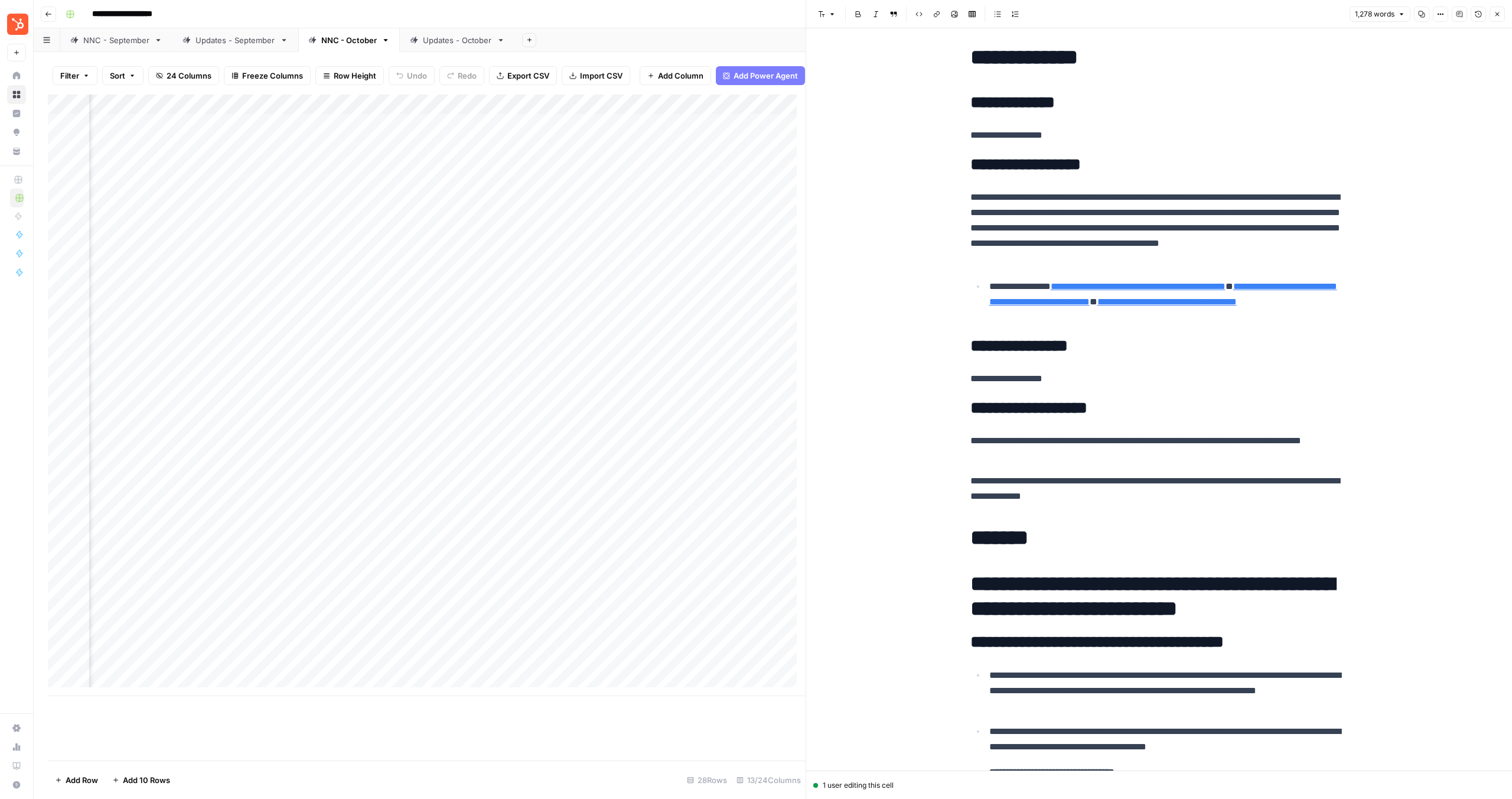
click at [199, 536] on div "Add Column" at bounding box center [426, 395] width 758 height 601
click at [239, 536] on div "Add Column" at bounding box center [426, 395] width 758 height 601
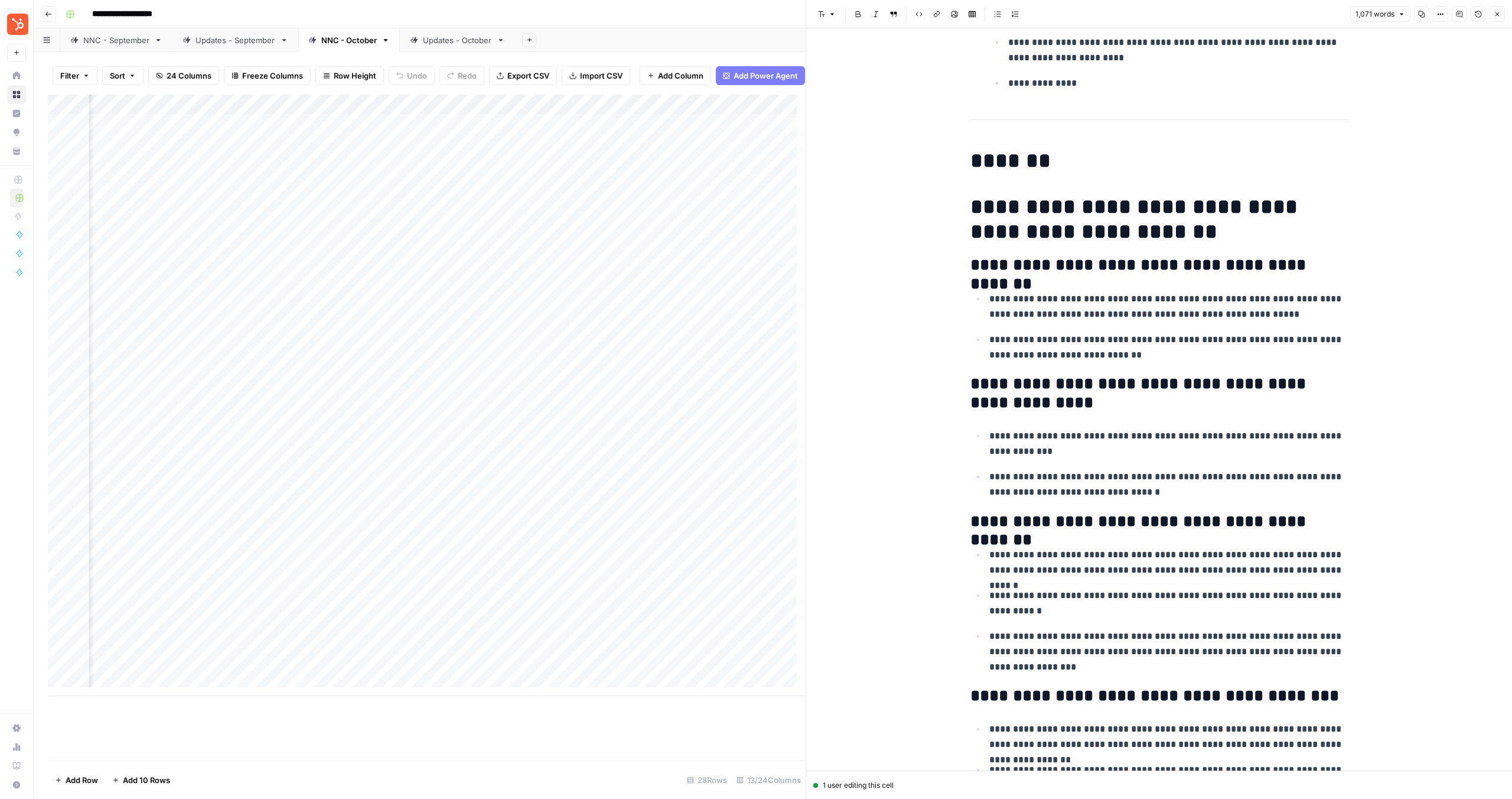
scroll to position [2183, 0]
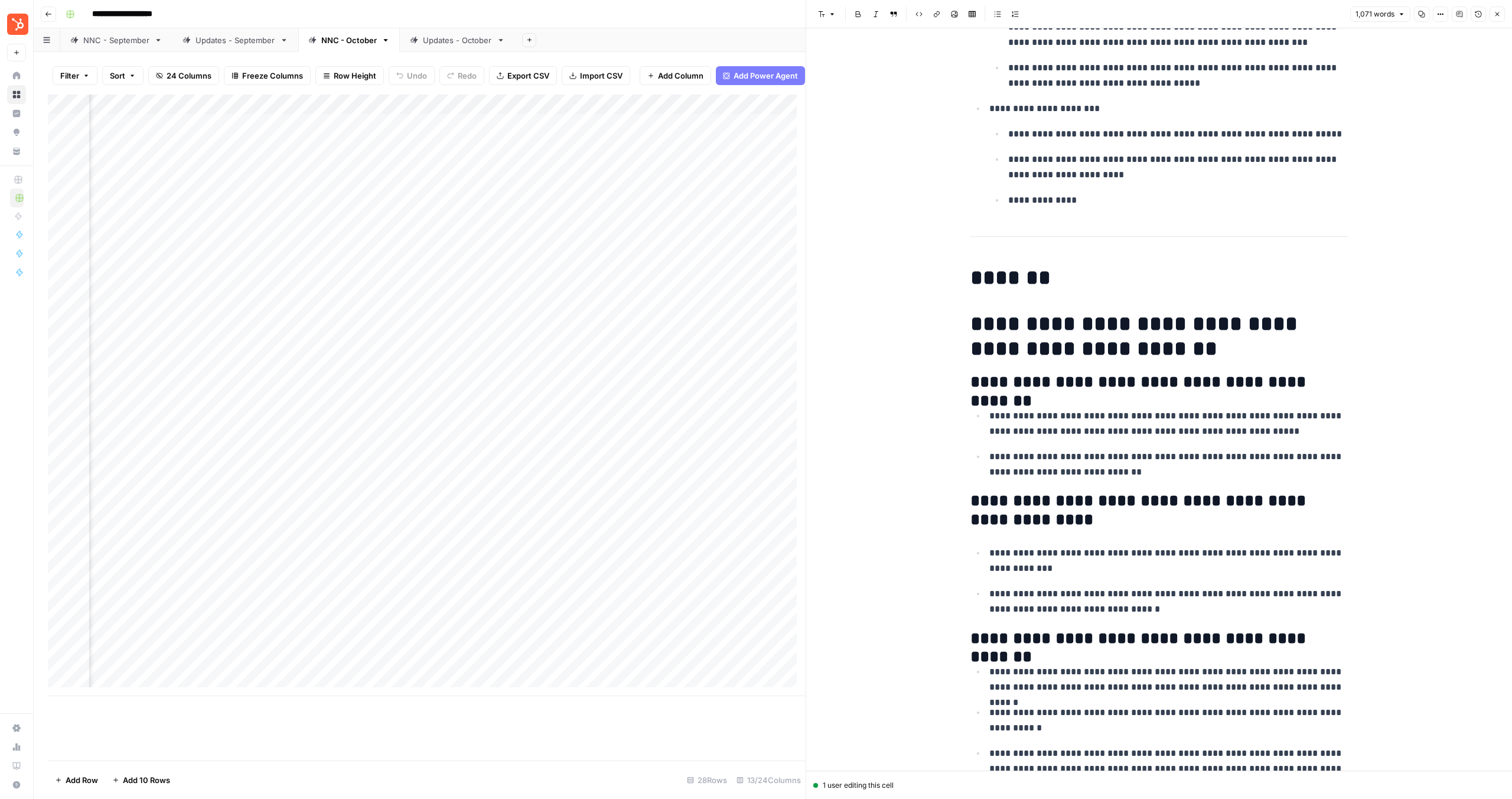
click at [984, 375] on h2 "**********" at bounding box center [1160, 381] width 378 height 19
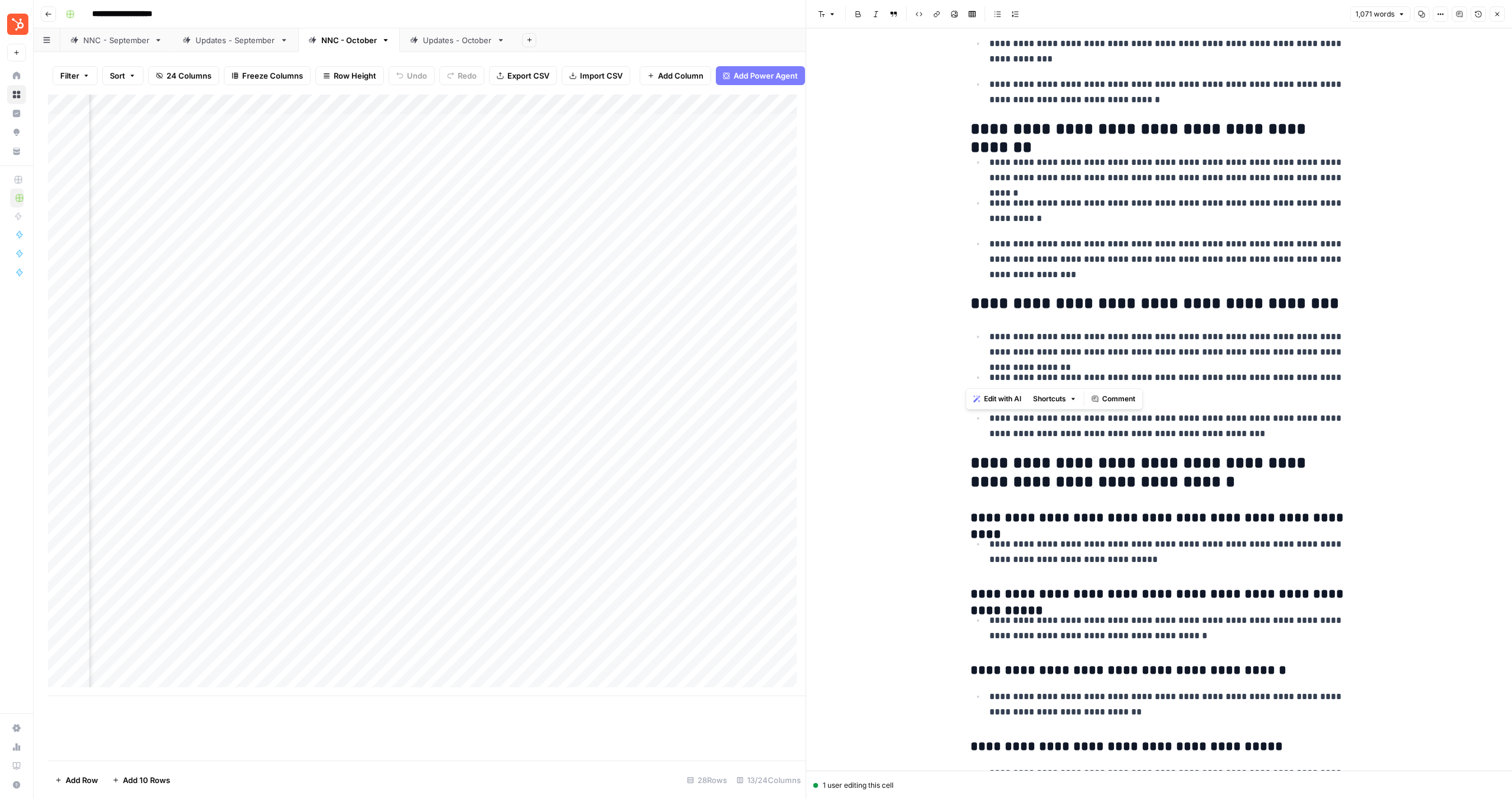
scroll to position [2842, 0]
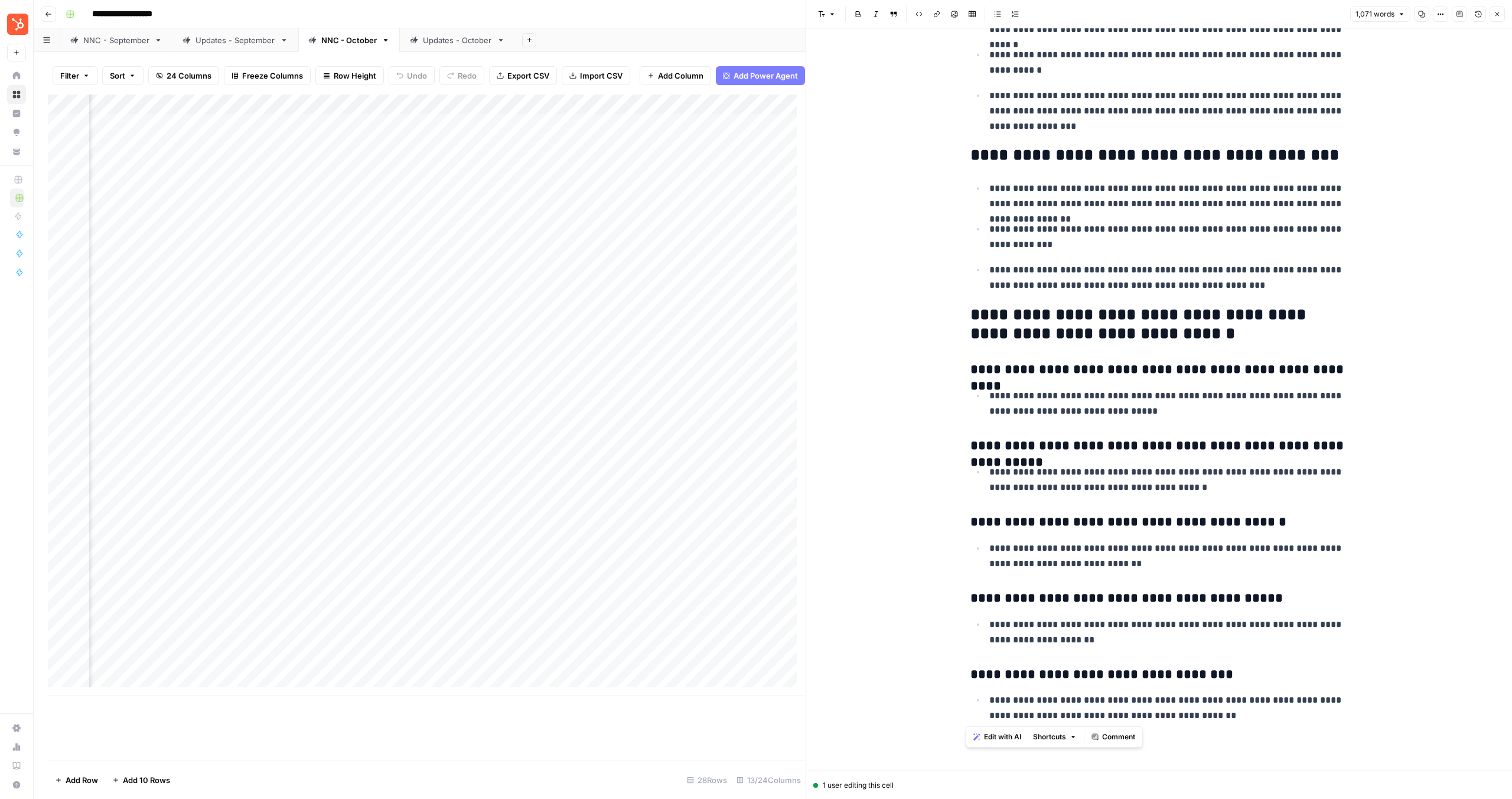
drag, startPoint x: 962, startPoint y: 272, endPoint x: 1223, endPoint y: 732, distance: 528.9
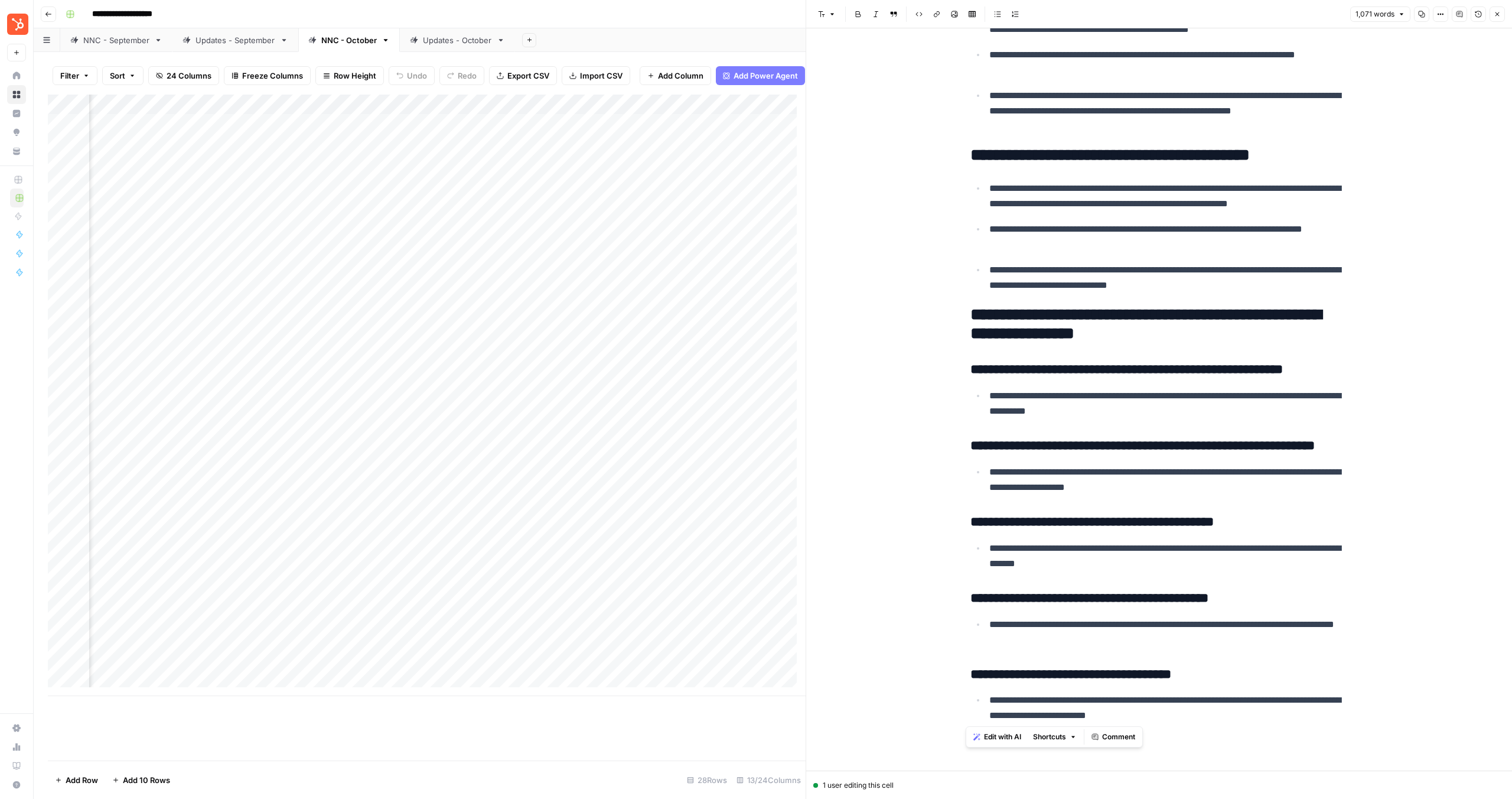
click at [574, 539] on div "Add Column" at bounding box center [426, 395] width 758 height 601
click at [594, 533] on div "Add Column" at bounding box center [426, 395] width 758 height 601
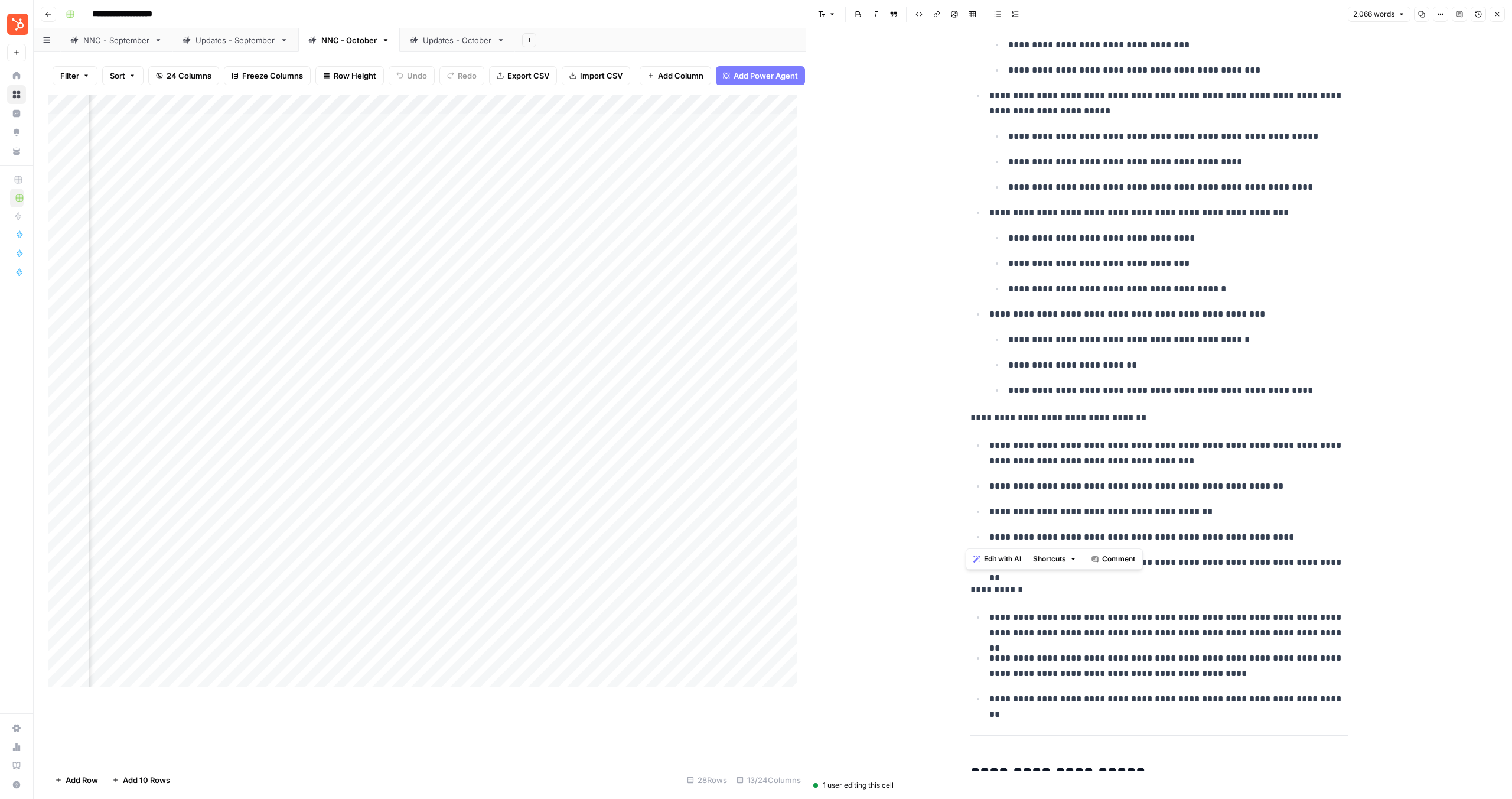
scroll to position [4112, 0]
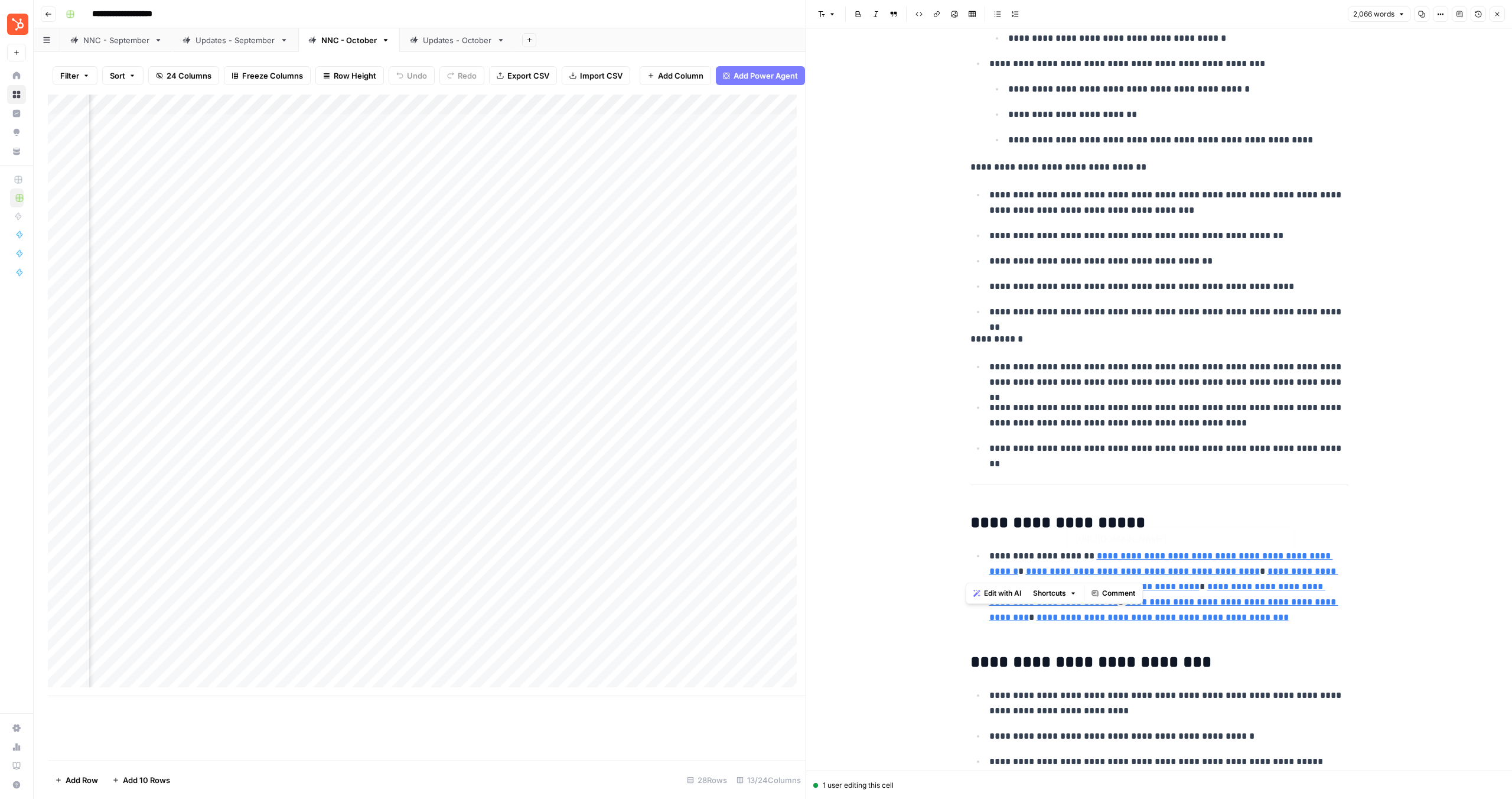
type input "[URL][DOMAIN_NAME]"
drag, startPoint x: 968, startPoint y: 307, endPoint x: 1328, endPoint y: 471, distance: 395.6
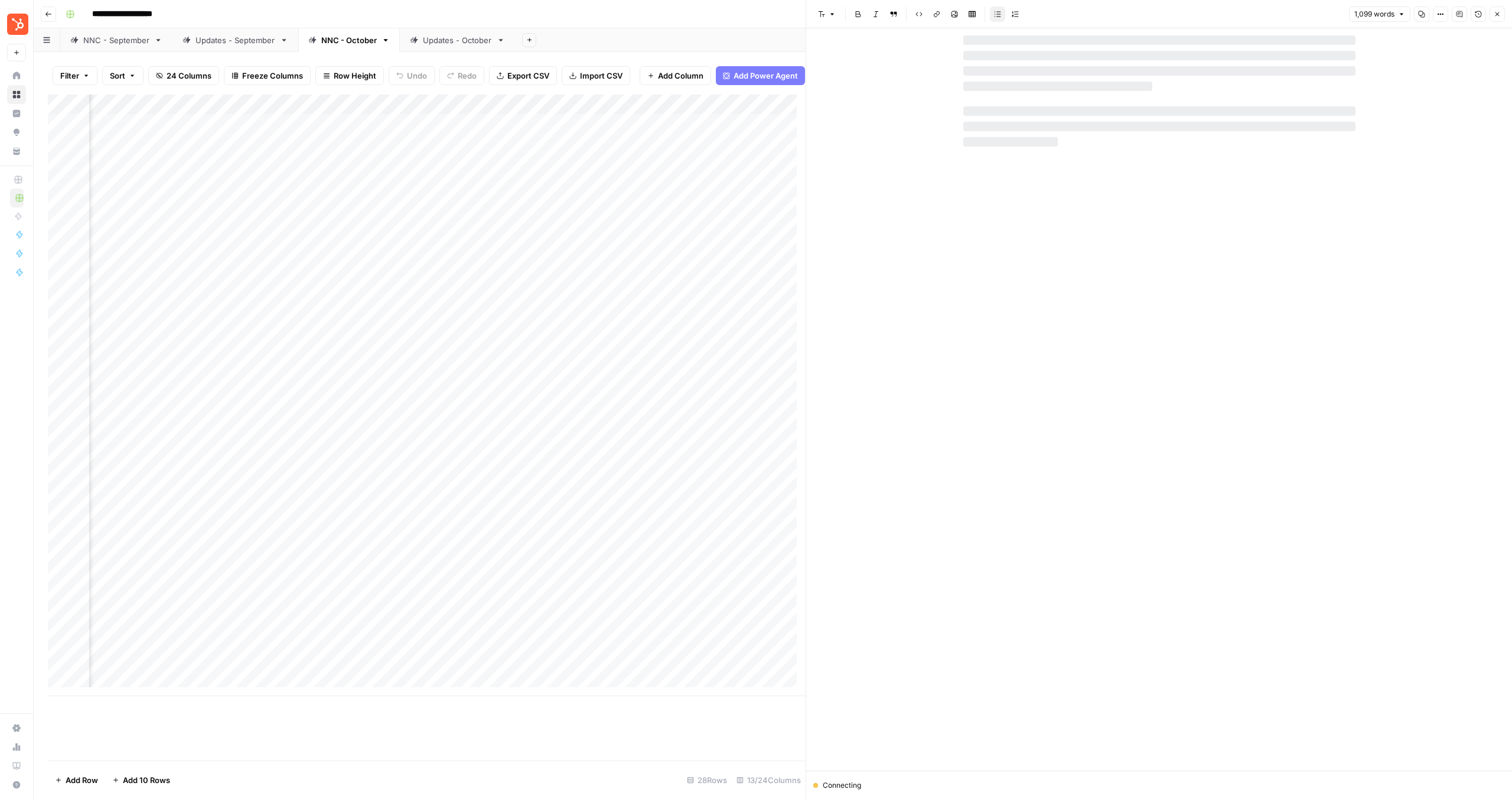
scroll to position [15, 0]
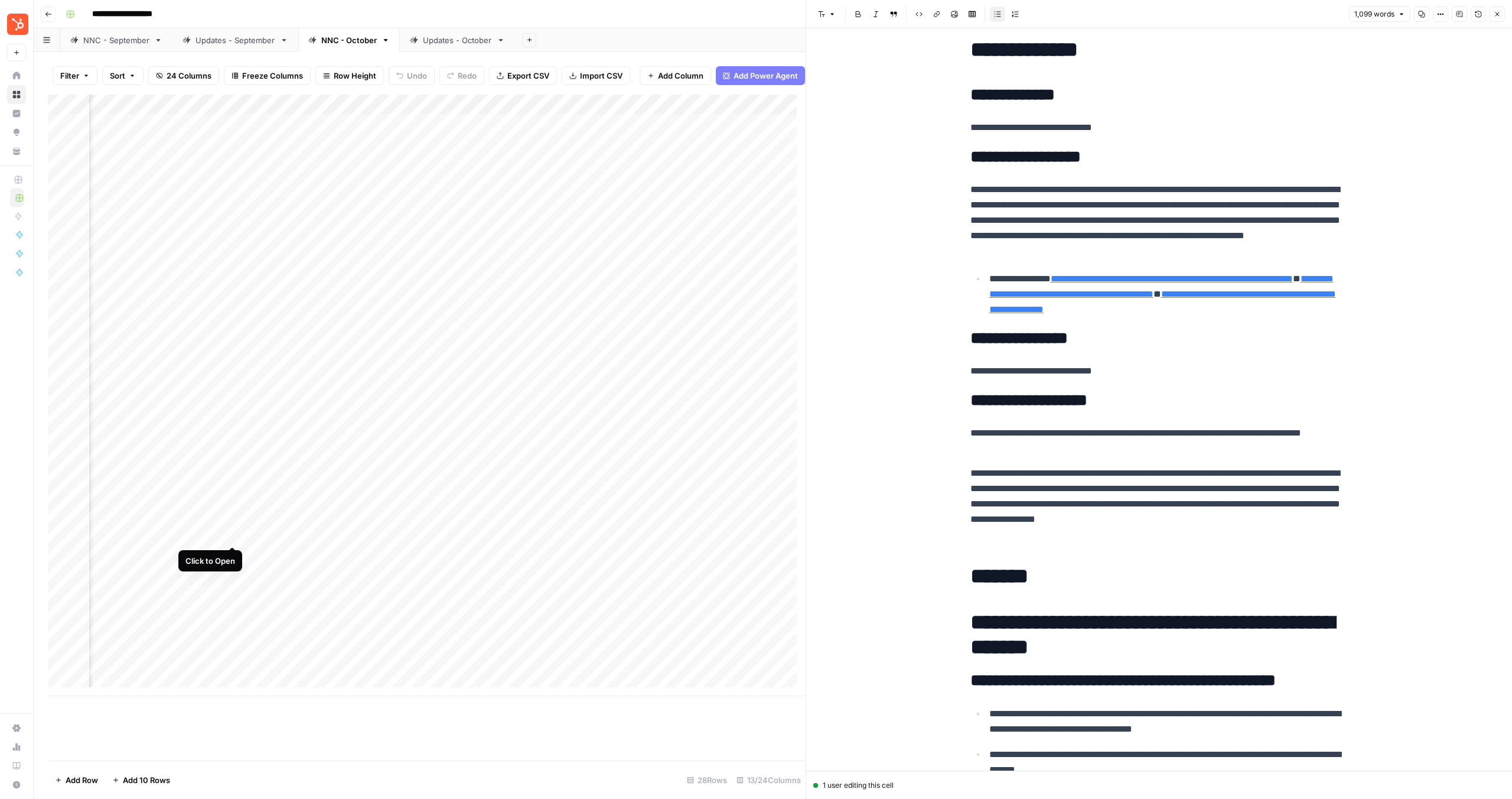
click at [230, 533] on div "Add Column" at bounding box center [426, 395] width 758 height 601
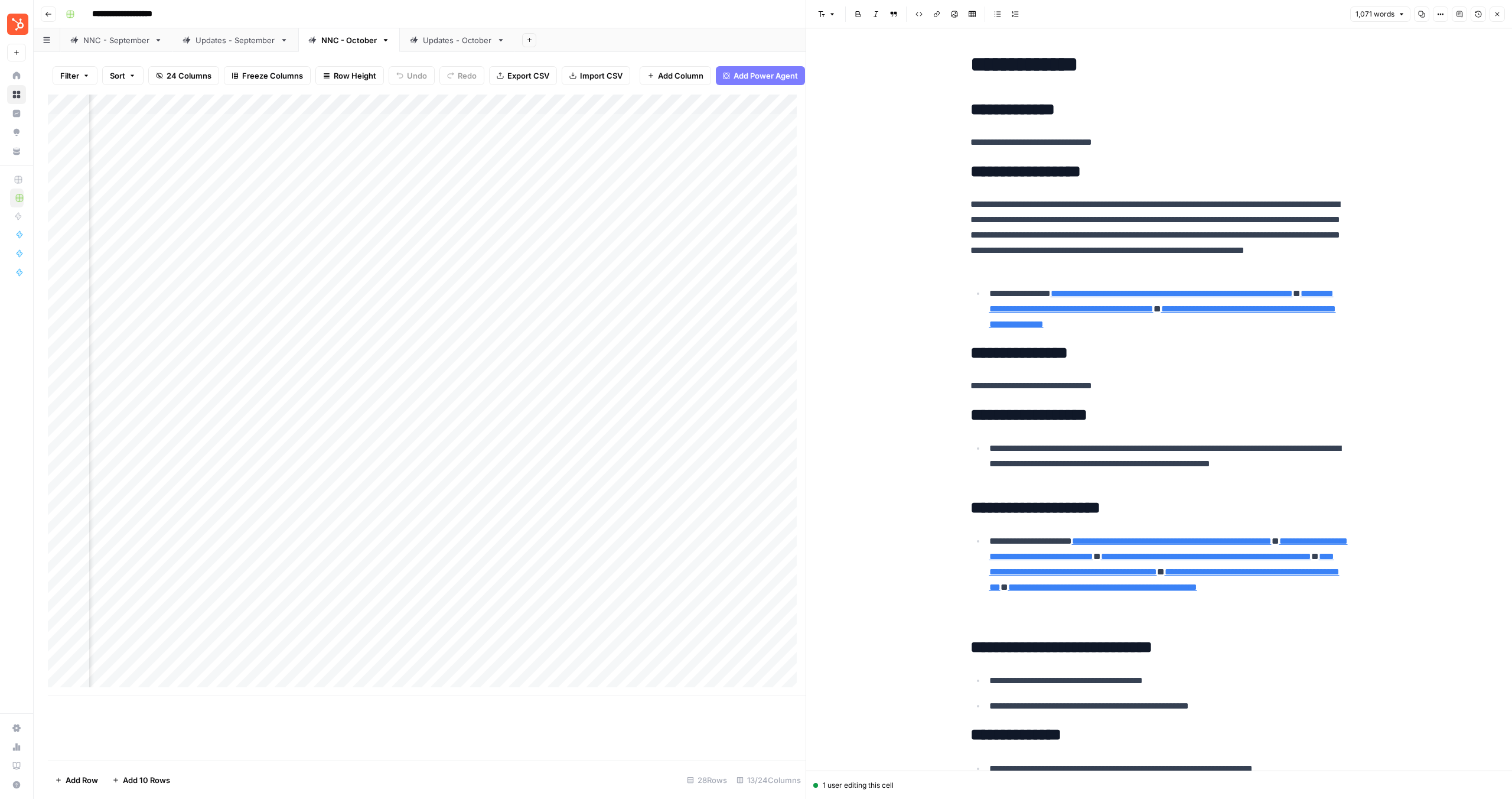
click at [1089, 460] on p "**********" at bounding box center [1169, 463] width 359 height 46
drag, startPoint x: 1044, startPoint y: 479, endPoint x: 961, endPoint y: 446, distance: 89.3
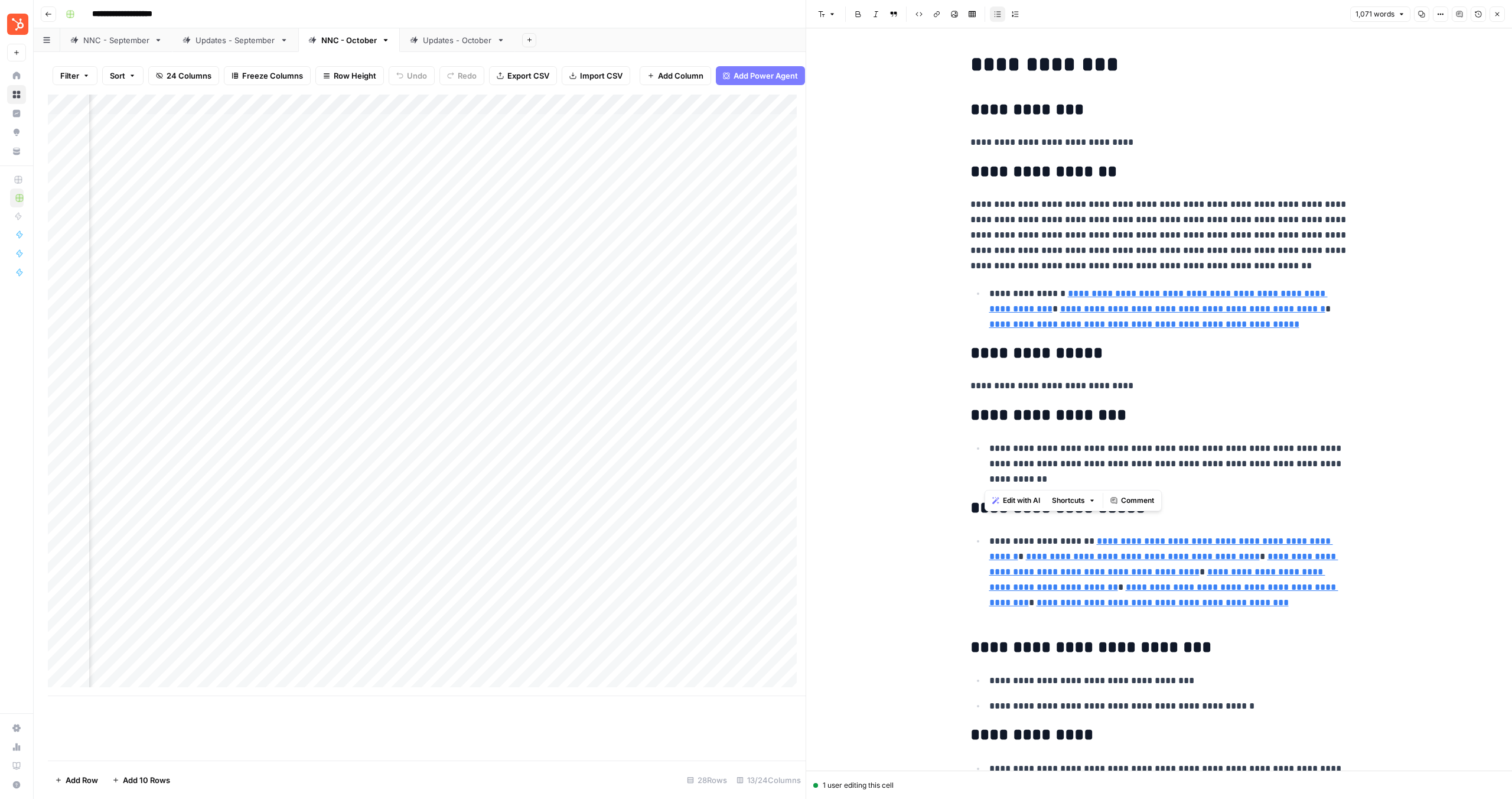
click at [552, 539] on div "Add Column" at bounding box center [426, 395] width 758 height 601
click at [592, 533] on div "Add Column" at bounding box center [426, 395] width 758 height 601
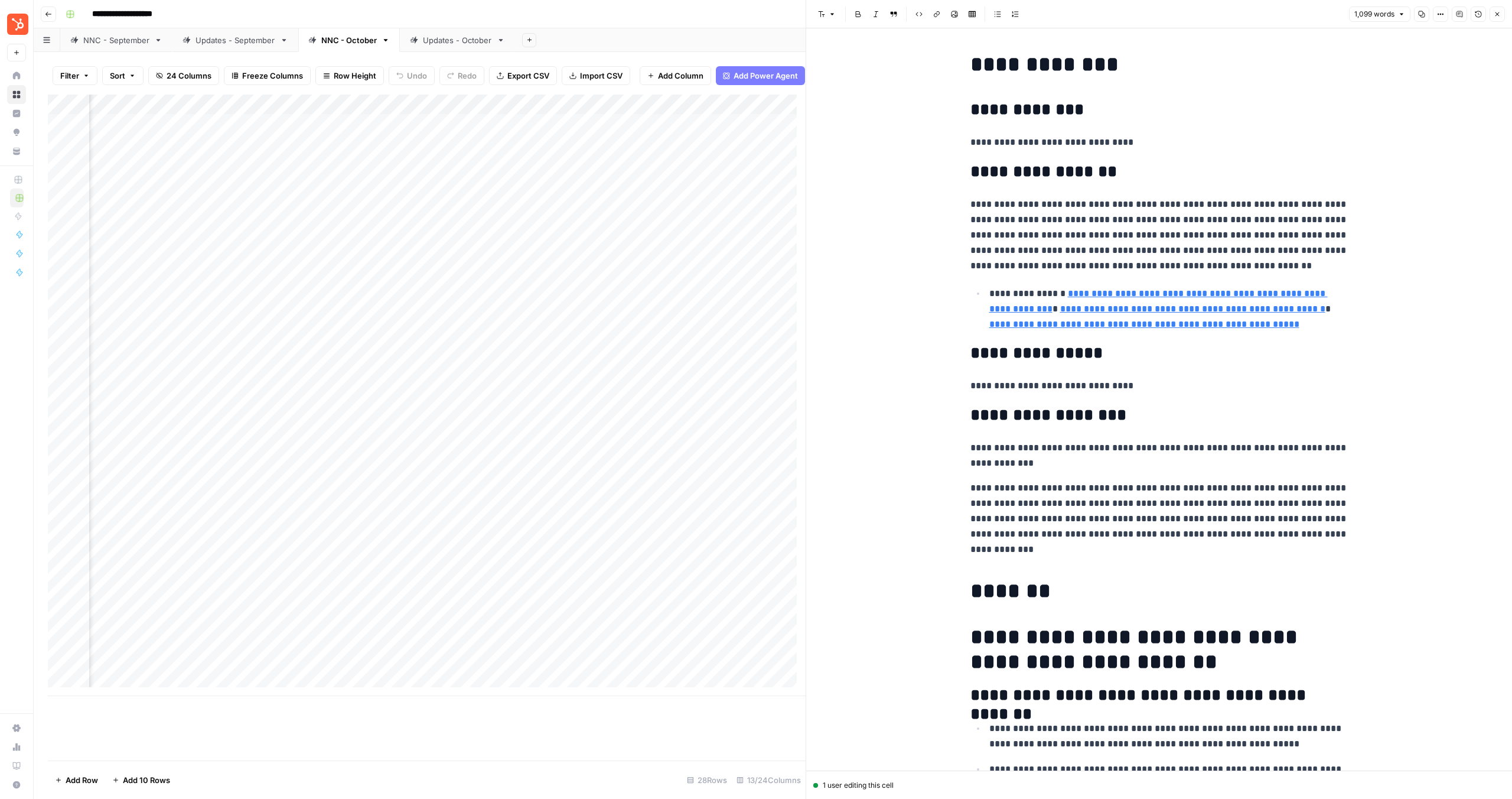
click at [1050, 517] on p "**********" at bounding box center [1160, 518] width 378 height 77
drag, startPoint x: 1078, startPoint y: 550, endPoint x: 961, endPoint y: 491, distance: 131.0
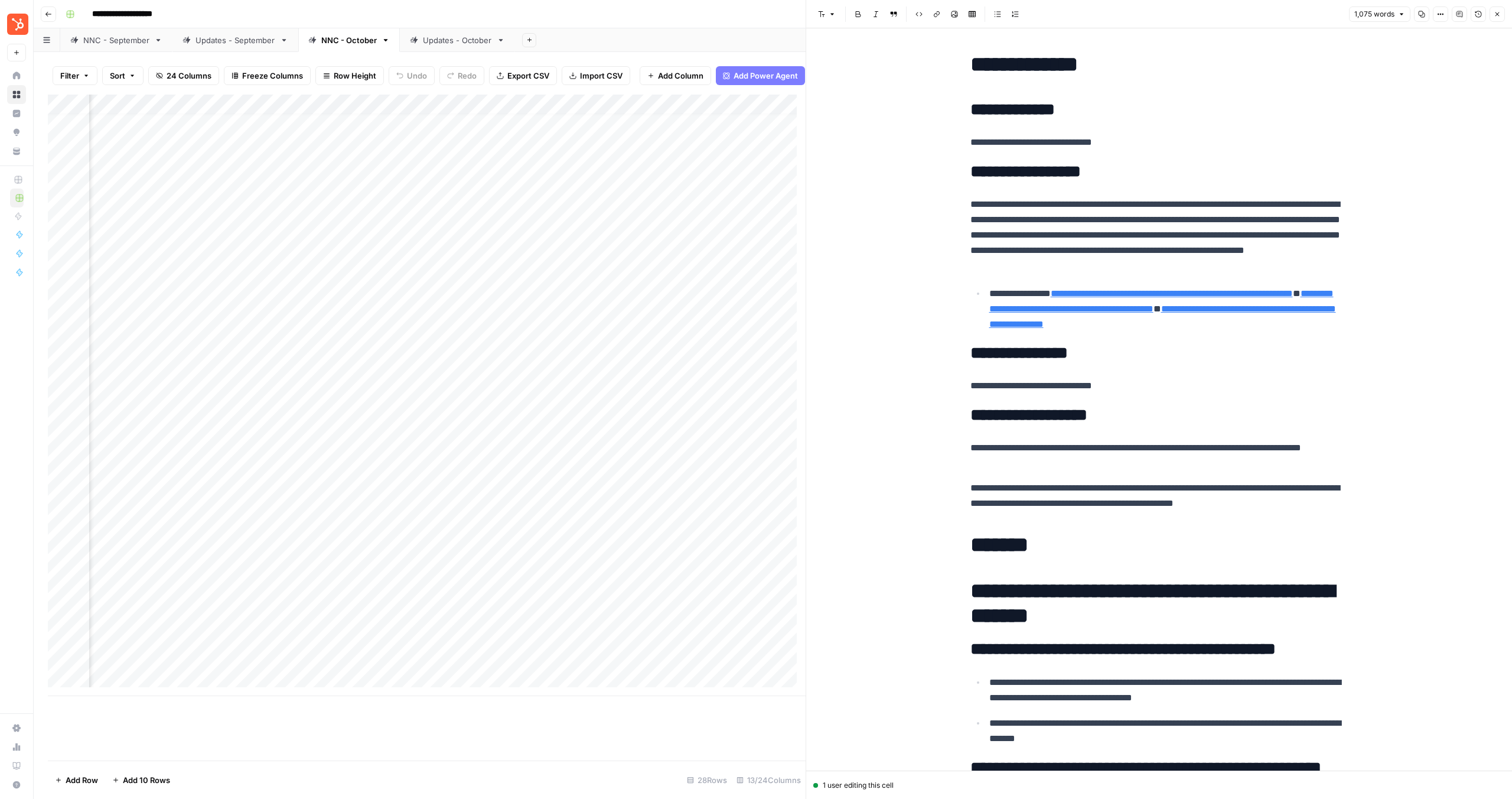
scroll to position [9, 748]
click at [198, 646] on div "Add Column" at bounding box center [426, 395] width 758 height 601
click at [234, 647] on div "Add Column" at bounding box center [426, 395] width 758 height 601
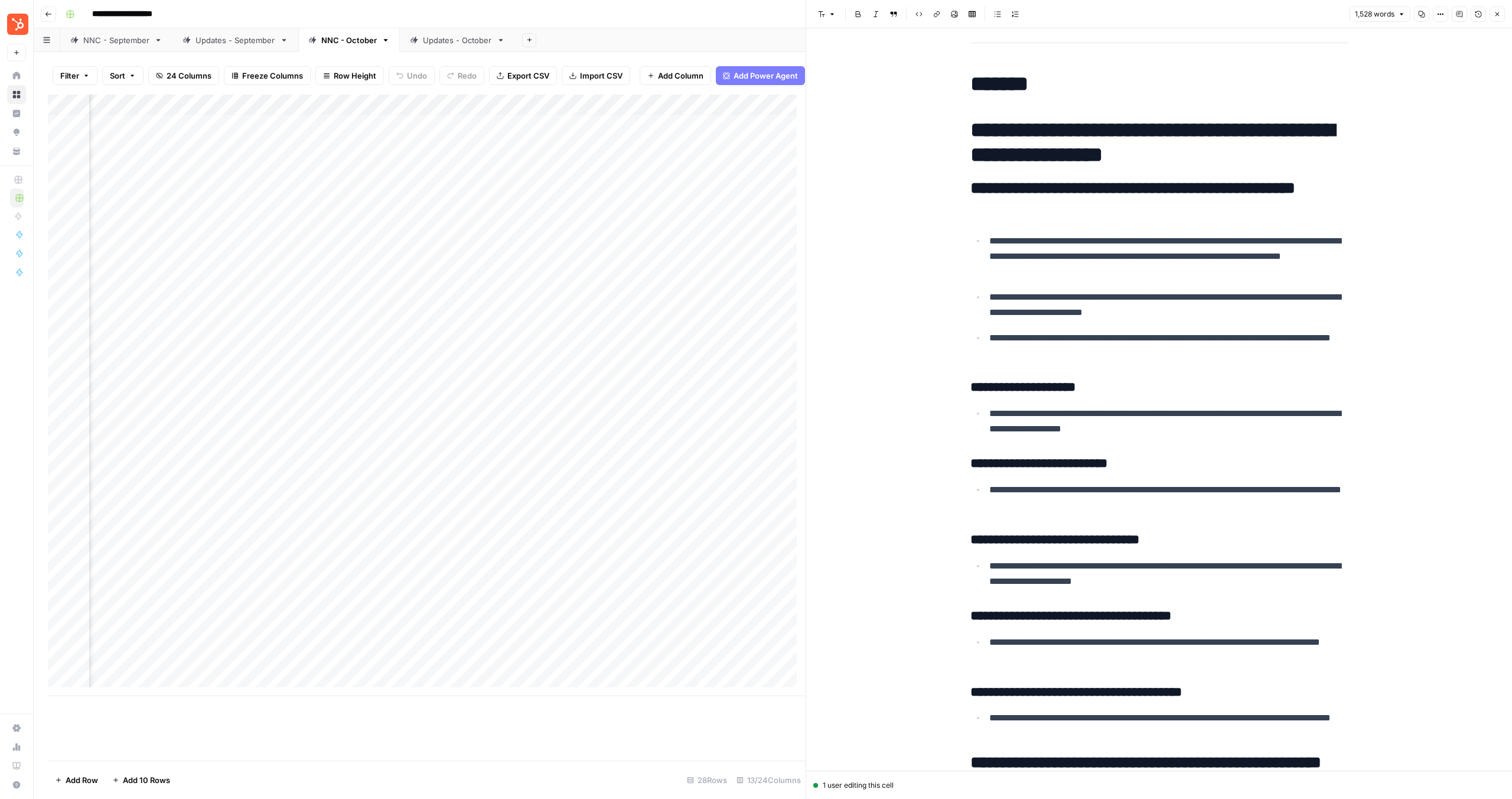
scroll to position [2216, 0]
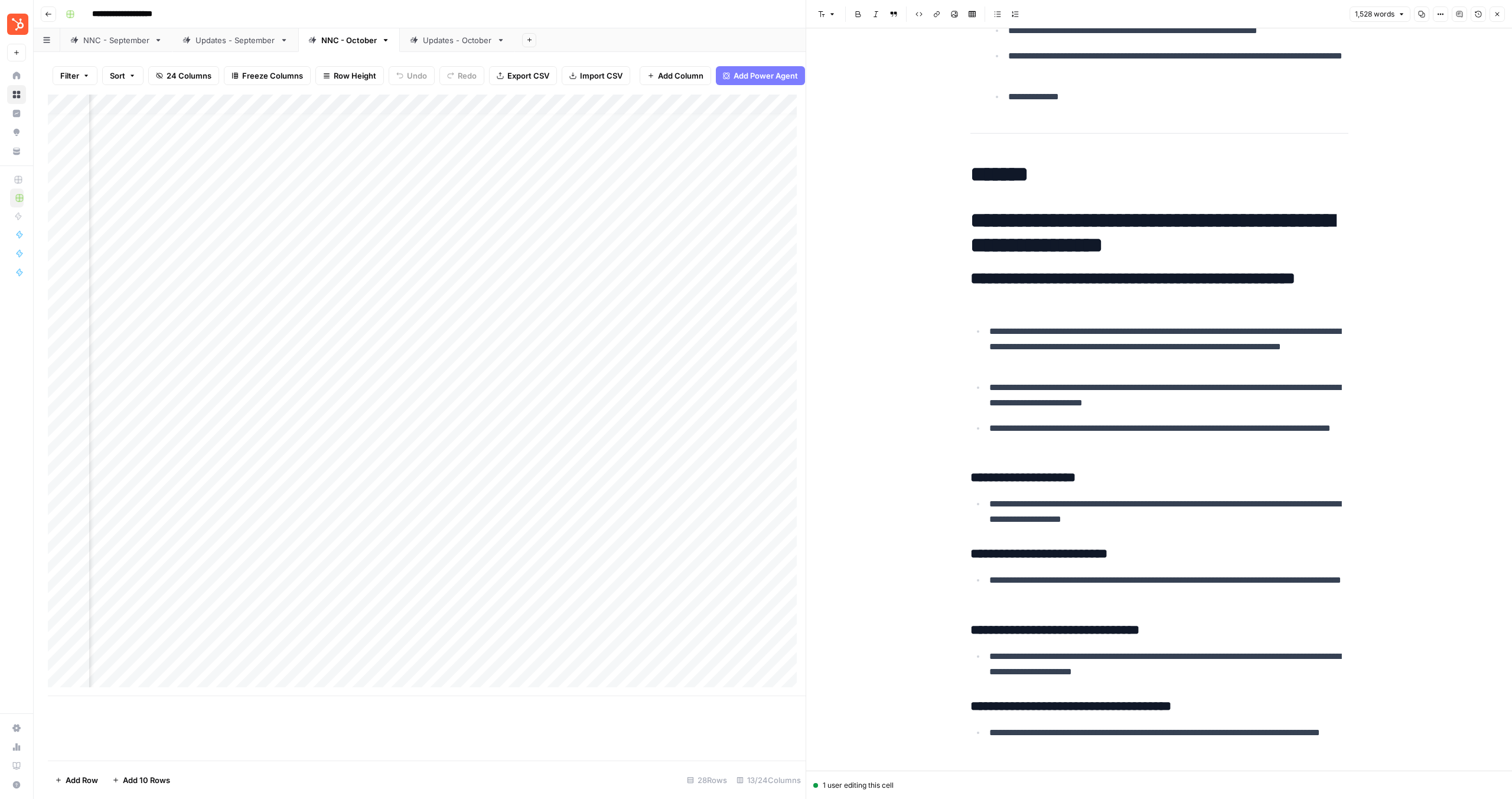
click at [988, 305] on h2 "**********" at bounding box center [1160, 288] width 378 height 38
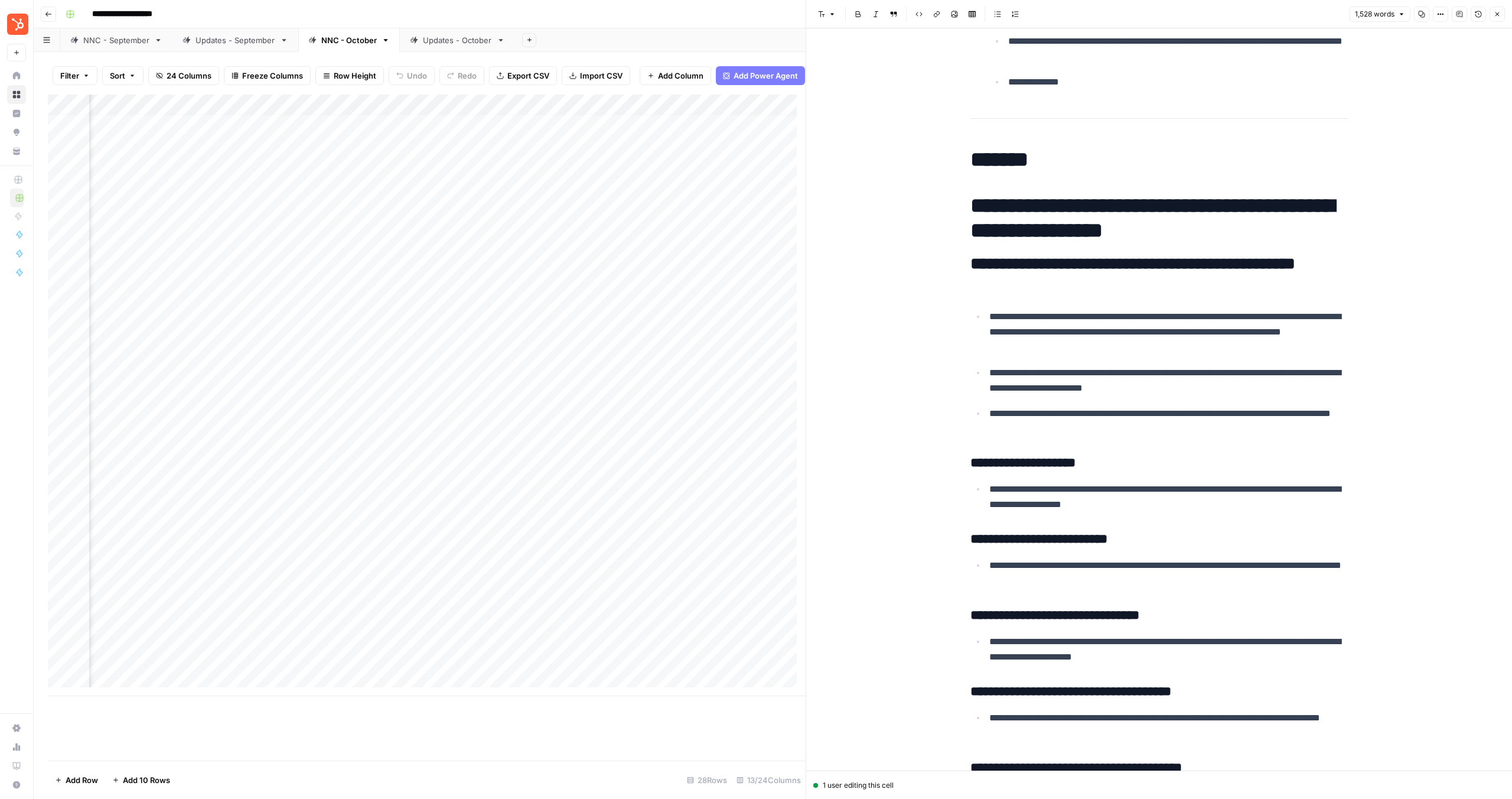
drag, startPoint x: 981, startPoint y: 185, endPoint x: 1082, endPoint y: 269, distance: 131.4
click at [1090, 273] on div "**********" at bounding box center [1160, 309] width 392 height 4986
click at [986, 183] on div "**********" at bounding box center [1160, 309] width 392 height 4986
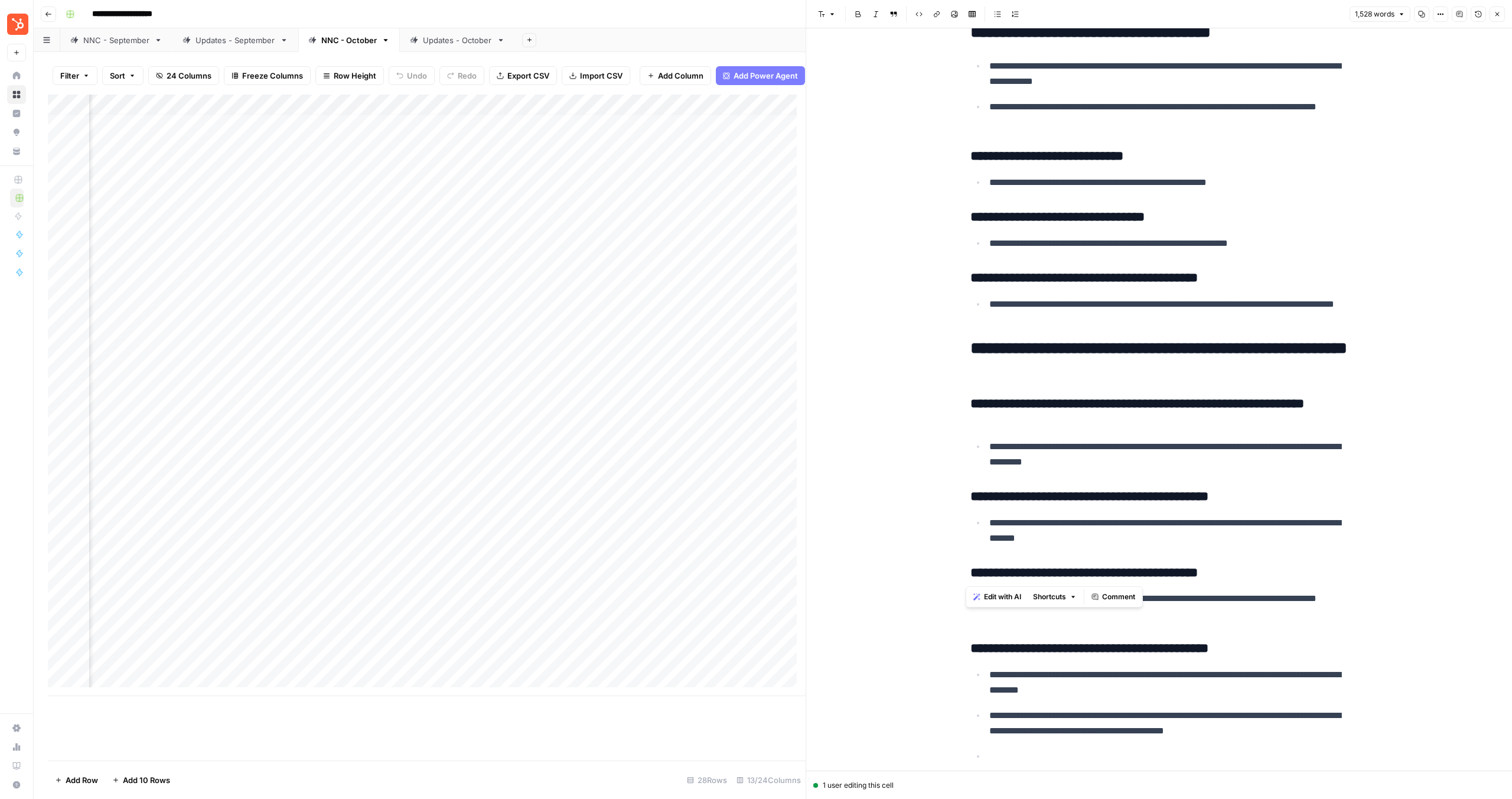
scroll to position [4301, 0]
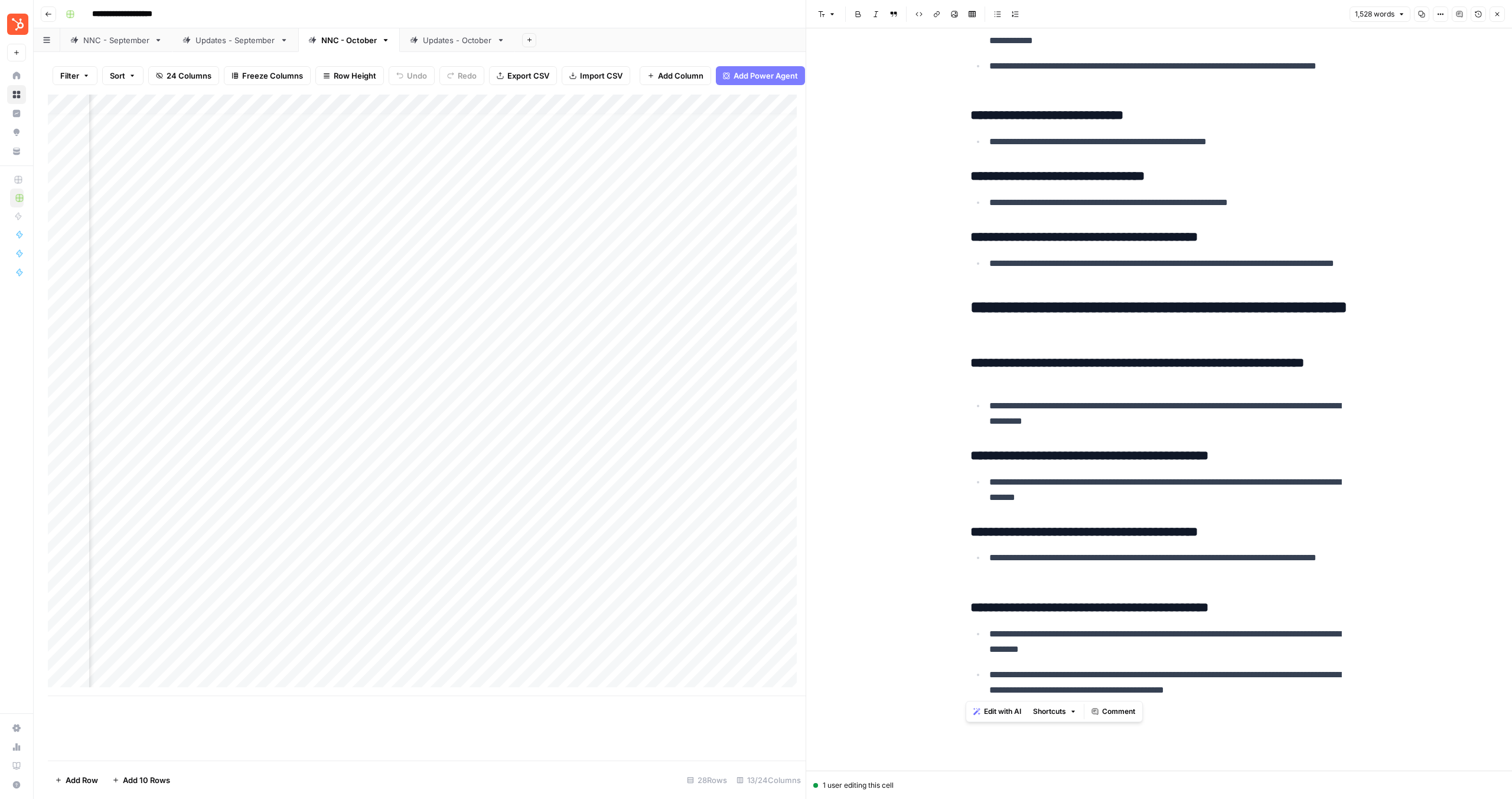
drag, startPoint x: 966, startPoint y: 154, endPoint x: 1313, endPoint y: 690, distance: 638.5
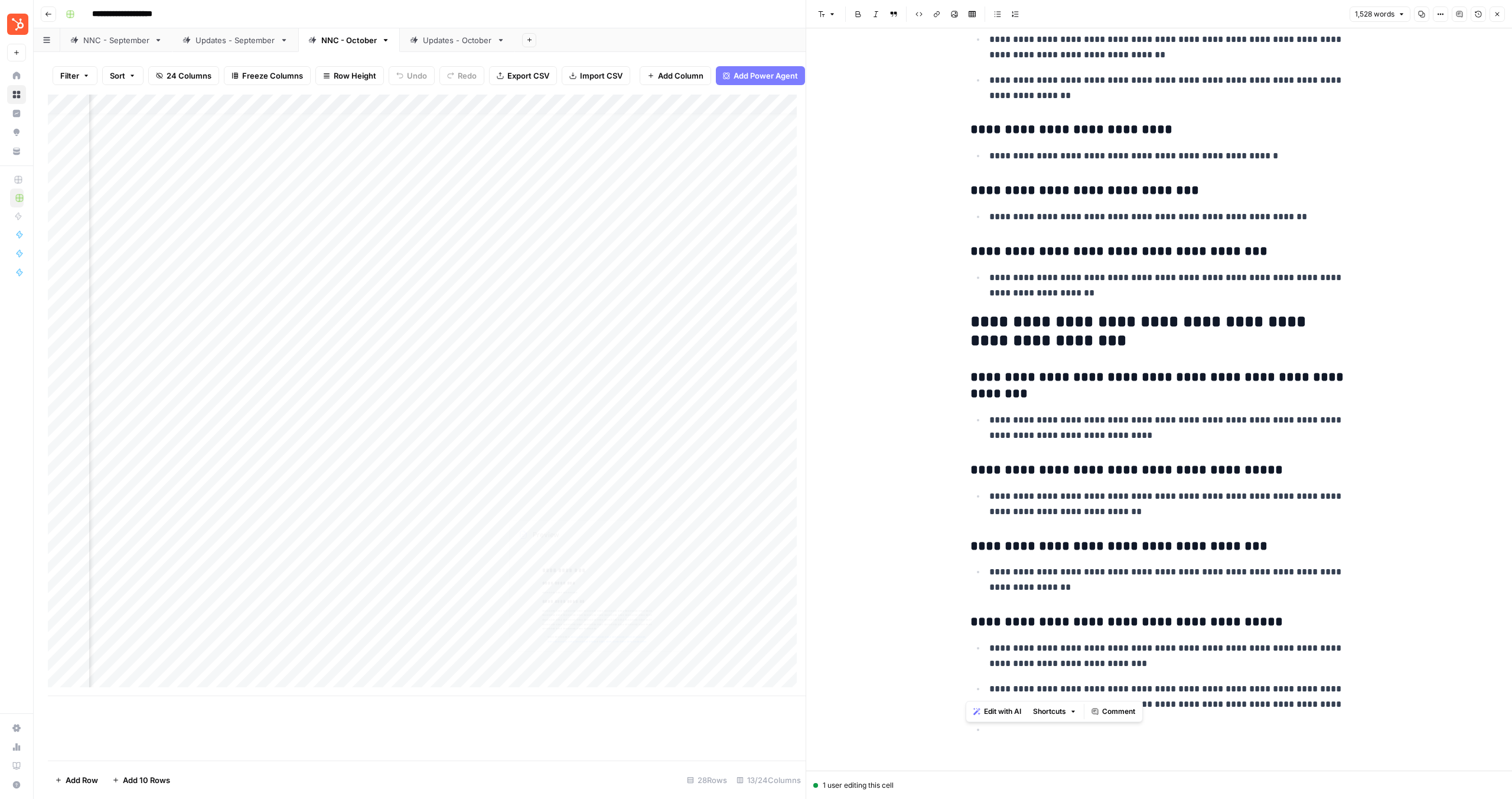
click at [555, 640] on div "Add Column" at bounding box center [426, 395] width 758 height 601
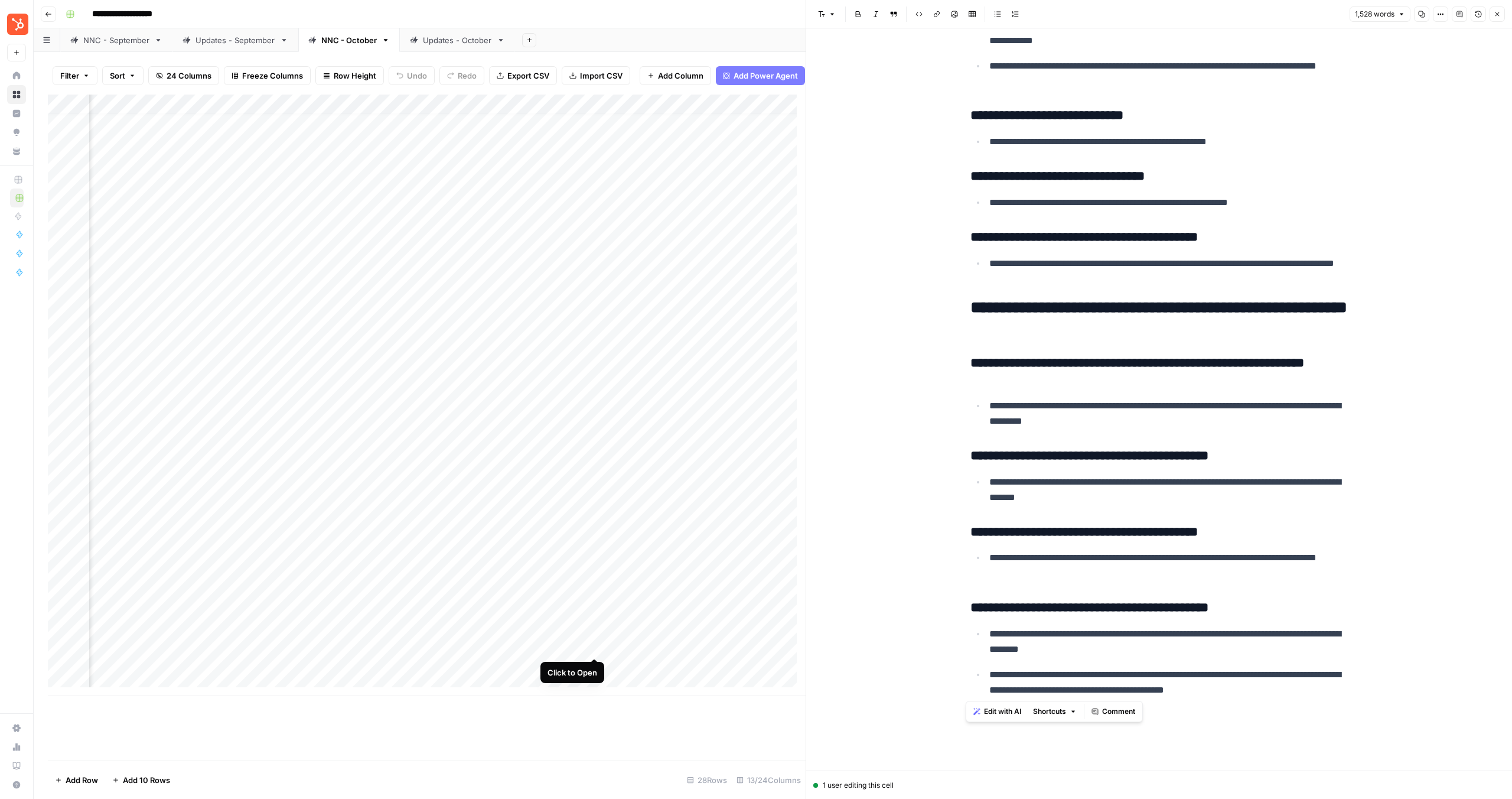
click at [598, 643] on div "Add Column" at bounding box center [426, 395] width 758 height 601
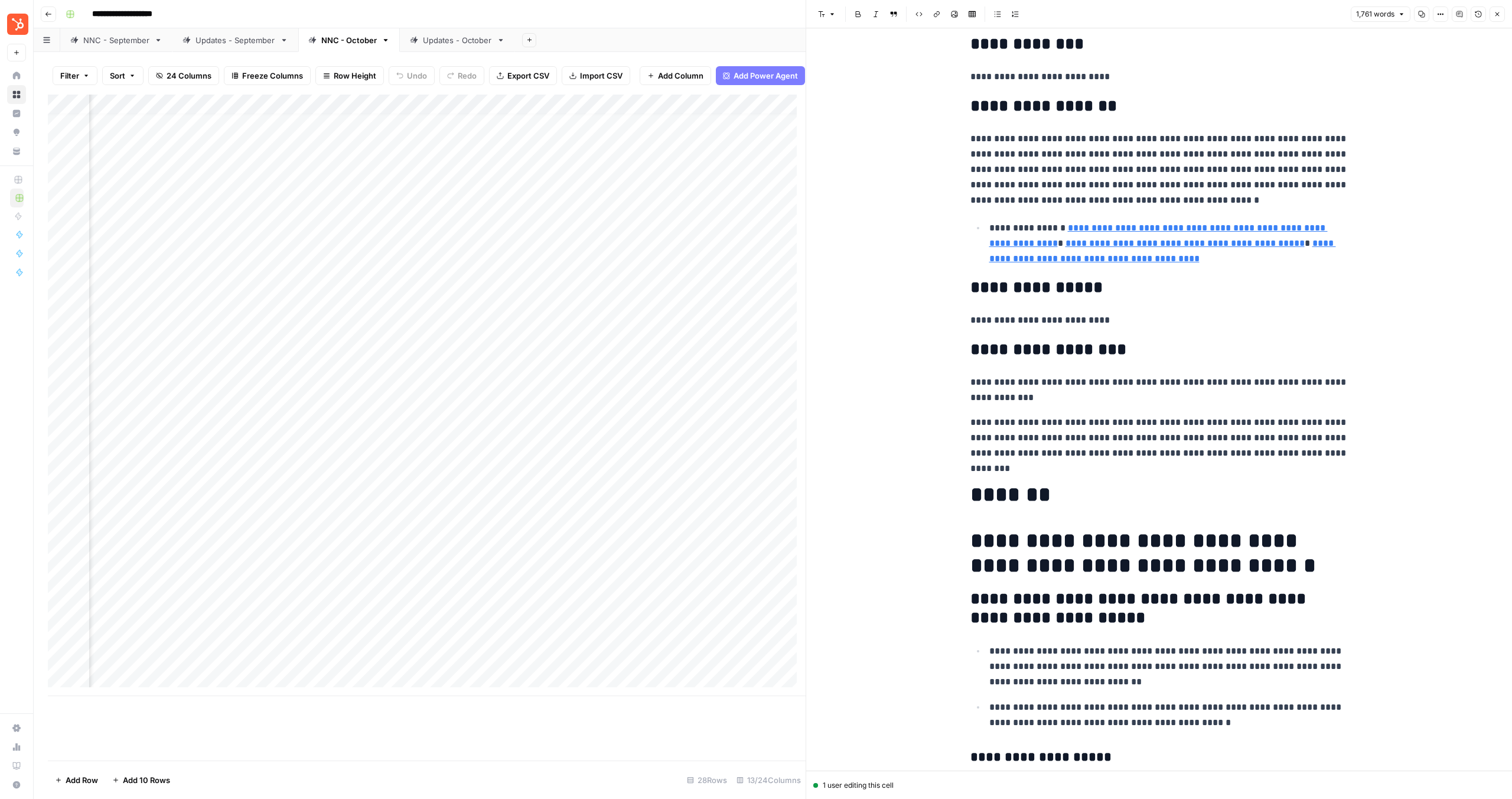
scroll to position [75, 0]
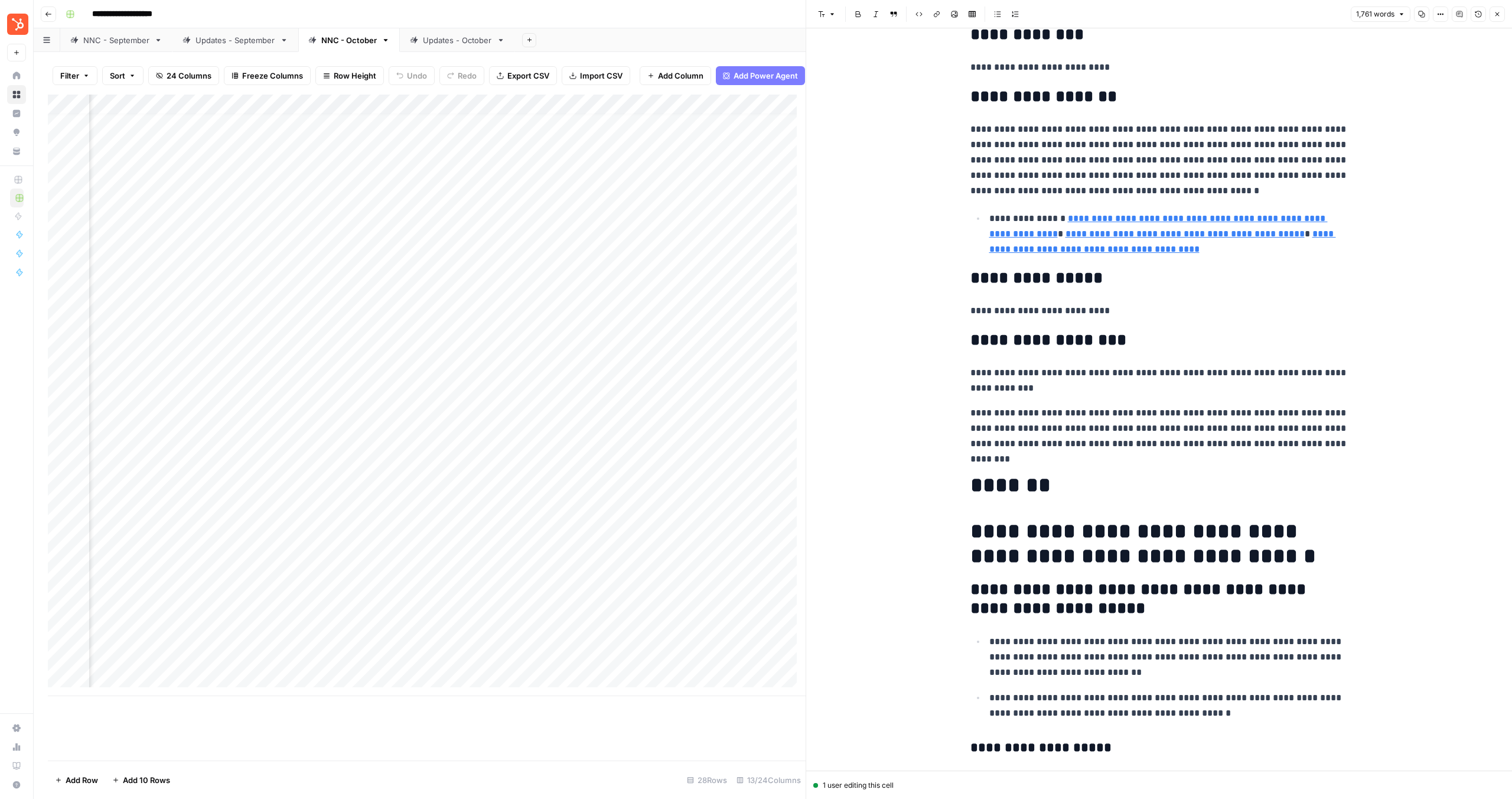
click at [971, 488] on h1 "*******" at bounding box center [1160, 484] width 378 height 24
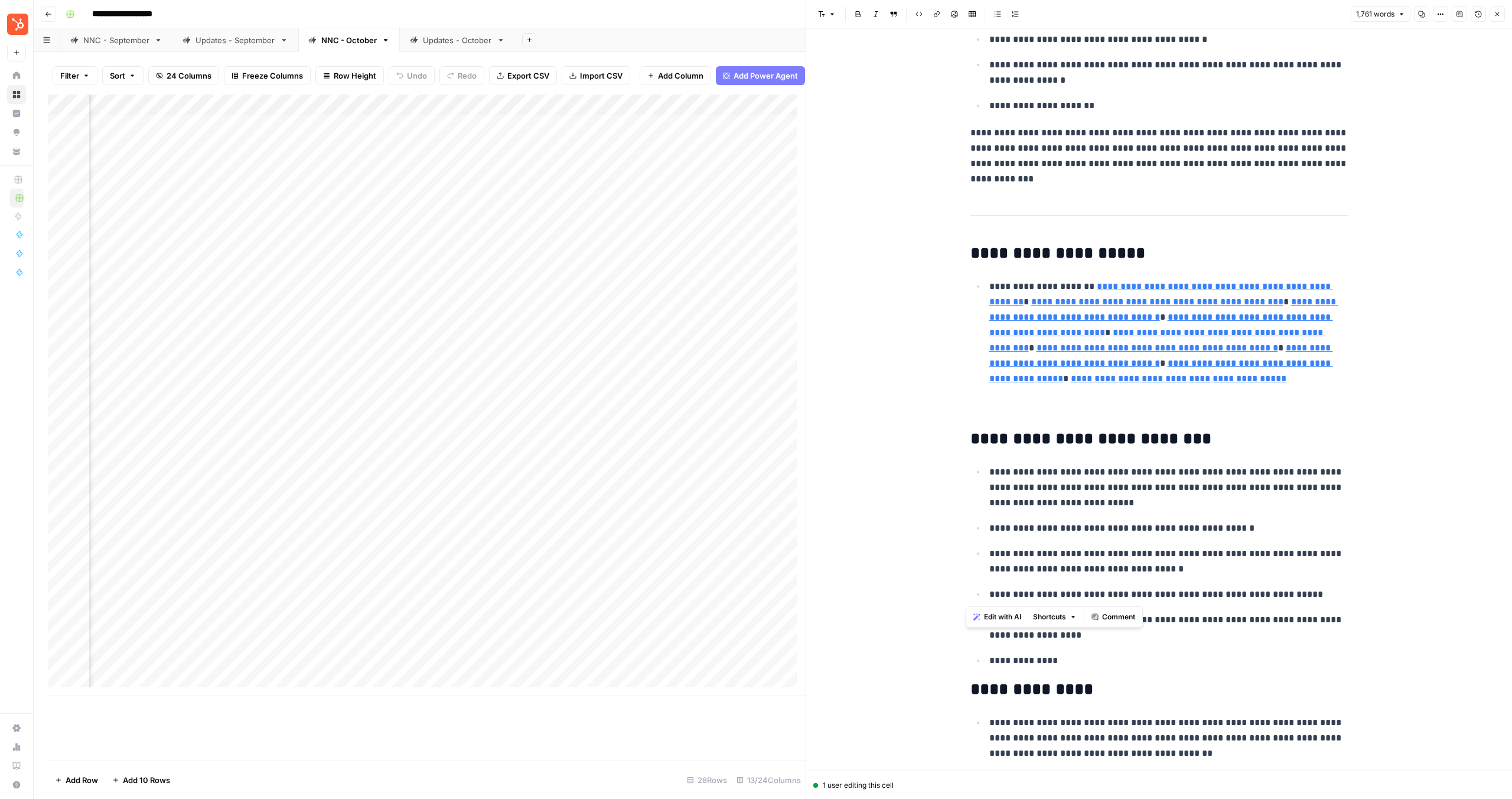
scroll to position [3048, 0]
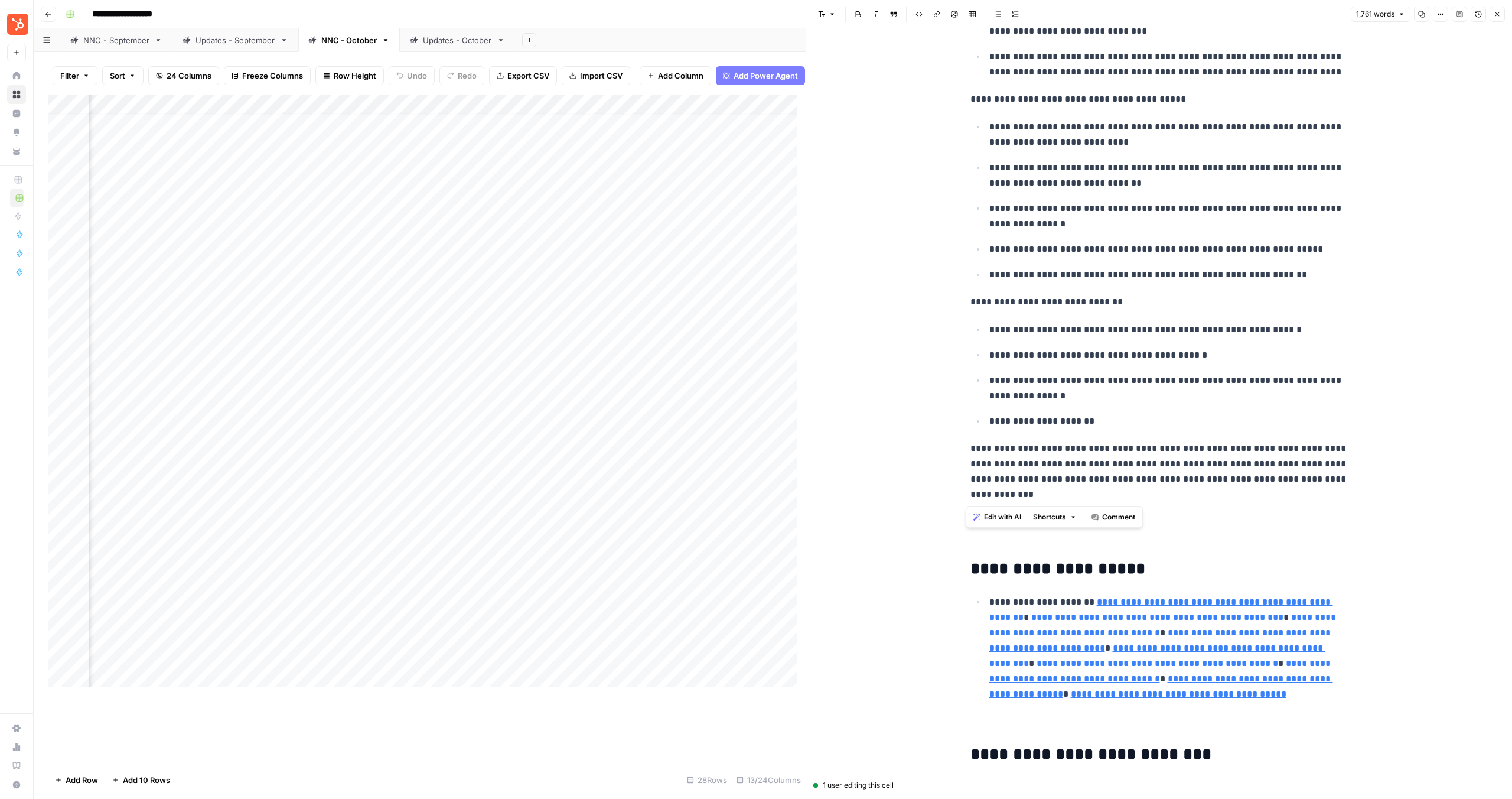
drag, startPoint x: 967, startPoint y: 488, endPoint x: 1104, endPoint y: 499, distance: 137.4
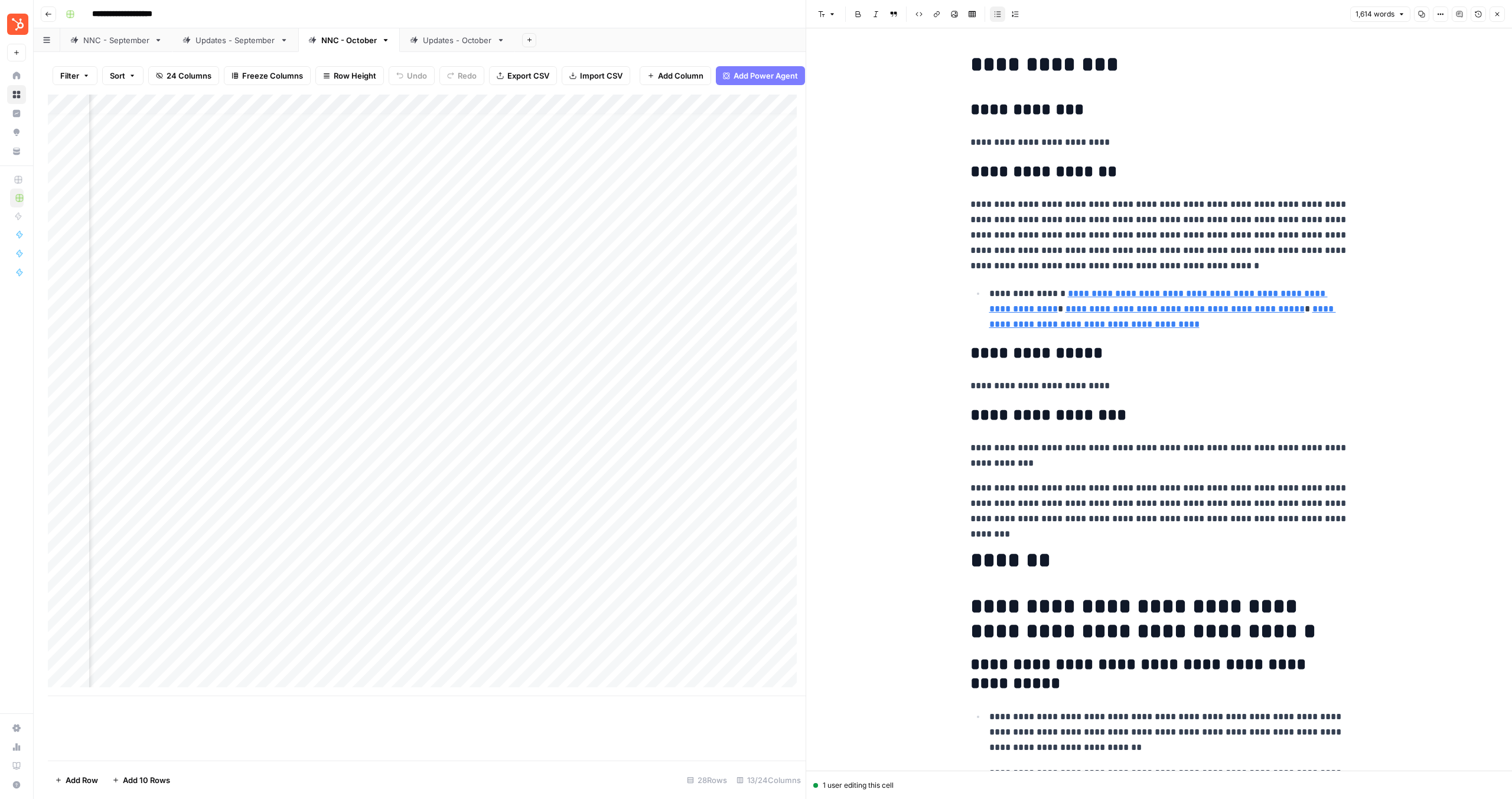
scroll to position [91, 0]
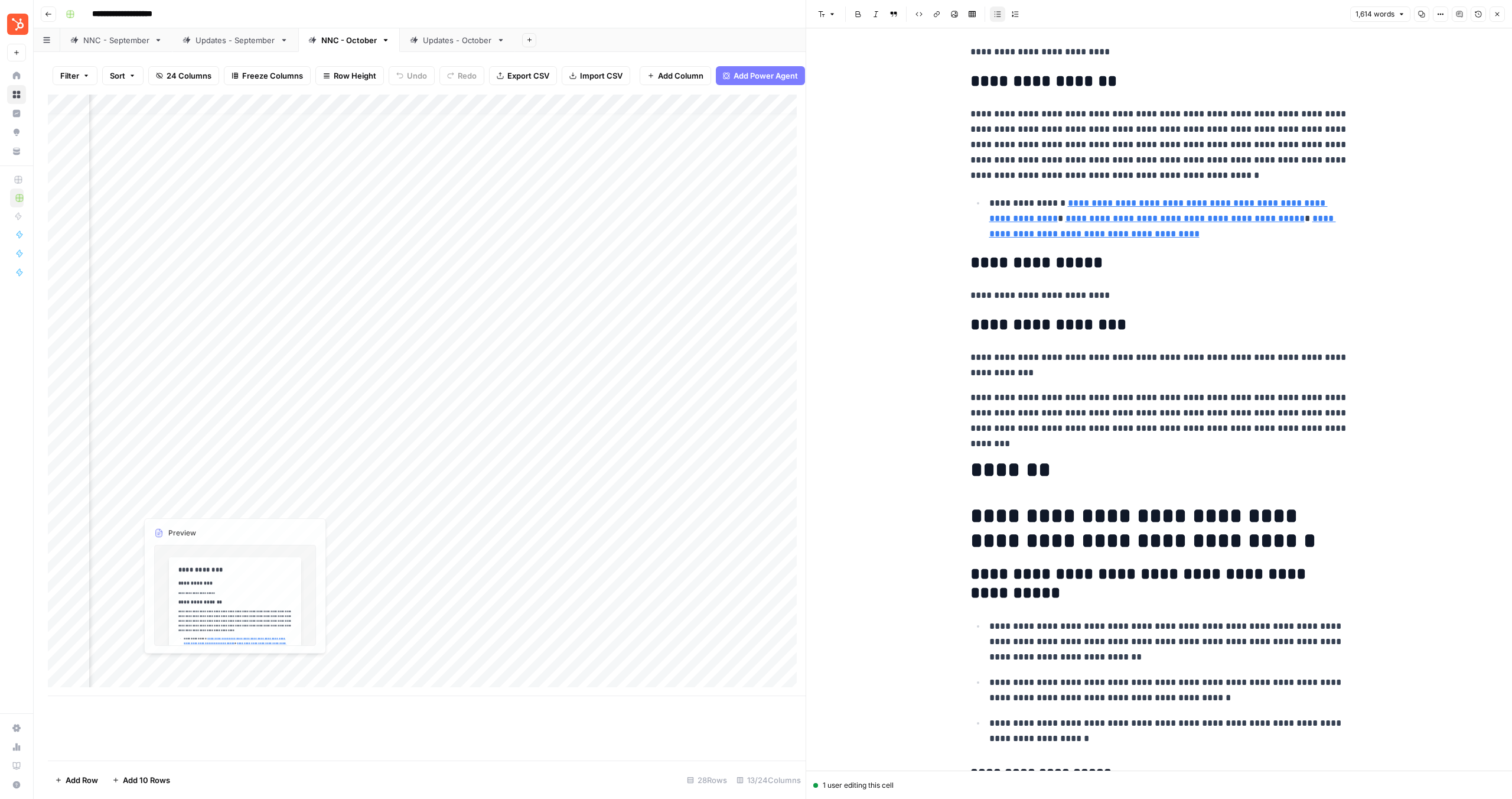
click at [215, 642] on div "Add Column" at bounding box center [426, 395] width 758 height 601
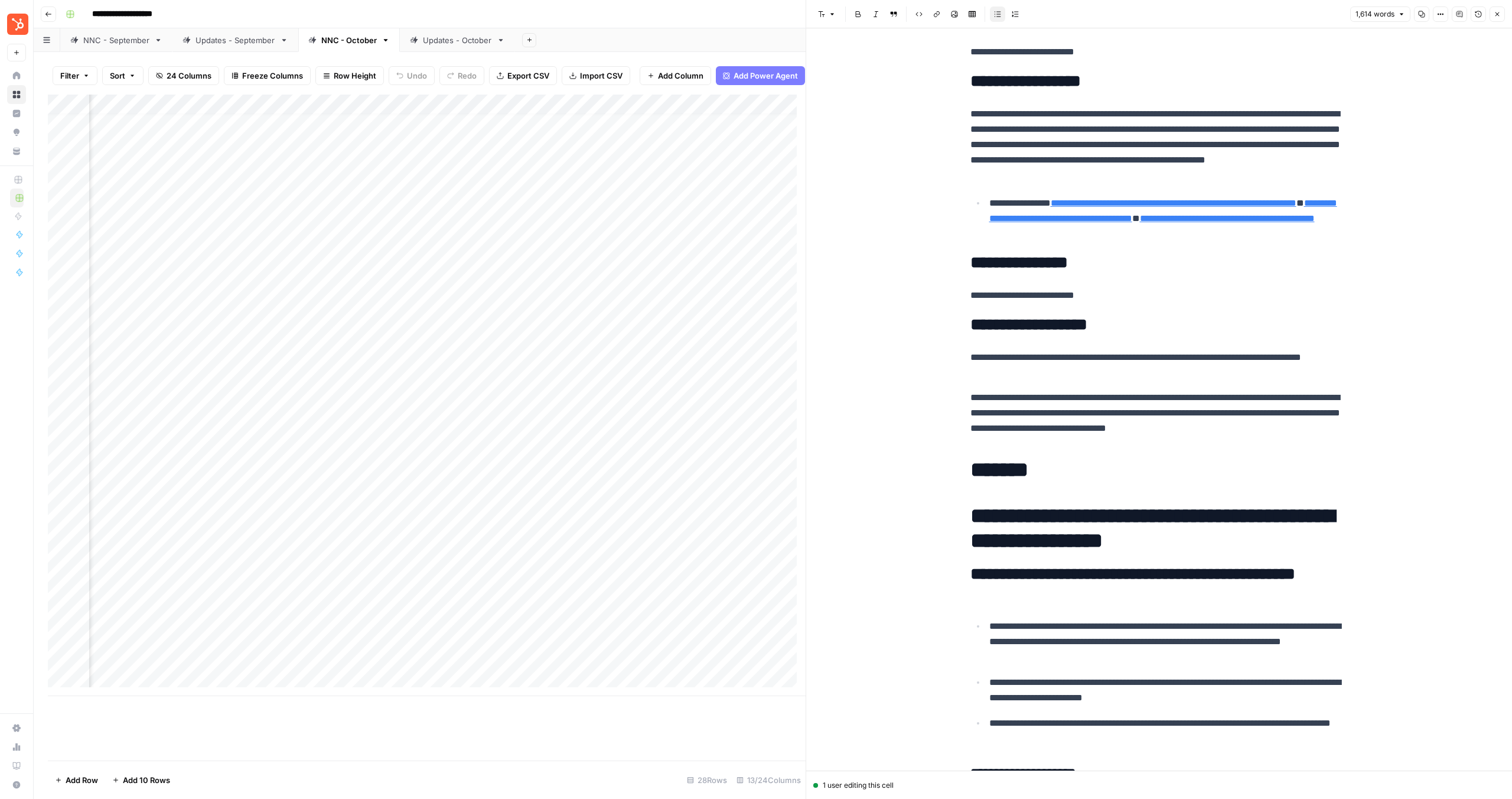
click at [235, 647] on div "Add Column" at bounding box center [426, 395] width 758 height 601
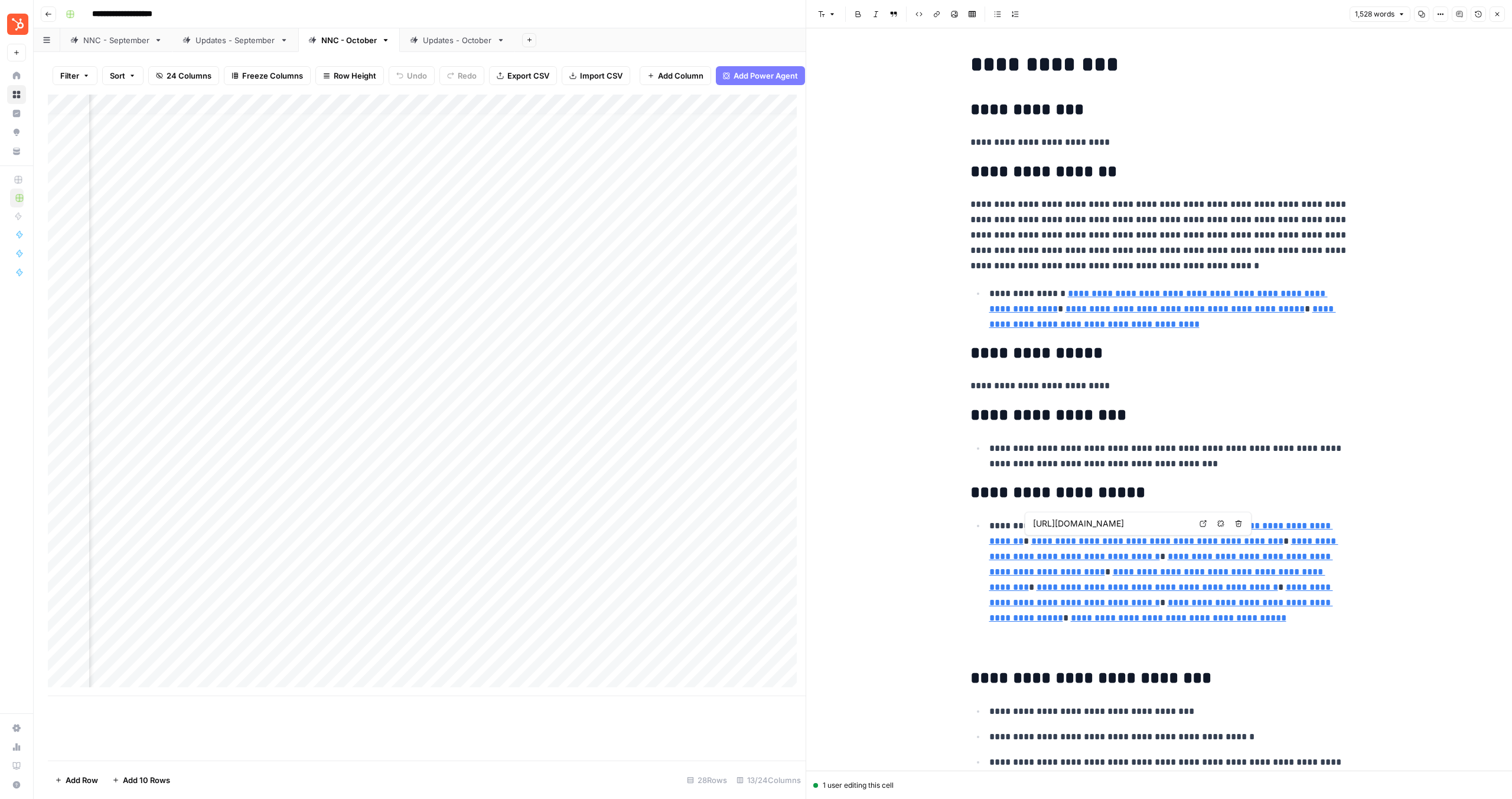
click at [1122, 458] on p "**********" at bounding box center [1169, 456] width 359 height 30
drag, startPoint x: 1194, startPoint y: 465, endPoint x: 966, endPoint y: 449, distance: 228.6
click at [971, 449] on ul "**********" at bounding box center [1160, 456] width 378 height 31
click at [546, 641] on div "Add Column" at bounding box center [426, 395] width 758 height 601
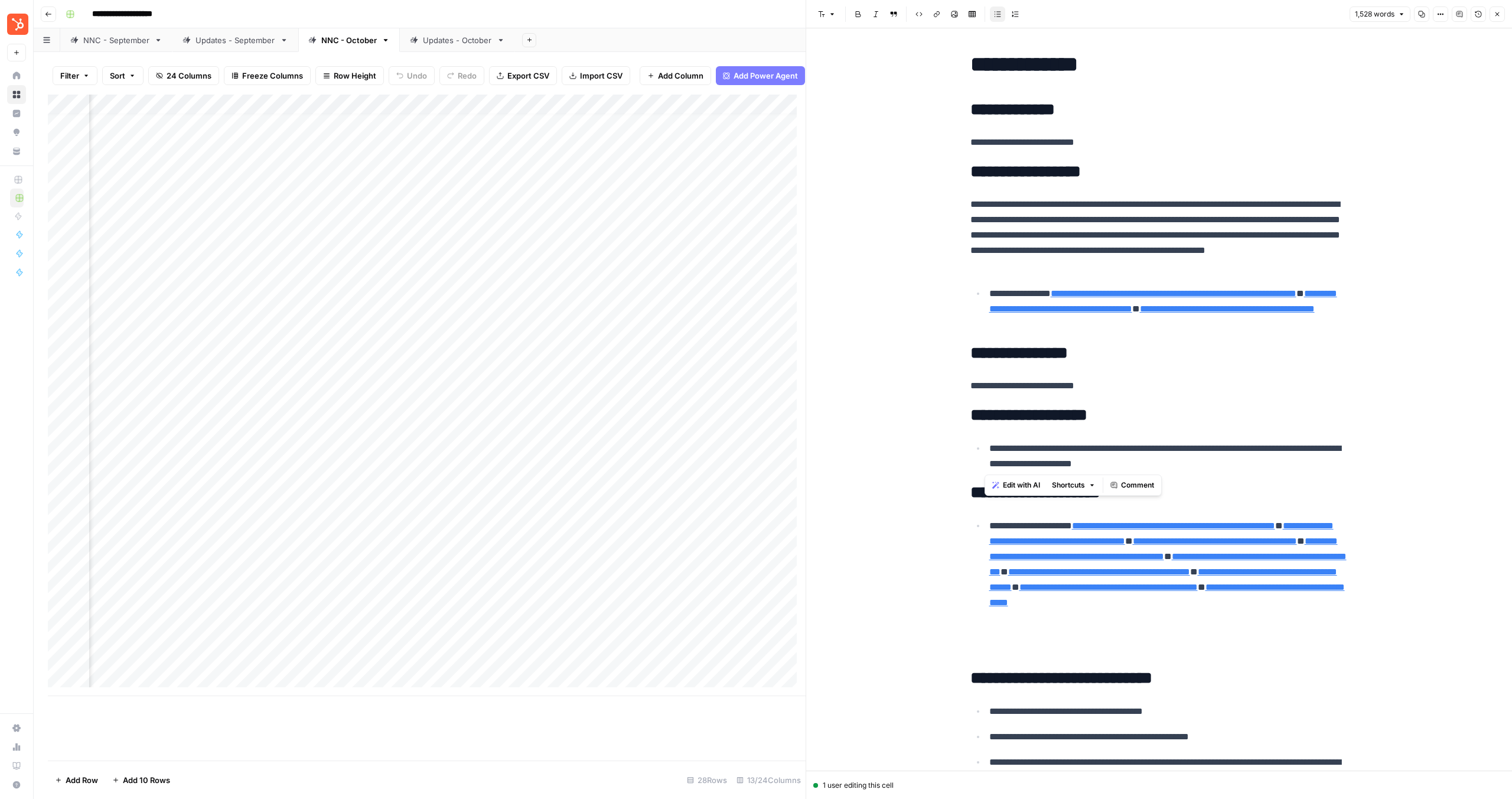
click at [598, 645] on div "Add Column" at bounding box center [426, 395] width 758 height 601
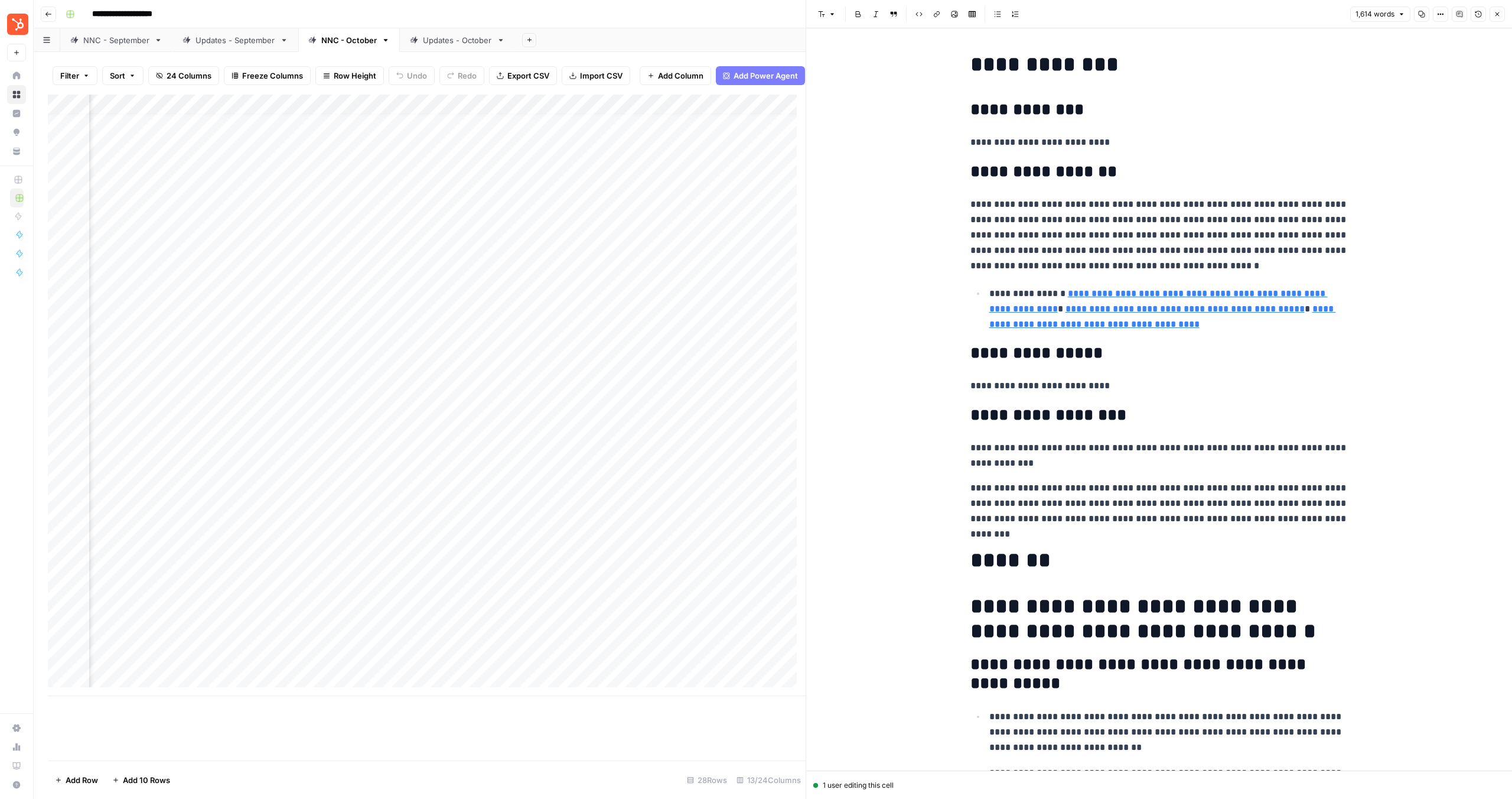
click at [1064, 486] on p "**********" at bounding box center [1160, 502] width 378 height 46
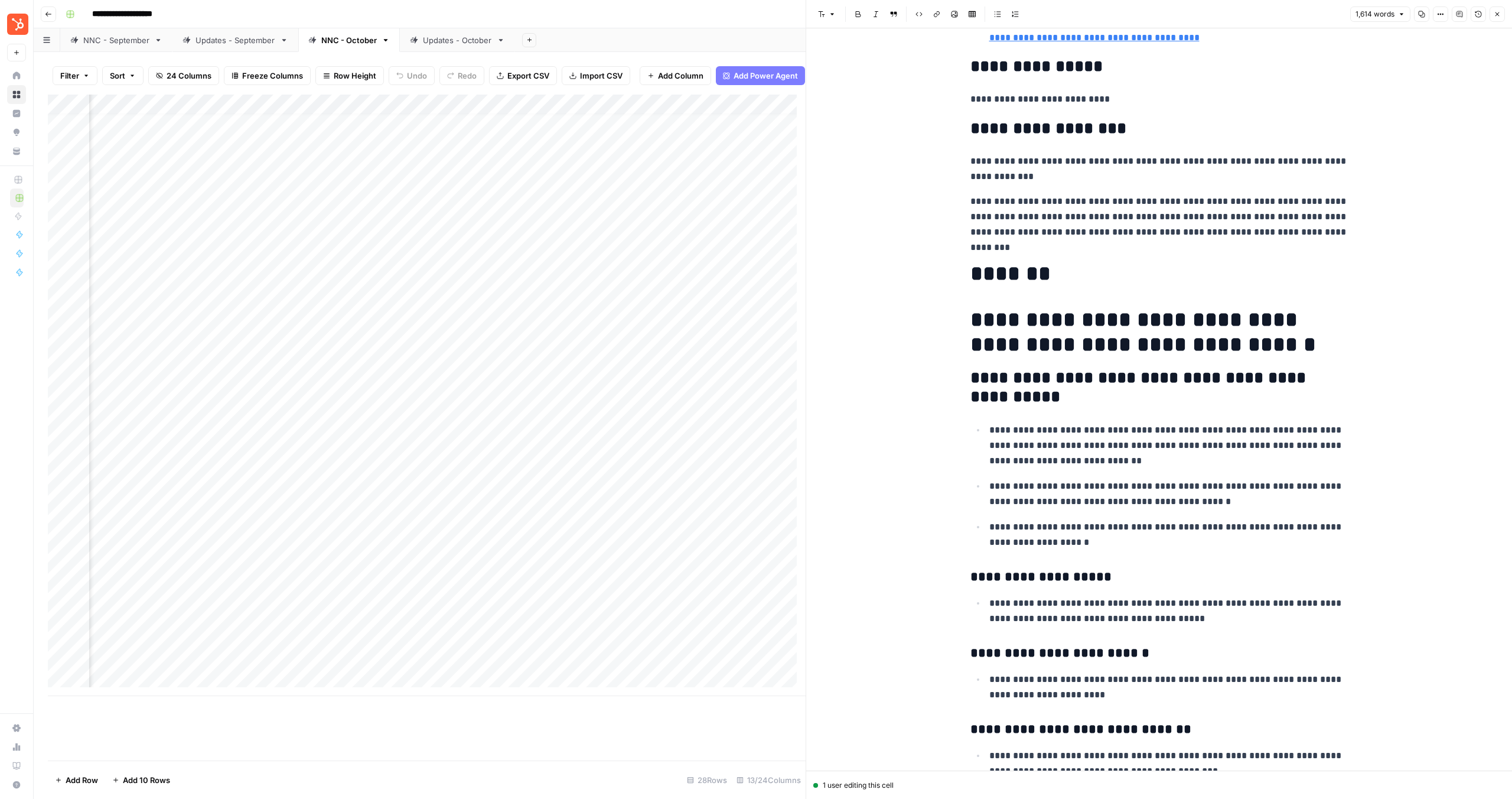
scroll to position [161, 0]
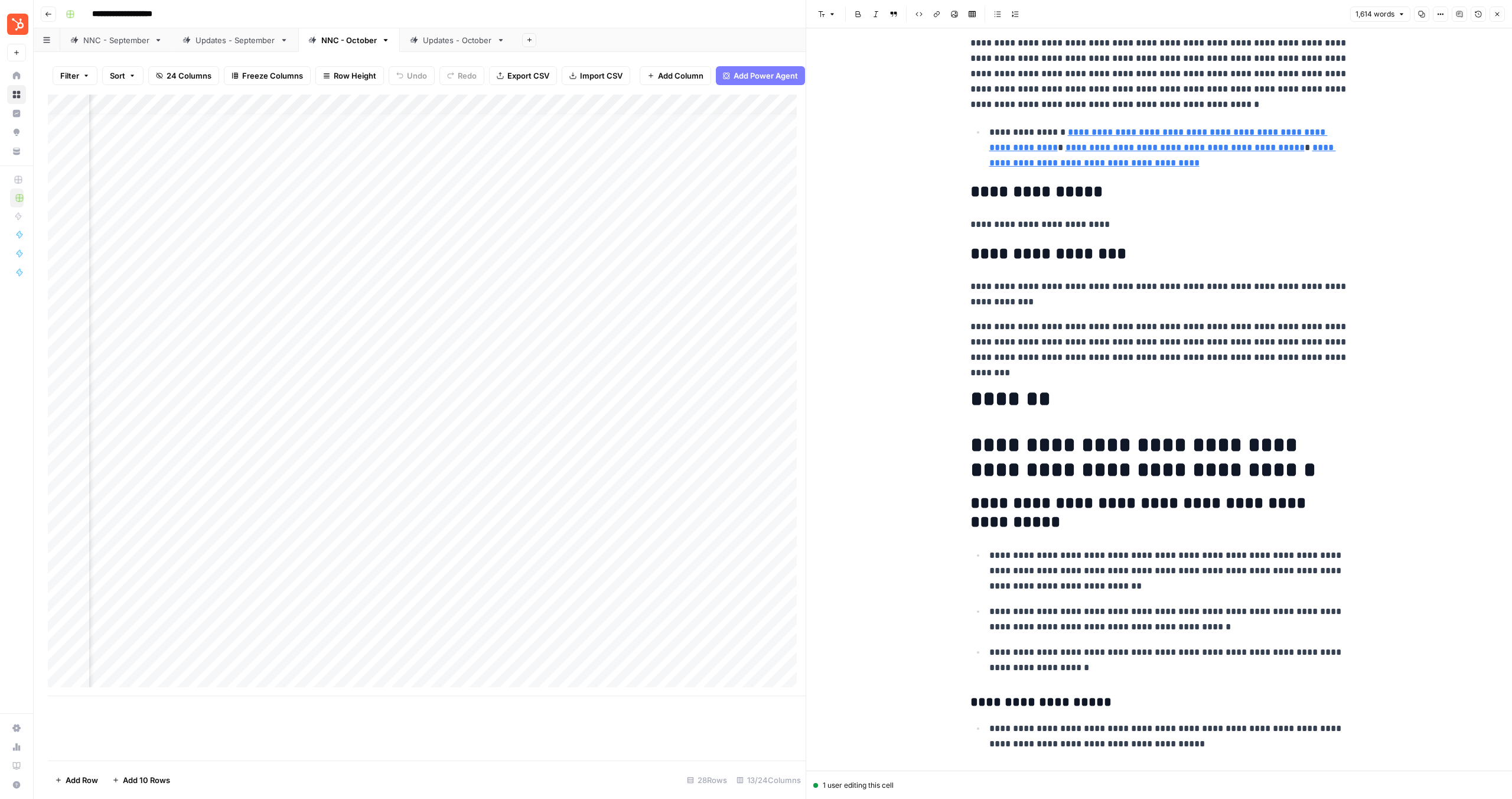
click at [1187, 386] on h1 "*******" at bounding box center [1160, 398] width 378 height 24
drag, startPoint x: 1302, startPoint y: 359, endPoint x: 935, endPoint y: 319, distance: 369.2
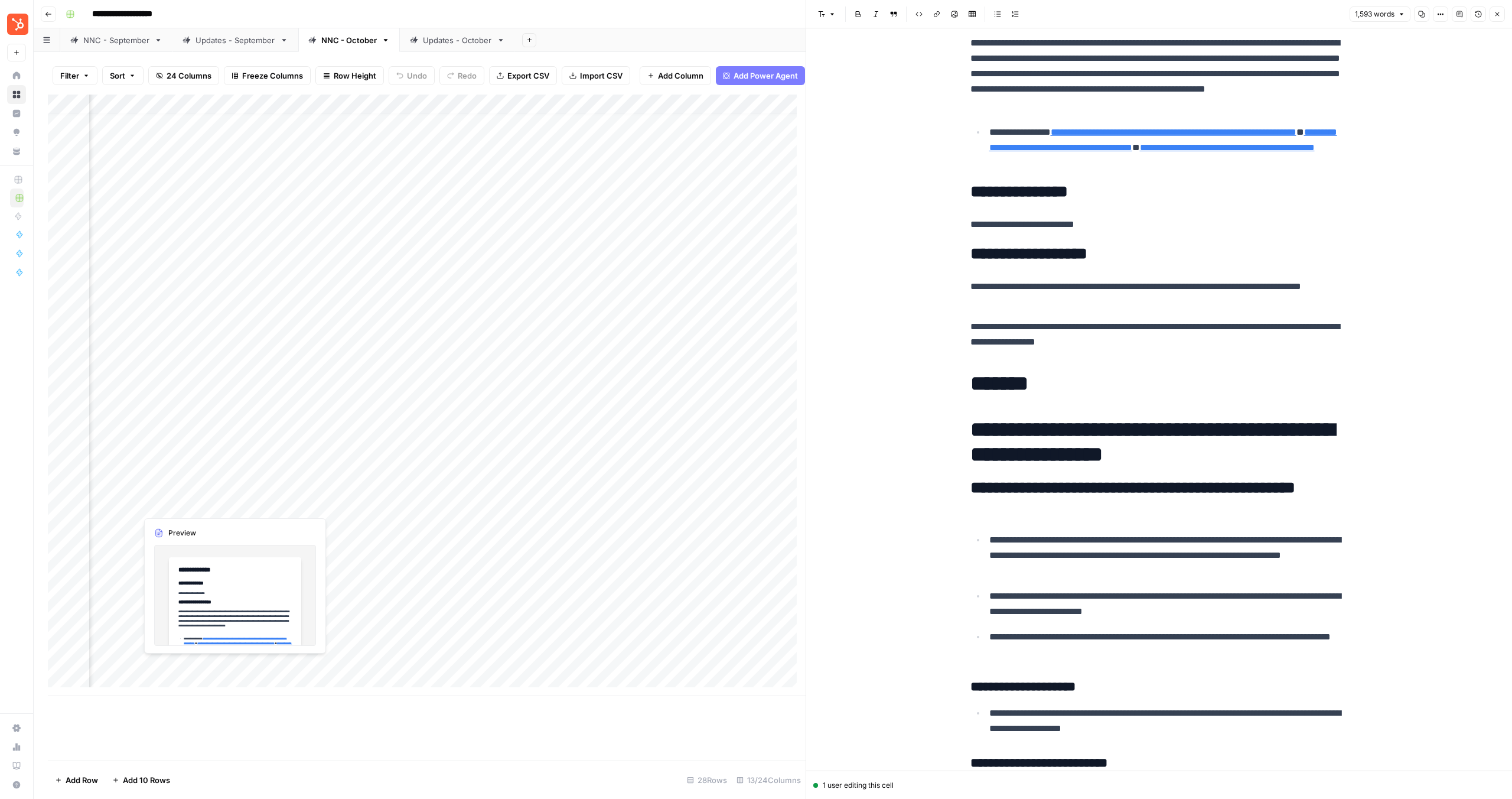
click at [223, 667] on div "Add Column" at bounding box center [426, 395] width 758 height 601
click at [228, 667] on div "Add Column" at bounding box center [426, 395] width 758 height 601
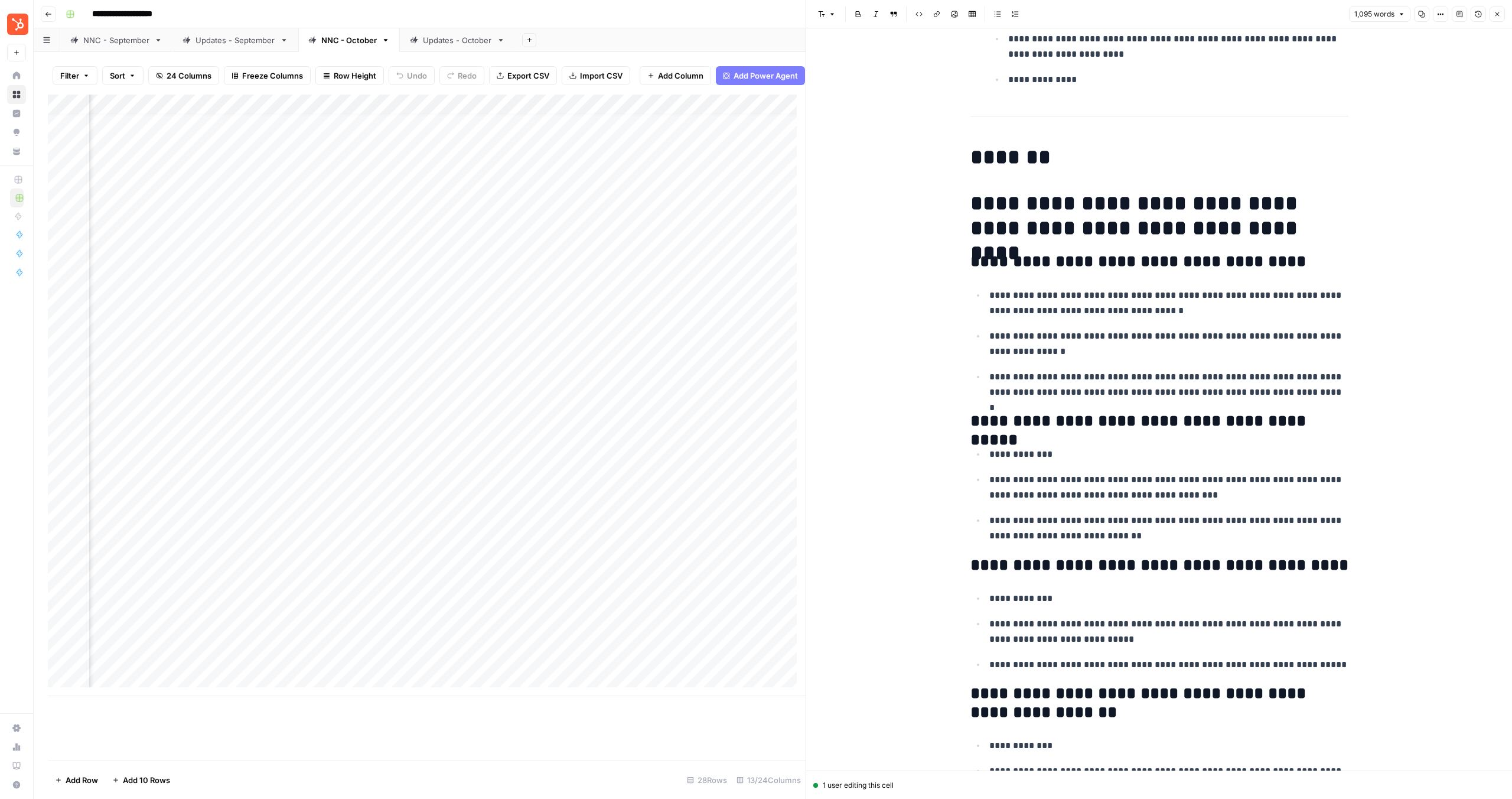
scroll to position [2212, 0]
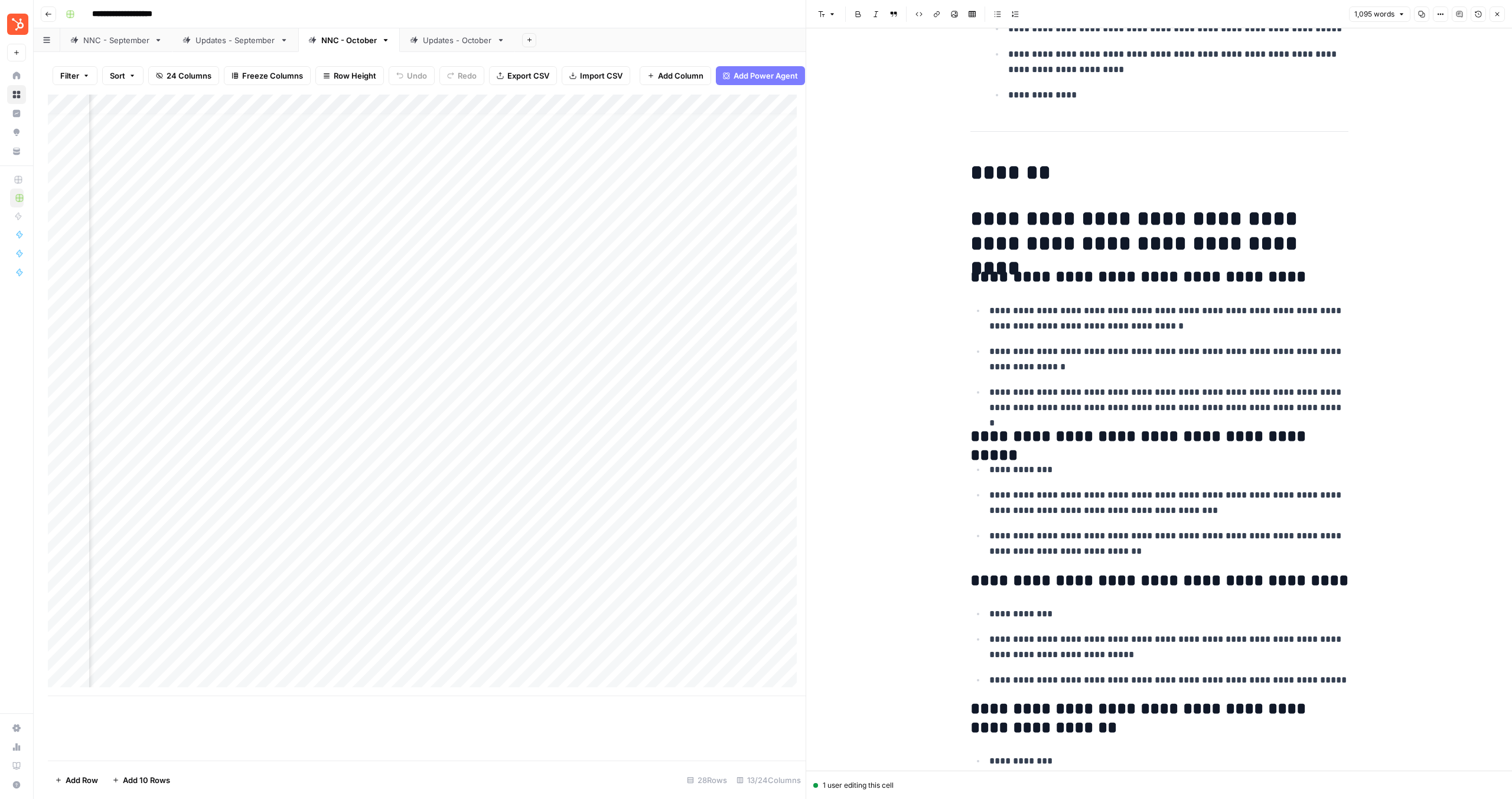
click at [971, 208] on h1 "**********" at bounding box center [1160, 230] width 378 height 50
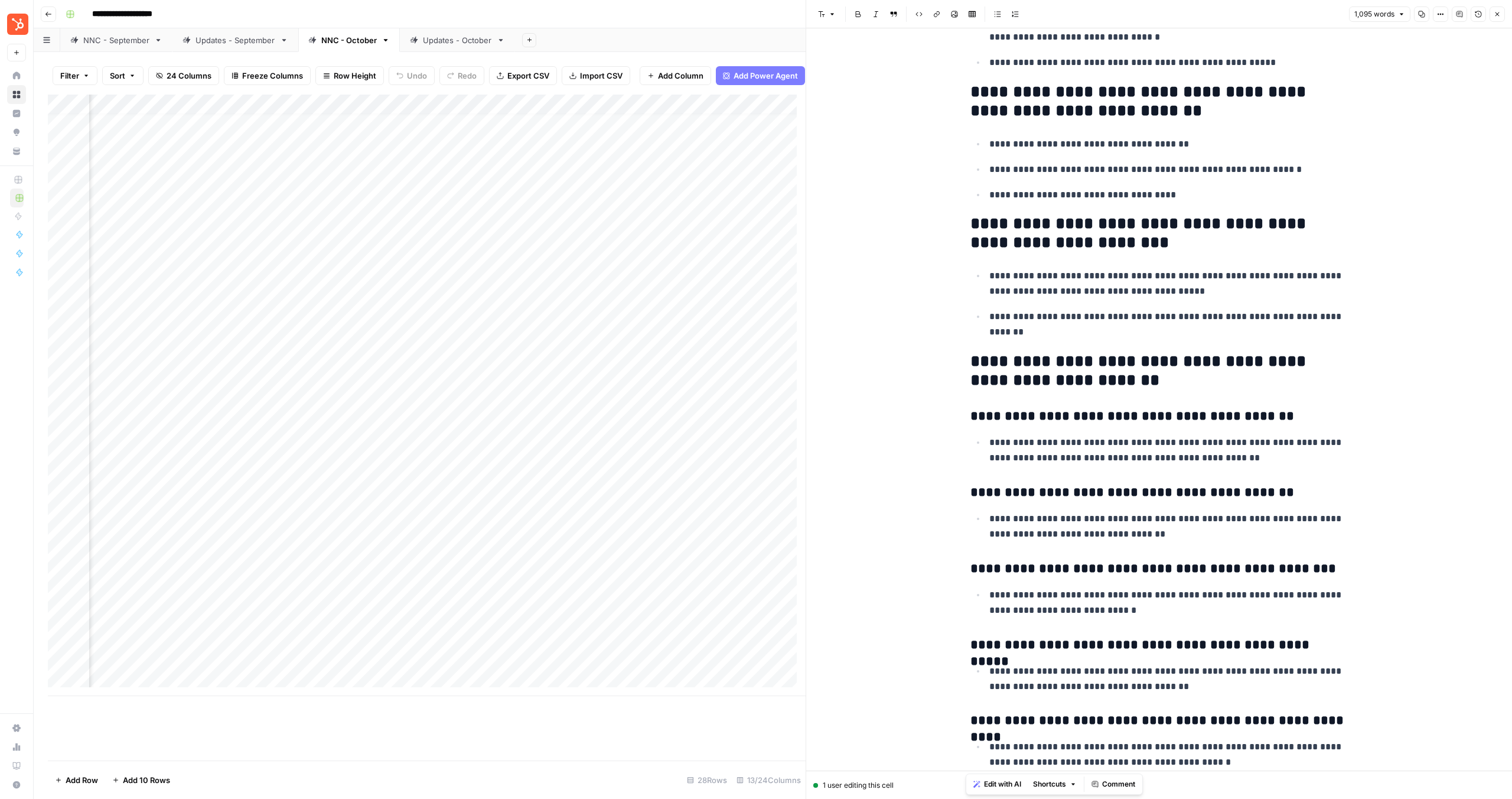
scroll to position [3023, 0]
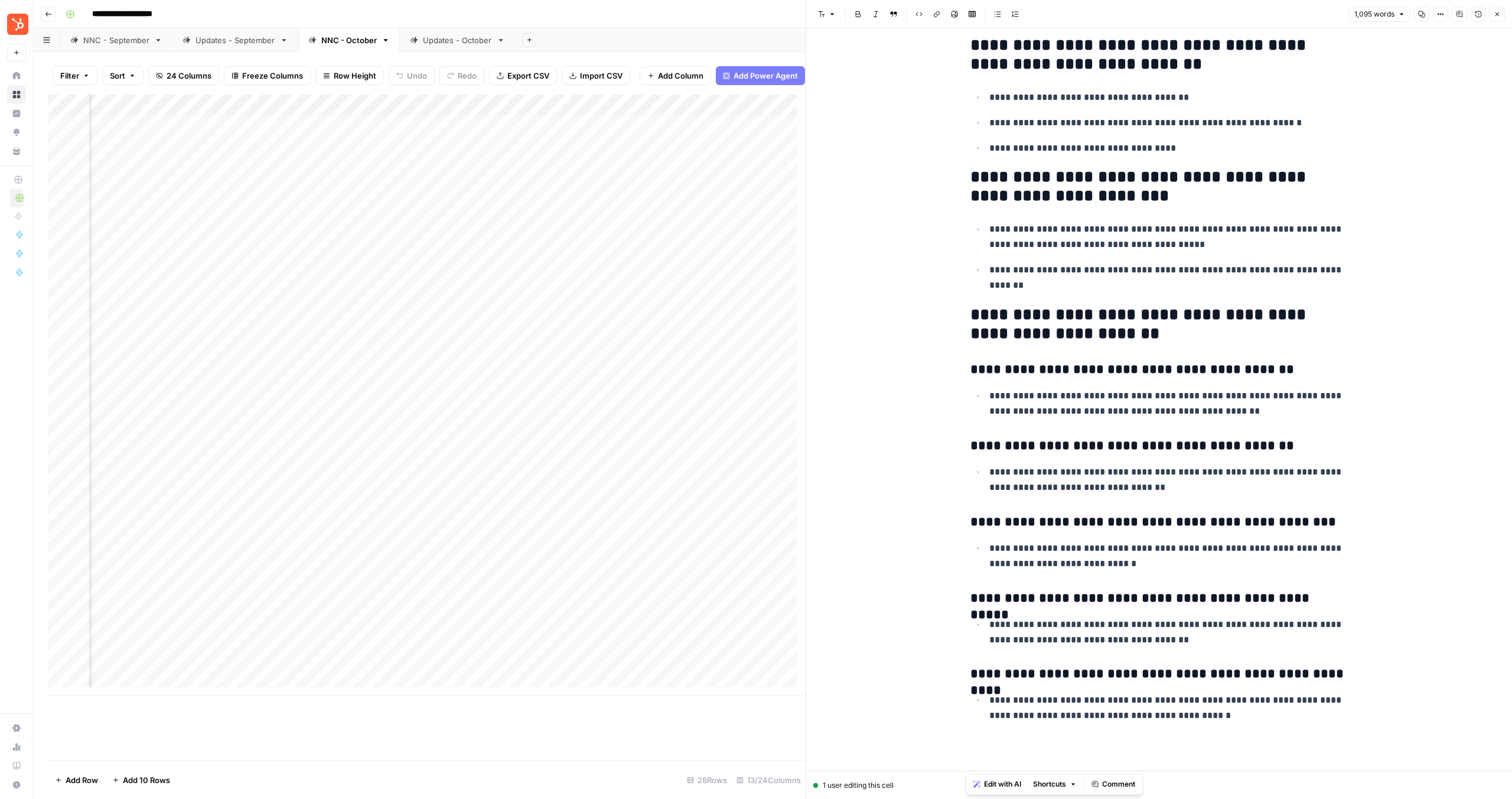
drag, startPoint x: 970, startPoint y: 169, endPoint x: 1308, endPoint y: 798, distance: 714.1
click at [1308, 798] on div "**********" at bounding box center [1159, 399] width 706 height 799
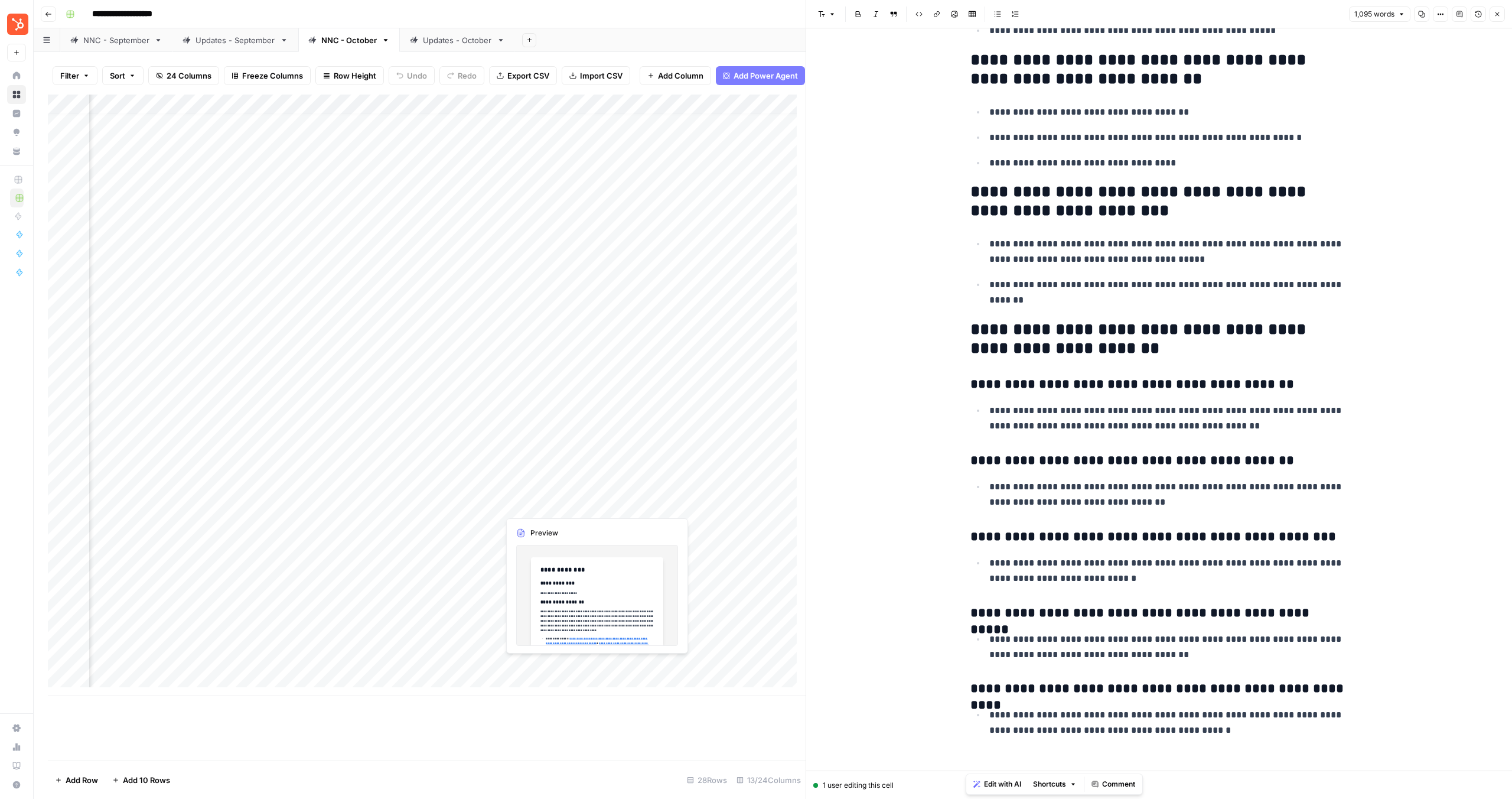
click at [557, 673] on div "Add Column" at bounding box center [426, 395] width 758 height 601
click at [595, 665] on div "Add Column" at bounding box center [426, 395] width 758 height 601
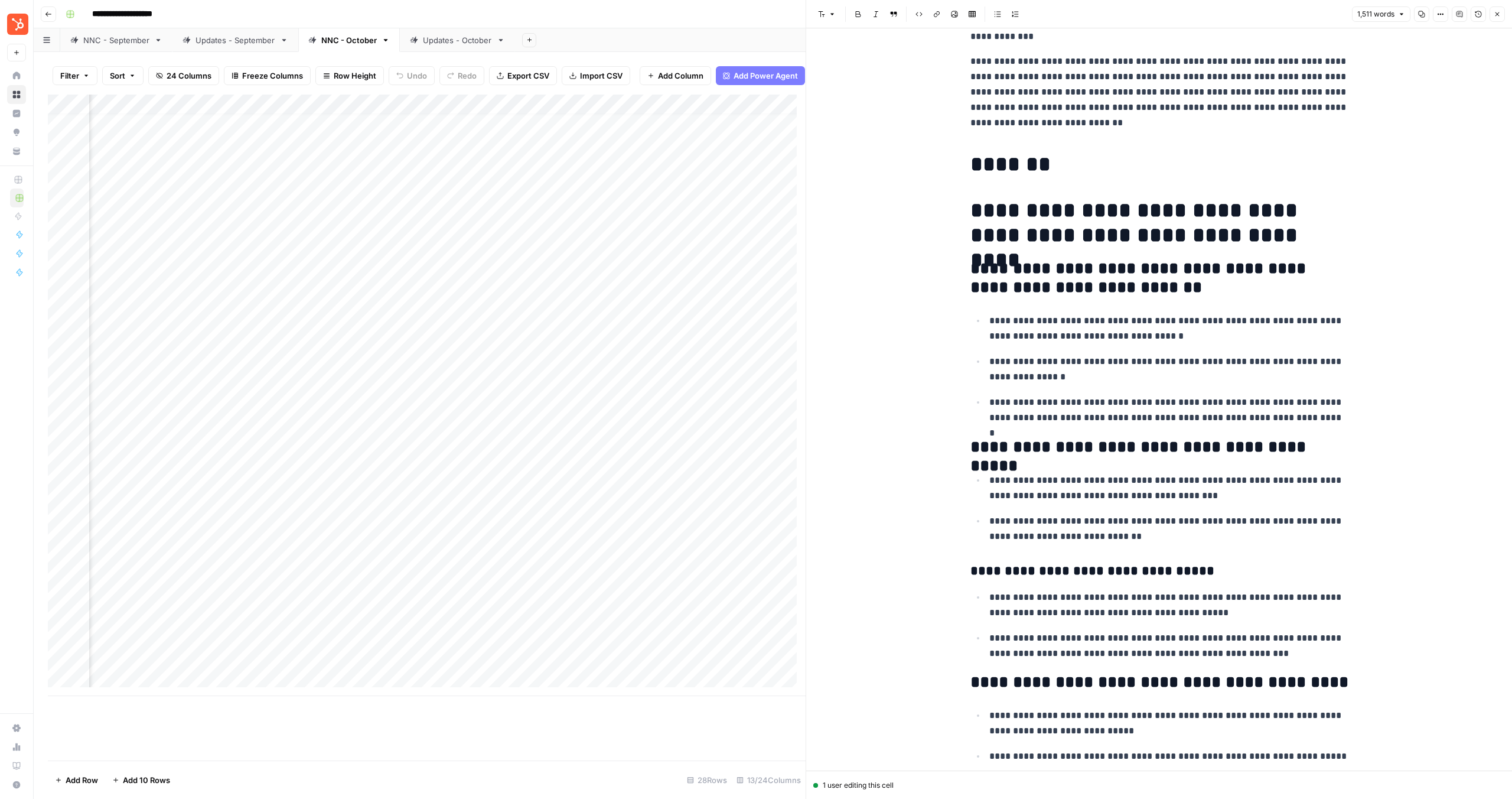
scroll to position [194, 0]
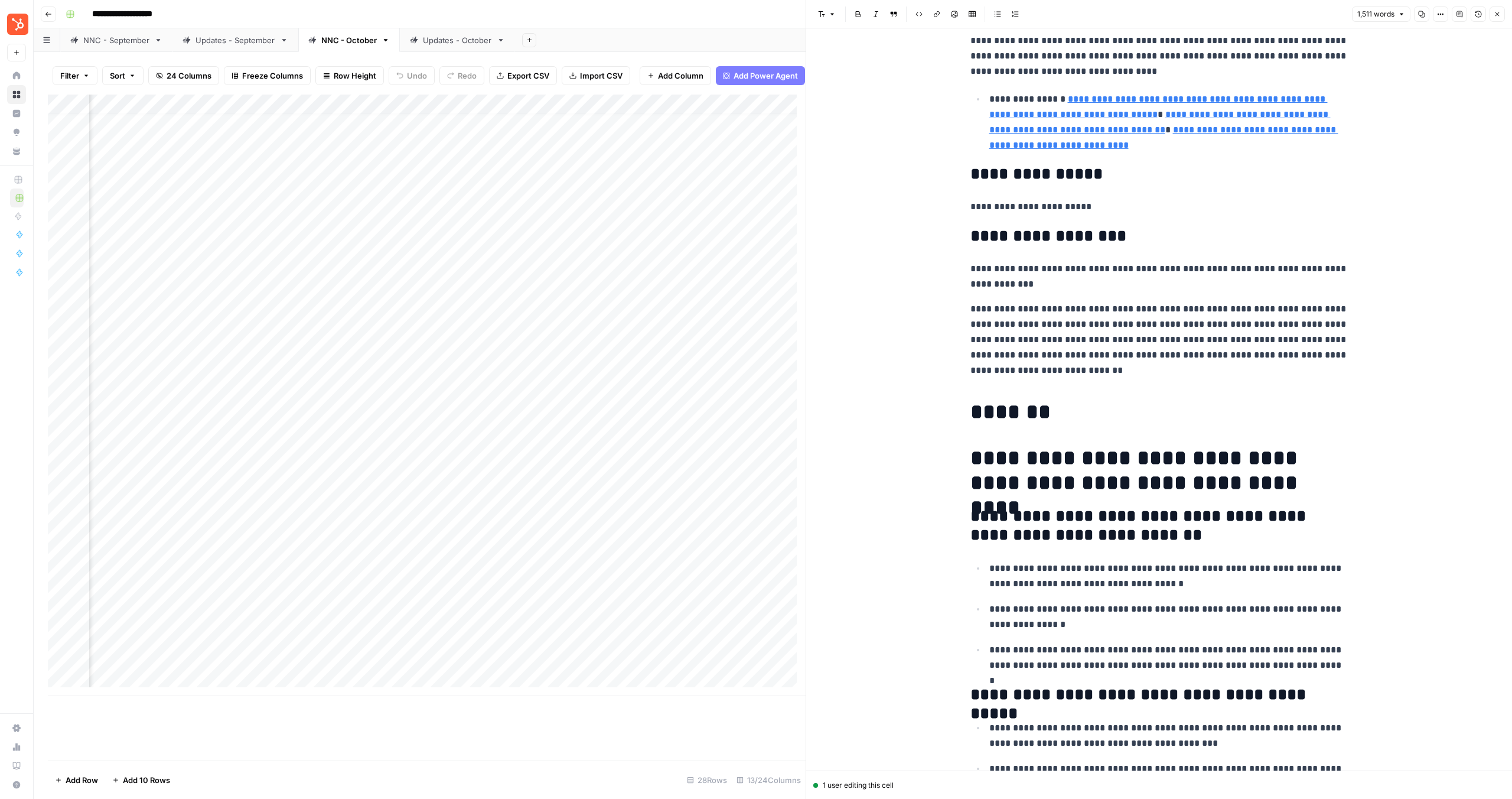
click at [971, 420] on h1 "*******" at bounding box center [1160, 411] width 378 height 24
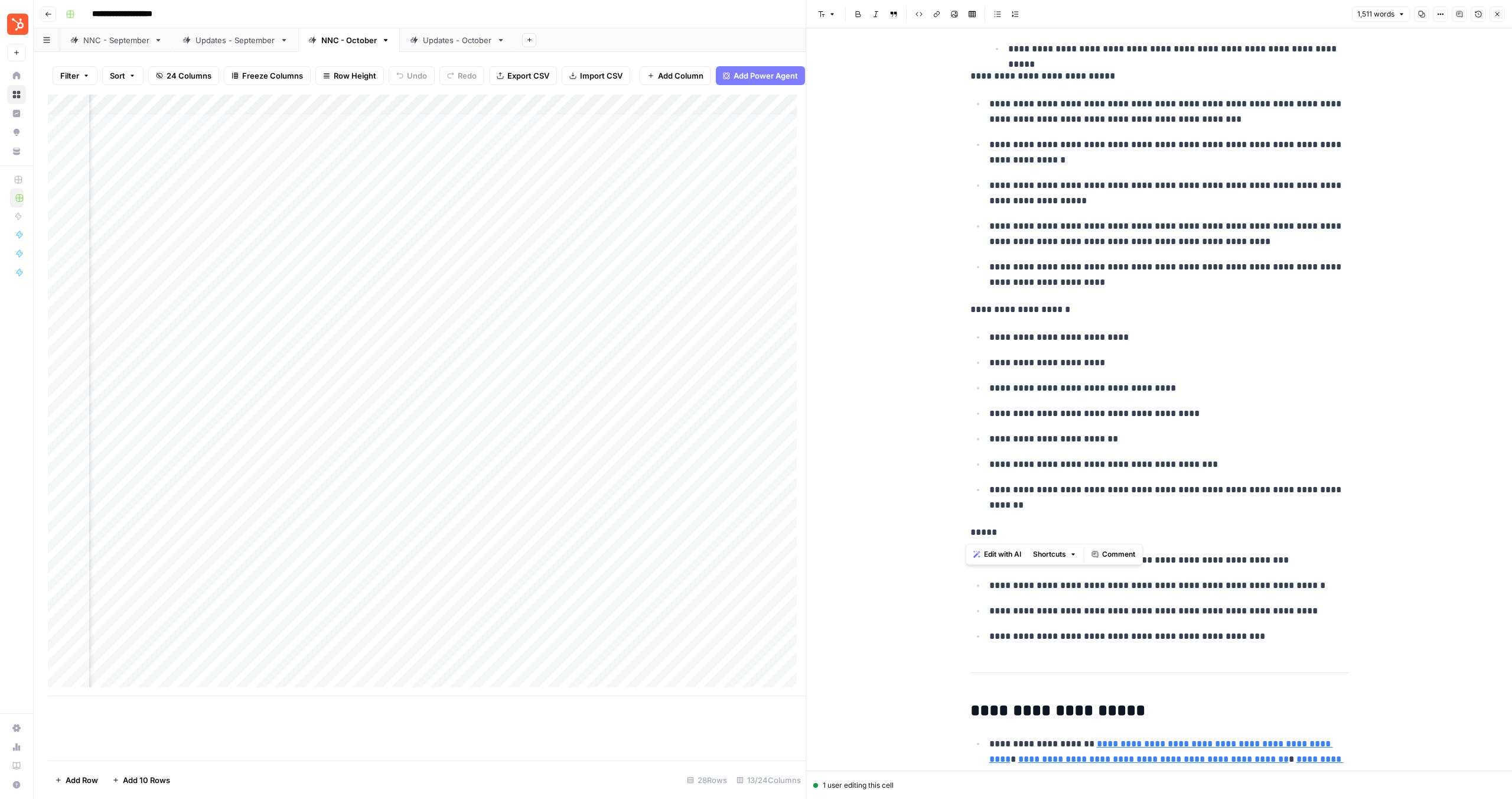
scroll to position [3547, 0]
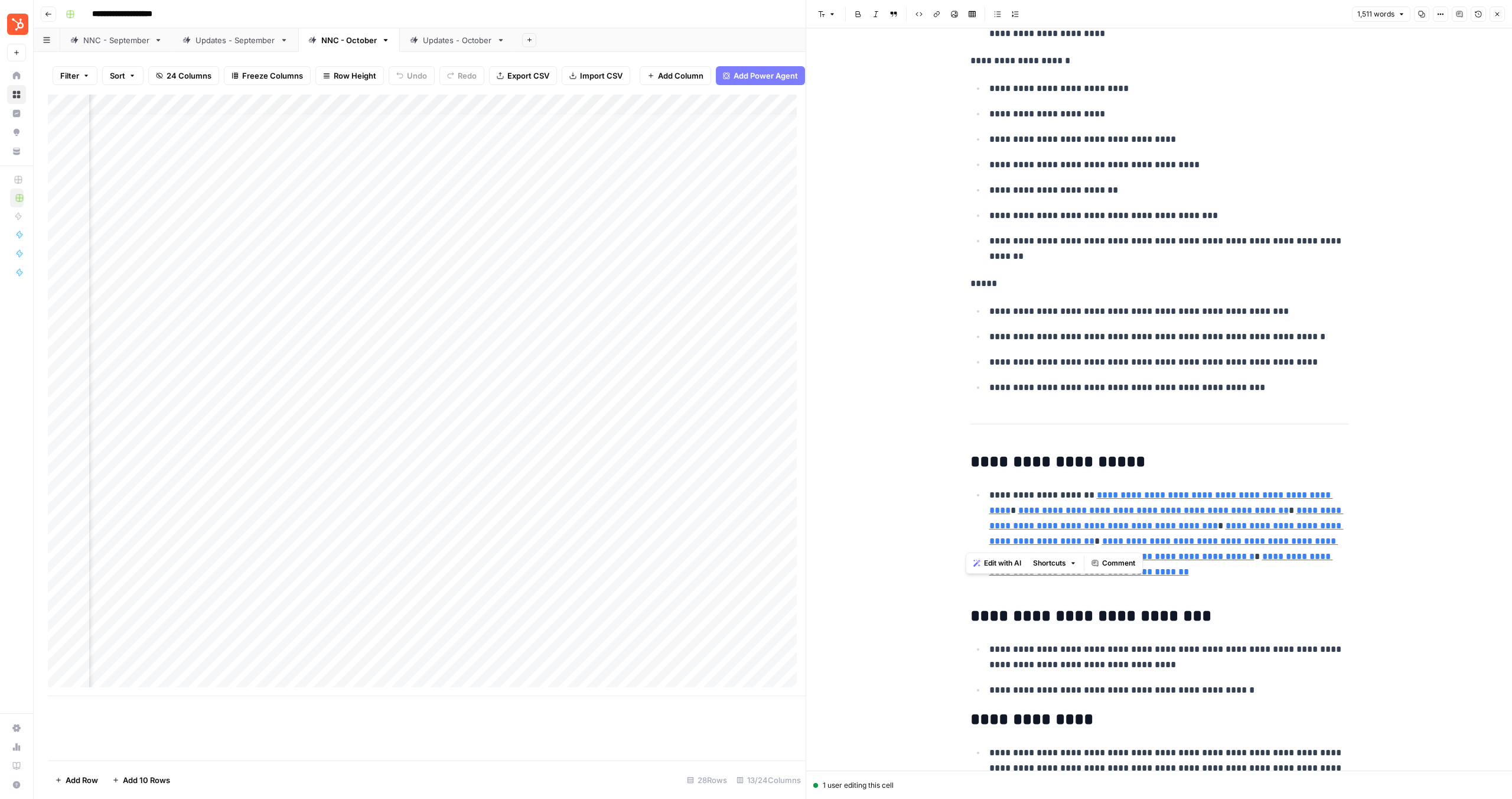
type input "[URL][DOMAIN_NAME]"
drag, startPoint x: 1015, startPoint y: 439, endPoint x: 1277, endPoint y: 398, distance: 265.2
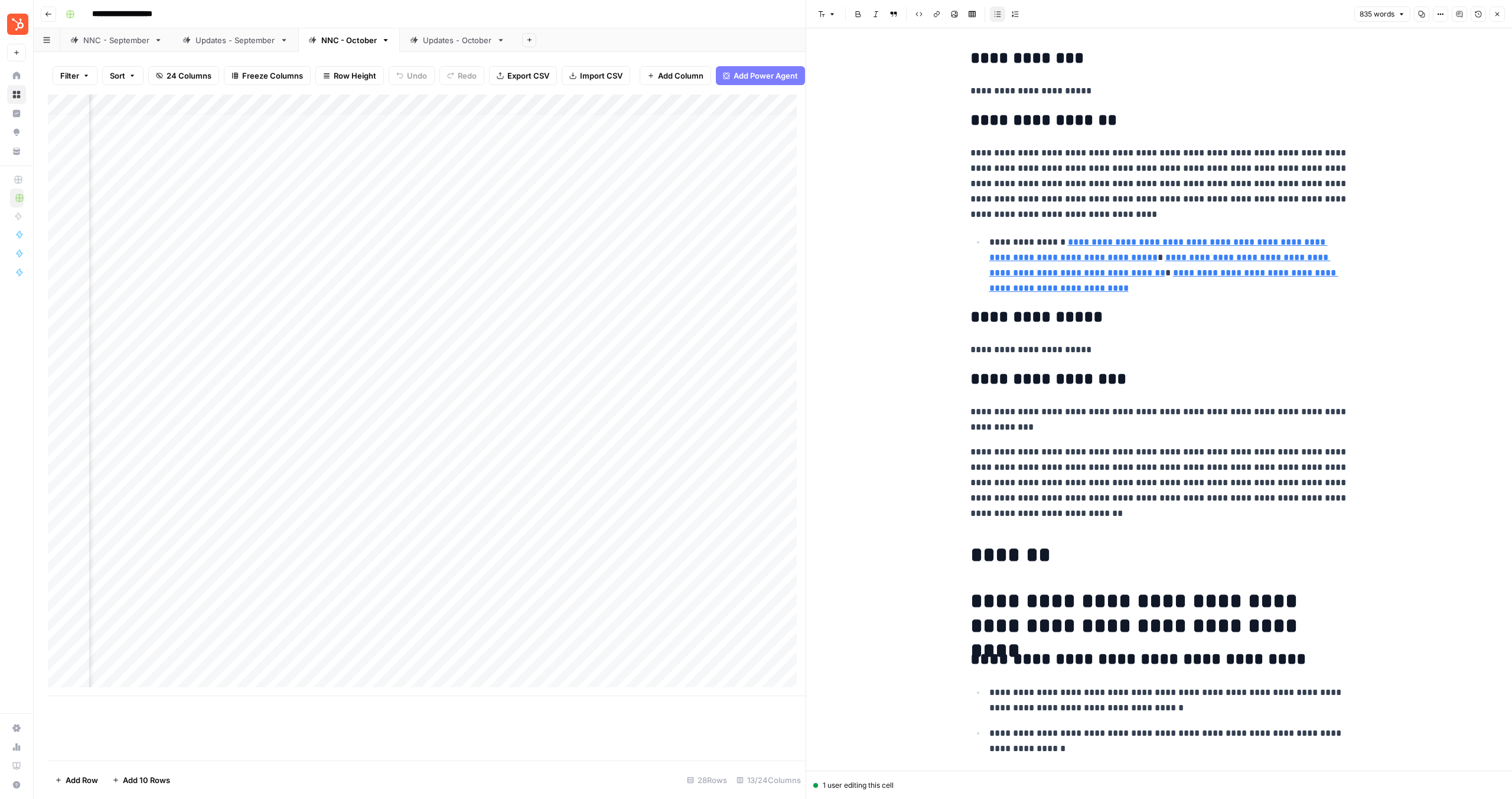
scroll to position [0, 0]
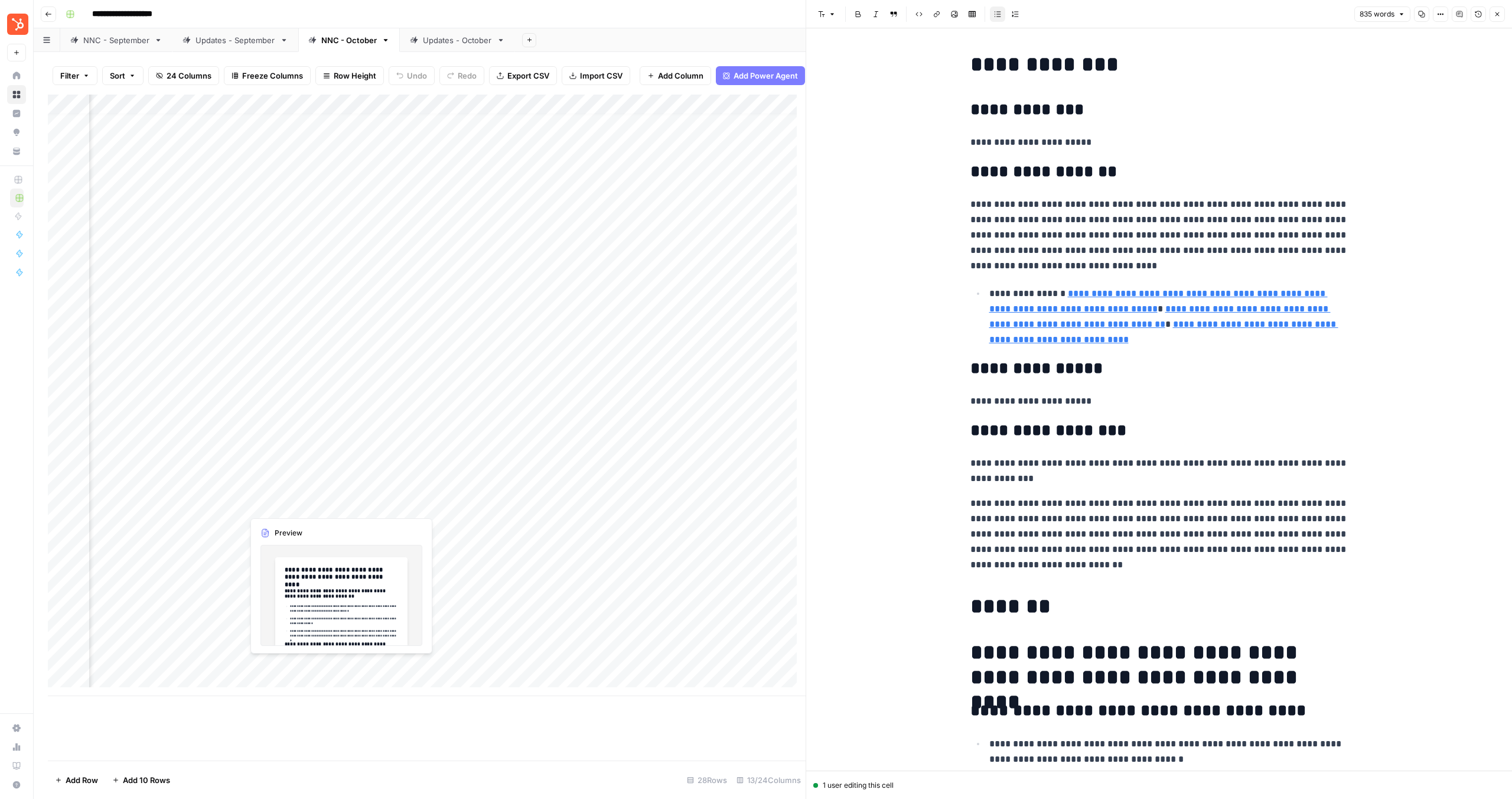
click at [209, 666] on div "Add Column" at bounding box center [426, 395] width 758 height 601
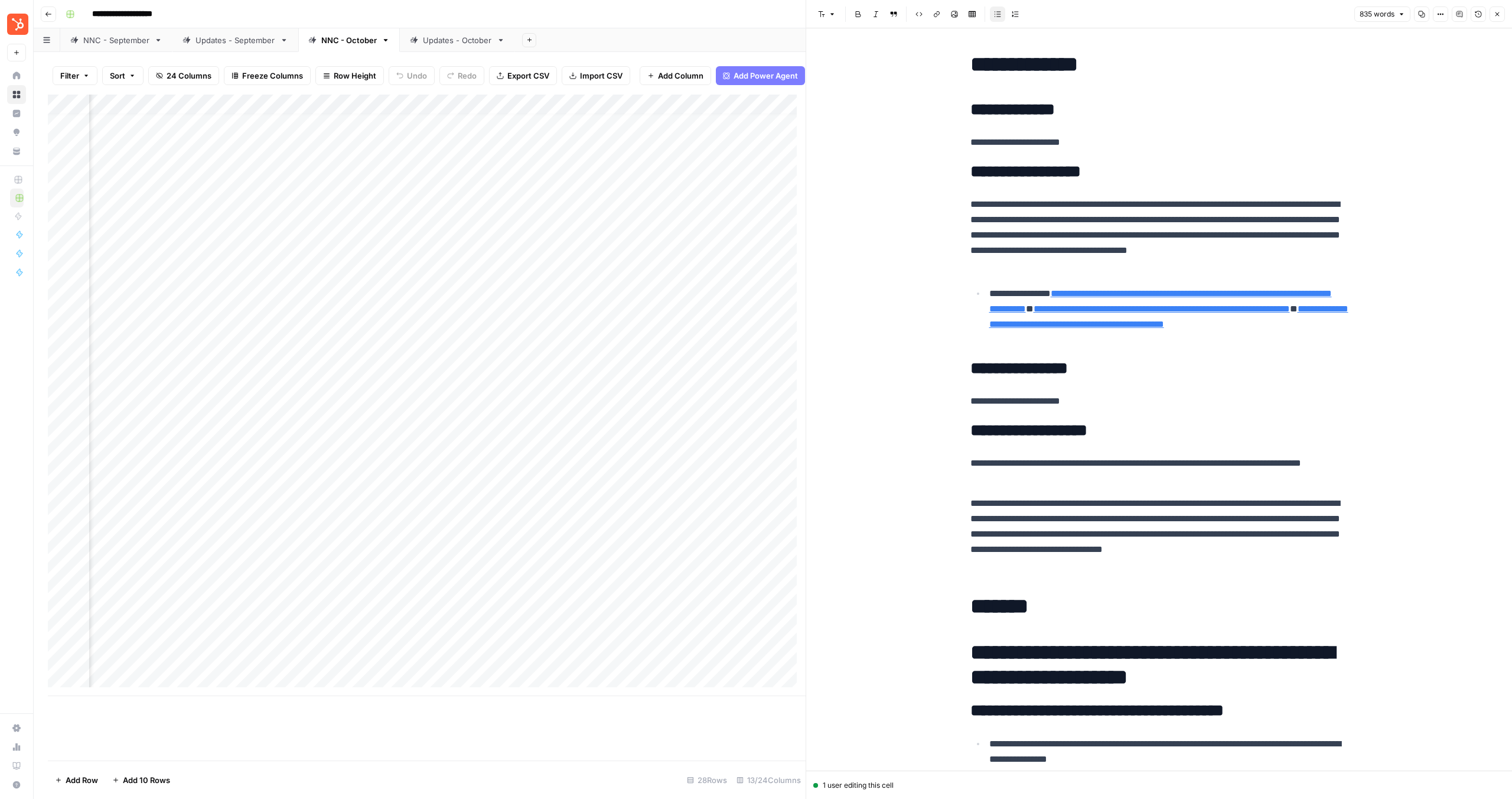
click at [231, 666] on div "Add Column" at bounding box center [426, 395] width 758 height 601
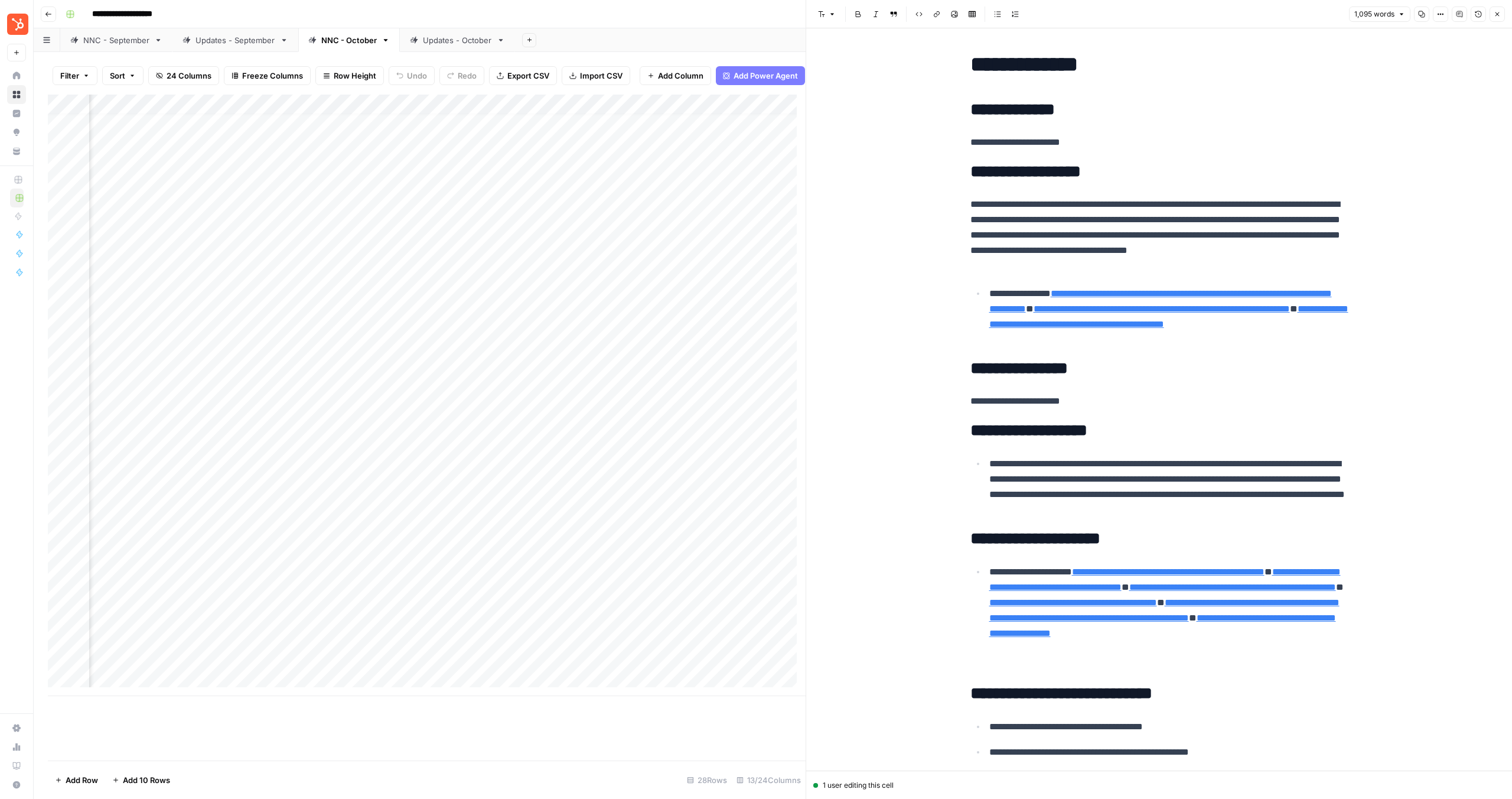
click at [1235, 499] on p "**********" at bounding box center [1169, 487] width 359 height 61
drag, startPoint x: 1296, startPoint y: 509, endPoint x: 968, endPoint y: 460, distance: 331.6
click at [971, 460] on ul "**********" at bounding box center [1160, 487] width 378 height 62
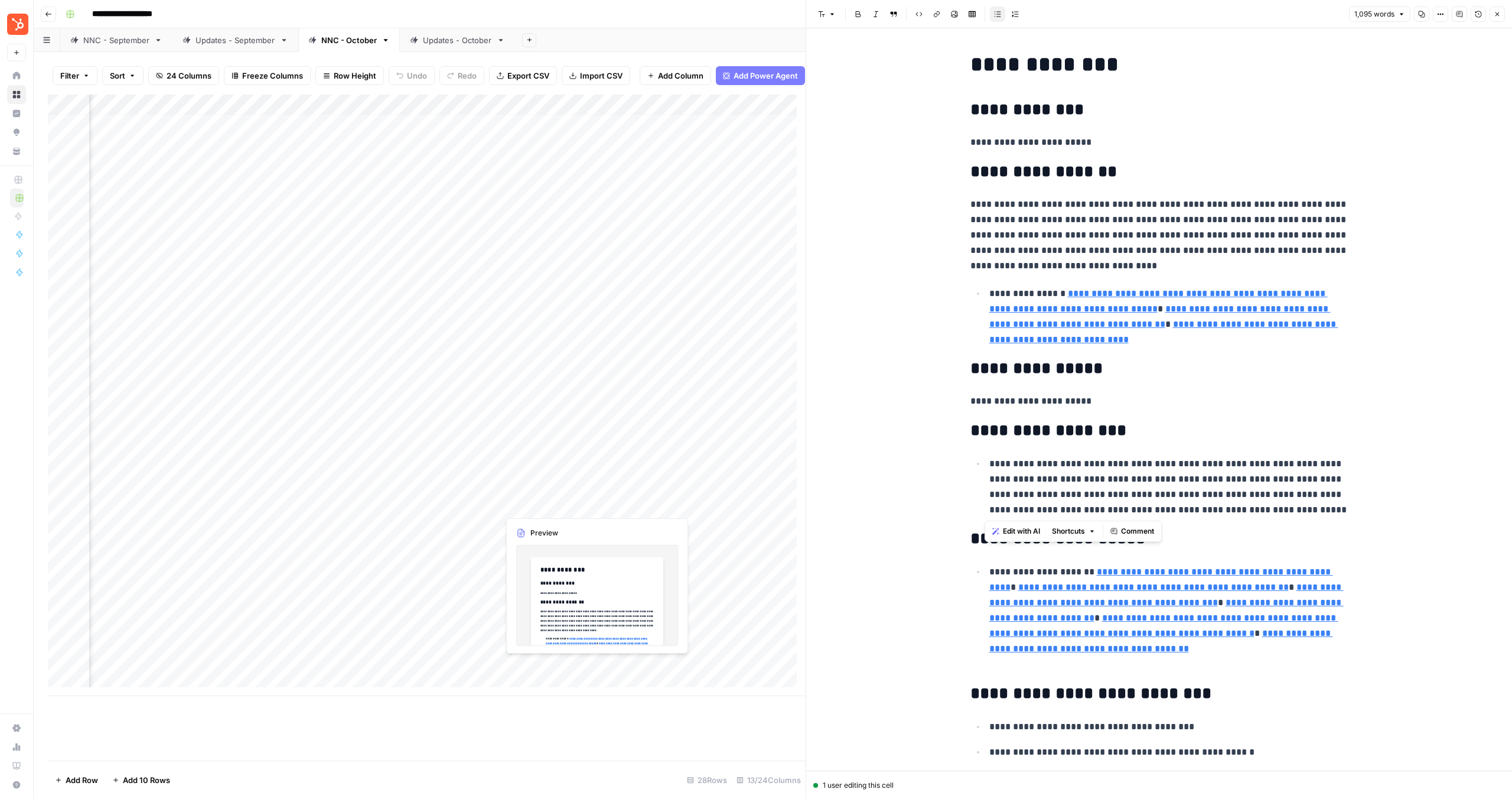
click at [541, 668] on div "Add Column" at bounding box center [426, 395] width 758 height 601
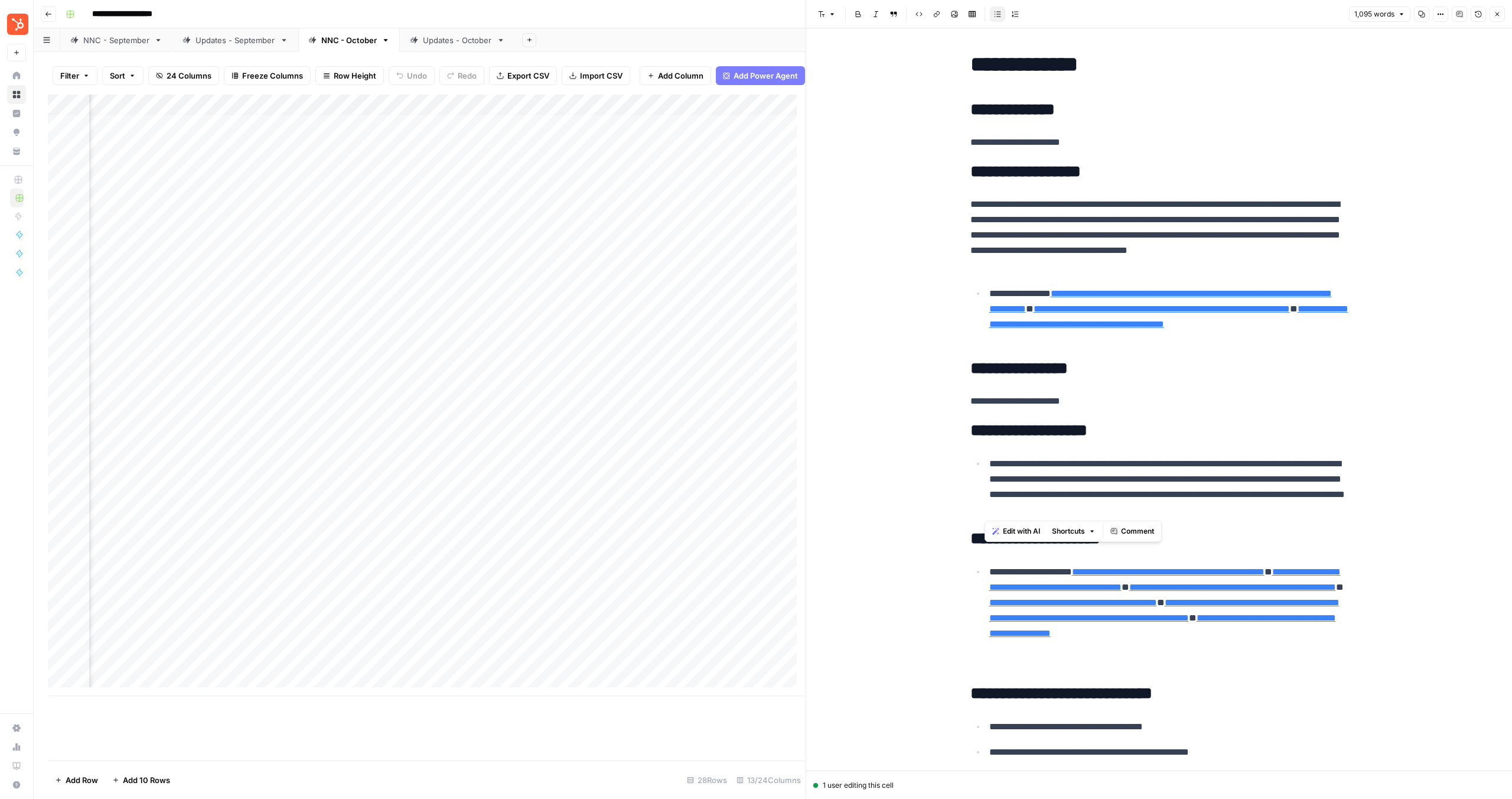
click at [597, 668] on div "Add Column" at bounding box center [426, 395] width 758 height 601
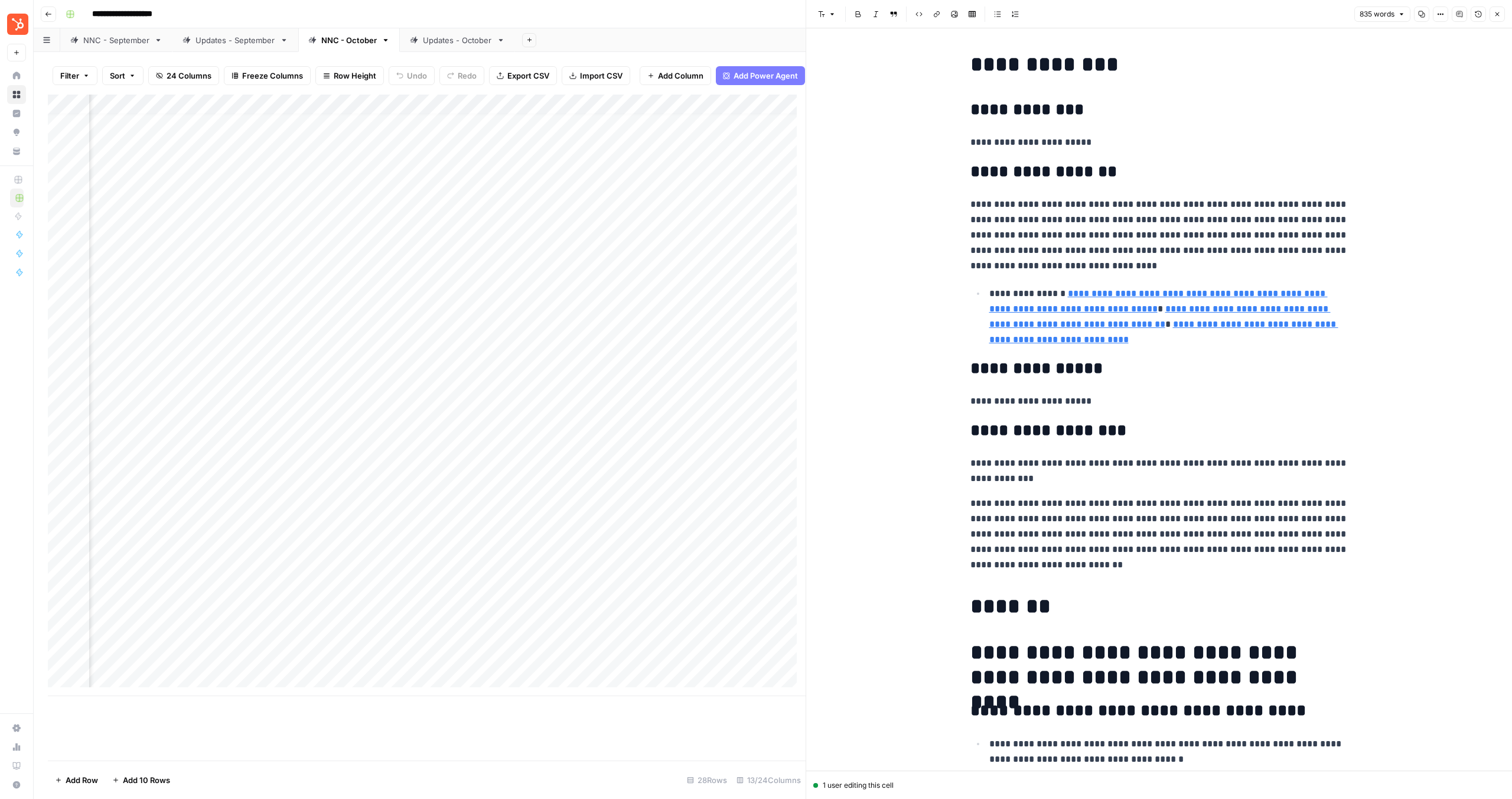
scroll to position [15, 0]
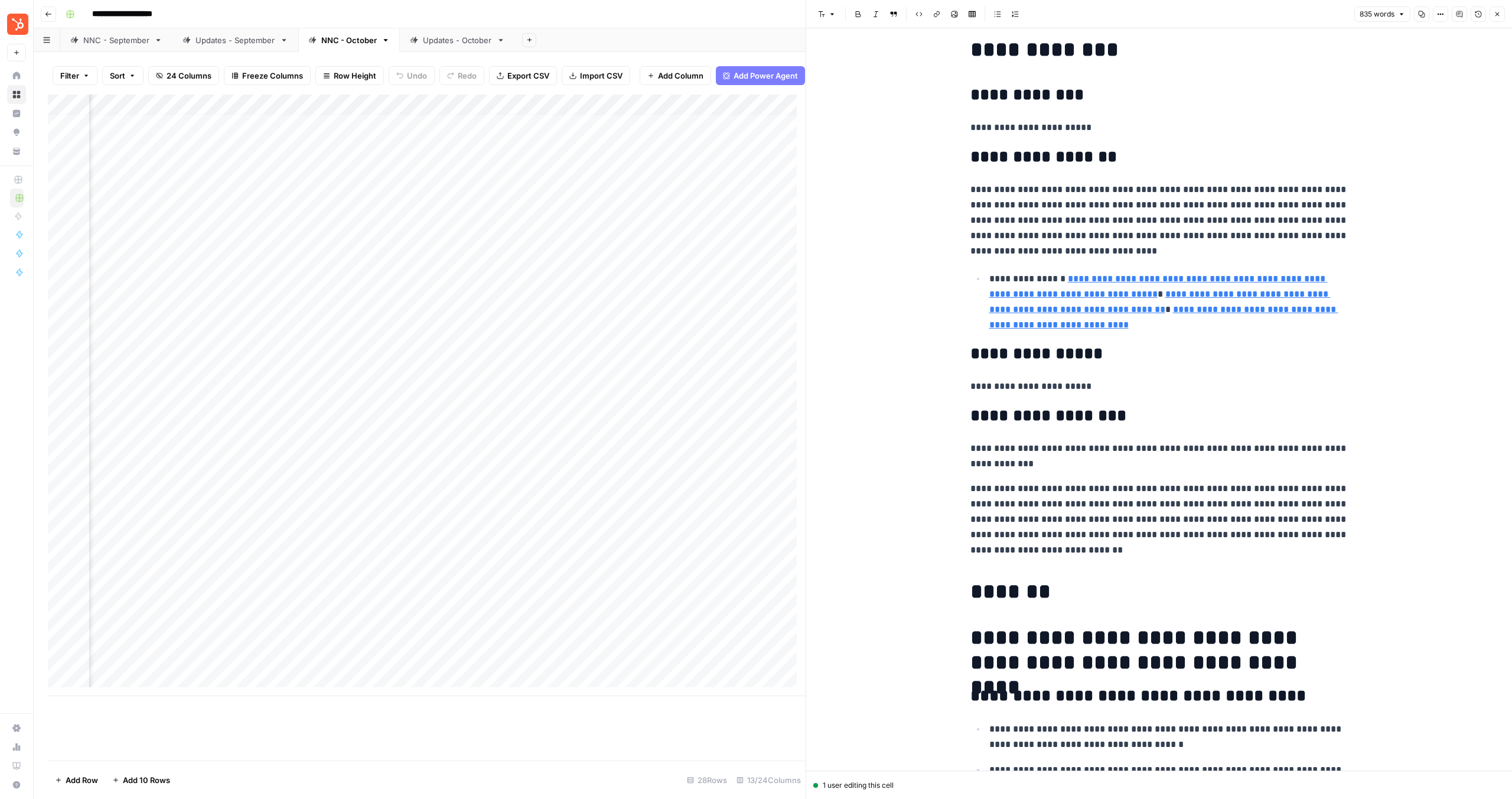
click at [1107, 532] on p "**********" at bounding box center [1160, 519] width 378 height 77
drag, startPoint x: 1073, startPoint y: 551, endPoint x: 932, endPoint y: 490, distance: 153.6
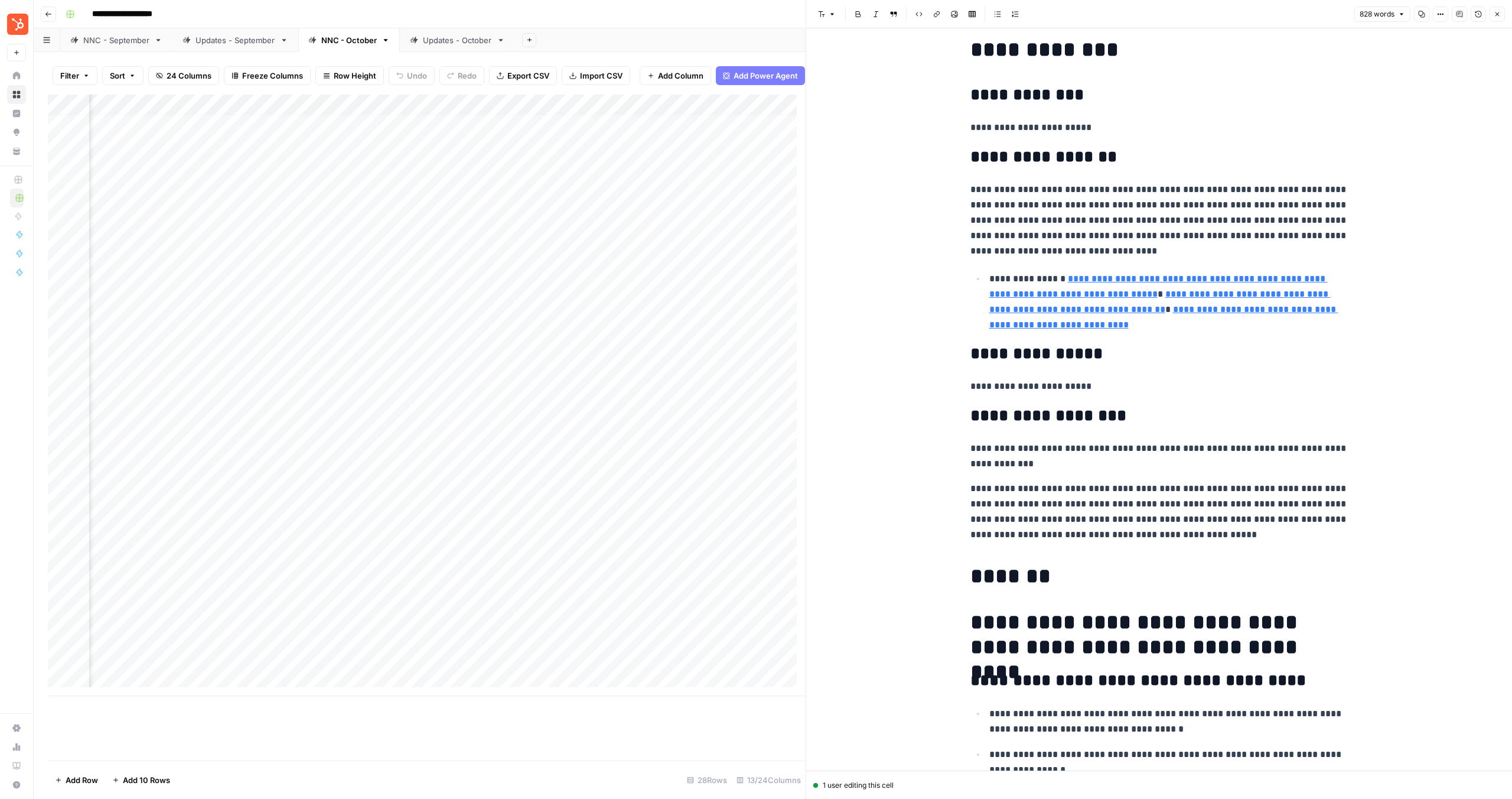
click at [1073, 513] on p "**********" at bounding box center [1160, 511] width 378 height 61
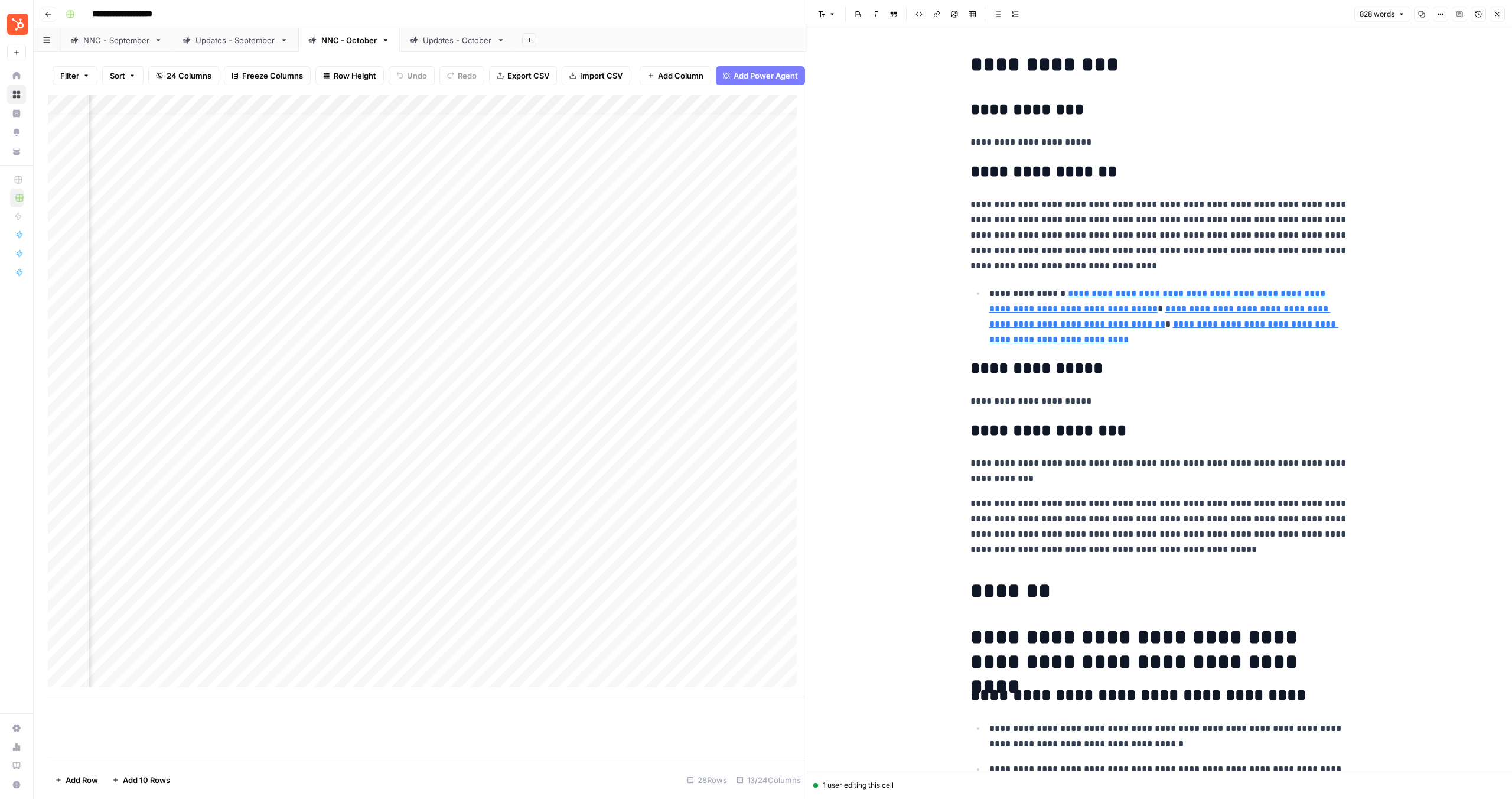
scroll to position [0, 748]
click at [664, 158] on div "Add Column" at bounding box center [426, 395] width 758 height 601
click at [753, 155] on div "Add Column" at bounding box center [426, 395] width 758 height 601
click at [752, 173] on div "Add Column" at bounding box center [426, 395] width 758 height 601
click at [748, 193] on div "Add Column" at bounding box center [426, 395] width 758 height 601
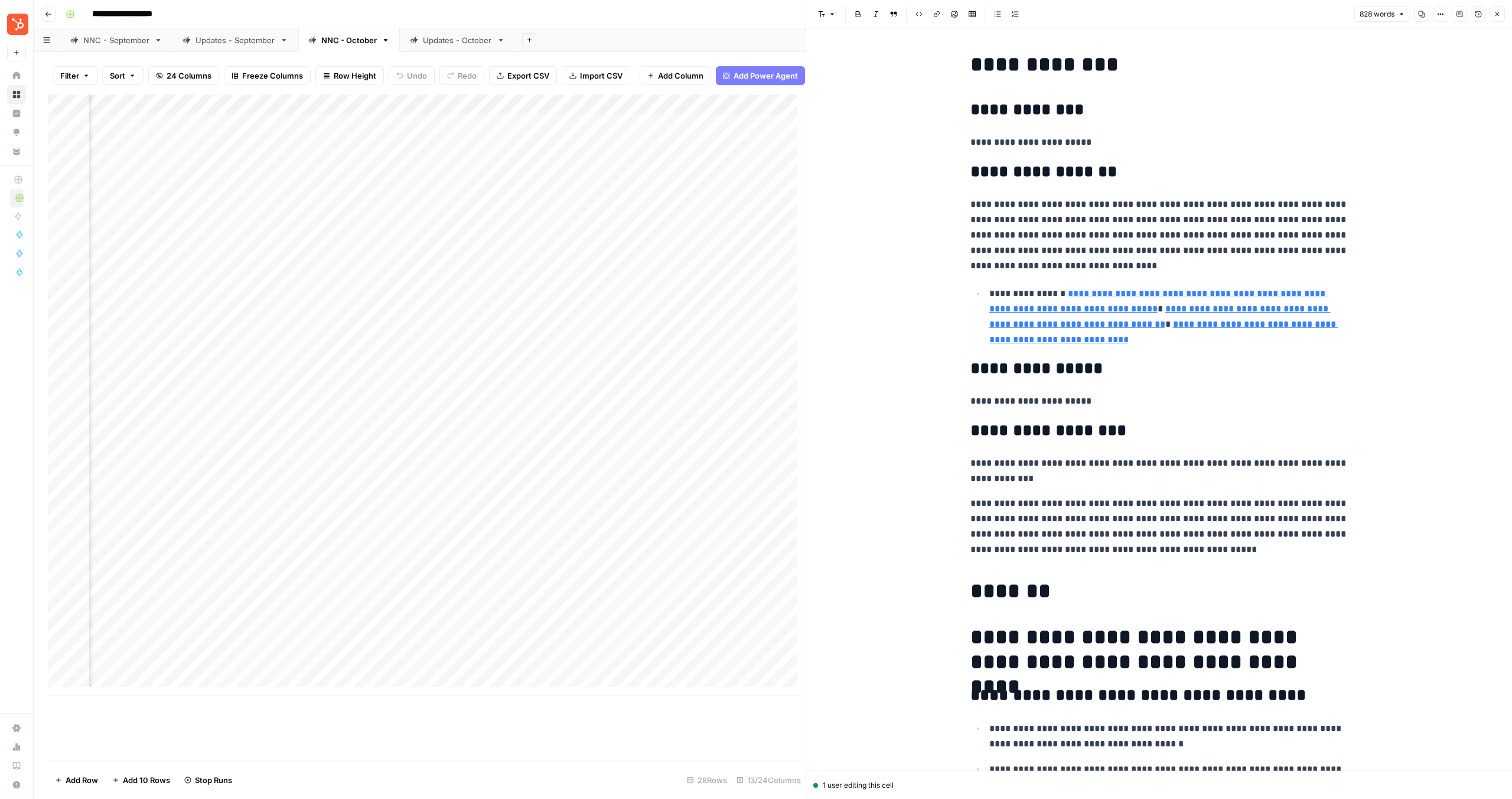
click at [685, 210] on div "Add Column" at bounding box center [426, 395] width 758 height 601
click at [673, 237] on div "Add Column" at bounding box center [426, 395] width 758 height 601
click at [676, 259] on div "Add Column" at bounding box center [426, 395] width 758 height 601
click at [677, 278] on div "Add Column" at bounding box center [426, 395] width 758 height 601
click at [668, 304] on div "Add Column" at bounding box center [426, 395] width 758 height 601
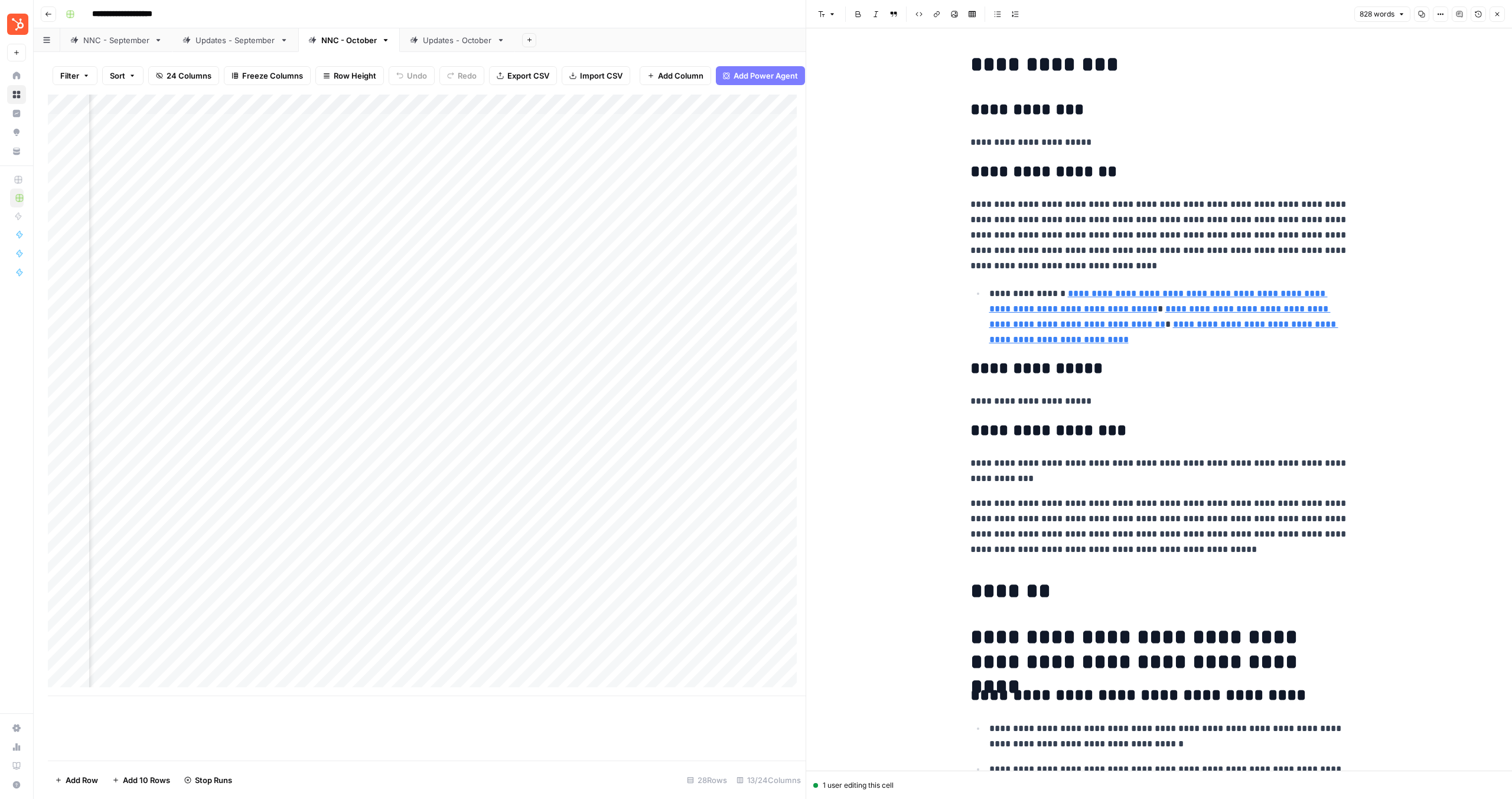
click at [666, 291] on div "Add Column" at bounding box center [426, 395] width 758 height 601
click at [1496, 14] on icon "button" at bounding box center [1497, 14] width 7 height 7
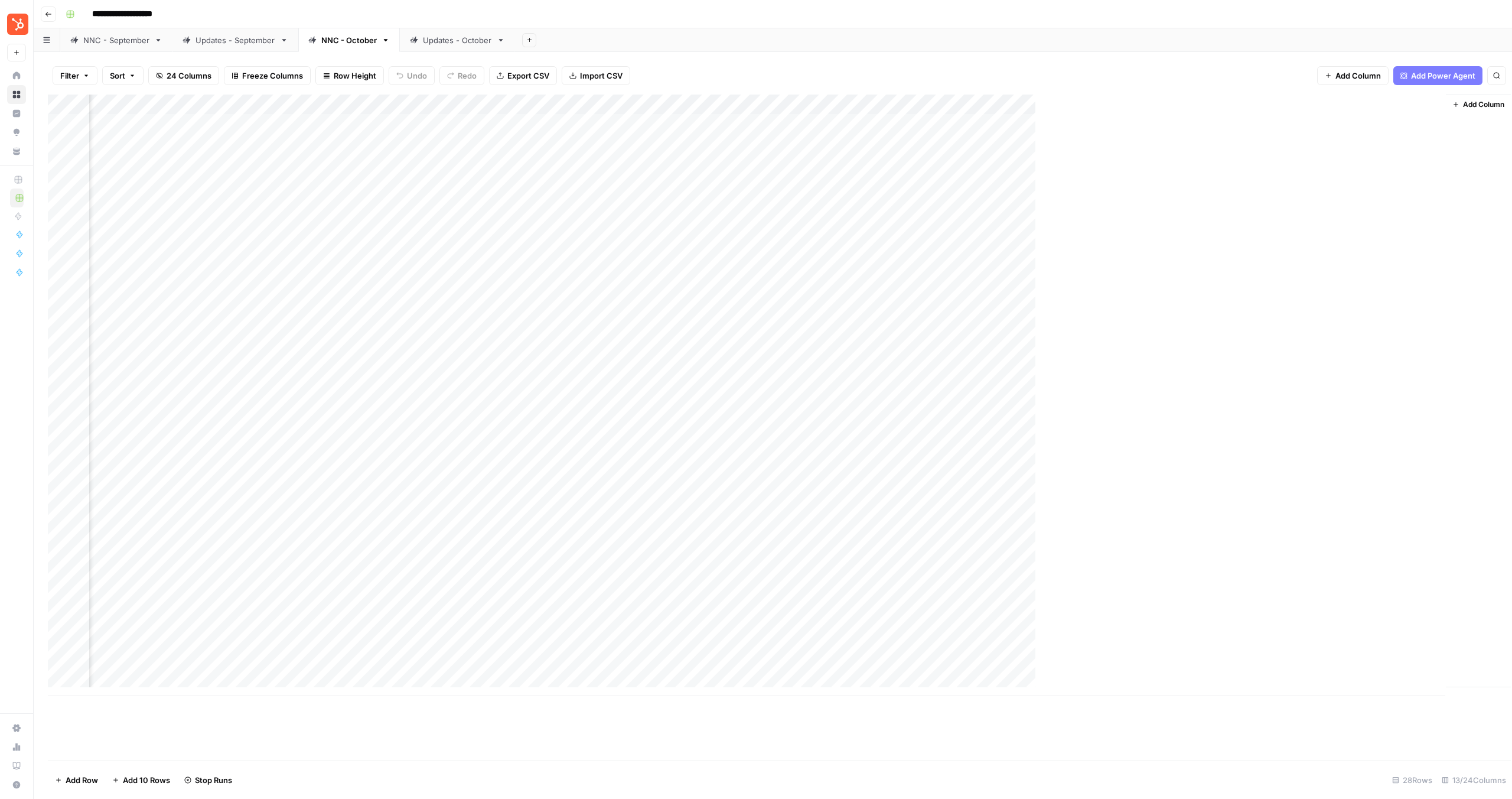
scroll to position [0, 286]
click at [1054, 667] on div "Add Column" at bounding box center [773, 395] width 1451 height 601
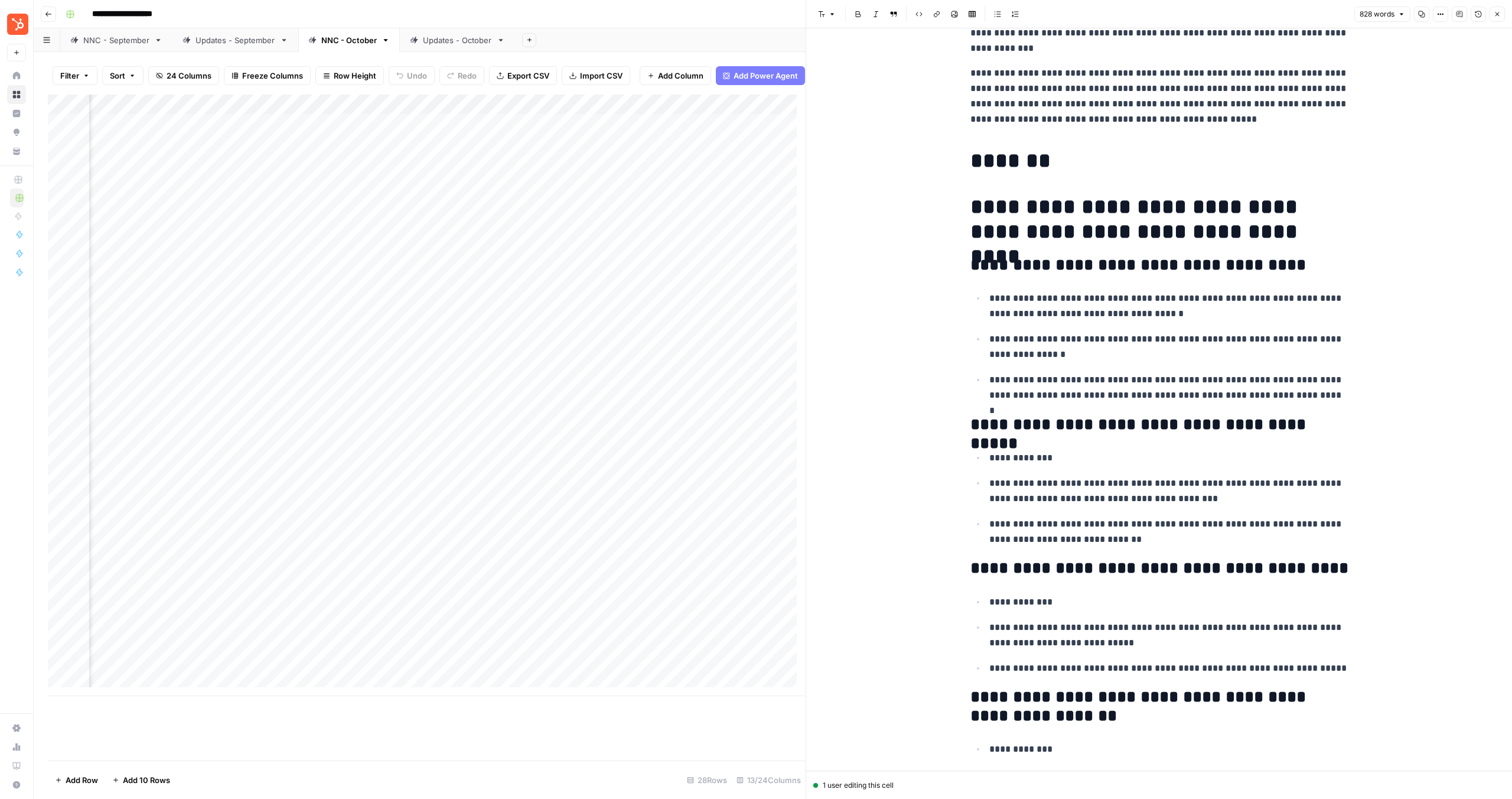
scroll to position [114, 0]
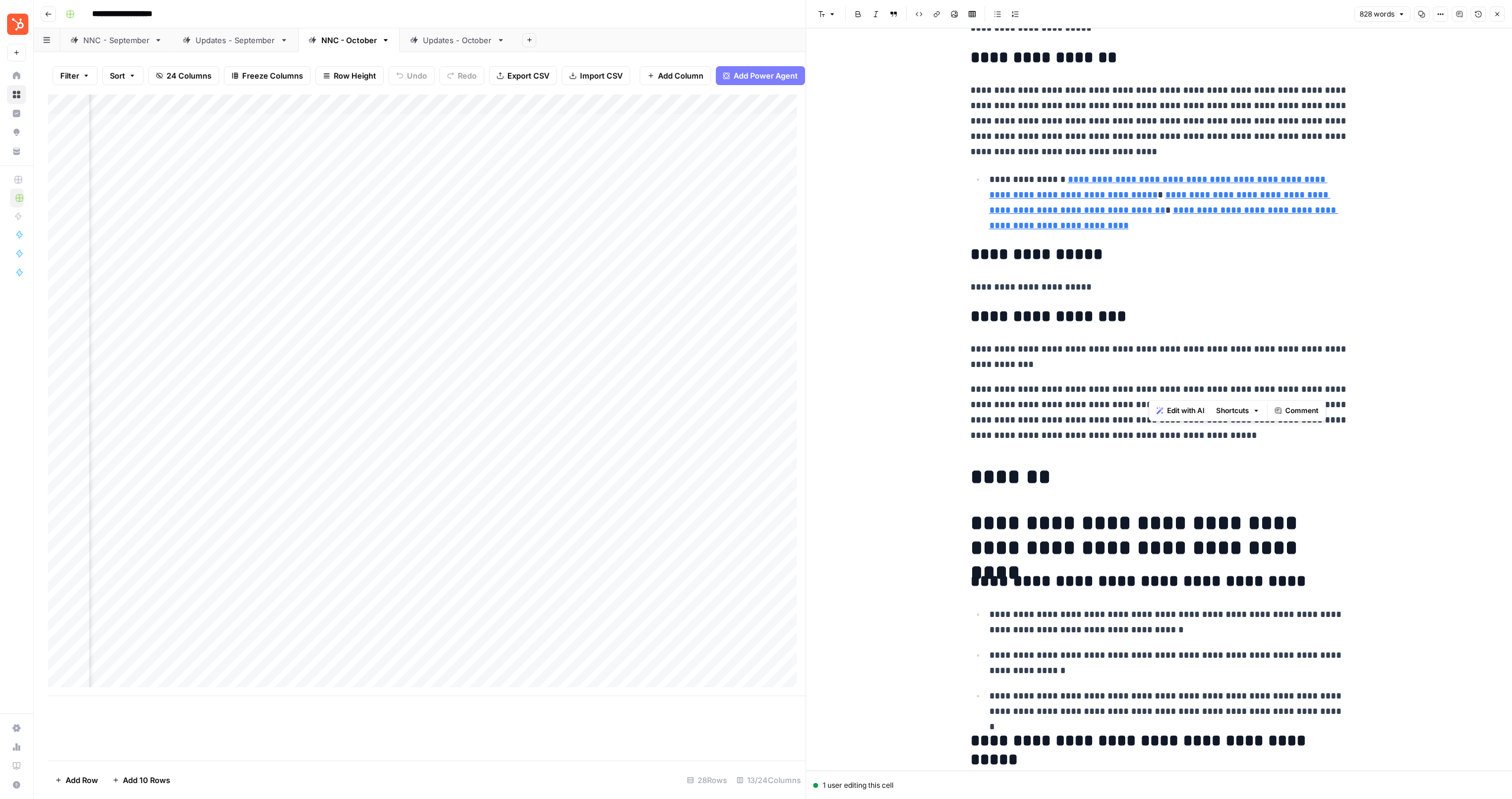
drag, startPoint x: 1274, startPoint y: 390, endPoint x: 1149, endPoint y: 386, distance: 125.1
click at [1148, 385] on p "**********" at bounding box center [1160, 412] width 378 height 61
click at [1009, 392] on p "**********" at bounding box center [1160, 412] width 378 height 61
drag, startPoint x: 1178, startPoint y: 387, endPoint x: 1148, endPoint y: 388, distance: 30.0
click at [1148, 388] on p "**********" at bounding box center [1160, 412] width 378 height 61
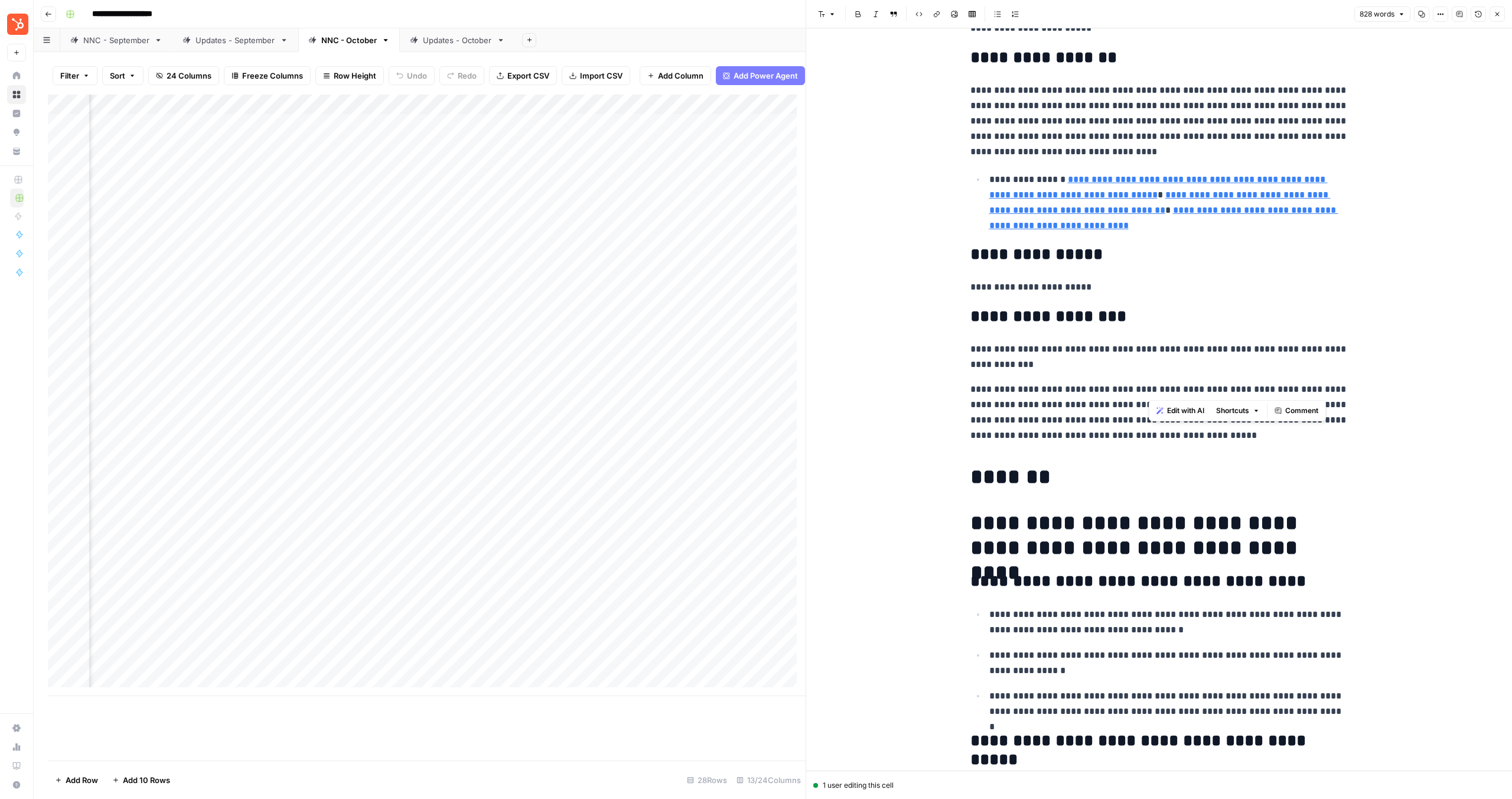
click at [1250, 411] on span "Shortcuts" at bounding box center [1233, 410] width 33 height 11
click at [1300, 383] on p "**********" at bounding box center [1160, 412] width 378 height 61
drag, startPoint x: 1301, startPoint y: 387, endPoint x: 1166, endPoint y: 385, distance: 135.0
click at [1166, 385] on p "**********" at bounding box center [1160, 412] width 378 height 61
click at [1500, 12] on icon "button" at bounding box center [1497, 14] width 7 height 7
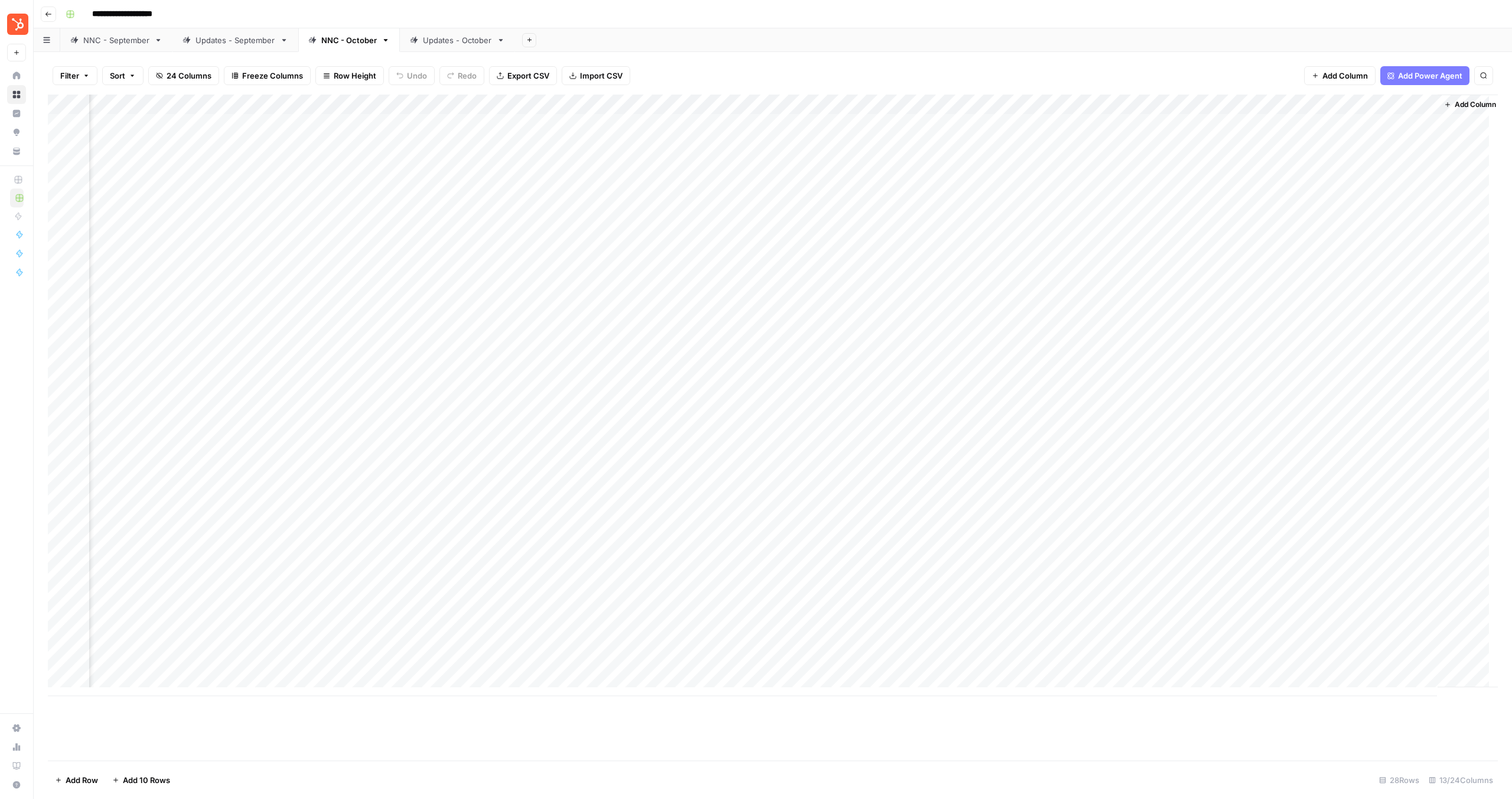
click at [1120, 329] on div "Add Column" at bounding box center [773, 395] width 1451 height 601
click at [1140, 343] on div "Add Column" at bounding box center [773, 395] width 1451 height 601
click at [1142, 355] on div "Add Column" at bounding box center [773, 395] width 1451 height 601
click at [1141, 384] on div "Add Column" at bounding box center [773, 395] width 1451 height 601
click at [1215, 383] on div "Add Column" at bounding box center [773, 395] width 1451 height 601
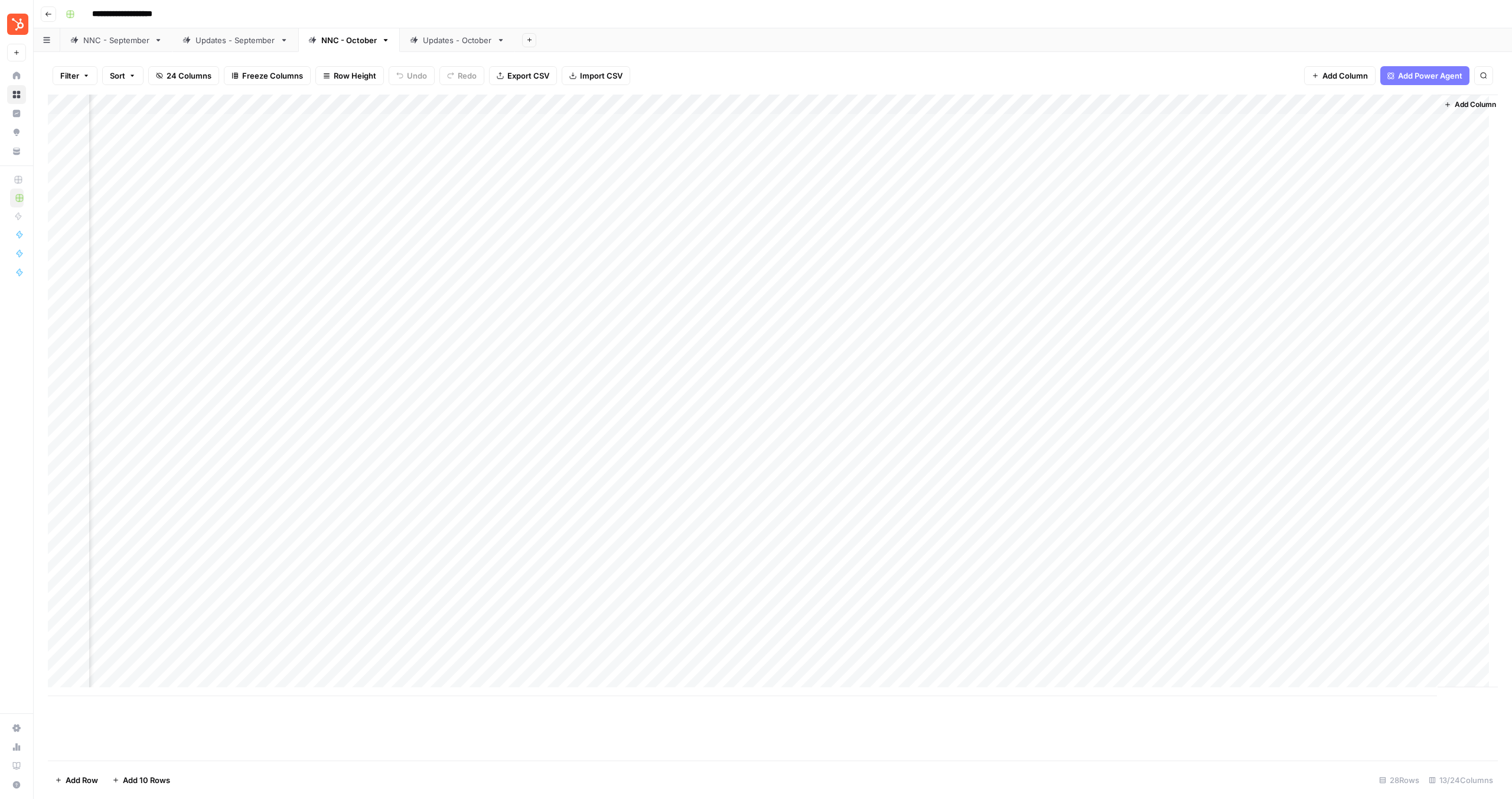
click at [1124, 325] on div "Add Column" at bounding box center [773, 395] width 1451 height 601
click at [1125, 404] on div "Add Column" at bounding box center [773, 395] width 1451 height 601
click at [1215, 425] on div "Add Column" at bounding box center [773, 395] width 1451 height 601
click at [1195, 443] on div "Add Column" at bounding box center [773, 395] width 1451 height 601
click at [1174, 468] on div "Add Column" at bounding box center [773, 395] width 1451 height 601
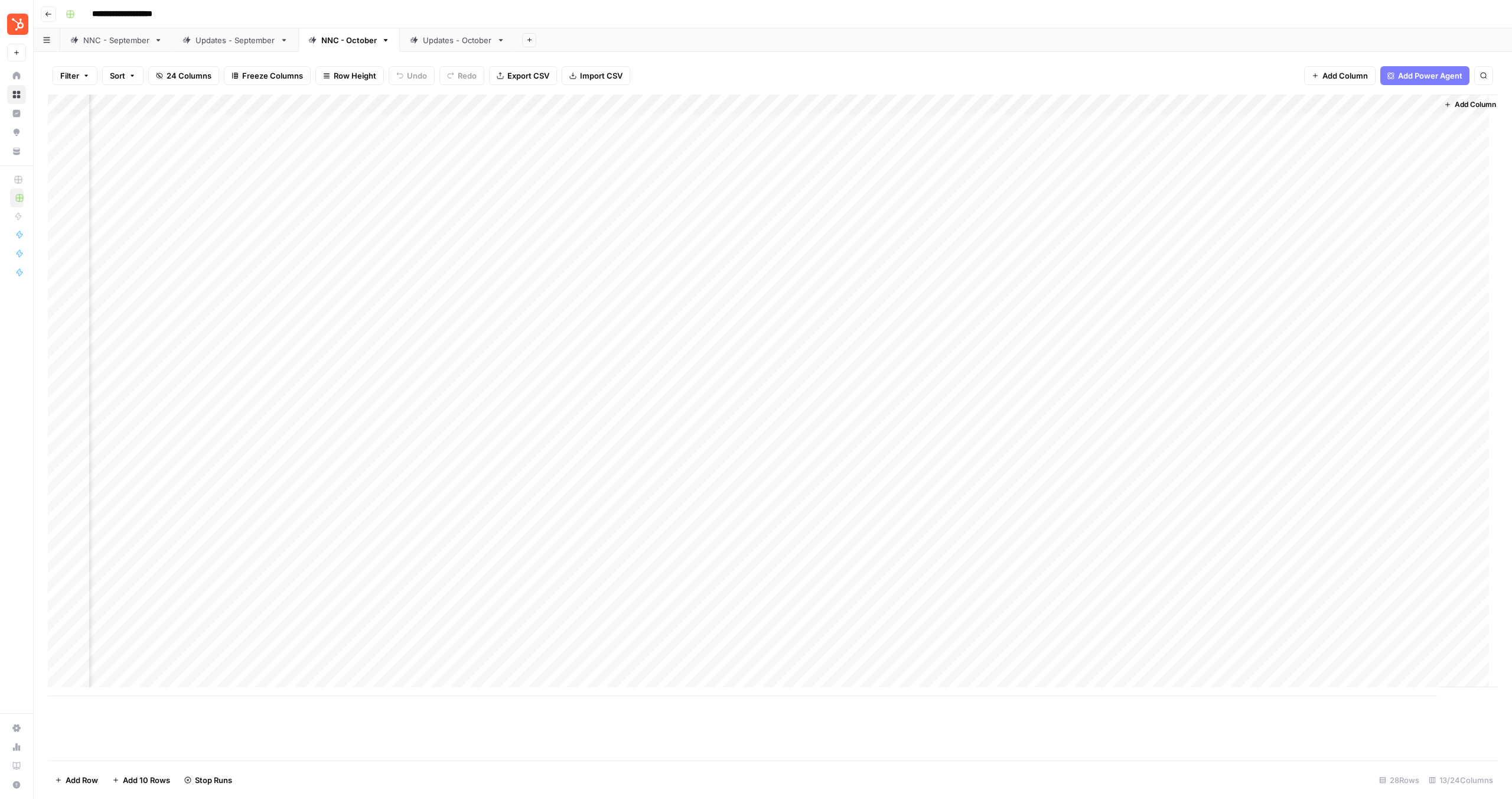
click at [1123, 440] on div "Add Column" at bounding box center [773, 395] width 1451 height 601
click at [1140, 489] on div "Add Column" at bounding box center [773, 395] width 1451 height 601
click at [1133, 505] on div "Add Column" at bounding box center [773, 395] width 1451 height 601
click at [1134, 533] on div "Add Column" at bounding box center [773, 395] width 1451 height 601
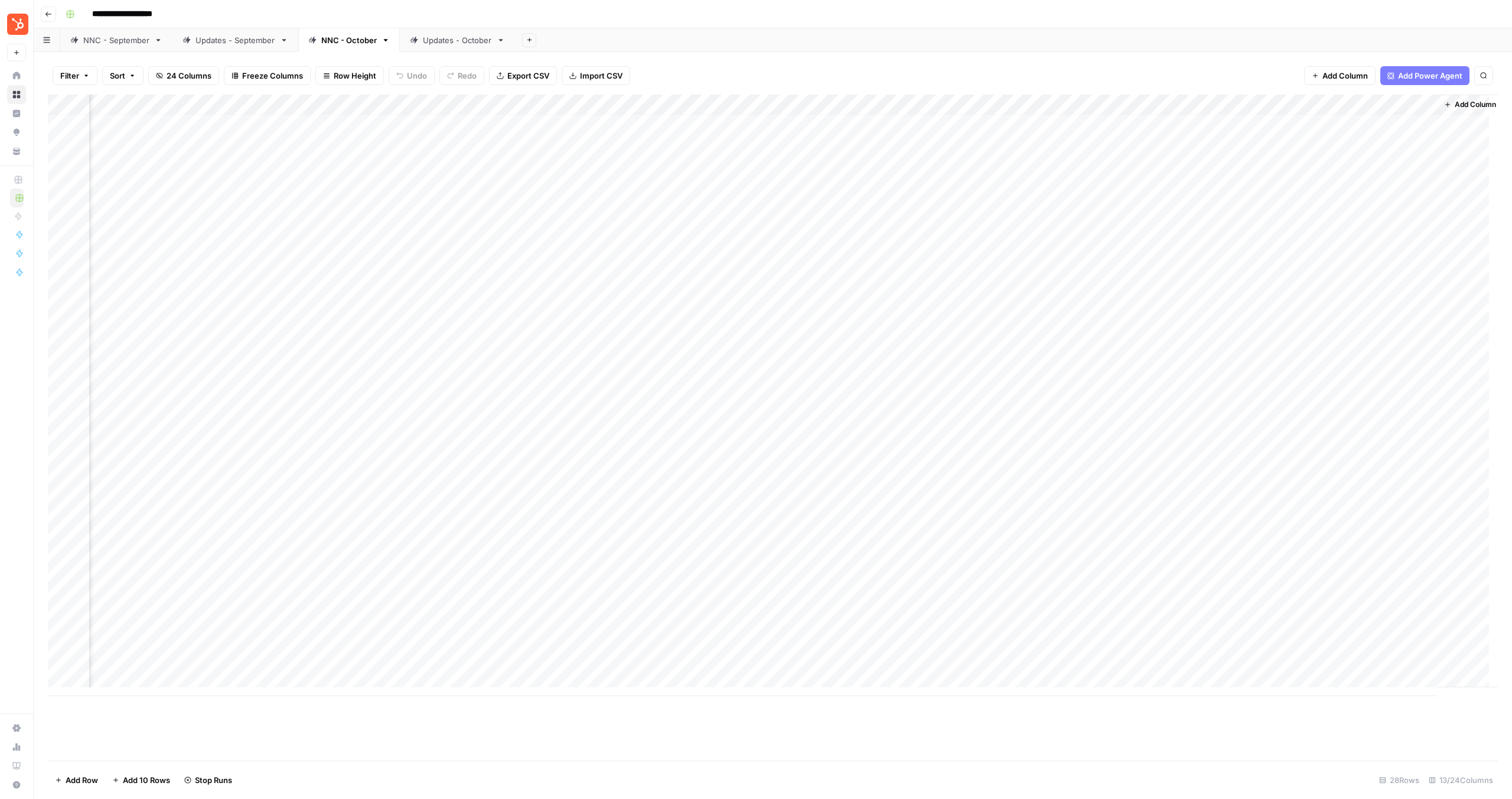
click at [1143, 479] on div "Add Column" at bounding box center [773, 395] width 1451 height 601
click at [1146, 434] on div "Add Column" at bounding box center [773, 395] width 1451 height 601
click at [1157, 483] on div "Add Column" at bounding box center [773, 395] width 1451 height 601
click at [1139, 448] on div "Add Column" at bounding box center [773, 395] width 1451 height 601
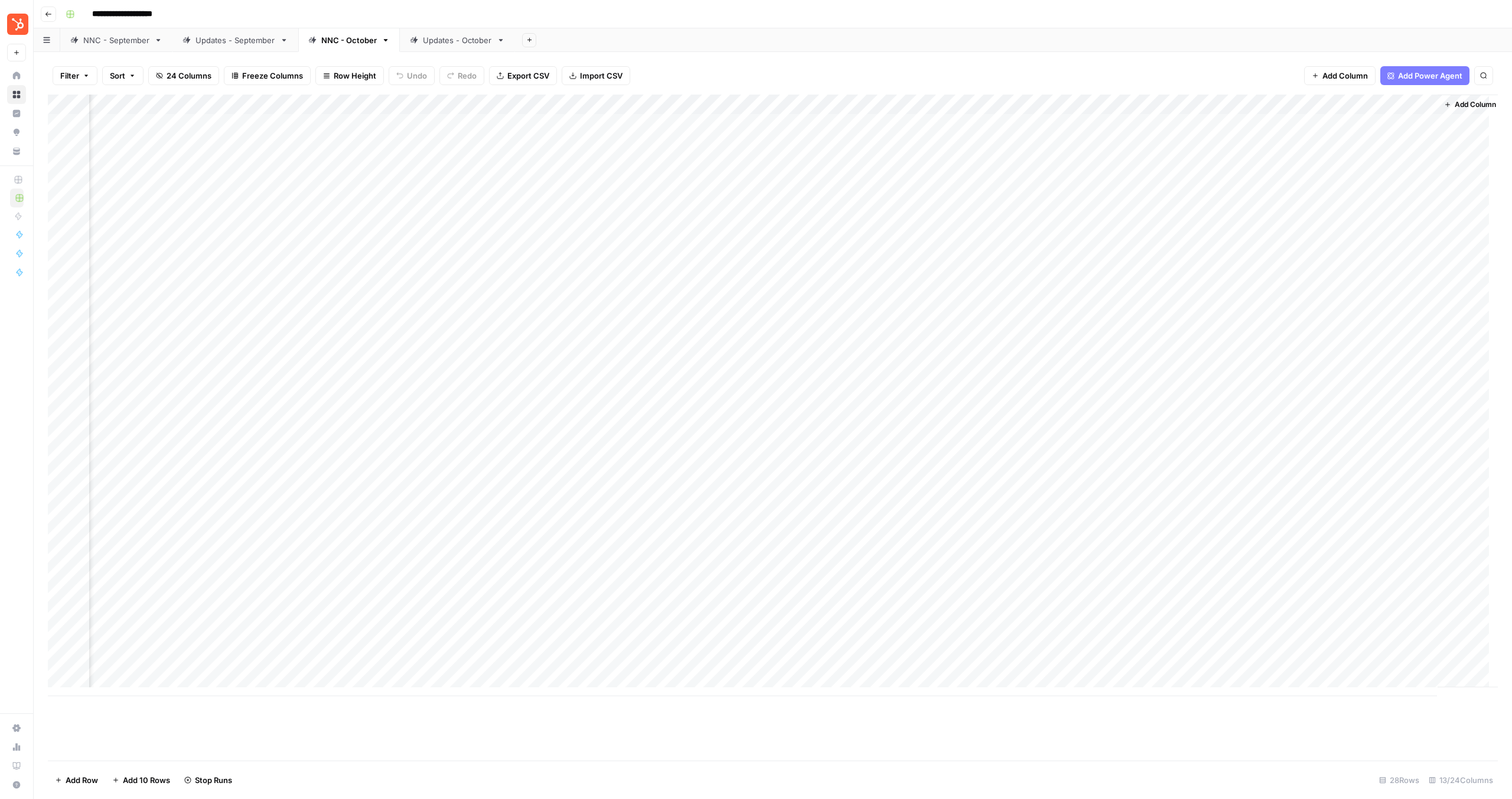
click at [1134, 507] on div "Add Column" at bounding box center [773, 395] width 1451 height 601
click at [1146, 527] on div "Add Column" at bounding box center [773, 395] width 1451 height 601
click at [1139, 552] on div "Add Column" at bounding box center [773, 395] width 1451 height 601
click at [1121, 564] on div "Add Column" at bounding box center [773, 395] width 1451 height 601
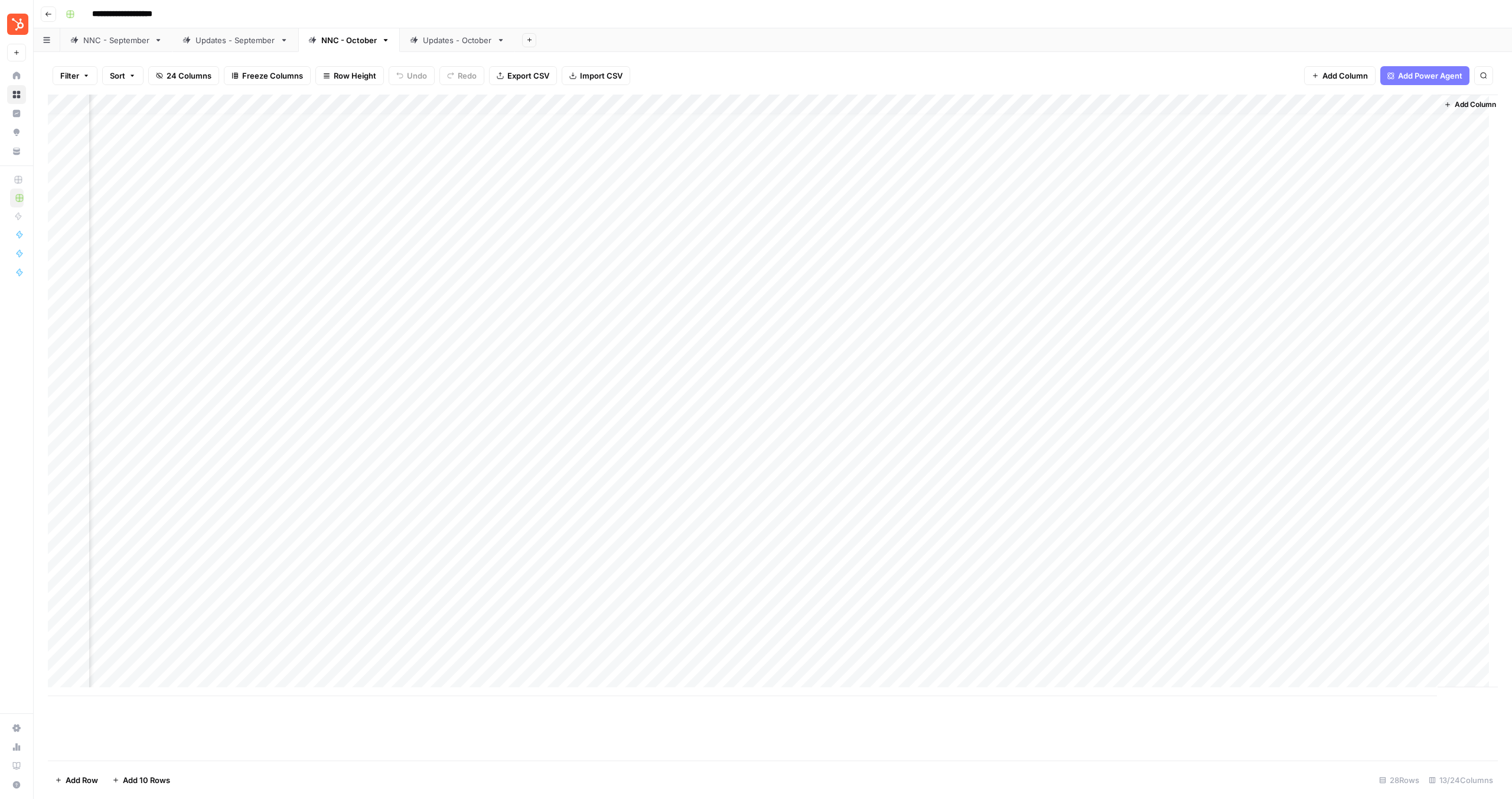
click at [1127, 579] on div "Add Column" at bounding box center [773, 395] width 1451 height 601
click at [1123, 597] on div "Add Column" at bounding box center [773, 395] width 1451 height 601
click at [1124, 619] on div "Add Column" at bounding box center [773, 395] width 1451 height 601
click at [1148, 633] on div "Add Column" at bounding box center [773, 395] width 1451 height 601
click at [1137, 657] on div "Add Column" at bounding box center [773, 395] width 1451 height 601
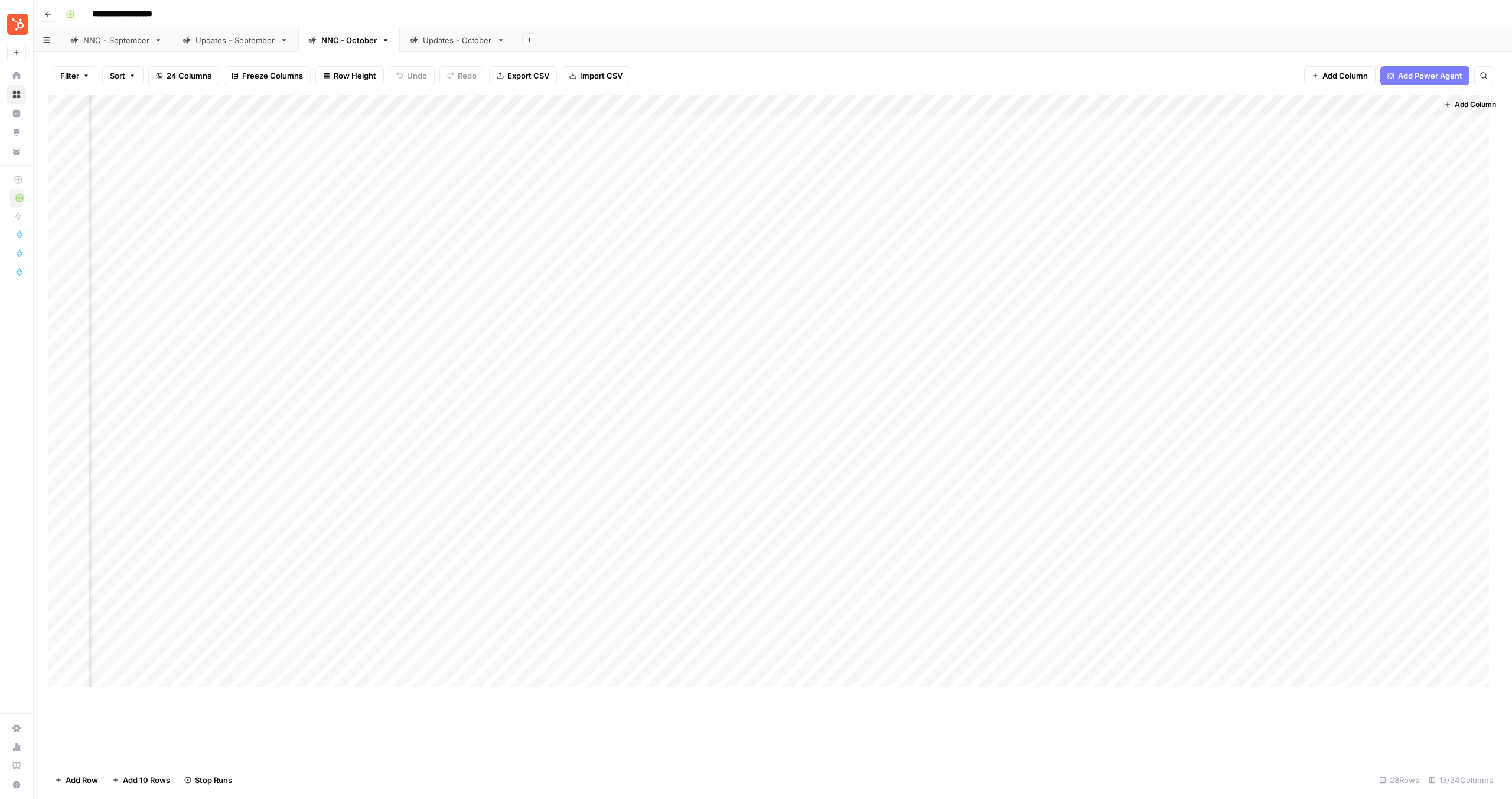
click at [1140, 593] on div "Add Column" at bounding box center [773, 395] width 1451 height 601
click at [1123, 638] on div "Add Column" at bounding box center [773, 395] width 1451 height 601
click at [451, 47] on link "Updates - October" at bounding box center [458, 40] width 115 height 23
click at [1062, 128] on div "Add Column" at bounding box center [773, 425] width 1451 height 661
click at [986, 118] on div "Add Column" at bounding box center [773, 425] width 1451 height 661
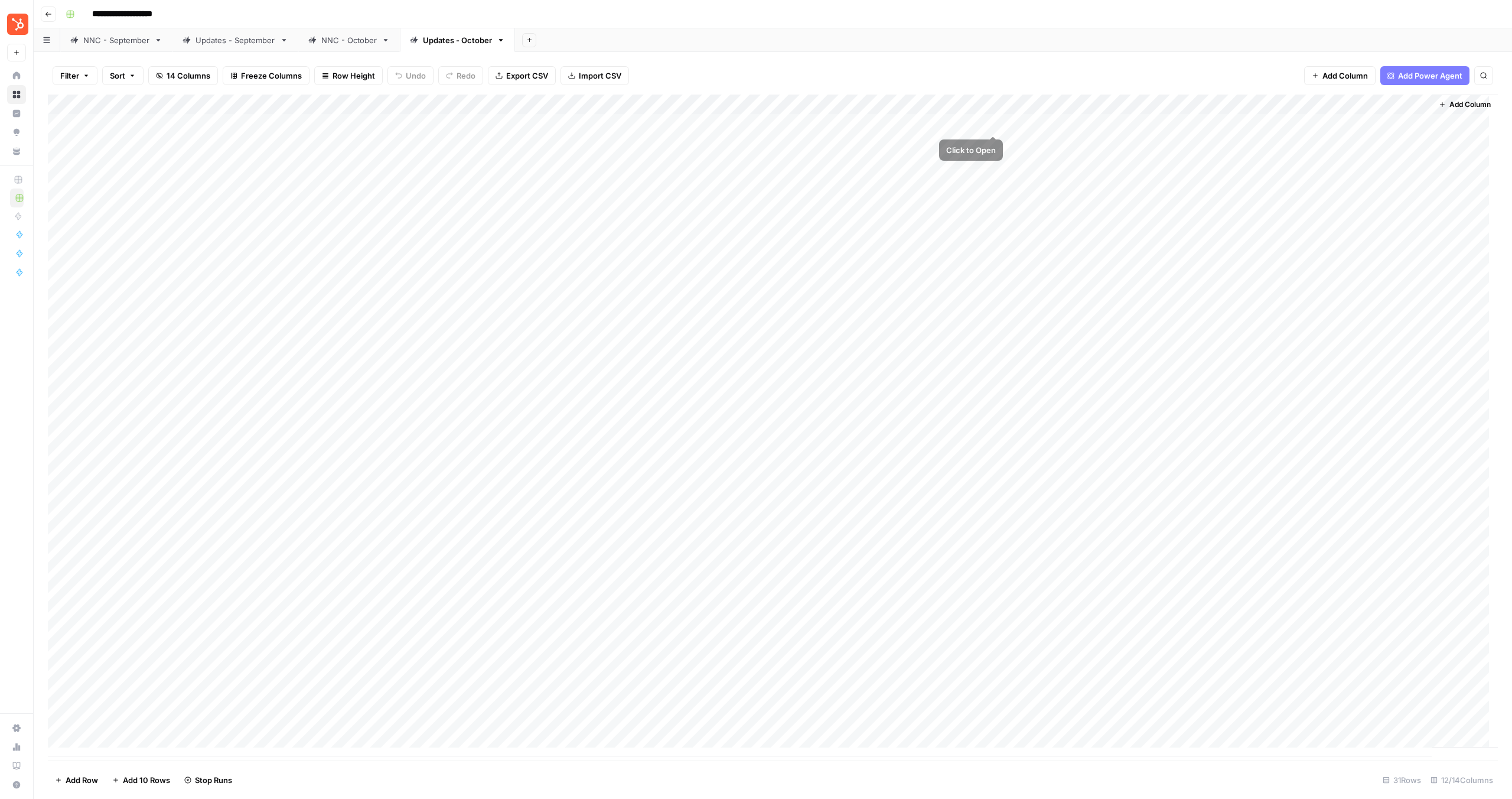
click at [994, 122] on div "Add Column" at bounding box center [773, 425] width 1451 height 661
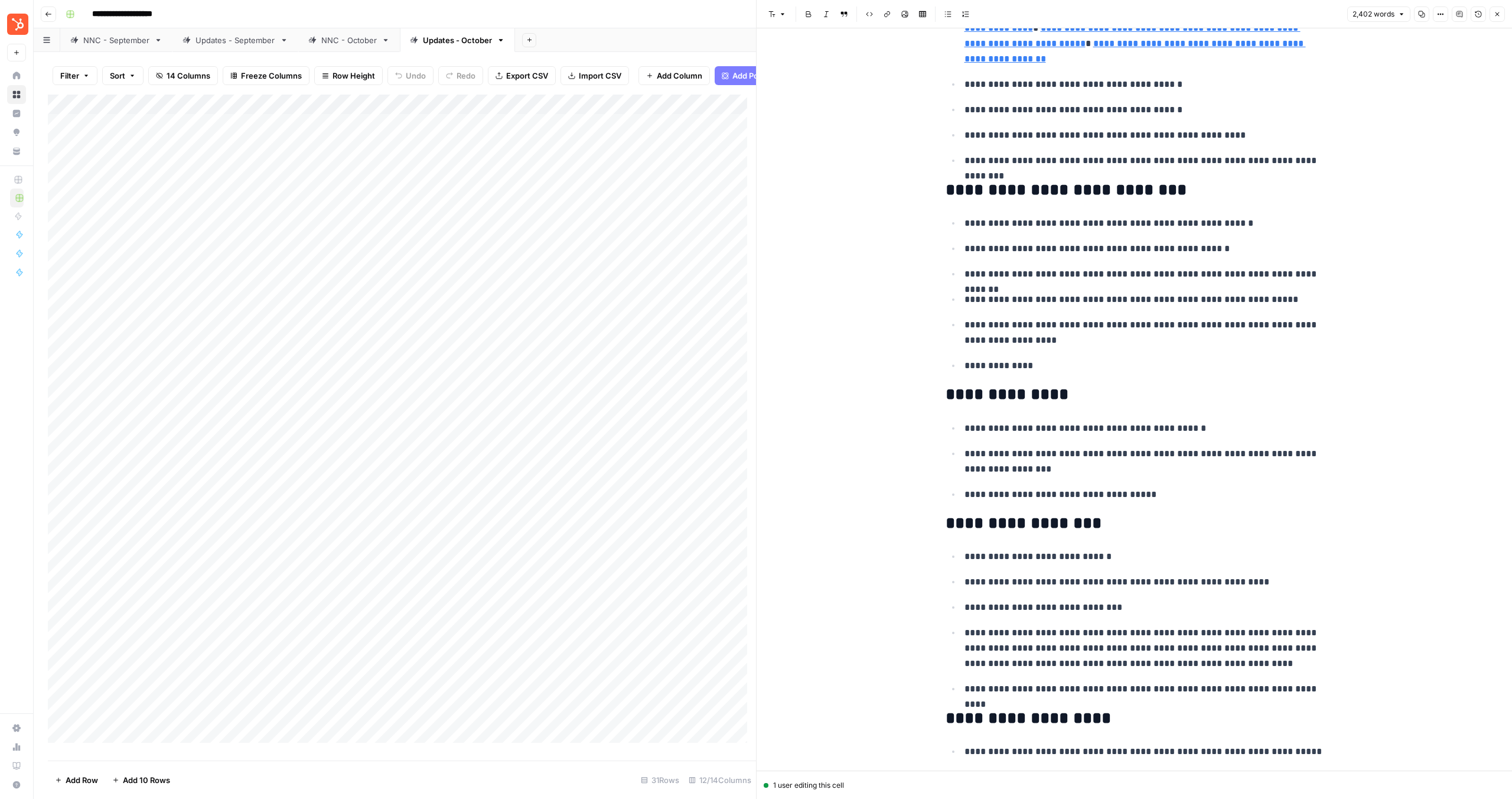
scroll to position [1654, 0]
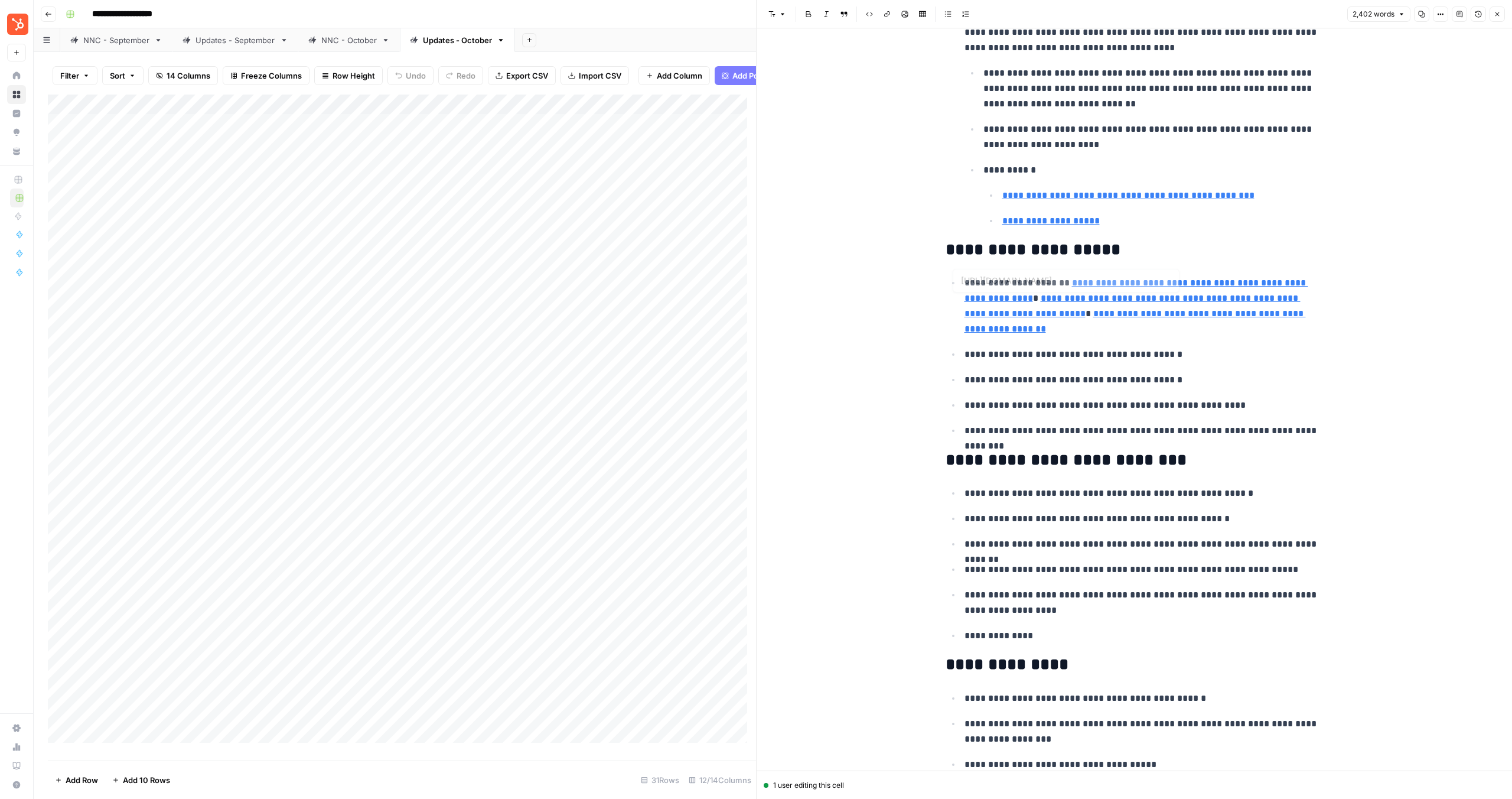
type input "[URL][DOMAIN_NAME]"
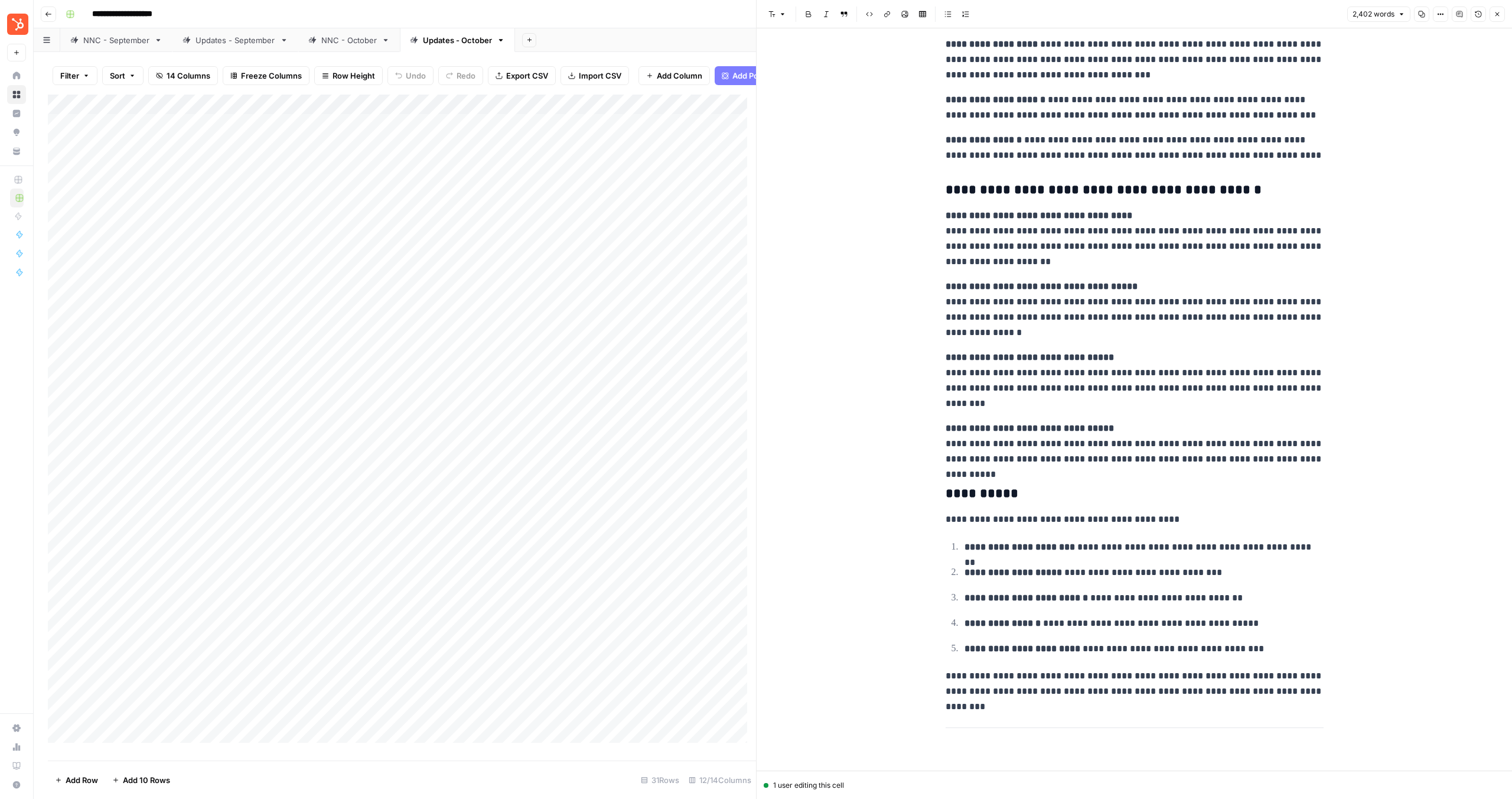
scroll to position [5870, 0]
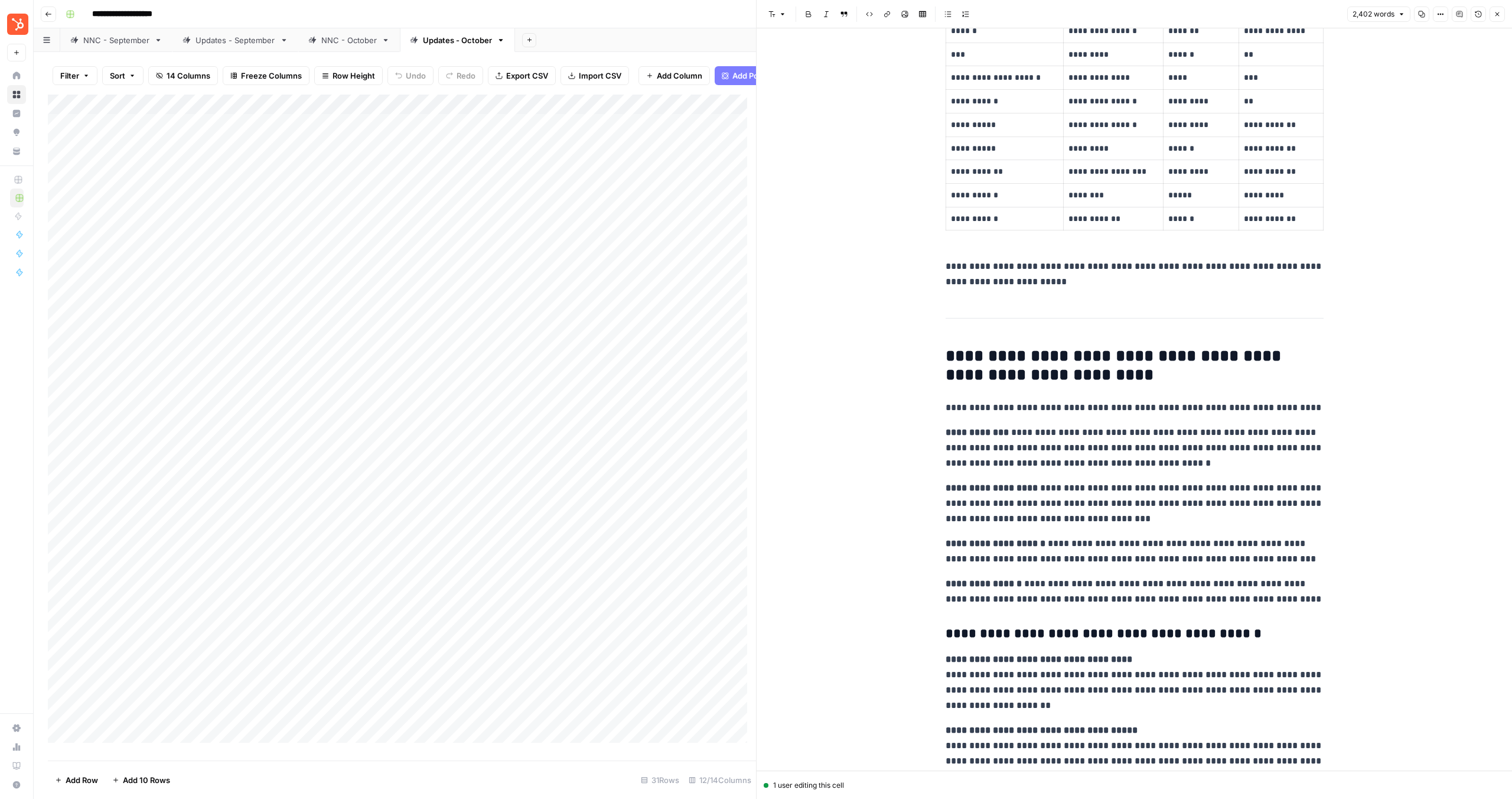
click at [1497, 11] on icon "button" at bounding box center [1497, 14] width 7 height 7
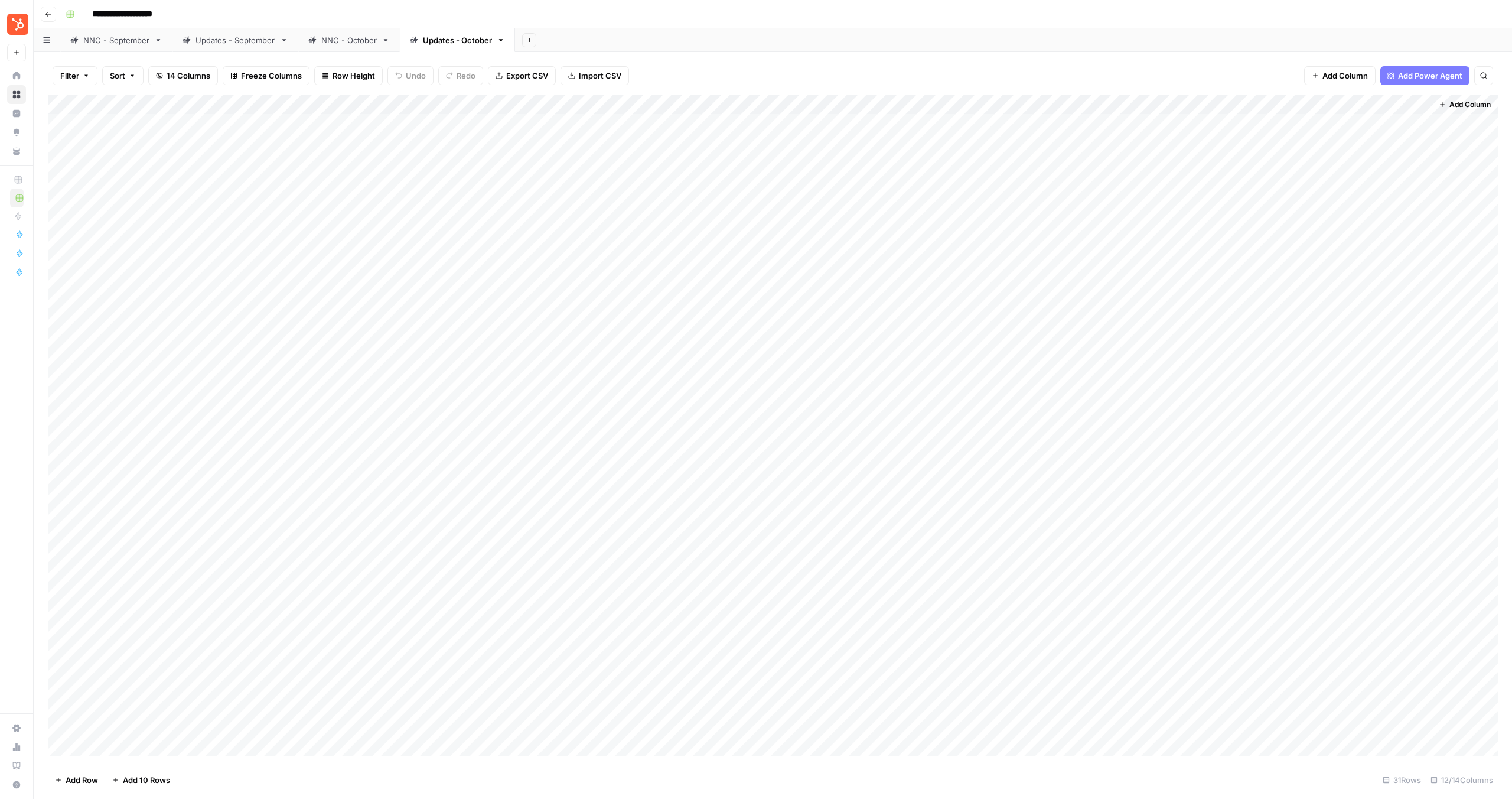
click at [1059, 146] on div "Add Column" at bounding box center [773, 425] width 1451 height 661
click at [1061, 163] on div "Add Column" at bounding box center [773, 425] width 1451 height 661
click at [1089, 181] on div "Add Column" at bounding box center [773, 425] width 1451 height 661
click at [1064, 184] on div "Add Column" at bounding box center [773, 425] width 1451 height 661
click at [1062, 205] on div "Add Column" at bounding box center [773, 425] width 1451 height 661
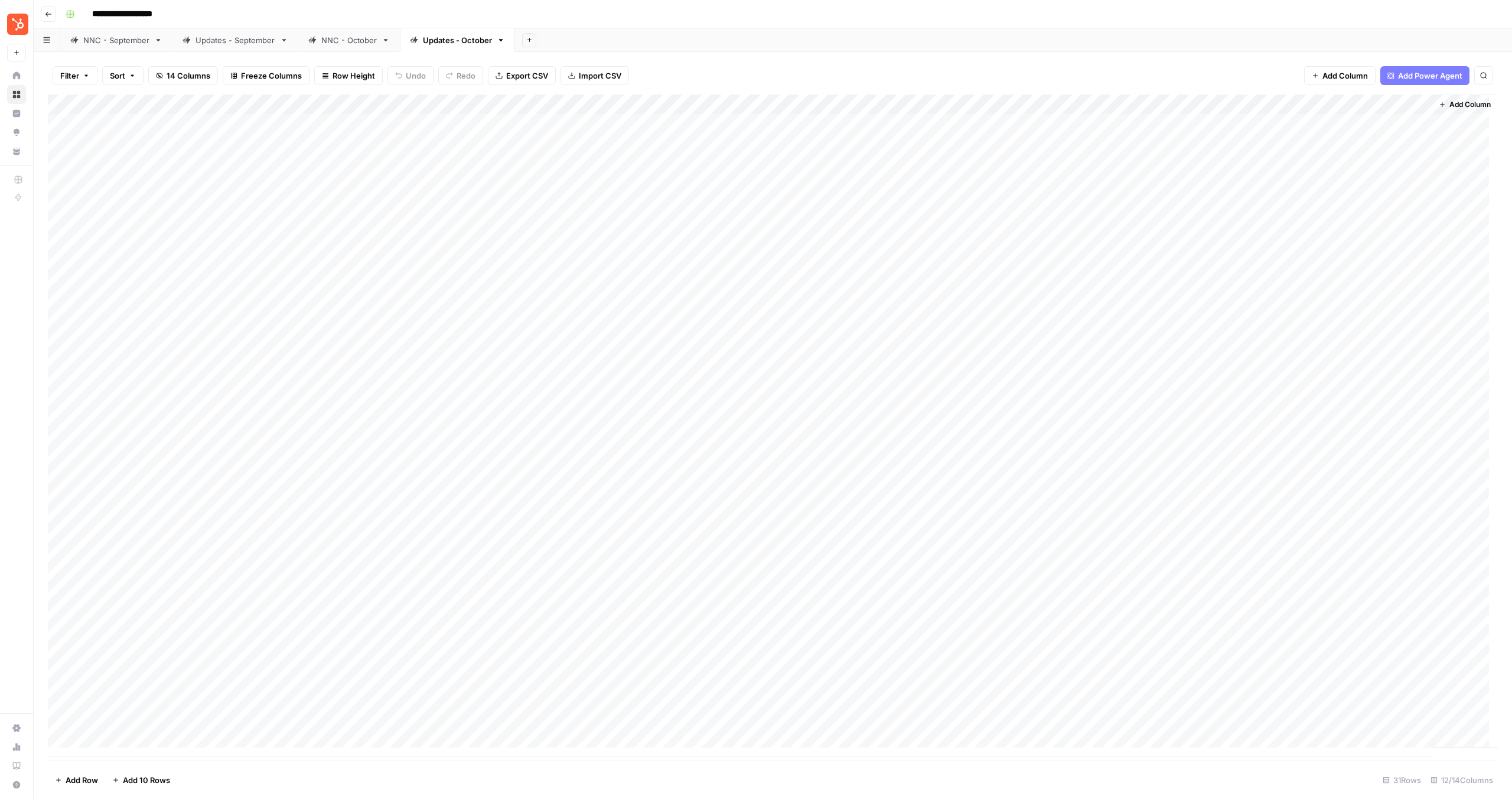
click at [1065, 184] on div "Add Column" at bounding box center [773, 425] width 1451 height 661
click at [1059, 207] on div "Add Column" at bounding box center [773, 425] width 1451 height 661
click at [59, 223] on div "Add Column" at bounding box center [773, 425] width 1451 height 661
click at [60, 239] on div "Add Column" at bounding box center [773, 425] width 1451 height 661
click at [61, 385] on div "Add Column" at bounding box center [773, 425] width 1451 height 661
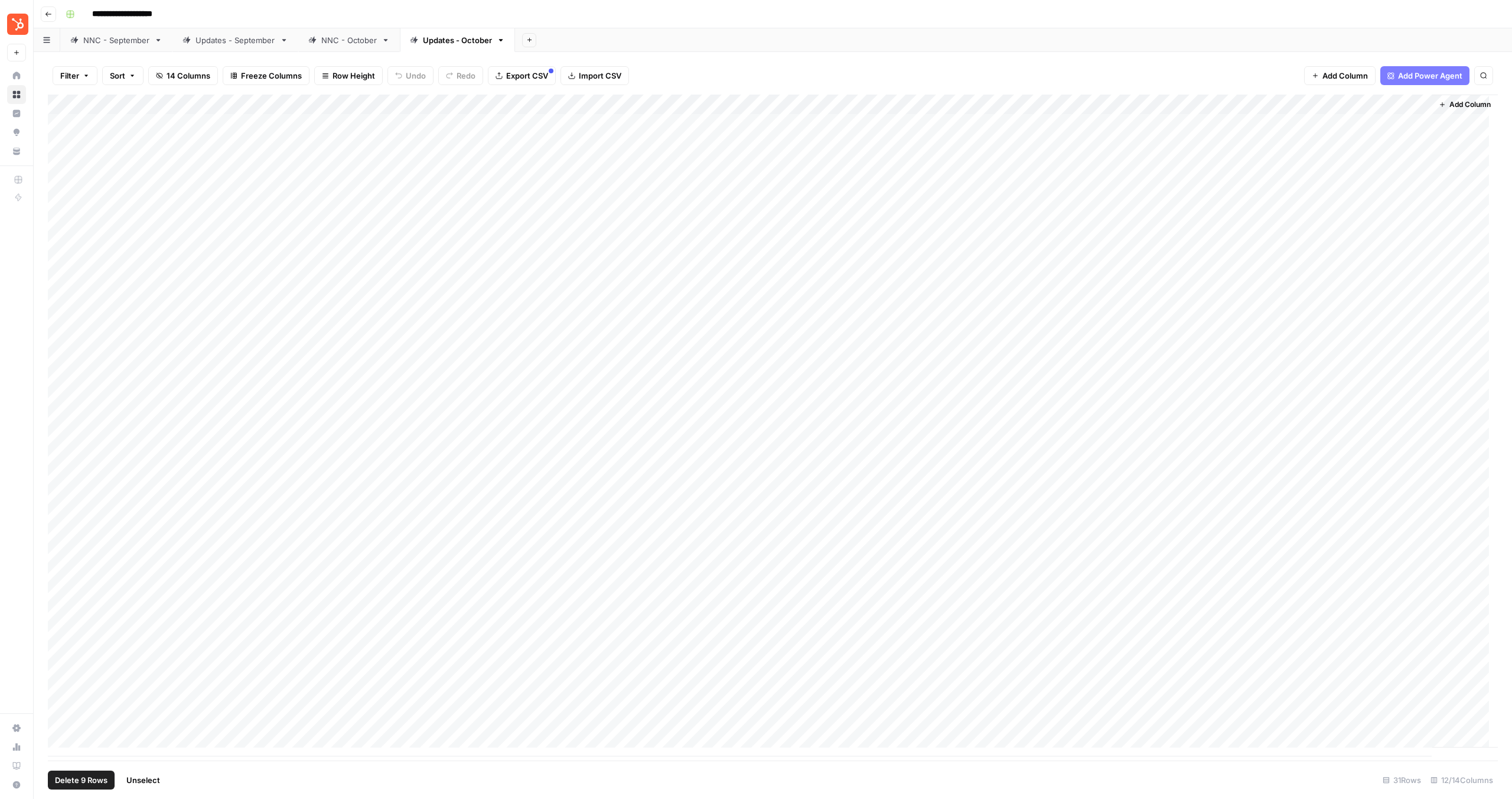
click at [1054, 227] on div "Add Column" at bounding box center [773, 425] width 1451 height 661
click at [1053, 247] on div "Add Column" at bounding box center [773, 425] width 1451 height 661
click at [1053, 261] on div "Add Column" at bounding box center [773, 425] width 1451 height 661
click at [1048, 283] on div "Add Column" at bounding box center [773, 425] width 1451 height 661
click at [1049, 311] on div "Add Column" at bounding box center [773, 425] width 1451 height 661
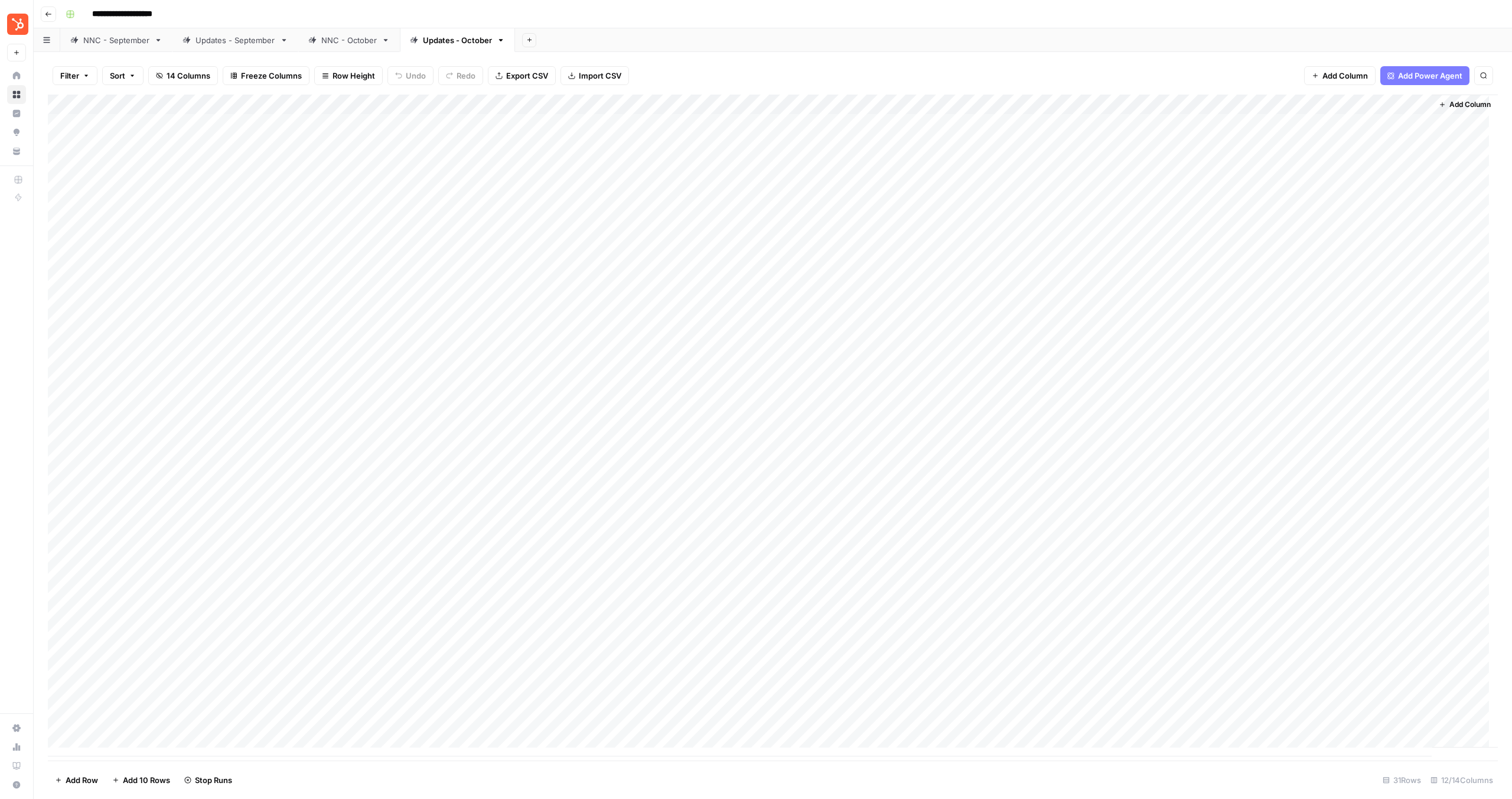
click at [1053, 321] on div "Add Column" at bounding box center [773, 425] width 1451 height 661
click at [1073, 220] on div "Add Column" at bounding box center [773, 425] width 1451 height 661
click at [1070, 242] on div "Add Column" at bounding box center [773, 425] width 1451 height 661
click at [1058, 307] on div "Add Column" at bounding box center [773, 425] width 1451 height 661
click at [1048, 346] on div "Add Column" at bounding box center [773, 425] width 1451 height 661
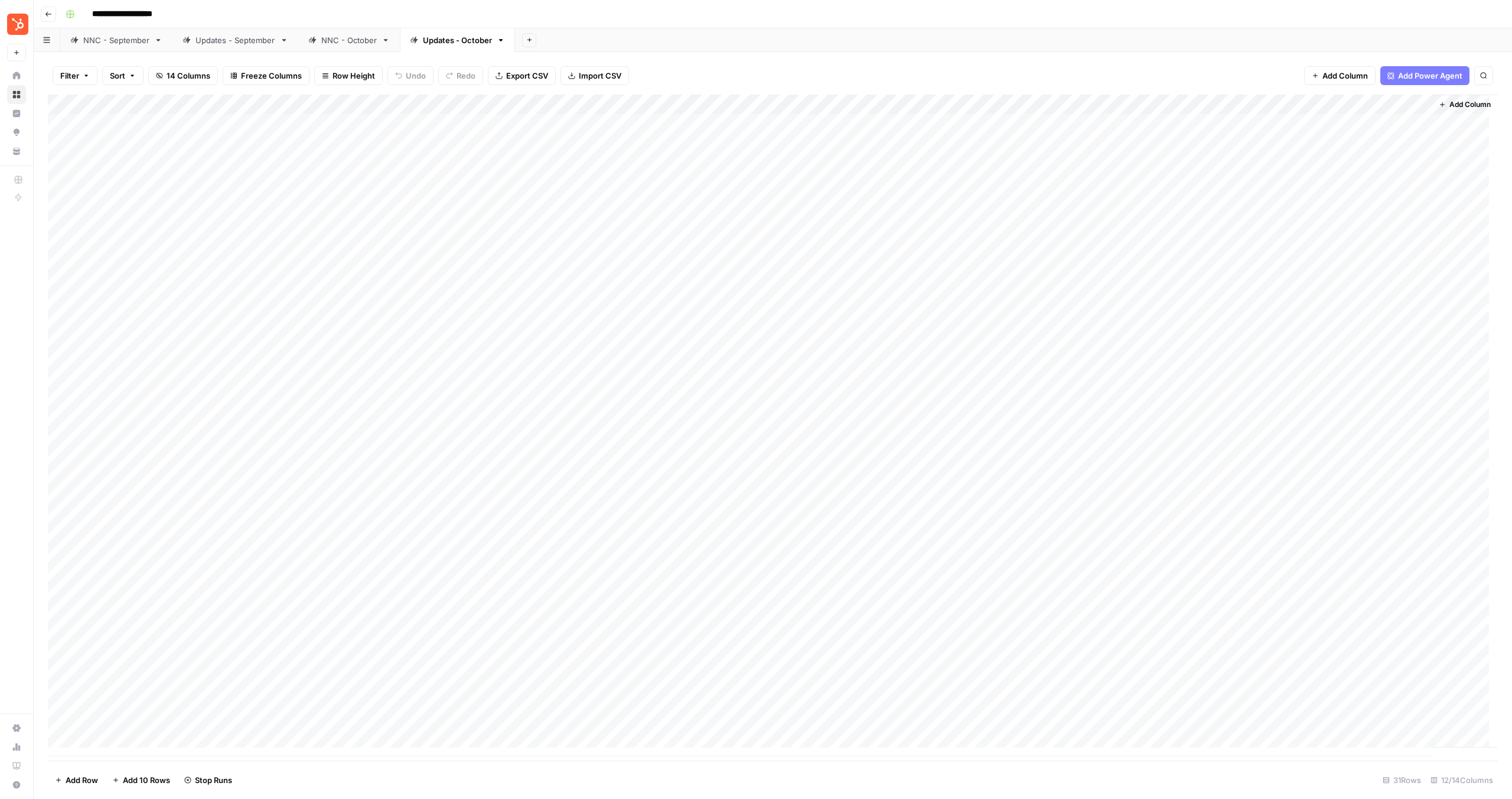
scroll to position [9, 0]
click at [1061, 357] on div "Add Column" at bounding box center [773, 425] width 1451 height 661
click at [1049, 378] on div "Add Column" at bounding box center [773, 425] width 1451 height 661
click at [1054, 404] on div "Add Column" at bounding box center [773, 425] width 1451 height 661
click at [1054, 417] on div "Add Column" at bounding box center [773, 425] width 1451 height 661
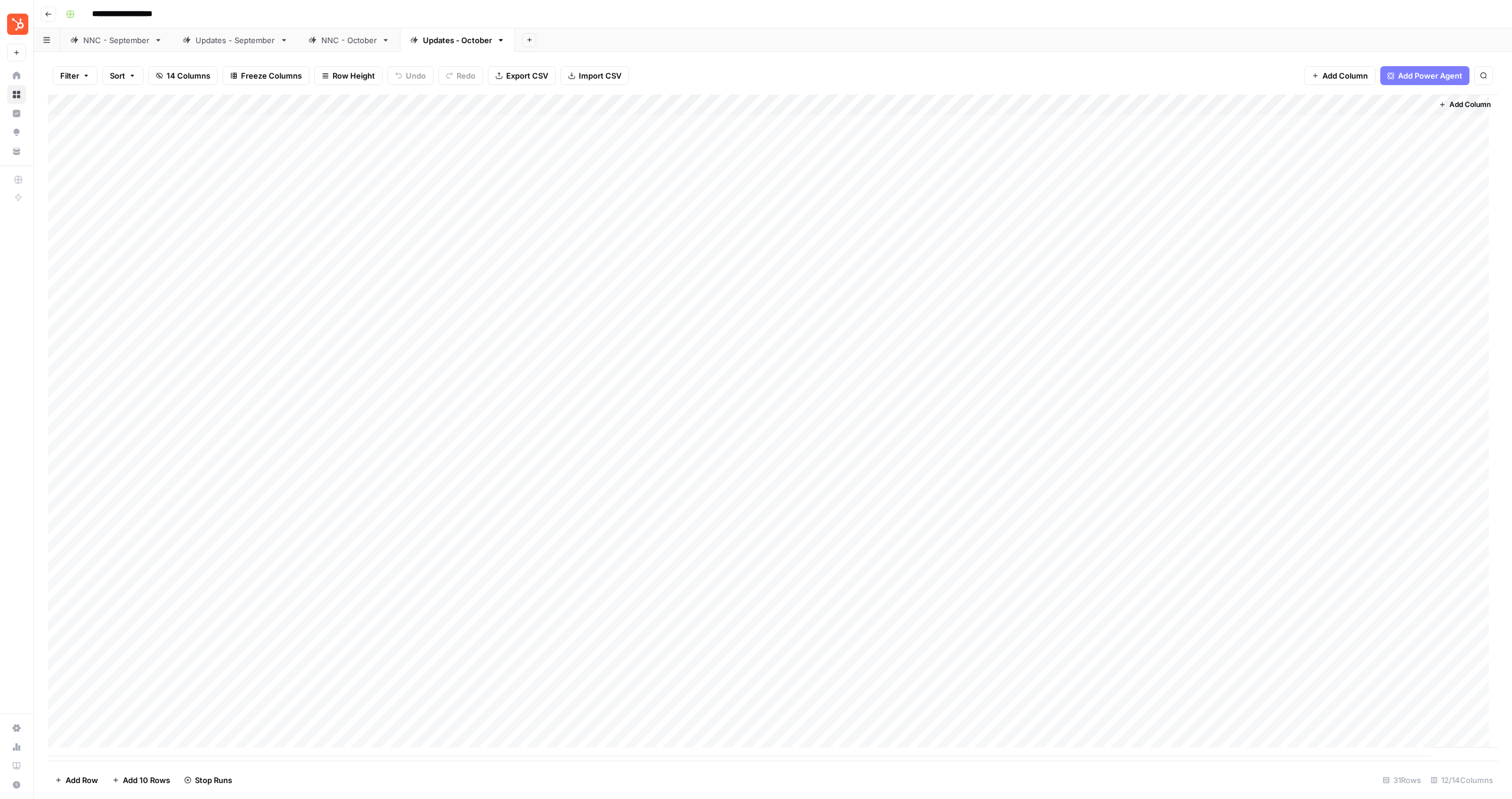
click at [1059, 396] on div "Add Column" at bounding box center [773, 425] width 1451 height 661
click at [1063, 442] on div "Add Column" at bounding box center [773, 425] width 1451 height 661
click at [1042, 455] on div "Add Column" at bounding box center [773, 425] width 1451 height 661
click at [1054, 477] on div "Add Column" at bounding box center [773, 425] width 1451 height 661
click at [1061, 499] on div "Add Column" at bounding box center [773, 425] width 1451 height 661
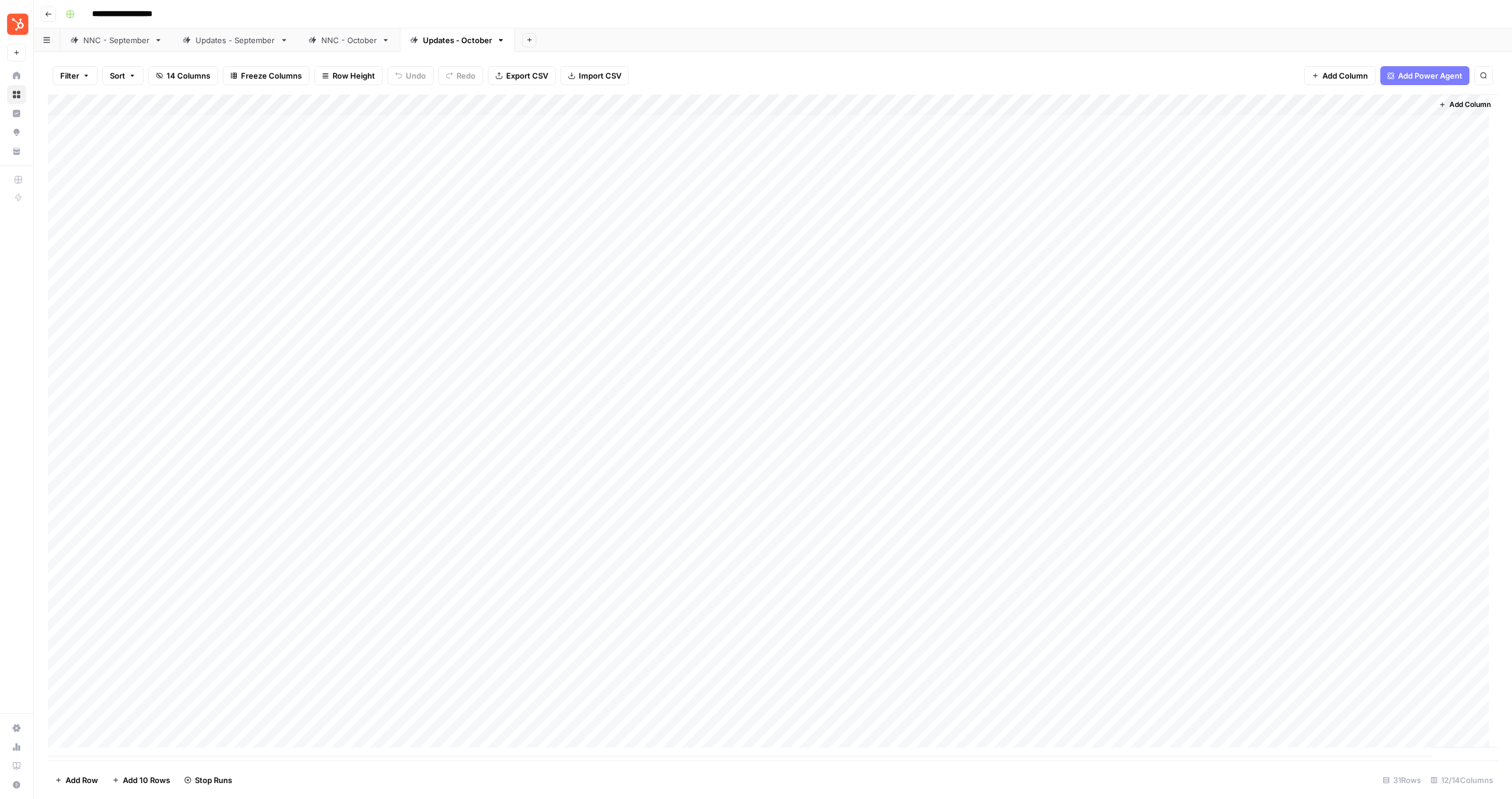
click at [1054, 519] on div "Add Column" at bounding box center [773, 425] width 1451 height 661
click at [1052, 477] on div "Add Column" at bounding box center [773, 425] width 1451 height 661
click at [1055, 500] on div "Add Column" at bounding box center [773, 425] width 1451 height 661
click at [1055, 537] on div "Add Column" at bounding box center [773, 425] width 1451 height 661
click at [1059, 560] on div "Add Column" at bounding box center [773, 425] width 1451 height 661
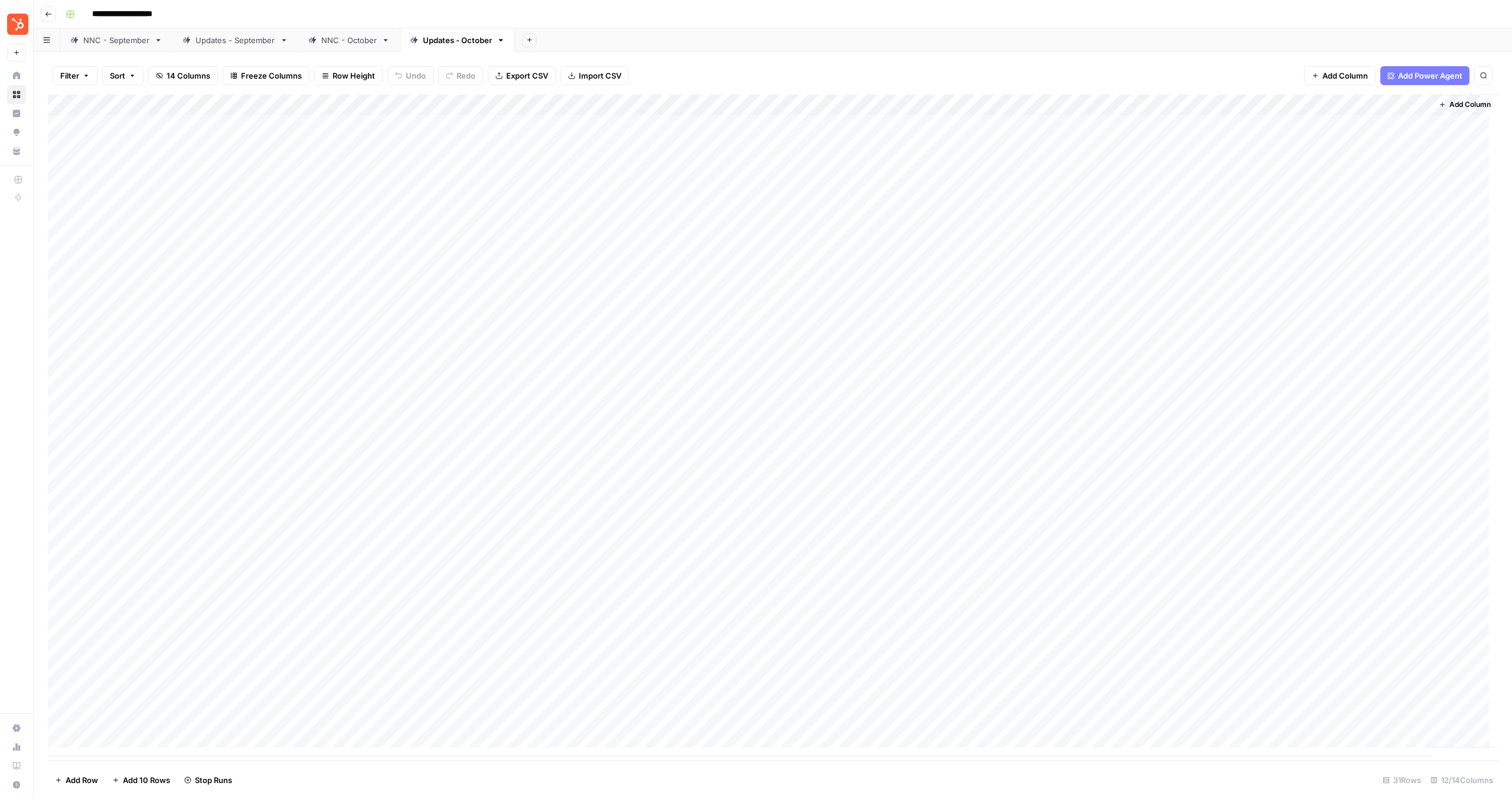
click at [1058, 576] on div "Add Column" at bounding box center [773, 425] width 1451 height 661
click at [1043, 596] on div "Add Column" at bounding box center [773, 425] width 1451 height 661
click at [1069, 619] on div "Add Column" at bounding box center [773, 425] width 1451 height 661
click at [1059, 643] on div "Add Column" at bounding box center [773, 425] width 1451 height 661
click at [1051, 666] on div "Add Column" at bounding box center [773, 425] width 1451 height 661
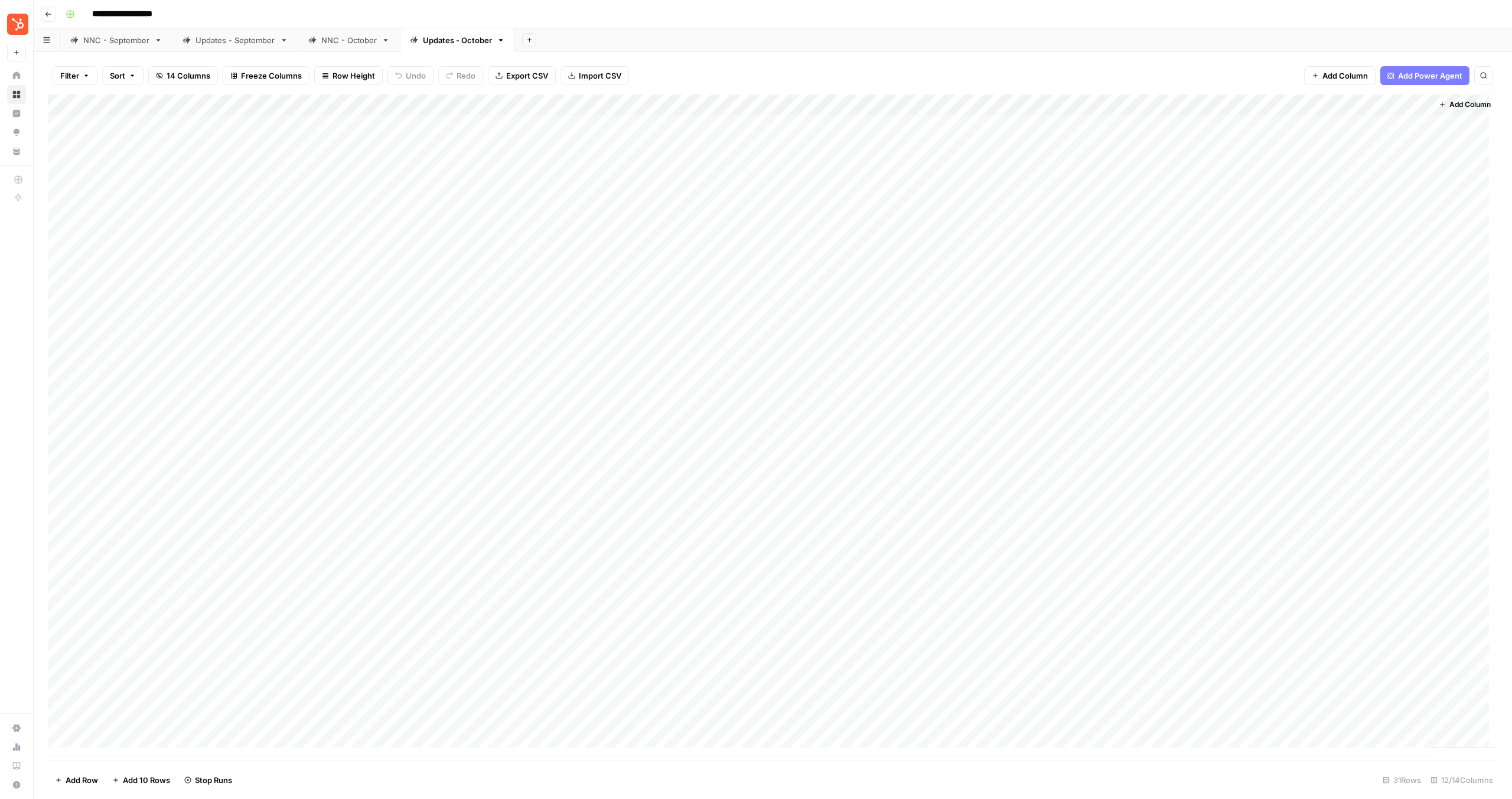
click at [1058, 672] on div "Add Column" at bounding box center [773, 425] width 1451 height 661
click at [1045, 693] on div "Add Column" at bounding box center [773, 425] width 1451 height 661
click at [1076, 717] on div "Add Column" at bounding box center [773, 425] width 1451 height 661
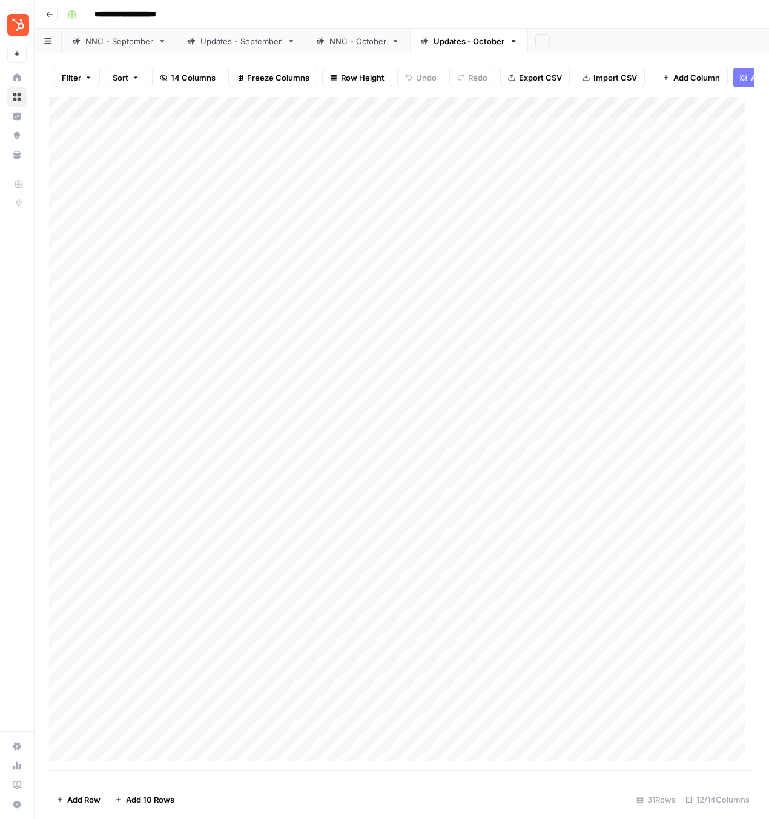
scroll to position [0, 0]
click at [337, 44] on div "NNC - October" at bounding box center [357, 41] width 57 height 12
click at [669, 135] on div "Add Column" at bounding box center [402, 405] width 706 height 616
click at [653, 159] on div "Add Column" at bounding box center [402, 405] width 706 height 616
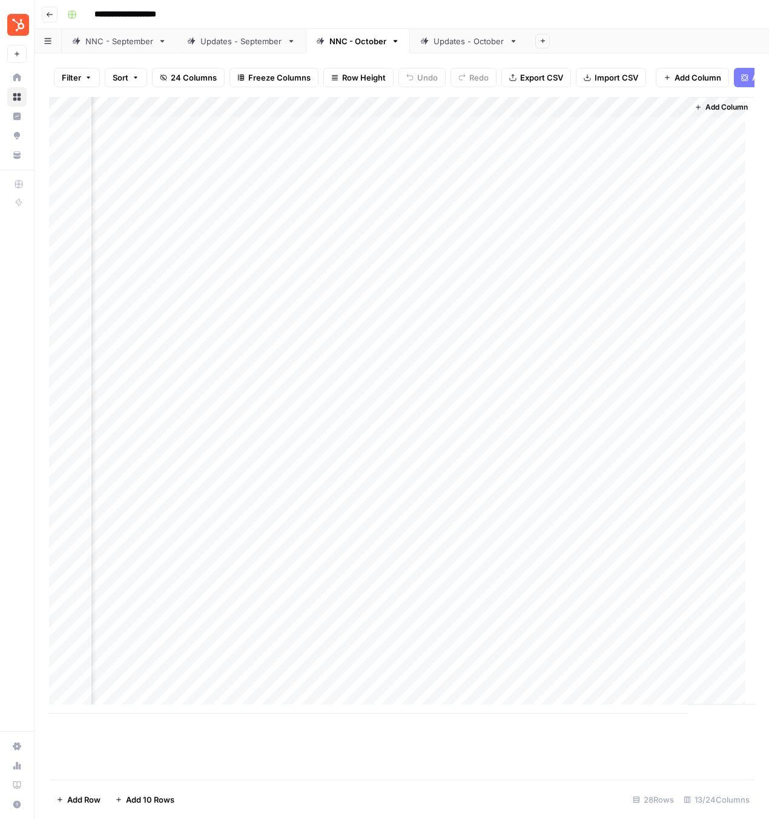
click at [663, 159] on div "Add Column" at bounding box center [402, 405] width 706 height 616
click at [622, 177] on div "Add Column" at bounding box center [402, 405] width 706 height 616
click at [664, 176] on div "Add Column" at bounding box center [402, 405] width 706 height 616
click at [557, 197] on div "Add Column" at bounding box center [402, 405] width 706 height 616
click at [558, 217] on div "Add Column" at bounding box center [402, 405] width 706 height 616
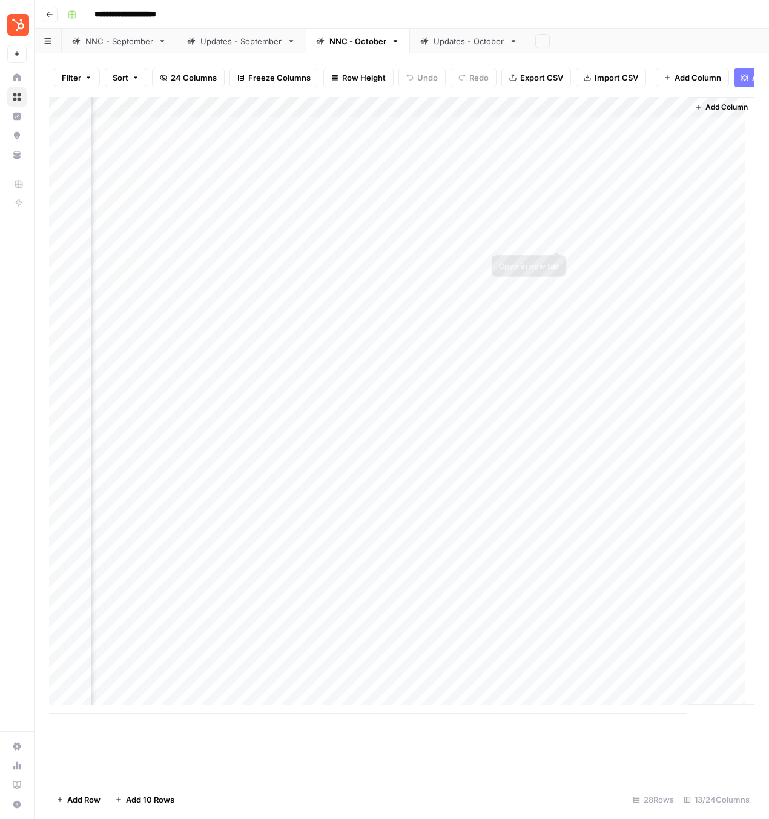
click at [558, 239] on div "Add Column" at bounding box center [402, 405] width 706 height 616
click at [641, 257] on div "Add Column" at bounding box center [402, 405] width 706 height 616
click at [663, 257] on div "Add Column" at bounding box center [402, 405] width 706 height 616
click at [563, 280] on div "Add Column" at bounding box center [402, 405] width 706 height 616
click at [673, 303] on div "Add Column" at bounding box center [402, 405] width 706 height 616
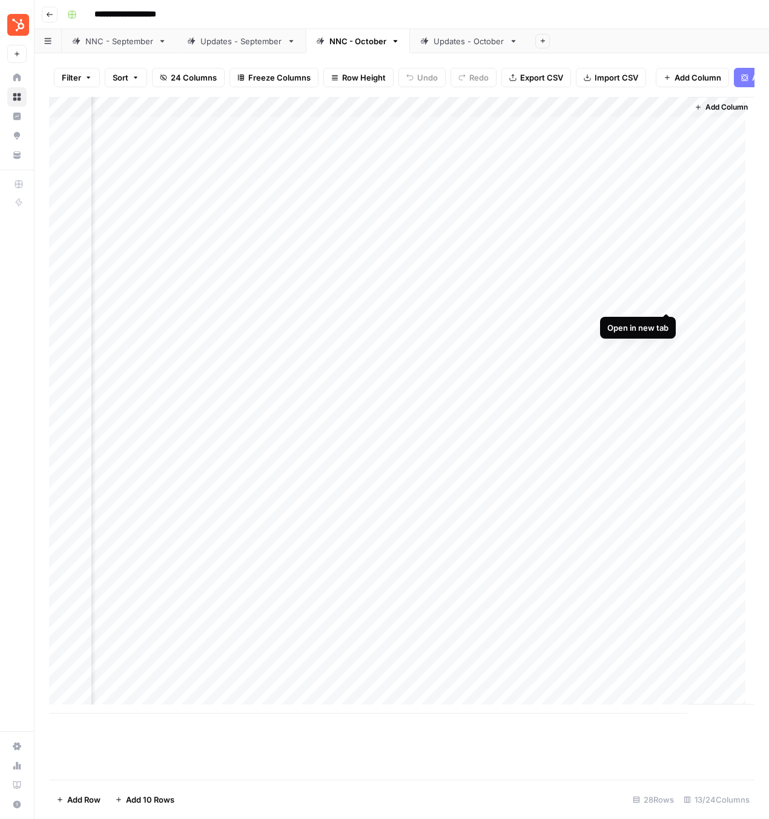
click at [664, 301] on div "Add Column" at bounding box center [402, 405] width 706 height 616
click at [455, 41] on div "Updates - October" at bounding box center [469, 41] width 71 height 12
click at [566, 133] on div "Add Column" at bounding box center [402, 433] width 706 height 673
click at [447, 154] on div "Add Column" at bounding box center [402, 433] width 706 height 673
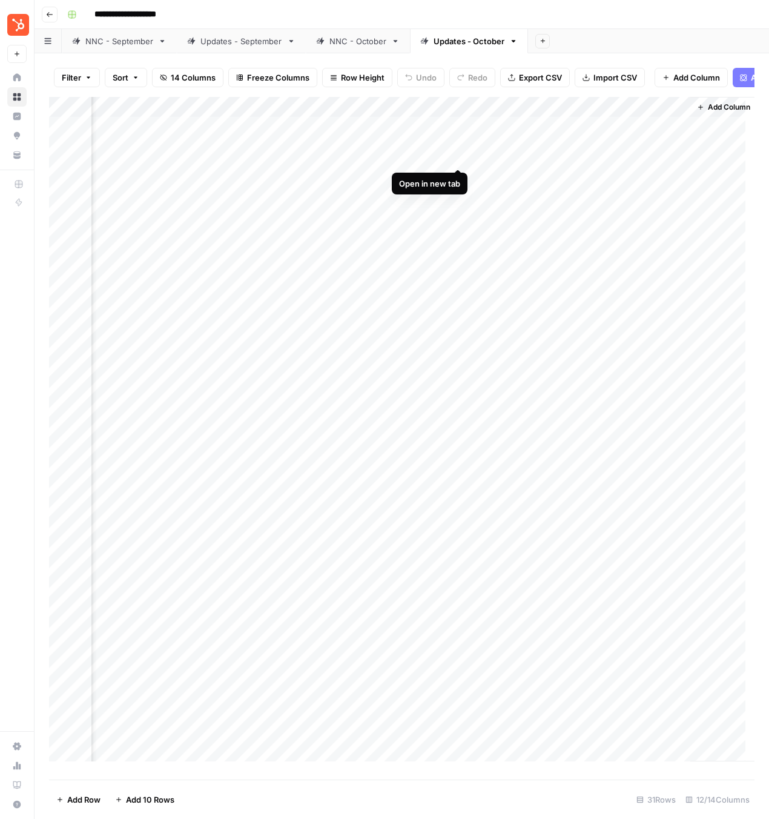
click at [455, 157] on div "Add Column" at bounding box center [402, 433] width 706 height 673
click at [460, 180] on div "Add Column" at bounding box center [402, 433] width 706 height 673
click at [455, 199] on div "Add Column" at bounding box center [402, 433] width 706 height 673
click at [454, 217] on div "Add Column" at bounding box center [402, 433] width 706 height 673
click at [458, 236] on div "Add Column" at bounding box center [402, 433] width 706 height 673
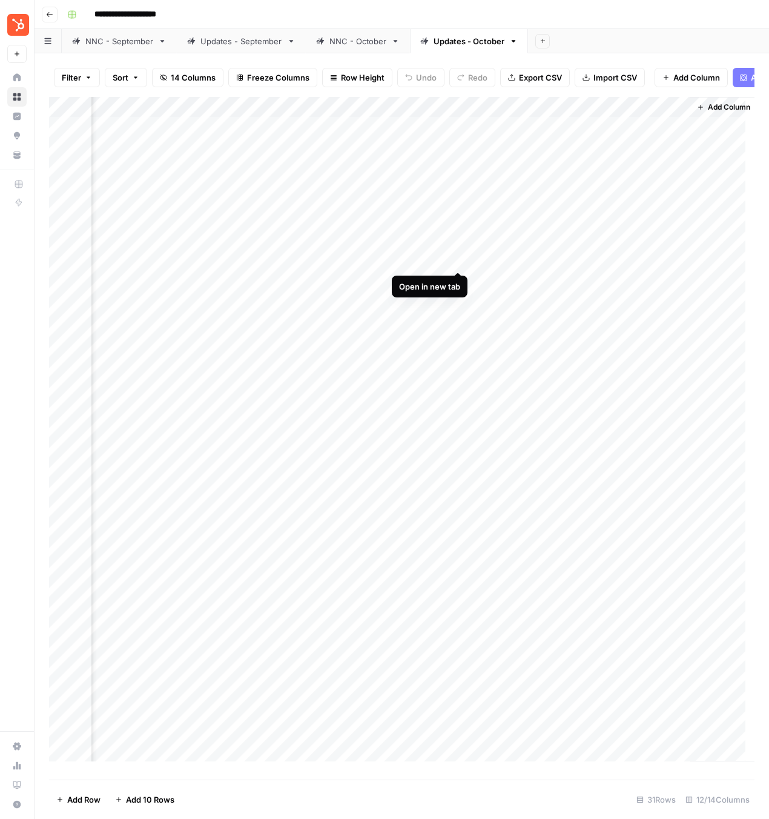
click at [458, 260] on div "Add Column" at bounding box center [402, 433] width 706 height 673
click at [458, 276] on div "Add Column" at bounding box center [402, 433] width 706 height 673
click at [452, 301] on div "Add Column" at bounding box center [402, 433] width 706 height 673
click at [564, 322] on div "Add Column" at bounding box center [402, 433] width 706 height 673
click at [455, 340] on div "Add Column" at bounding box center [402, 433] width 706 height 673
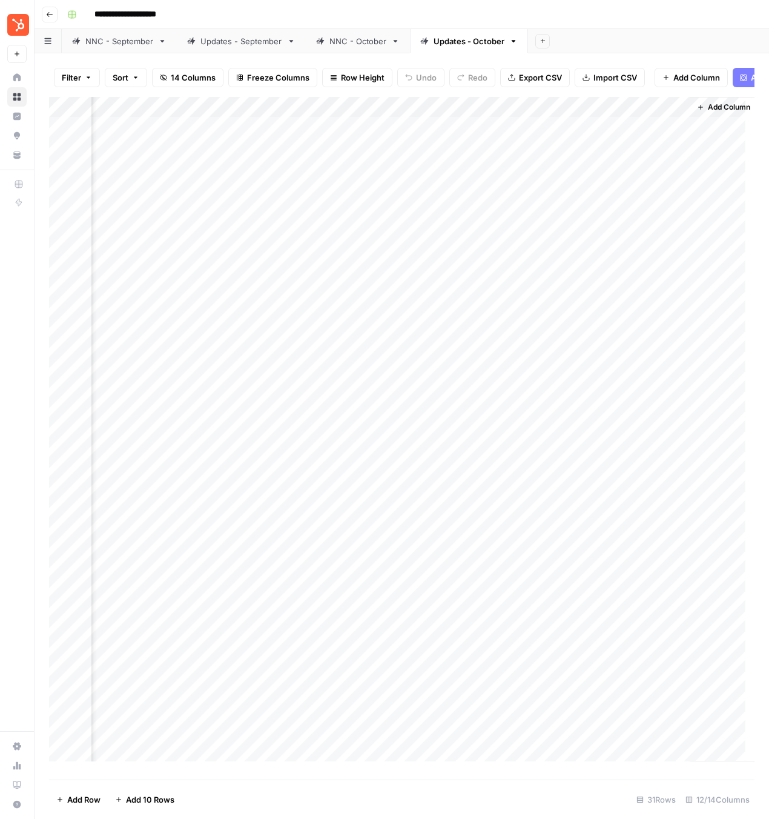
click at [452, 365] on div "Add Column" at bounding box center [402, 433] width 706 height 673
click at [459, 386] on div "Add Column" at bounding box center [402, 433] width 706 height 673
click at [547, 401] on div "Add Column" at bounding box center [402, 433] width 706 height 673
click at [561, 402] on div "Add Column" at bounding box center [402, 433] width 706 height 673
click at [361, 43] on div "NNC - October" at bounding box center [357, 41] width 57 height 12
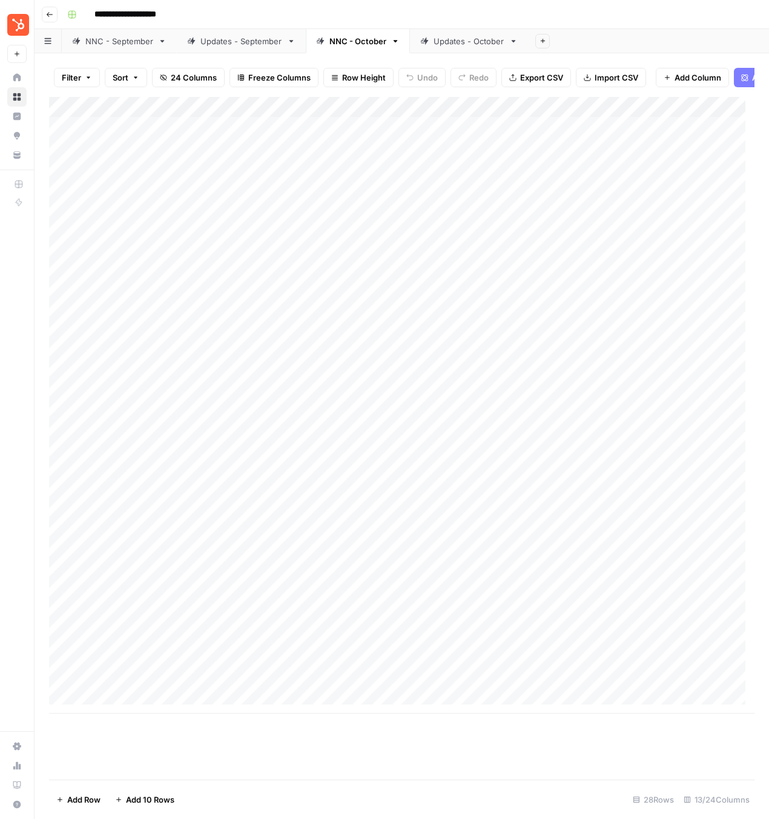
click at [586, 21] on div "**********" at bounding box center [409, 14] width 695 height 19
type input "**********"
click at [394, 319] on div "Add Column" at bounding box center [402, 405] width 706 height 616
click at [732, 117] on icon "Close Search" at bounding box center [730, 112] width 10 height 10
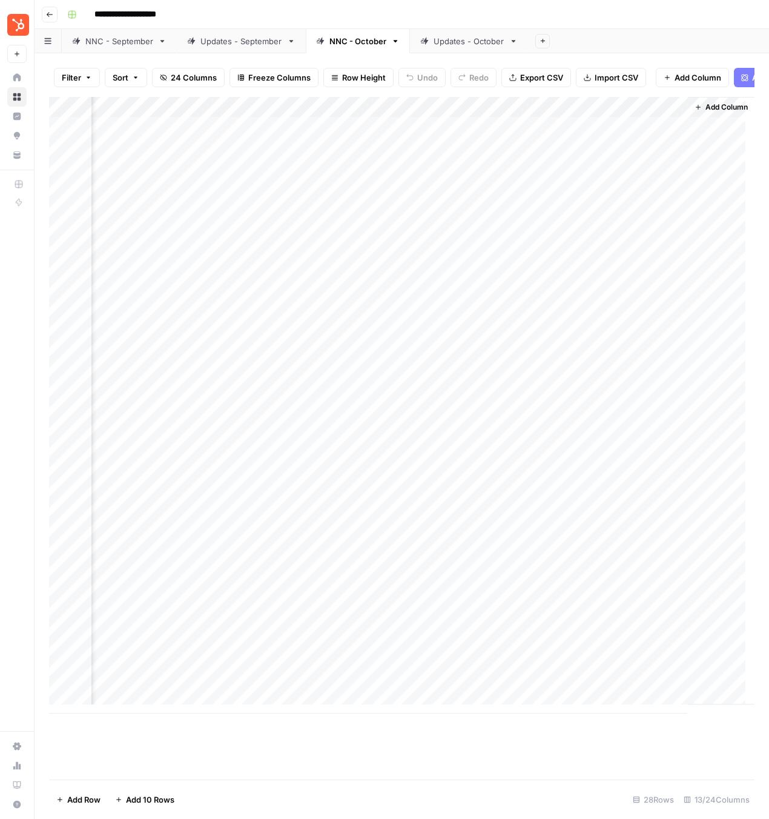
click at [607, 317] on div "Add Column" at bounding box center [402, 405] width 706 height 616
click at [664, 319] on div "Add Column" at bounding box center [402, 405] width 706 height 616
click at [663, 343] on div "Add Column" at bounding box center [402, 405] width 706 height 616
click at [666, 367] on div "Add Column" at bounding box center [402, 405] width 706 height 616
click at [663, 385] on div "Add Column" at bounding box center [402, 405] width 706 height 616
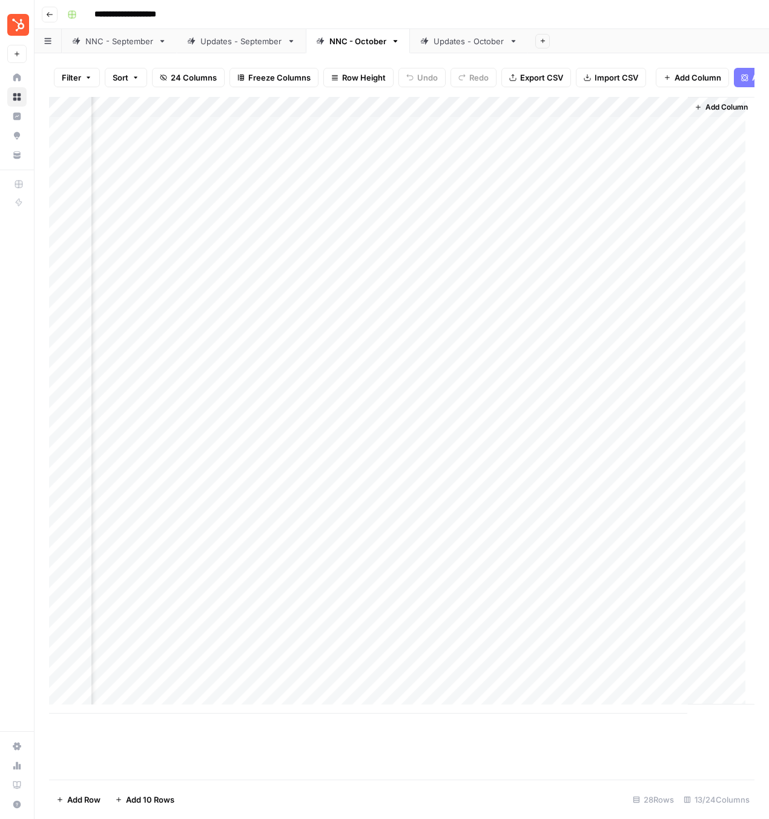
click at [646, 404] on div "Add Column" at bounding box center [402, 405] width 706 height 616
click at [673, 398] on div "Add Column" at bounding box center [402, 405] width 706 height 616
click at [666, 401] on input "**********" at bounding box center [661, 407] width 194 height 15
click at [704, 382] on div "Add Column" at bounding box center [721, 400] width 67 height 607
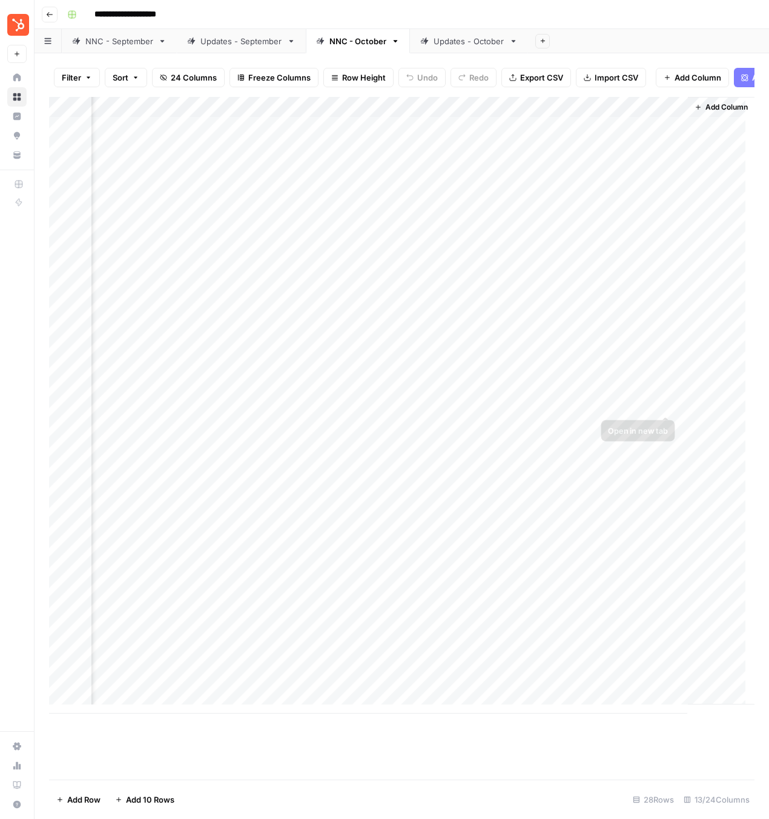
click at [660, 403] on div "Add Column" at bounding box center [402, 405] width 706 height 616
click at [670, 420] on div "Add Column" at bounding box center [402, 405] width 706 height 616
click at [670, 446] on div "Add Column" at bounding box center [402, 405] width 706 height 616
click at [668, 465] on div "Add Column" at bounding box center [402, 405] width 706 height 616
click at [663, 443] on div "Add Column" at bounding box center [402, 405] width 706 height 616
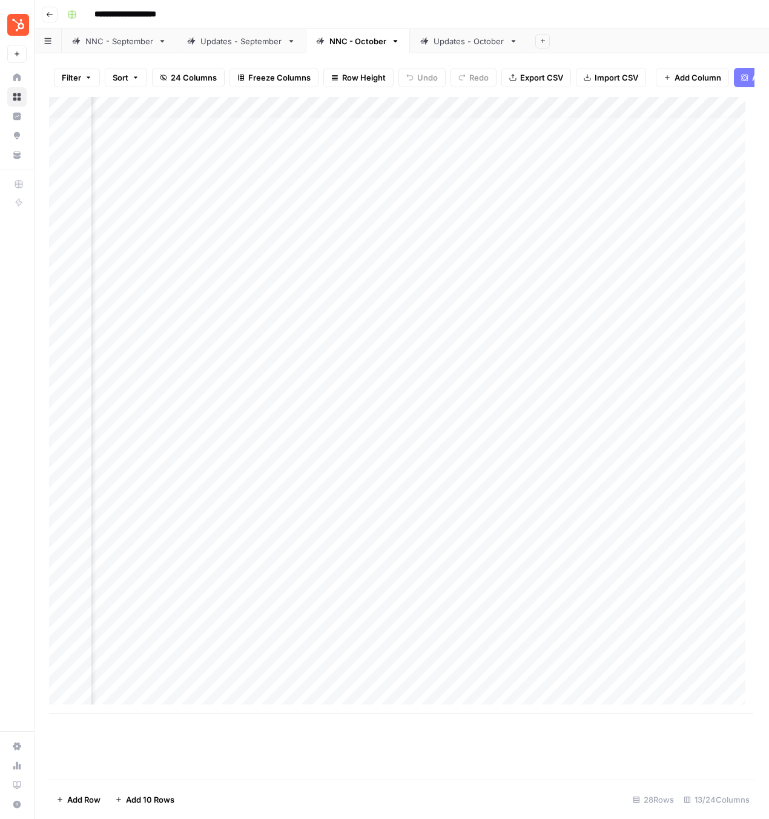
scroll to position [9, 1089]
click at [645, 679] on div "Add Column" at bounding box center [402, 405] width 706 height 616
click at [673, 682] on div "Add Column" at bounding box center [402, 405] width 706 height 616
click at [699, 645] on div "Add Column" at bounding box center [721, 400] width 67 height 607
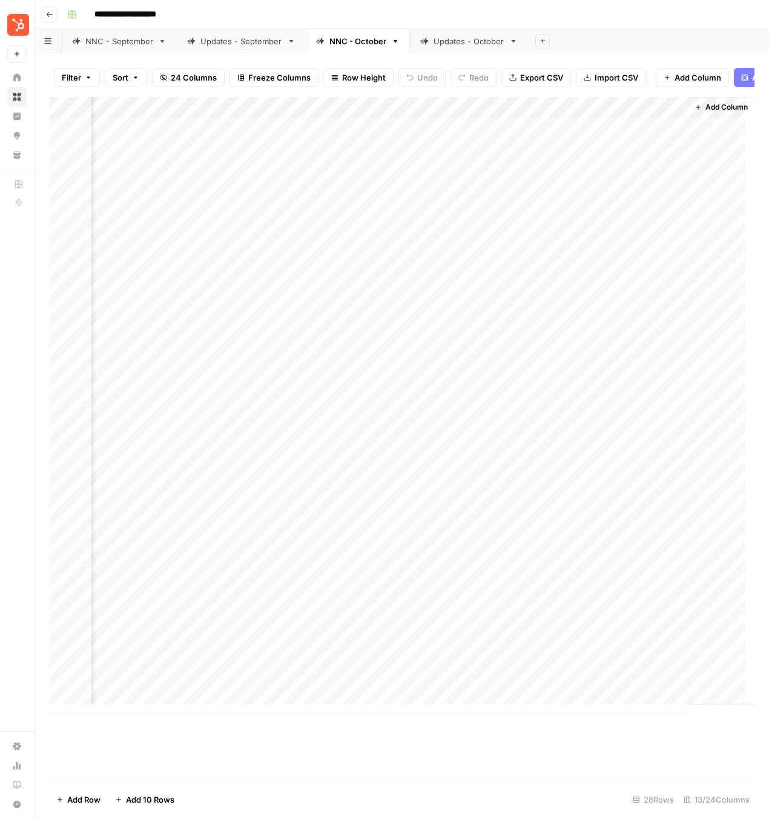
click at [667, 680] on div "Add Column" at bounding box center [402, 405] width 706 height 616
click at [470, 37] on div "Updates - October" at bounding box center [469, 41] width 71 height 12
type input "**********"
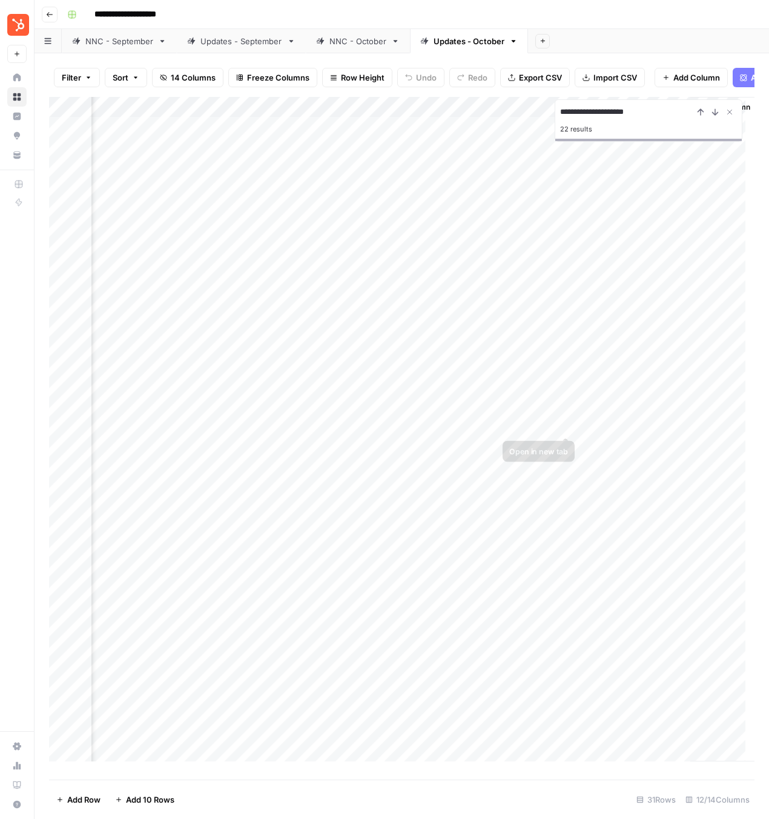
click at [542, 426] on div "Add Column" at bounding box center [402, 433] width 706 height 673
click at [567, 426] on div "Add Column" at bounding box center [402, 433] width 706 height 673
click at [564, 438] on div "Add Column" at bounding box center [402, 433] width 706 height 673
click at [565, 459] on div "Add Column" at bounding box center [402, 433] width 706 height 673
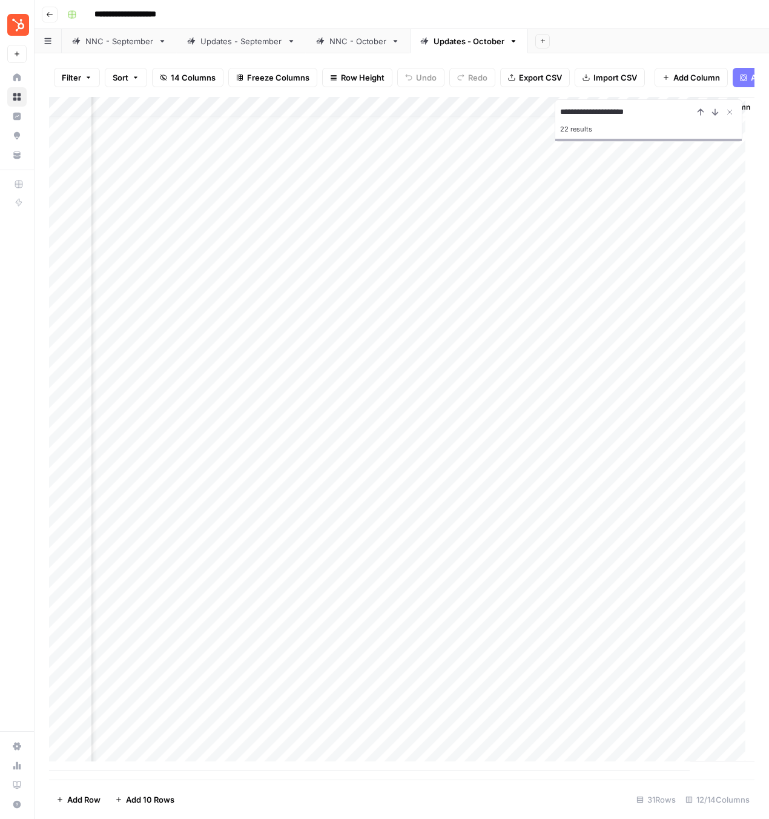
click at [566, 477] on div "Add Column" at bounding box center [402, 433] width 706 height 673
click at [570, 499] on div "Add Column" at bounding box center [402, 433] width 706 height 673
click at [337, 47] on link "NNC - October" at bounding box center [358, 41] width 104 height 24
click at [386, 489] on div "Add Column" at bounding box center [402, 405] width 706 height 616
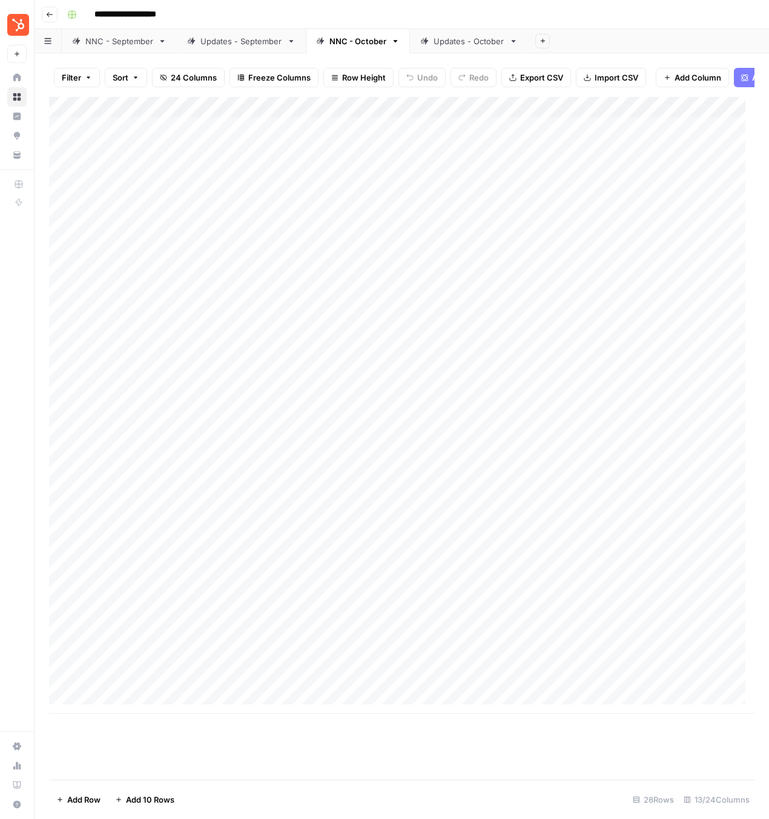
click at [366, 461] on div "Add Column" at bounding box center [402, 405] width 706 height 616
click at [670, 464] on div "Add Column" at bounding box center [402, 405] width 706 height 616
click at [666, 490] on div "Add Column" at bounding box center [402, 405] width 706 height 616
click at [668, 504] on div "Add Column" at bounding box center [402, 405] width 706 height 616
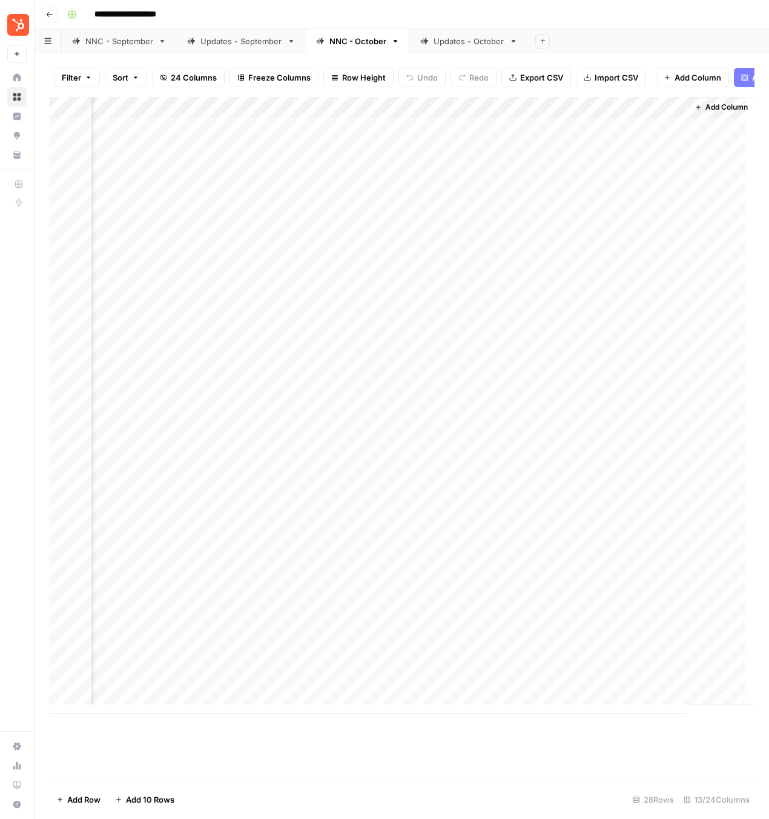
click at [641, 528] on div "Add Column" at bounding box center [402, 405] width 706 height 616
click at [666, 526] on div "Add Column" at bounding box center [402, 405] width 706 height 616
click at [623, 541] on div "Add Column" at bounding box center [402, 405] width 706 height 616
click at [666, 544] on div "Add Column" at bounding box center [402, 405] width 706 height 616
click at [451, 39] on div "Updates - October" at bounding box center [469, 41] width 71 height 12
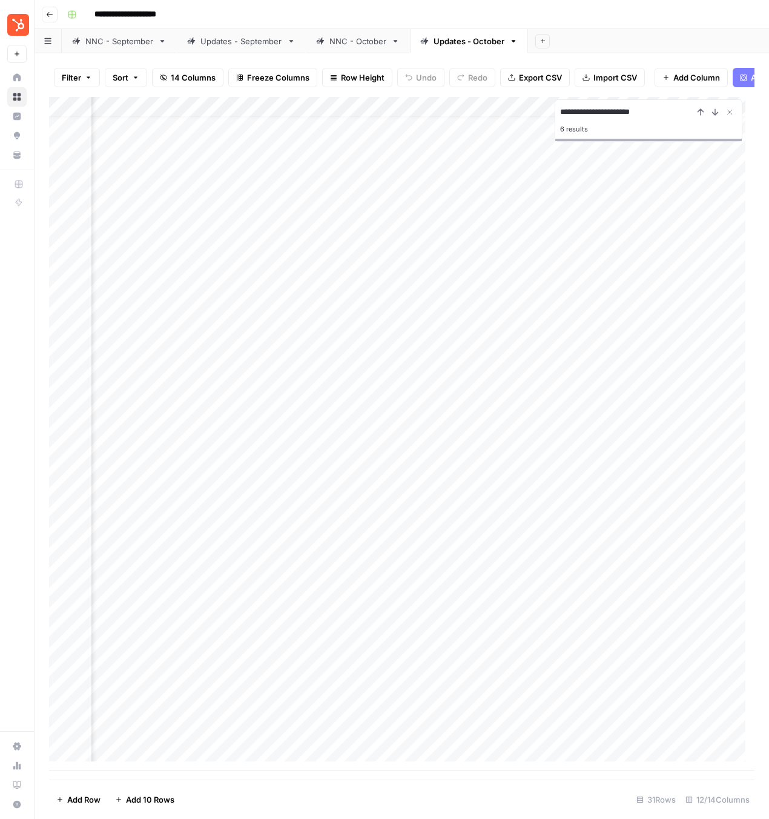
scroll to position [14, 789]
type input "**********"
click at [513, 518] on div "Add Column" at bounding box center [402, 433] width 706 height 673
click at [557, 515] on div "Add Column" at bounding box center [402, 433] width 706 height 673
click at [555, 533] on div "Add Column" at bounding box center [402, 433] width 706 height 673
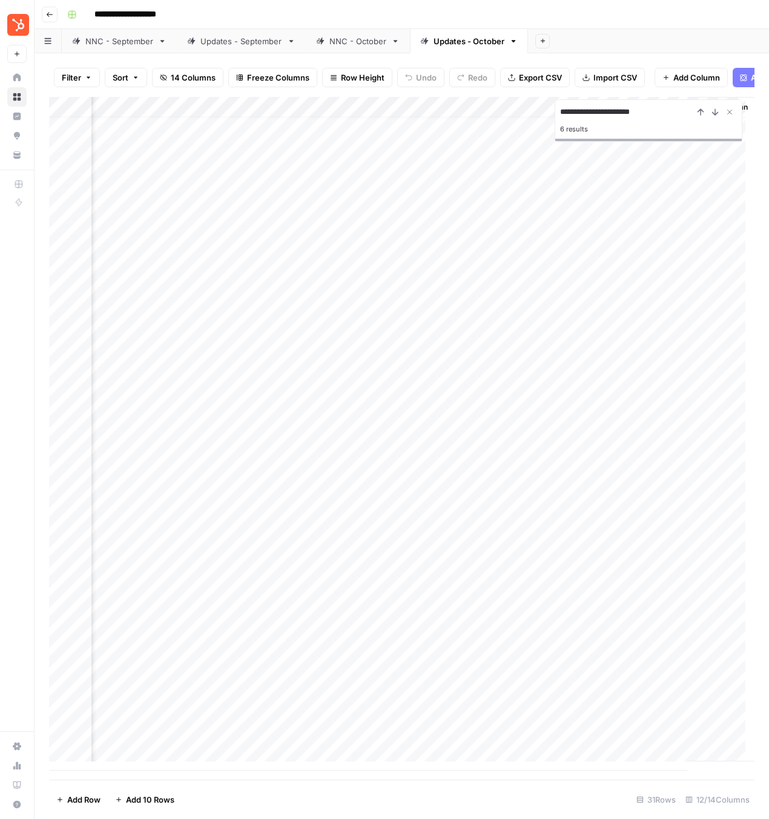
click at [558, 554] on div "Add Column" at bounding box center [402, 433] width 706 height 673
click at [559, 571] on div "Add Column" at bounding box center [402, 433] width 706 height 673
click at [556, 596] on div "Add Column" at bounding box center [402, 433] width 706 height 673
click at [547, 615] on div "Add Column" at bounding box center [402, 433] width 706 height 673
click at [552, 614] on div "Add Column" at bounding box center [402, 433] width 706 height 673
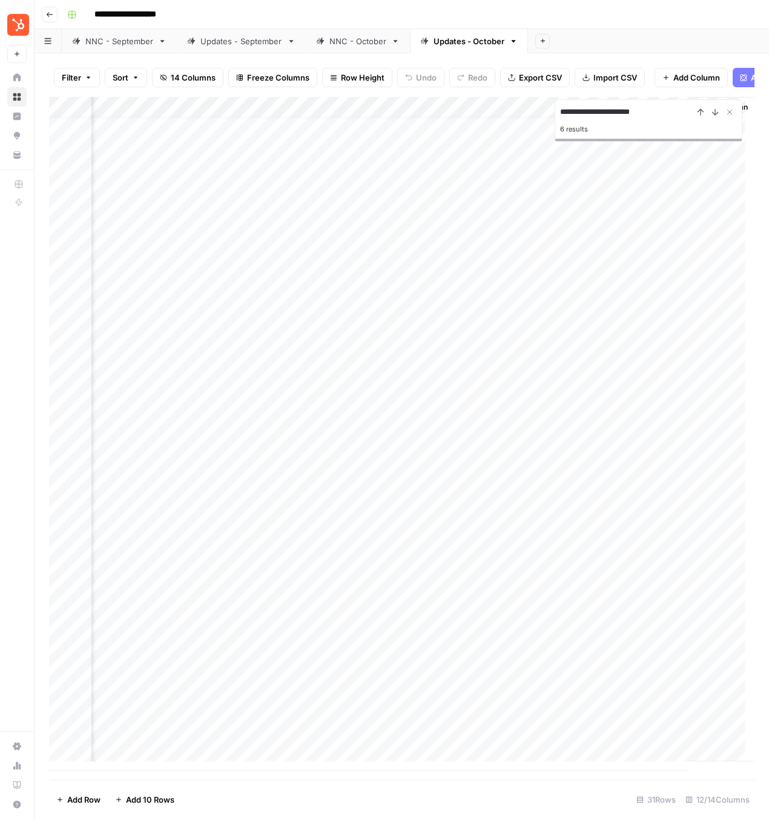
click at [331, 39] on div "NNC - October" at bounding box center [357, 41] width 57 height 12
click at [557, 557] on div "Add Column" at bounding box center [402, 405] width 706 height 616
click at [554, 580] on div "Add Column" at bounding box center [402, 405] width 706 height 616
click at [552, 600] on div "Add Column" at bounding box center [402, 405] width 706 height 616
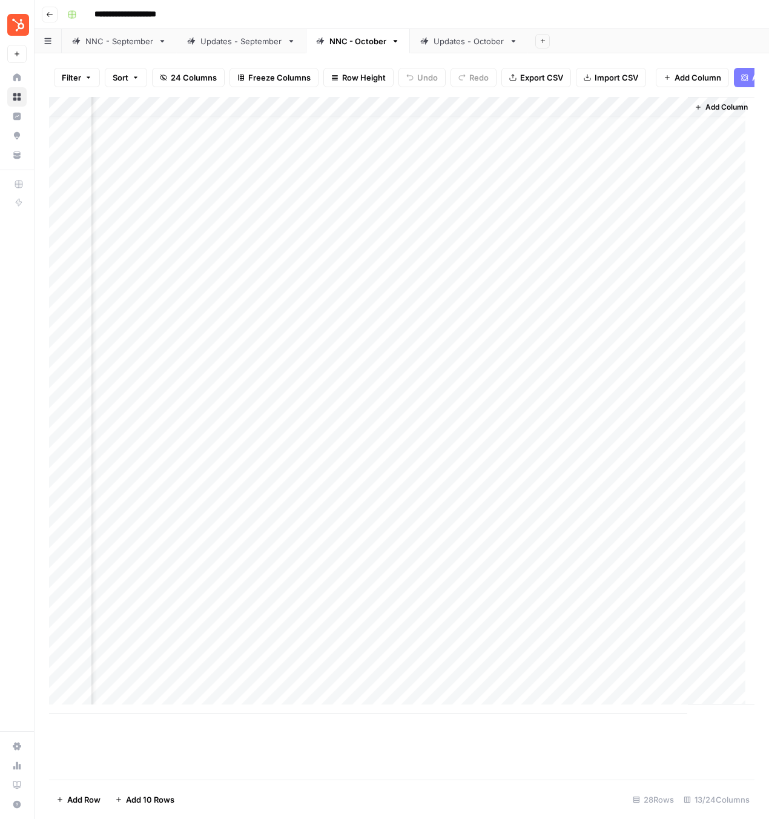
click at [555, 623] on div "Add Column" at bounding box center [402, 405] width 706 height 616
click at [558, 641] on div "Add Column" at bounding box center [402, 405] width 706 height 616
click at [666, 661] on div "Add Column" at bounding box center [402, 405] width 706 height 616
click at [460, 44] on div "Updates - October" at bounding box center [469, 41] width 71 height 12
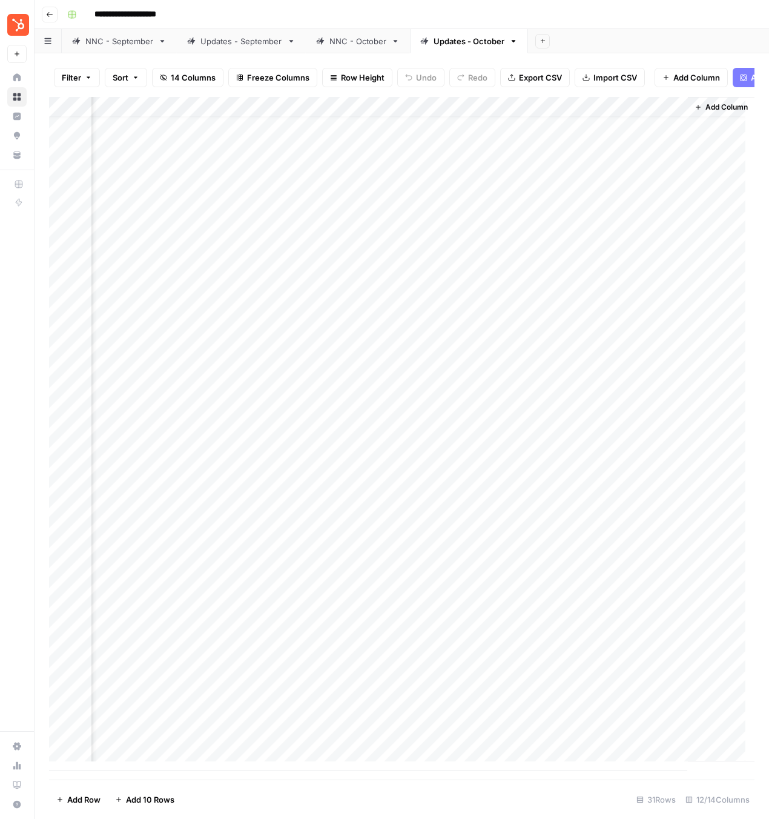
click at [442, 635] on div "Add Column" at bounding box center [402, 433] width 706 height 673
click at [446, 655] on div "Add Column" at bounding box center [402, 433] width 706 height 673
click at [447, 673] on div "Add Column" at bounding box center [402, 433] width 706 height 673
click at [553, 700] on div "Add Column" at bounding box center [402, 433] width 706 height 673
click at [448, 717] on div "Add Column" at bounding box center [402, 433] width 706 height 673
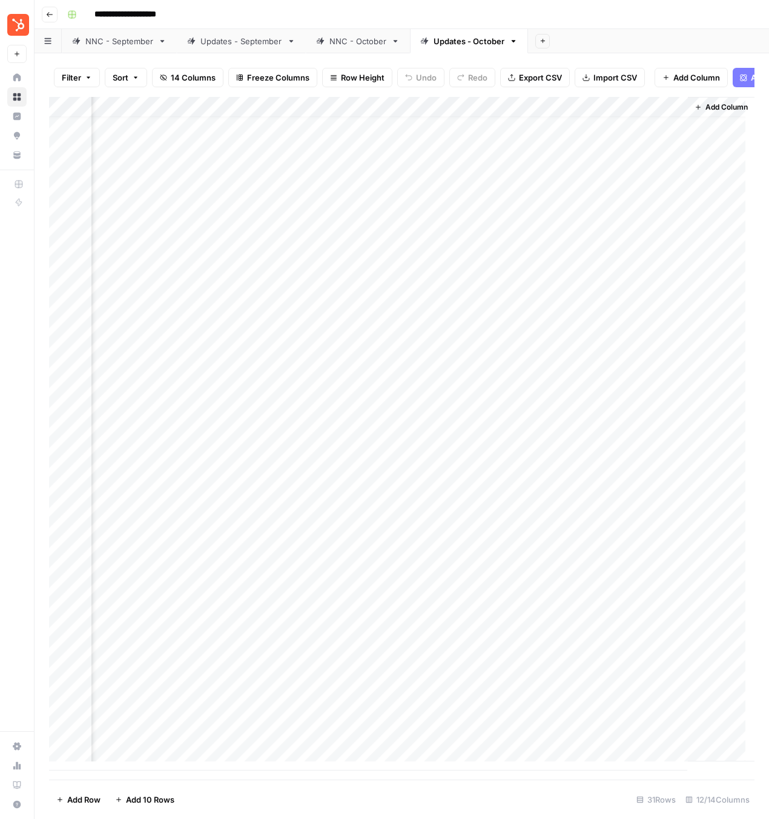
click at [558, 738] on div "Add Column" at bounding box center [402, 433] width 706 height 673
